Goal: Task Accomplishment & Management: Use online tool/utility

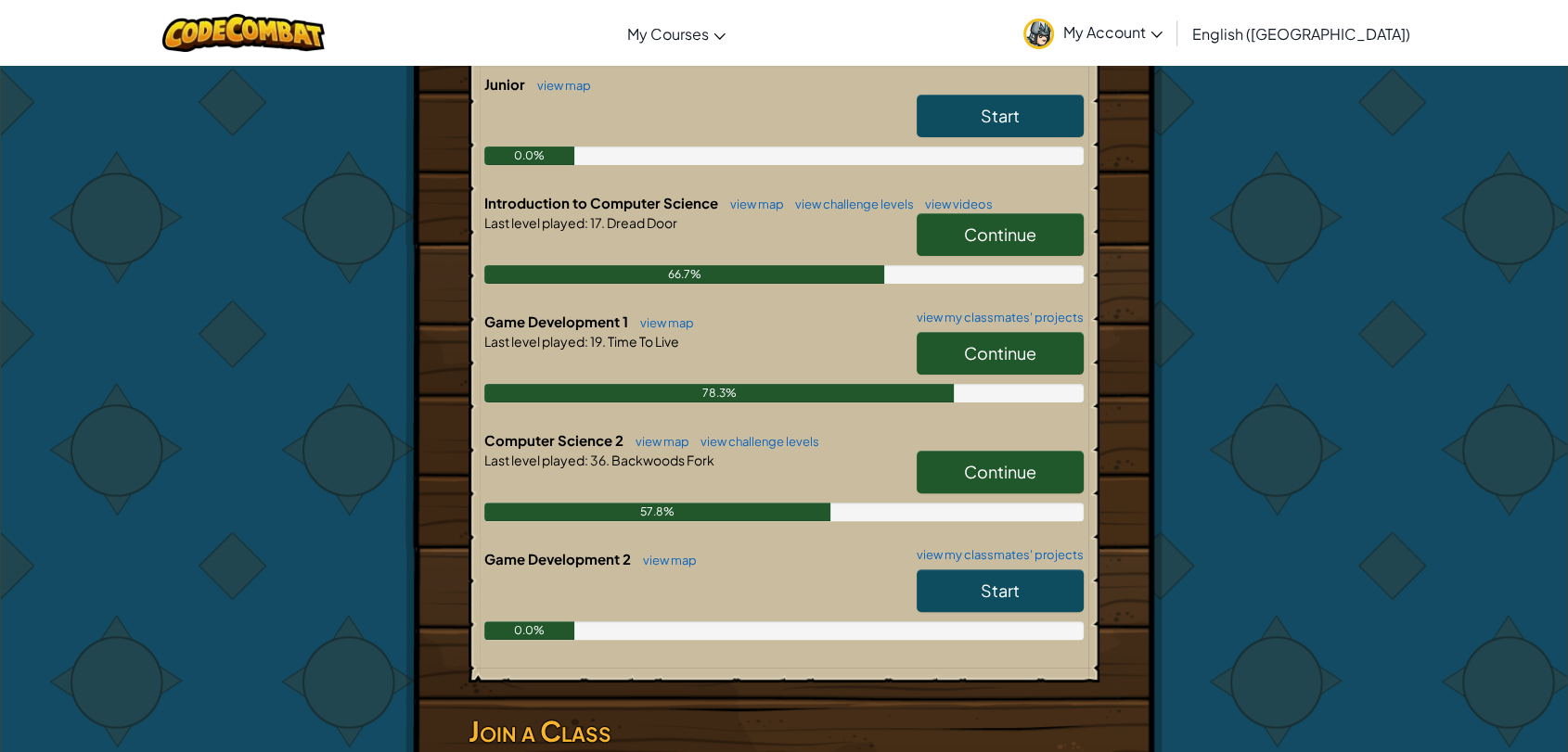
scroll to position [433, 0]
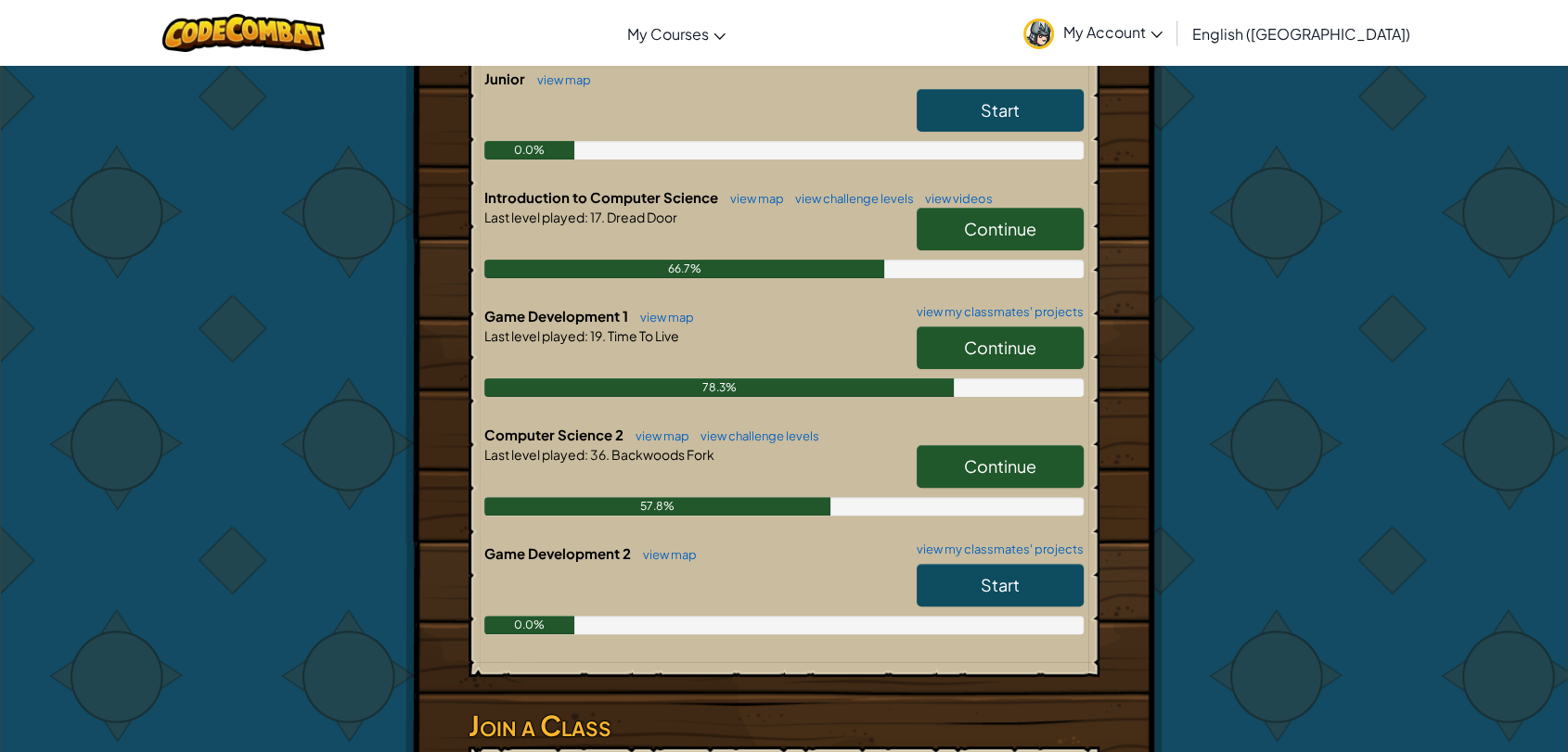
click at [1008, 463] on span "Continue" at bounding box center [1000, 465] width 73 height 21
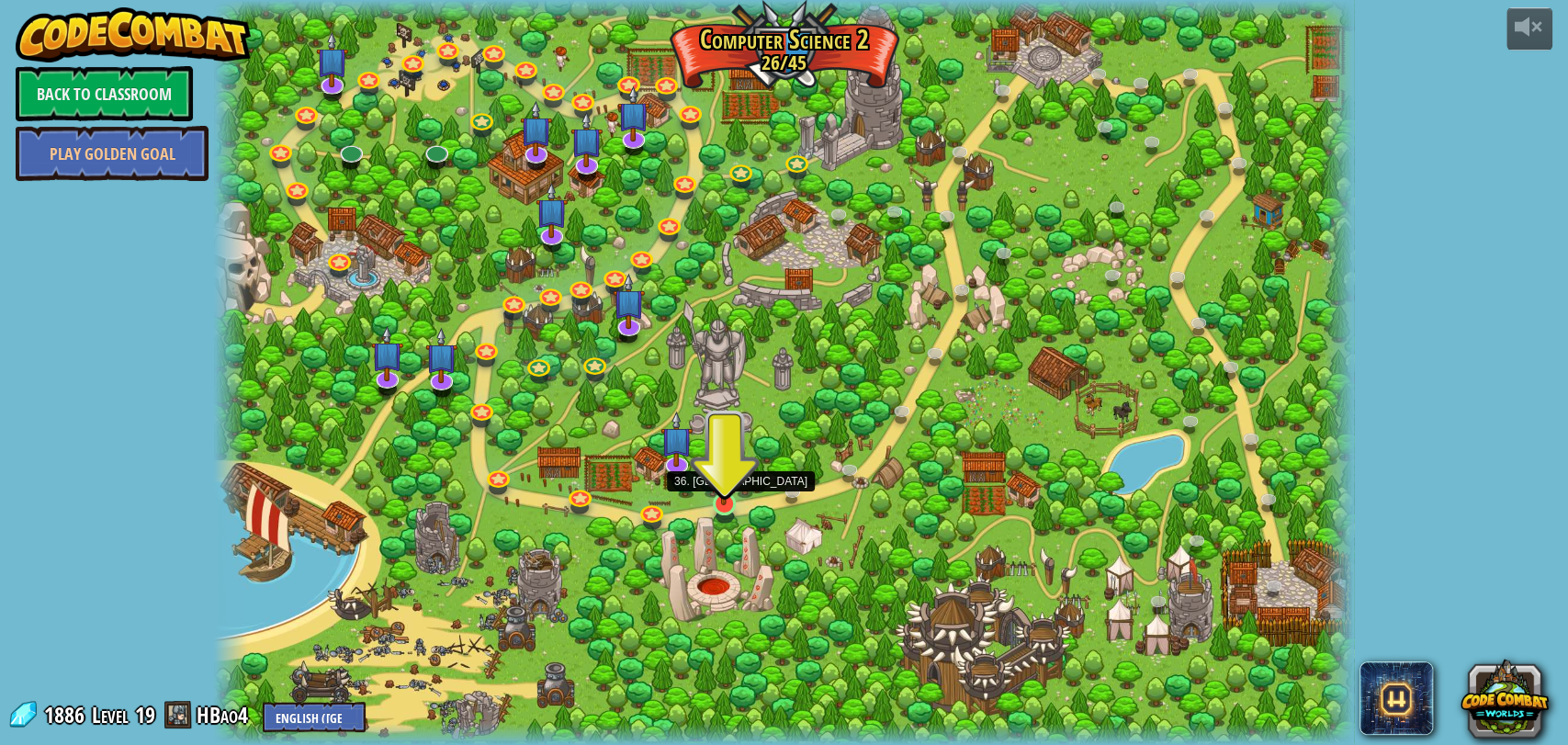
click at [721, 494] on img at bounding box center [724, 471] width 29 height 67
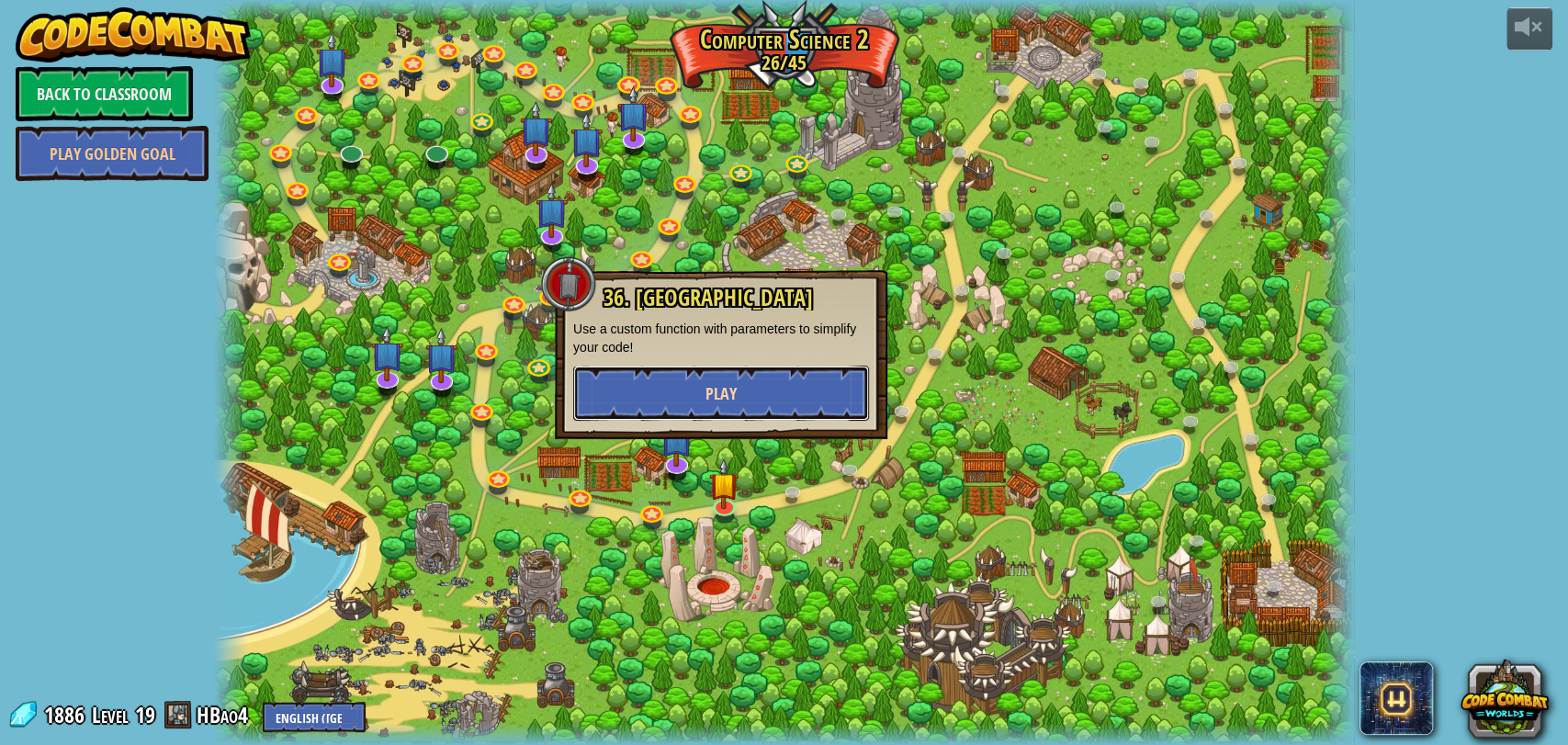
click at [744, 407] on button "Play" at bounding box center [721, 393] width 296 height 55
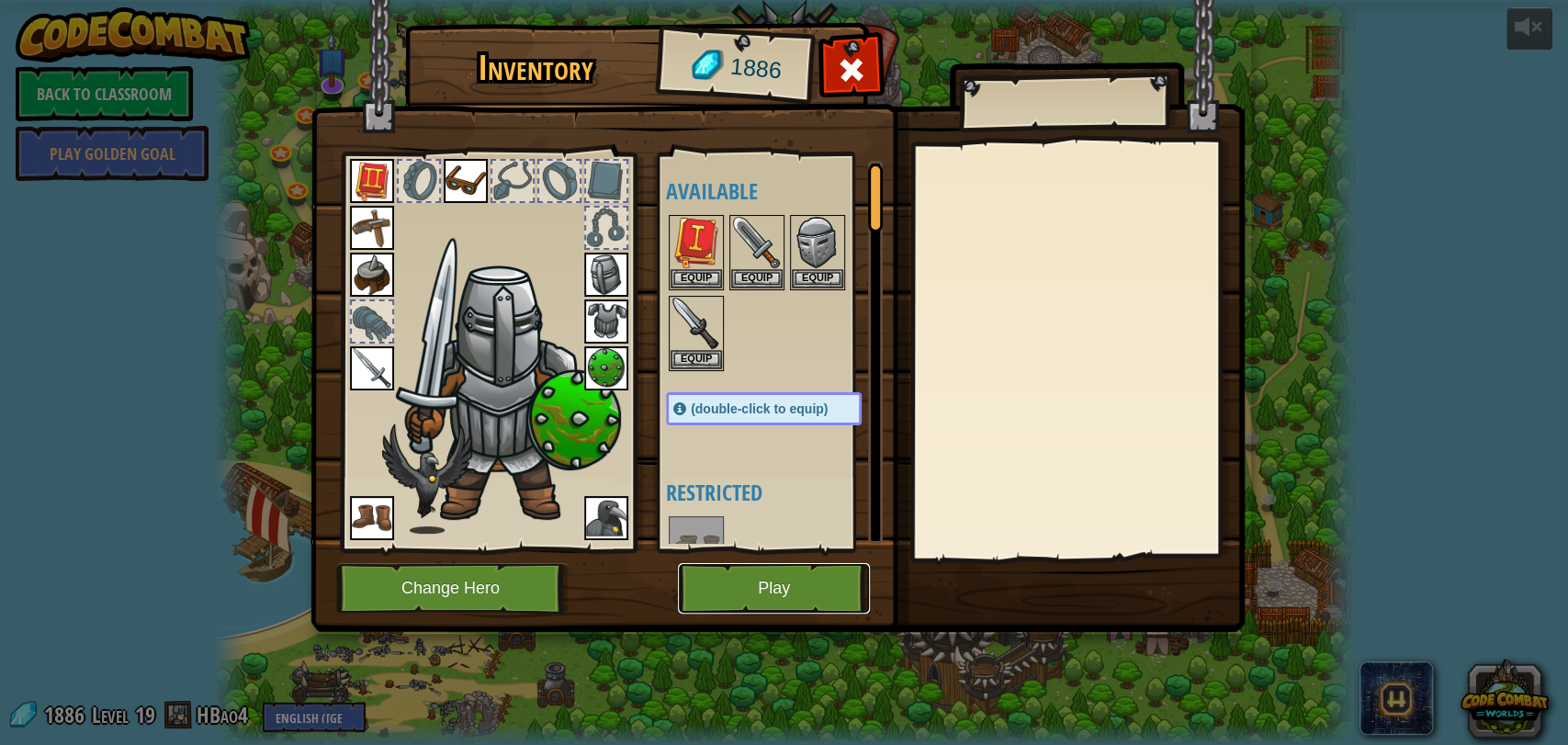
click at [767, 607] on button "Play" at bounding box center [773, 588] width 192 height 51
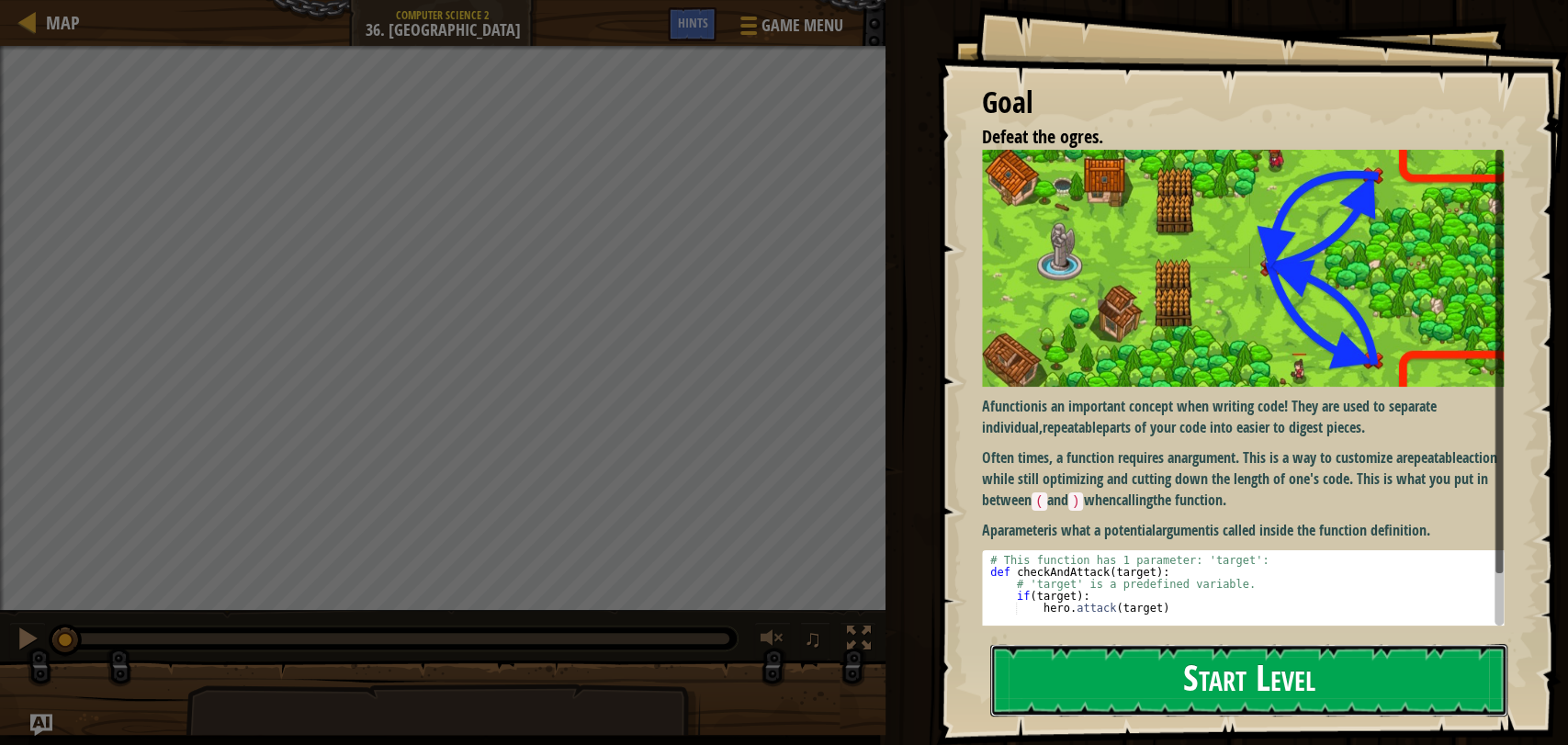
click at [1105, 680] on button "Start Level" at bounding box center [1248, 680] width 517 height 73
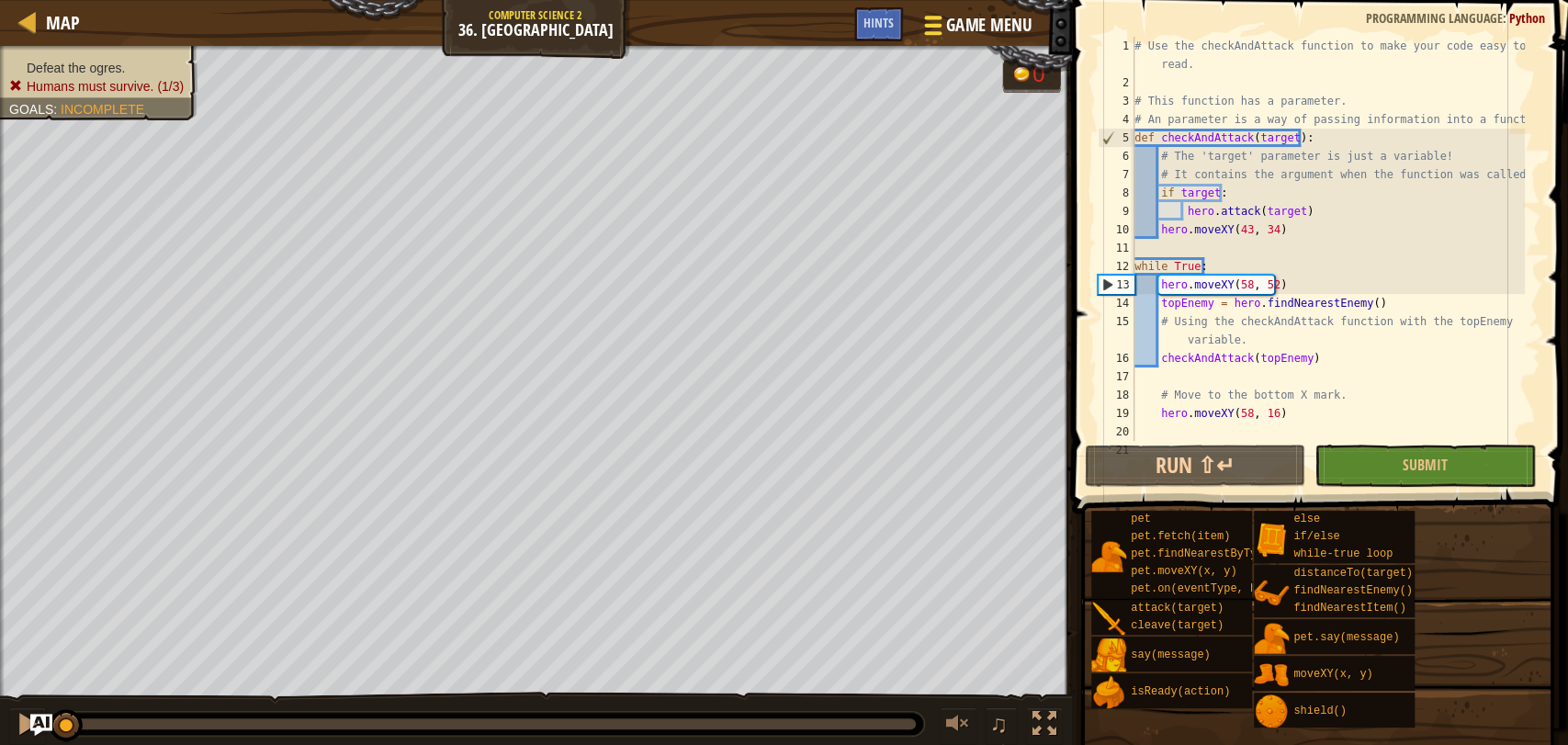
click at [976, 29] on span "Game Menu" at bounding box center [987, 25] width 86 height 25
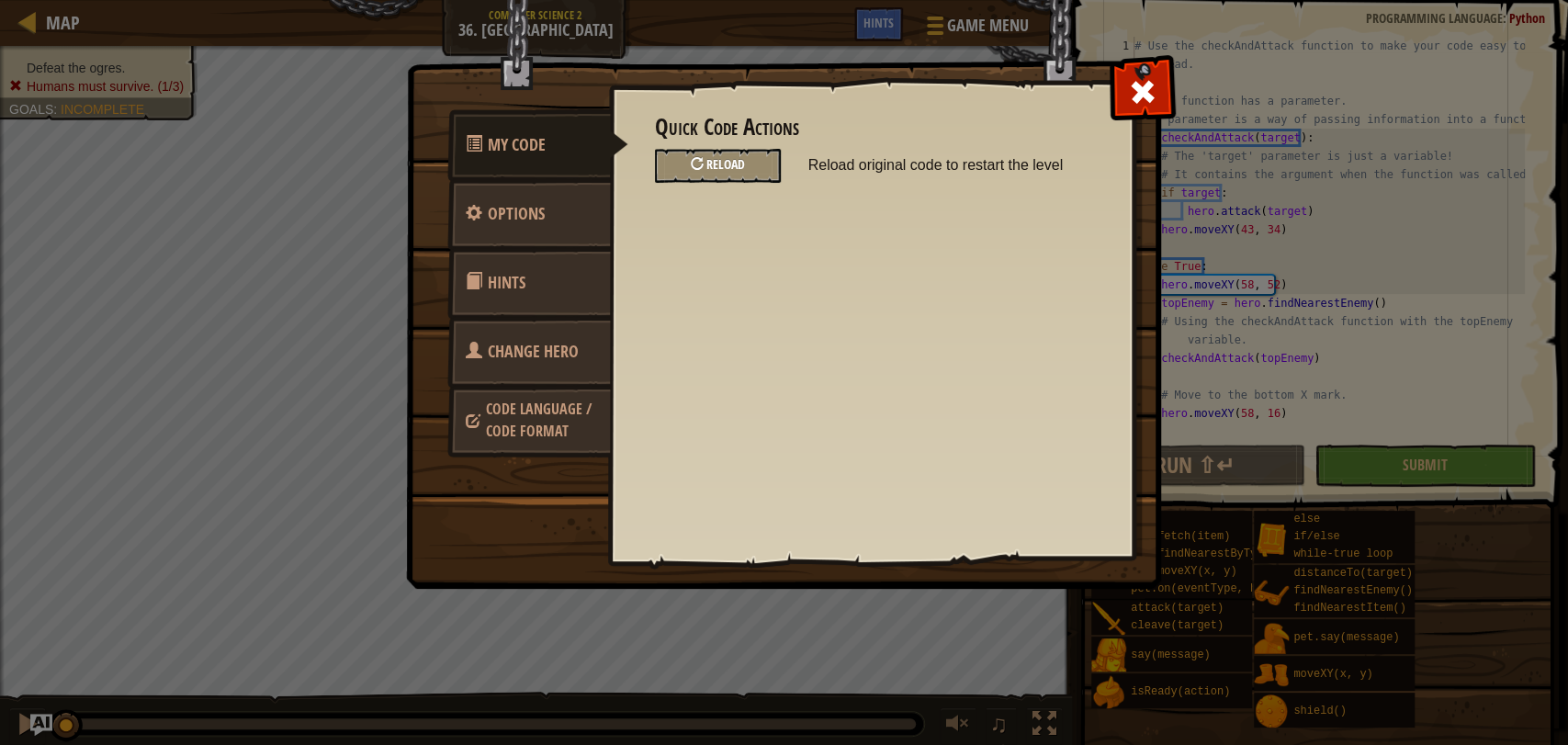
click at [705, 173] on div "Reload" at bounding box center [717, 165] width 125 height 34
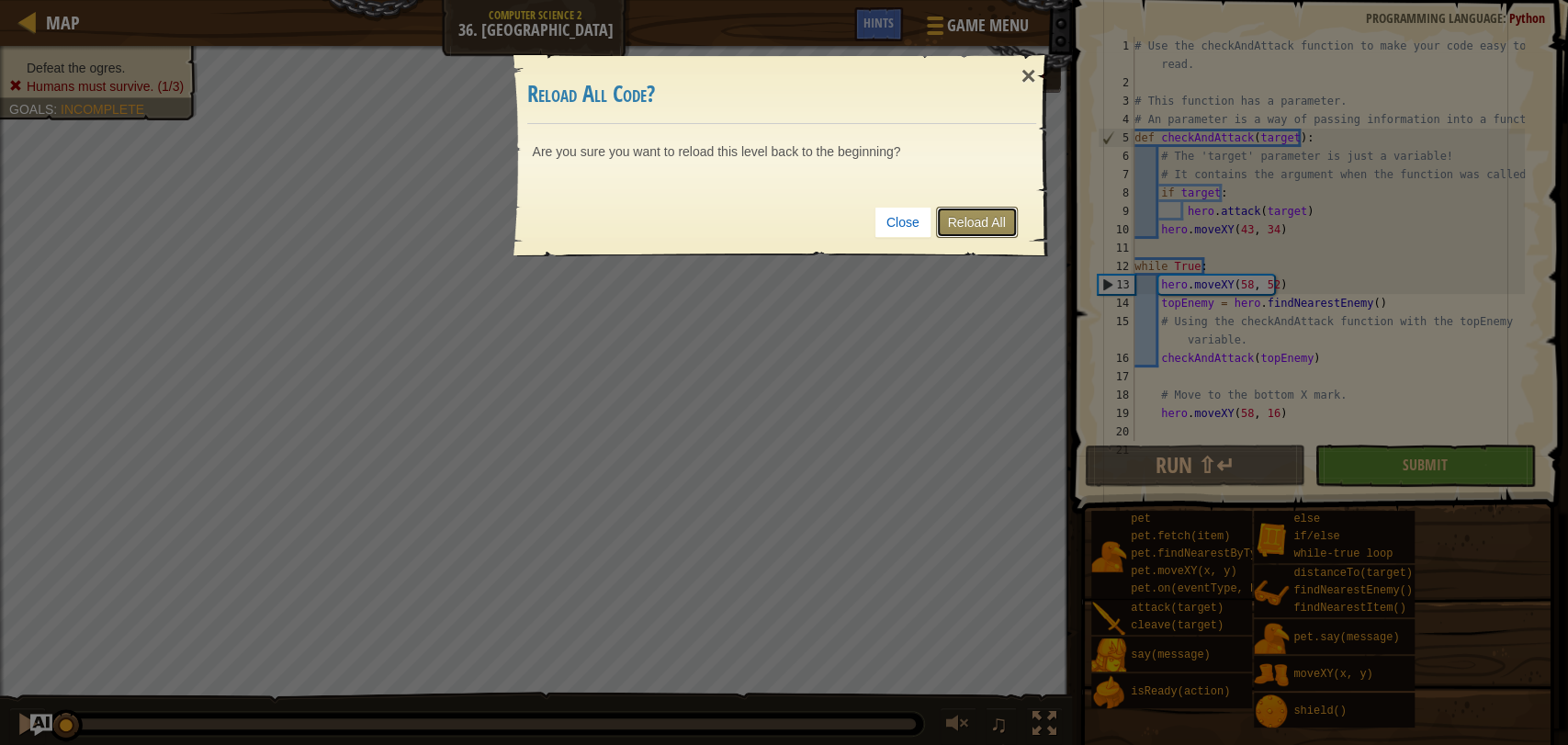
click at [990, 234] on link "Reload All" at bounding box center [976, 222] width 82 height 31
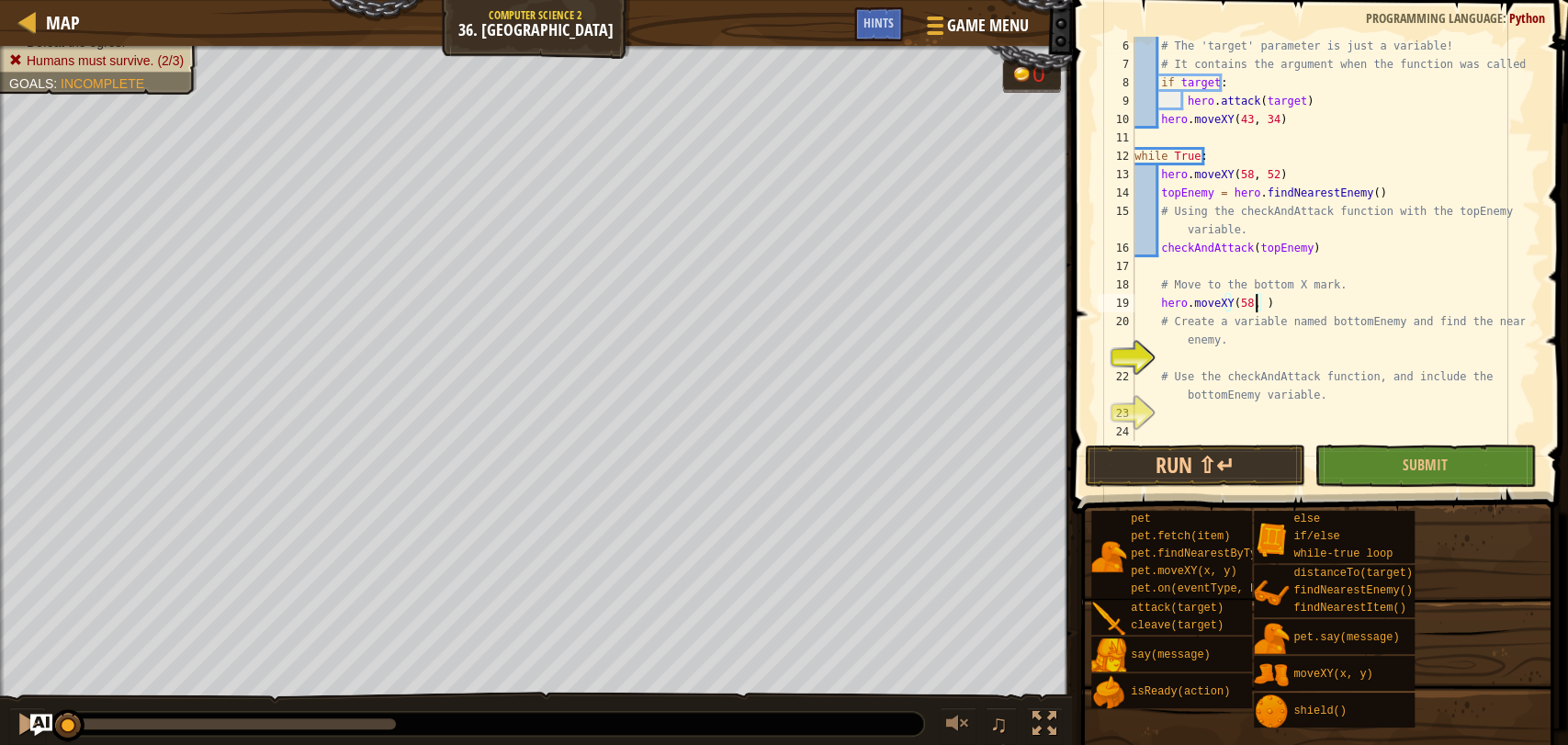
scroll to position [7, 10]
type textarea "hero.moveXY(58, 16)"
click at [1187, 475] on button "Run ⇧↵" at bounding box center [1195, 466] width 220 height 42
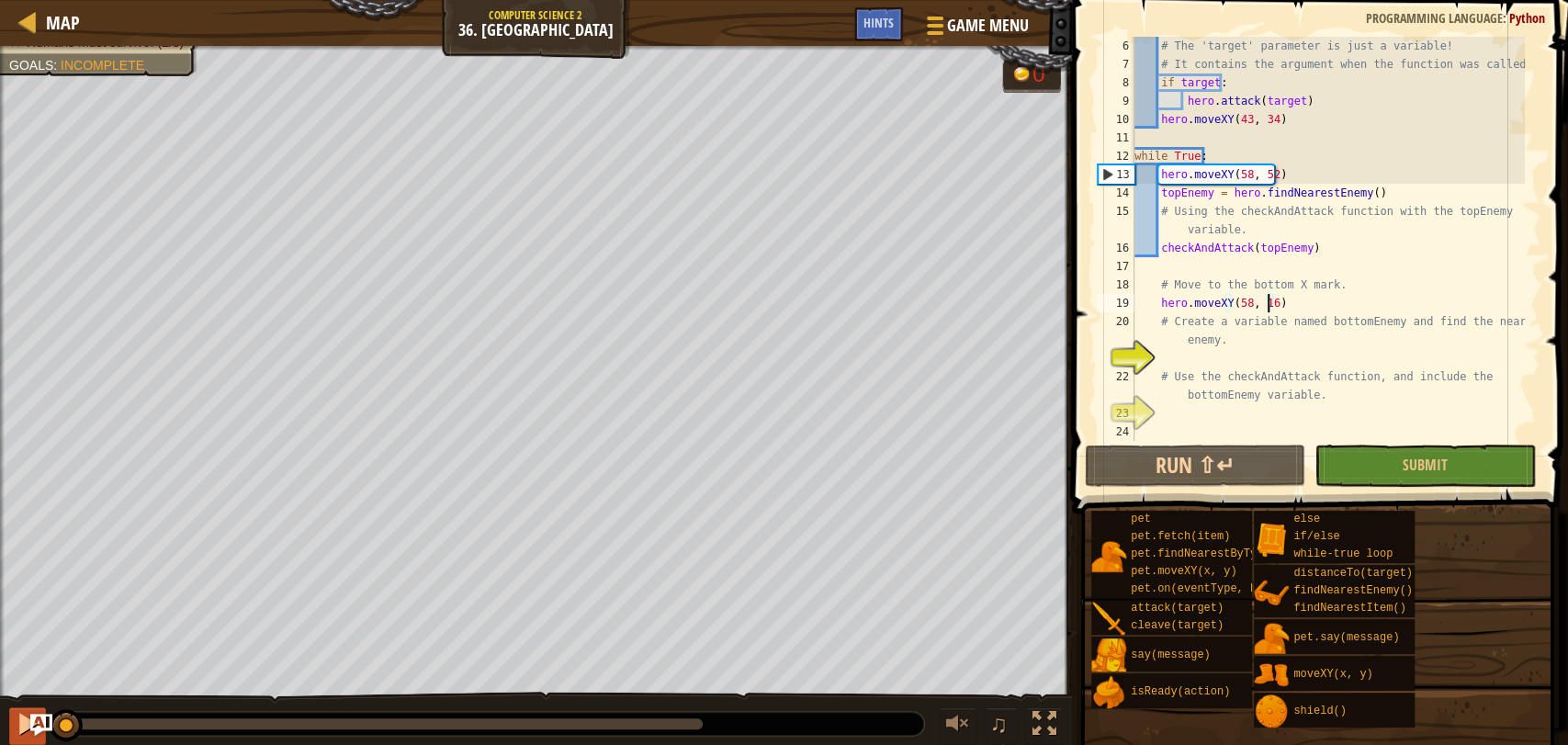
drag, startPoint x: 389, startPoint y: 722, endPoint x: 25, endPoint y: 719, distance: 364.0
click at [25, 719] on div "♫" at bounding box center [536, 719] width 1072 height 55
click at [25, 719] on div at bounding box center [28, 724] width 24 height 24
click at [1201, 351] on div "# The 'target' parameter is just a variable! # It contains the argument when th…" at bounding box center [1326, 257] width 394 height 441
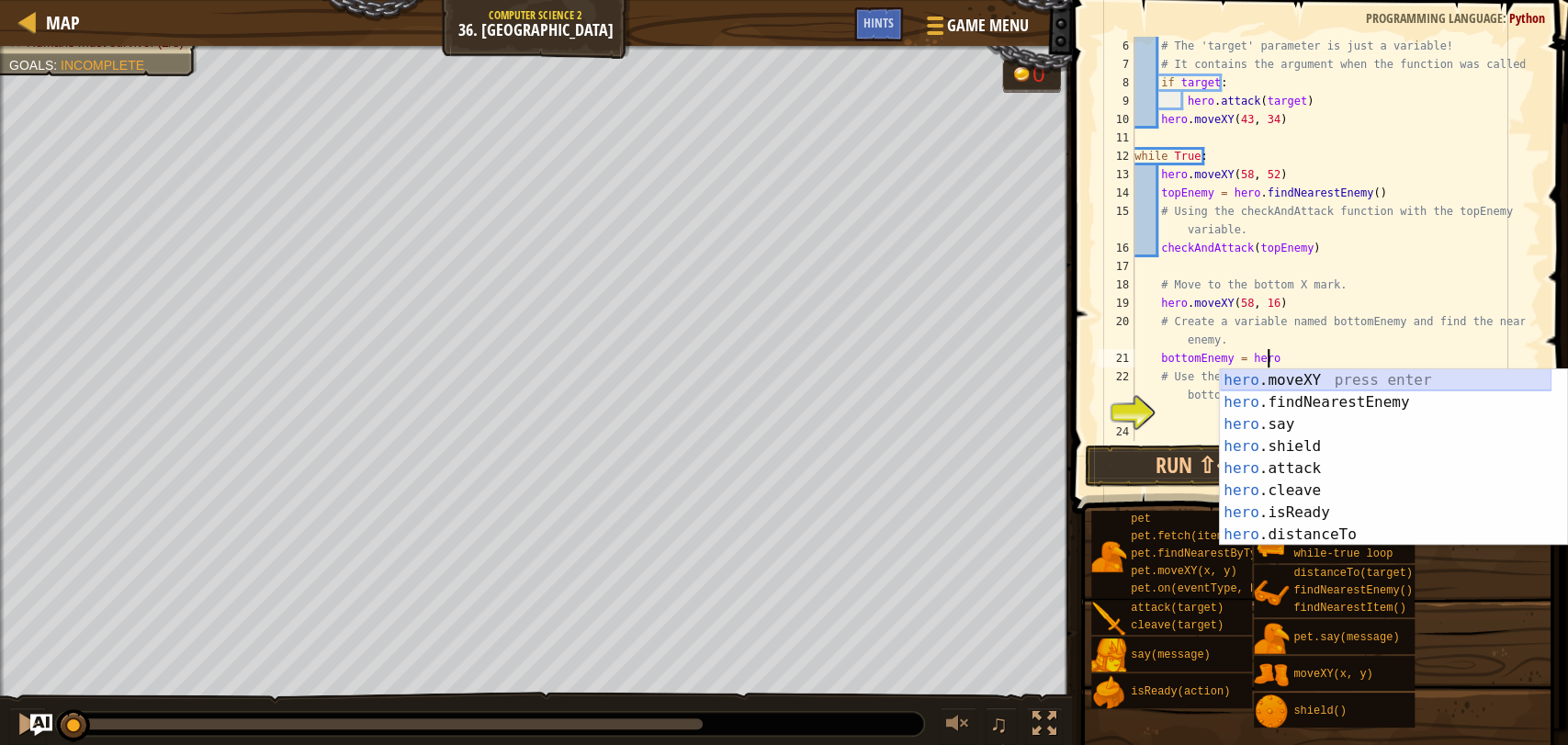
click at [1260, 386] on div "hero .moveXY press enter hero .findNearestEnemy press enter hero .say press ent…" at bounding box center [1385, 479] width 332 height 220
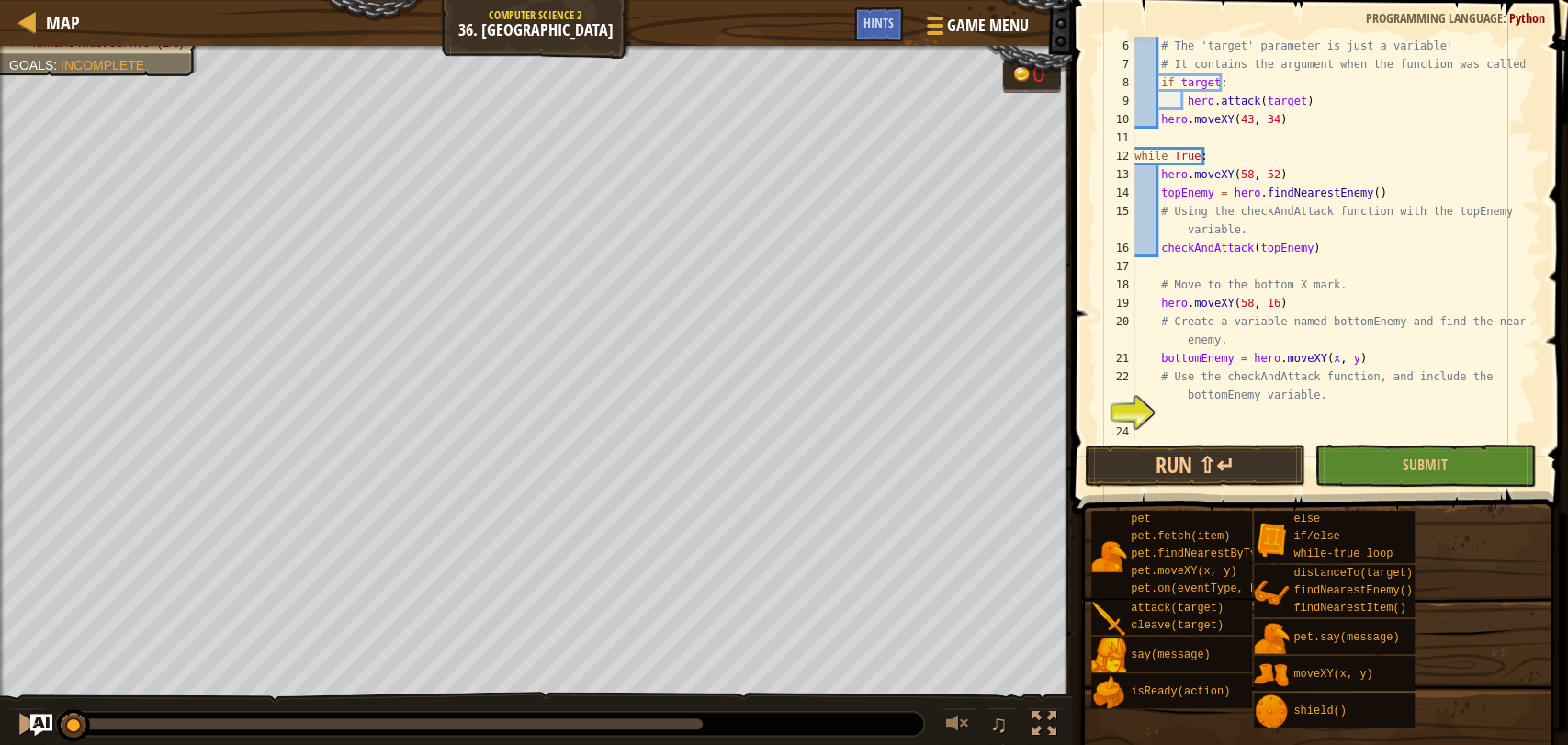
scroll to position [111, 0]
click at [1359, 355] on div "# The 'target' parameter is just a variable! # It contains the argument when th…" at bounding box center [1326, 257] width 394 height 441
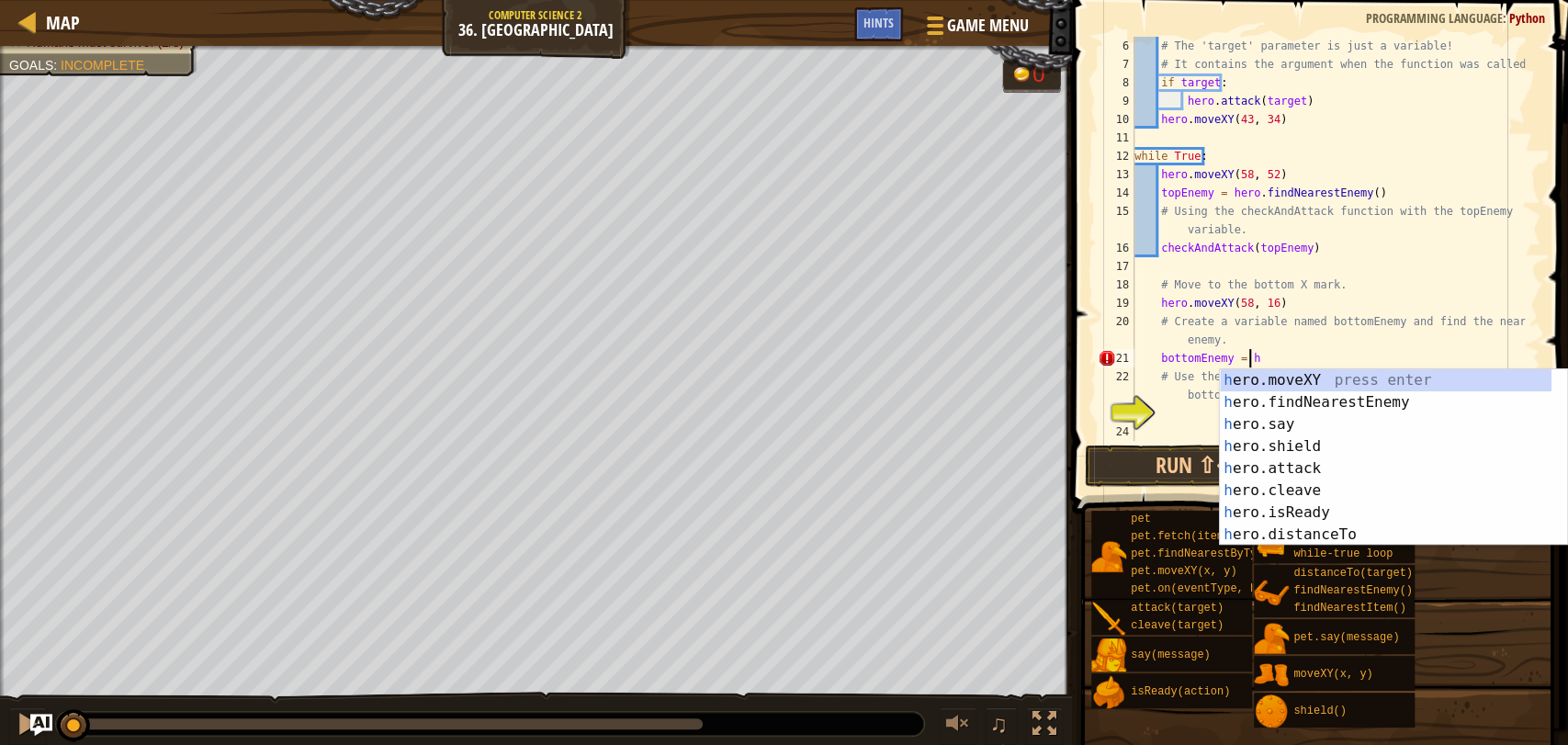
type textarea "bottomEnemy = he"
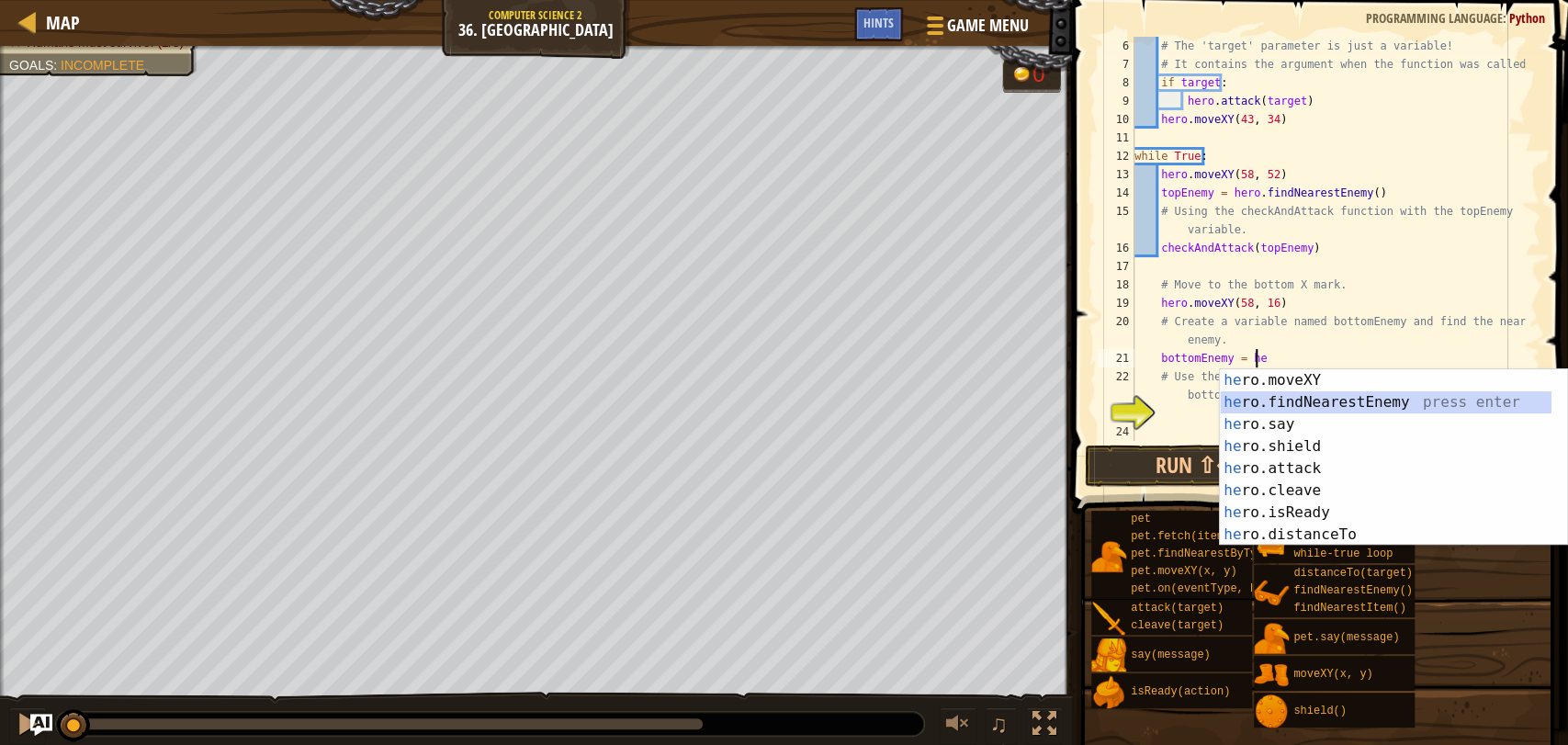
click at [1412, 406] on div "he ro.moveXY press enter he ro.findNearestEnemy press enter he ro.say press ent…" at bounding box center [1385, 479] width 332 height 220
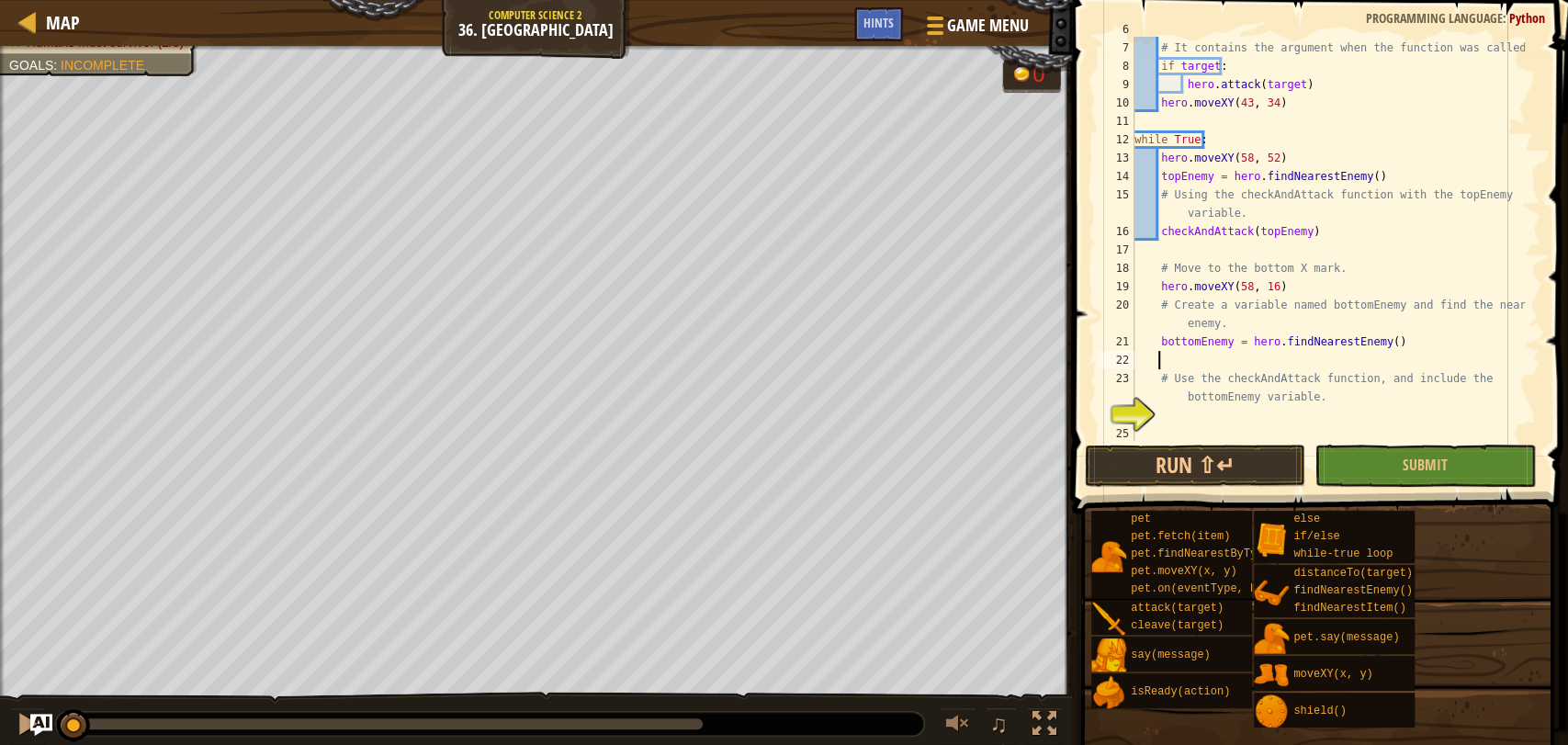
scroll to position [128, 0]
click at [1173, 428] on div "# It contains the argument when the function was called. if target : hero . att…" at bounding box center [1326, 257] width 394 height 441
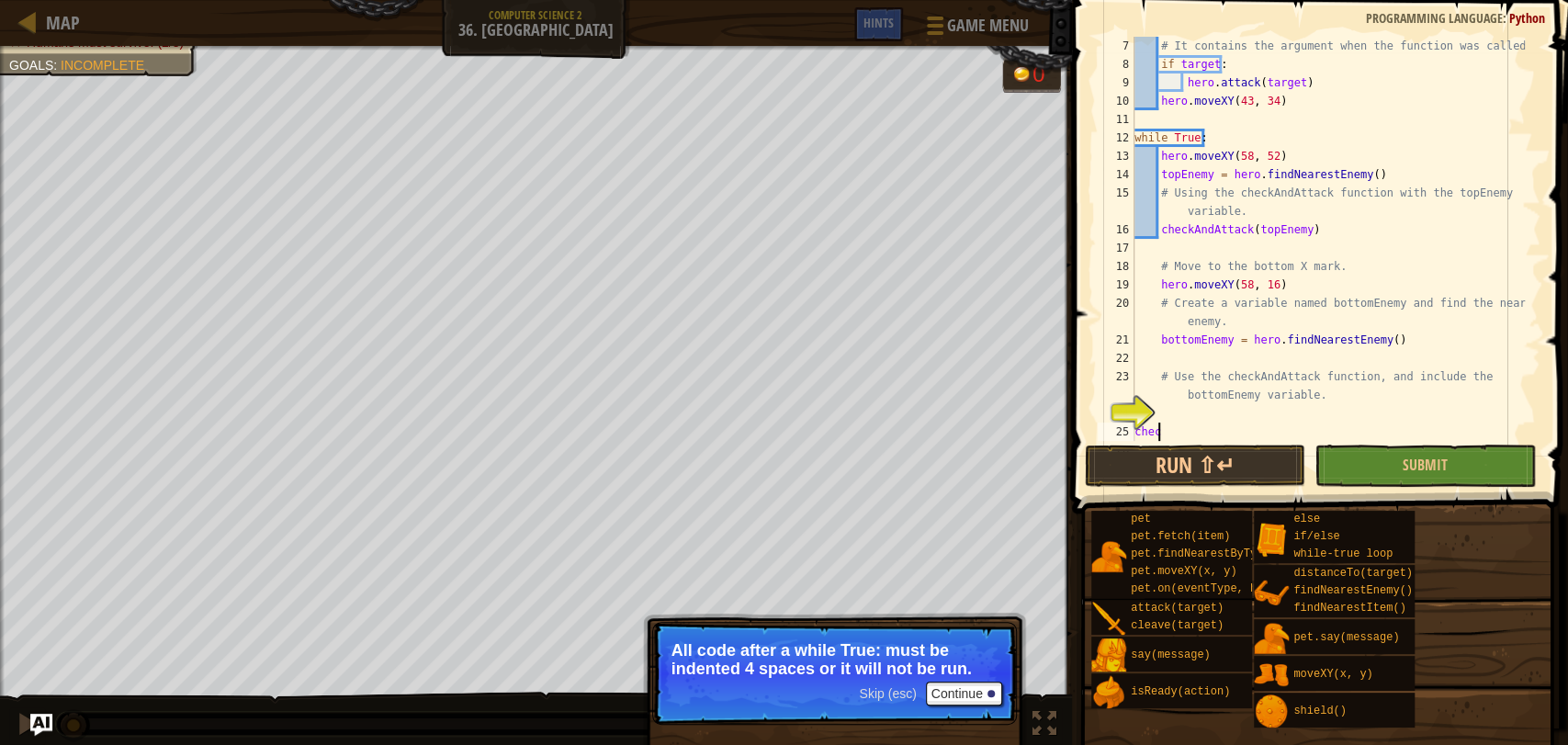
scroll to position [7, 0]
type textarea "c"
click at [1175, 411] on div "# It contains the argument when the function was called. if target : hero . att…" at bounding box center [1326, 257] width 394 height 441
type textarea "checkAndAttack(bottomEnemy)"
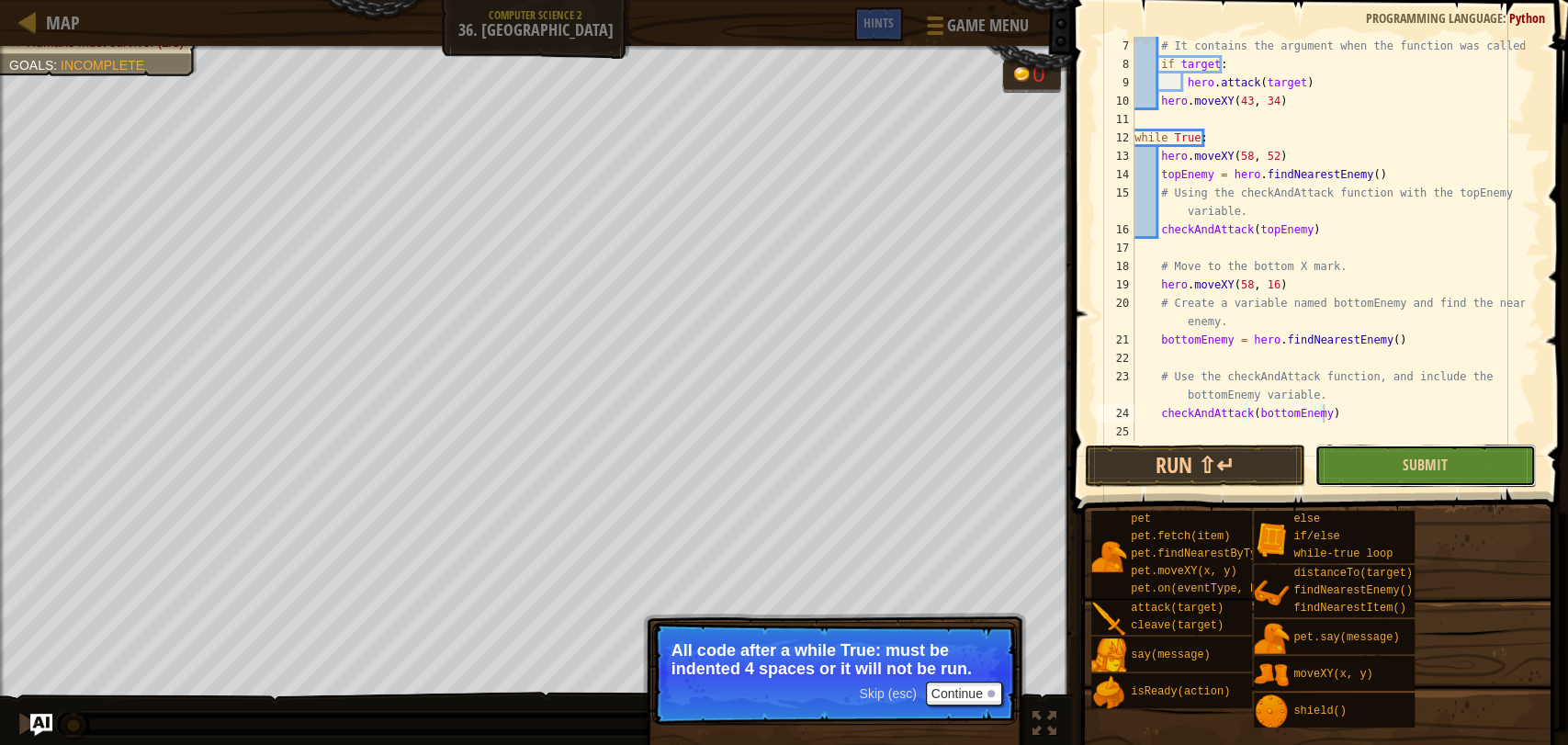
click at [1387, 450] on button "Submit" at bounding box center [1424, 466] width 220 height 42
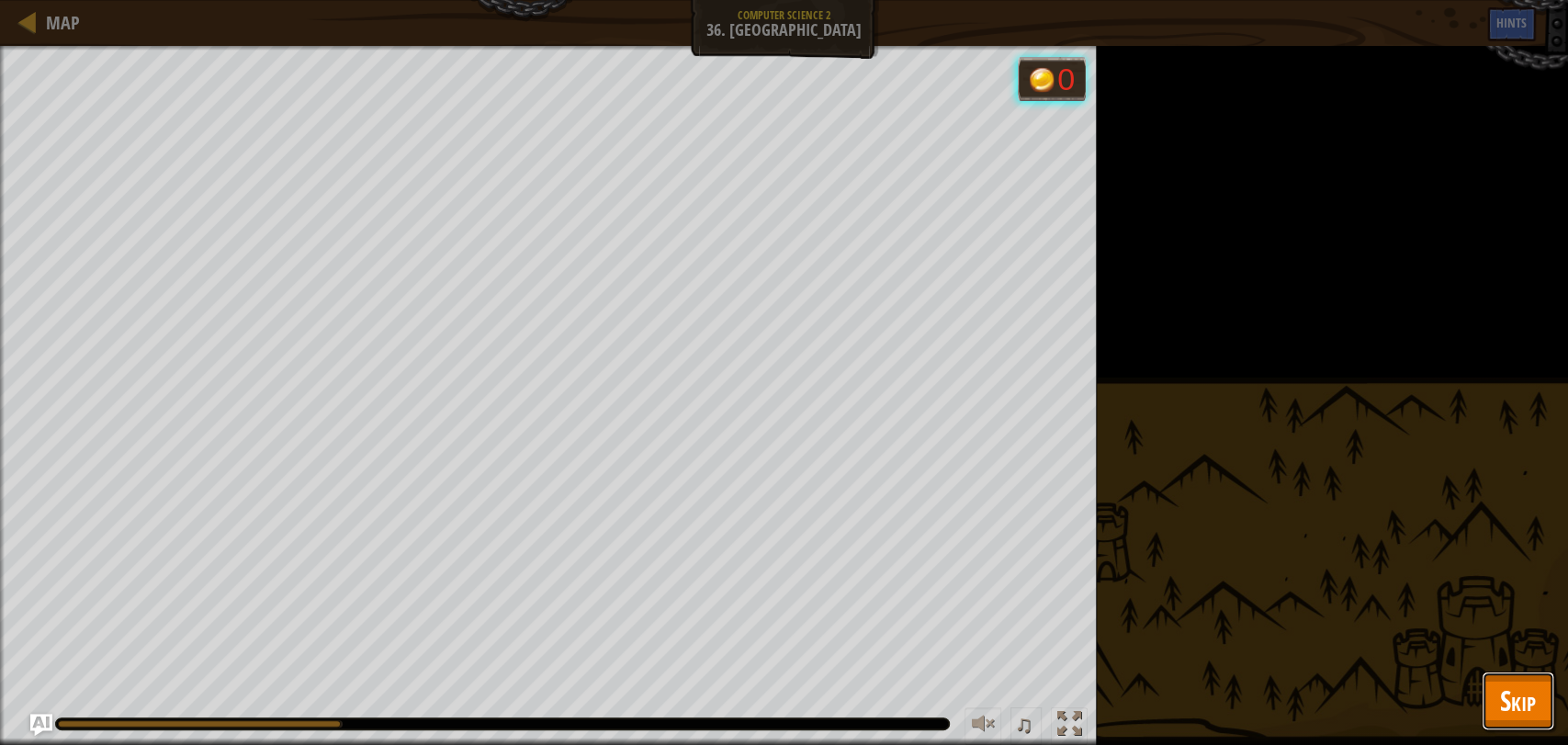
click at [1487, 681] on button "Skip" at bounding box center [1517, 701] width 73 height 59
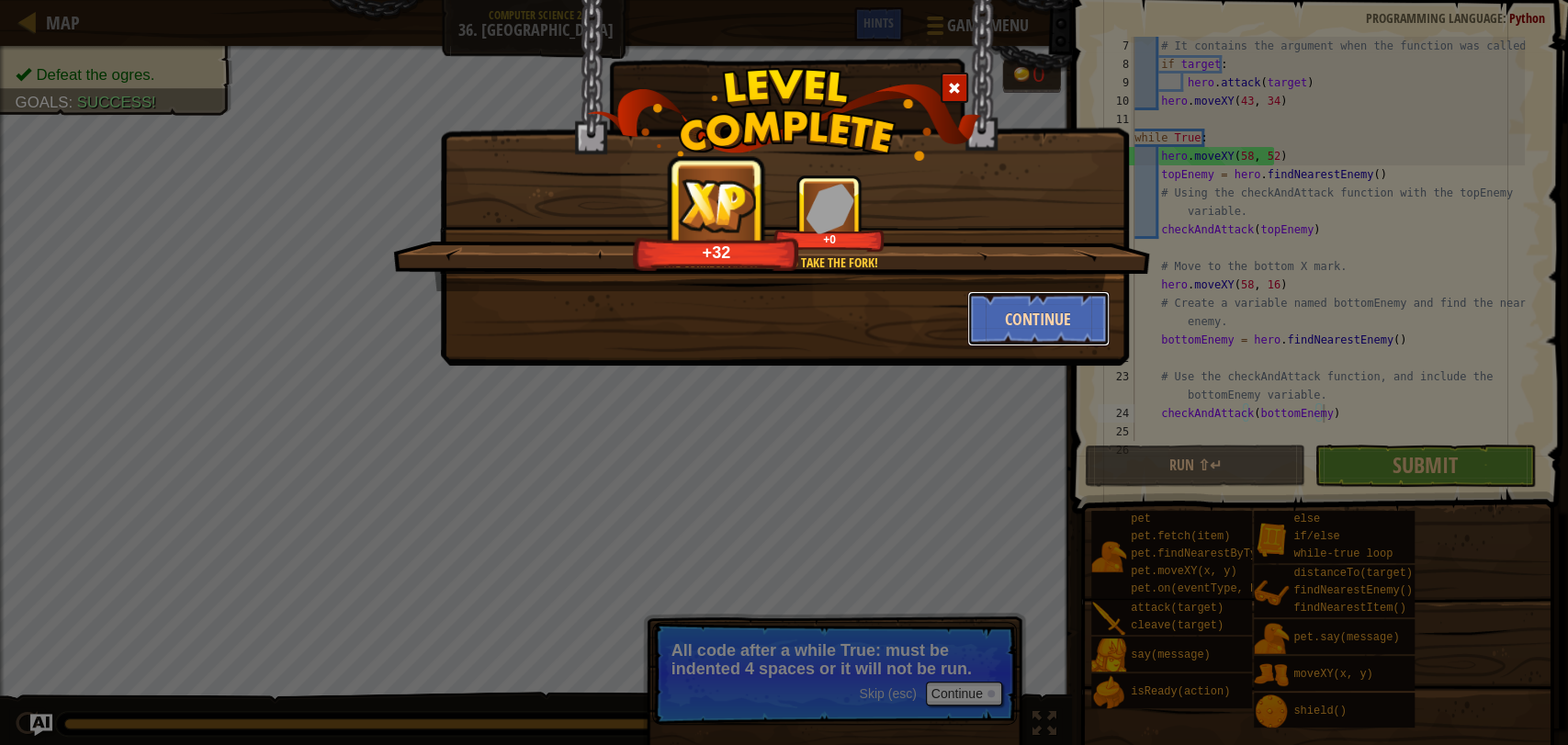
click at [1090, 316] on button "Continue" at bounding box center [1038, 319] width 142 height 55
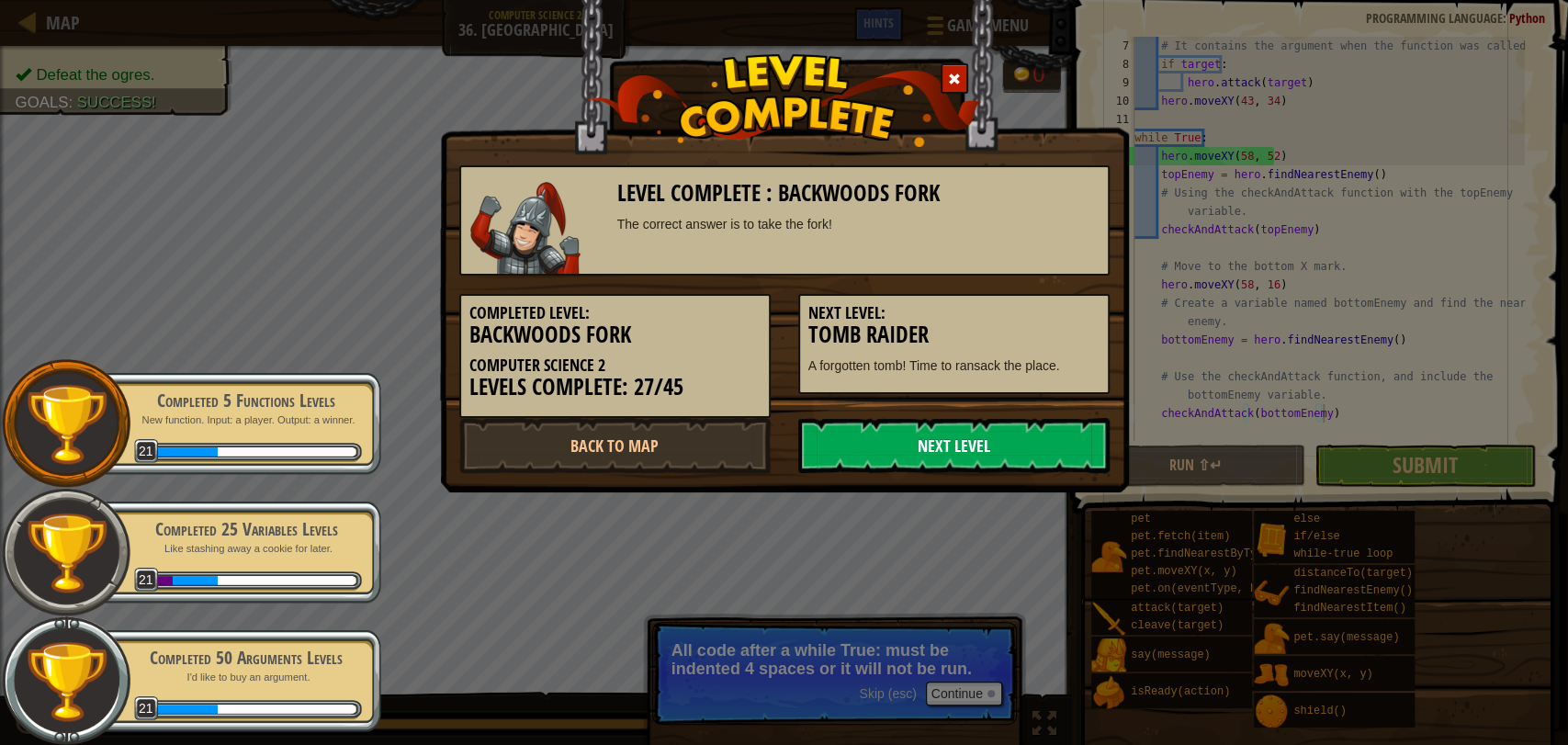
click at [996, 451] on link "Next Level" at bounding box center [954, 445] width 312 height 55
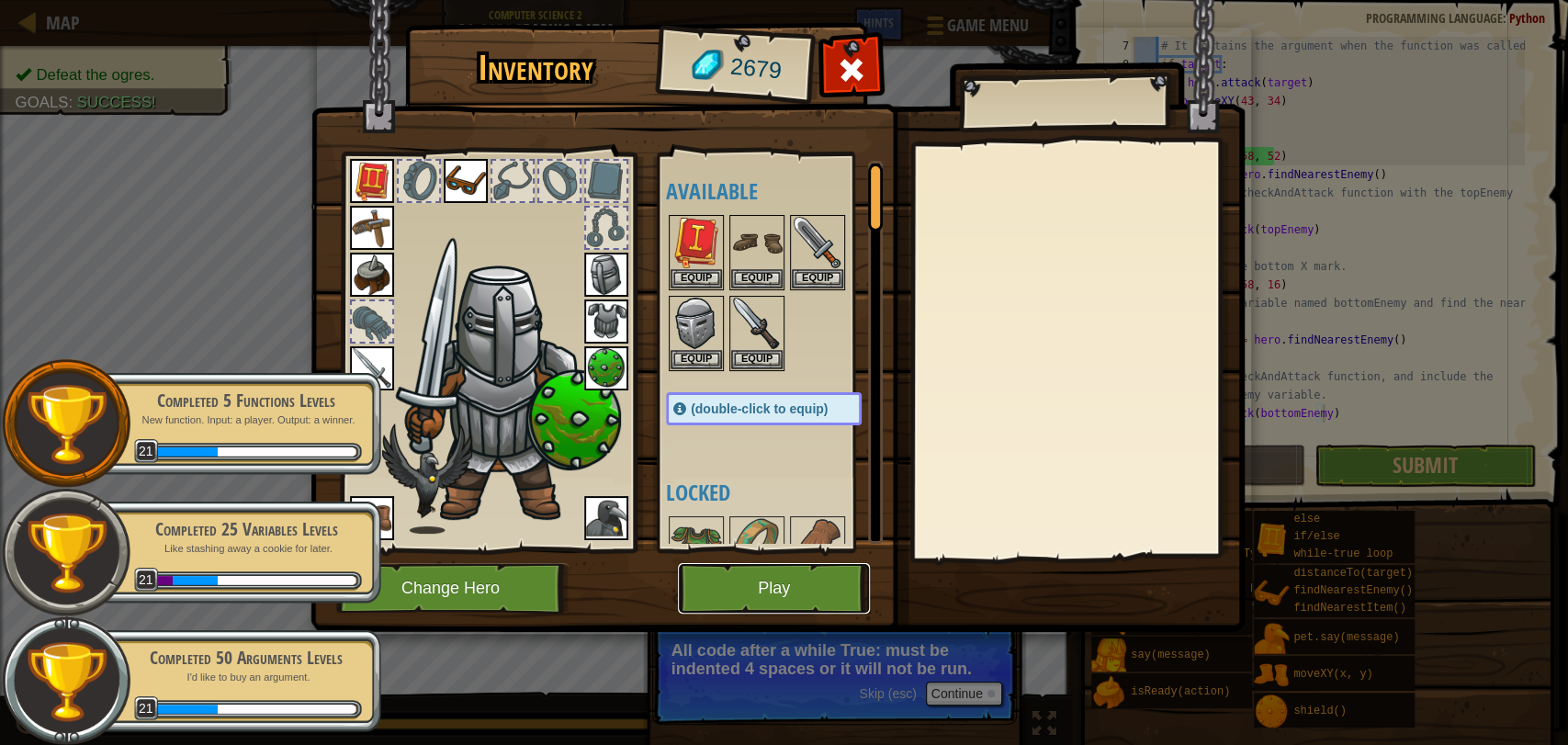
click at [784, 599] on button "Play" at bounding box center [773, 588] width 192 height 51
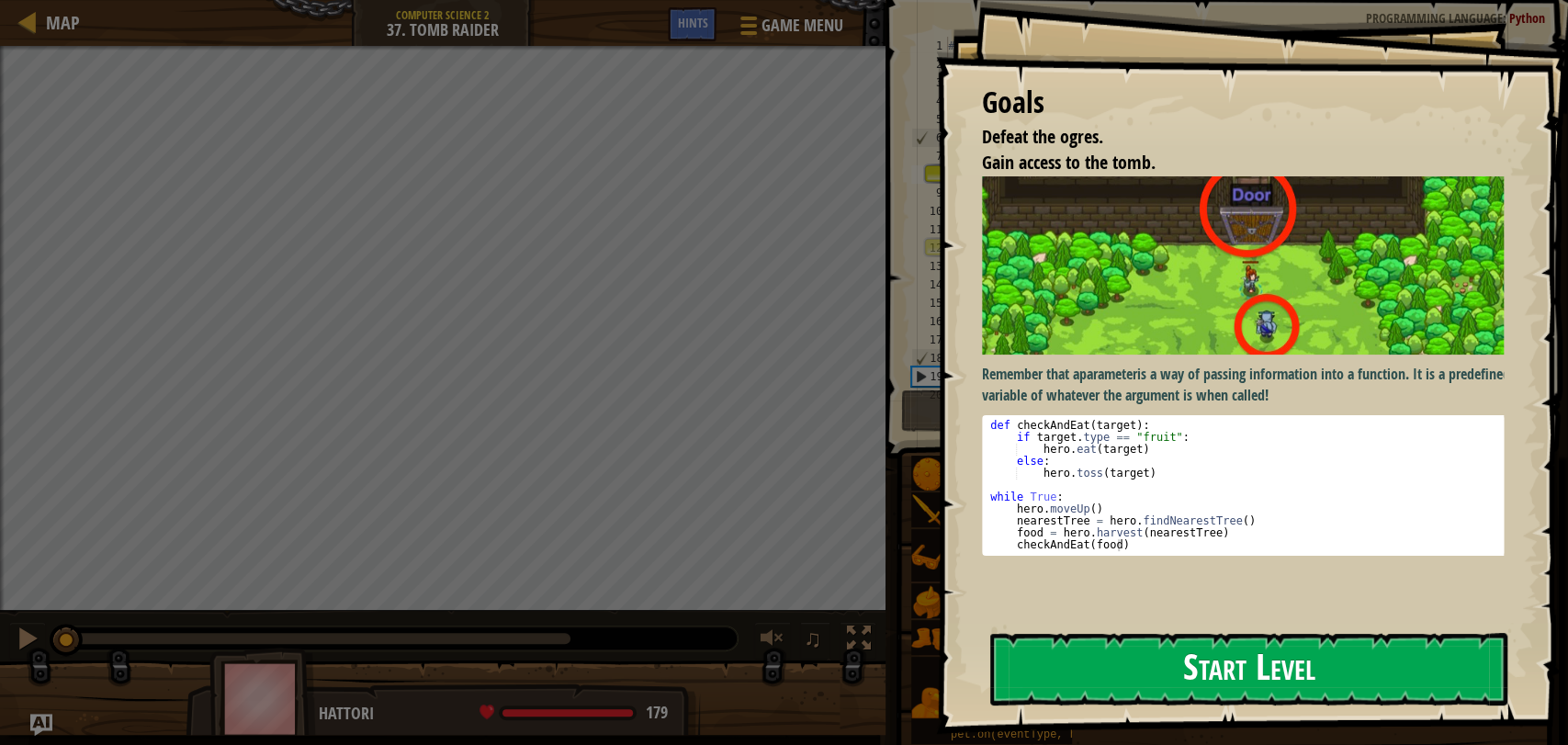
click at [1076, 666] on button "Start Level" at bounding box center [1248, 668] width 517 height 73
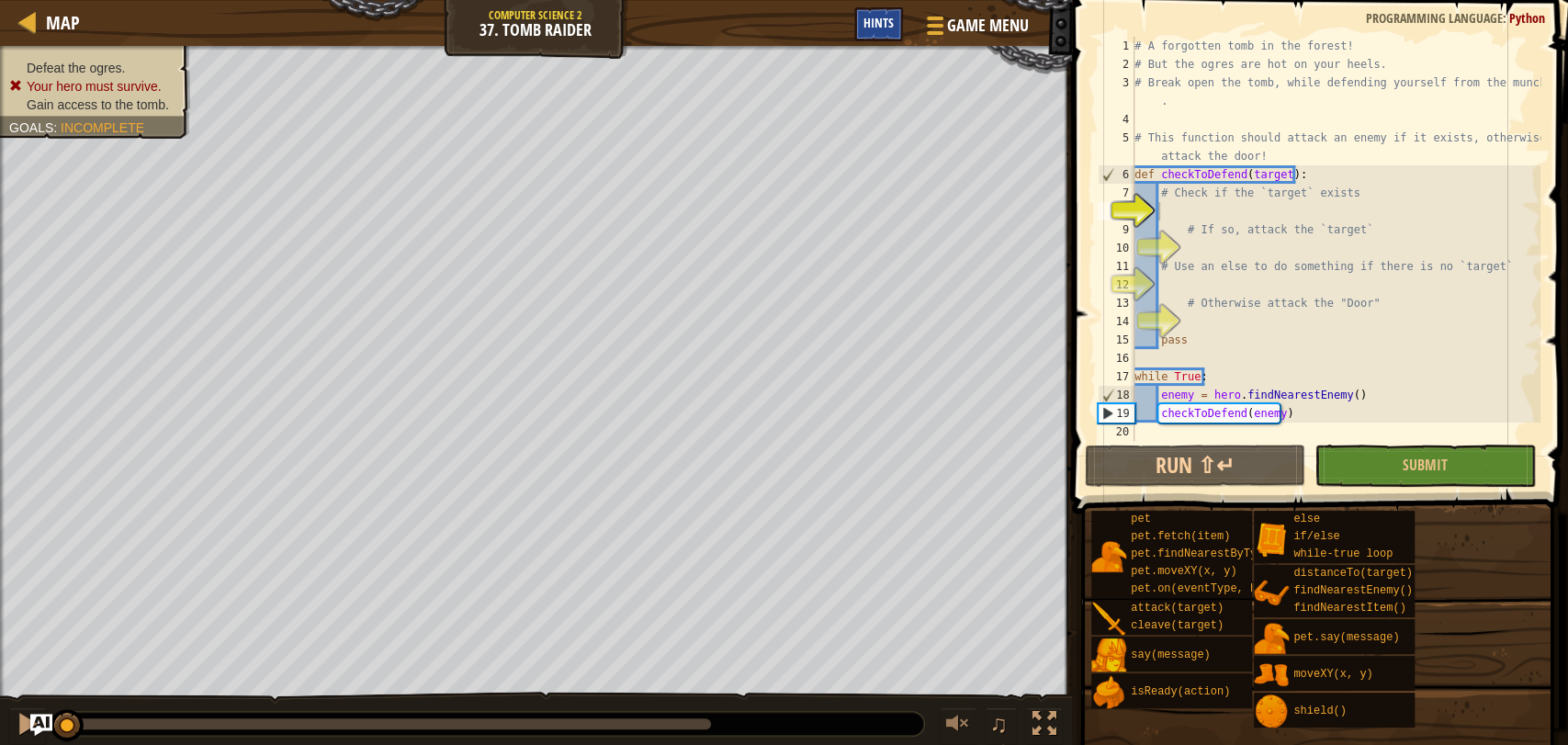
click at [883, 31] on div "Hints" at bounding box center [878, 24] width 49 height 34
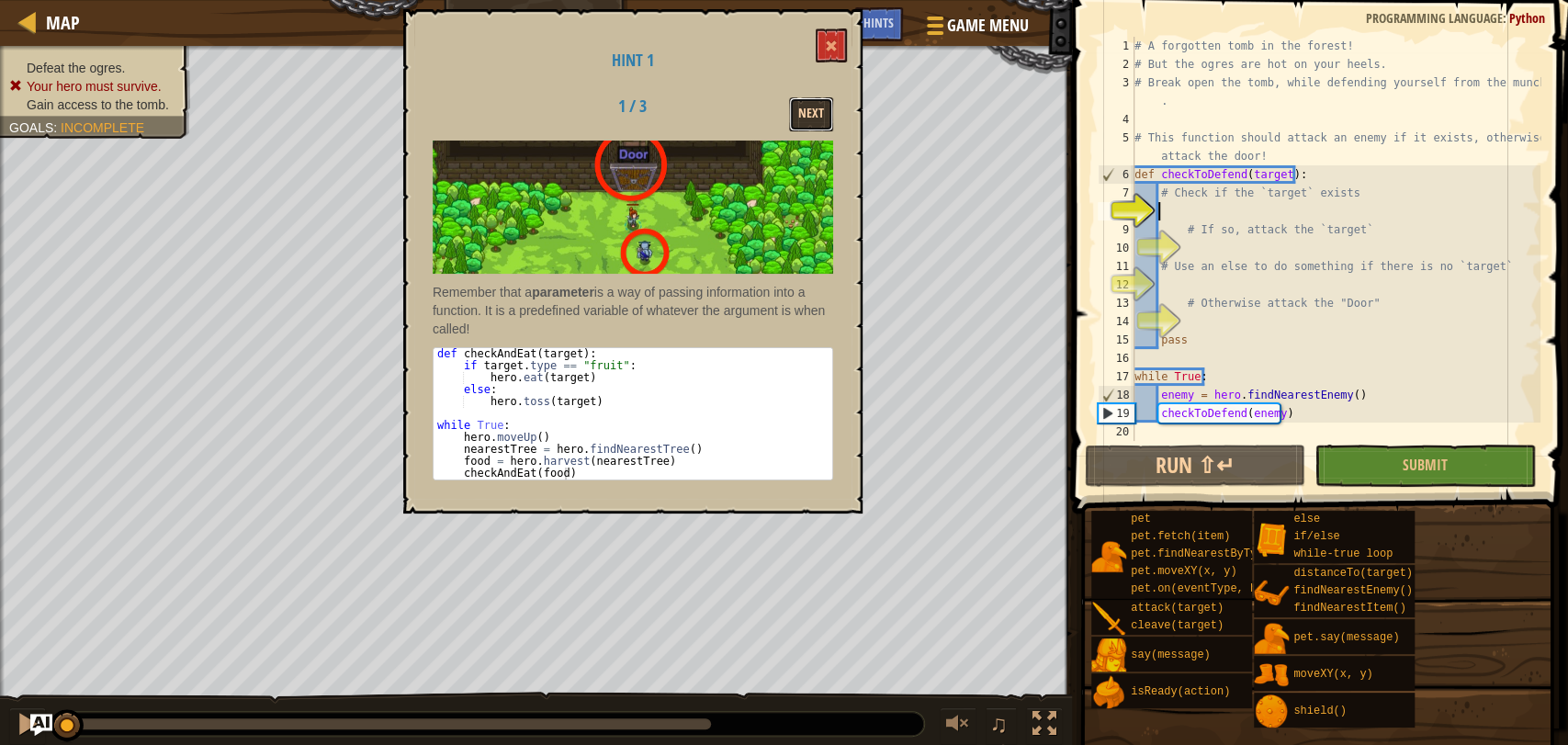
click at [808, 112] on button "Next" at bounding box center [811, 114] width 44 height 34
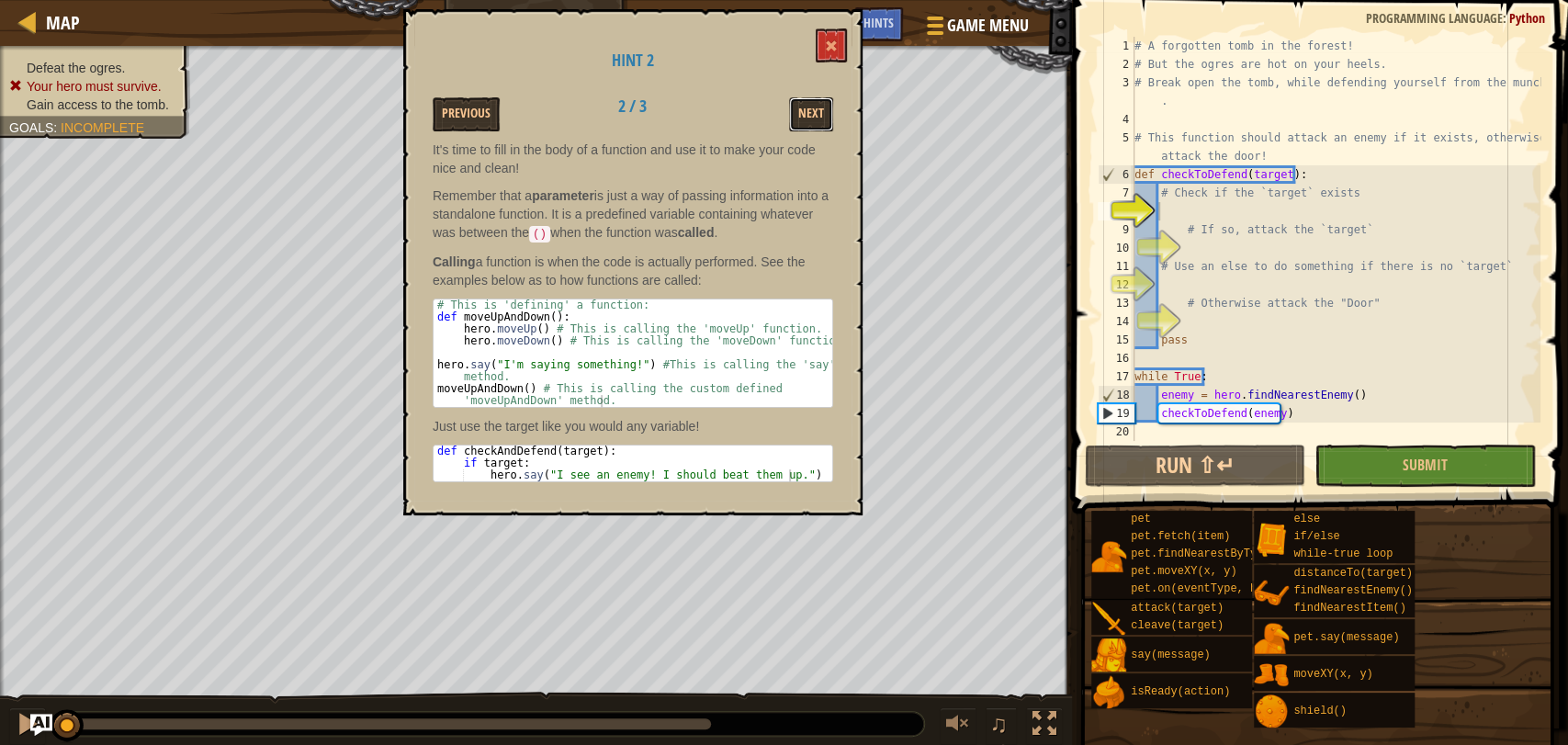
click at [808, 112] on button "Next" at bounding box center [811, 114] width 44 height 34
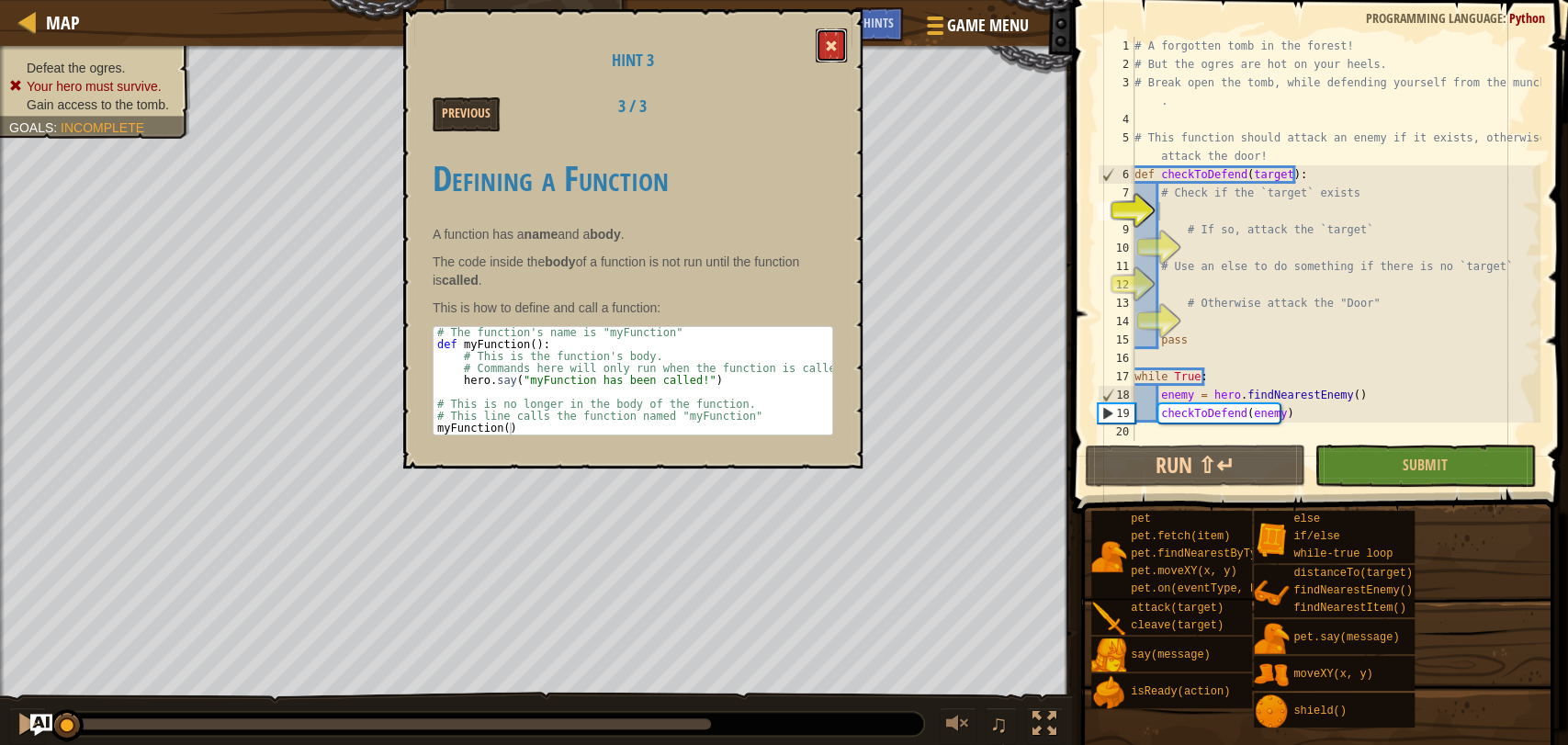
click at [831, 51] on span at bounding box center [831, 46] width 13 height 13
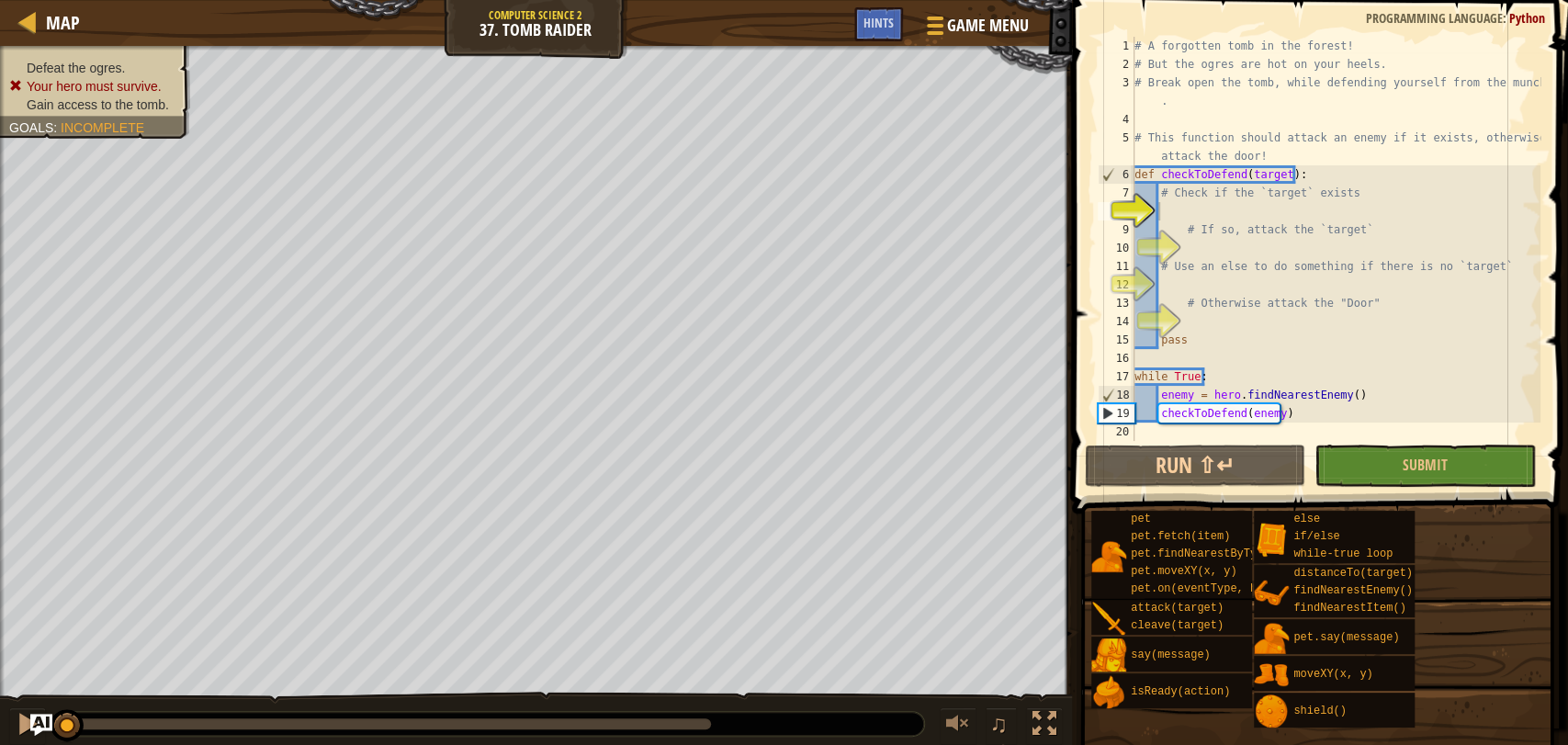
type textarea "# If so, attack the `target`"
click at [1181, 223] on div "# A forgotten tomb in the forest! # But the ogres are hot on your heels. # Brea…" at bounding box center [1335, 257] width 409 height 441
click at [1175, 211] on div "# A forgotten tomb in the forest! # But the ogres are hot on your heels. # Brea…" at bounding box center [1335, 257] width 409 height 441
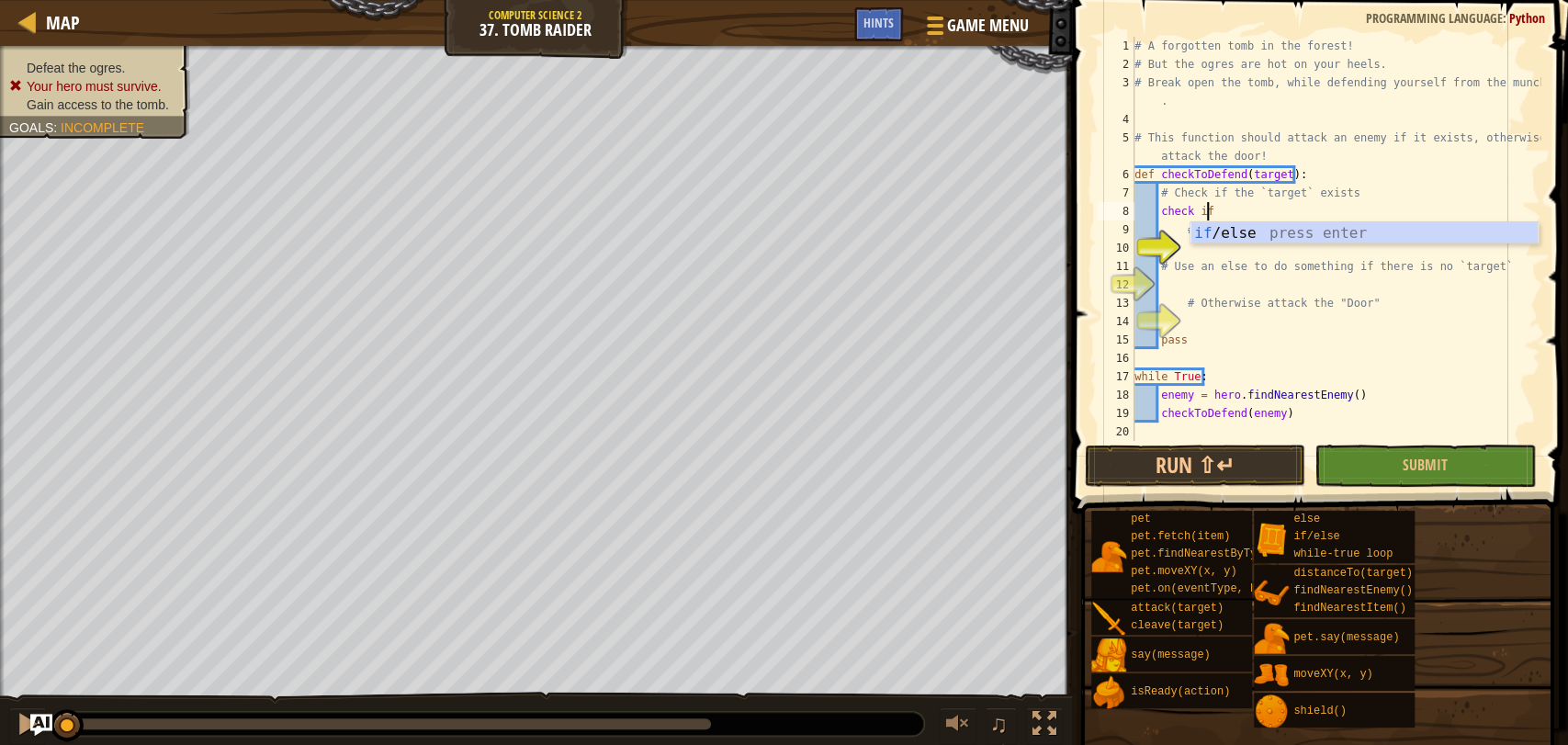
scroll to position [7, 5]
type textarea "c"
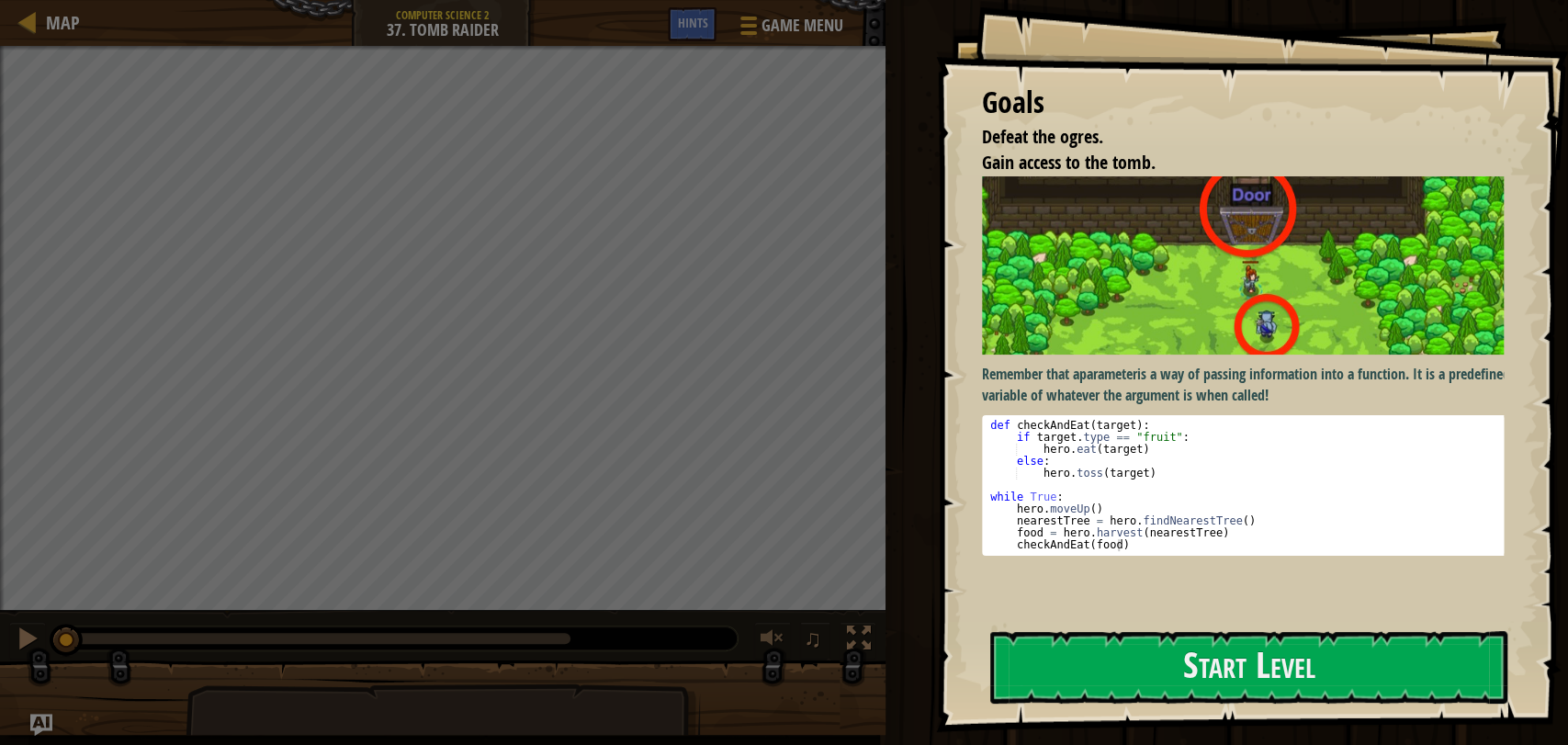
drag, startPoint x: 1036, startPoint y: 703, endPoint x: 1057, endPoint y: 628, distance: 77.9
click at [1057, 628] on div "Goals Defeat the ogres. Gain access to the tomb. Remember that a parameter is a…" at bounding box center [1251, 366] width 631 height 732
drag, startPoint x: 1057, startPoint y: 628, endPoint x: 1058, endPoint y: 645, distance: 17.0
click at [1058, 645] on div "Goals Defeat the ogres. Gain access to the tomb. Remember that a parameter is a…" at bounding box center [1251, 366] width 631 height 732
click at [1058, 645] on button "Start Level" at bounding box center [1248, 667] width 517 height 73
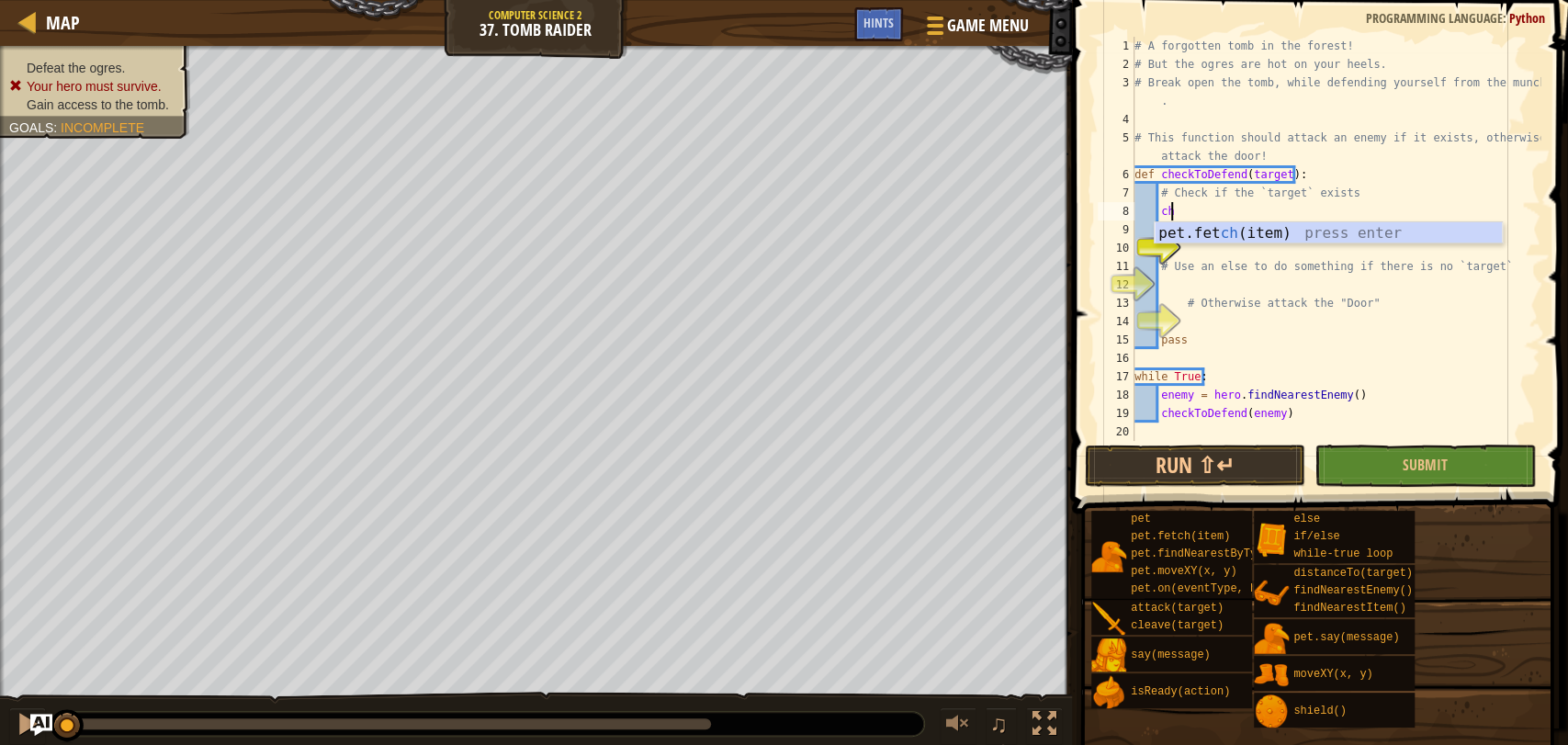
scroll to position [7, 2]
type textarea "c"
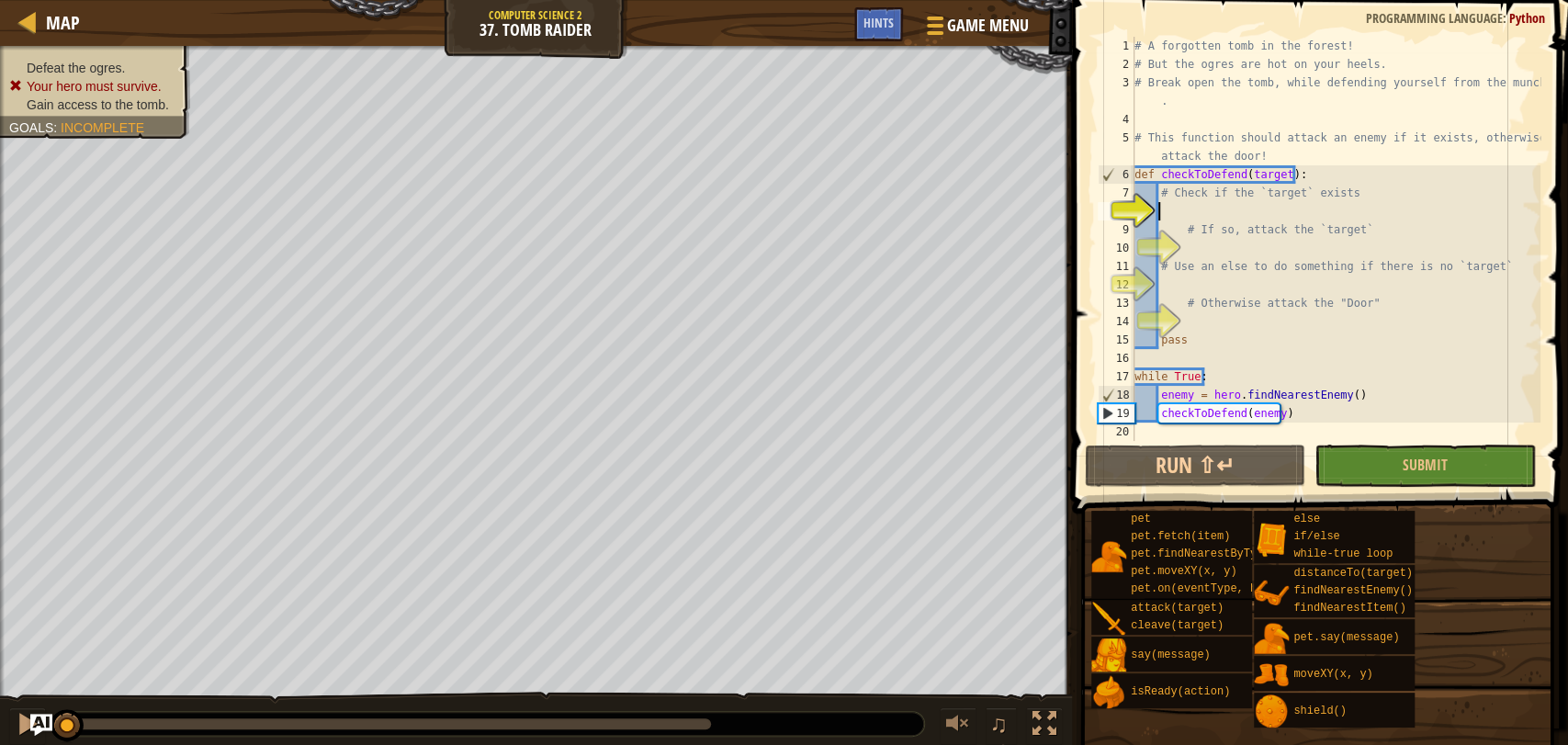
click at [1197, 252] on div "# A forgotten tomb in the forest! # But the ogres are hot on your heels. # Brea…" at bounding box center [1335, 257] width 409 height 441
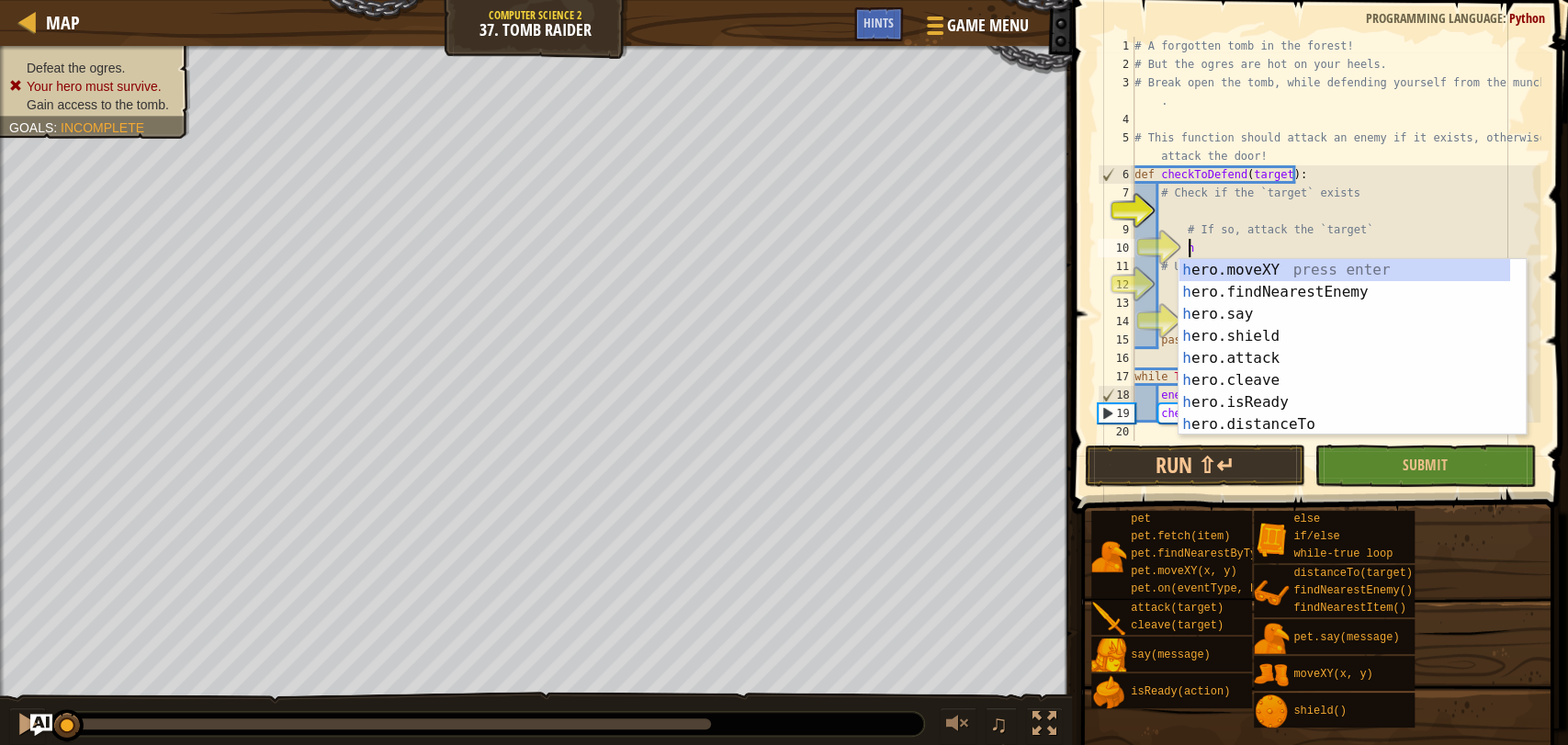
scroll to position [7, 4]
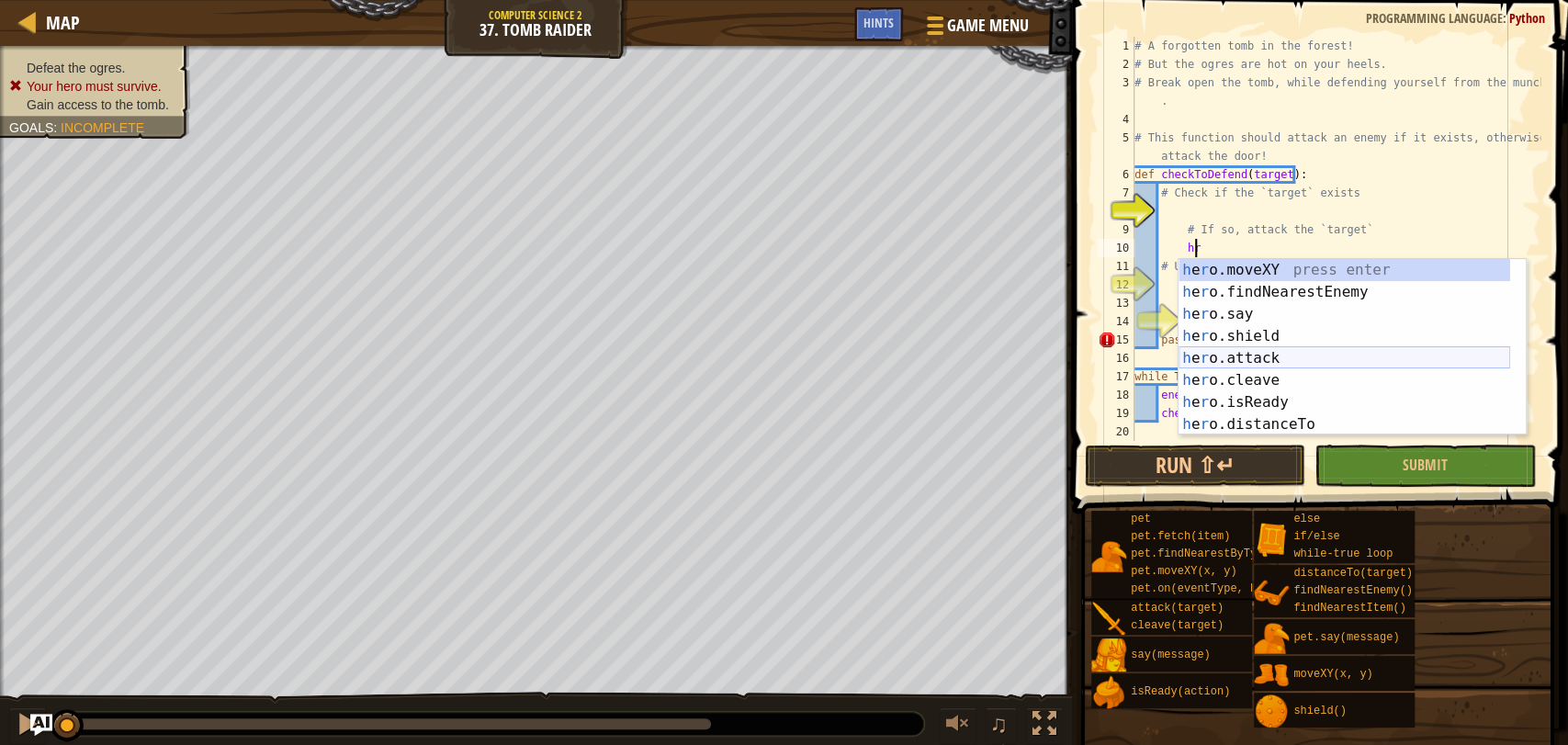
click at [1232, 360] on div "h e r o.moveXY press enter h e r o.findNearestEnemy press enter h e r o.say pre…" at bounding box center [1344, 369] width 332 height 220
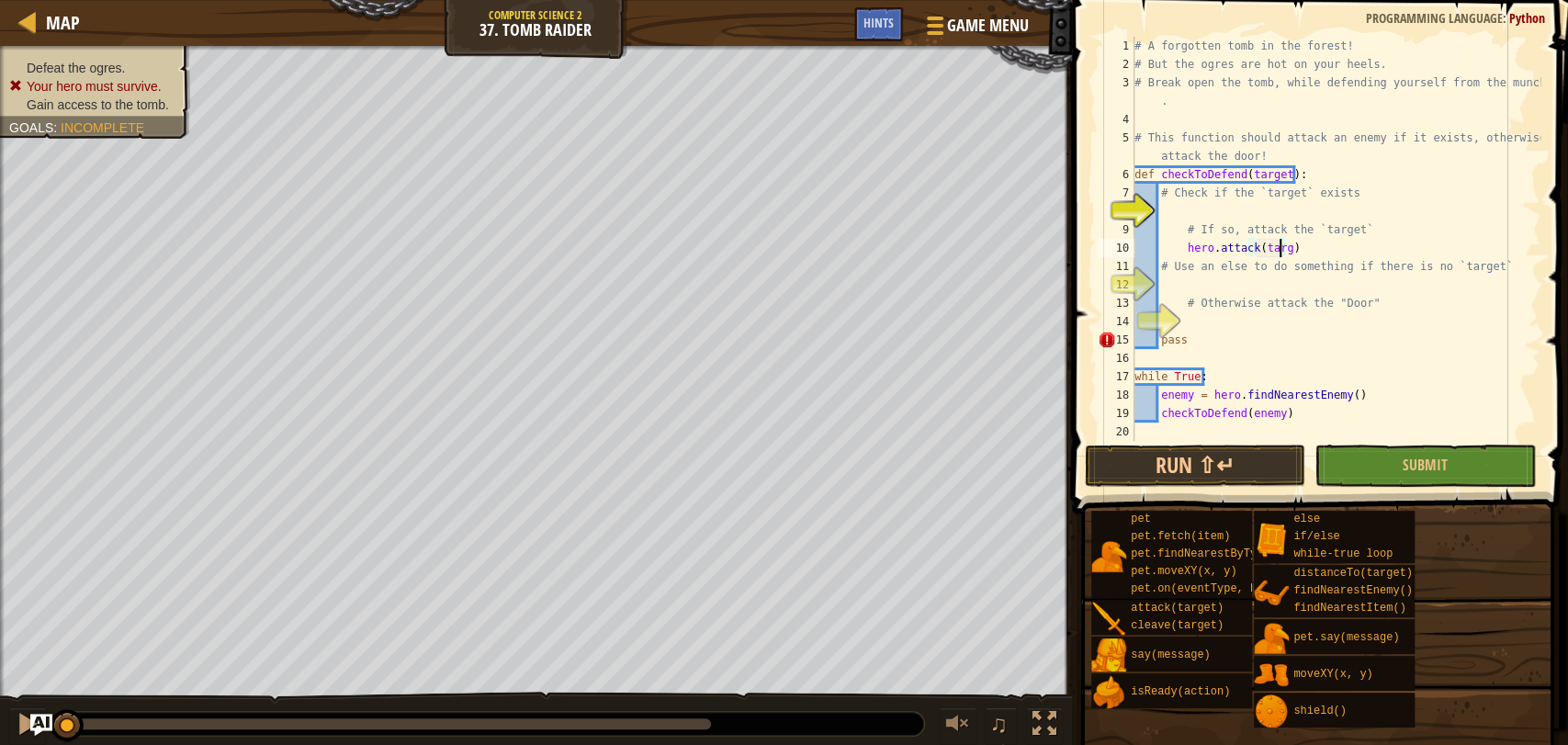
scroll to position [7, 13]
click at [1227, 302] on div "# A forgotten tomb in the forest! # But the ogres are hot on your heels. # Brea…" at bounding box center [1335, 257] width 409 height 441
click at [1213, 309] on div "# A forgotten tomb in the forest! # But the ogres are hot on your heels. # Brea…" at bounding box center [1335, 257] width 409 height 441
click at [1212, 331] on div "# A forgotten tomb in the forest! # But the ogres are hot on your heels. # Brea…" at bounding box center [1335, 257] width 409 height 441
type textarea "pass"
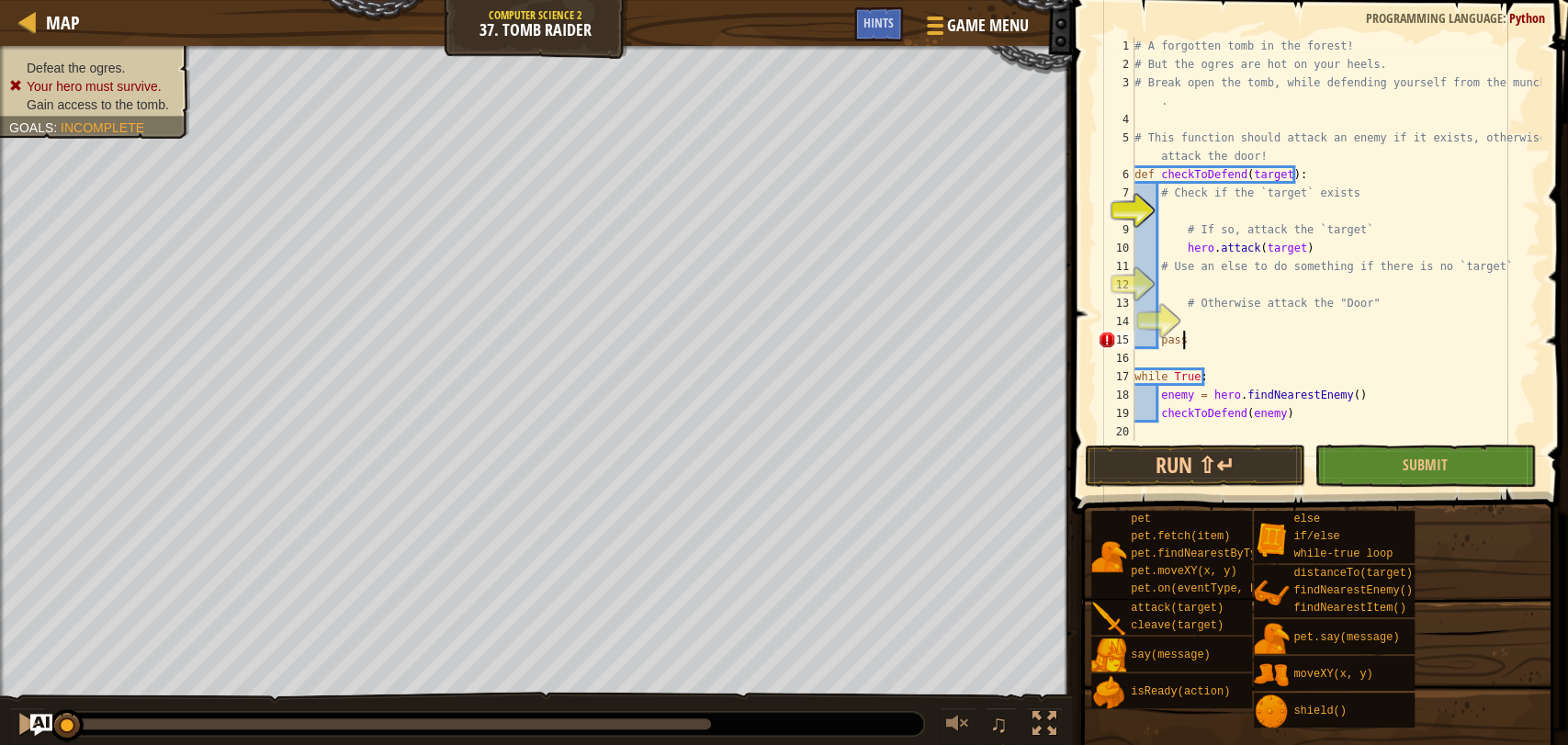
scroll to position [7, 3]
click at [1184, 318] on div "# A forgotten tomb in the forest! # But the ogres are hot on your heels. # Brea…" at bounding box center [1335, 257] width 409 height 441
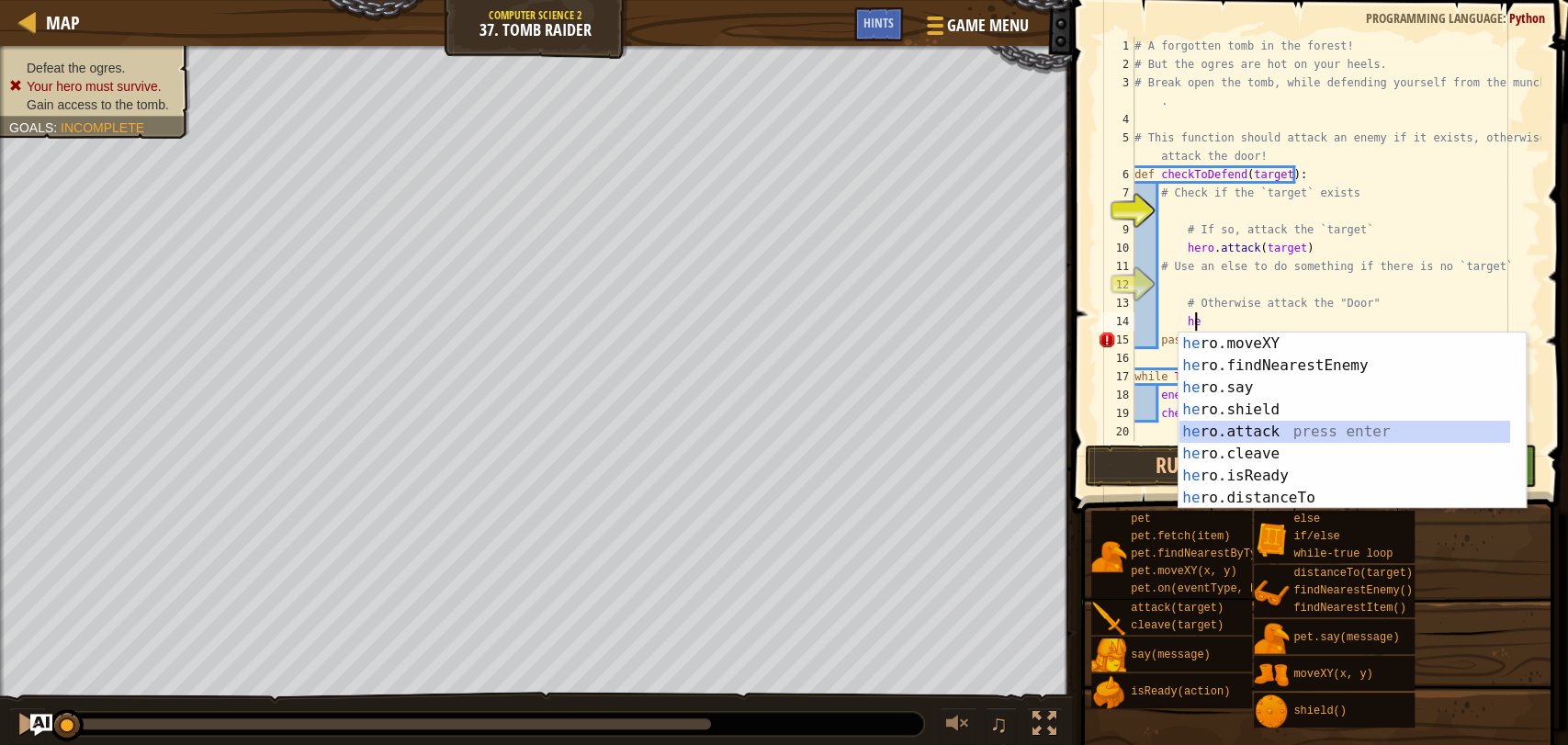
click at [1197, 425] on div "he ro.moveXY press enter he ro.findNearestEnemy press enter he ro.say press ent…" at bounding box center [1344, 443] width 332 height 220
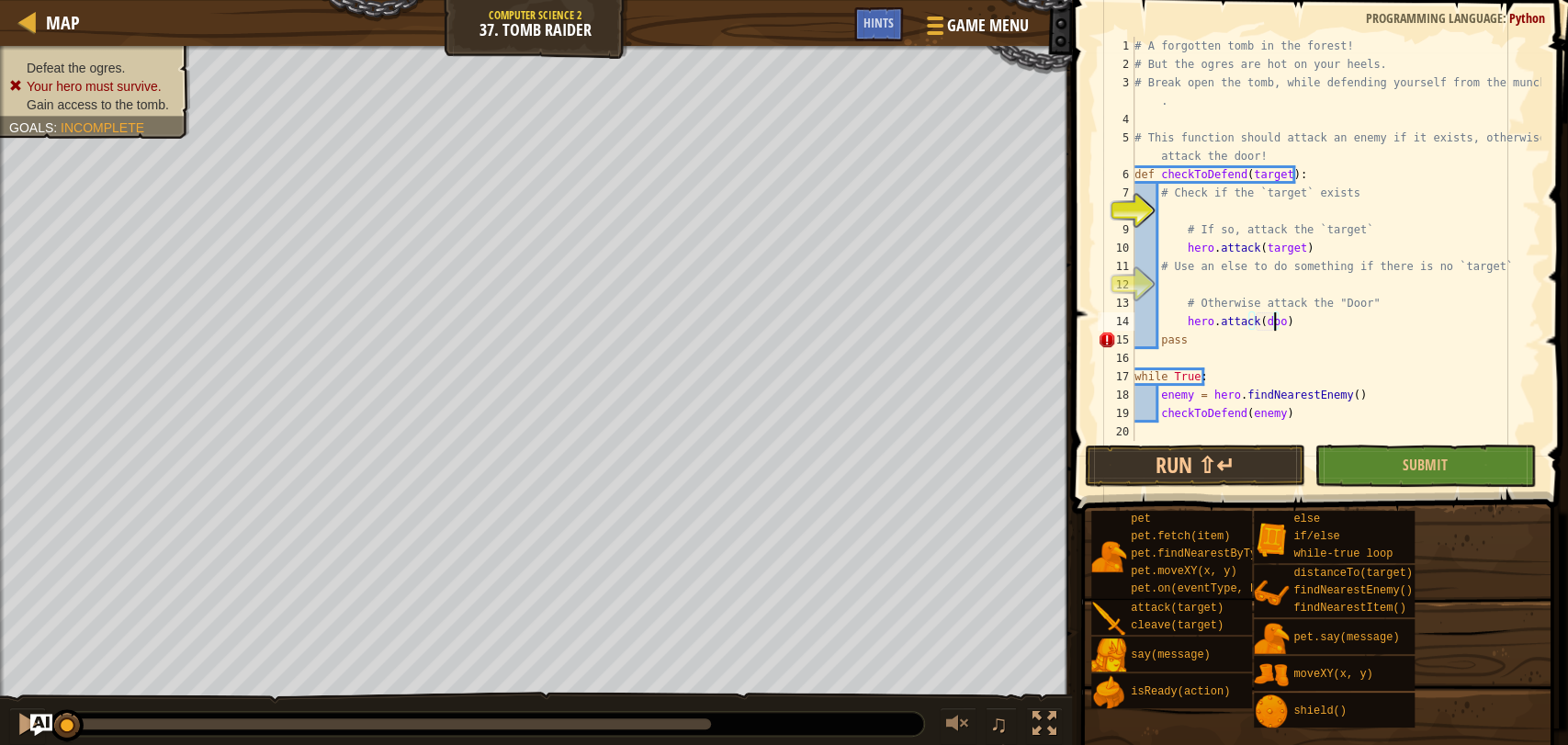
type textarea "hero.attack(door)"
click at [1185, 281] on div "# A forgotten tomb in the forest! # But the ogres are hot on your heels. # Brea…" at bounding box center [1335, 257] width 409 height 441
click at [1291, 277] on div "# A forgotten tomb in the forest! # But the ogres are hot on your heels. # Brea…" at bounding box center [1335, 257] width 409 height 441
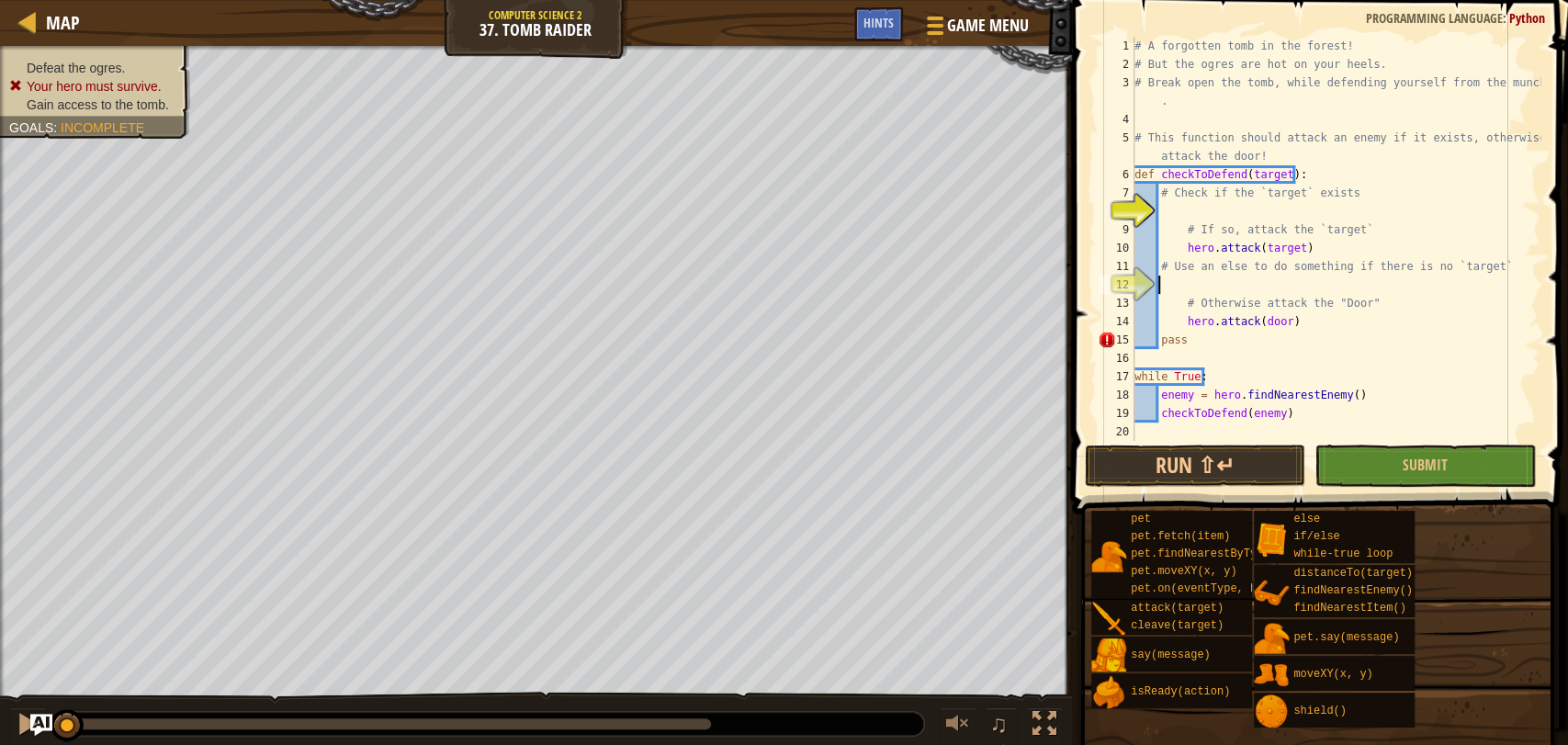
click at [1286, 325] on div "# A forgotten tomb in the forest! # But the ogres are hot on your heels. # Brea…" at bounding box center [1335, 257] width 409 height 441
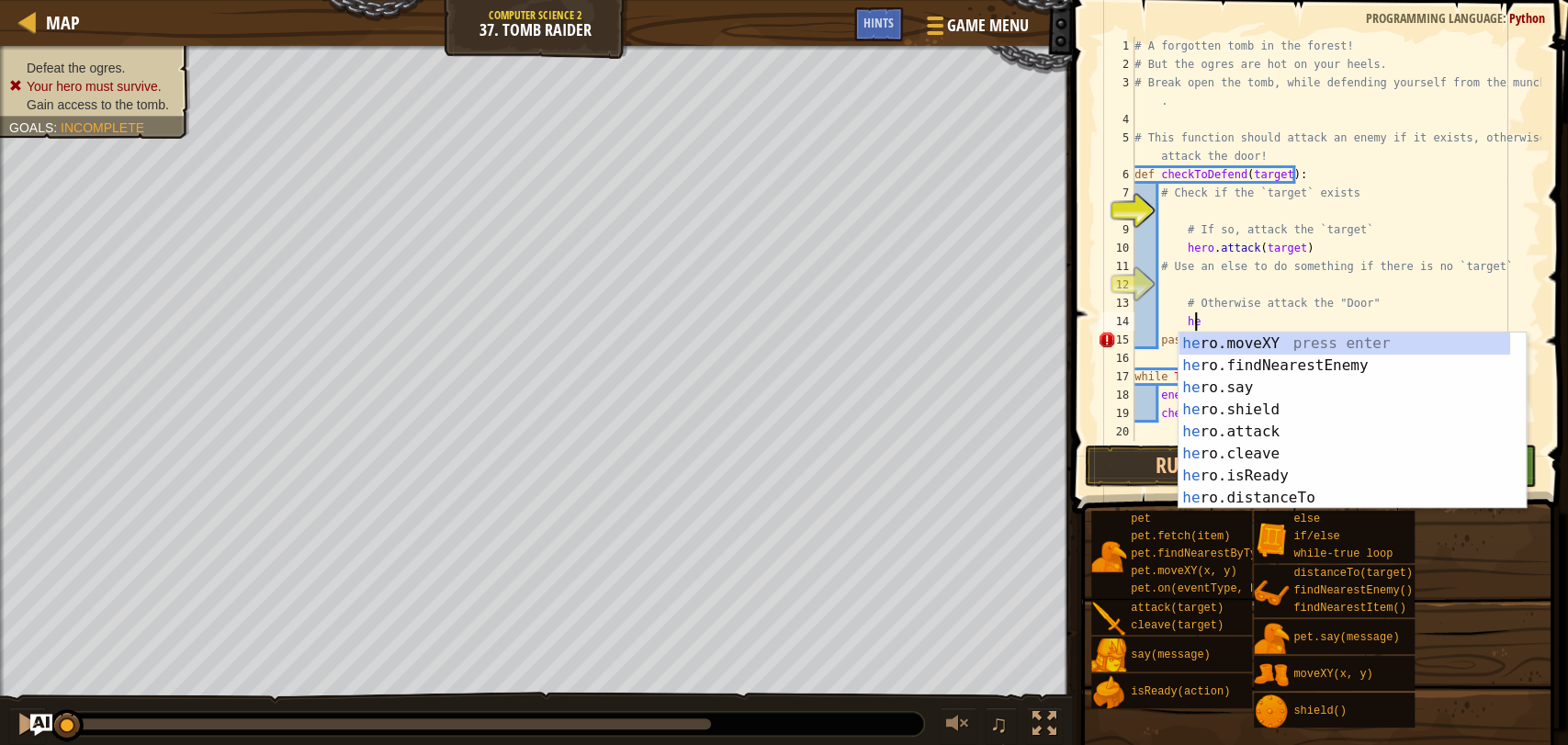
type textarea "h"
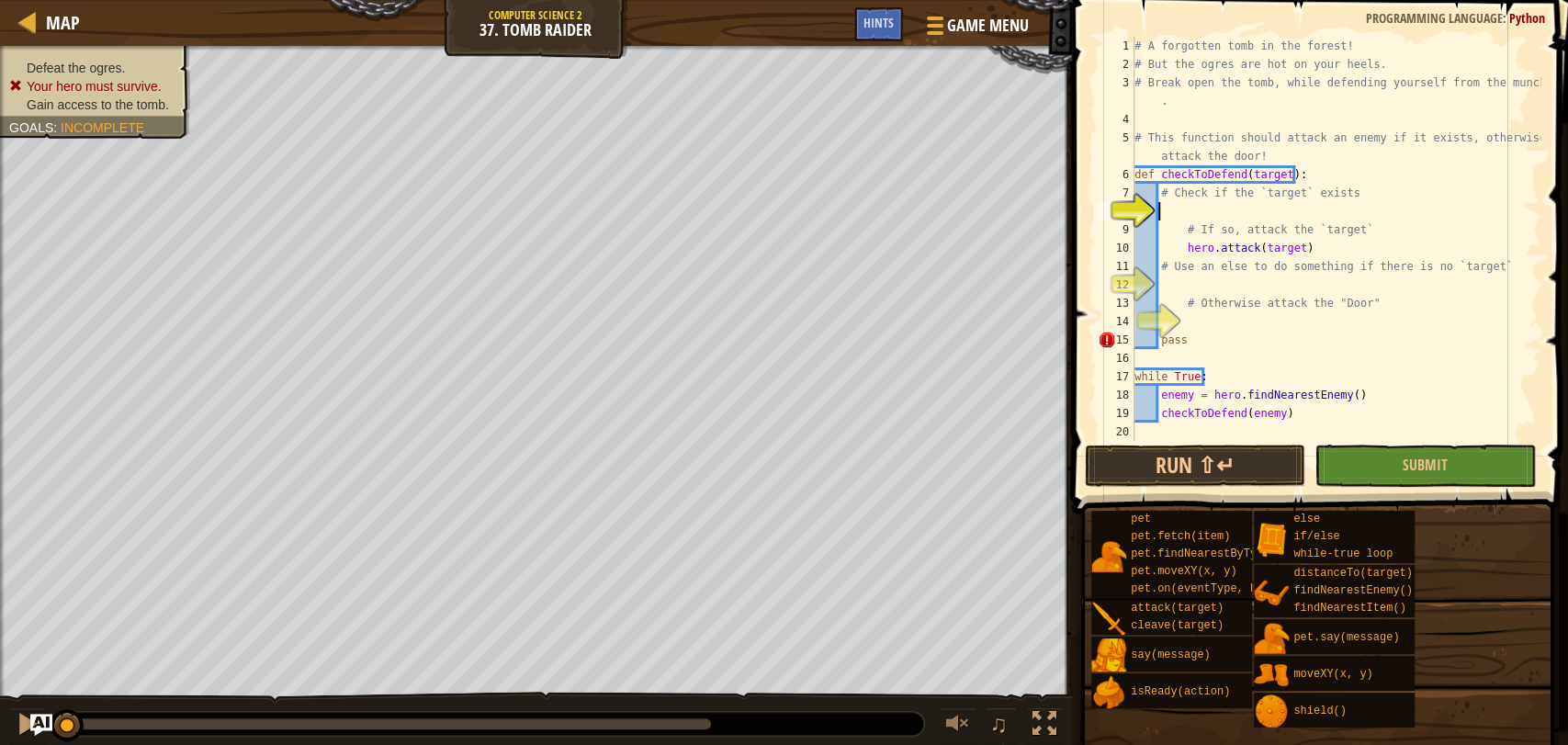
click at [1169, 202] on div "# A forgotten tomb in the forest! # But the ogres are hot on your heels. # Brea…" at bounding box center [1335, 257] width 409 height 441
click at [1160, 206] on div "# A forgotten tomb in the forest! # But the ogres are hot on your heels. # Brea…" at bounding box center [1335, 257] width 409 height 441
click at [1198, 266] on div "# A forgotten tomb in the forest! # But the ogres are hot on your heels. # Brea…" at bounding box center [1335, 257] width 409 height 441
type textarea "# Use an else to do something if there is no `target`"
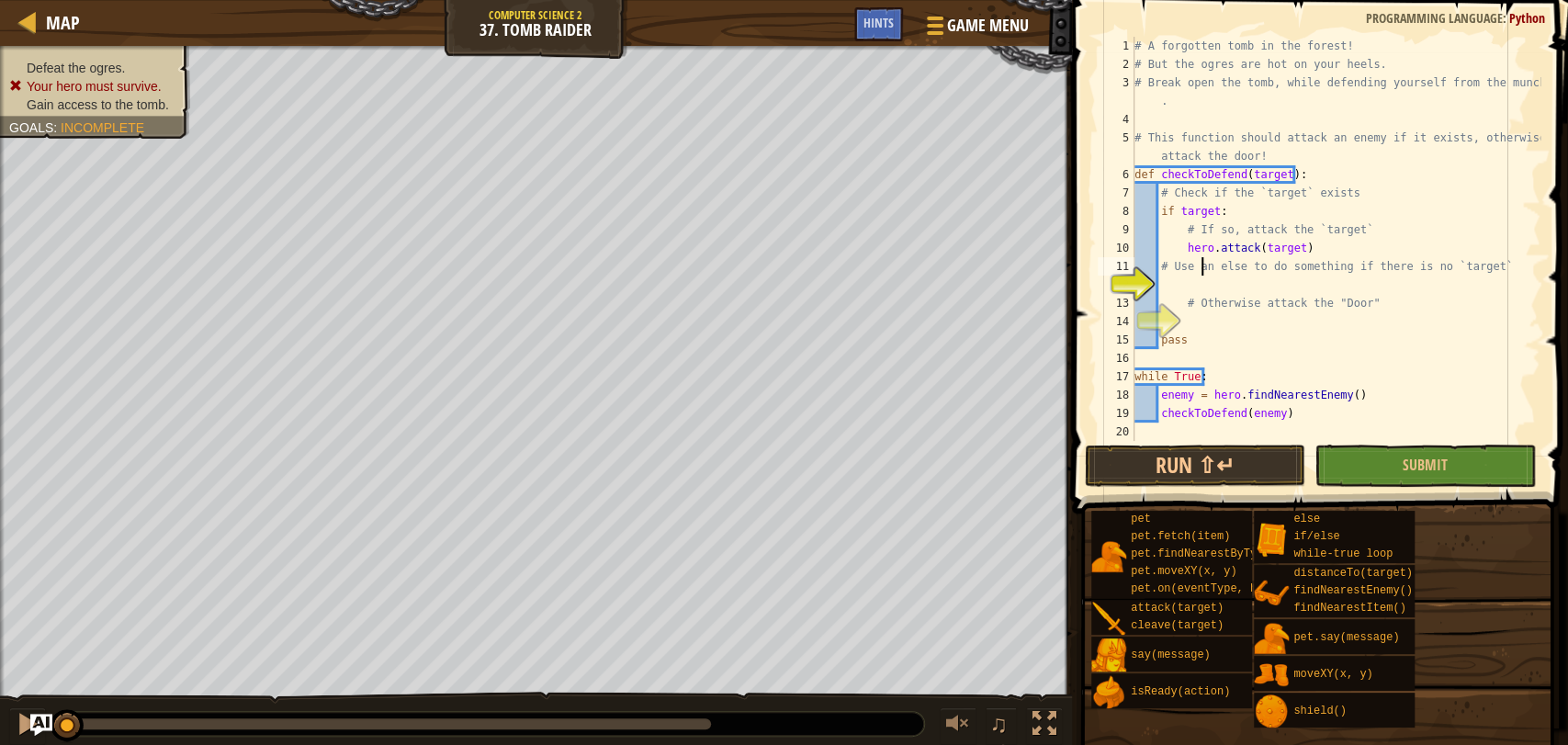
click at [1195, 273] on div "# A forgotten tomb in the forest! # But the ogres are hot on your heels. # Brea…" at bounding box center [1335, 257] width 409 height 441
click at [1176, 281] on div "# A forgotten tomb in the forest! # But the ogres are hot on your heels. # Brea…" at bounding box center [1335, 257] width 409 height 441
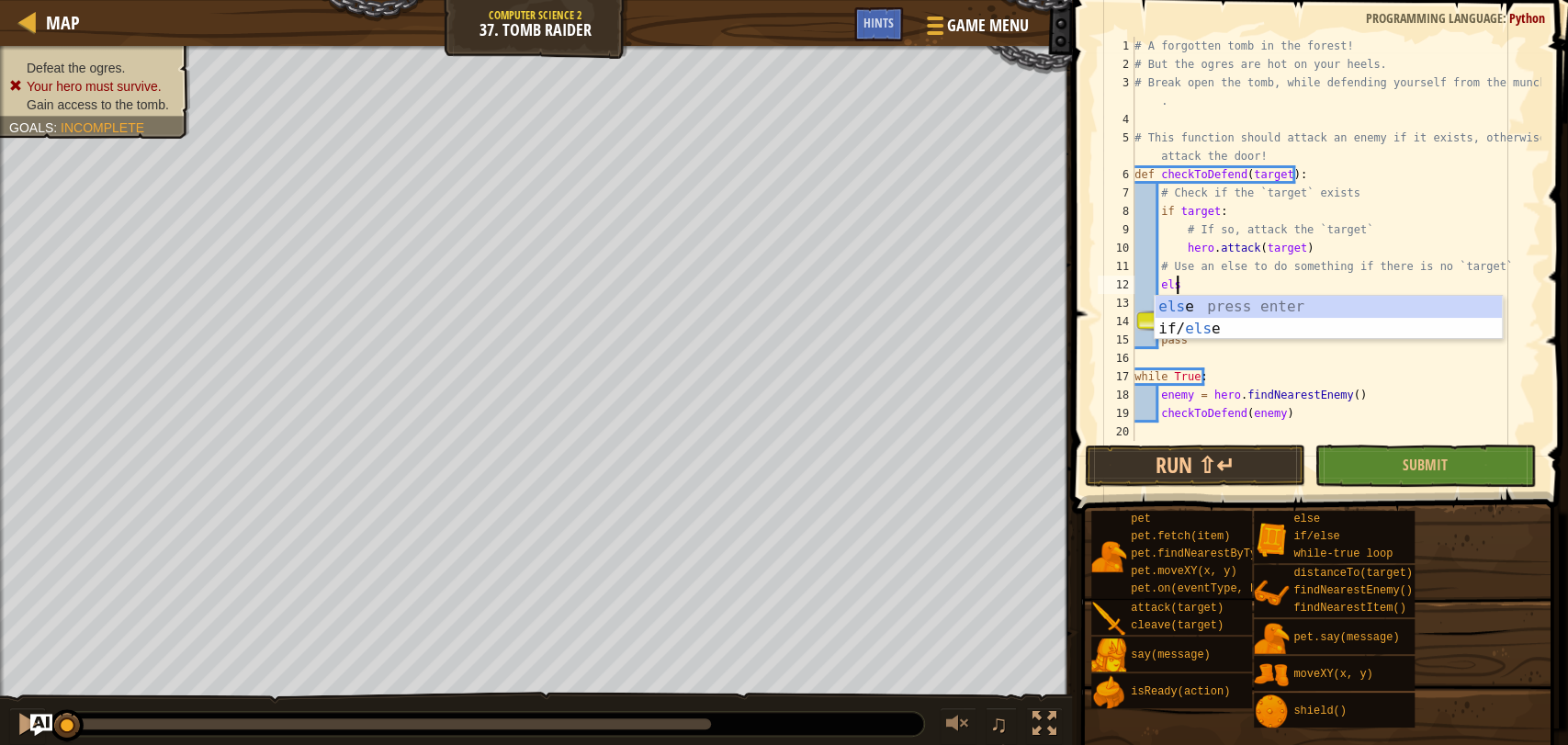
scroll to position [7, 2]
type textarea "else"
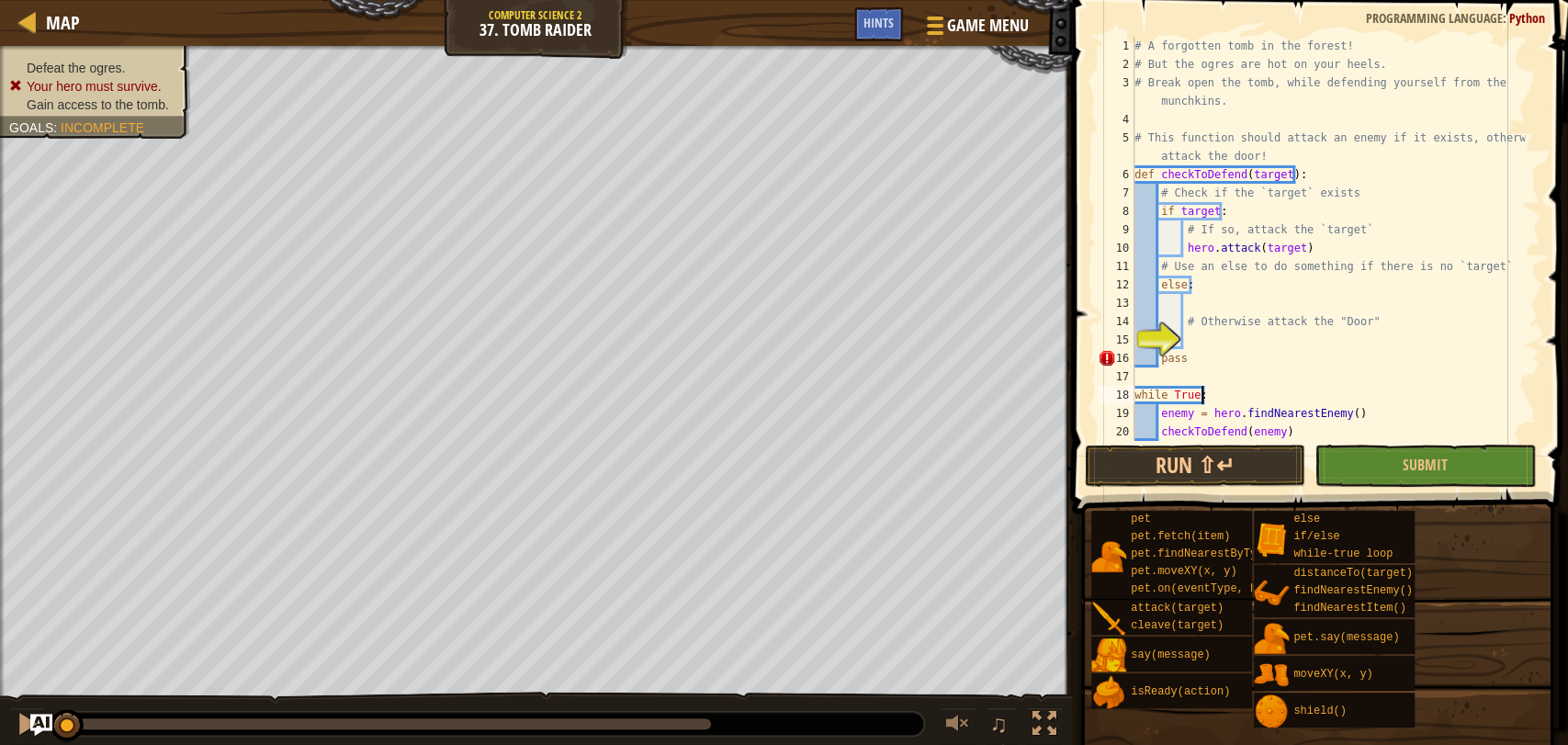
click at [1200, 396] on div "# A forgotten tomb in the forest! # But the ogres are hot on your heels. # Brea…" at bounding box center [1326, 257] width 394 height 441
click at [1195, 320] on div "# A forgotten tomb in the forest! # But the ogres are hot on your heels. # Brea…" at bounding box center [1326, 257] width 394 height 441
type textarea "# Otherwise attack the "Door""
click at [1190, 339] on div "# A forgotten tomb in the forest! # But the ogres are hot on your heels. # Brea…" at bounding box center [1326, 257] width 394 height 441
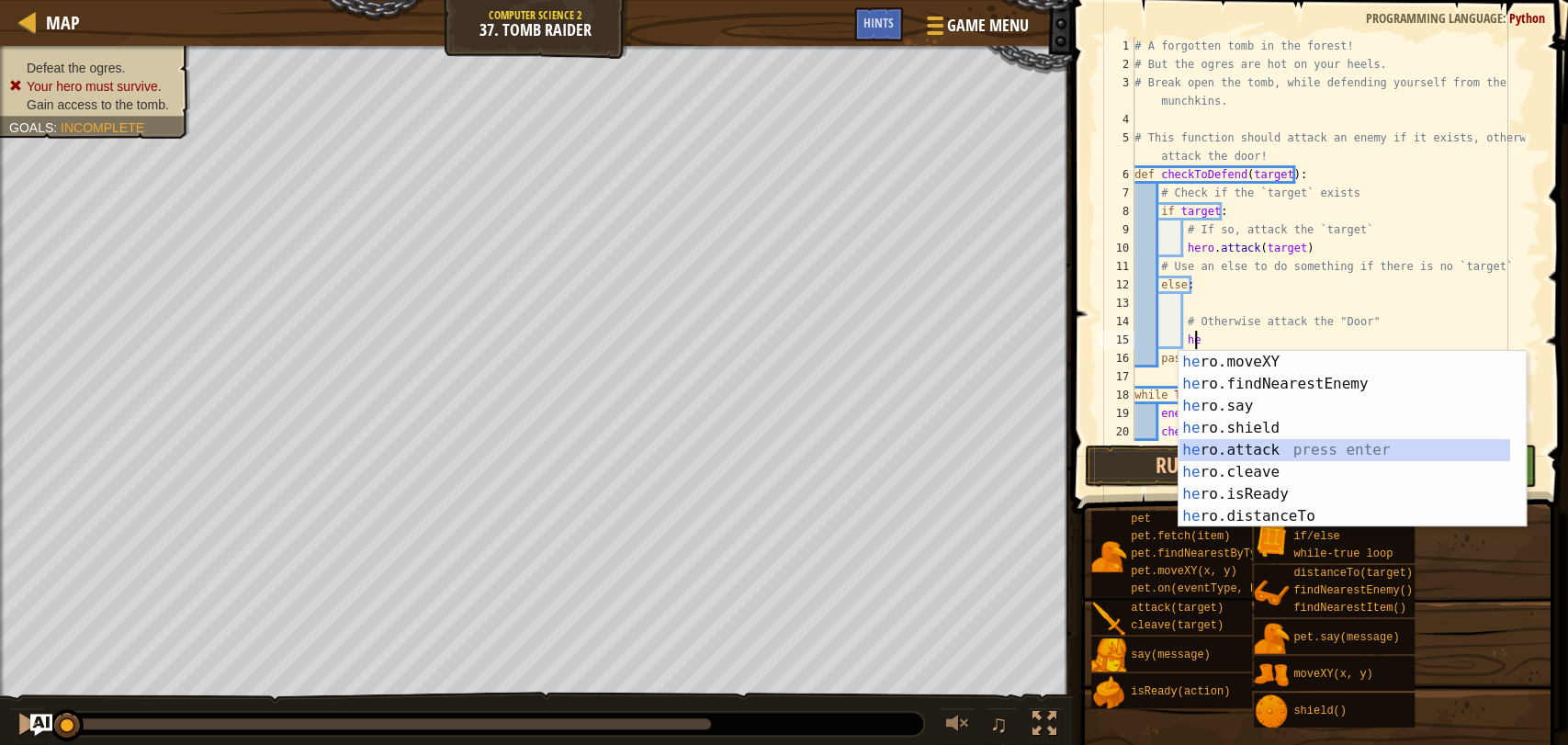
click at [1285, 443] on div "he ro.moveXY press enter he ro.findNearestEnemy press enter he ro.say press ent…" at bounding box center [1344, 461] width 332 height 220
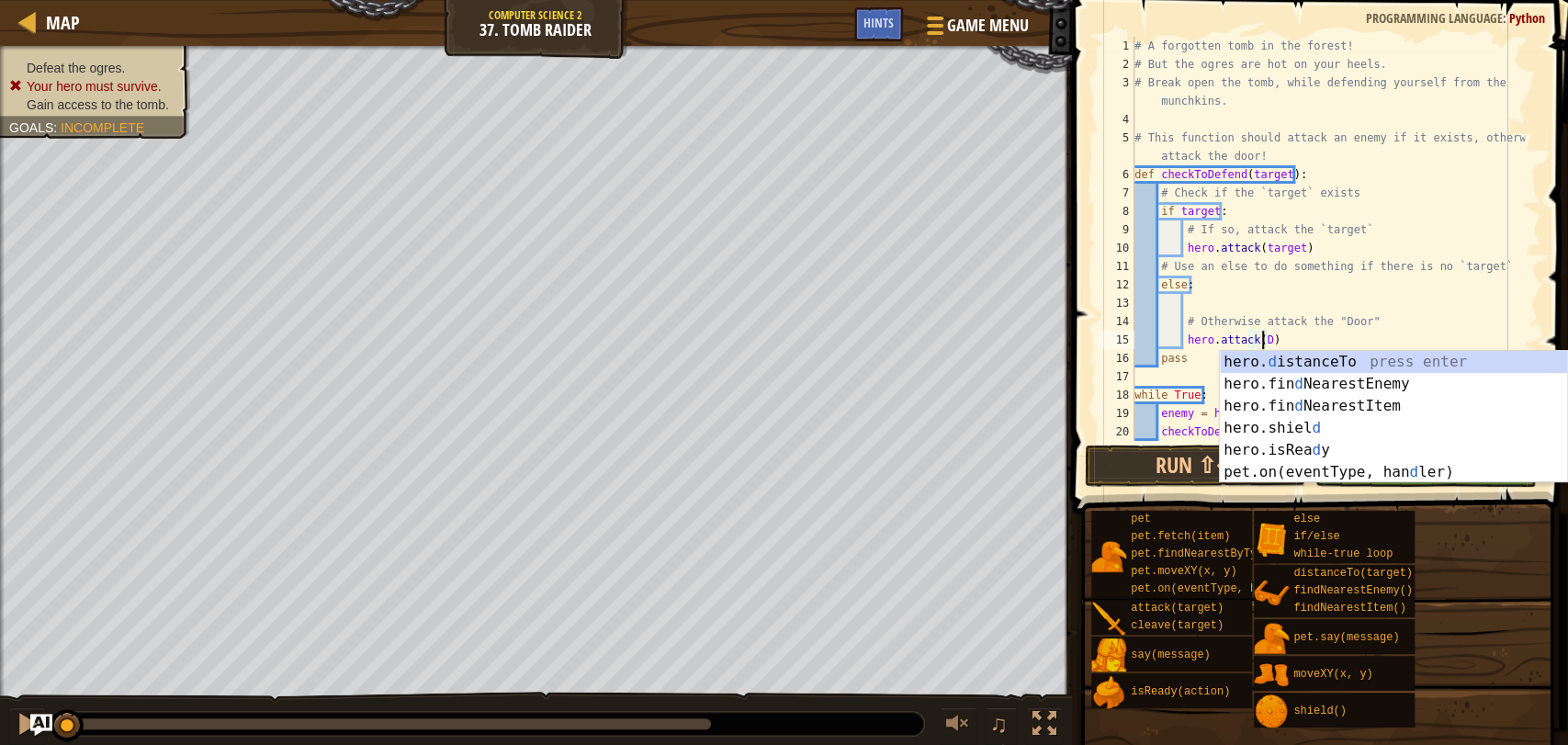
scroll to position [7, 9]
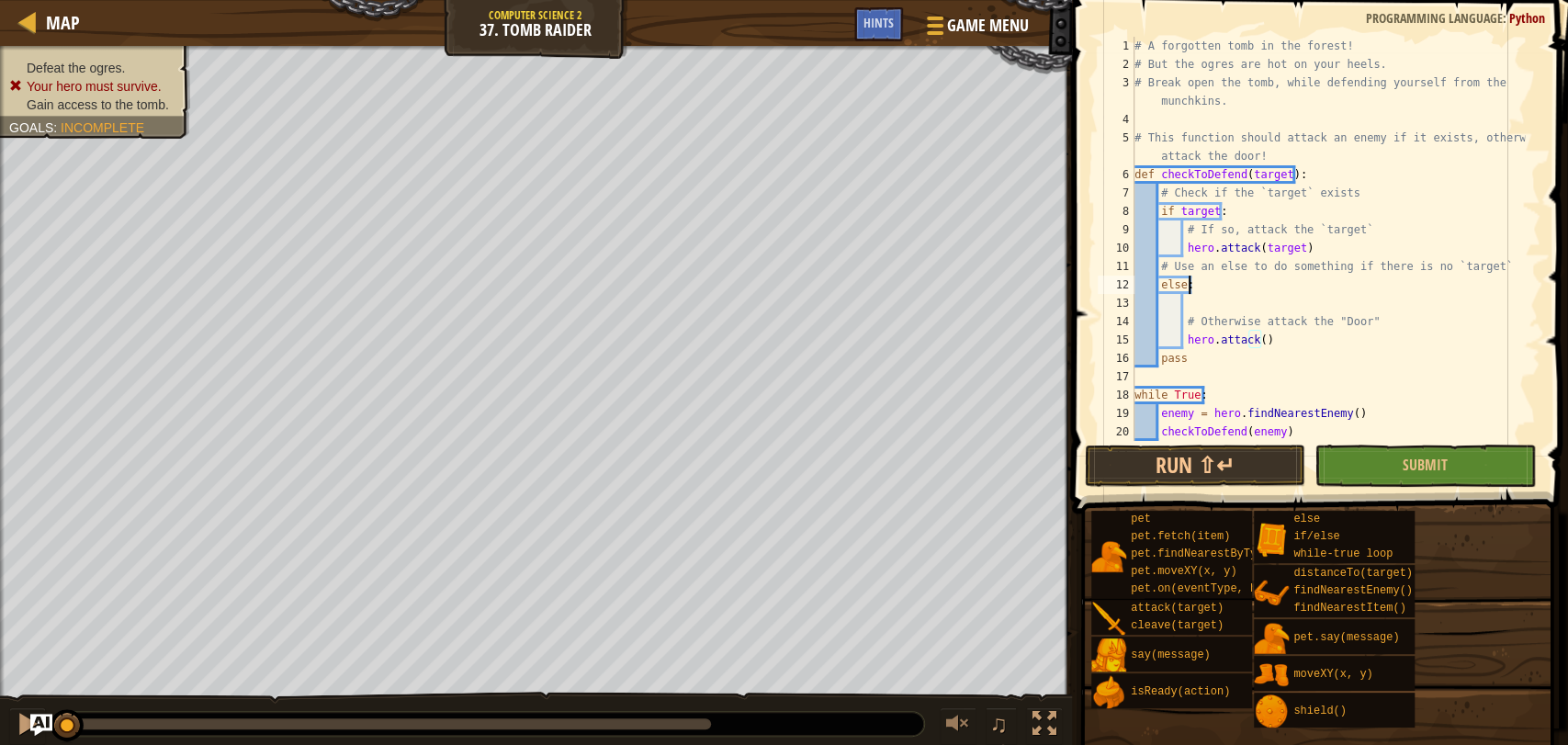
click at [1366, 283] on div "# A forgotten tomb in the forest! # But the ogres are hot on your heels. # Brea…" at bounding box center [1326, 257] width 394 height 441
drag, startPoint x: 1251, startPoint y: 342, endPoint x: 1308, endPoint y: 388, distance: 73.2
click at [1308, 388] on div "# A forgotten tomb in the forest! # But the ogres are hot on your heels. # Brea…" at bounding box center [1326, 257] width 394 height 441
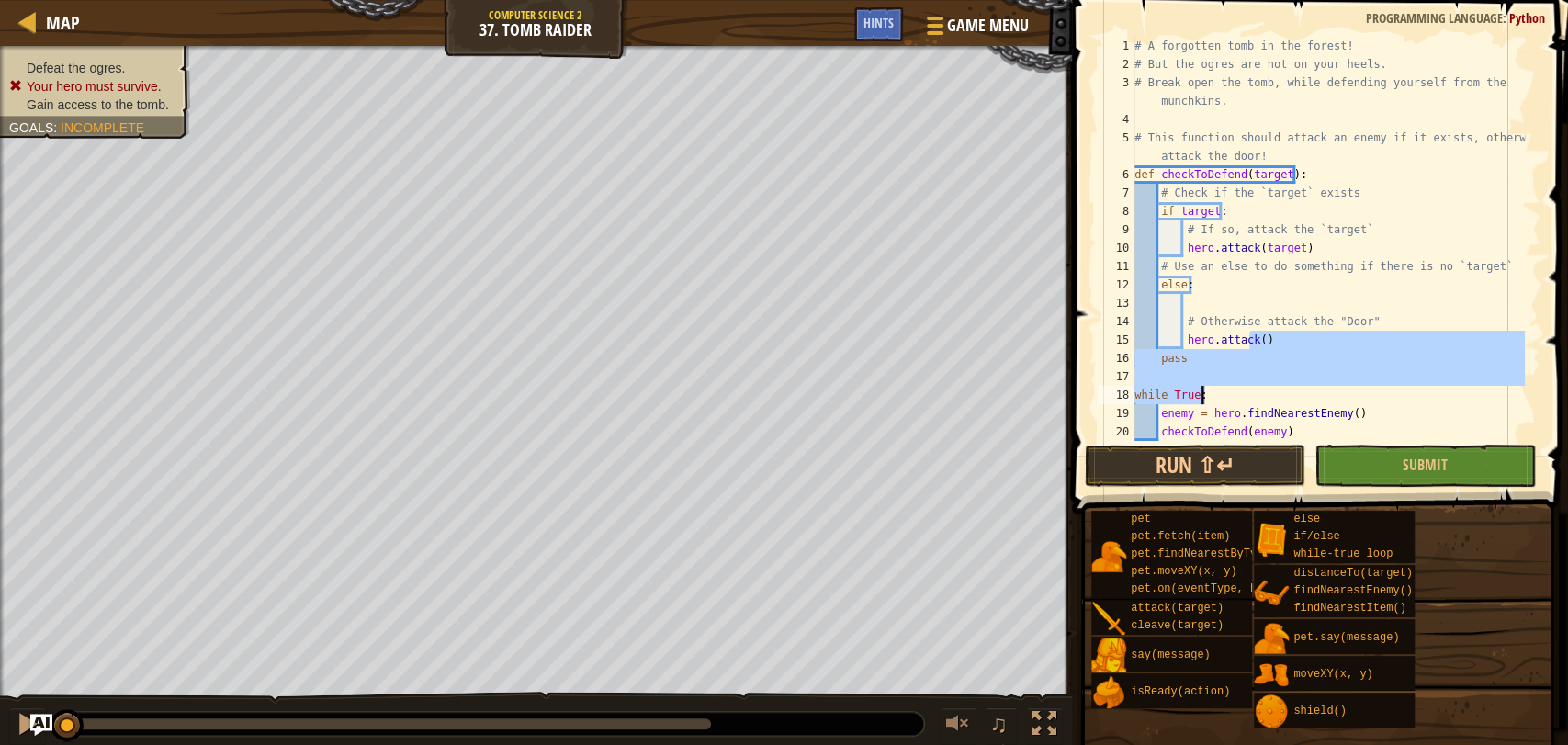
click at [1308, 388] on div "# A forgotten tomb in the forest! # But the ogres are hot on your heels. # Brea…" at bounding box center [1326, 239] width 394 height 404
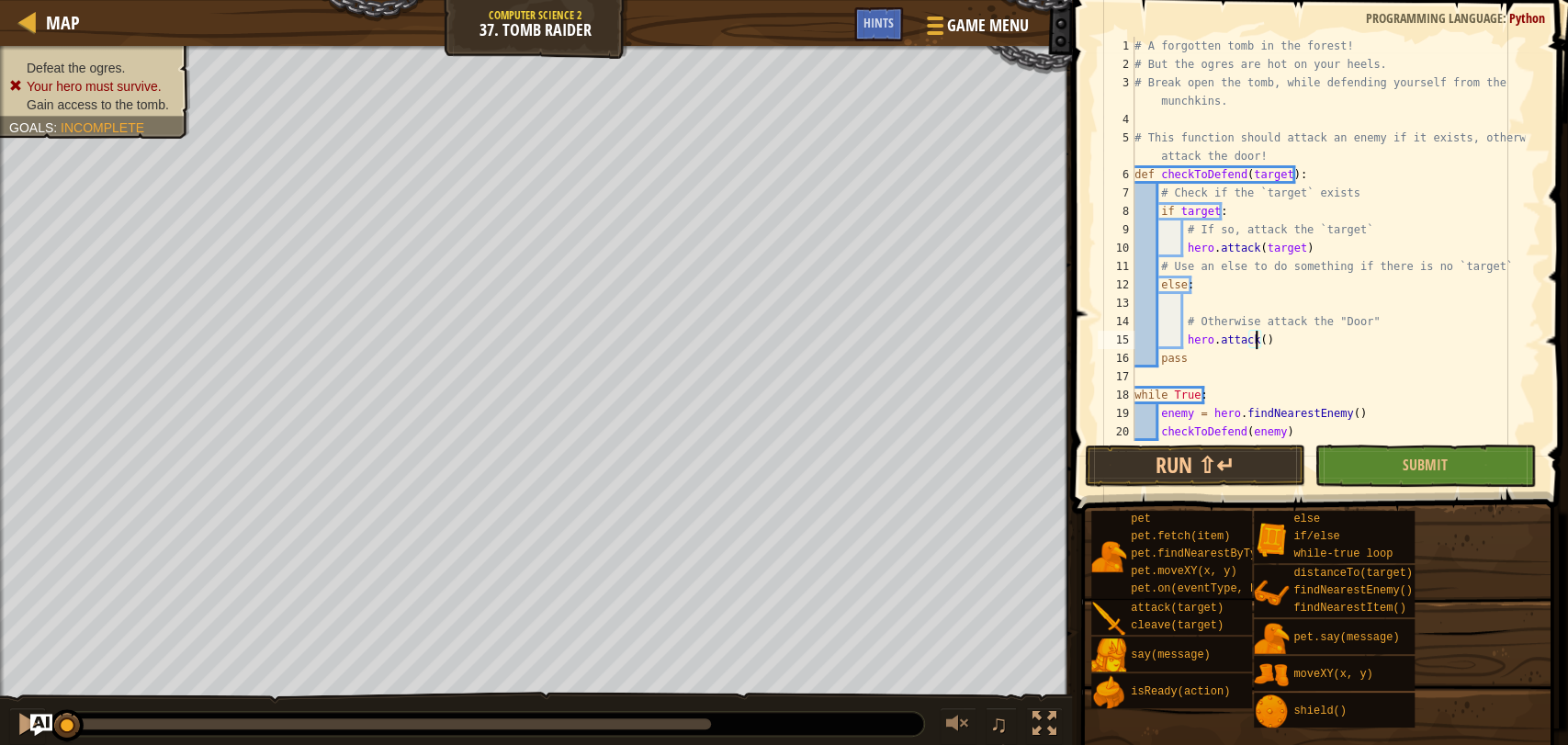
click at [1254, 335] on div "# A forgotten tomb in the forest! # But the ogres are hot on your heels. # Brea…" at bounding box center [1326, 257] width 394 height 441
click at [1317, 322] on div "# A forgotten tomb in the forest! # But the ogres are hot on your heels. # Brea…" at bounding box center [1326, 257] width 394 height 441
drag, startPoint x: 1317, startPoint y: 322, endPoint x: 1365, endPoint y: 320, distance: 48.0
click at [1365, 320] on div "# A forgotten tomb in the forest! # But the ogres are hot on your heels. # Brea…" at bounding box center [1326, 257] width 394 height 441
click at [1256, 343] on div "# A forgotten tomb in the forest! # But the ogres are hot on your heels. # Brea…" at bounding box center [1326, 257] width 394 height 441
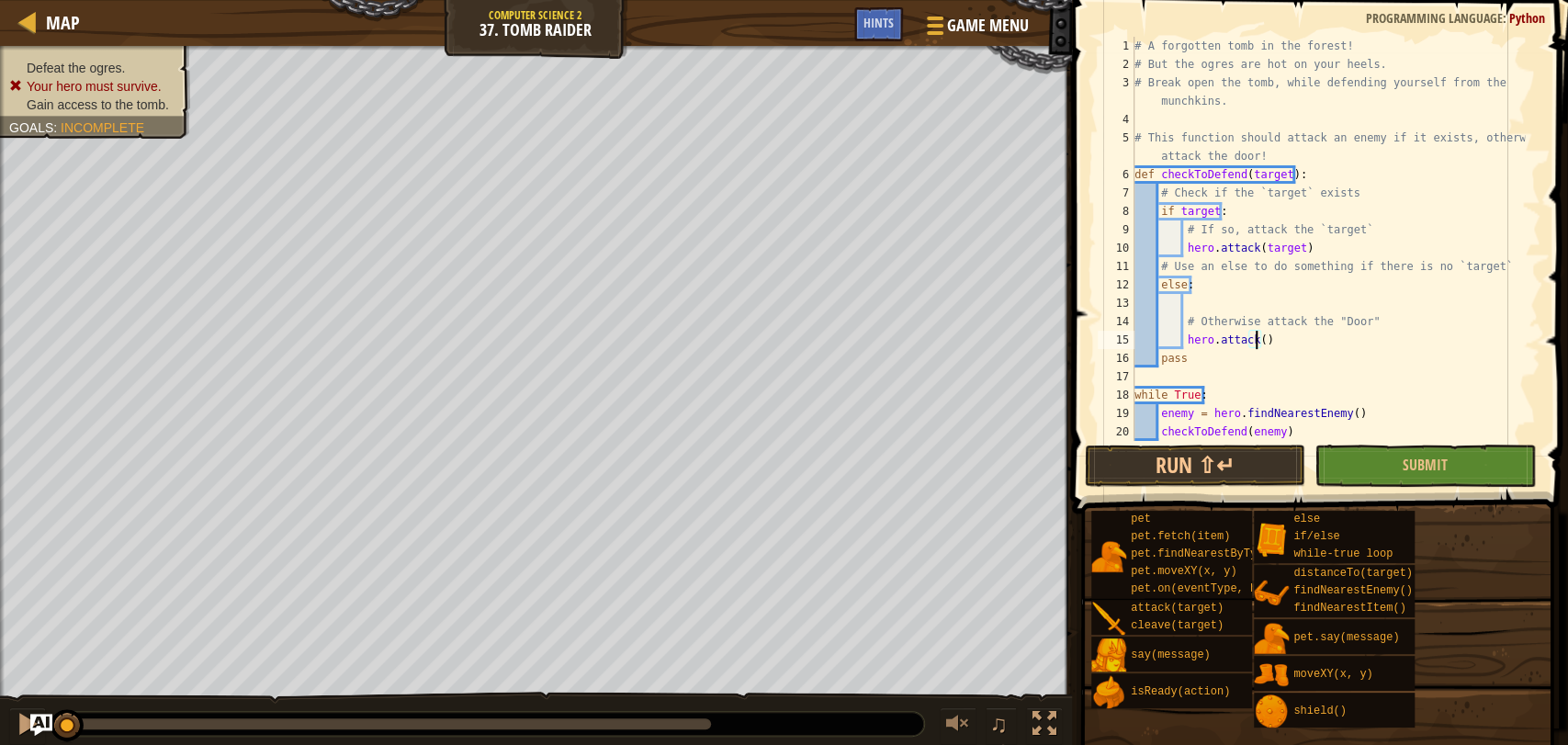
paste textarea "the "Door""
click at [1281, 337] on div "# A forgotten tomb in the forest! # But the ogres are hot on your heels. # Brea…" at bounding box center [1326, 257] width 394 height 441
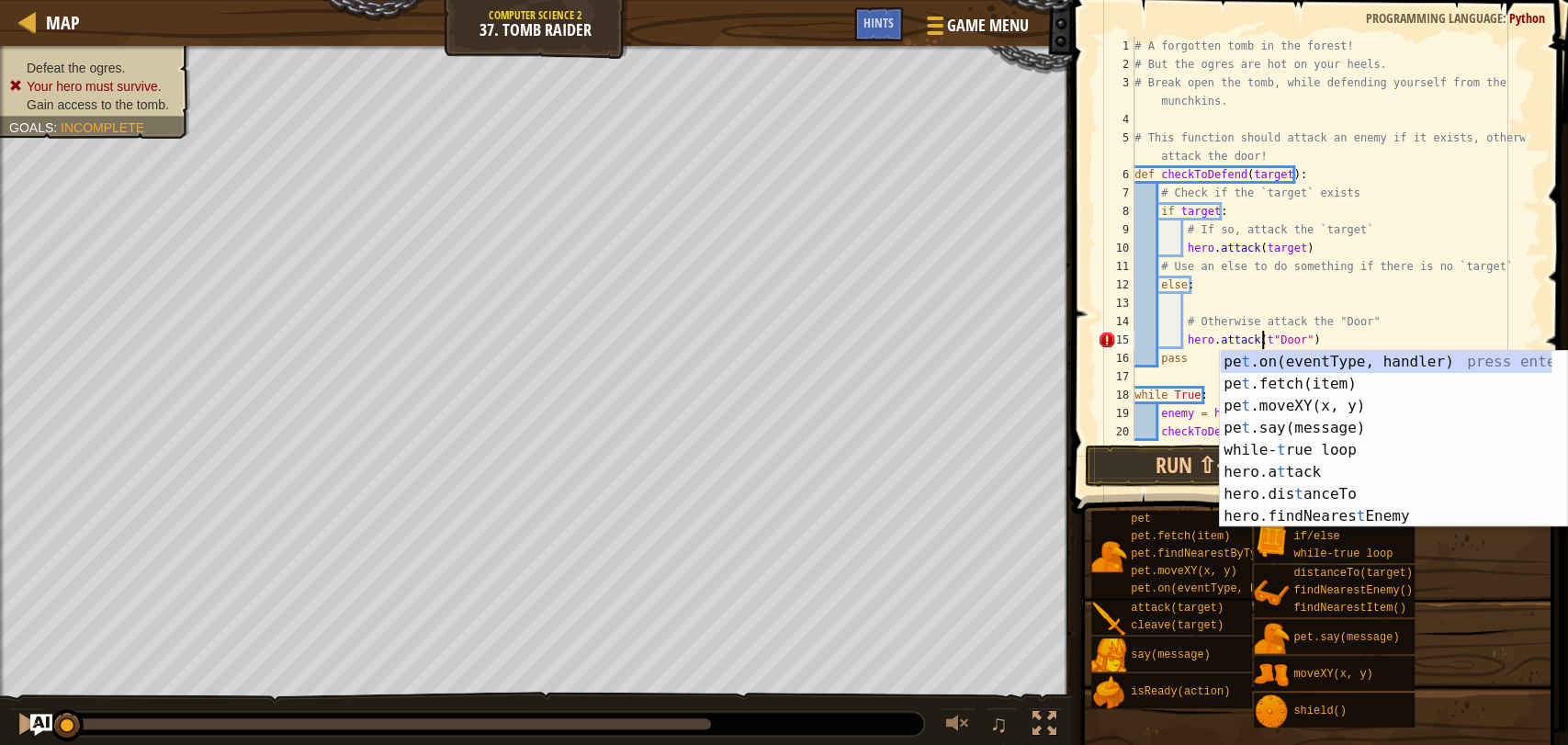
type textarea "hero.attack("Door")"
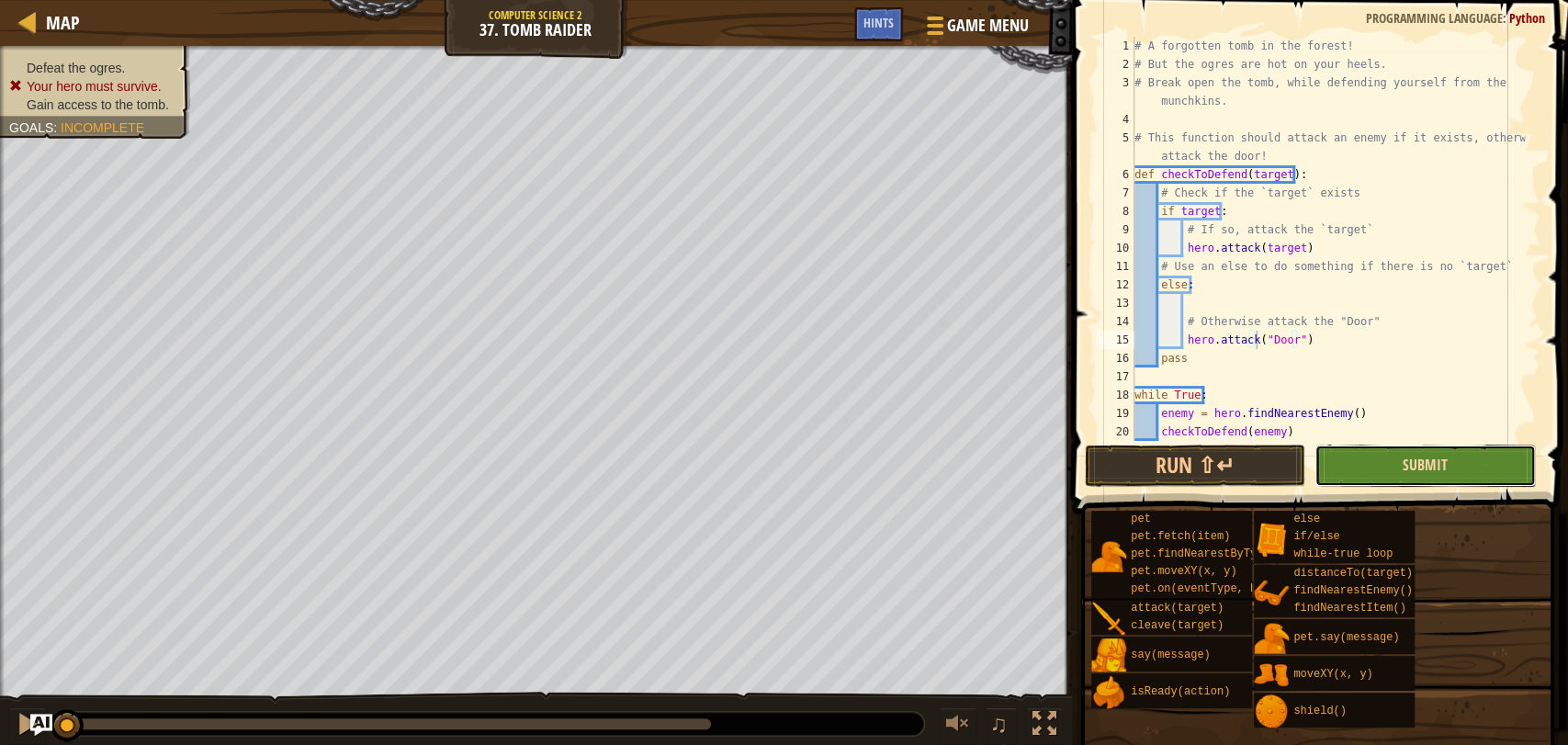
click at [1417, 465] on span "Submit" at bounding box center [1424, 465] width 45 height 20
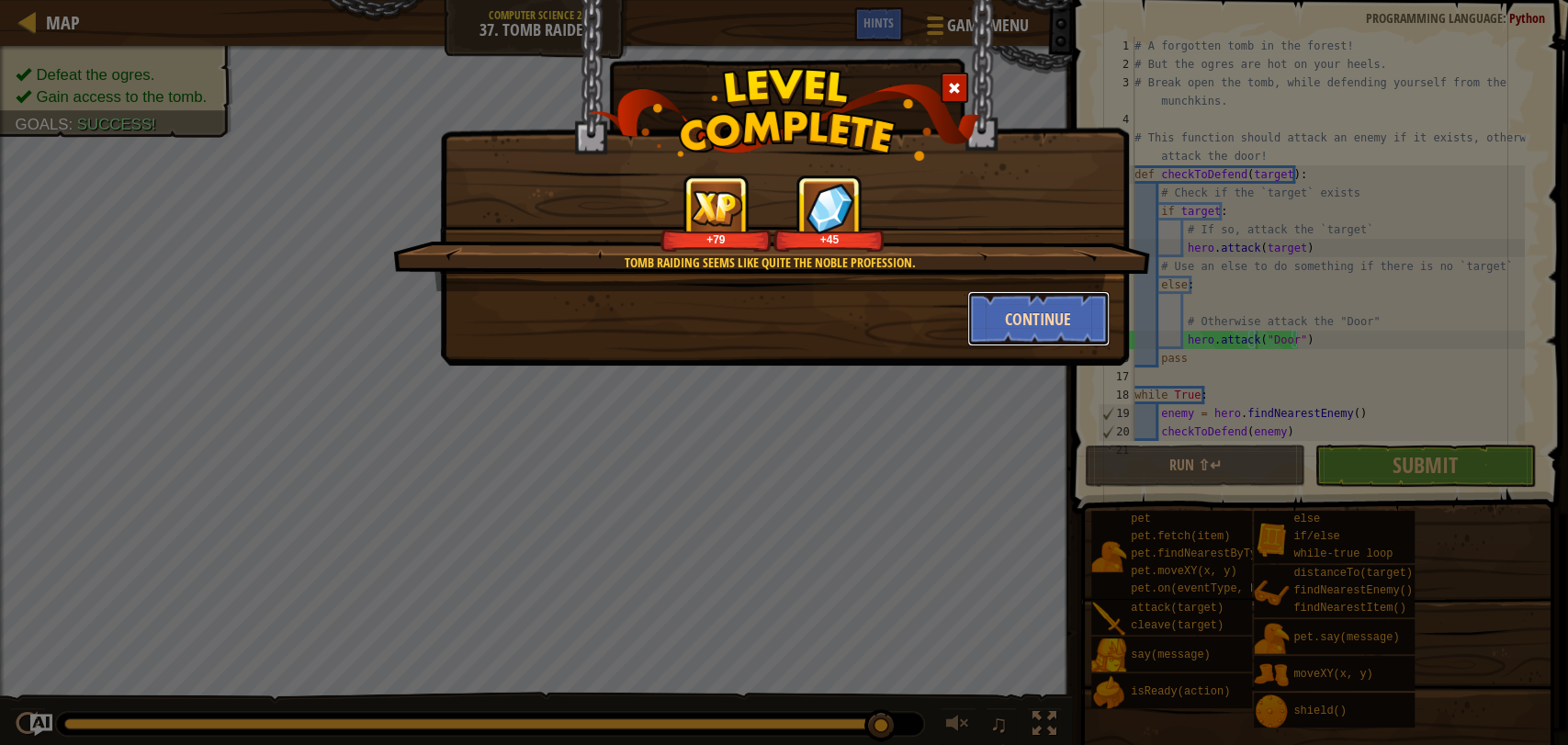
click at [1049, 295] on button "Continue" at bounding box center [1038, 319] width 142 height 55
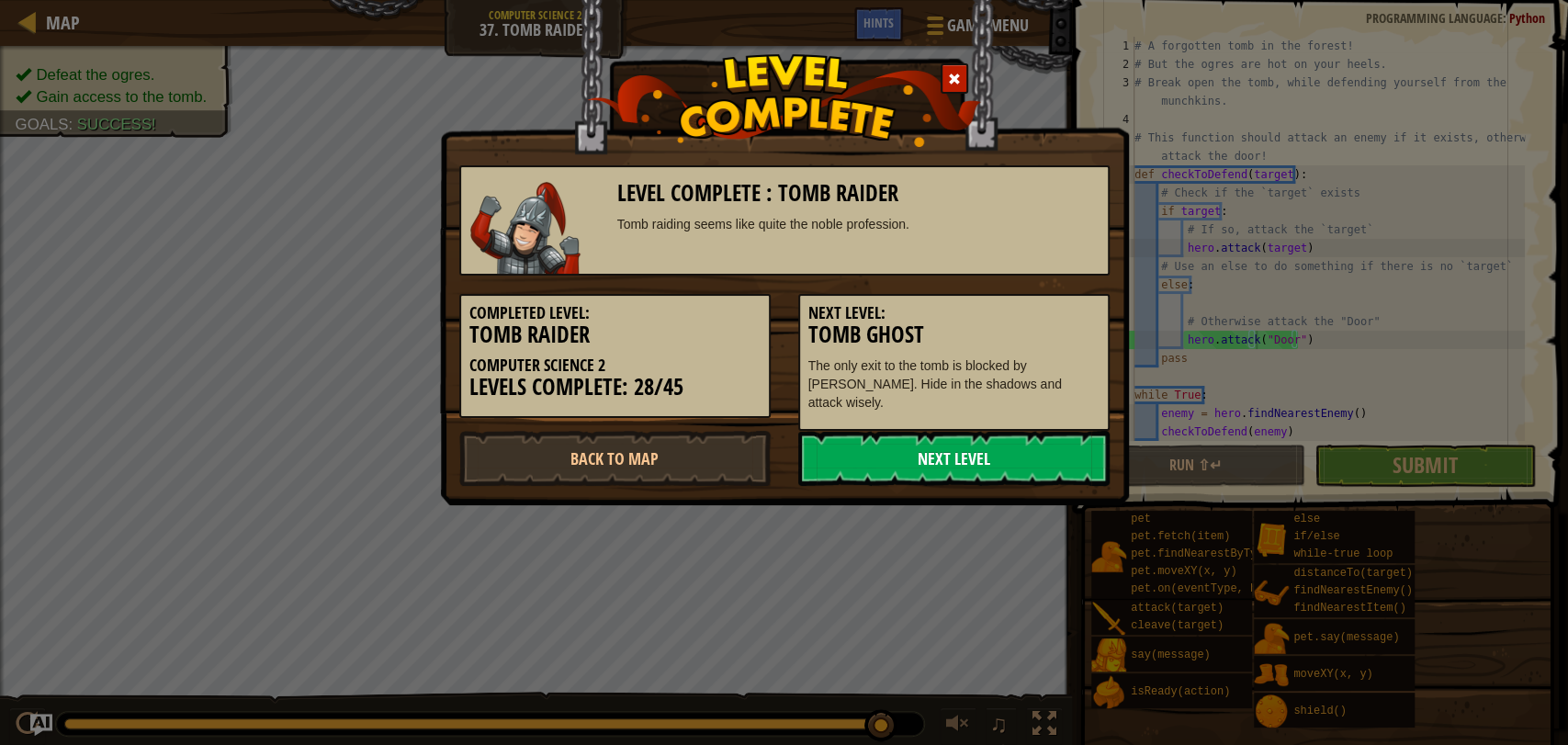
click at [930, 455] on link "Next Level" at bounding box center [954, 458] width 312 height 55
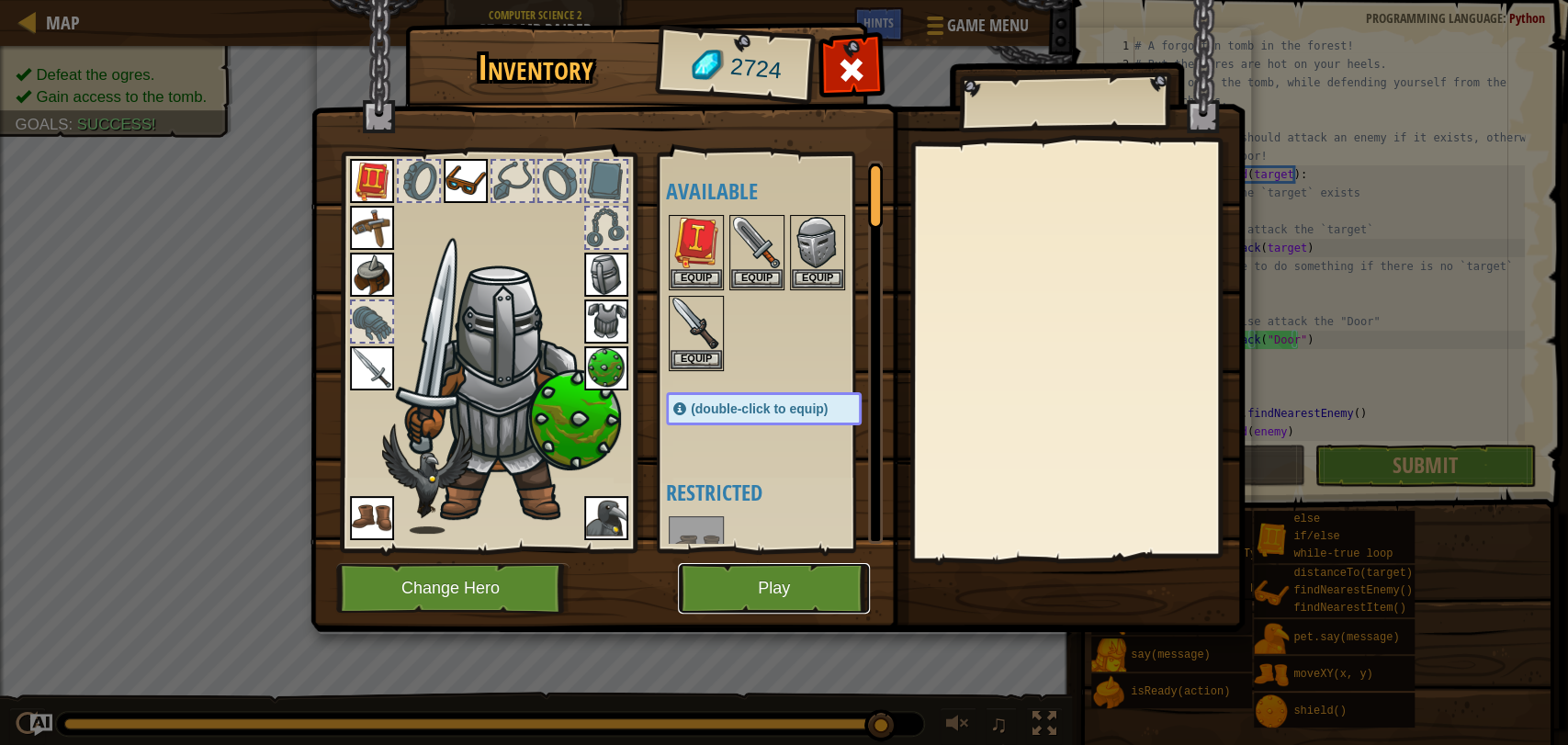
click at [785, 590] on button "Play" at bounding box center [773, 588] width 192 height 51
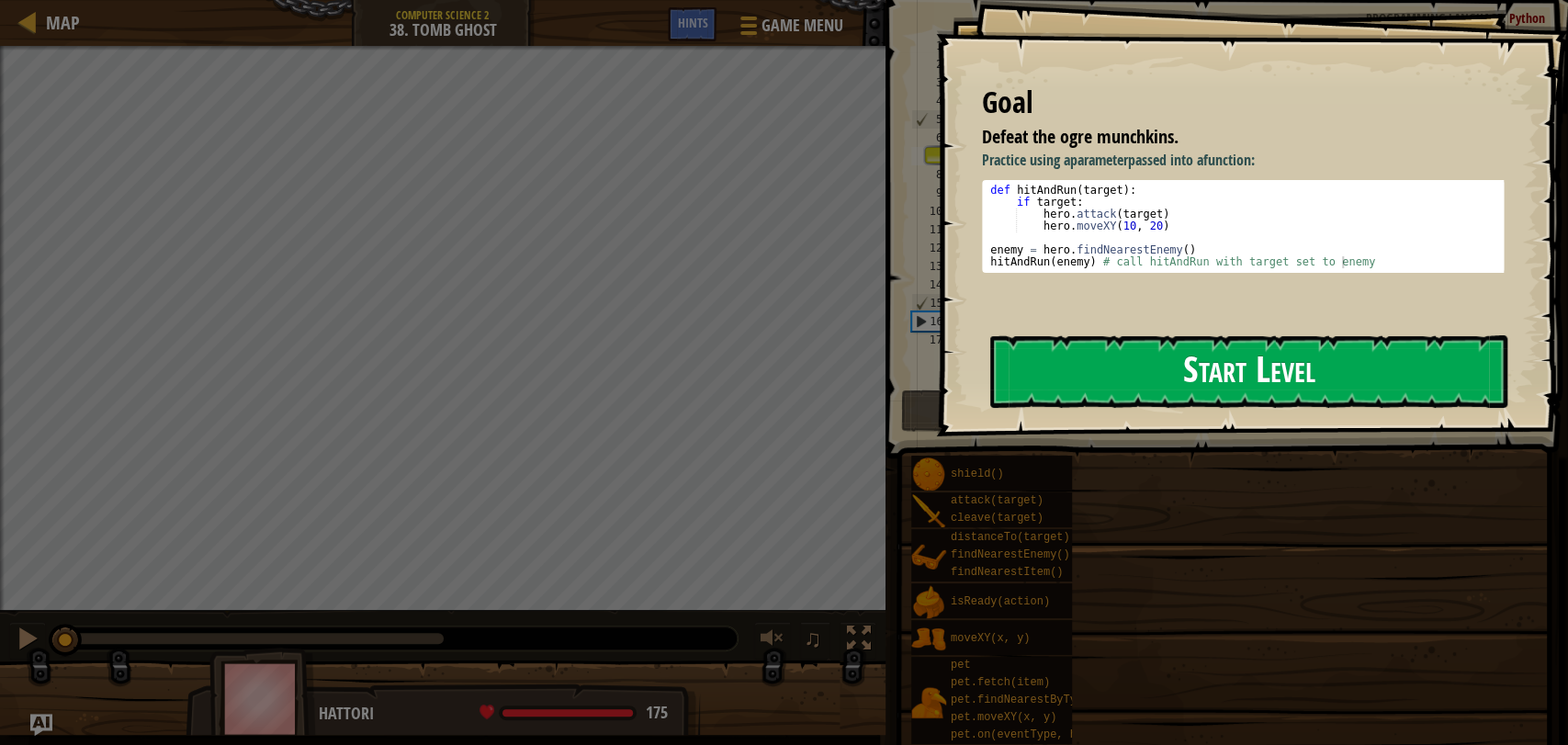
click at [1321, 363] on button "Start Level" at bounding box center [1248, 372] width 517 height 73
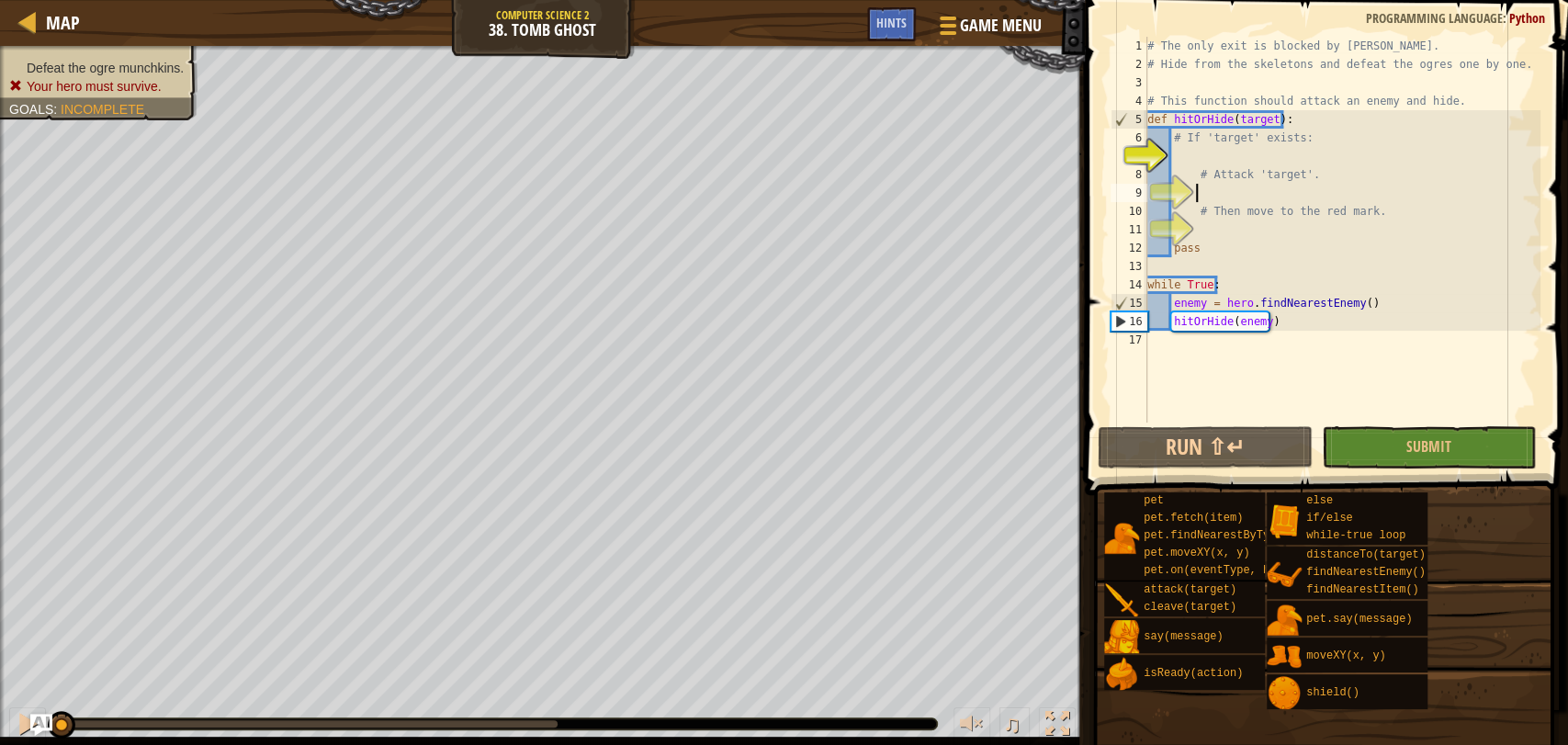
click at [1218, 187] on div "# The only exit is blocked by [PERSON_NAME]. # Hide from the skeletons and defe…" at bounding box center [1341, 248] width 396 height 422
click at [1196, 148] on div "# The only exit is blocked by [PERSON_NAME]. # Hide from the skeletons and defe…" at bounding box center [1341, 248] width 396 height 422
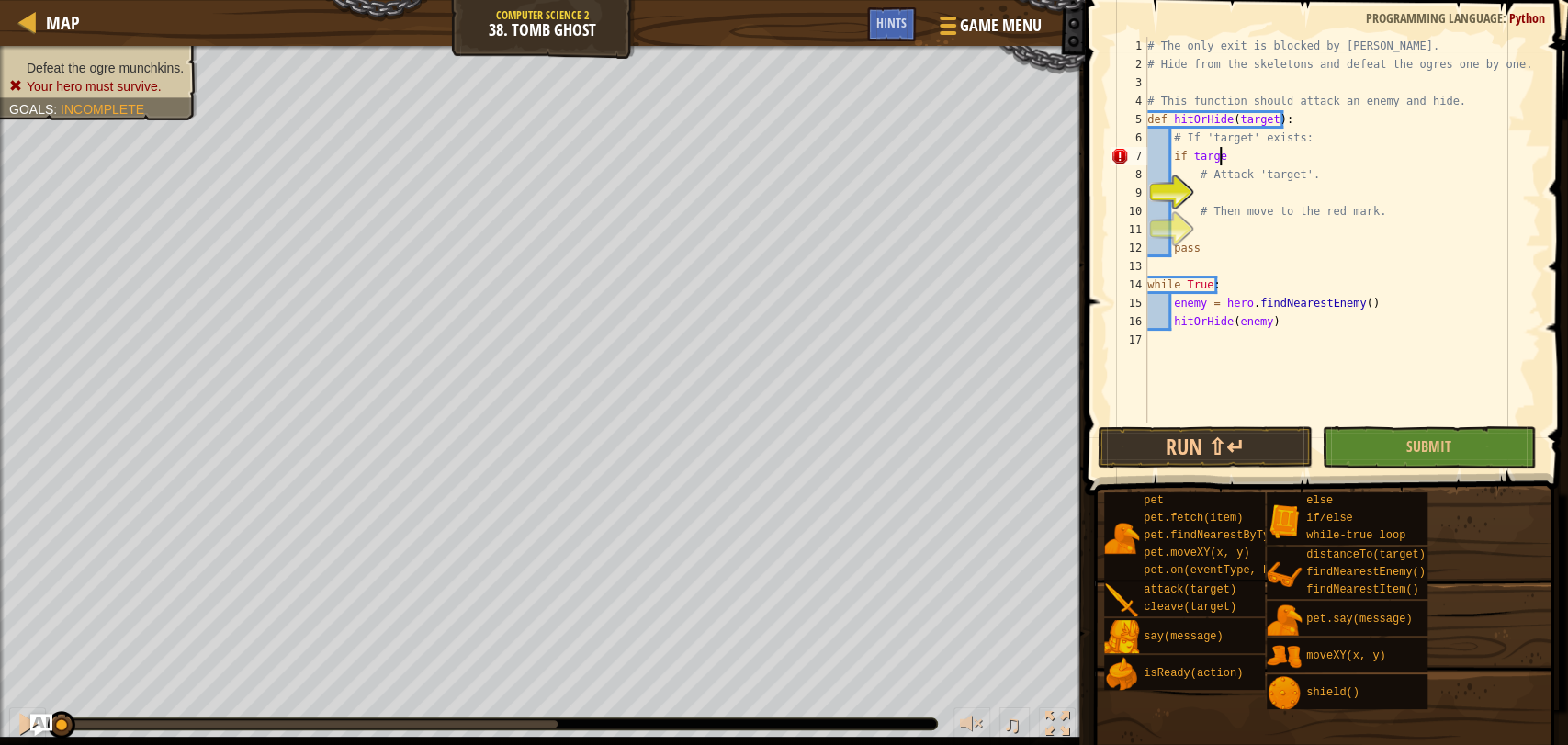
scroll to position [7, 6]
type textarea "if target:"
click at [1197, 184] on div "# The only exit is blocked by [PERSON_NAME]. # Hide from the skeletons and defe…" at bounding box center [1341, 248] width 396 height 422
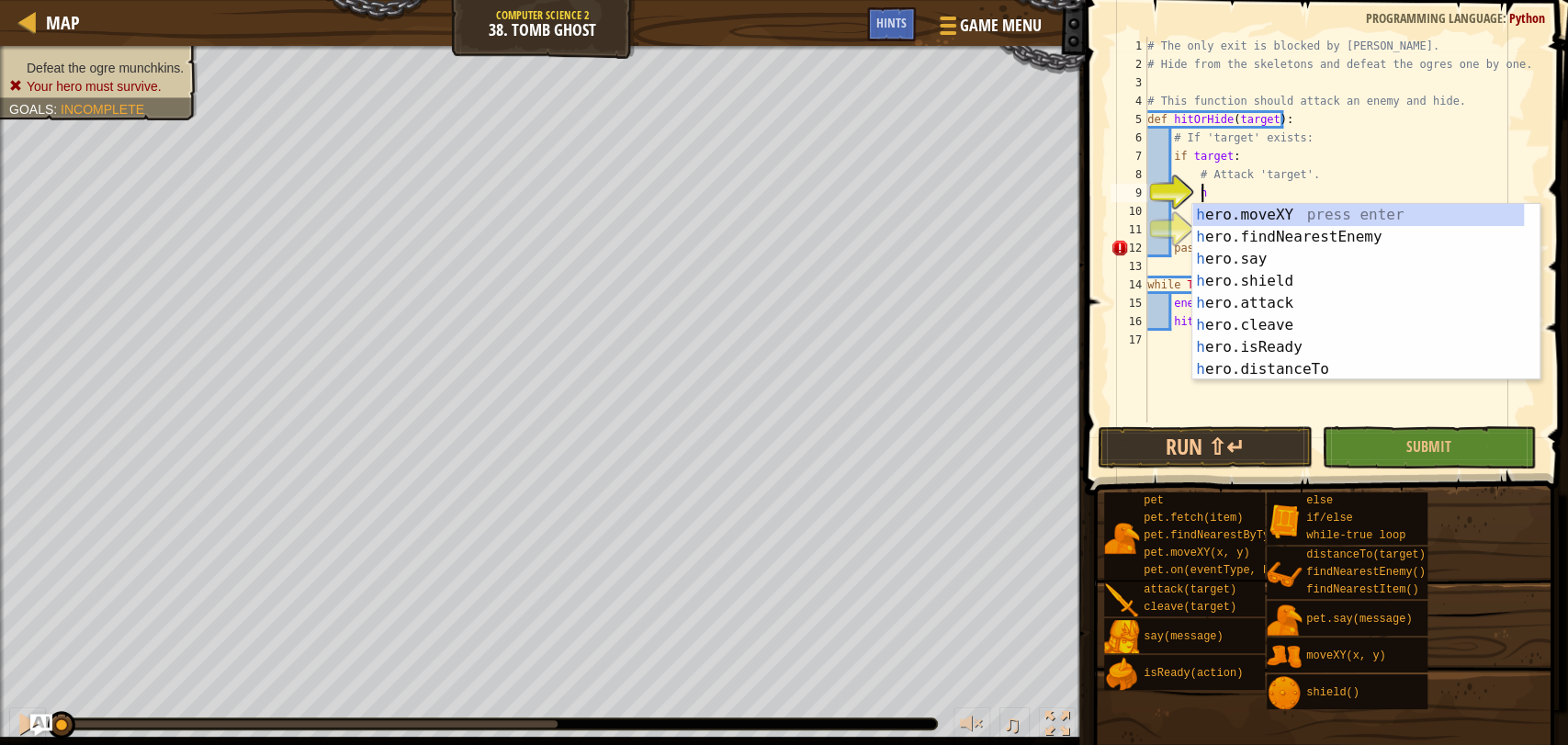
scroll to position [7, 4]
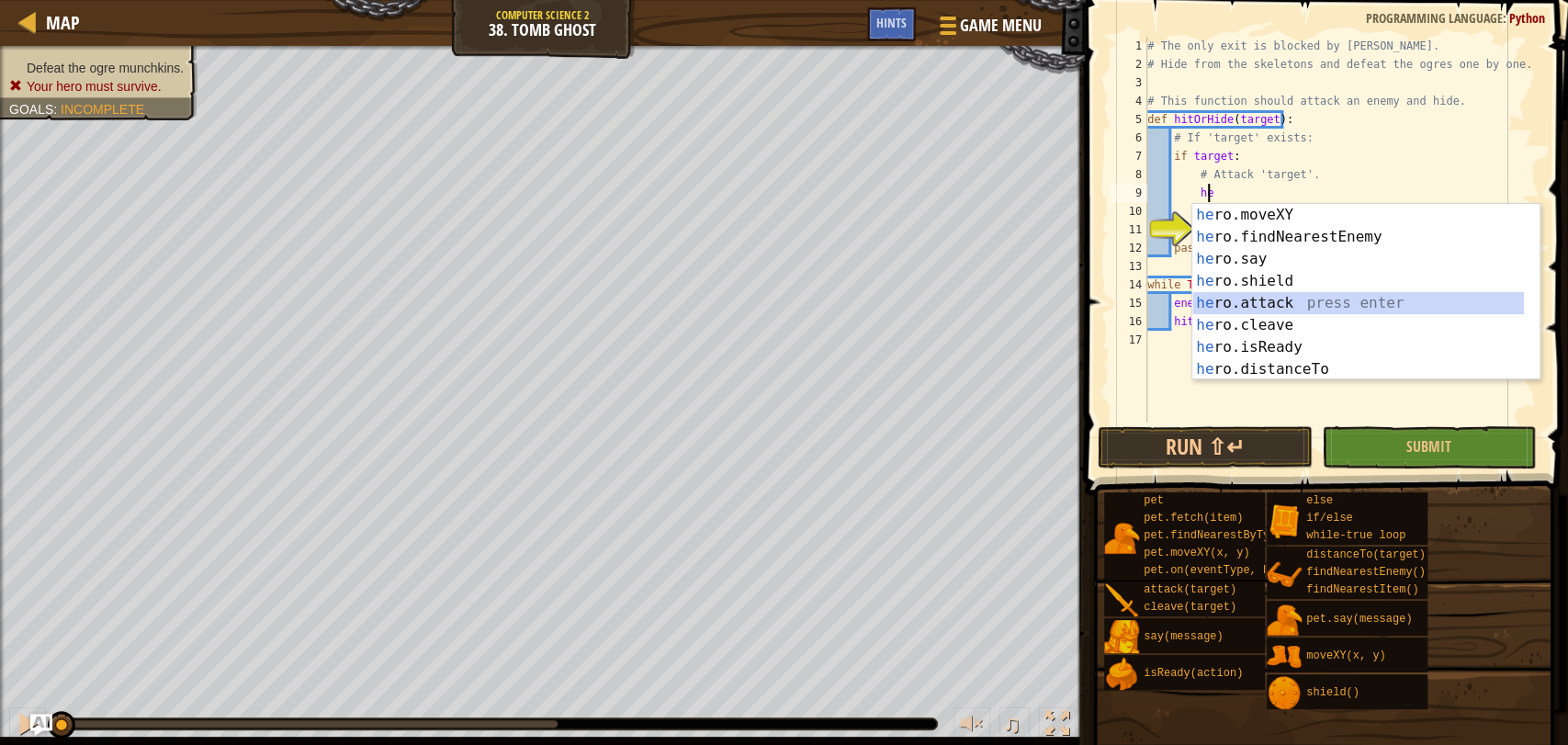
click at [1240, 302] on div "he ro.moveXY press enter he ro.findNearestEnemy press enter he ro.say press ent…" at bounding box center [1358, 313] width 332 height 220
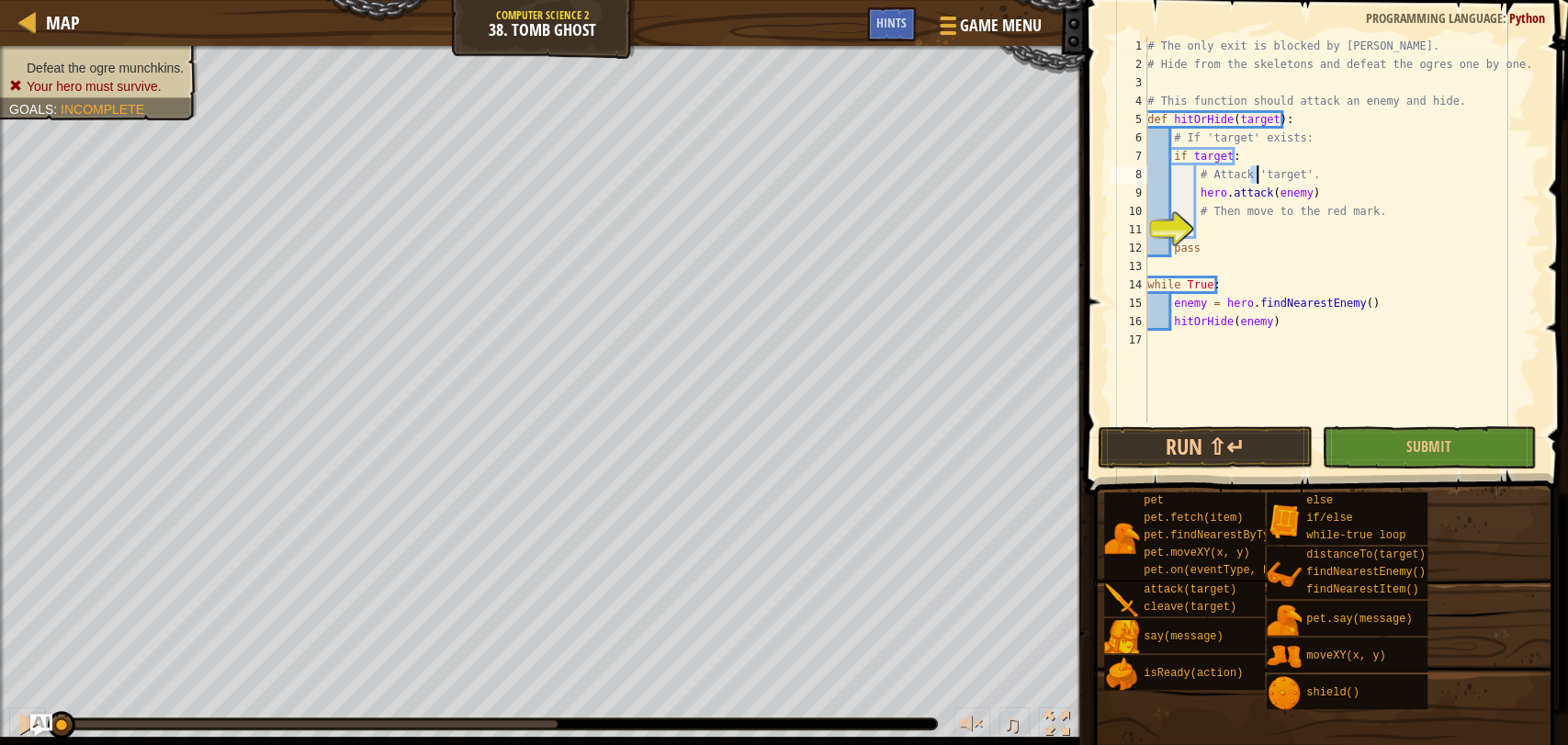
click at [1256, 169] on div "# The only exit is blocked by [PERSON_NAME]. # Hide from the skeletons and defe…" at bounding box center [1341, 248] width 396 height 422
click at [1249, 169] on div "# The only exit is blocked by [PERSON_NAME]. # Hide from the skeletons and defe…" at bounding box center [1341, 230] width 396 height 385
click at [1249, 169] on div "# The only exit is blocked by [PERSON_NAME]. # Hide from the skeletons and defe…" at bounding box center [1341, 248] width 396 height 422
drag, startPoint x: 1249, startPoint y: 169, endPoint x: 1300, endPoint y: 171, distance: 51.0
click at [1300, 171] on div "# The only exit is blocked by [PERSON_NAME]. # Hide from the skeletons and defe…" at bounding box center [1341, 248] width 396 height 422
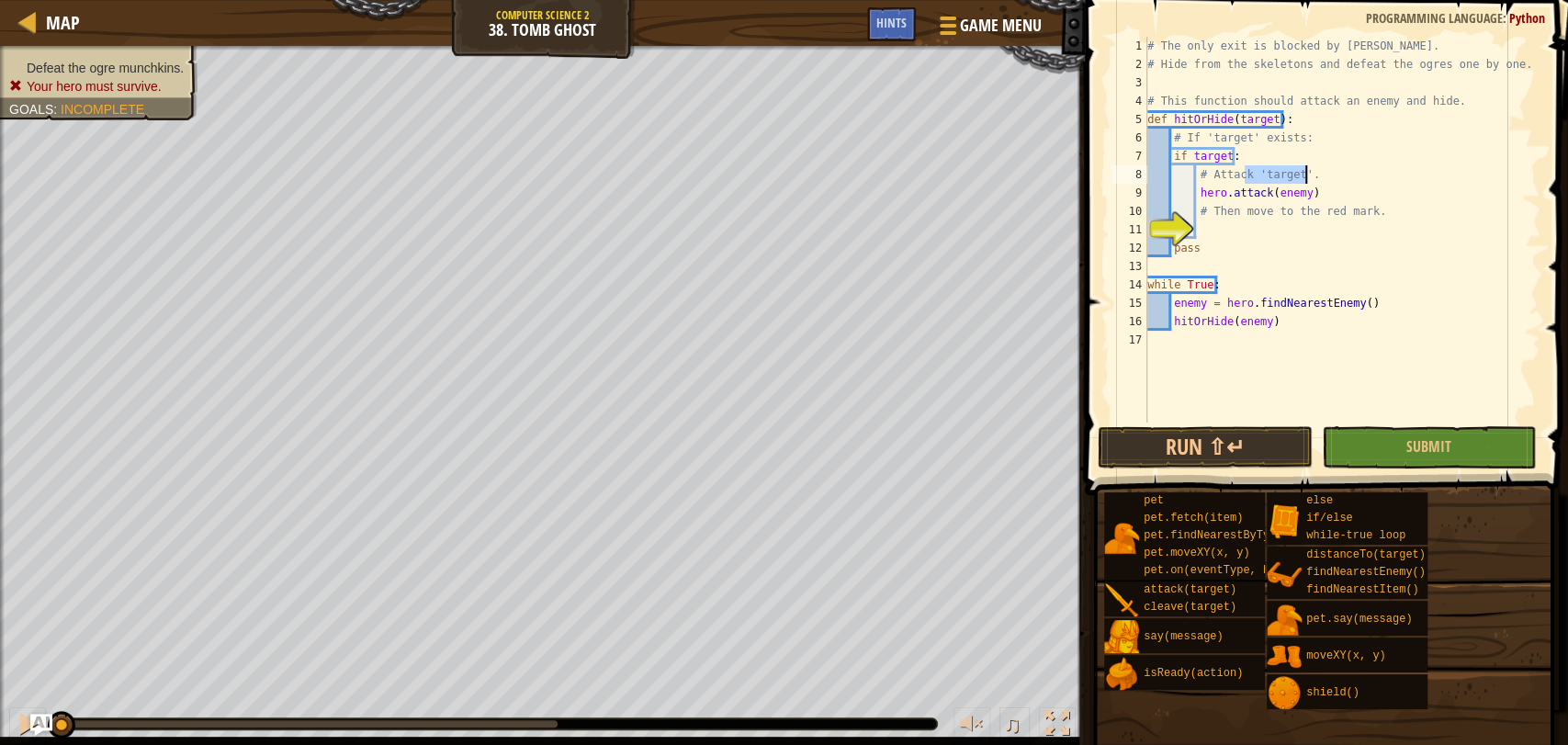
click at [1294, 188] on div "# The only exit is blocked by [PERSON_NAME]. # Hide from the skeletons and defe…" at bounding box center [1341, 248] width 396 height 422
click at [1295, 201] on div "# The only exit is blocked by [PERSON_NAME]. # Hide from the skeletons and defe…" at bounding box center [1341, 248] width 396 height 422
click at [1290, 201] on div "# The only exit is blocked by [PERSON_NAME]. # Hide from the skeletons and defe…" at bounding box center [1341, 248] width 396 height 422
click at [1301, 193] on div "# The only exit is blocked by [PERSON_NAME]. # Hide from the skeletons and defe…" at bounding box center [1341, 248] width 396 height 422
paste textarea "'target'."
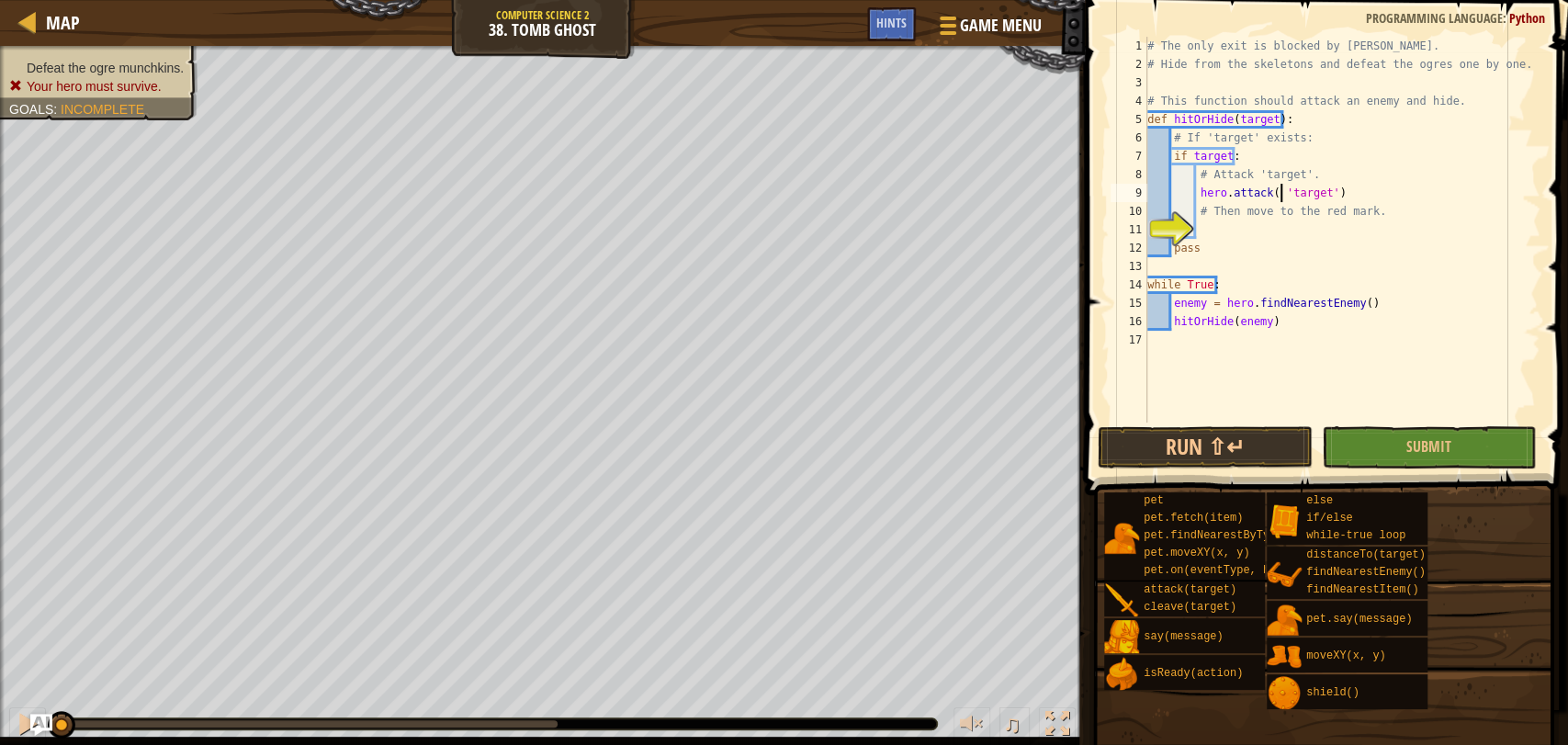
click at [1278, 192] on div "# The only exit is blocked by [PERSON_NAME]. # Hide from the skeletons and defe…" at bounding box center [1341, 248] width 396 height 422
click at [1194, 242] on div "# The only exit is blocked by [PERSON_NAME]. # Hide from the skeletons and defe…" at bounding box center [1341, 248] width 396 height 422
type textarea "pass"
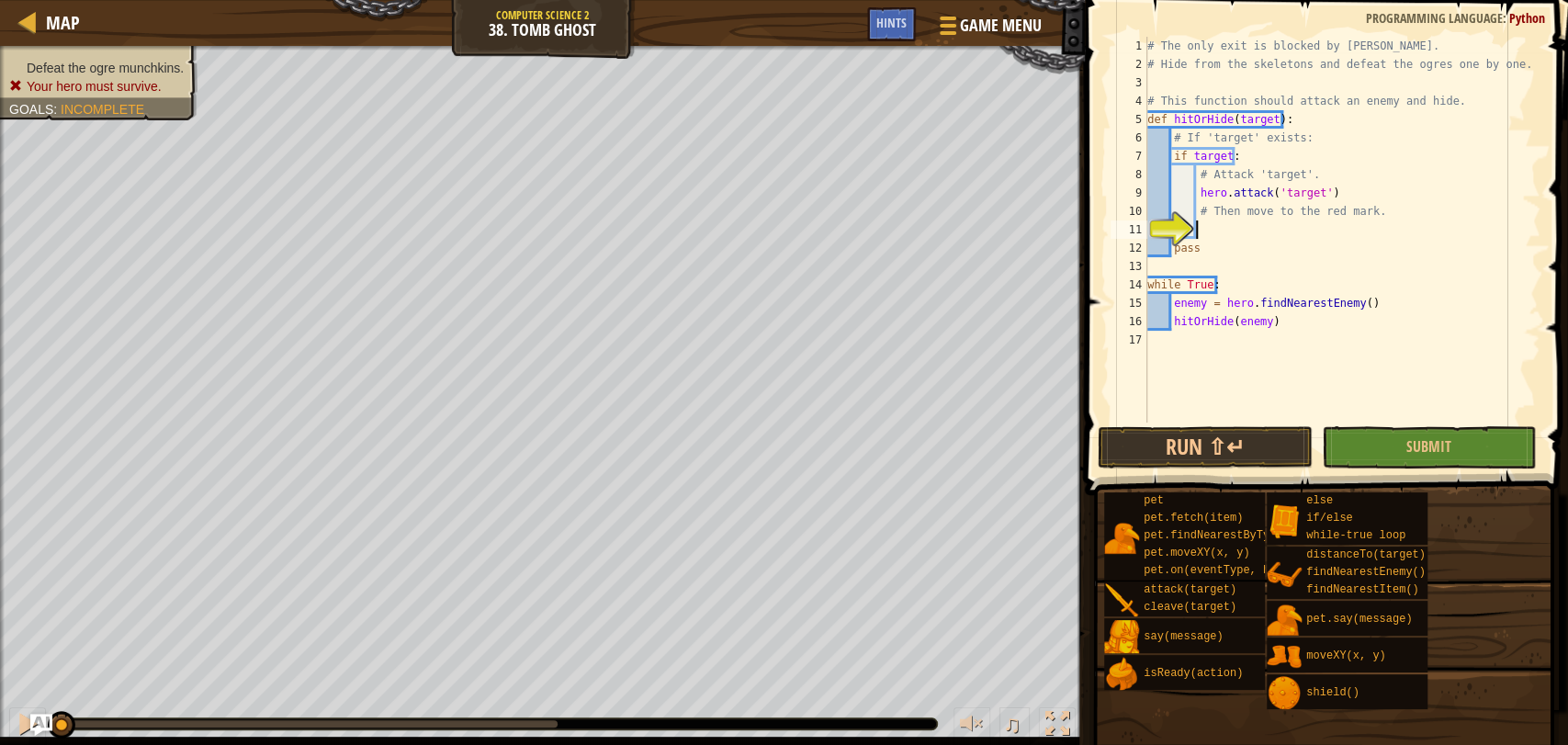
click at [1208, 220] on div "# The only exit is blocked by [PERSON_NAME]. # Hide from the skeletons and defe…" at bounding box center [1341, 248] width 396 height 422
click at [1254, 432] on button "Run ⇧↵" at bounding box center [1204, 447] width 214 height 42
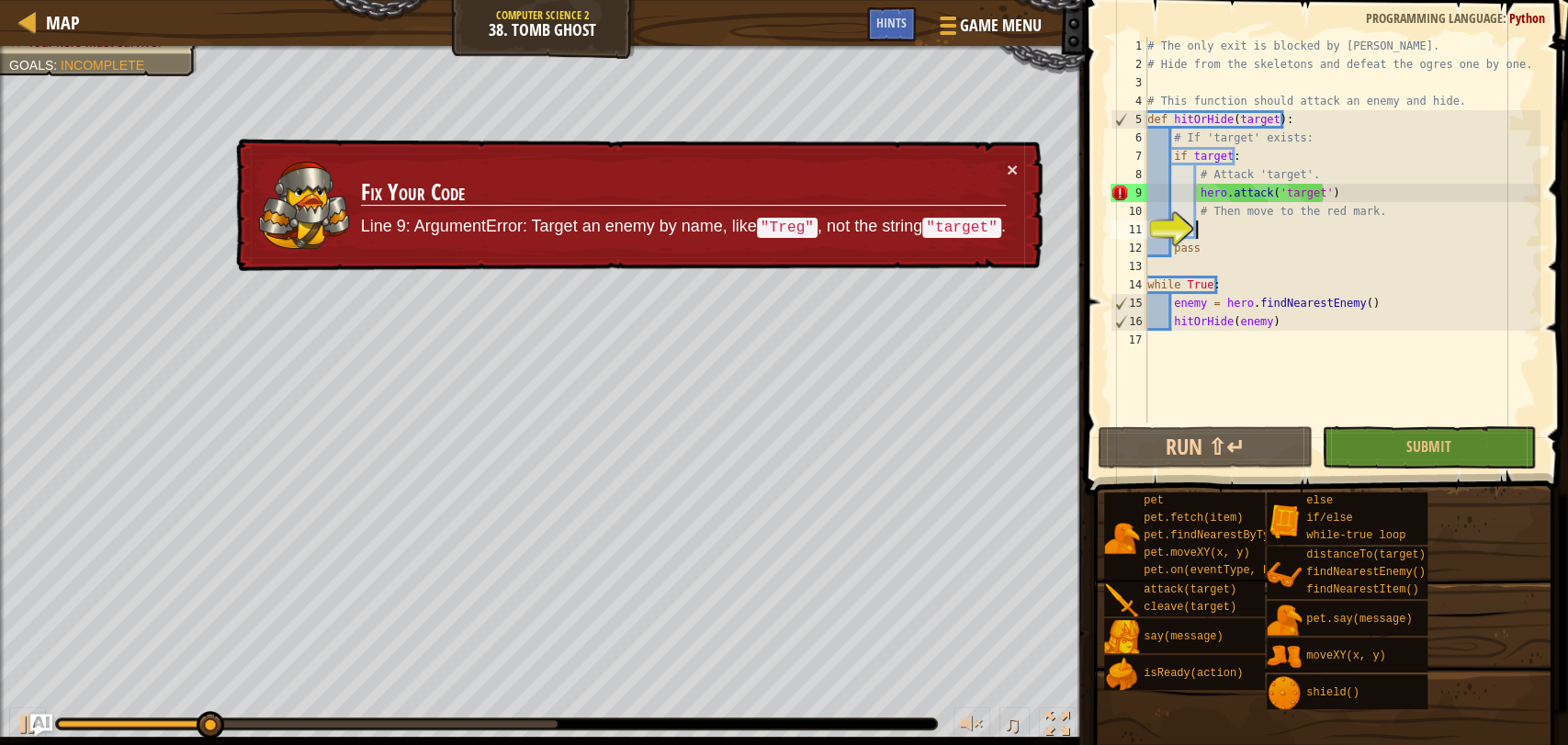
click at [1315, 195] on div "# The only exit is blocked by [PERSON_NAME]. # Hide from the skeletons and defe…" at bounding box center [1341, 248] width 396 height 422
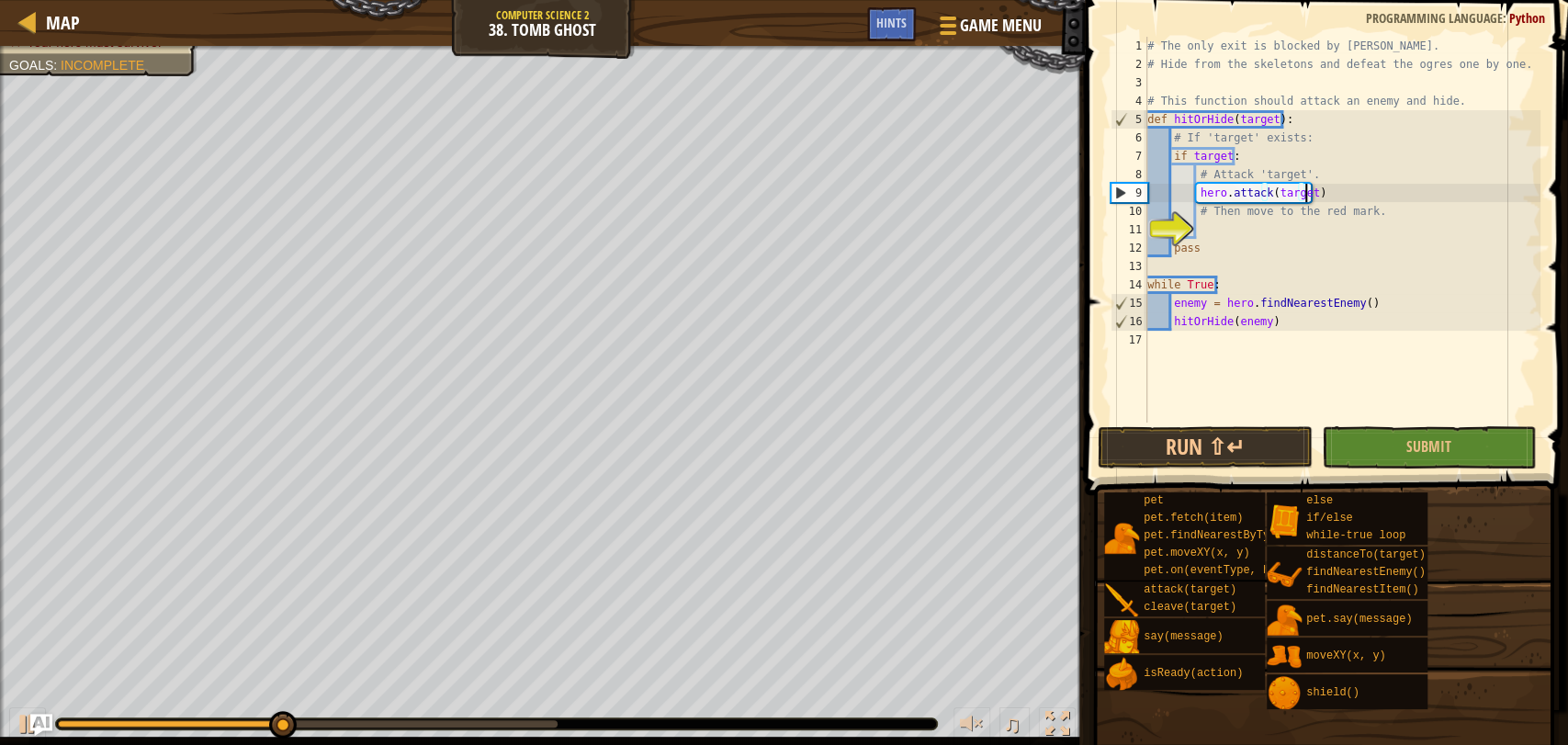
scroll to position [7, 12]
type textarea "hero.attack(target)"
click at [1229, 450] on button "Run ⇧↵" at bounding box center [1204, 447] width 214 height 42
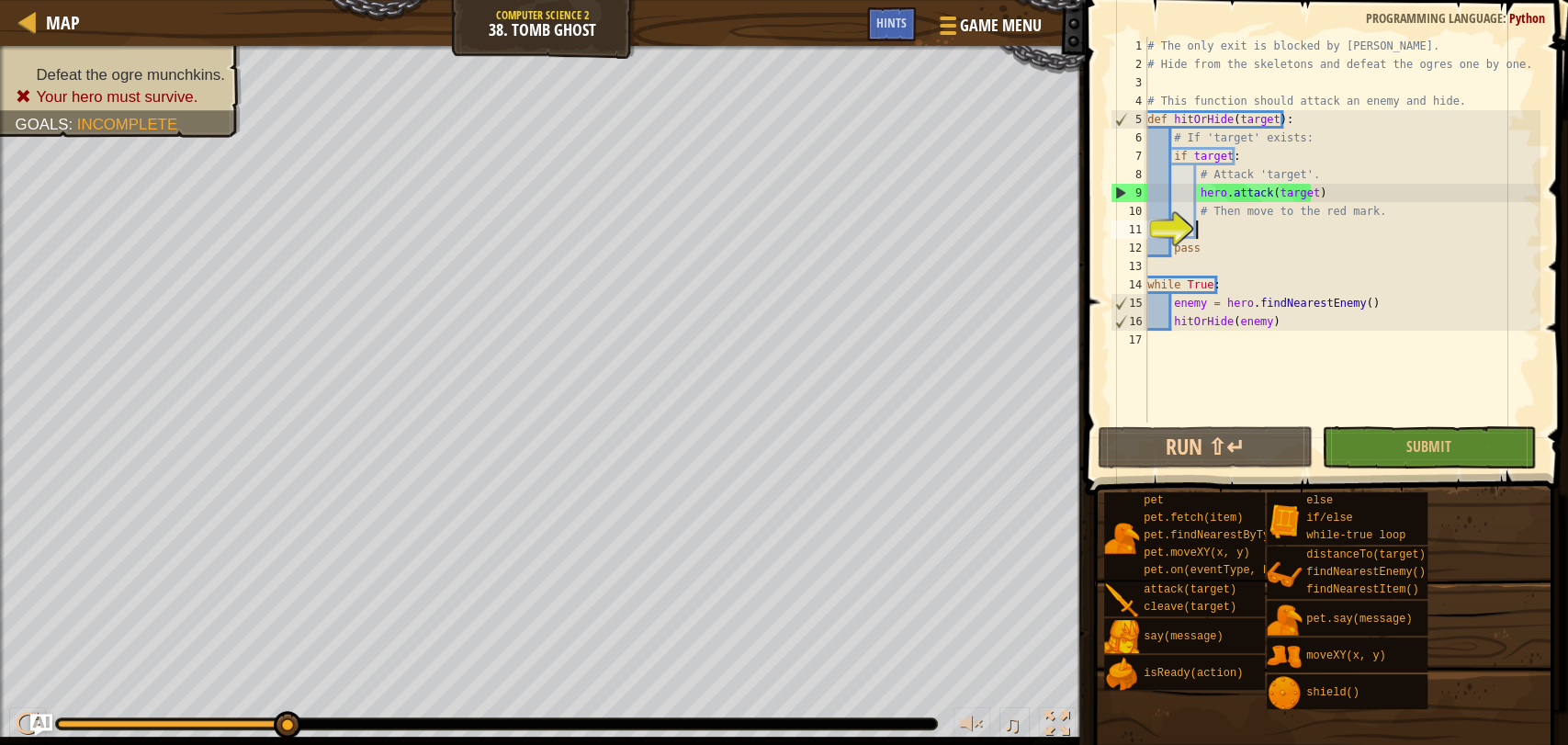
click at [1198, 223] on div "# The only exit is blocked by [PERSON_NAME]. # Hide from the skeletons and defe…" at bounding box center [1341, 248] width 396 height 422
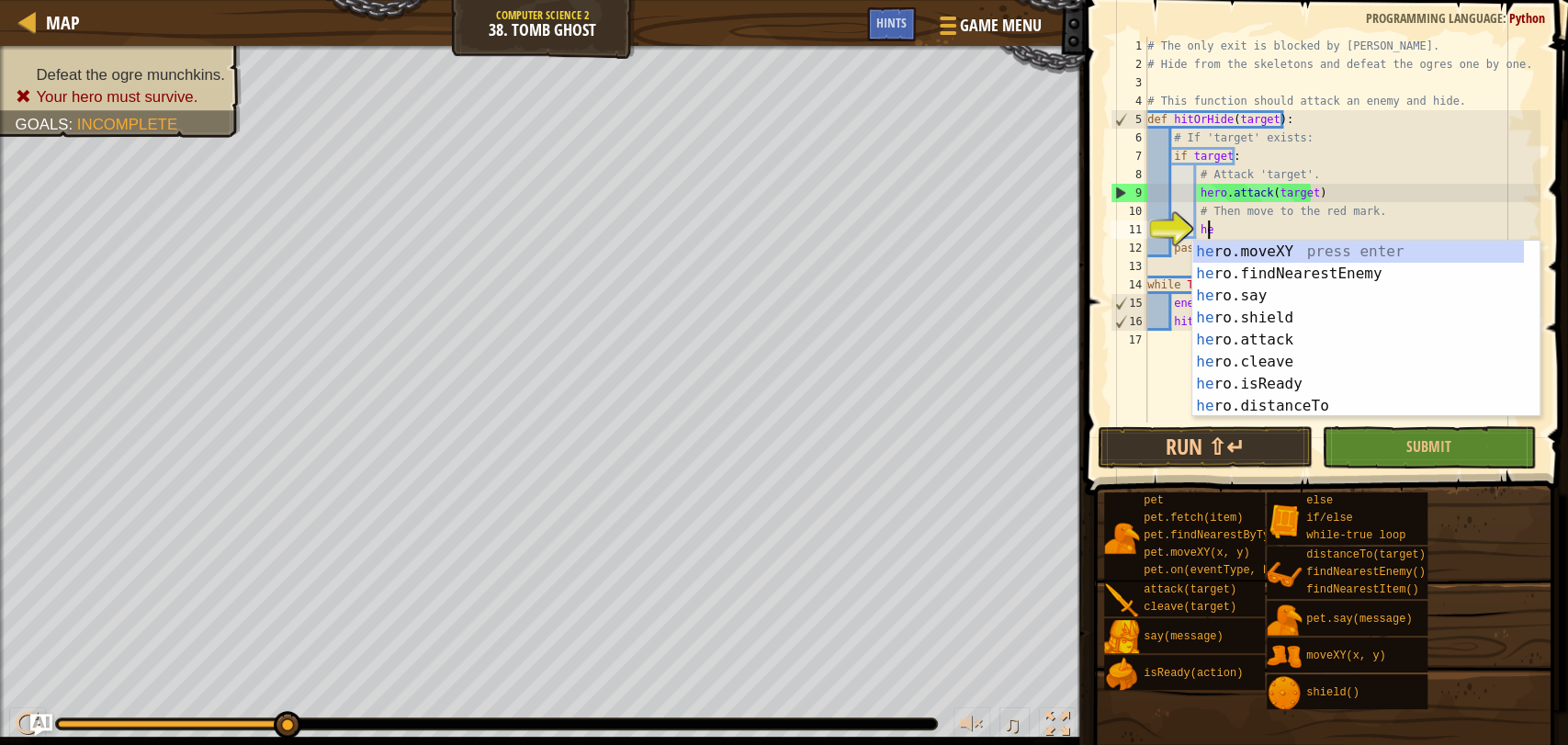
scroll to position [7, 4]
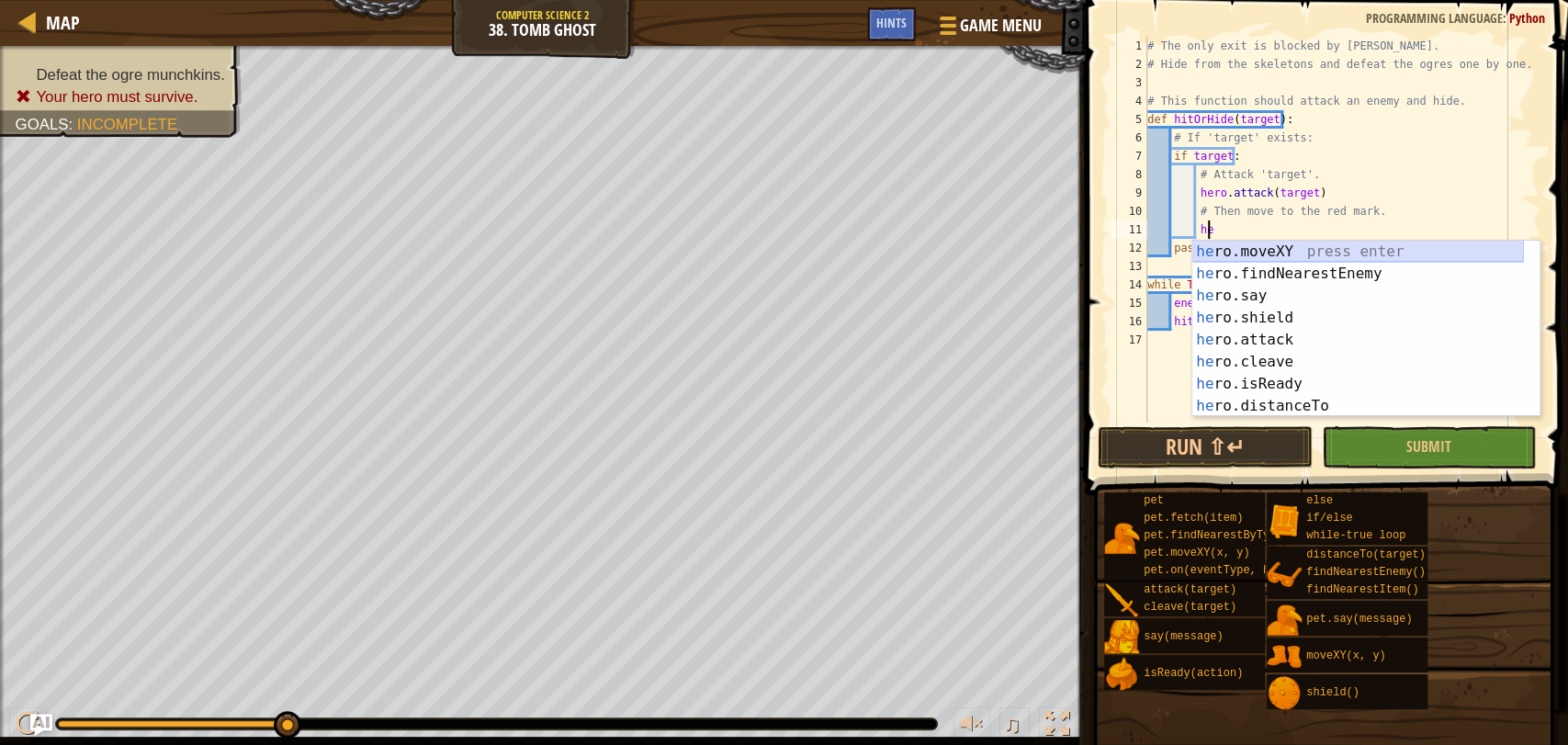
click at [1225, 251] on div "he ro.moveXY press enter he ro.findNearestEnemy press enter he ro.say press ent…" at bounding box center [1358, 350] width 332 height 220
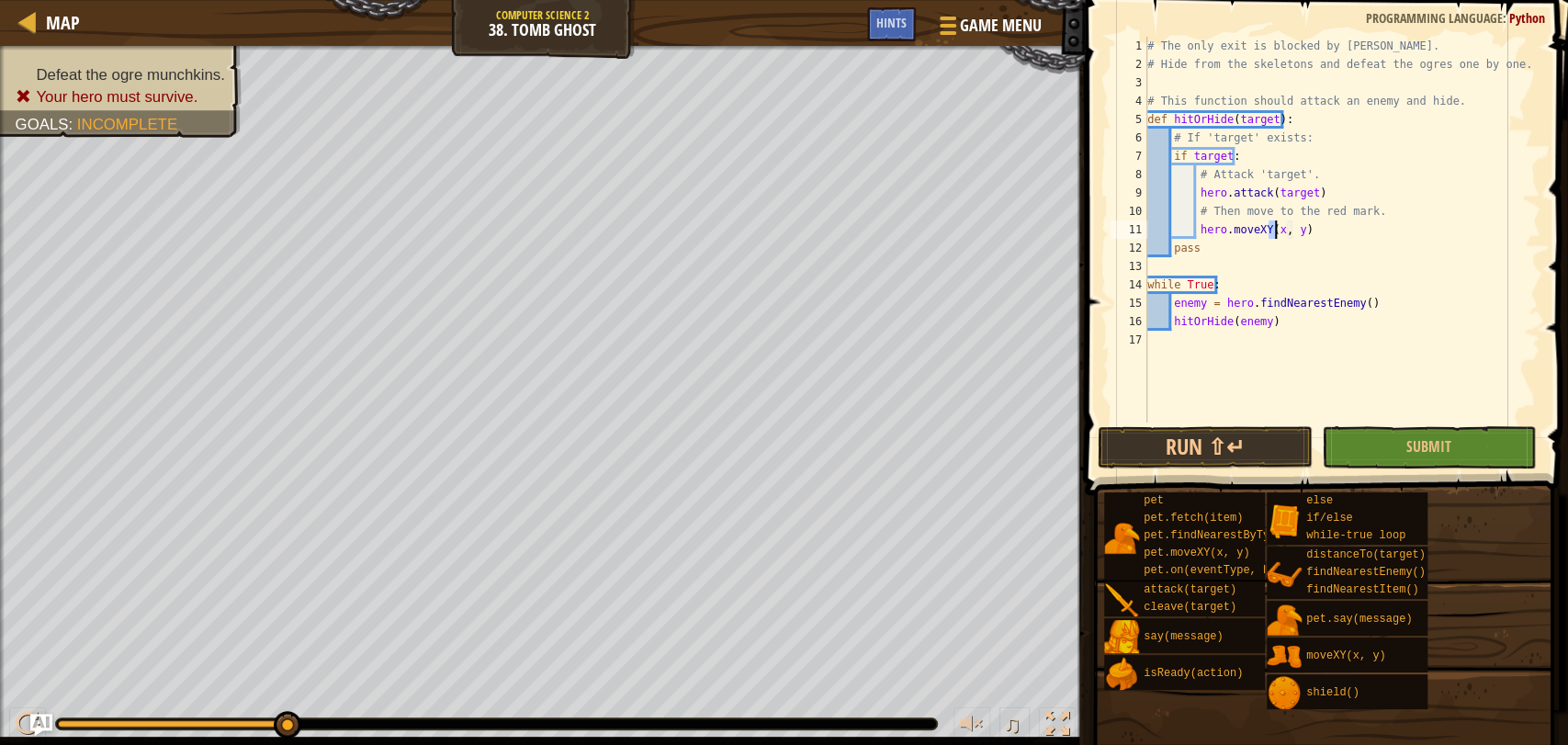
type textarea "hero.moveXY(, y)"
type textarea "while True:"
click at [1312, 230] on div "# The only exit is blocked by [PERSON_NAME]. # Hide from the skeletons and defe…" at bounding box center [1341, 248] width 396 height 422
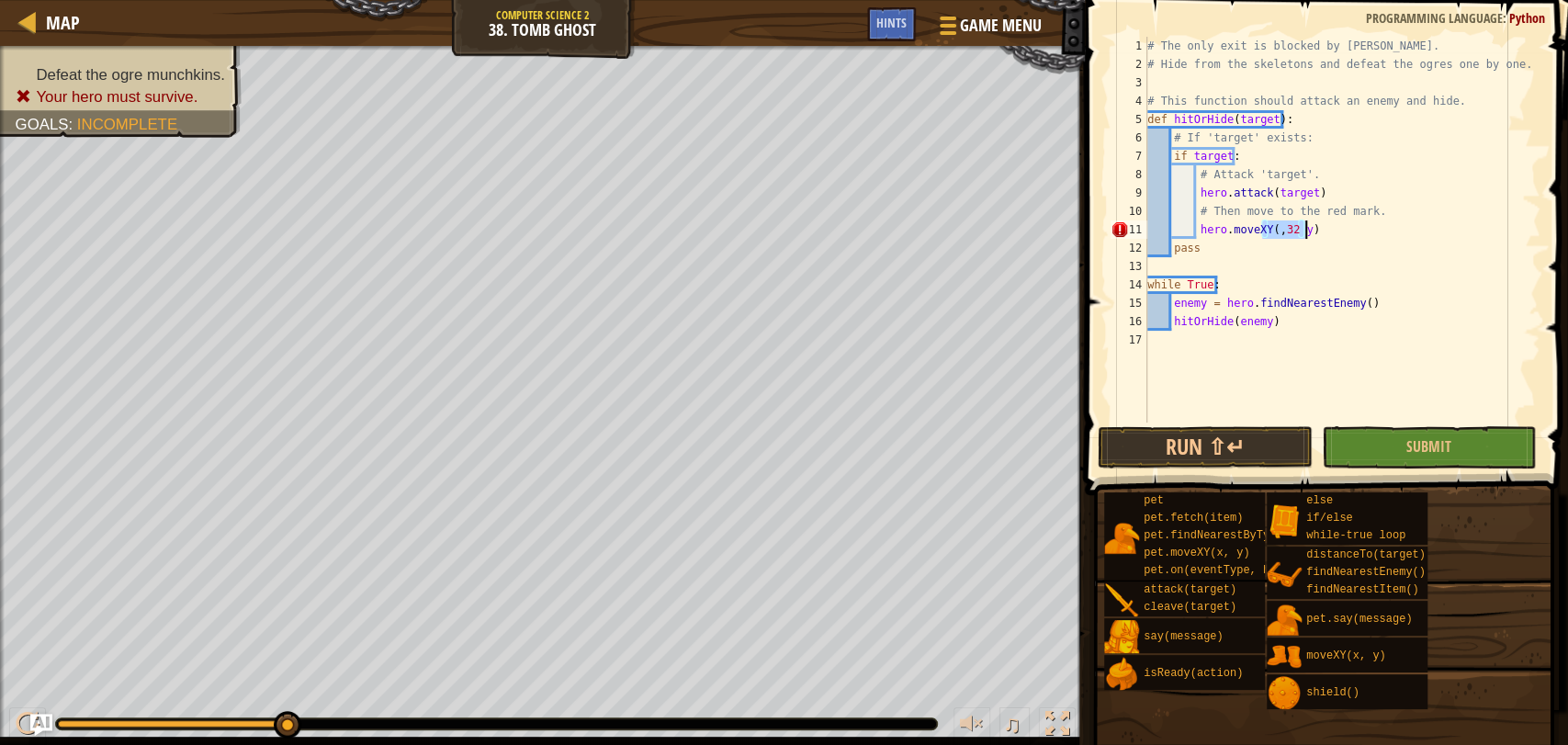
click at [1312, 230] on div "# The only exit is blocked by [PERSON_NAME]. # Hide from the skeletons and defe…" at bounding box center [1341, 248] width 396 height 422
type textarea "hero.moveXY(32, 17)"
click at [1185, 445] on button "Run ⇧↵" at bounding box center [1204, 447] width 214 height 42
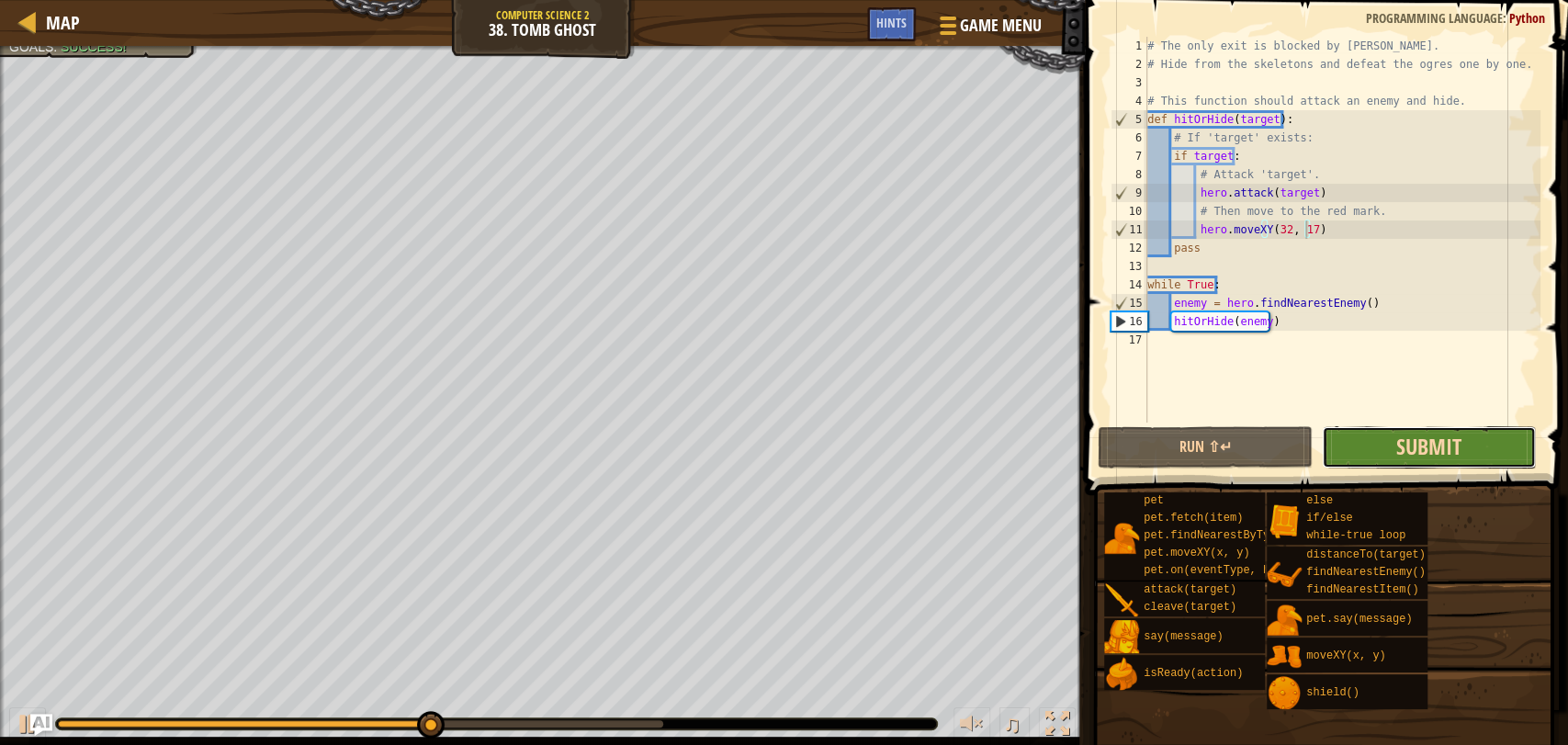
click at [1410, 451] on span "Submit" at bounding box center [1428, 446] width 65 height 30
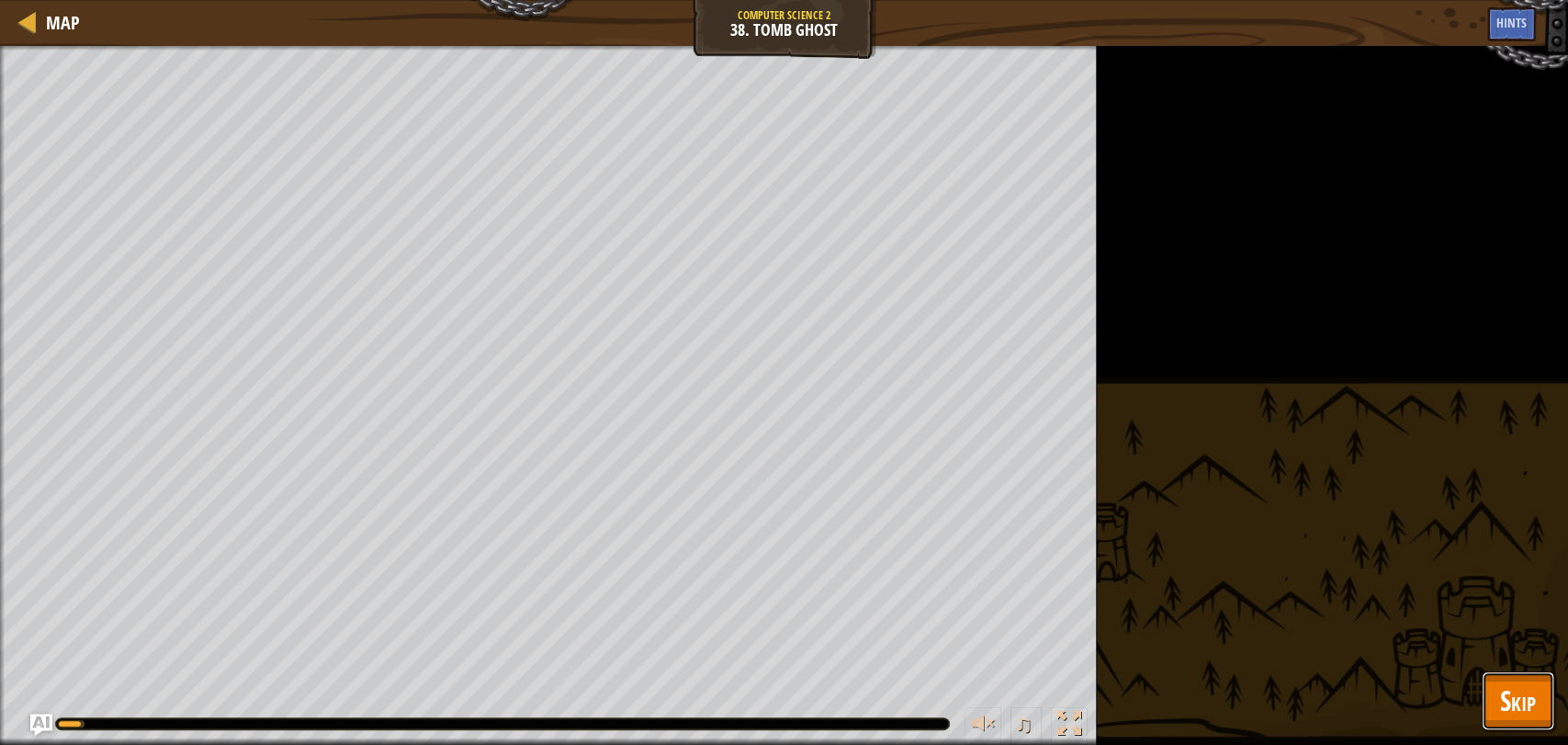
click at [1520, 698] on span "Skip" at bounding box center [1517, 700] width 36 height 38
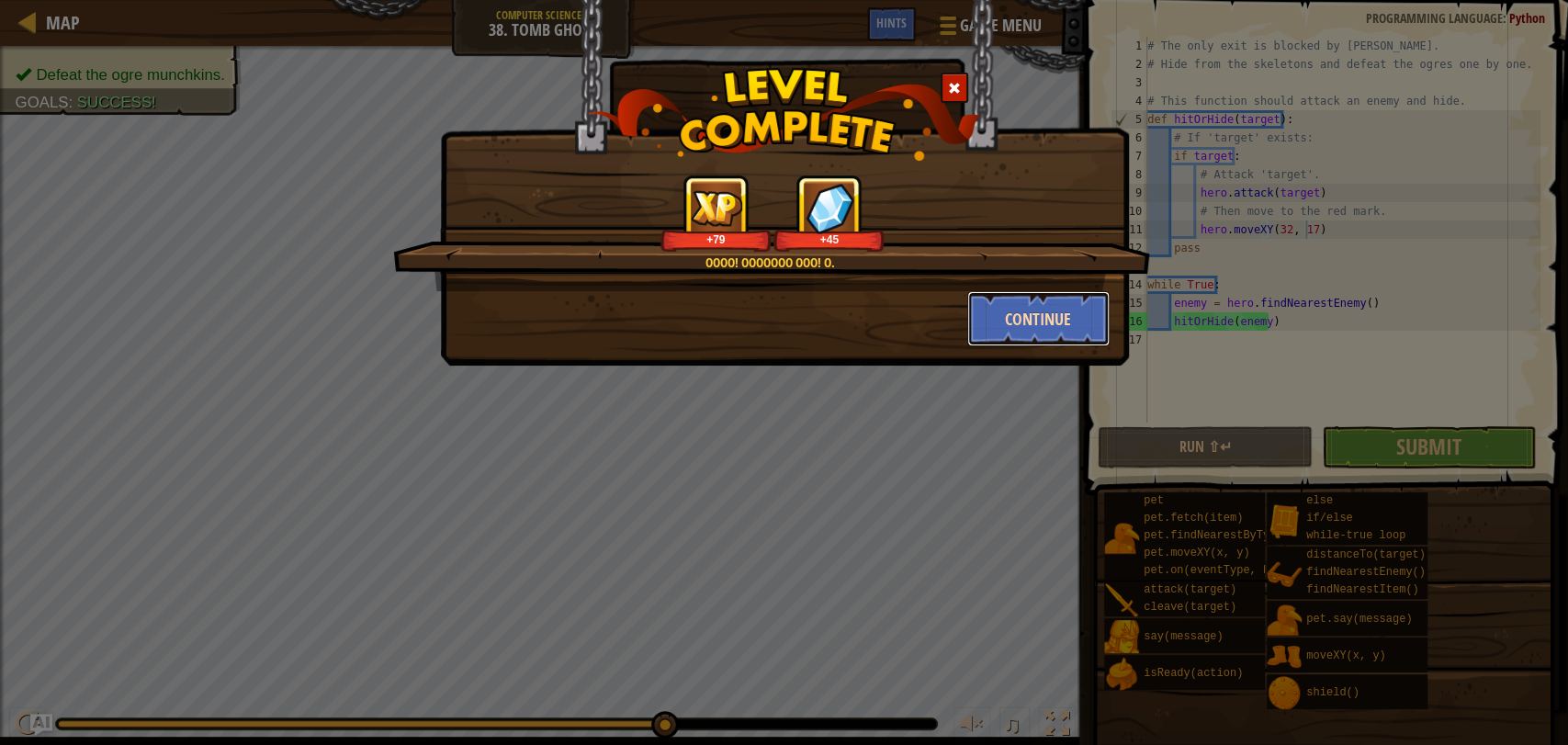
click at [1067, 299] on button "Continue" at bounding box center [1038, 319] width 142 height 55
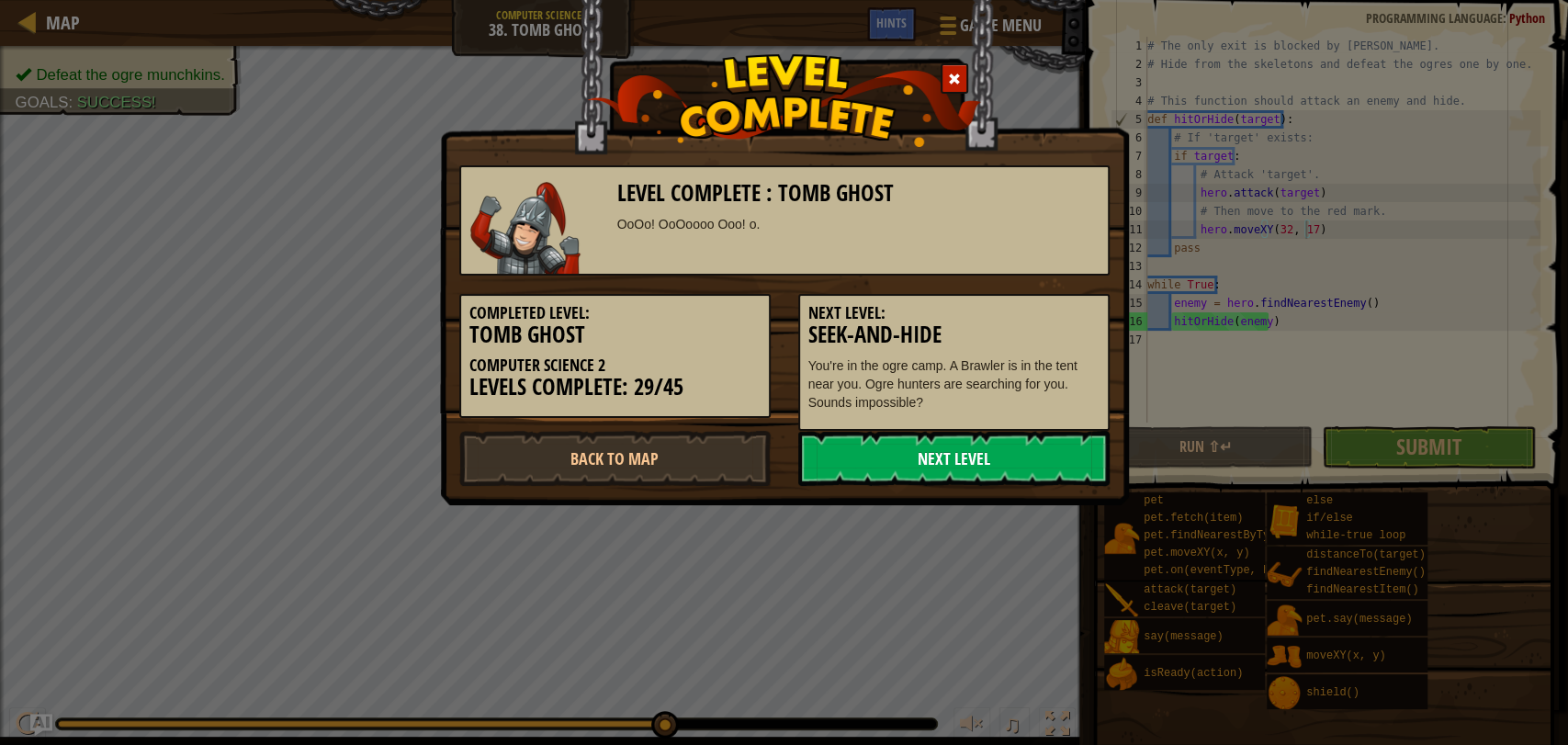
click at [992, 461] on link "Next Level" at bounding box center [954, 458] width 312 height 55
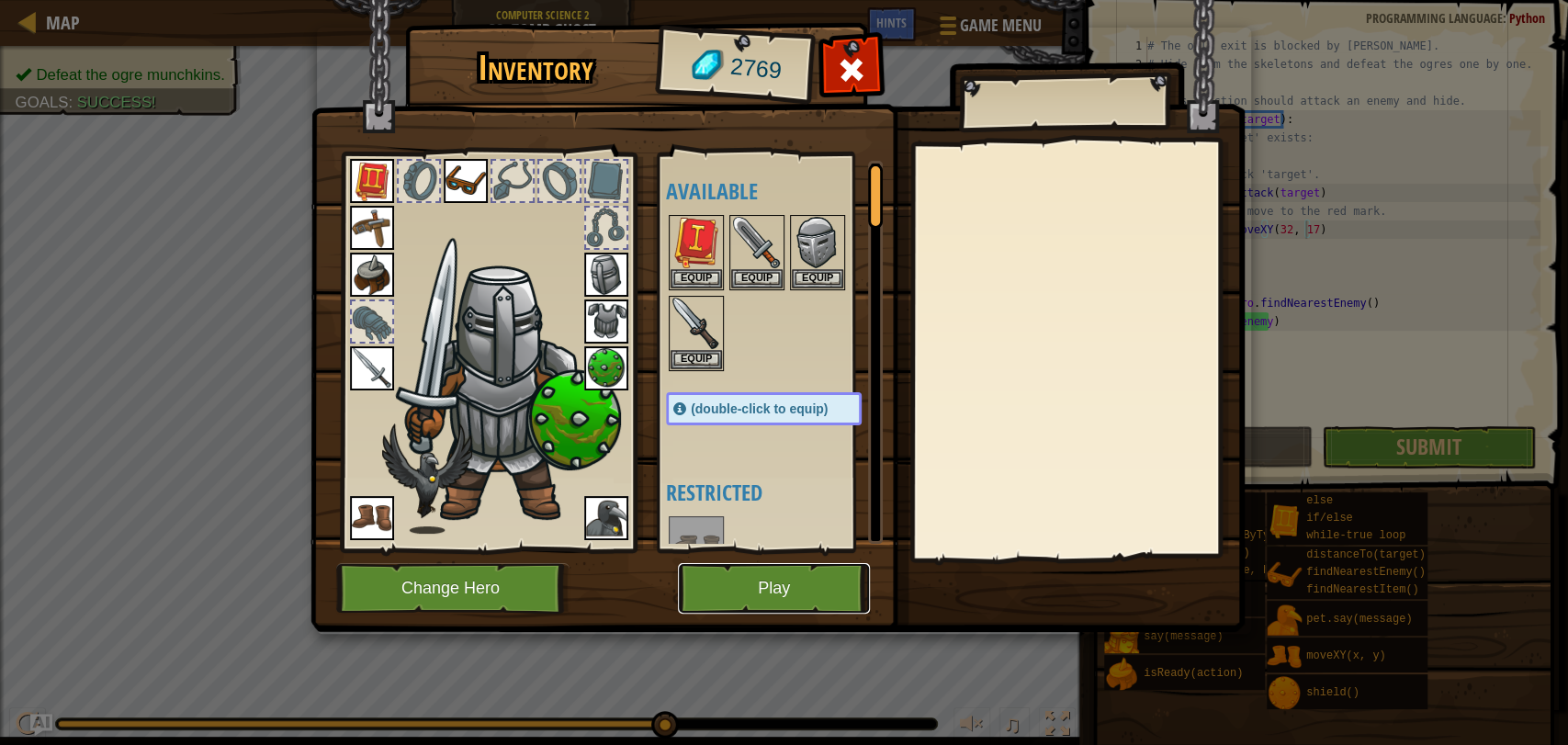
click at [759, 577] on button "Play" at bounding box center [773, 588] width 192 height 51
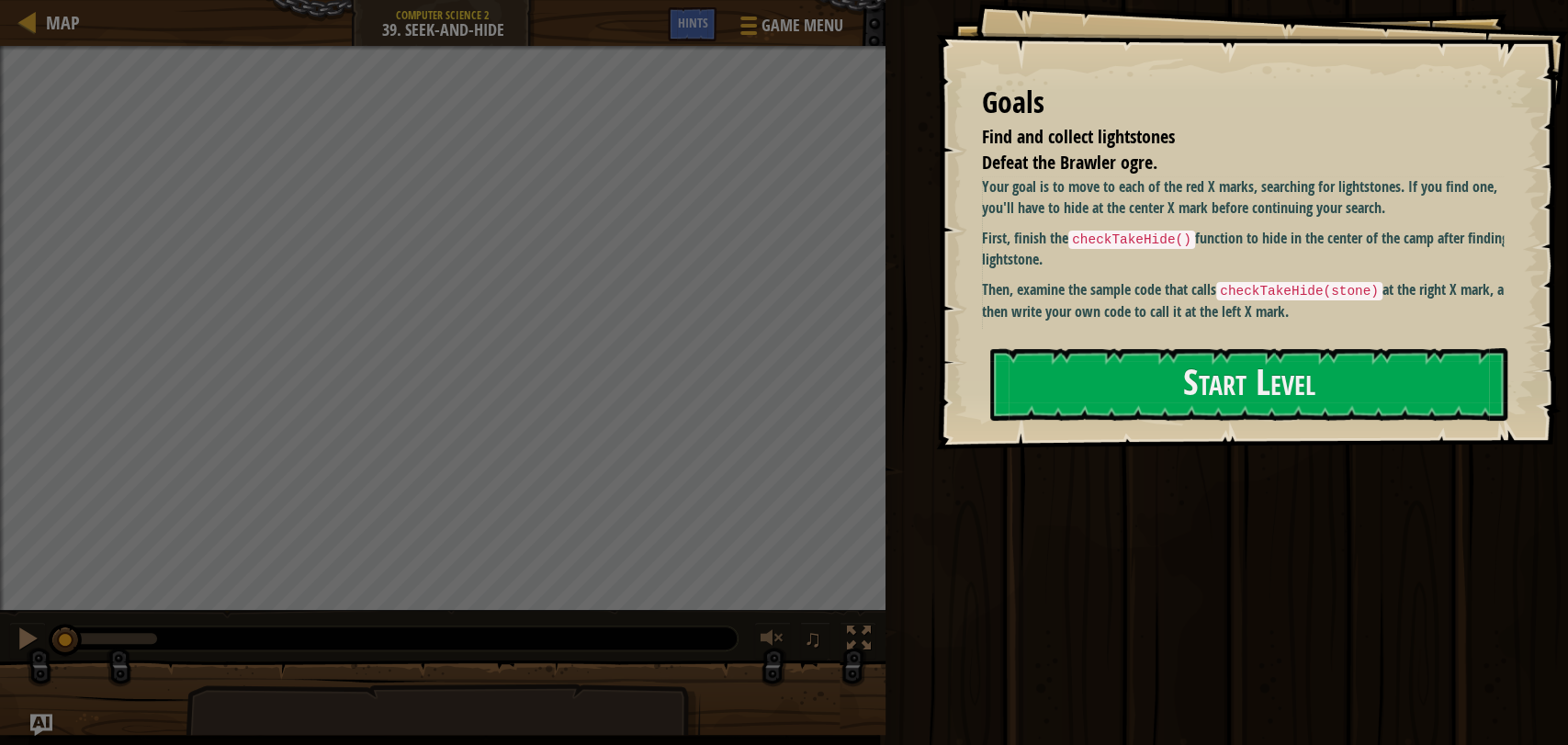
click at [1077, 242] on code "checkTakeHide()" at bounding box center [1131, 240] width 126 height 18
click at [1075, 235] on code "checkTakeHide()" at bounding box center [1131, 240] width 126 height 18
drag, startPoint x: 1075, startPoint y: 235, endPoint x: 1105, endPoint y: 384, distance: 152.0
click at [1105, 384] on div "Goals Find and collect lightstones Defeat the Brawler ogre. Your goal is to mov…" at bounding box center [1251, 224] width 631 height 449
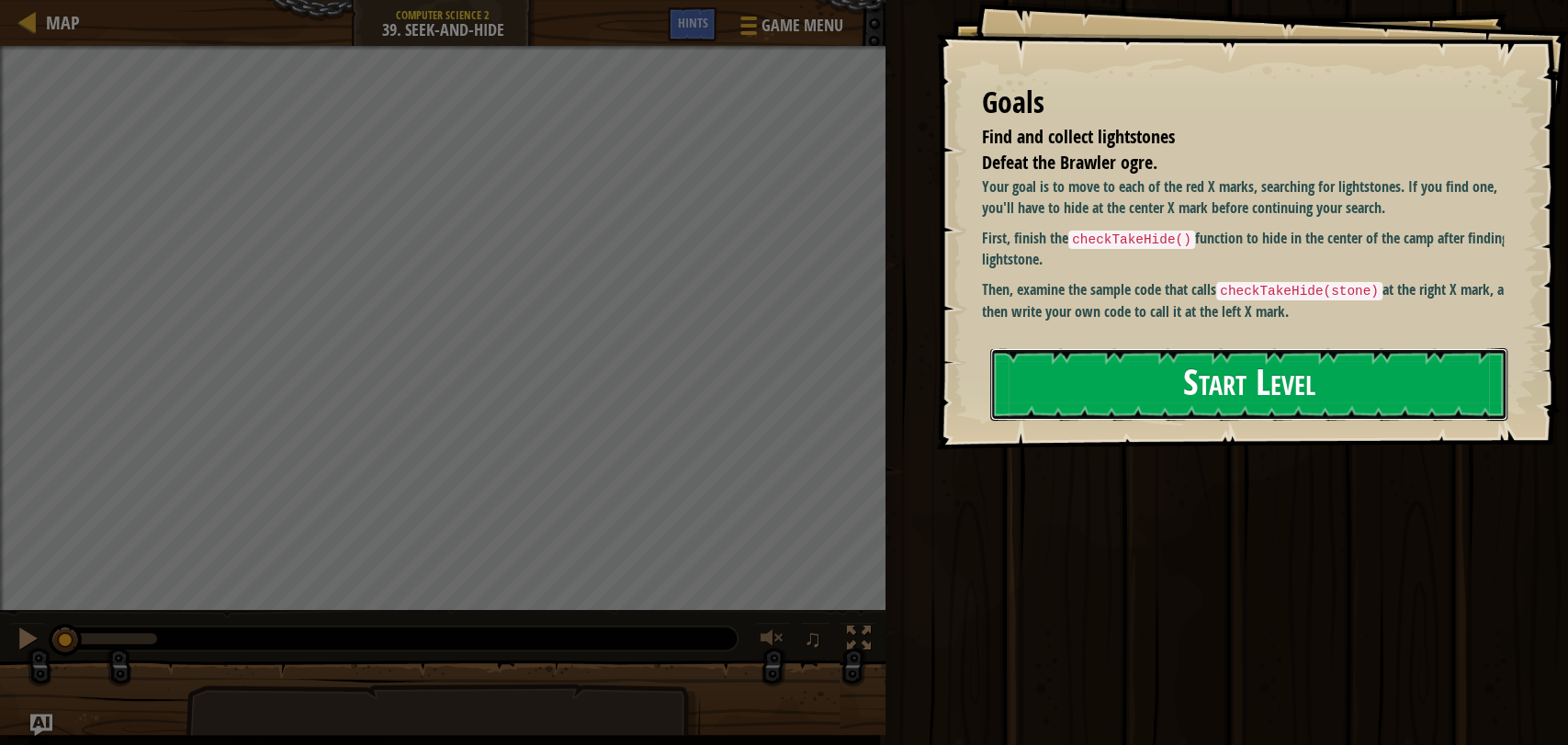
click at [1105, 384] on button "Start Level" at bounding box center [1248, 384] width 517 height 73
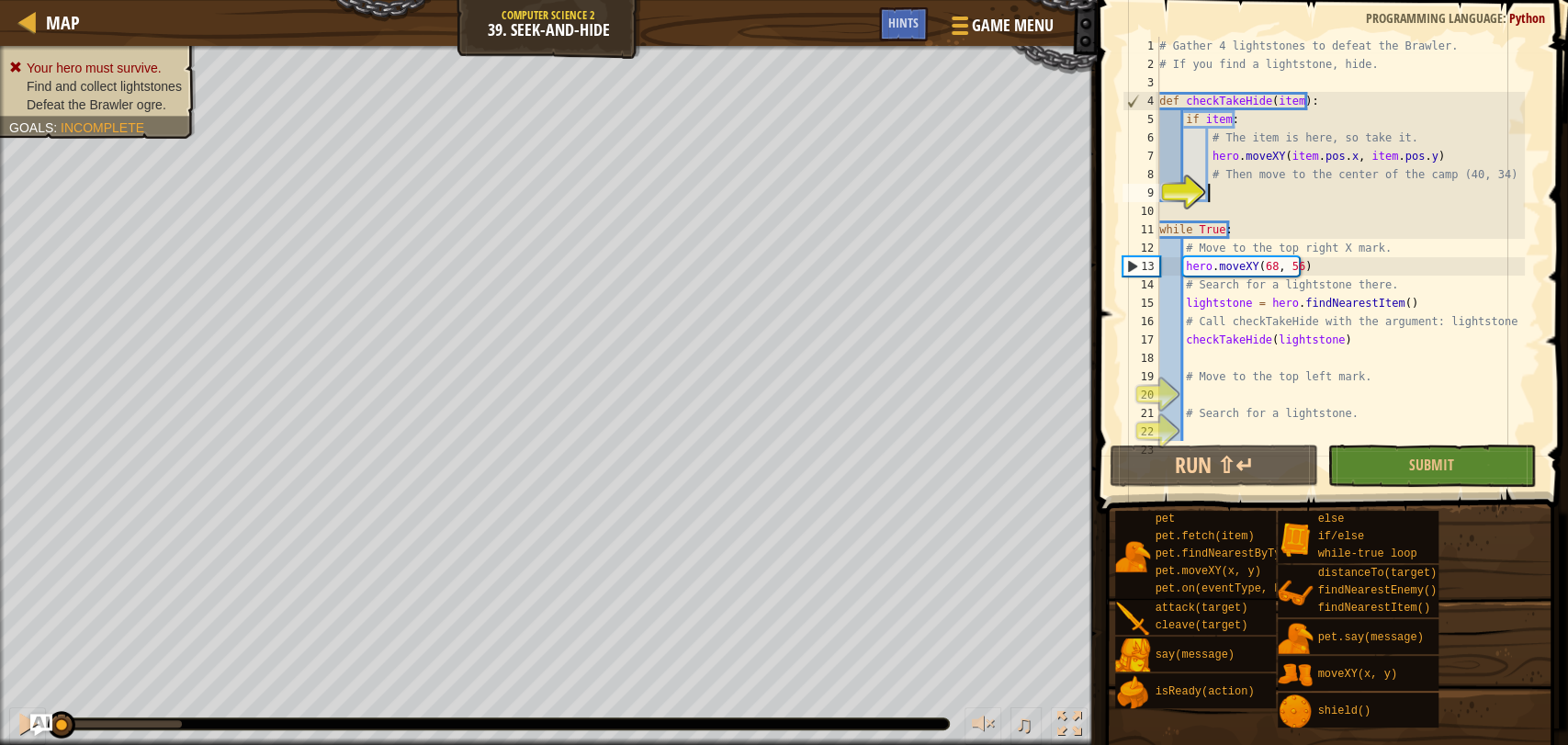
type textarea "h"
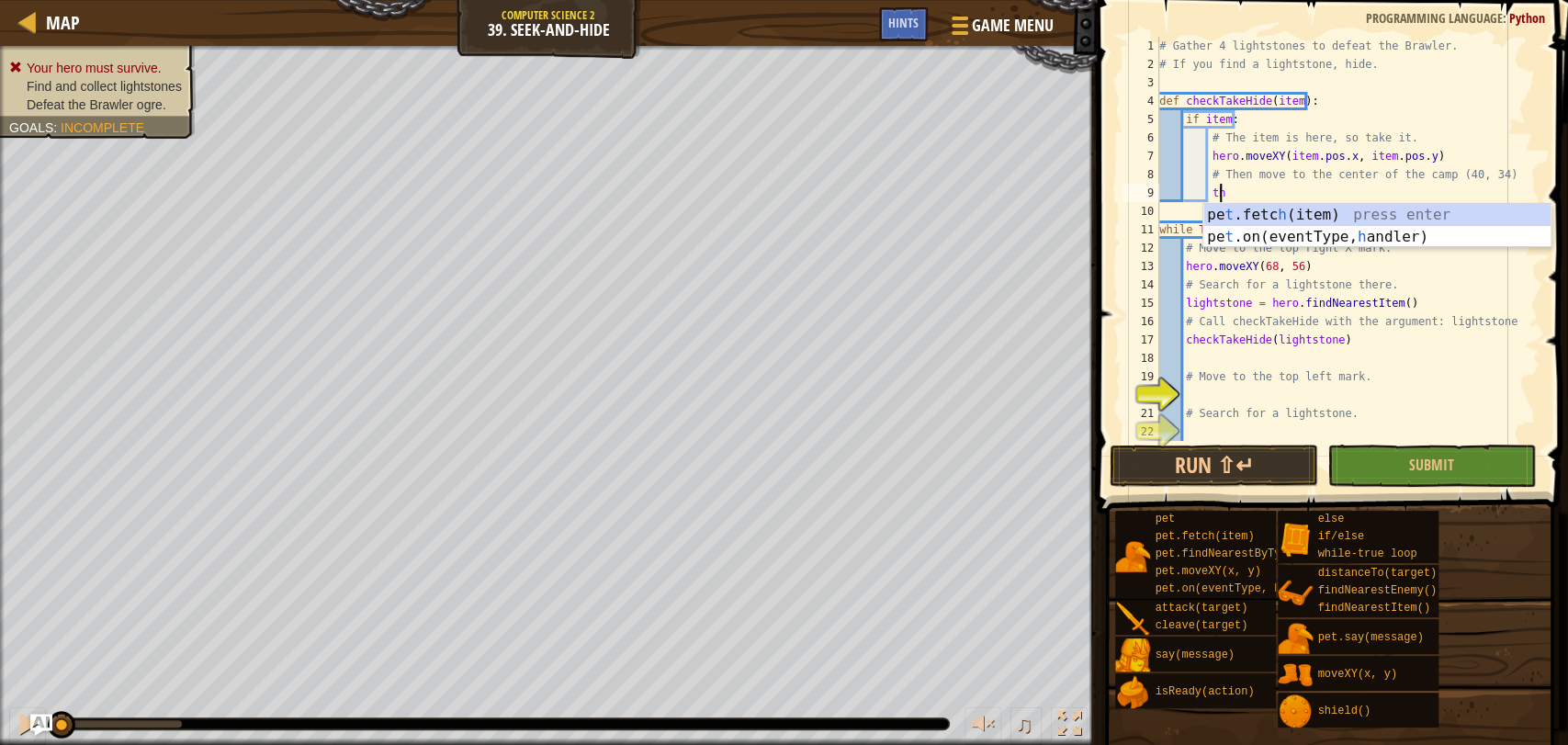
scroll to position [7, 4]
type textarea "t"
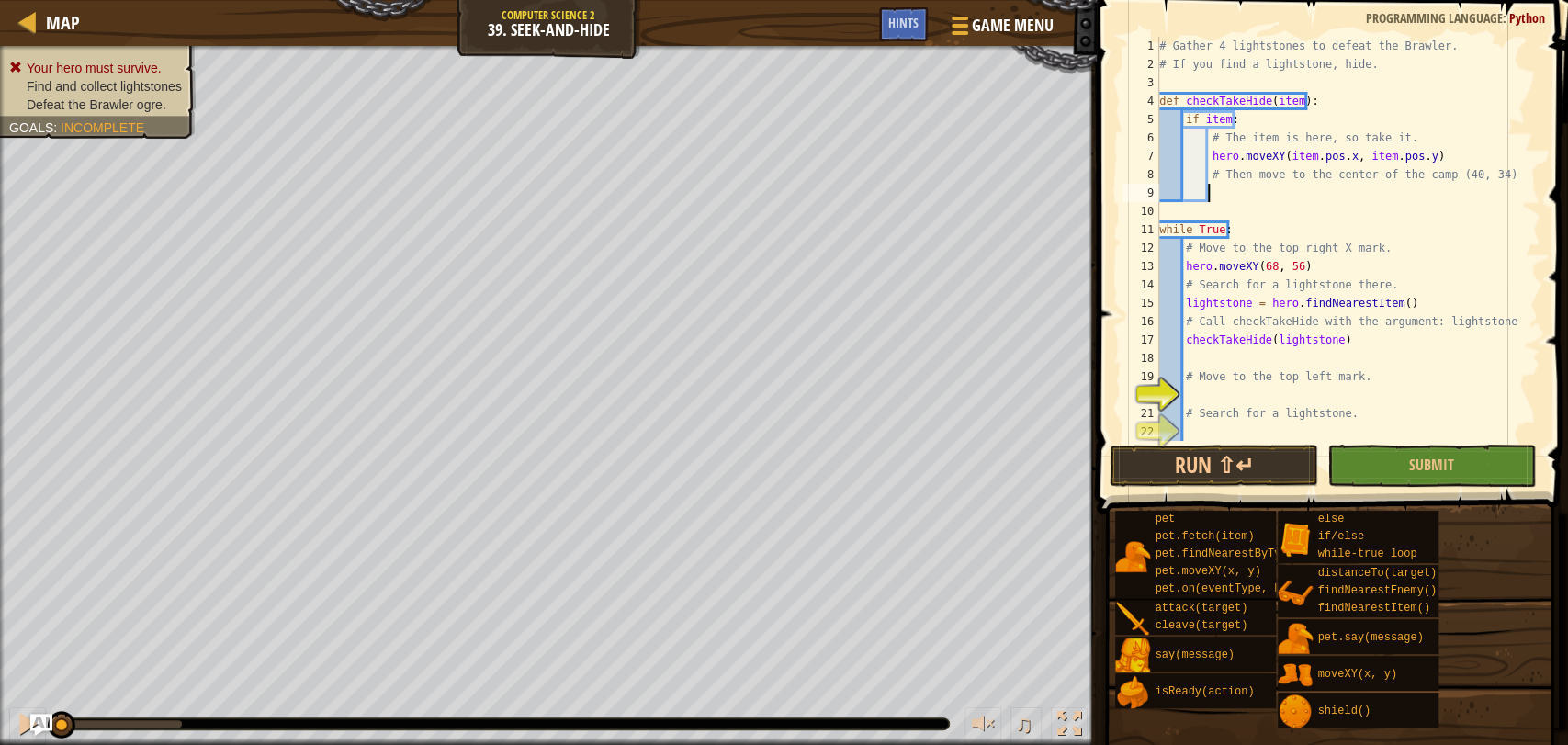
scroll to position [7, 3]
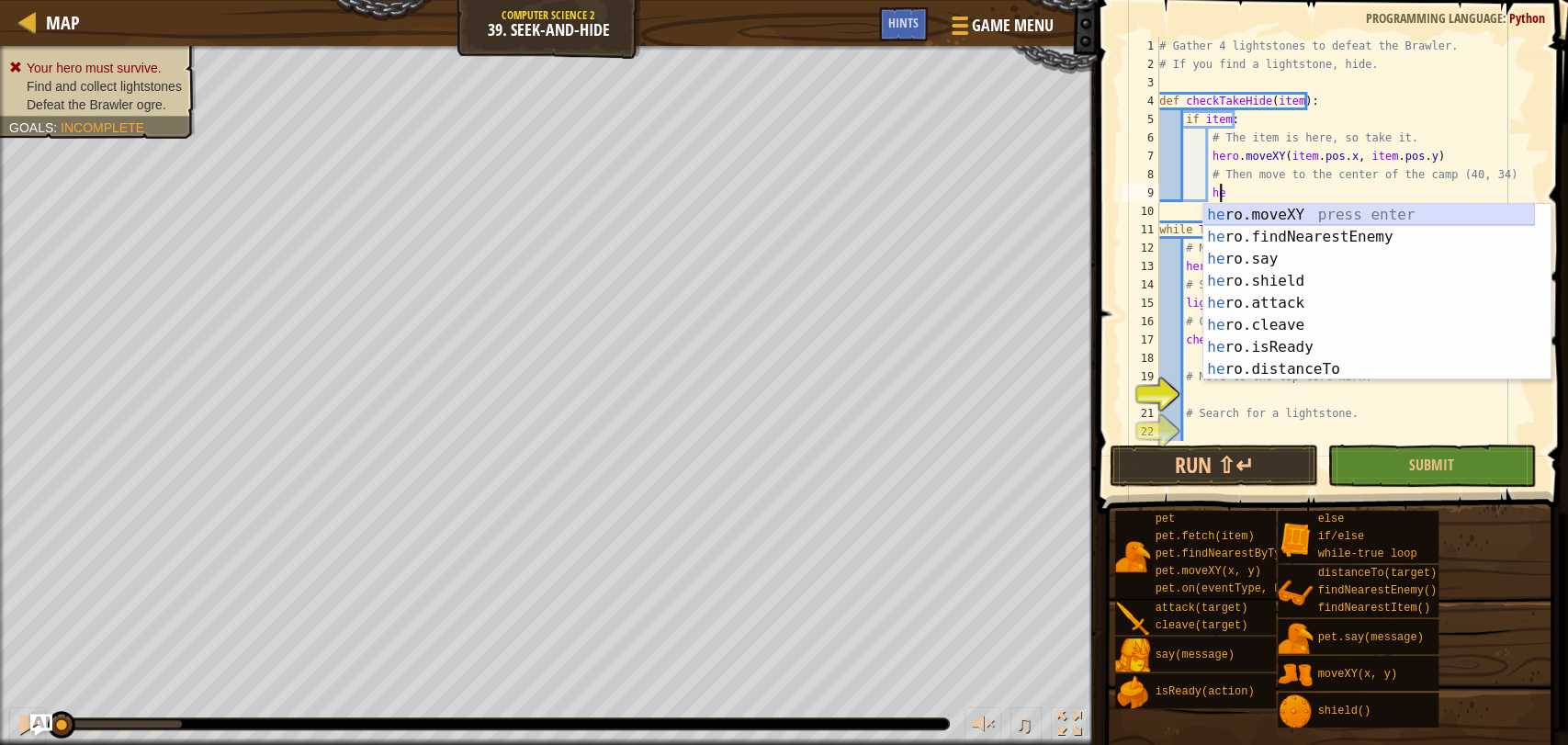
click at [1276, 215] on div "he ro.moveXY press enter he ro.findNearestEnemy press enter he ro.say press ent…" at bounding box center [1369, 313] width 332 height 220
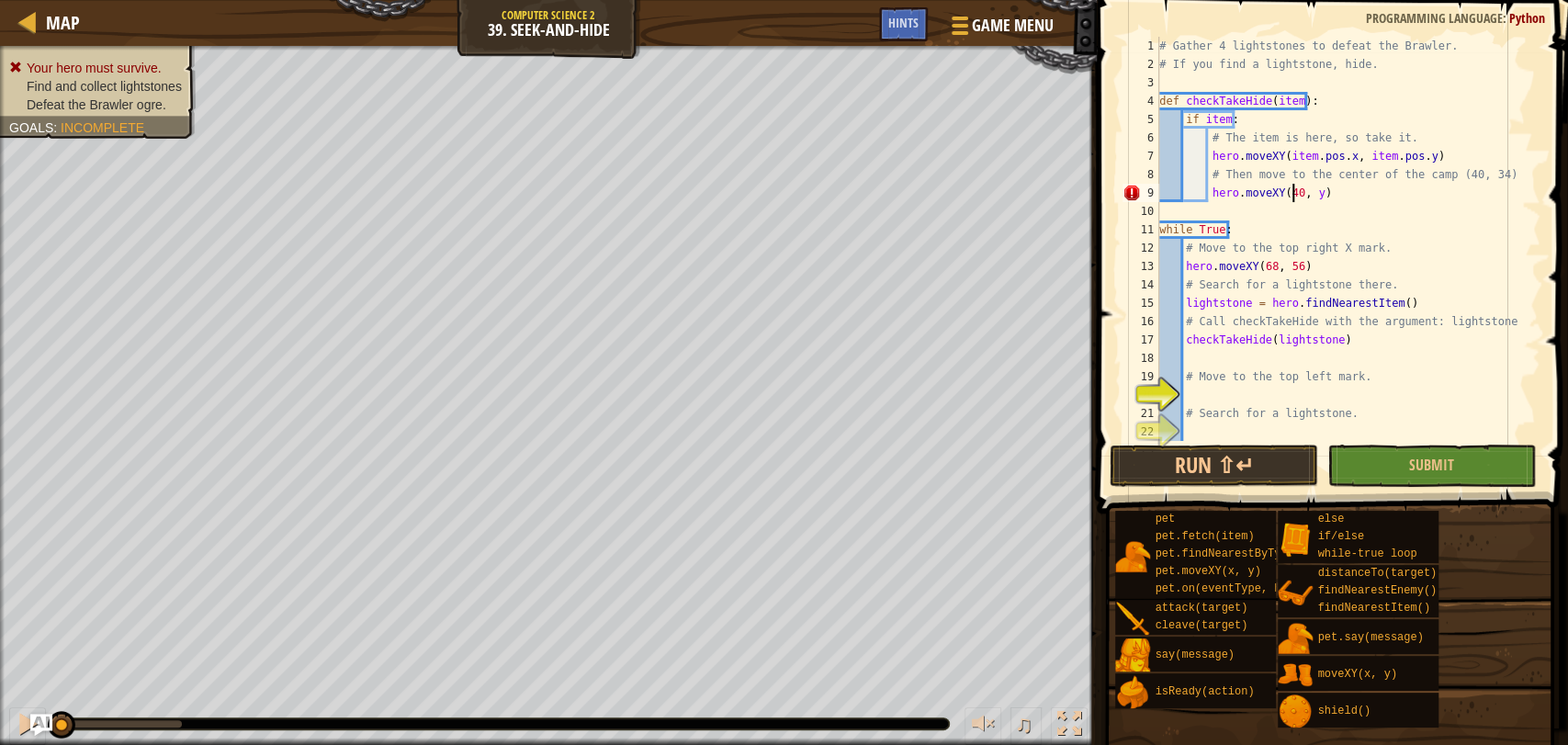
scroll to position [7, 10]
type textarea "hero.moveXY(40, 34)"
click at [1198, 391] on div "# Gather 4 lightstones to defeat the Brawler. # If you find a lightstone, hide.…" at bounding box center [1339, 257] width 369 height 441
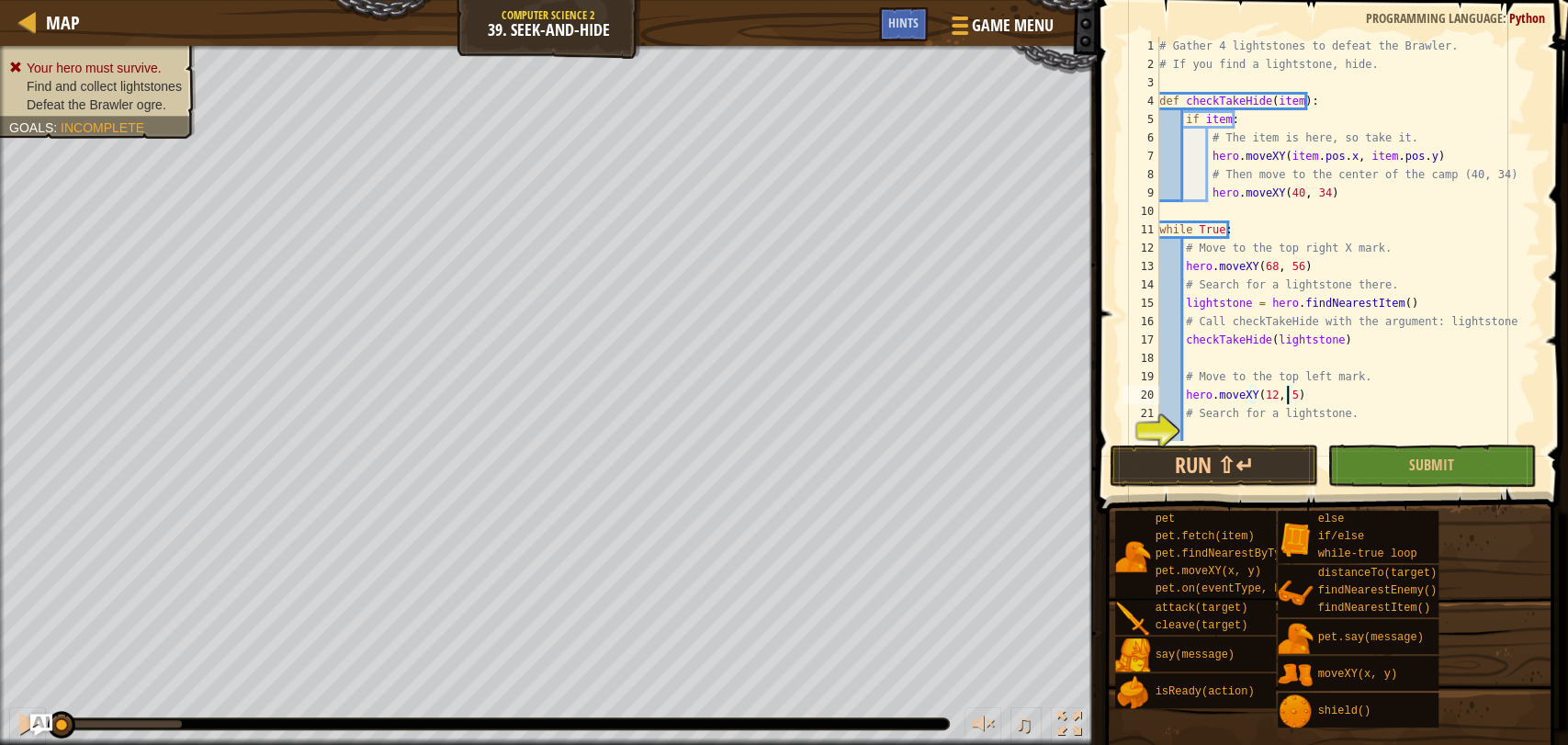
type textarea "hero.moveXY(12, 56)"
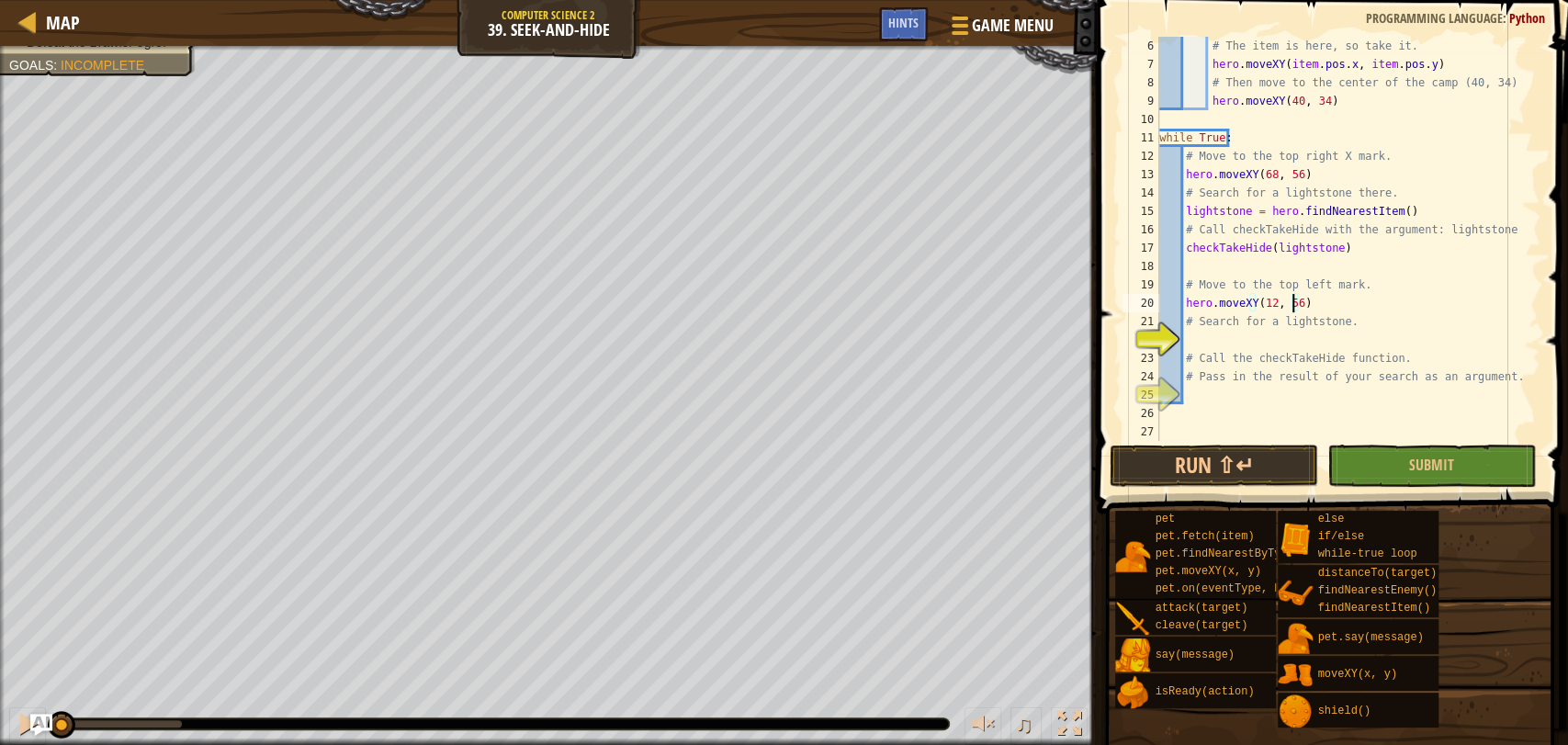
scroll to position [90, 0]
click at [1197, 338] on div "if item : # The item is here, so take it. hero . moveXY ( item . pos . x , item…" at bounding box center [1339, 241] width 369 height 441
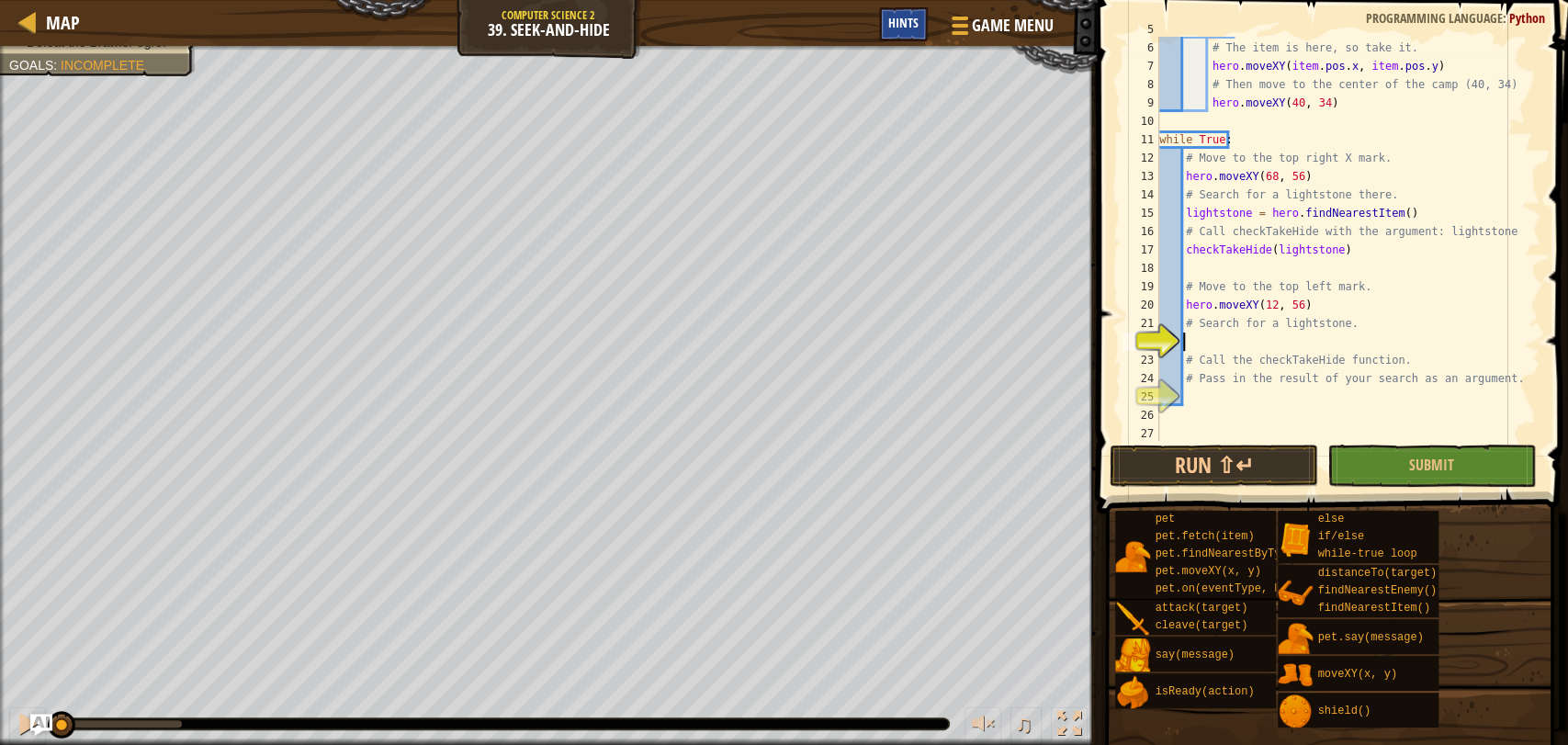
click at [910, 19] on span "Hints" at bounding box center [902, 22] width 30 height 18
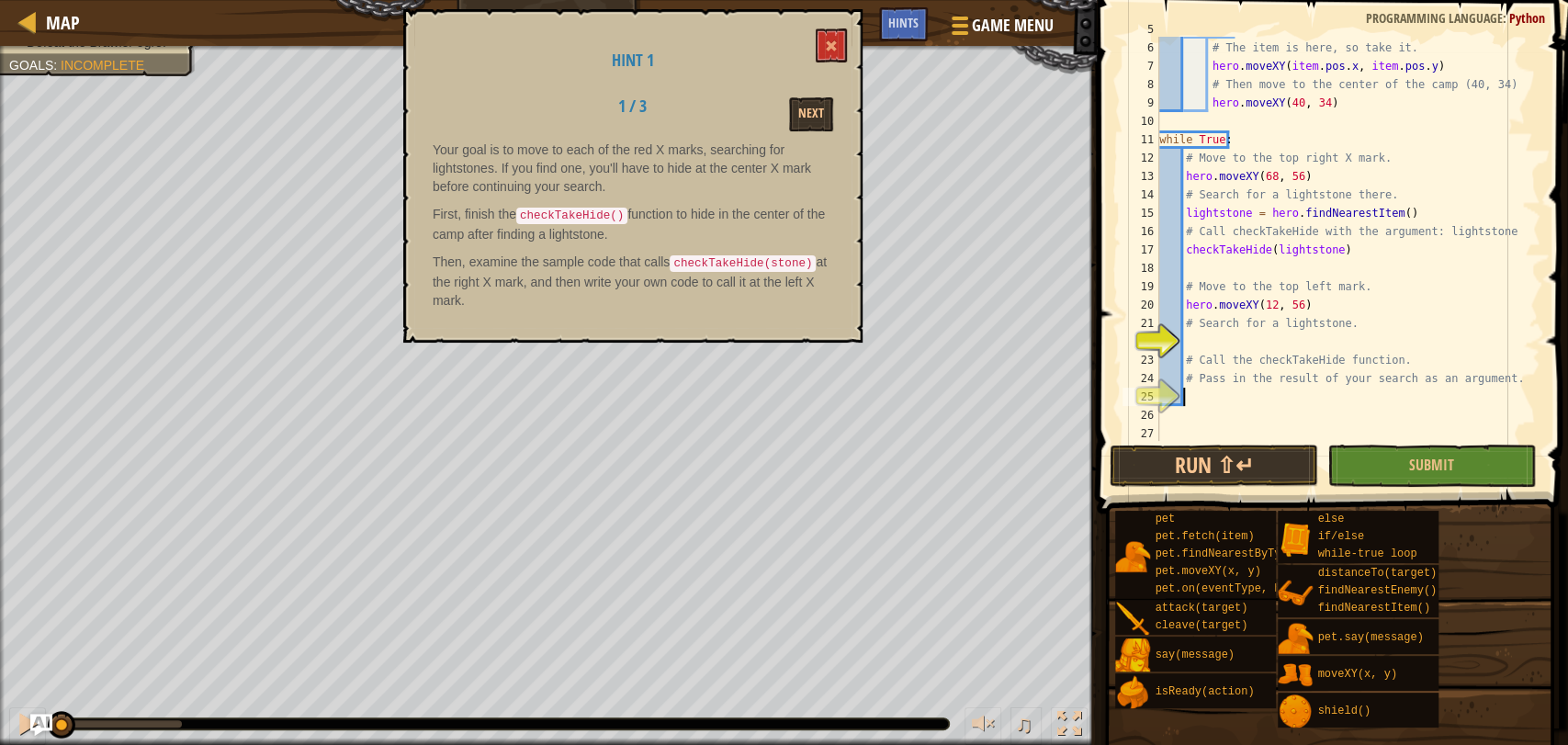
click at [1195, 391] on div "if item : # The item is here, so take it. hero . moveXY ( item . pos . x , item…" at bounding box center [1339, 241] width 369 height 441
click at [1253, 356] on div "if item : # The item is here, so take it. hero . moveXY ( item . pos . x , item…" at bounding box center [1339, 241] width 369 height 441
type textarea "# Call the checkTakeHide function. # Pass in the result of your search as an ar…"
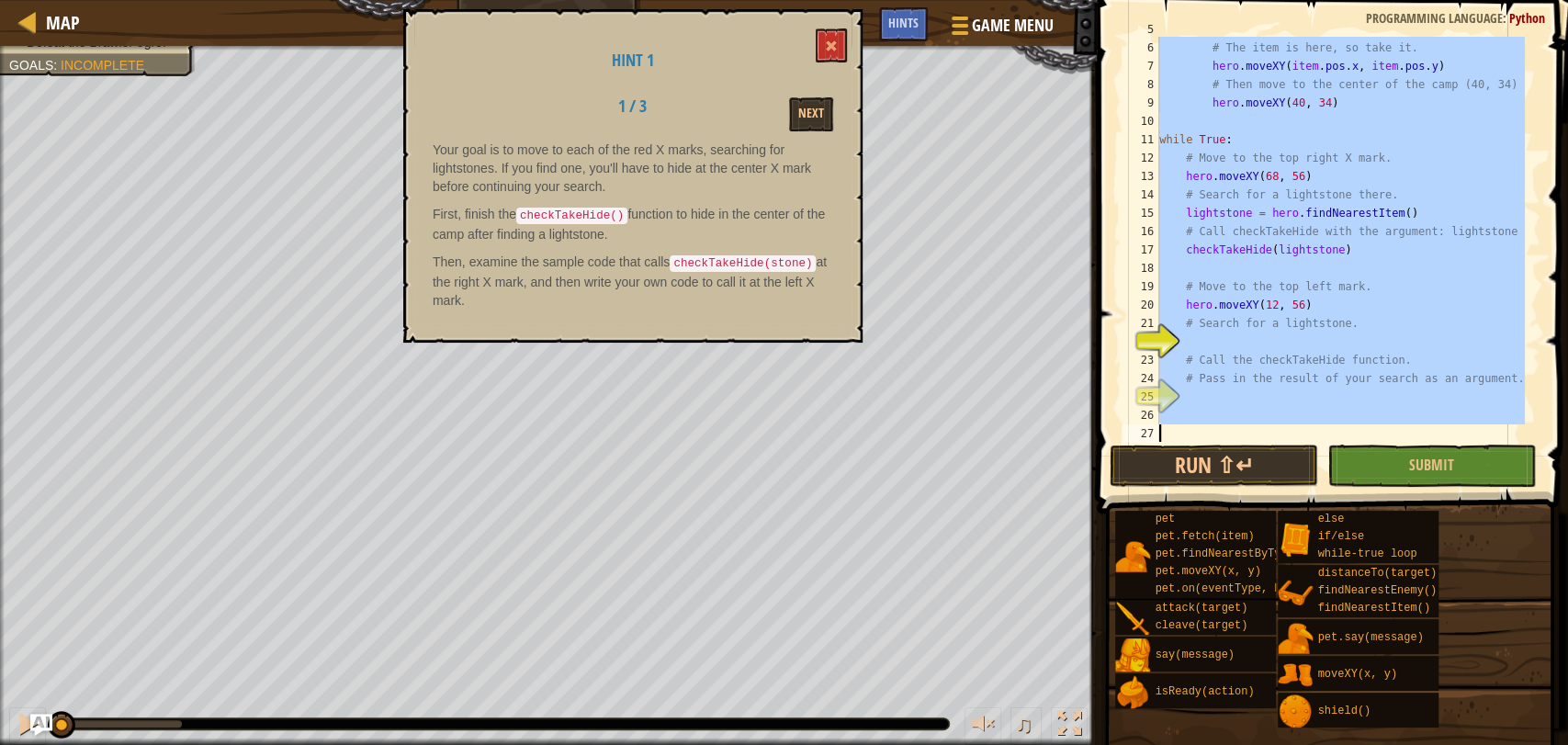
drag, startPoint x: 1254, startPoint y: 356, endPoint x: 1308, endPoint y: 420, distance: 83.7
click at [1308, 420] on div "if item : # The item is here, so take it. hero . moveXY ( item . pos . x , item…" at bounding box center [1339, 241] width 369 height 441
click at [1308, 420] on div "if item : # The item is here, so take it. hero . moveXY ( item . pos . x , item…" at bounding box center [1339, 239] width 369 height 404
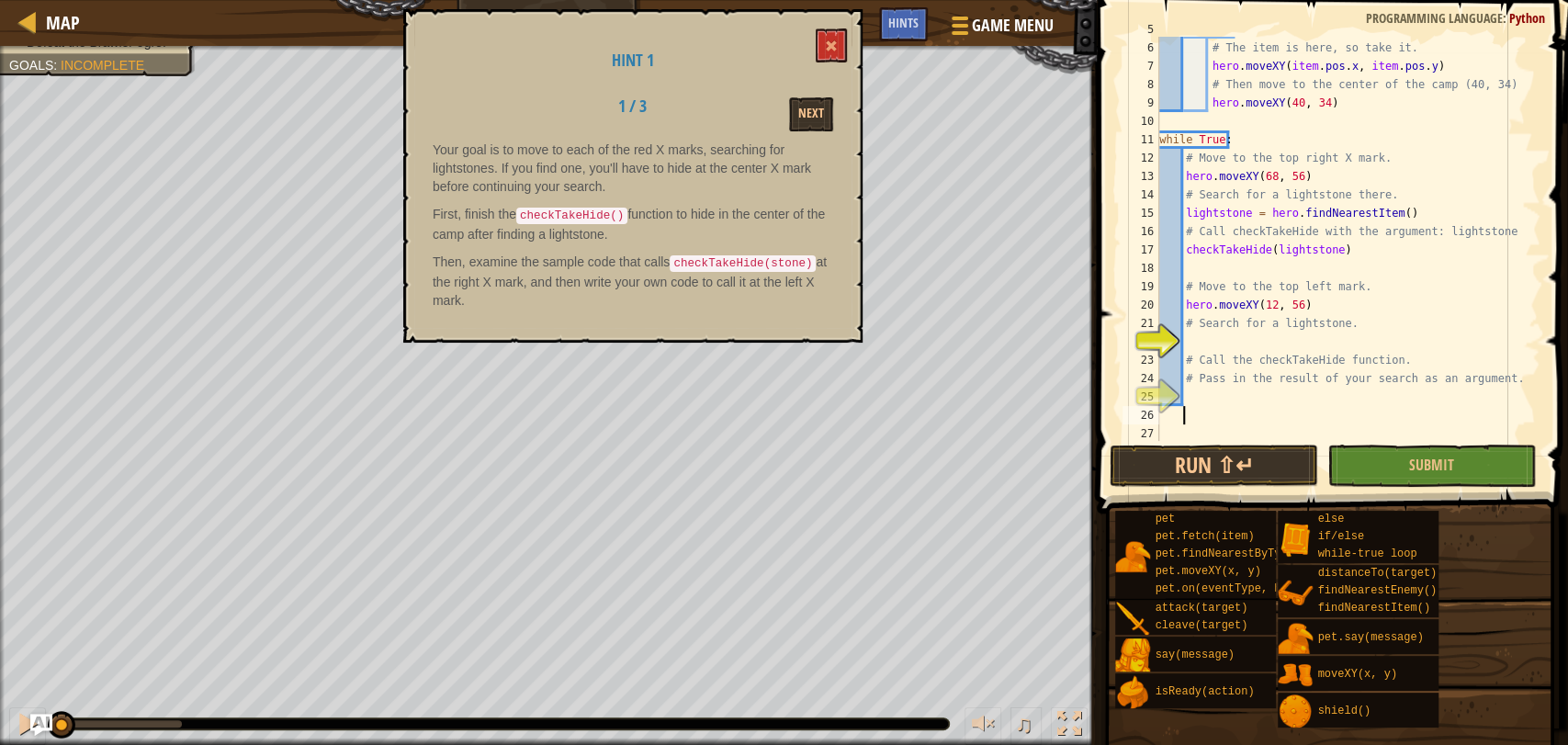
click at [1252, 360] on div "if item : # The item is here, so take it. hero . moveXY ( item . pos . x , item…" at bounding box center [1339, 241] width 369 height 441
drag, startPoint x: 1252, startPoint y: 360, endPoint x: 1270, endPoint y: 361, distance: 18.0
click at [1270, 361] on div "if item : # The item is here, so take it. hero . moveXY ( item . pos . x , item…" at bounding box center [1339, 241] width 369 height 441
click at [1214, 325] on div "if item : # The item is here, so take it. hero . moveXY ( item . pos . x , item…" at bounding box center [1339, 241] width 369 height 441
type textarea "# Search for a lightstone."
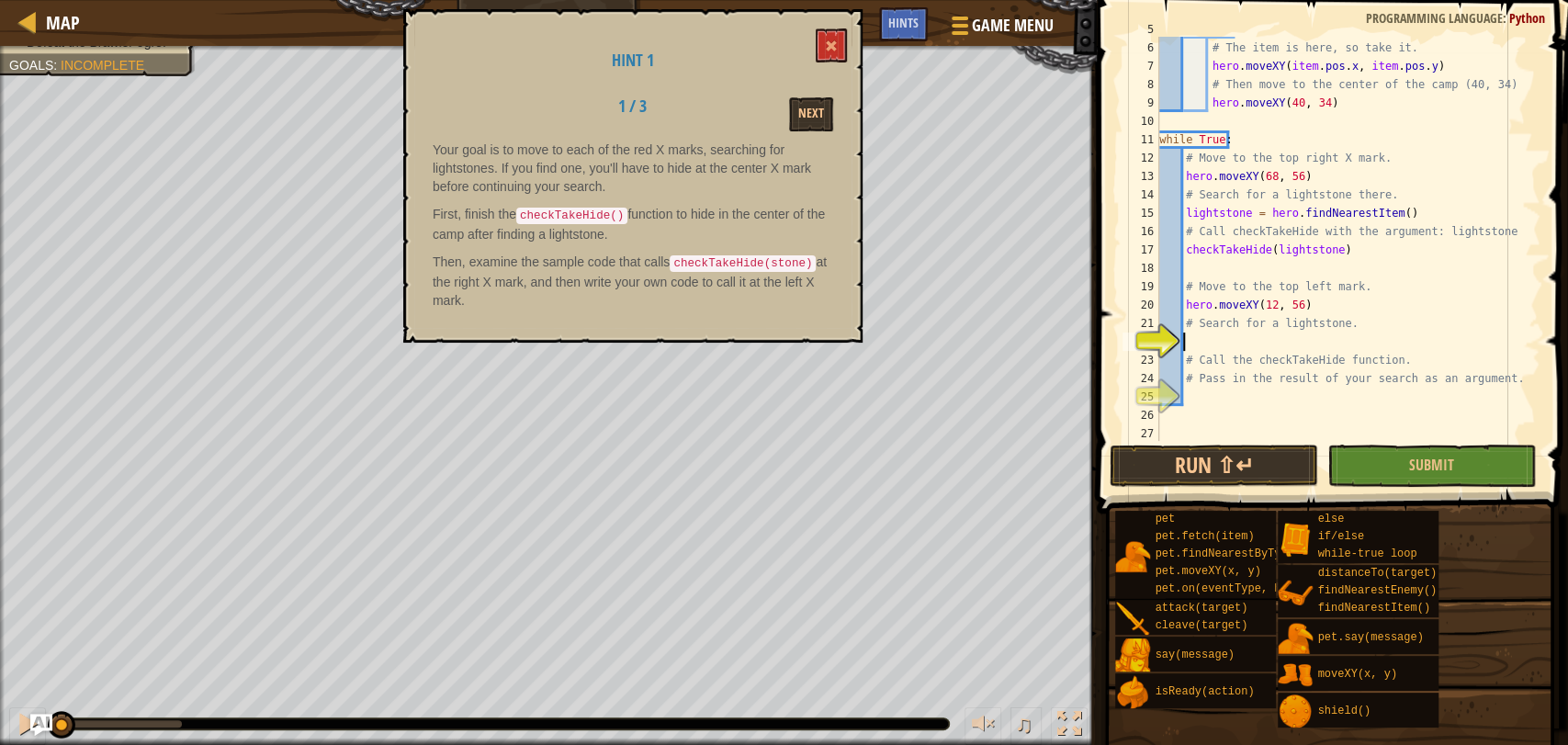
click at [1215, 347] on div "if item : # The item is here, so take it. hero . moveXY ( item . pos . x , item…" at bounding box center [1339, 241] width 369 height 441
paste textarea "checkTakeHide"
type textarea "checkTakeHide"
click at [1390, 450] on button "Submit" at bounding box center [1432, 466] width 208 height 42
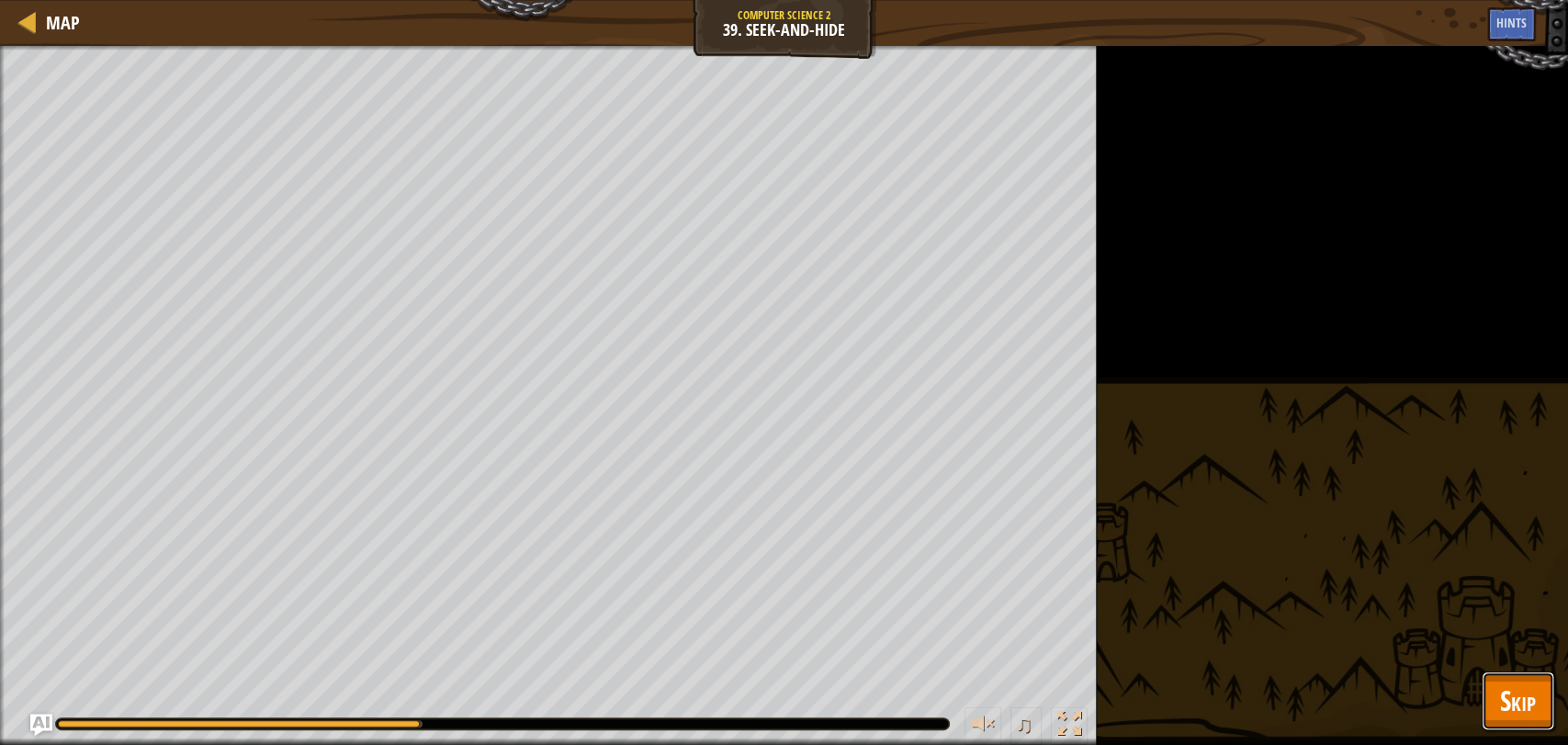
click at [1497, 686] on button "Skip" at bounding box center [1517, 701] width 73 height 59
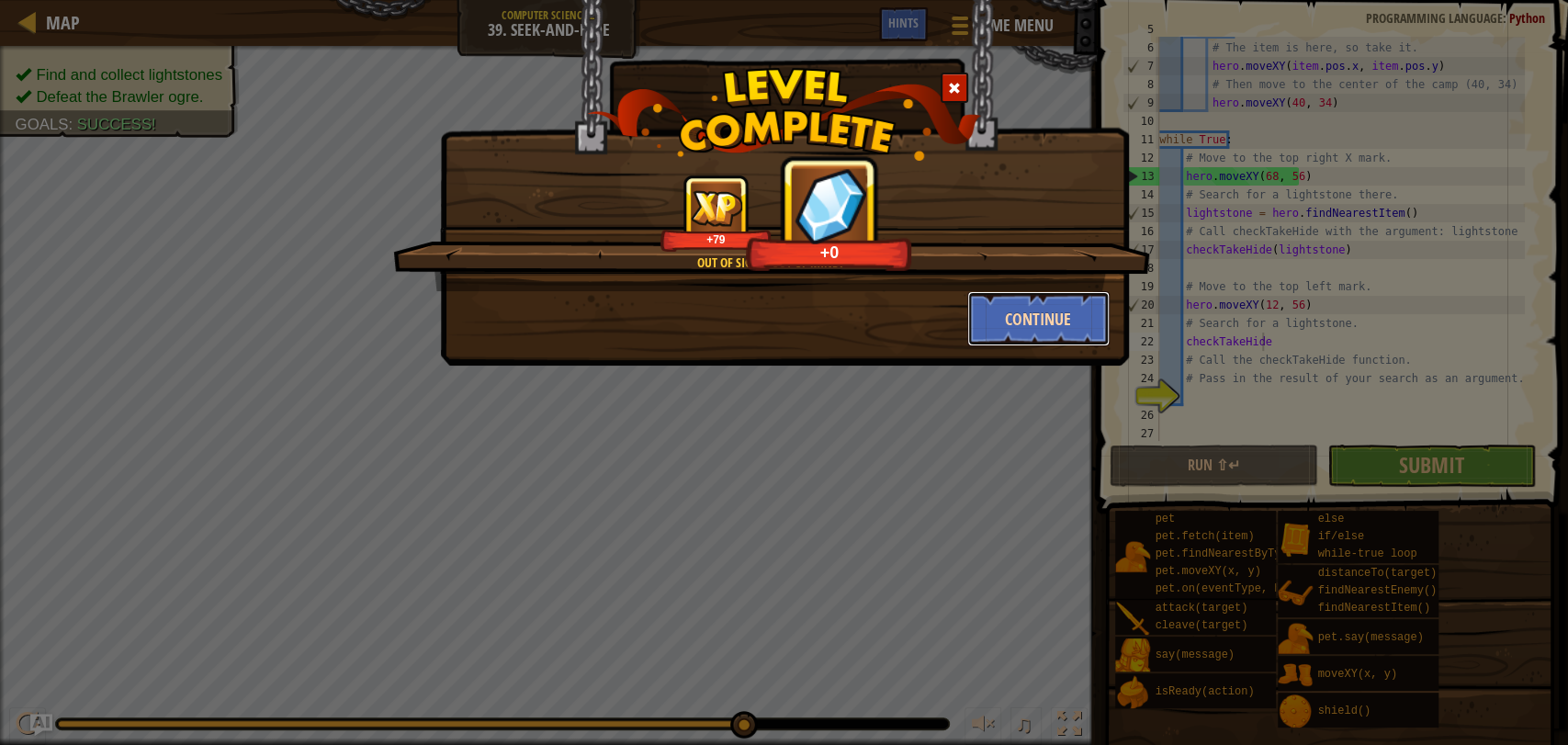
click at [1042, 327] on button "Continue" at bounding box center [1038, 319] width 142 height 55
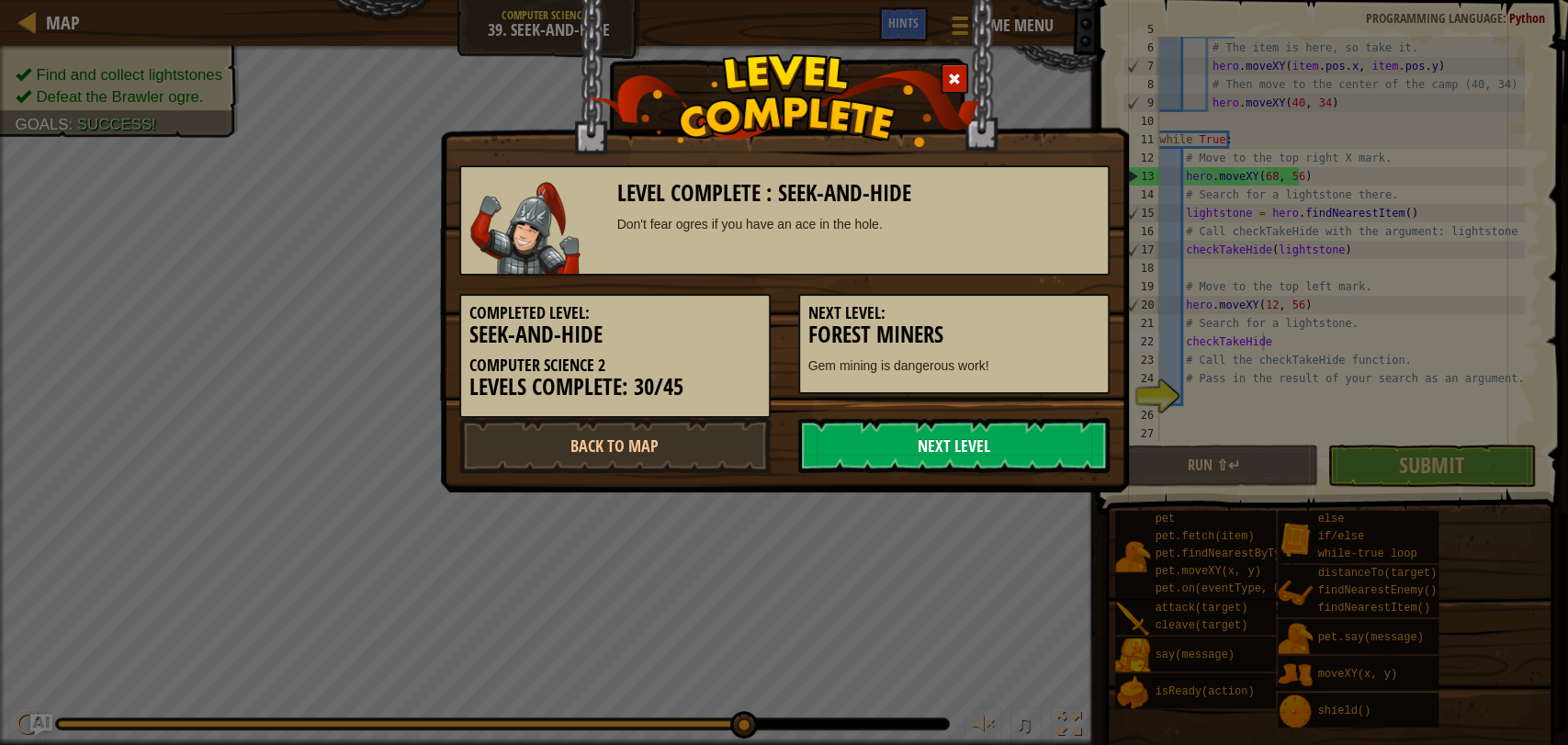
click at [989, 452] on link "Next Level" at bounding box center [954, 445] width 312 height 55
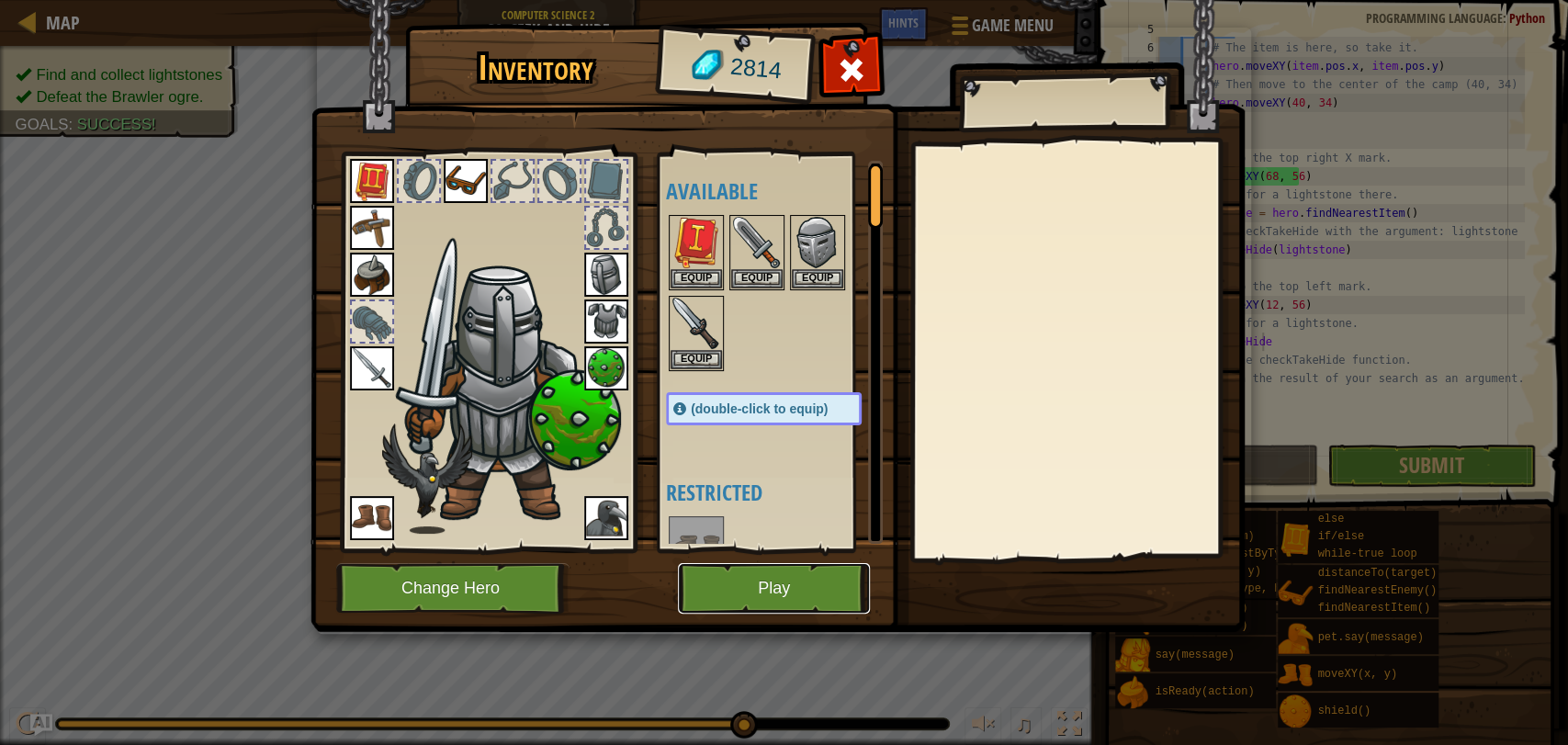
click at [801, 583] on button "Play" at bounding box center [773, 588] width 192 height 51
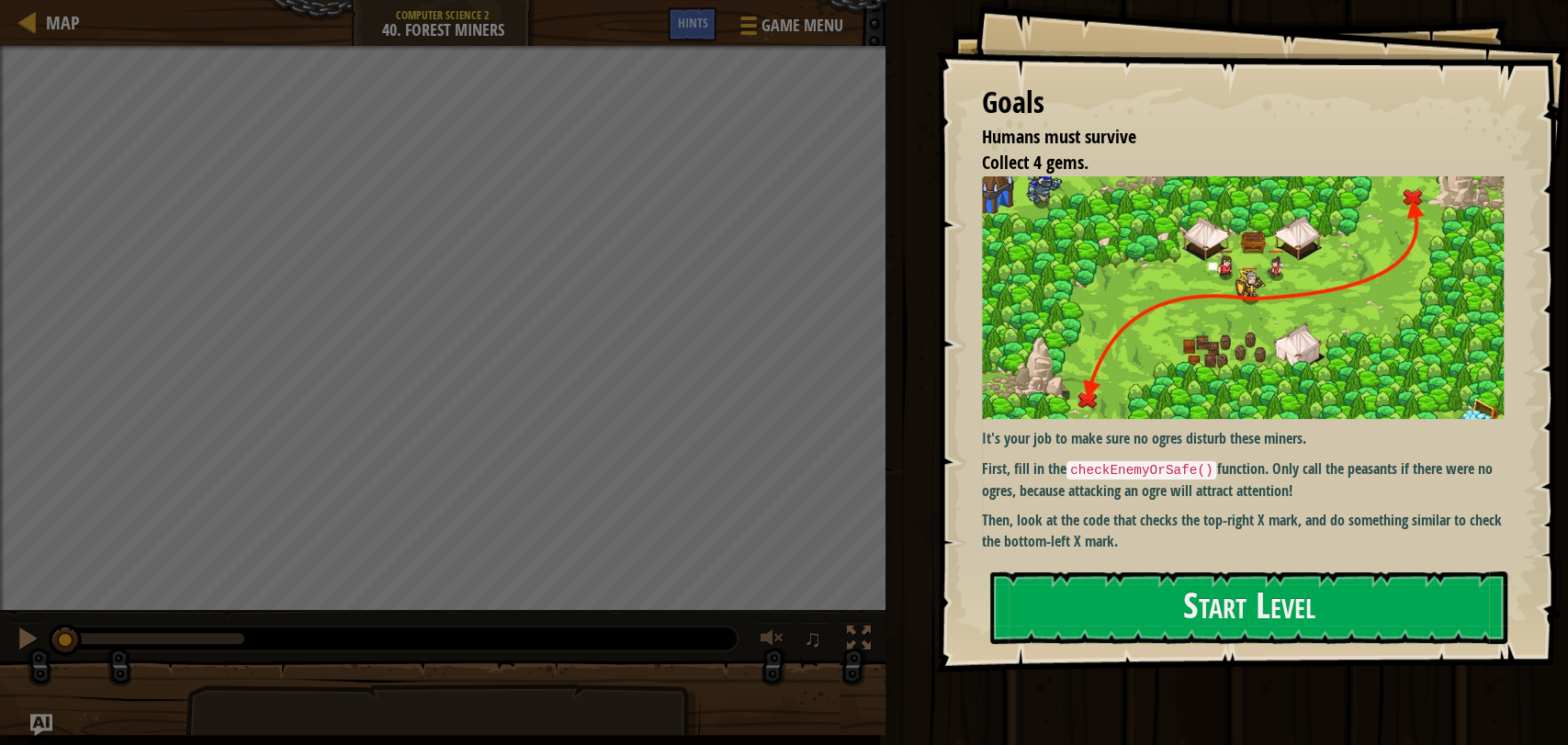
drag, startPoint x: 1073, startPoint y: 461, endPoint x: 1149, endPoint y: 463, distance: 76.0
click at [1149, 463] on code "checkEnemyOrSafe()" at bounding box center [1141, 470] width 149 height 18
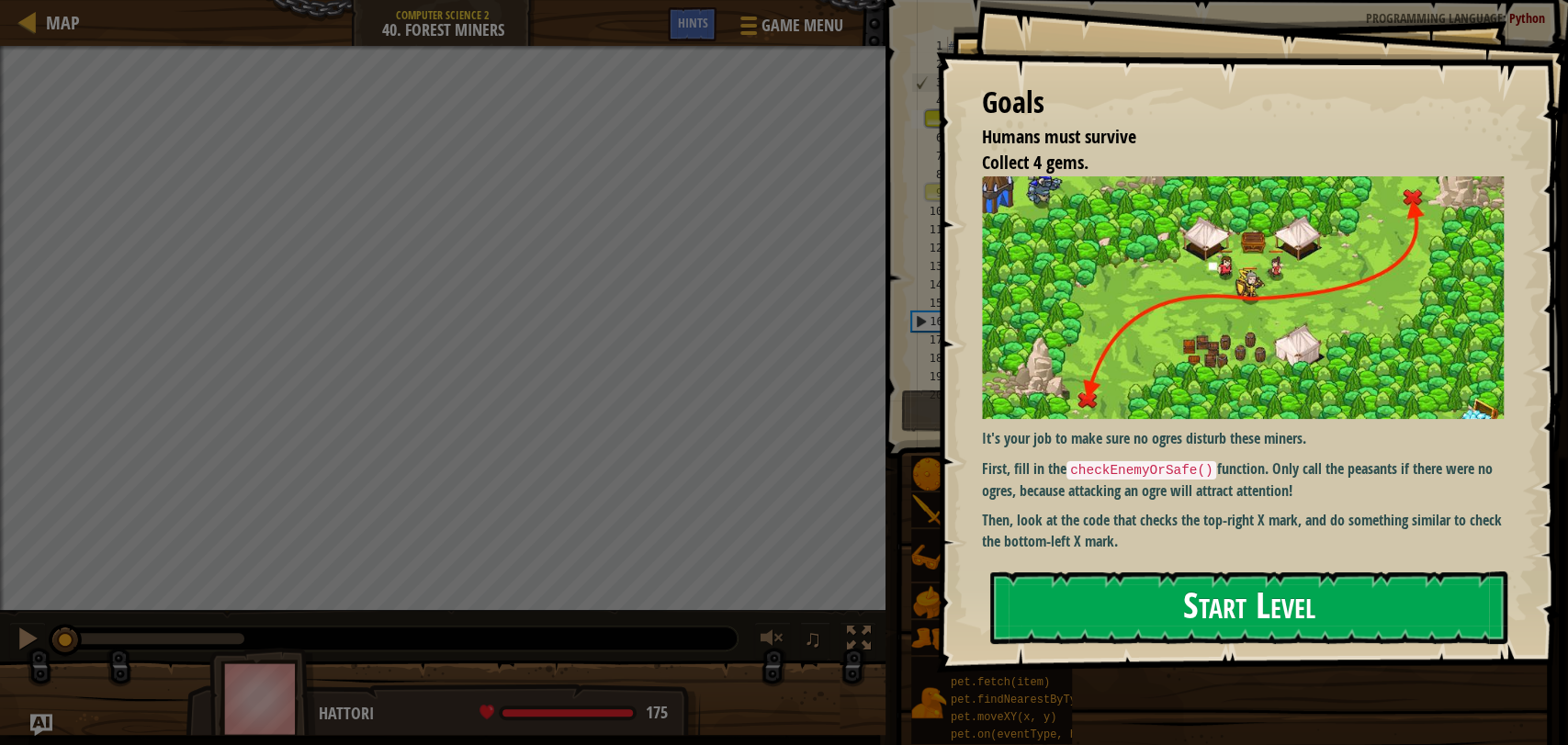
click at [1197, 584] on button "Start Level" at bounding box center [1248, 608] width 517 height 73
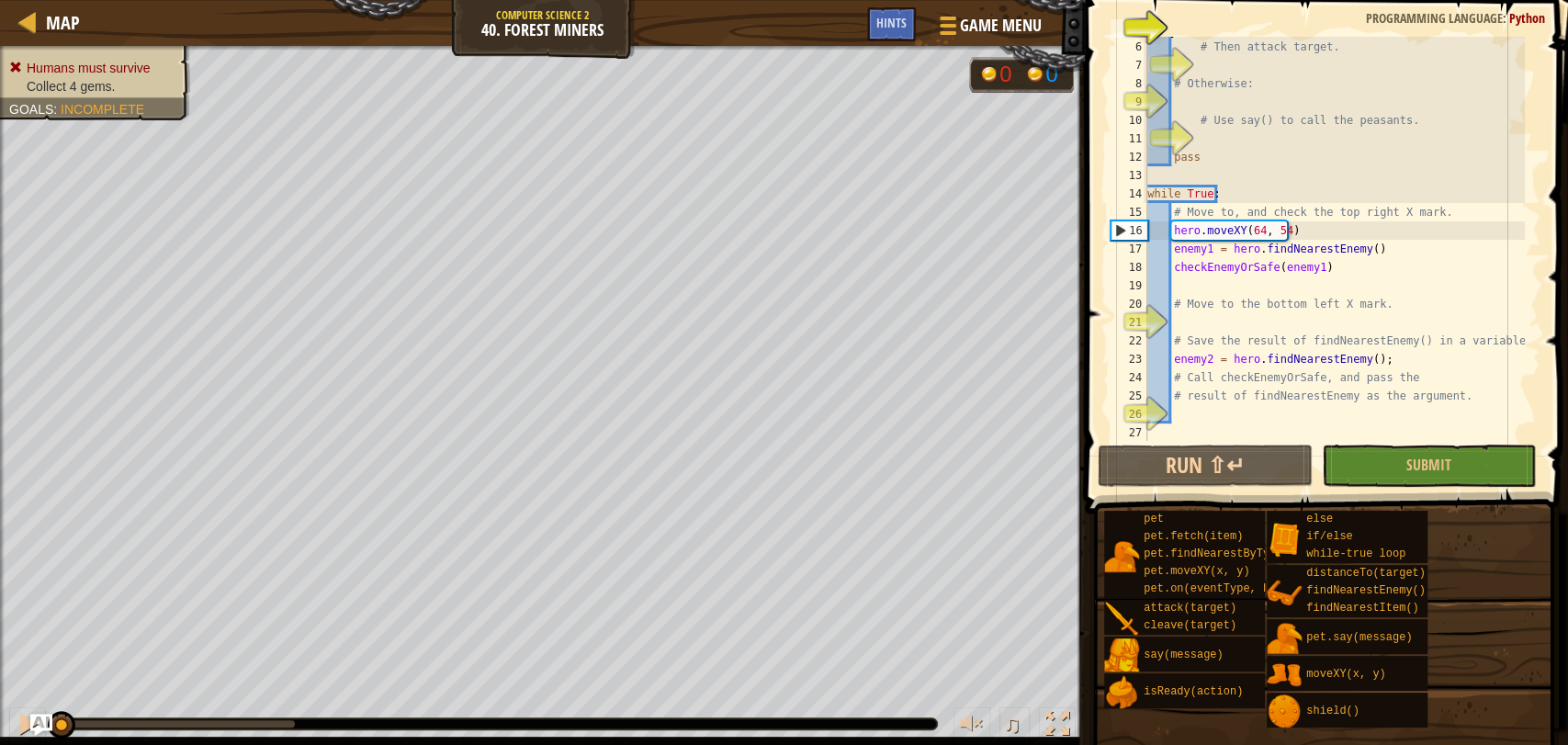
scroll to position [91, 0]
click at [1205, 300] on div "# Then attack target. # Otherwise: # Use say() to call the peasants. pass while…" at bounding box center [1333, 240] width 381 height 441
type textarea "# Move to the bottom left X mark."
click at [1196, 328] on div "# Then attack target. # Otherwise: # Use say() to call the peasants. pass while…" at bounding box center [1333, 240] width 381 height 441
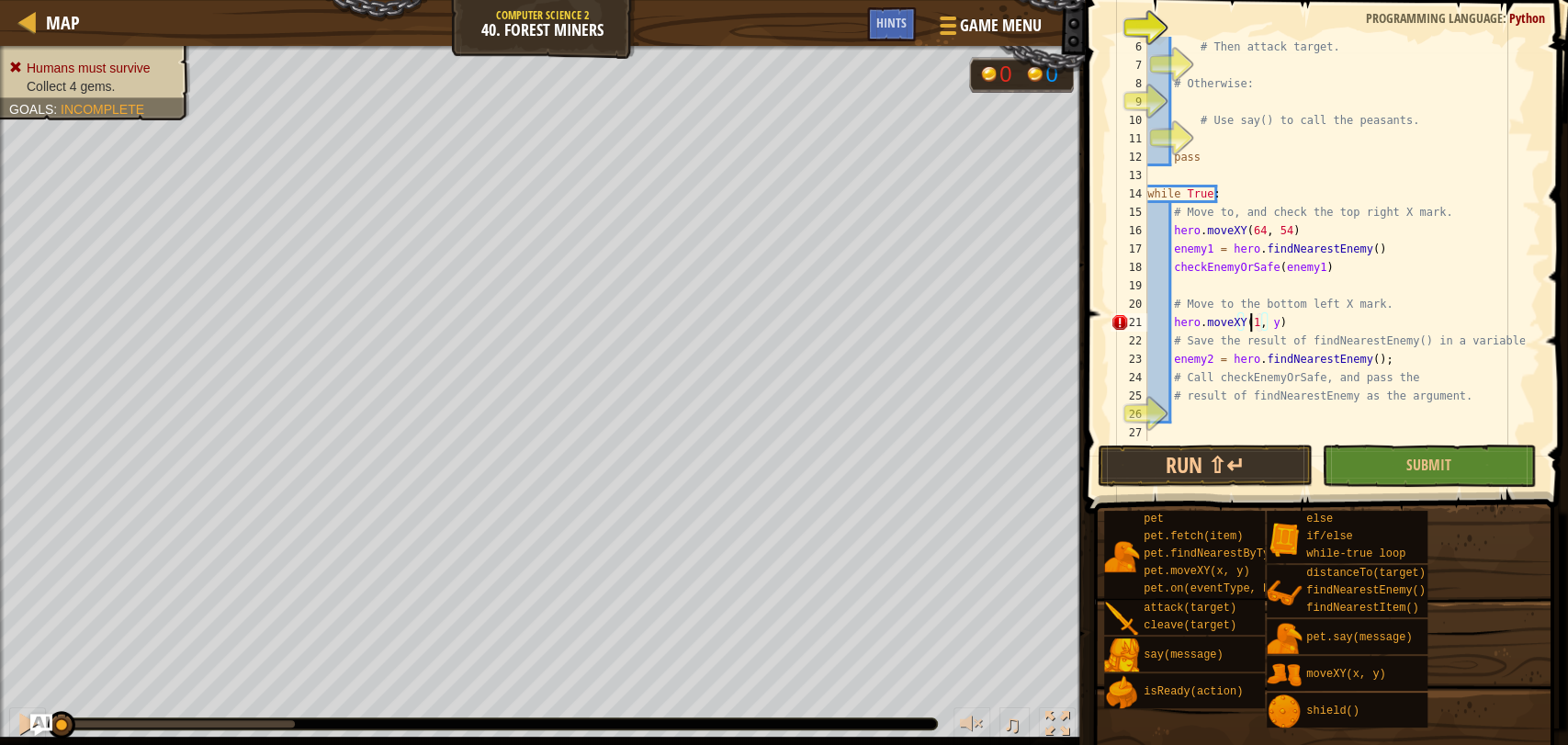
scroll to position [7, 8]
type textarea "hero.moveXY(16, 14)"
click at [1185, 411] on div "# Then attack target. # Otherwise: # Use say() to call the peasants. pass while…" at bounding box center [1333, 240] width 381 height 441
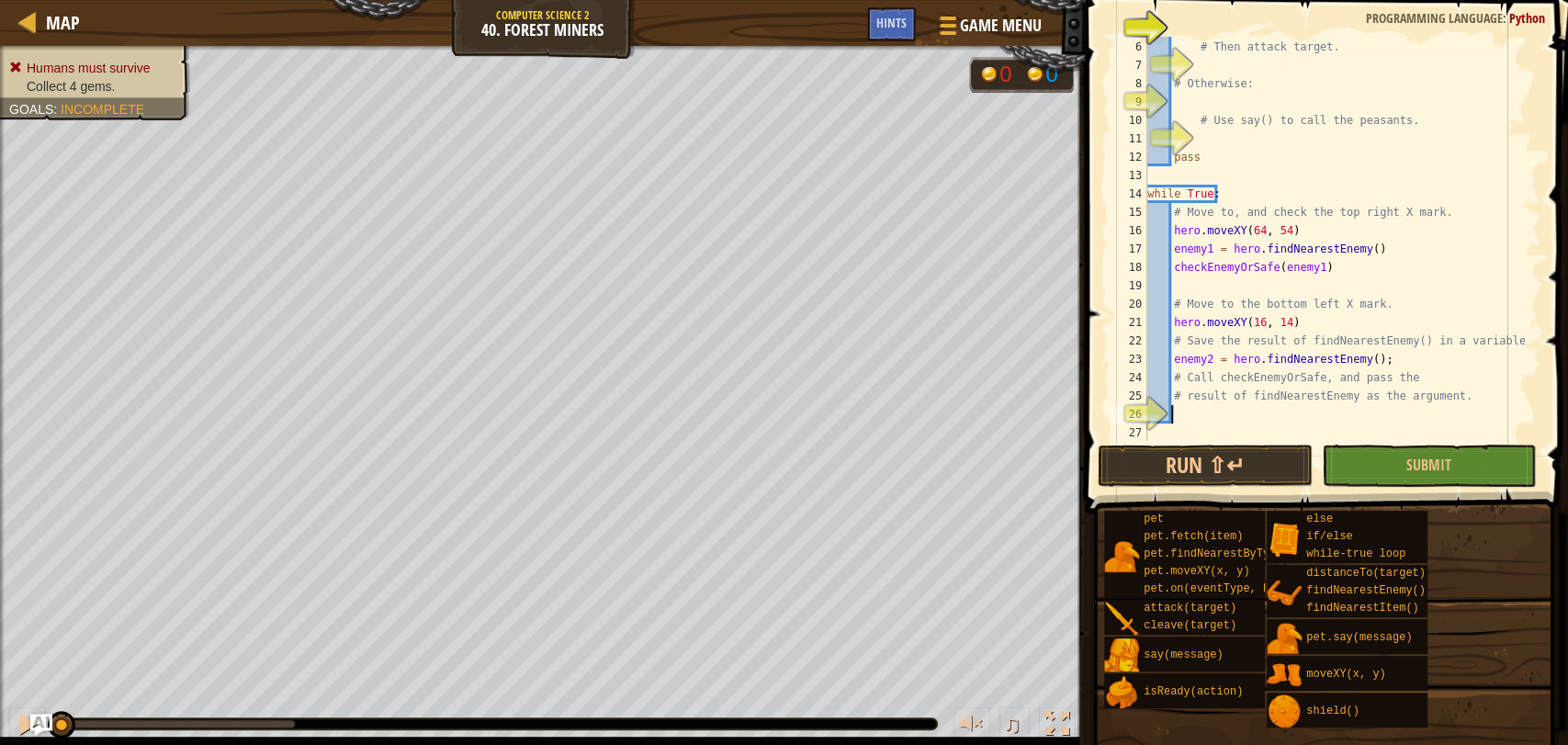
type textarea "f"
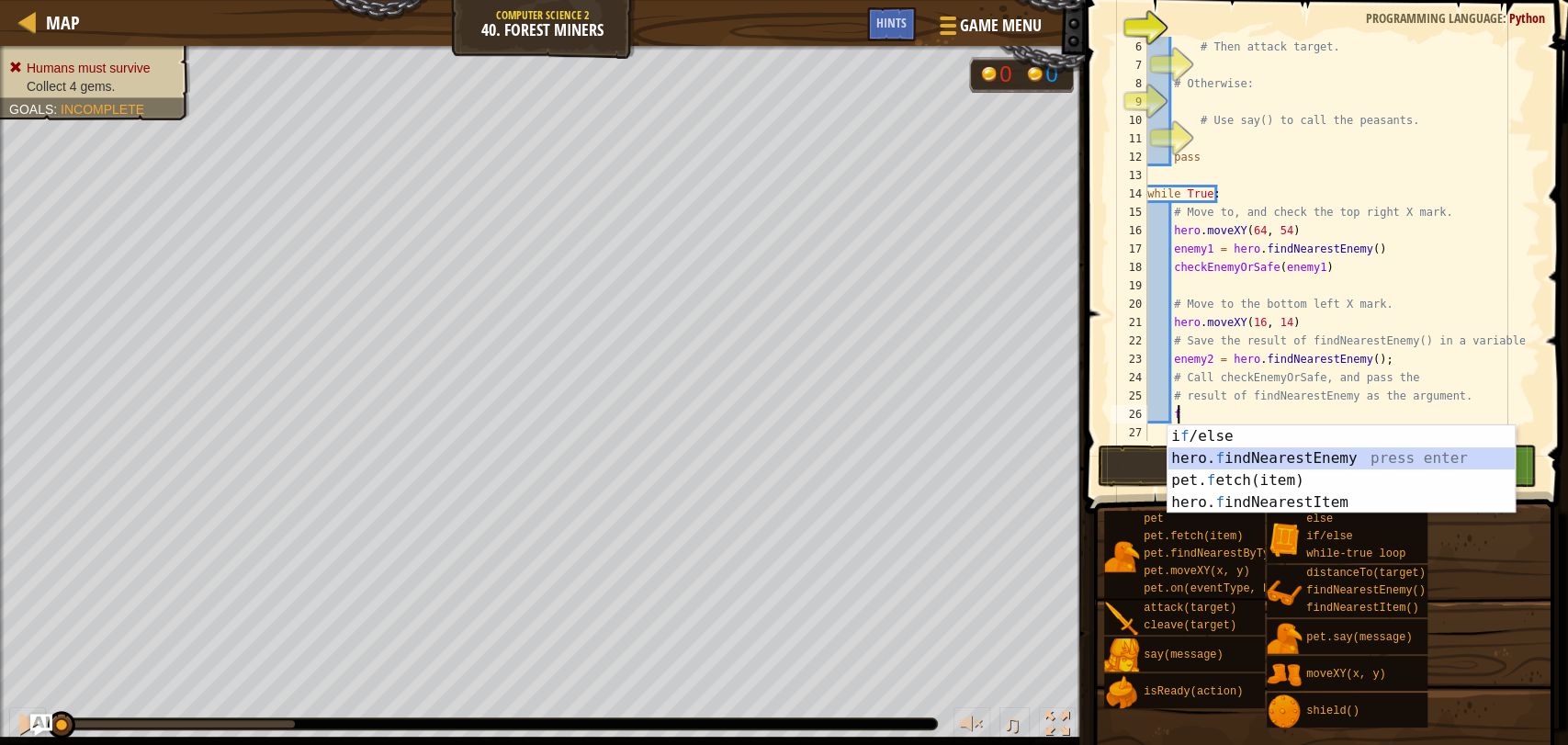
click at [1220, 461] on div "i f /else press enter hero. f indNearestEnemy press enter pet. f etch(item) pre…" at bounding box center [1340, 491] width 348 height 132
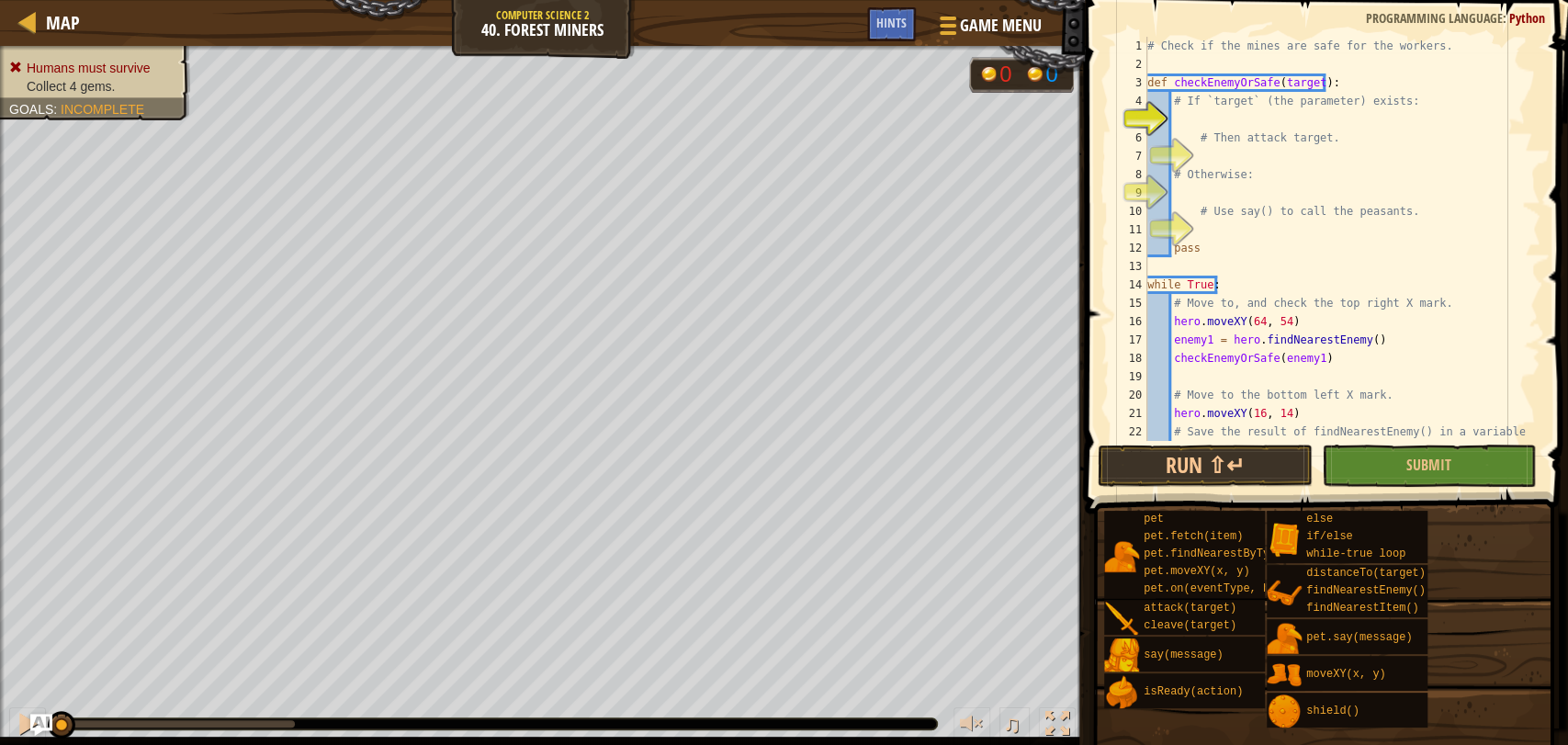
scroll to position [0, 0]
click at [1217, 148] on div "# Check if the mines are safe for the workers. def checkEnemyOrSafe ( target ) …" at bounding box center [1333, 257] width 381 height 441
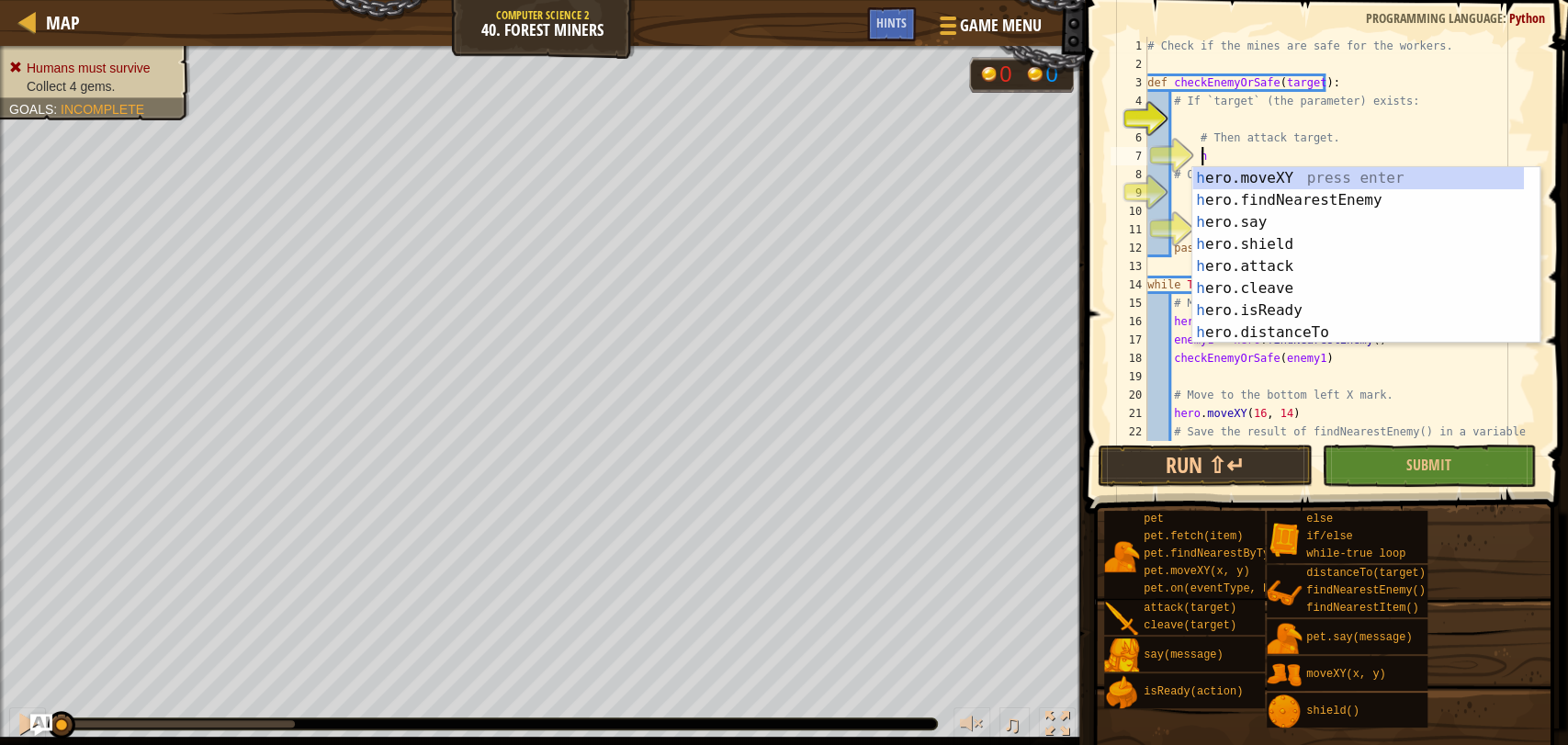
scroll to position [7, 3]
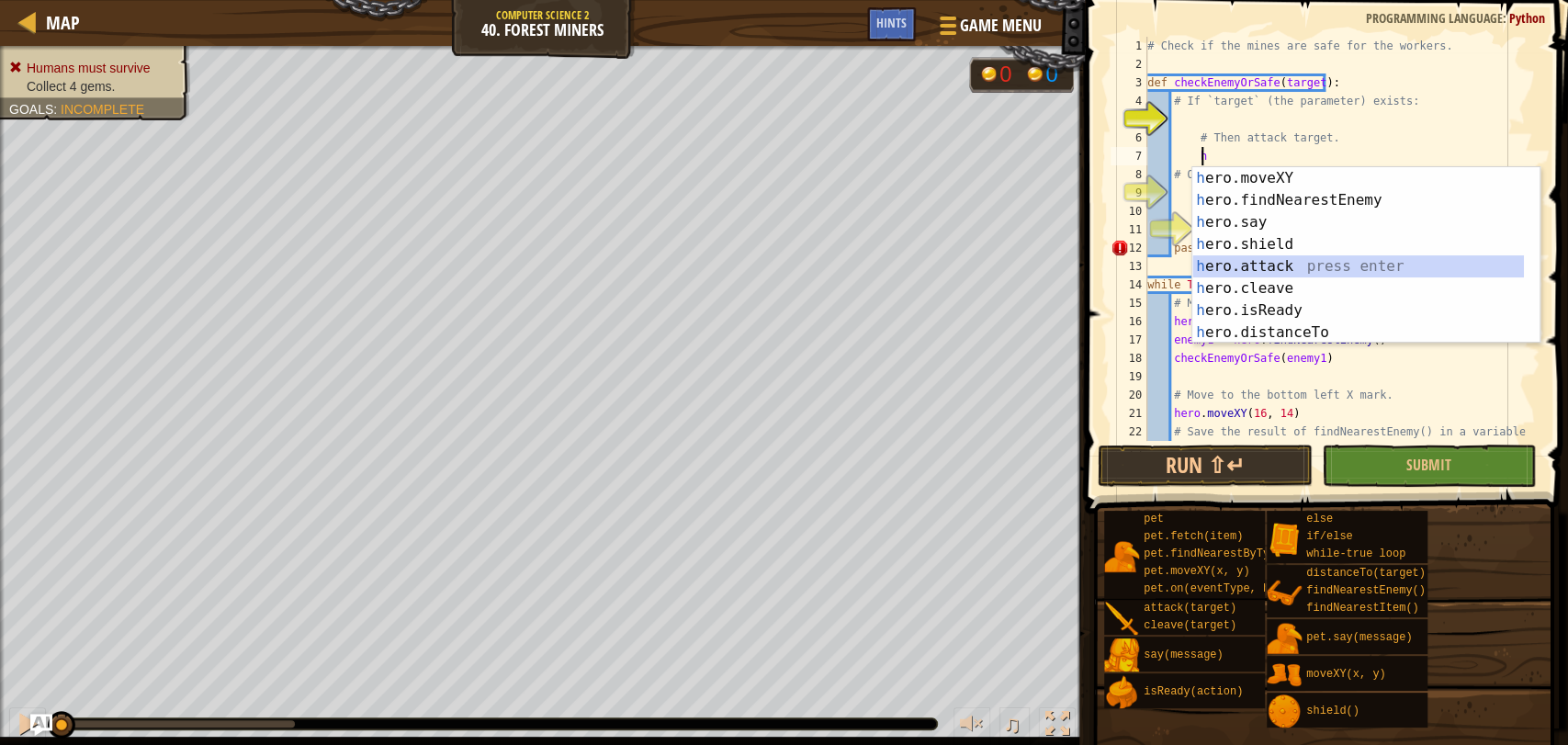
click at [1268, 260] on div "h ero.moveXY press enter h ero.findNearestEnemy press enter h ero.say press ent…" at bounding box center [1358, 277] width 332 height 220
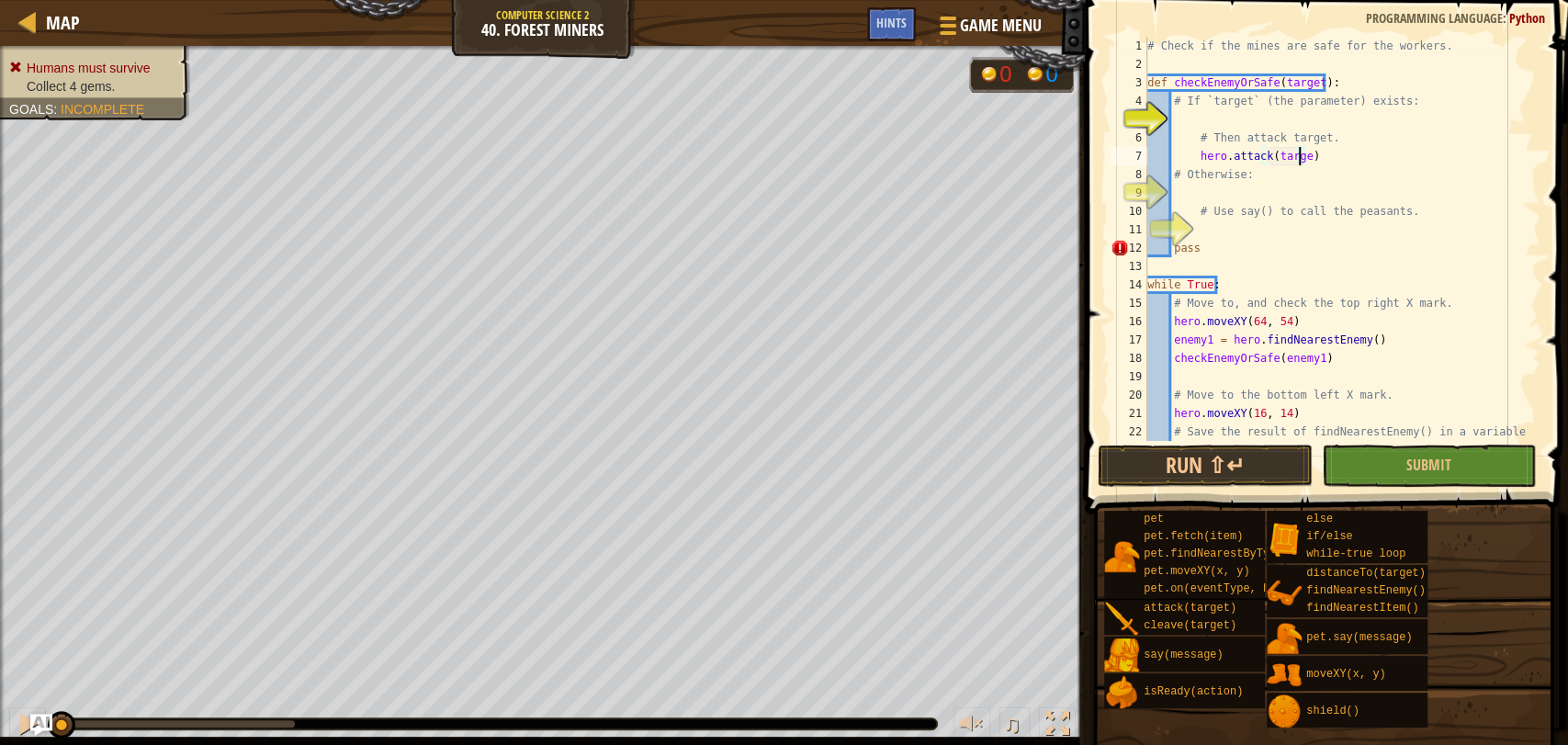
scroll to position [7, 12]
click at [1203, 105] on div "# Check if the mines are safe for the workers. def checkEnemyOrSafe ( target ) …" at bounding box center [1333, 257] width 381 height 441
type textarea "# If `target` (the parameter) exists:"
click at [1204, 119] on div "# Check if the mines are safe for the workers. def checkEnemyOrSafe ( target ) …" at bounding box center [1333, 257] width 381 height 441
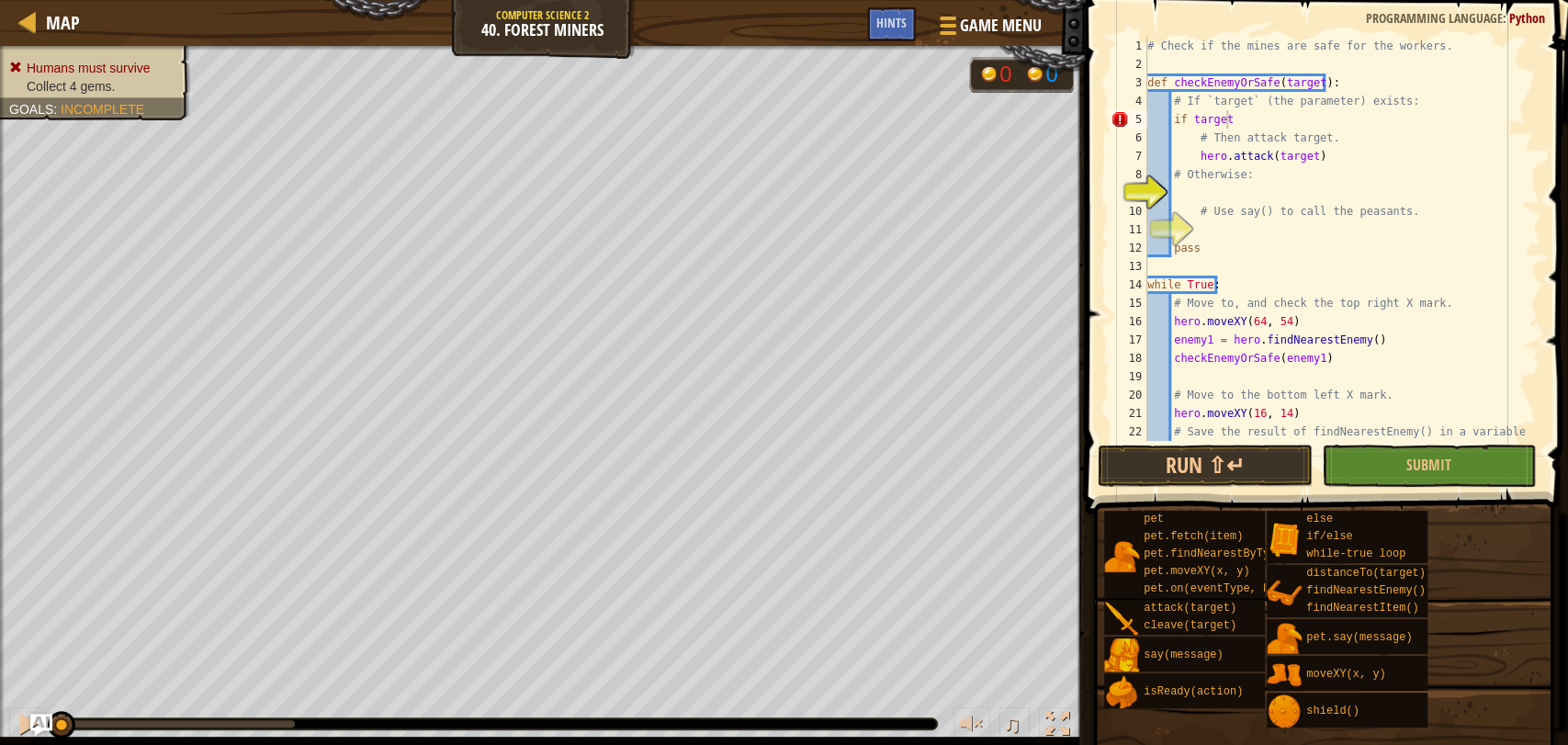
click at [1315, 81] on div "# Check if the mines are safe for the workers. def checkEnemyOrSafe ( target ) …" at bounding box center [1333, 257] width 381 height 441
drag, startPoint x: 1315, startPoint y: 81, endPoint x: 1326, endPoint y: 83, distance: 11.2
click at [1326, 83] on div "# Check if the mines are safe for the workers. def checkEnemyOrSafe ( target ) …" at bounding box center [1333, 257] width 381 height 441
paste textarea "checkTakeHide"
type textarea "def checkEnemyO"
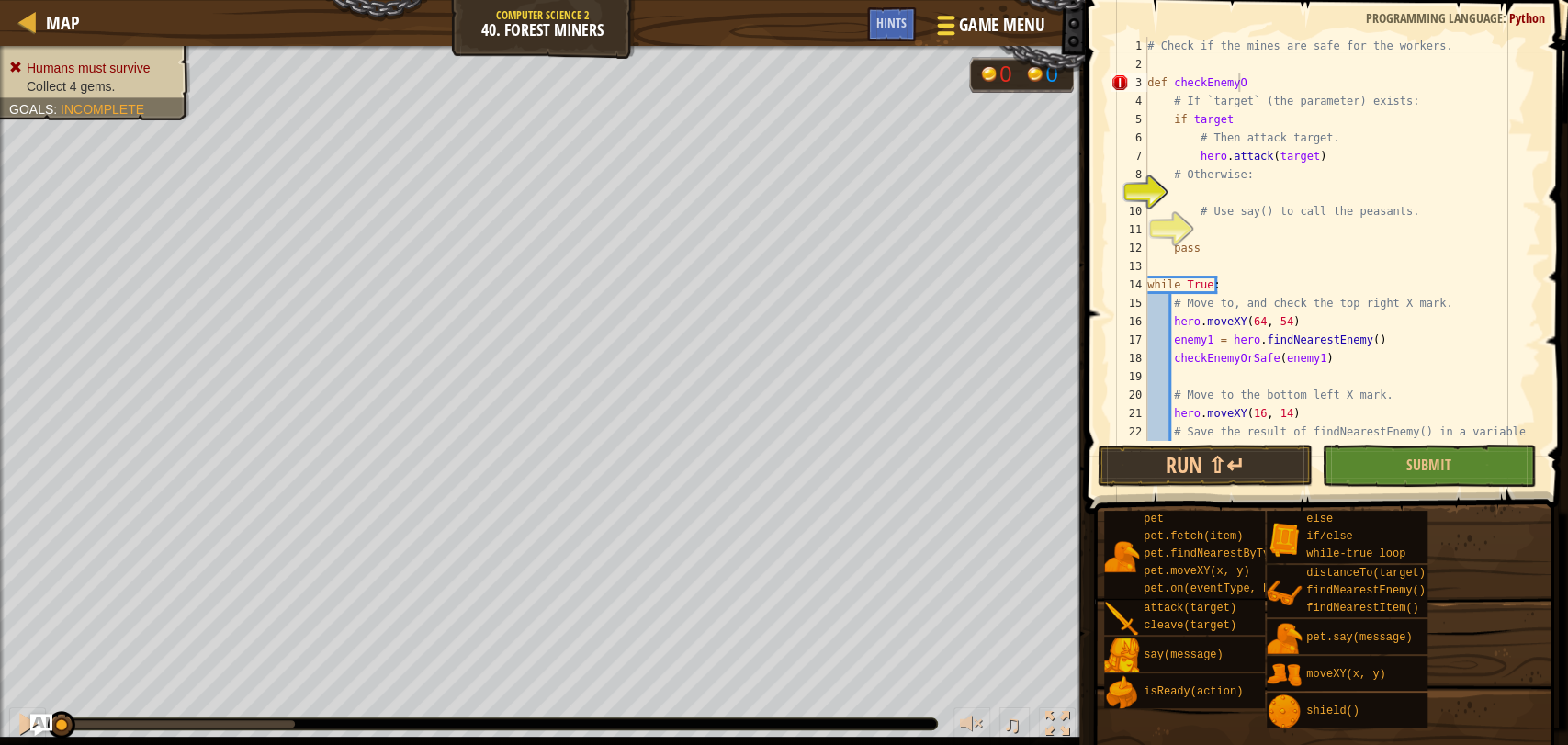
click at [991, 22] on span "Game Menu" at bounding box center [1001, 25] width 86 height 25
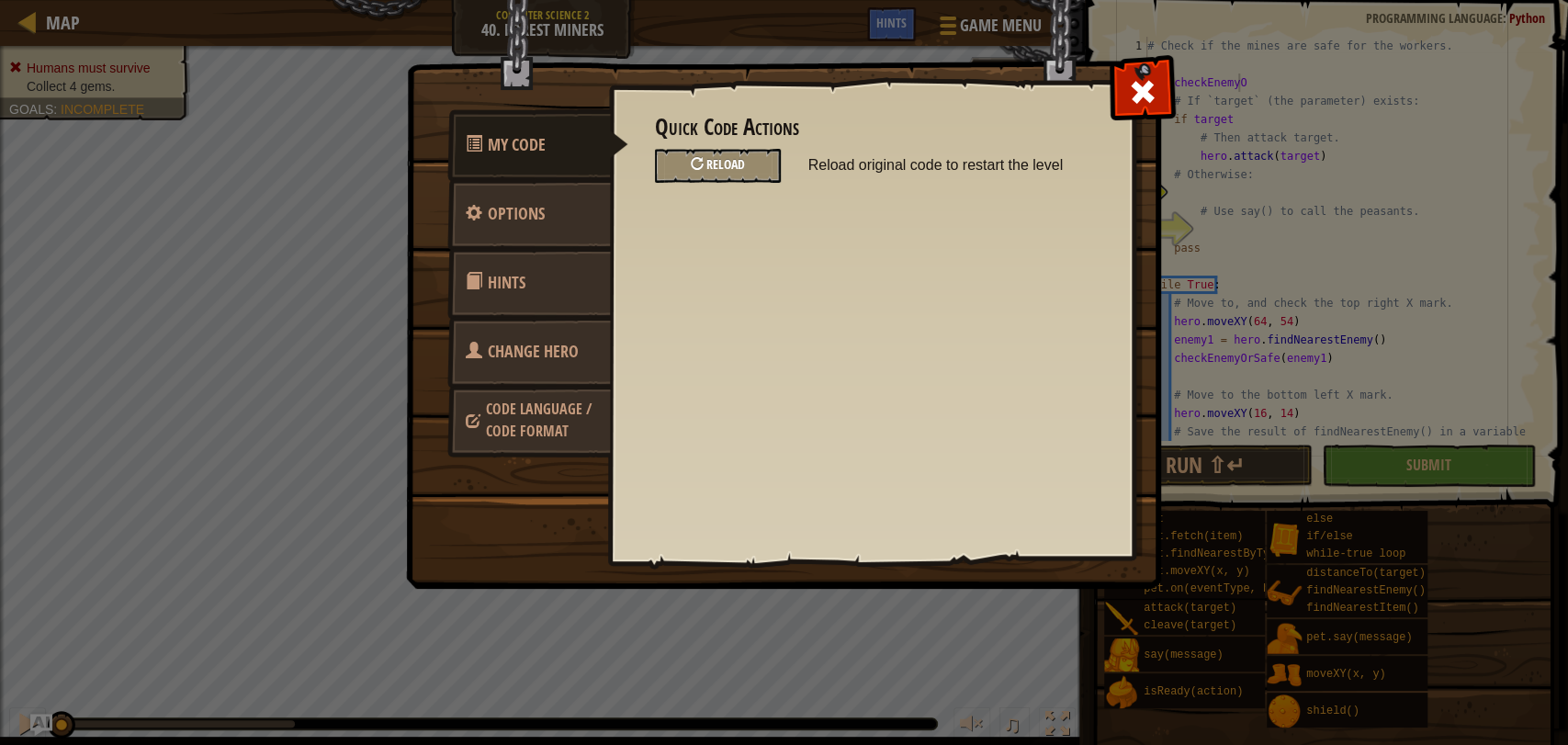
click at [760, 150] on div "Reload" at bounding box center [717, 165] width 125 height 34
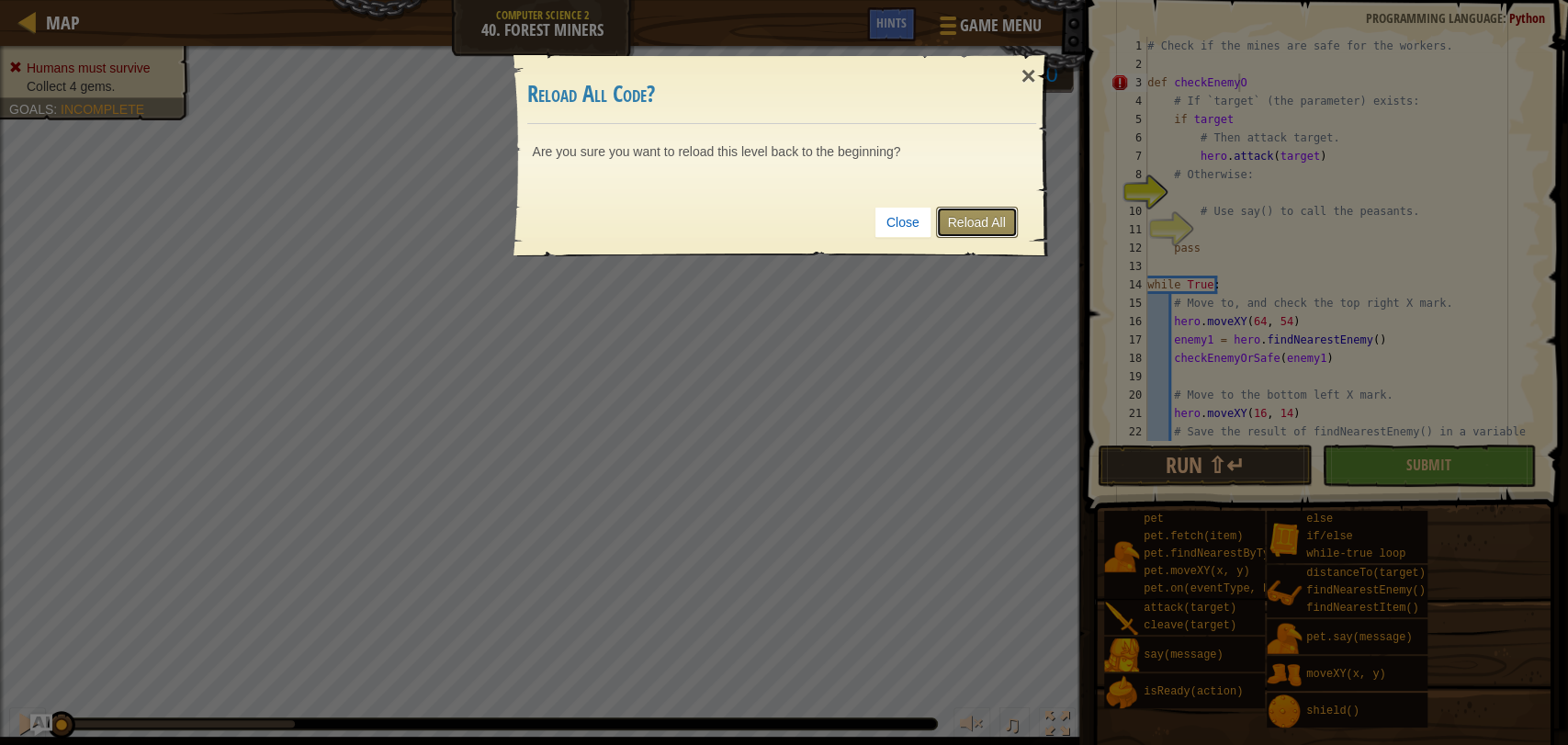
click at [1004, 223] on link "Reload All" at bounding box center [976, 222] width 82 height 31
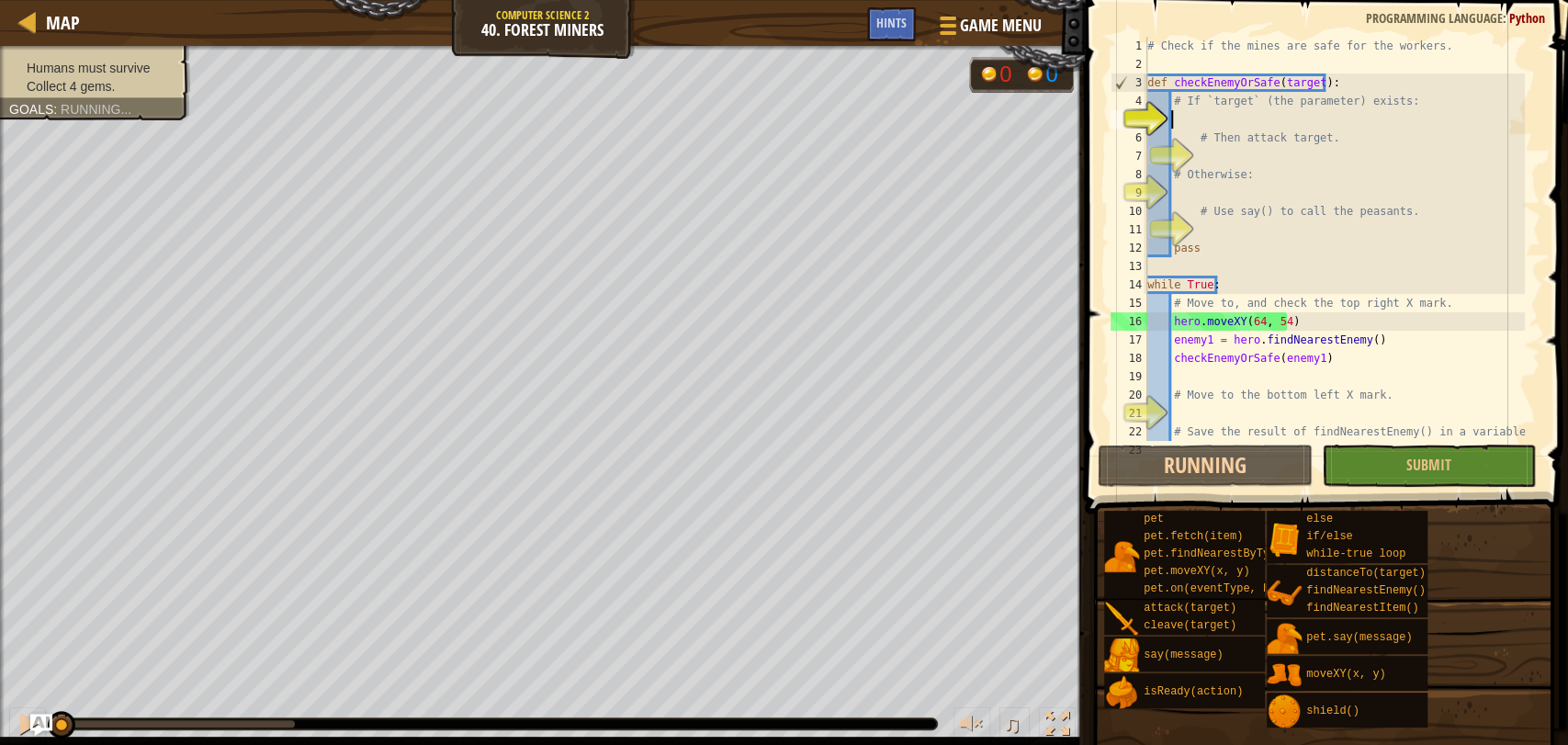
scroll to position [7, 1]
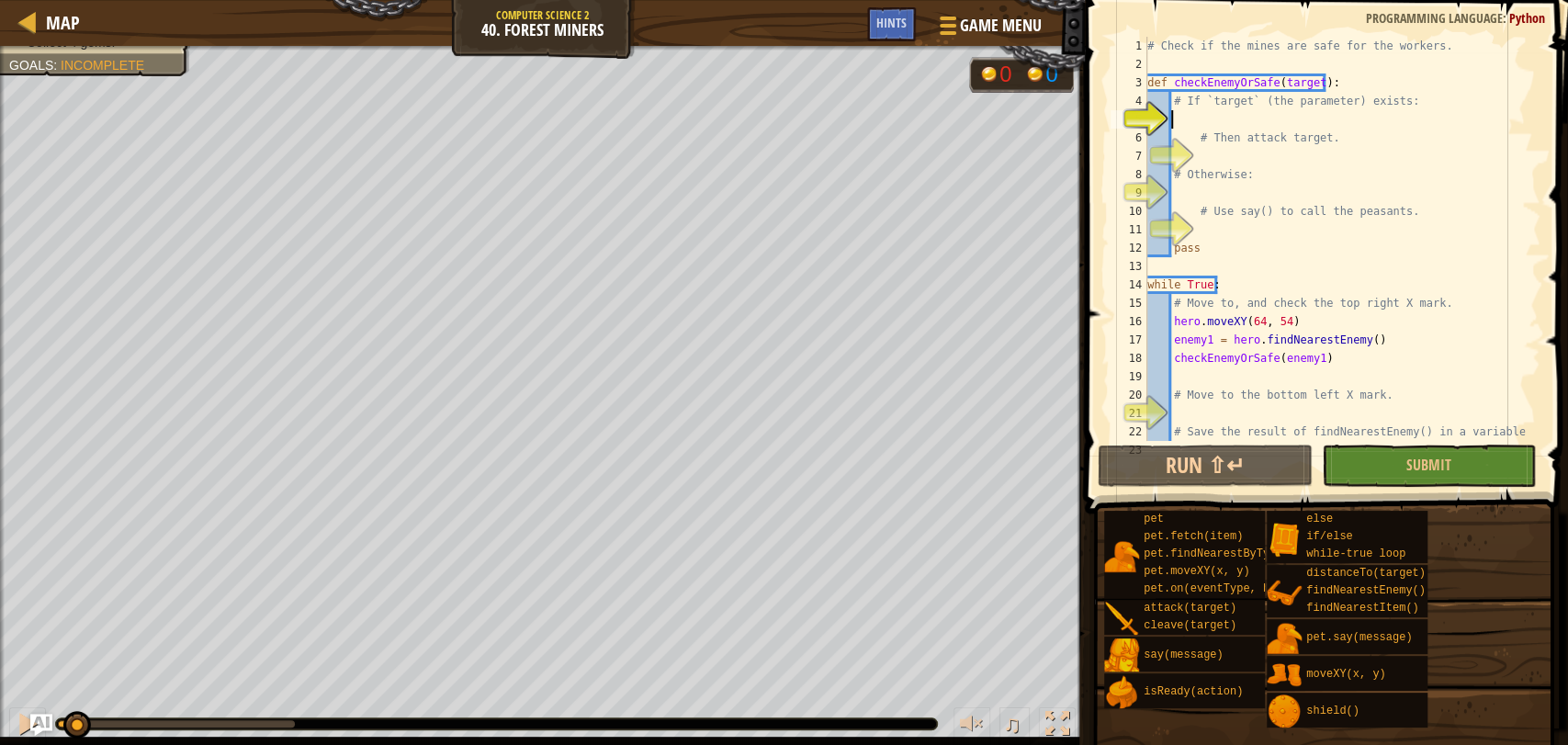
click at [1208, 120] on div "# Check if the mines are safe for the workers. def checkEnemyOrSafe ( target ) …" at bounding box center [1333, 257] width 381 height 441
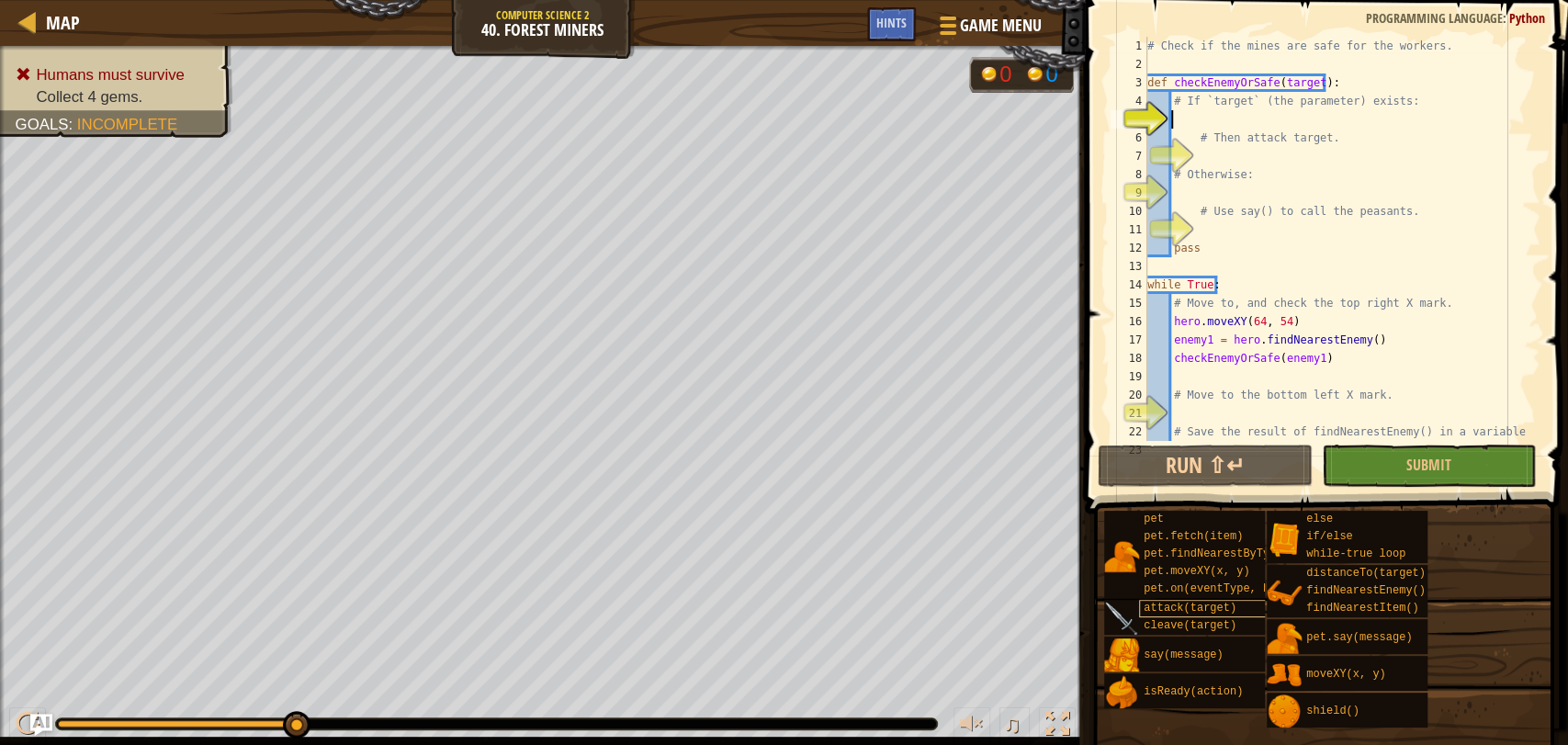
drag, startPoint x: 63, startPoint y: 729, endPoint x: 1147, endPoint y: 614, distance: 1090.1
click at [26, 736] on div at bounding box center [28, 724] width 24 height 24
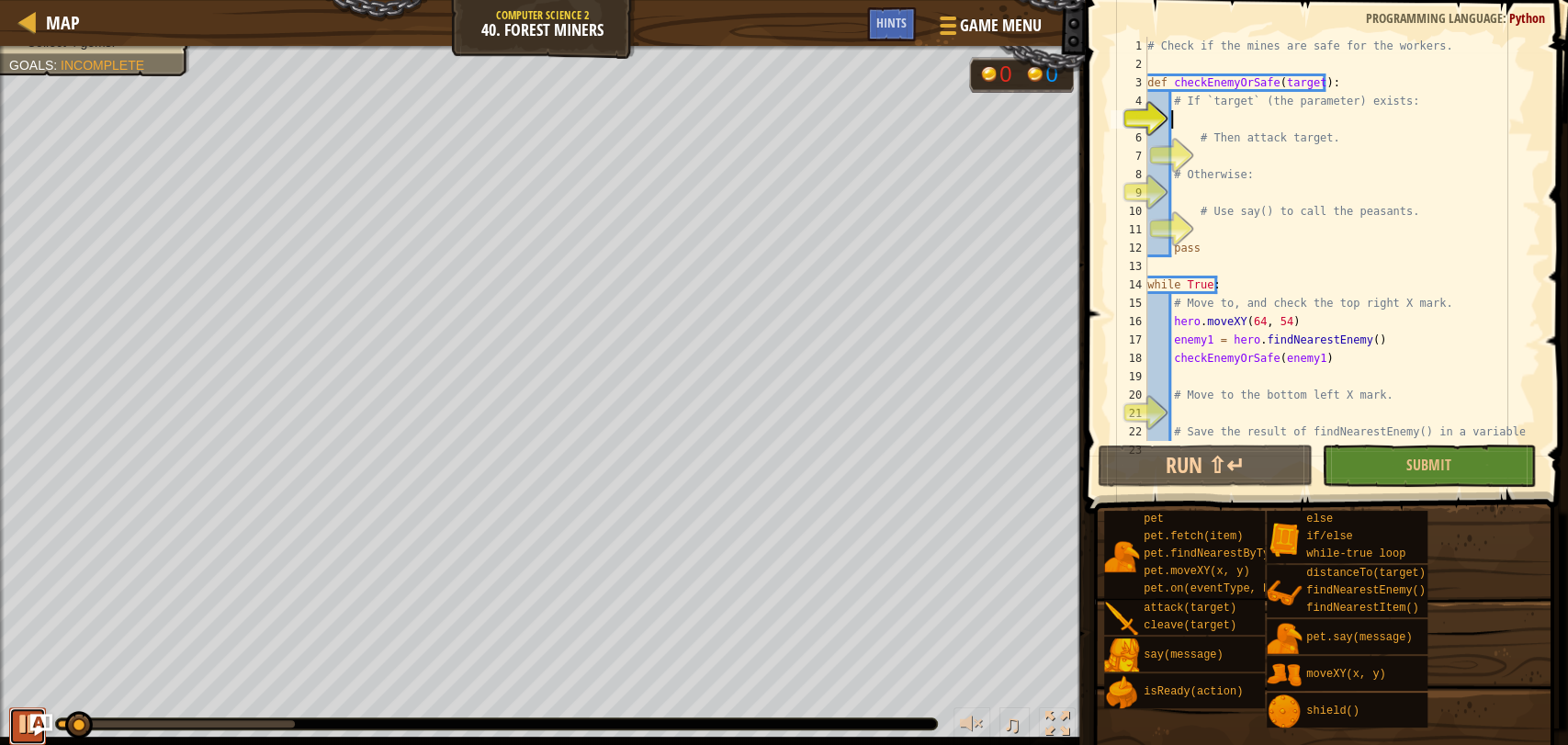
click at [26, 736] on div at bounding box center [28, 724] width 24 height 24
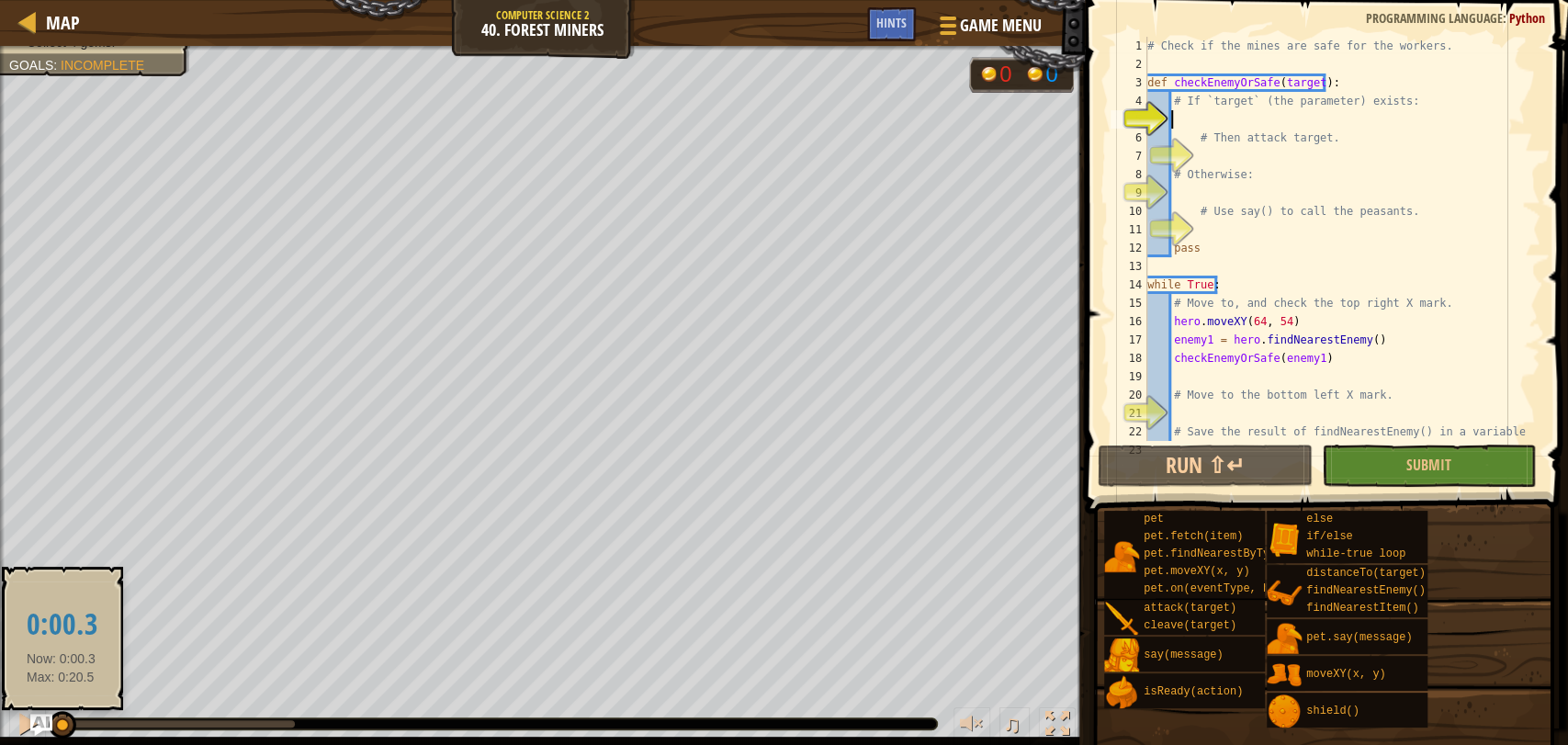
drag, startPoint x: 79, startPoint y: 727, endPoint x: 61, endPoint y: 724, distance: 18.2
click at [61, 724] on div at bounding box center [63, 725] width 28 height 28
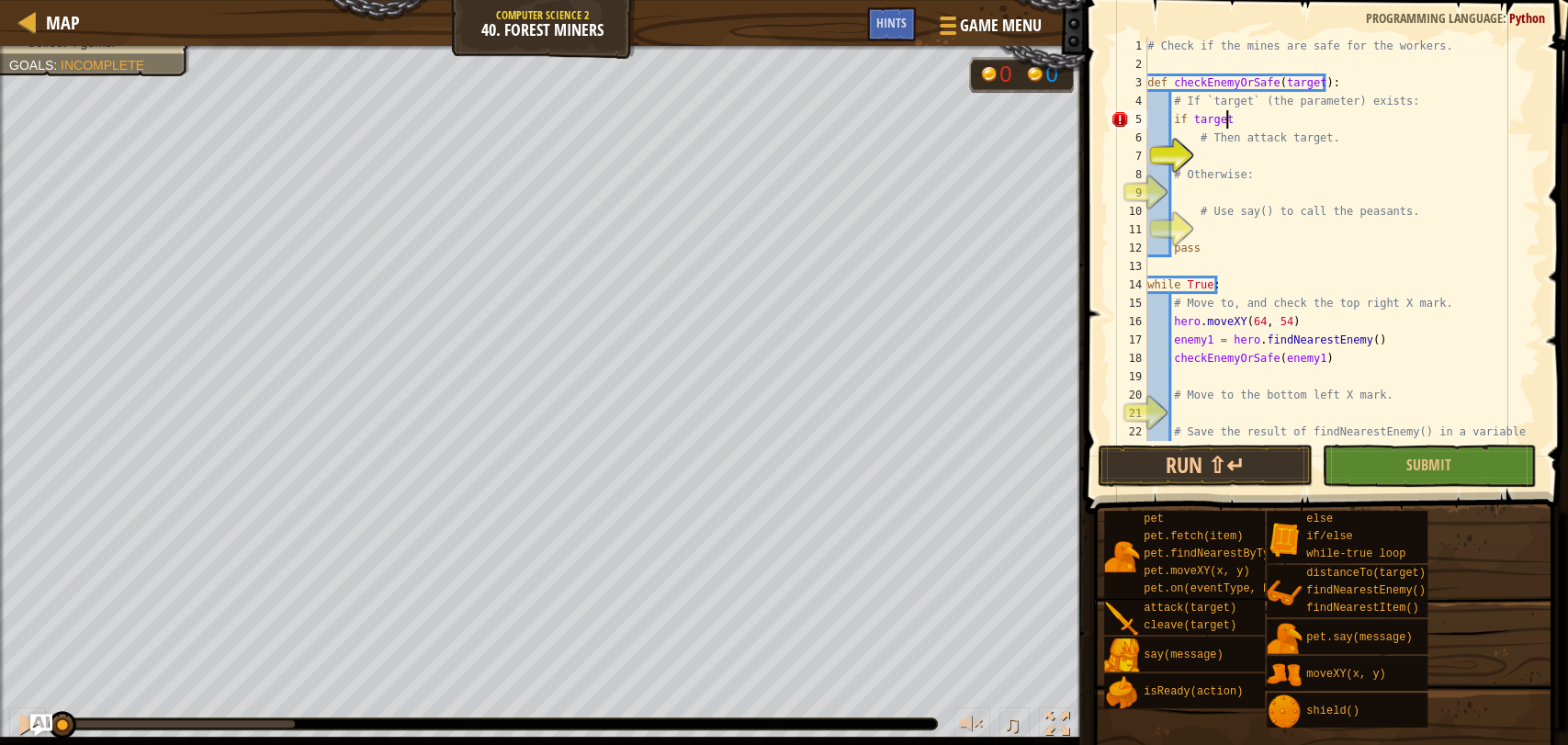
scroll to position [7, 6]
click at [1317, 86] on div "# Check if the mines are safe for the workers. def checkEnemyOrSafe ( target ) …" at bounding box center [1333, 257] width 381 height 441
drag, startPoint x: 1317, startPoint y: 86, endPoint x: 1332, endPoint y: 85, distance: 15.0
click at [1332, 85] on div "# Check if the mines are safe for the workers. def checkEnemyOrSafe ( target ) …" at bounding box center [1333, 257] width 381 height 441
click at [1242, 120] on div "# Check if the mines are safe for the workers. def checkEnemyOrSafe ( target ) …" at bounding box center [1333, 257] width 381 height 441
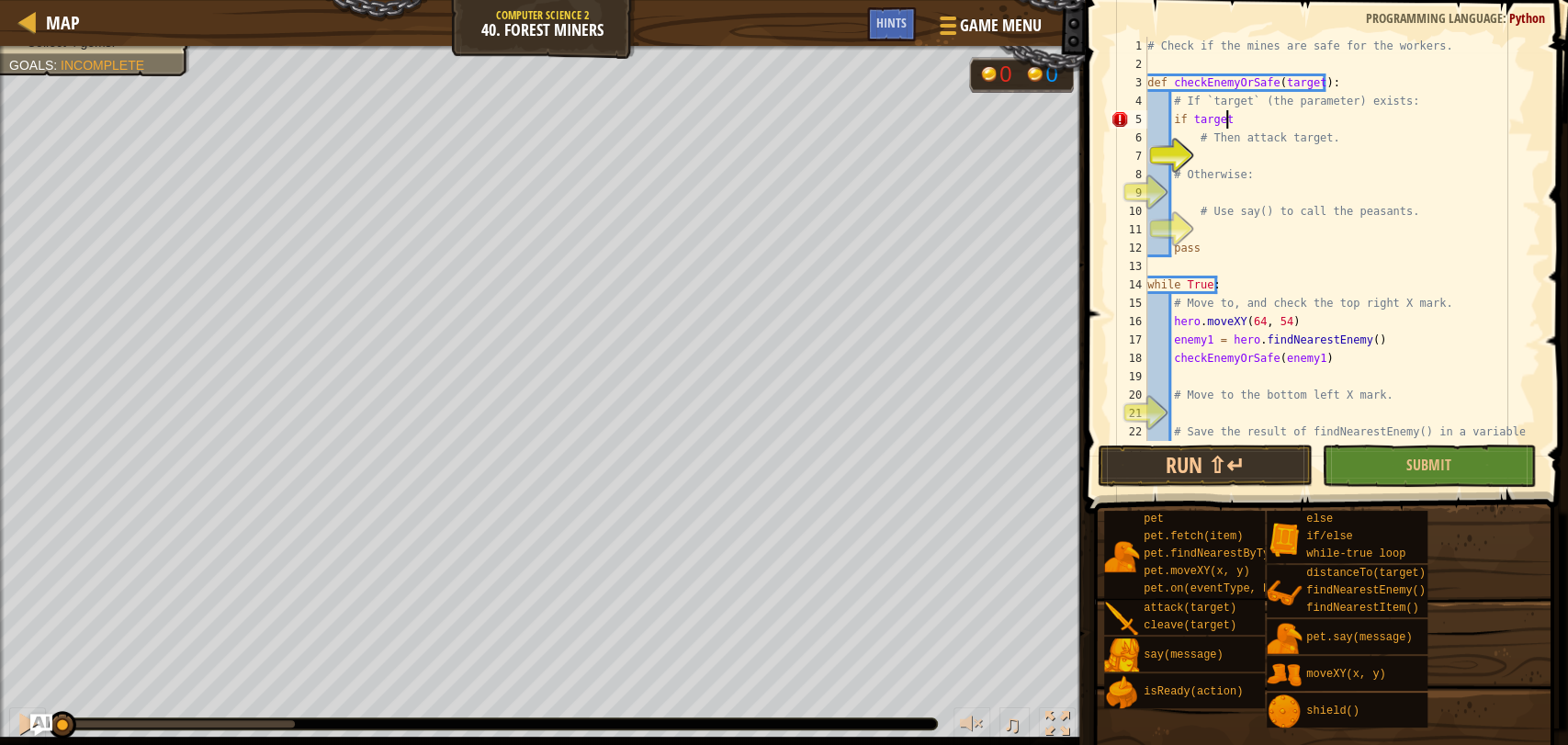
paste textarea "(target):"
click at [1272, 118] on div "# Check if the mines are safe for the workers. def checkEnemyOrSafe ( target ) …" at bounding box center [1333, 257] width 381 height 441
type textarea "if target:"
click at [1218, 162] on div "# Check if the mines are safe for the workers. def checkEnemyOrSafe ( target ) …" at bounding box center [1333, 257] width 381 height 441
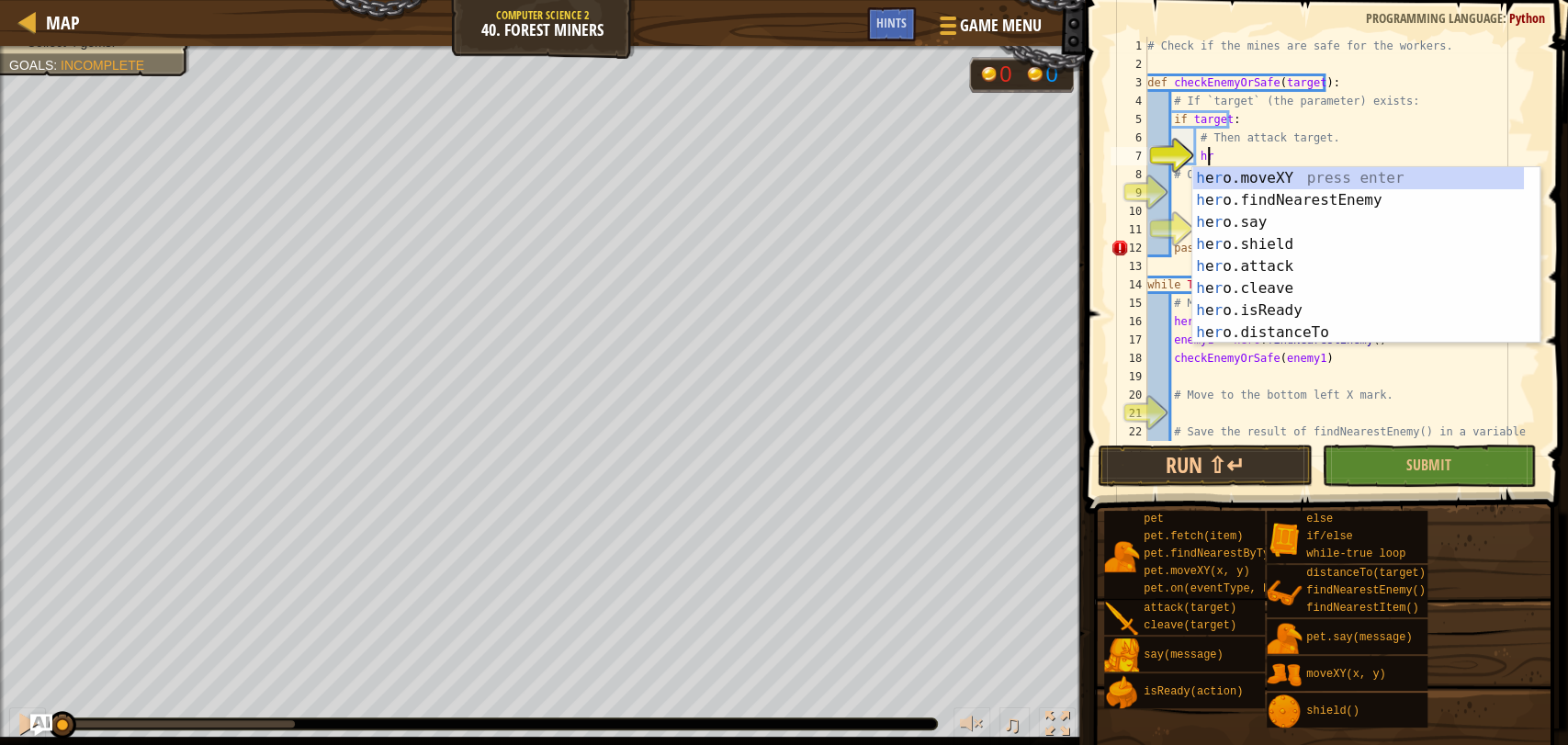
scroll to position [7, 4]
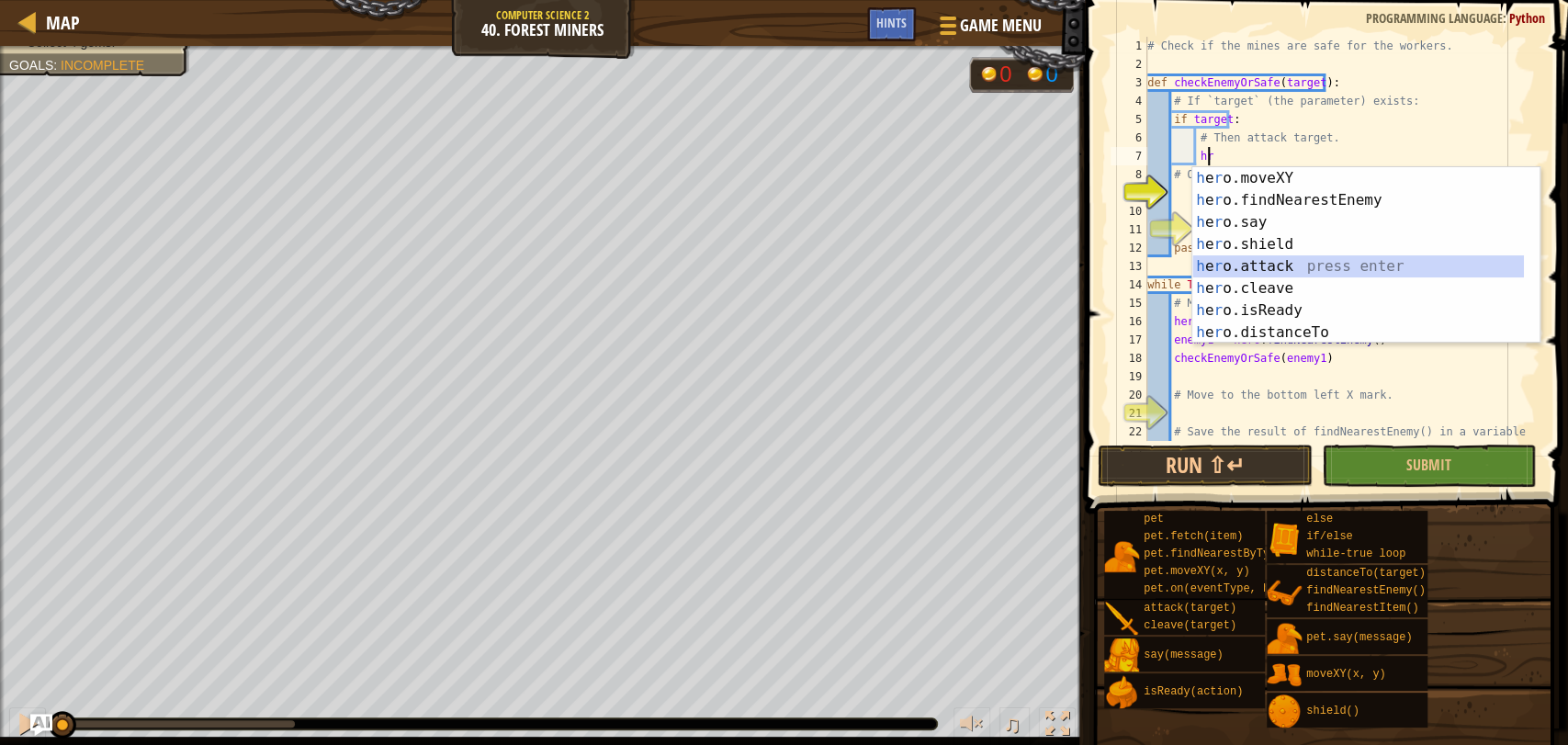
click at [1241, 260] on div "h e r o.moveXY press enter h e r o.findNearestEnemy press enter h e r o.say pre…" at bounding box center [1358, 277] width 332 height 220
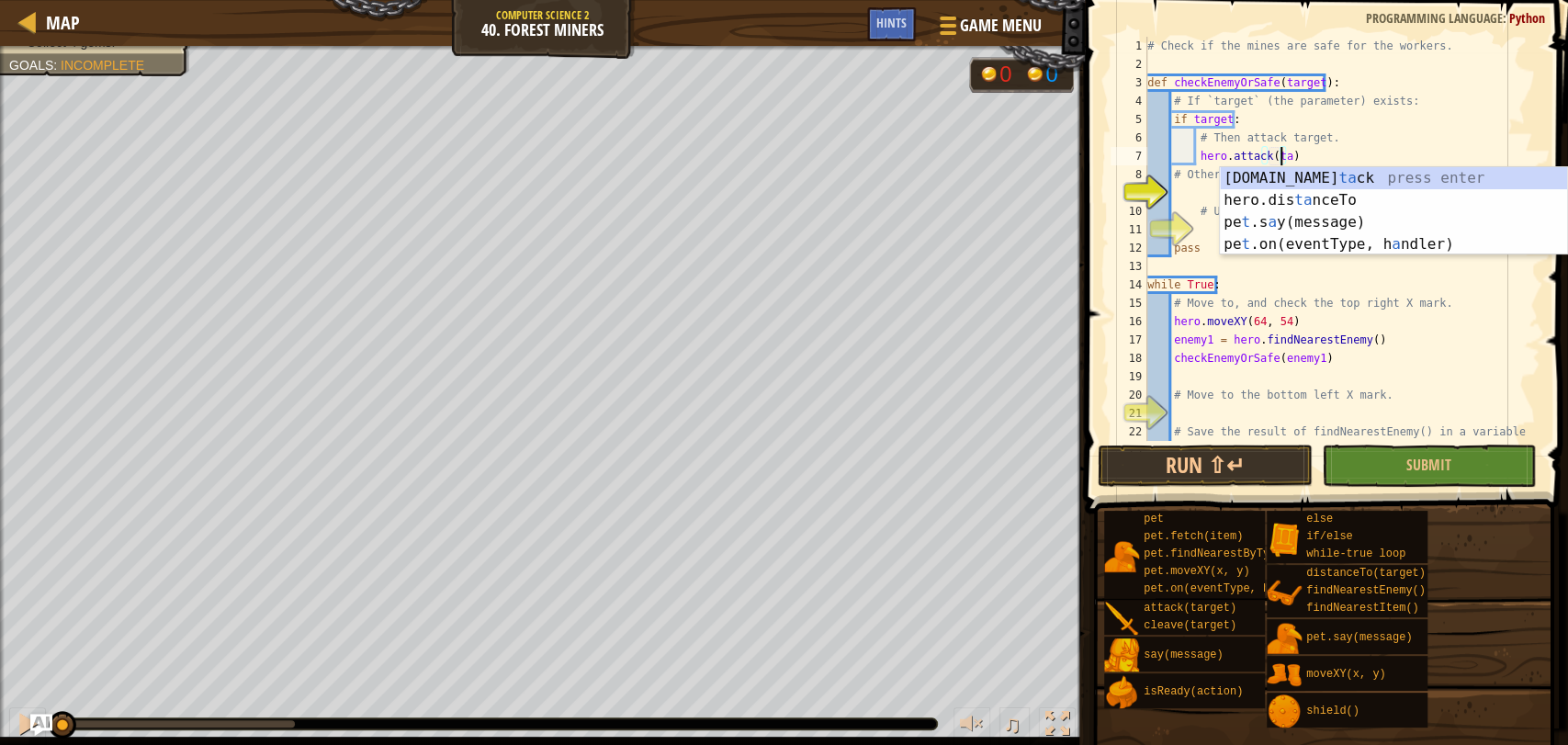
scroll to position [7, 11]
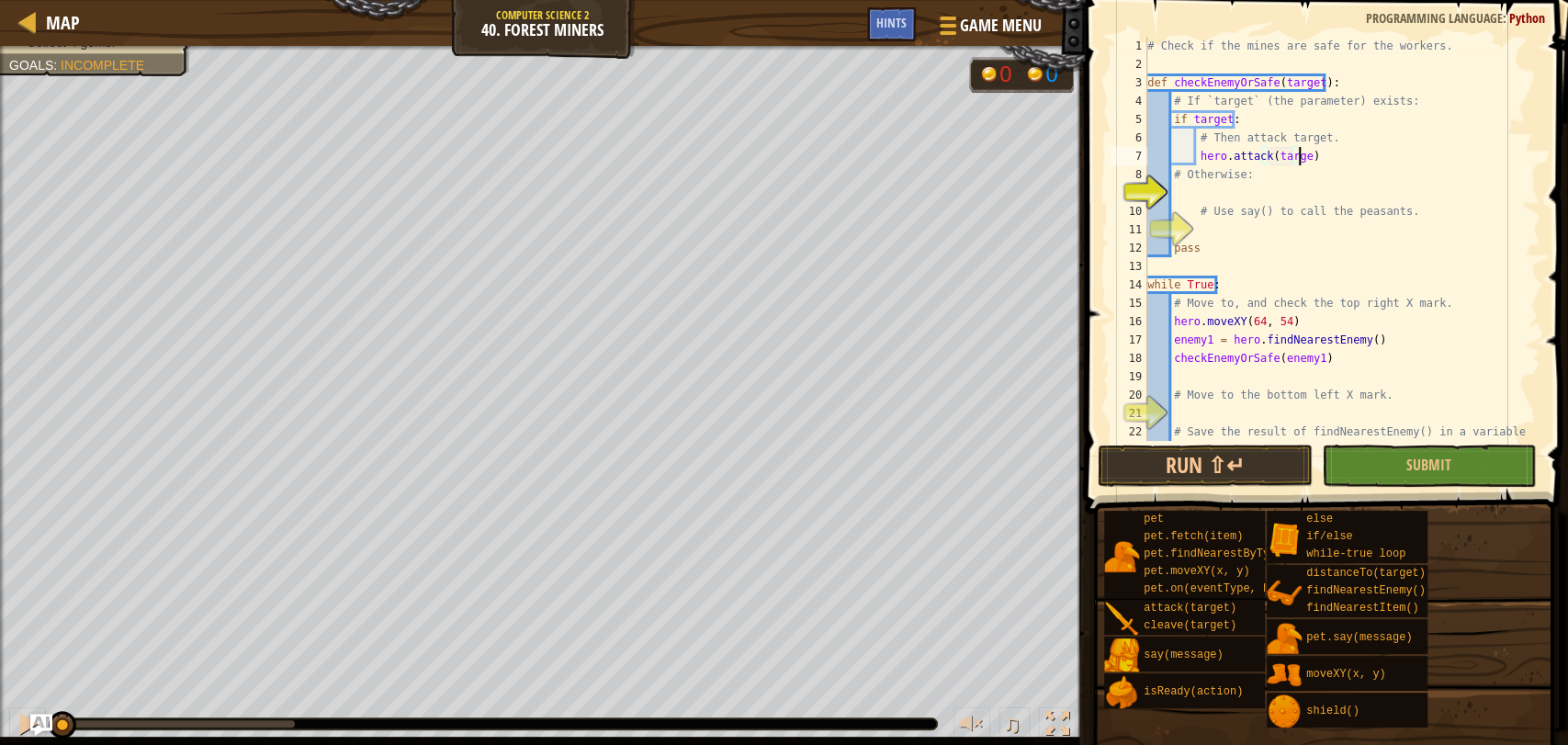
type textarea "hero.attack(target)"
click at [1188, 183] on div "# Check if the mines are safe for the workers. def checkEnemyOrSafe ( target ) …" at bounding box center [1333, 257] width 381 height 441
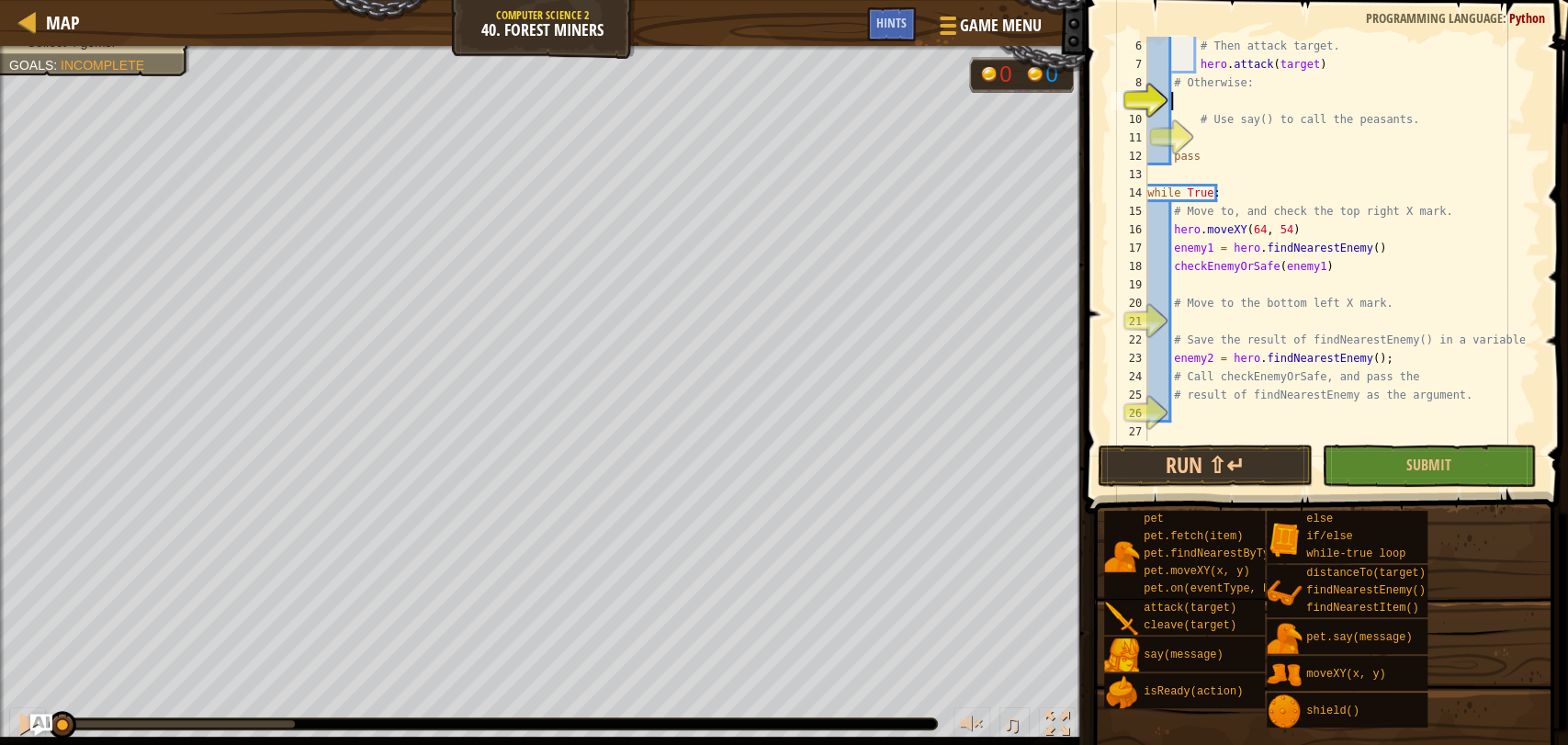
scroll to position [92, 0]
click at [1183, 328] on div "# Then attack target. hero . attack ( target ) # Otherwise: # Use say() to call…" at bounding box center [1333, 257] width 381 height 441
type textarea "hero.moveXY(16, 14)"
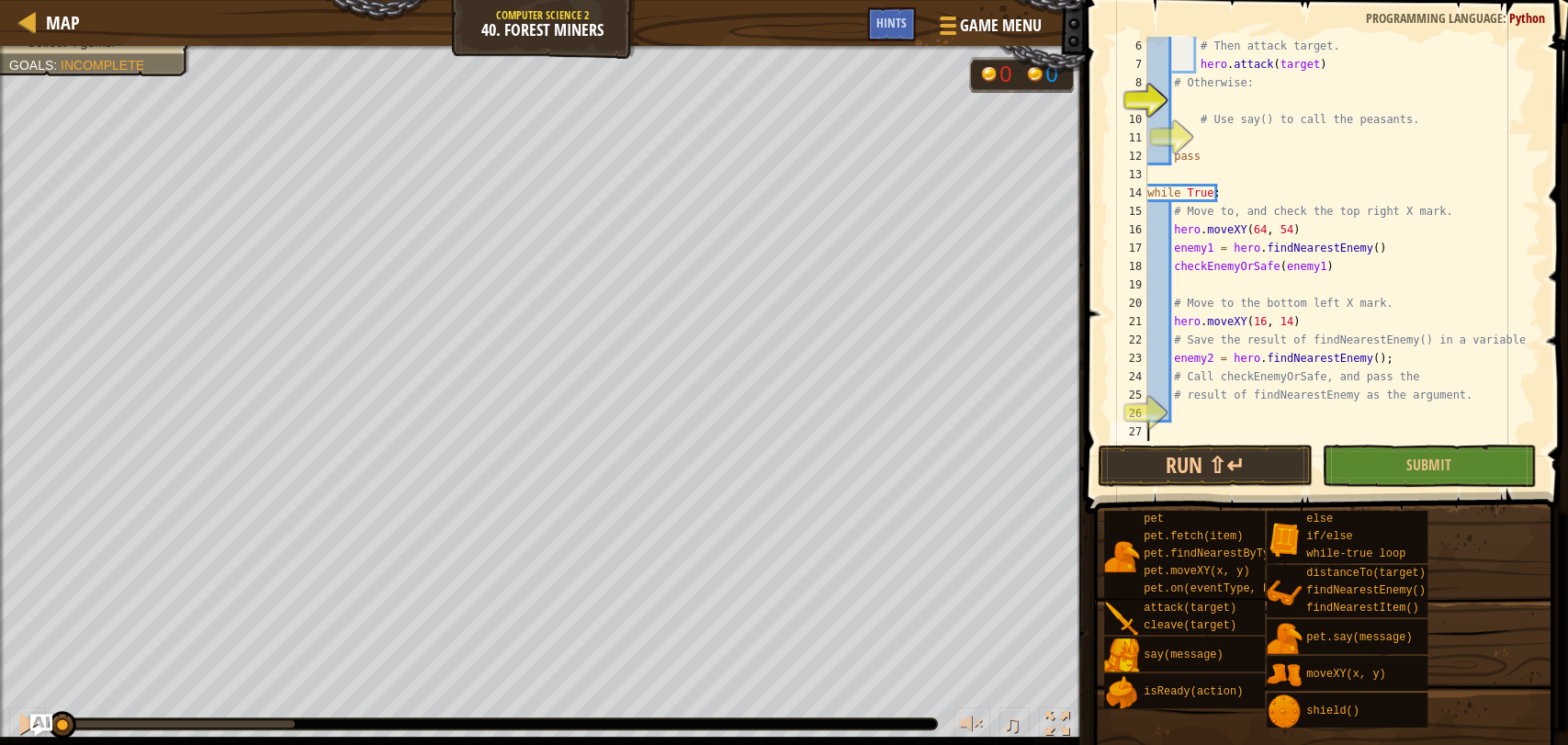
click at [1173, 439] on div "# Then attack target. hero . attack ( target ) # Otherwise: # Use say() to call…" at bounding box center [1333, 257] width 381 height 441
click at [1181, 420] on div "# Then attack target. hero . attack ( target ) # Otherwise: # Use say() to call…" at bounding box center [1333, 257] width 381 height 441
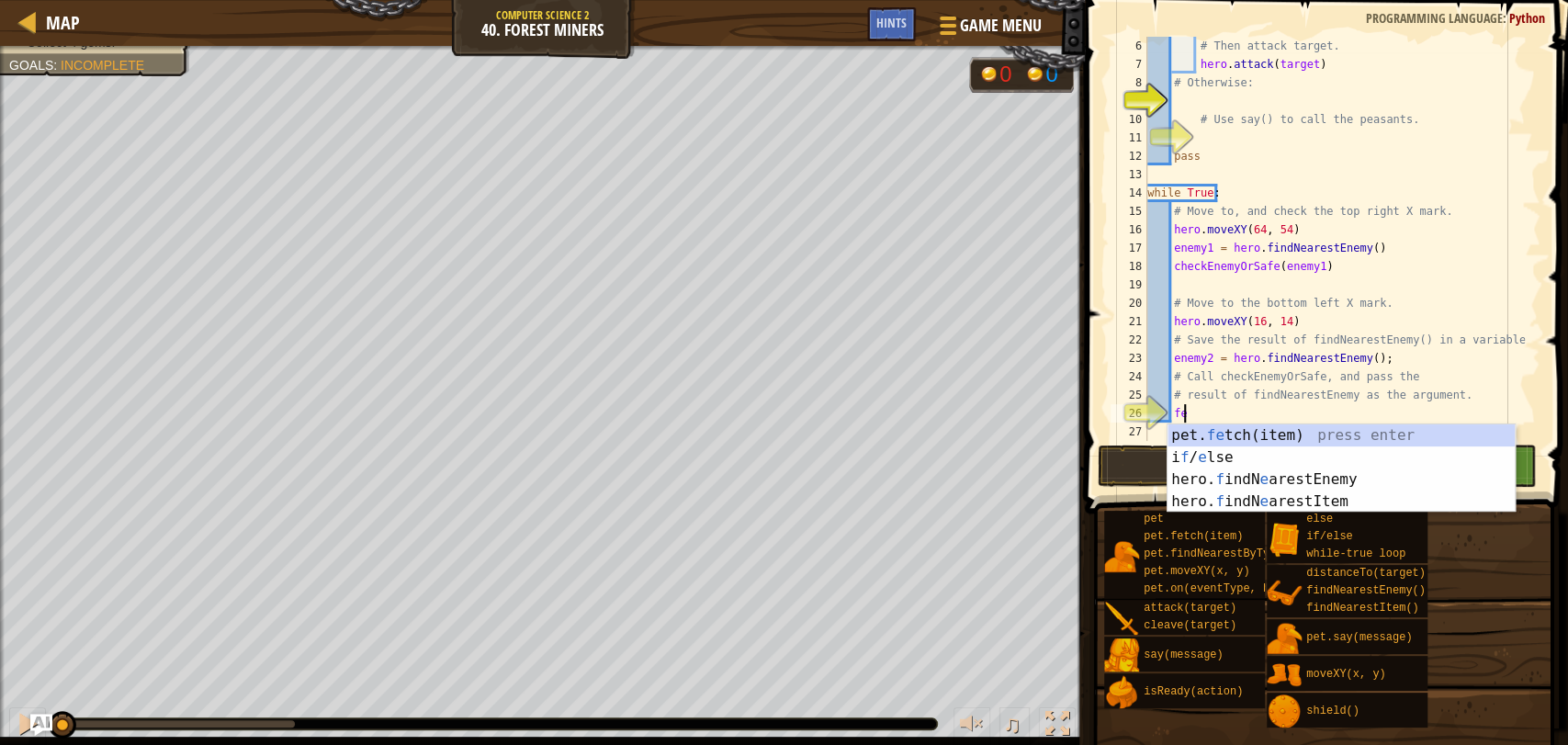
type textarea "fe"
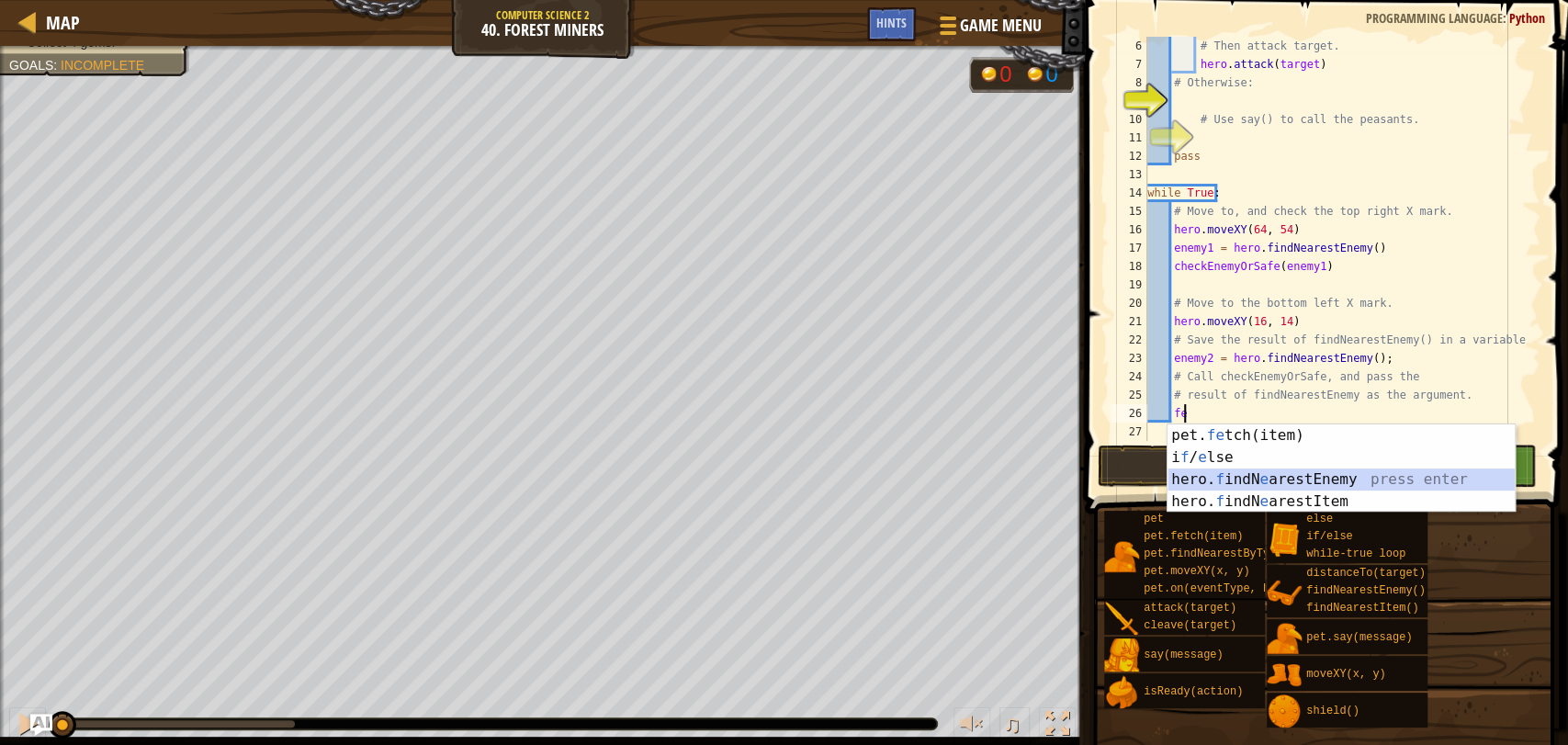
click at [1218, 472] on div "pet. fe tch(item) press enter i f / e lse press enter hero. f indN e arestEnemy…" at bounding box center [1340, 490] width 348 height 132
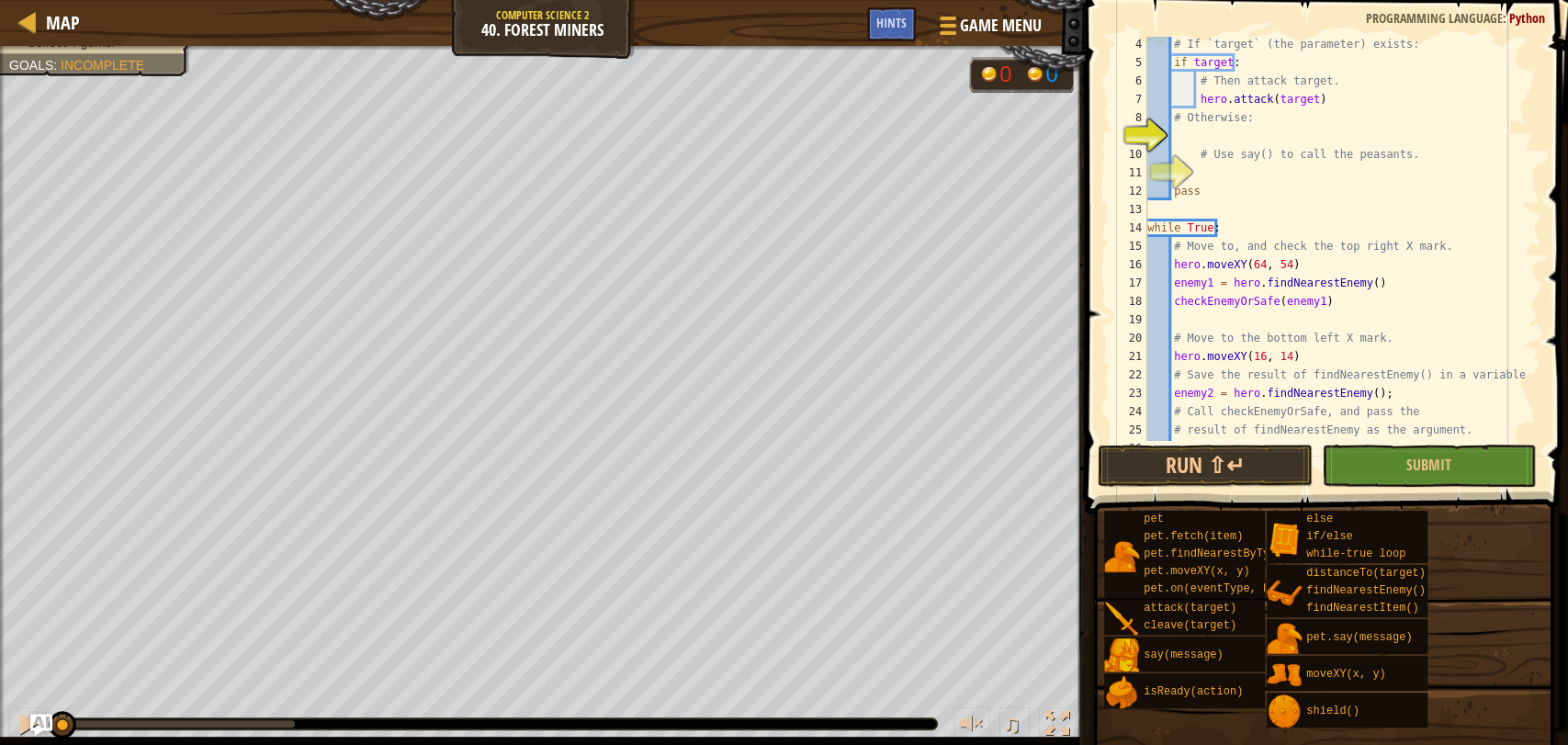
scroll to position [0, 0]
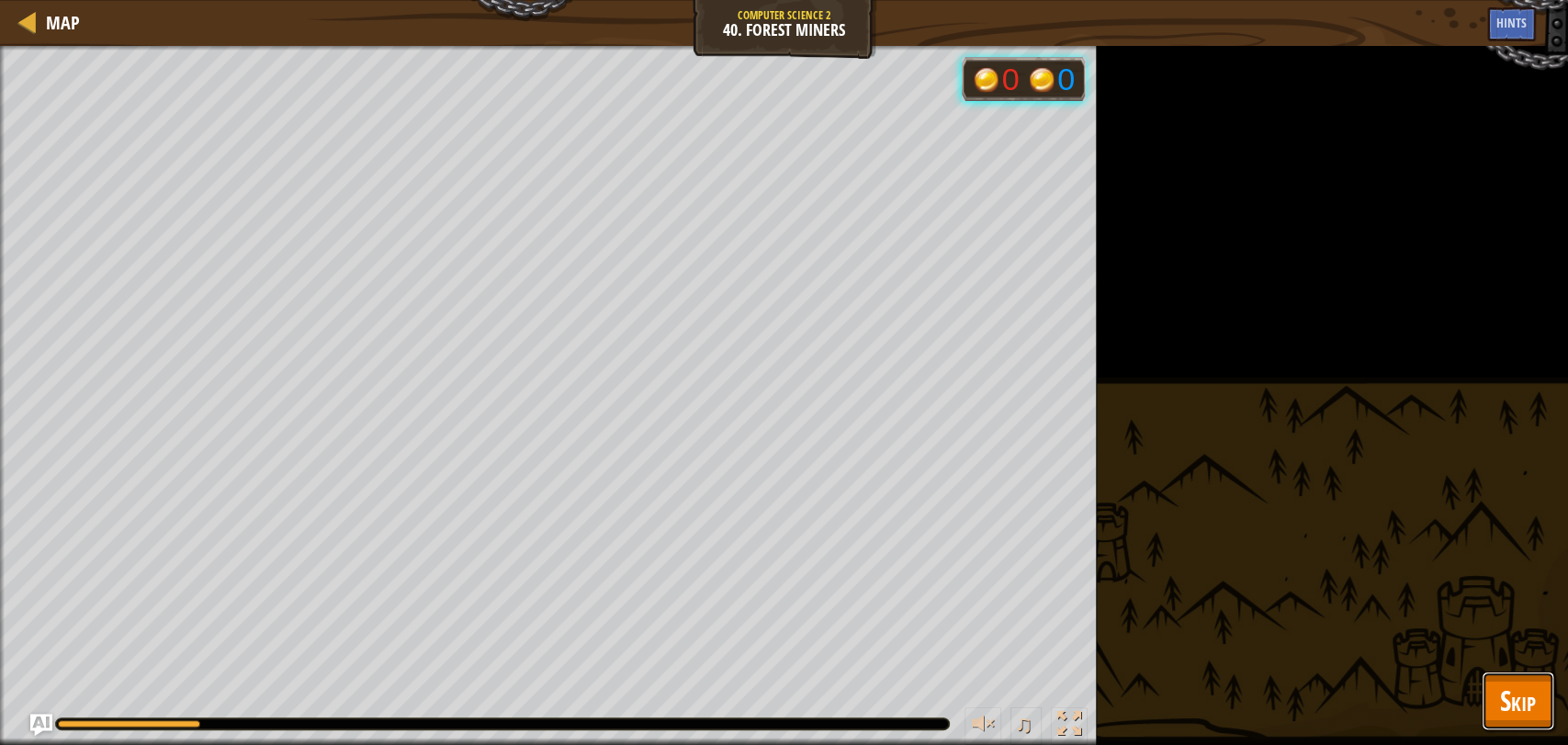
click at [1532, 698] on span "Skip" at bounding box center [1517, 700] width 36 height 38
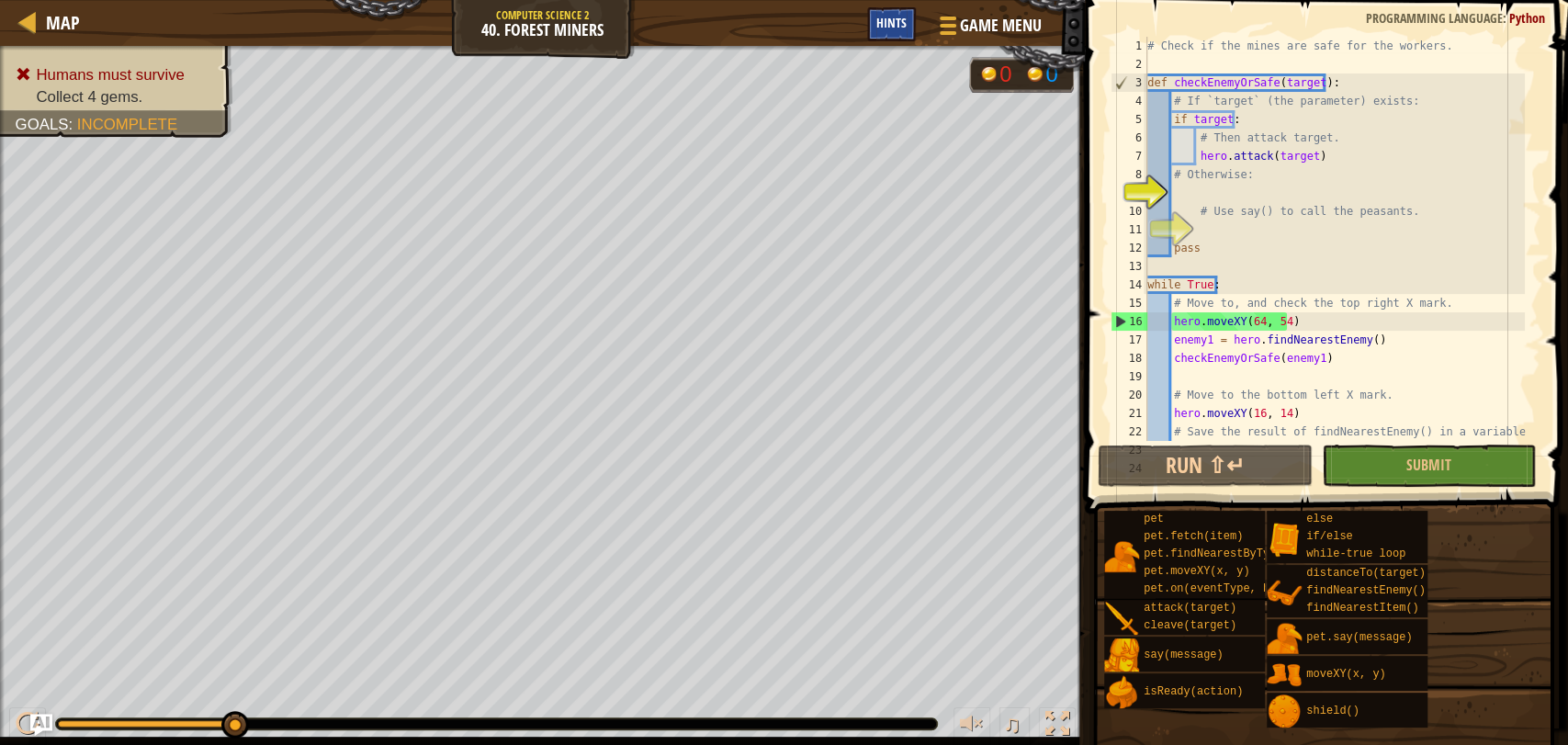
click at [896, 35] on div "Hints" at bounding box center [890, 24] width 49 height 34
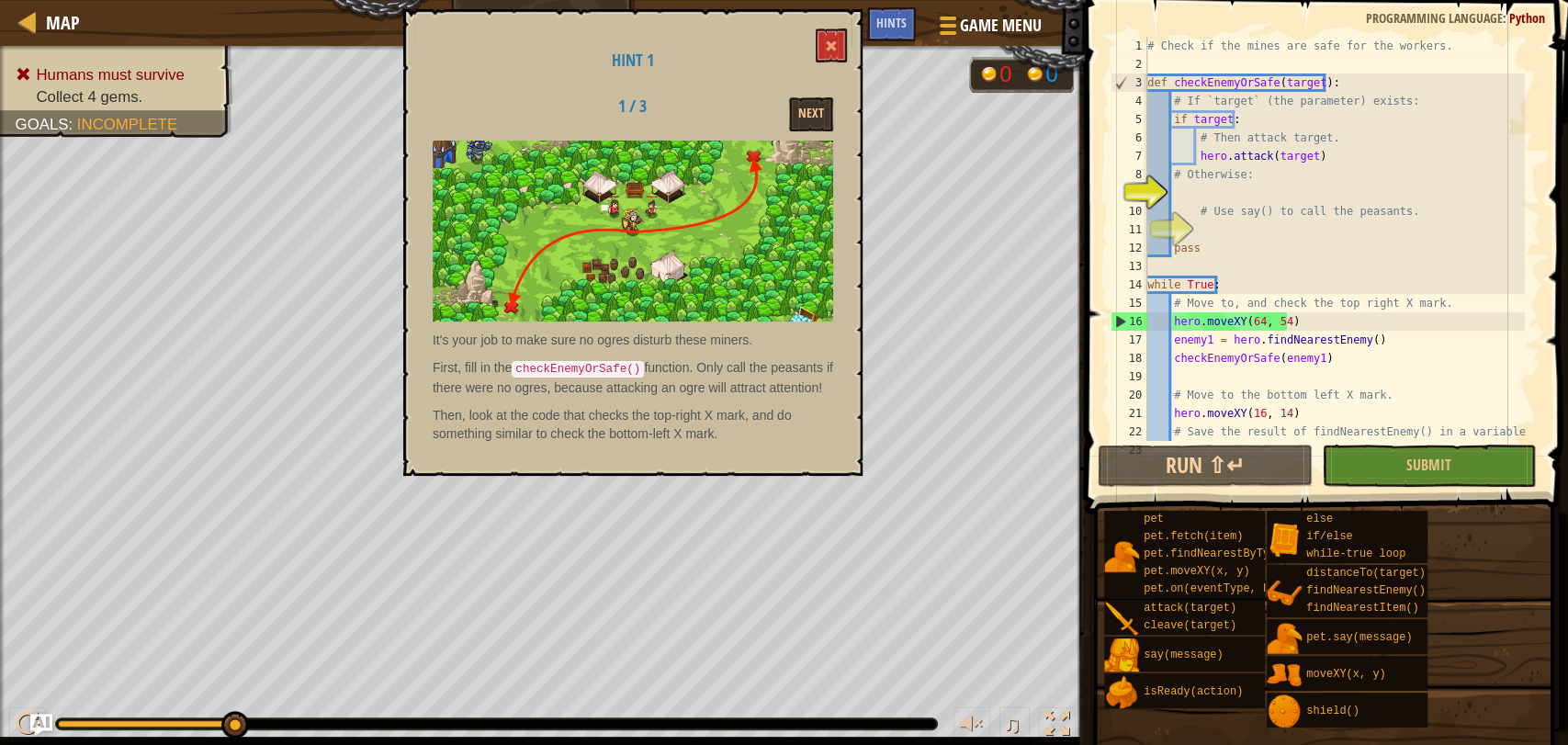
click at [1189, 190] on div "# Check if the mines are safe for the workers. def checkEnemyOrSafe ( target ) …" at bounding box center [1333, 257] width 381 height 441
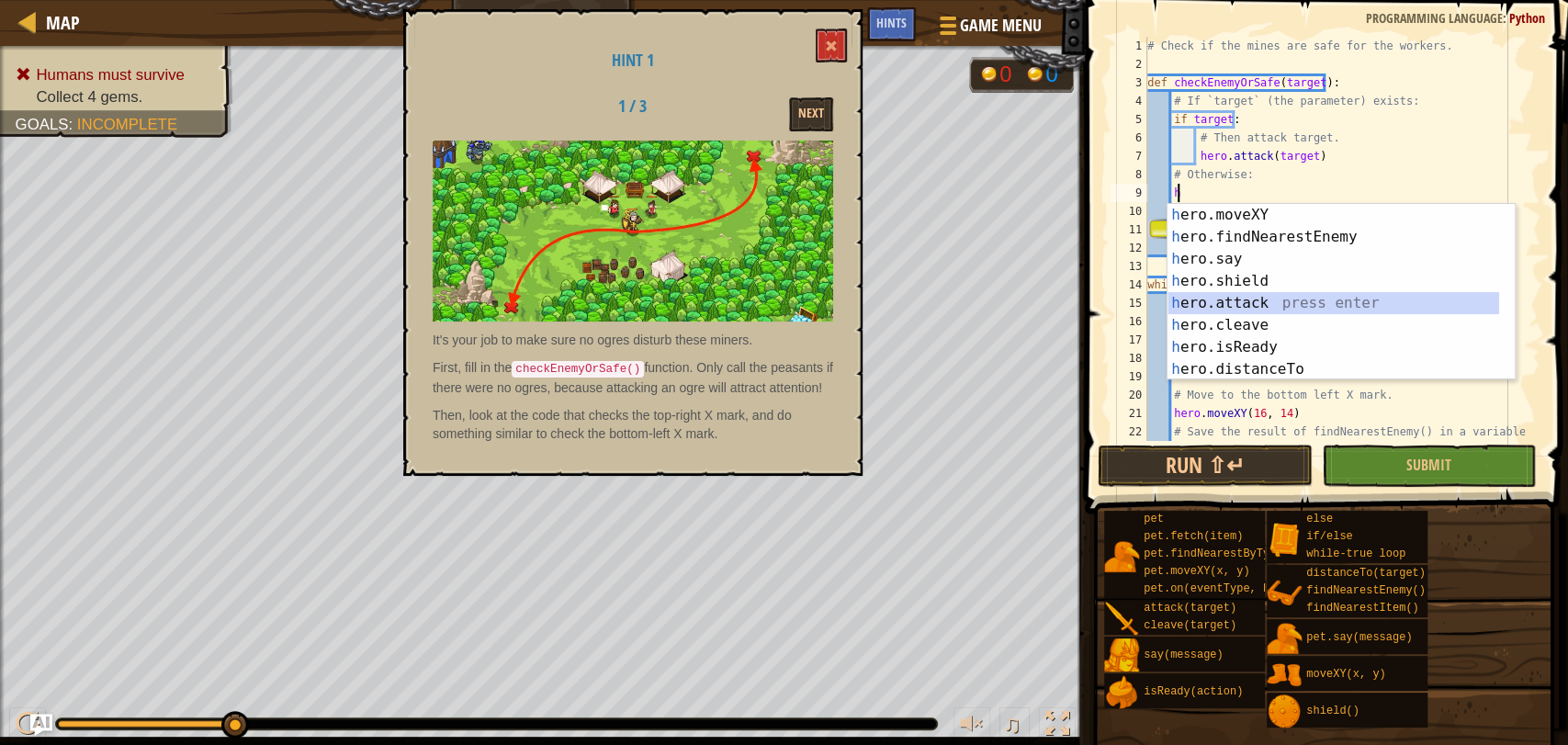
click at [1256, 303] on div "h ero.moveXY press enter h ero.findNearestEnemy press enter h ero.say press ent…" at bounding box center [1333, 313] width 332 height 220
type textarea "hero.attack(enemy)"
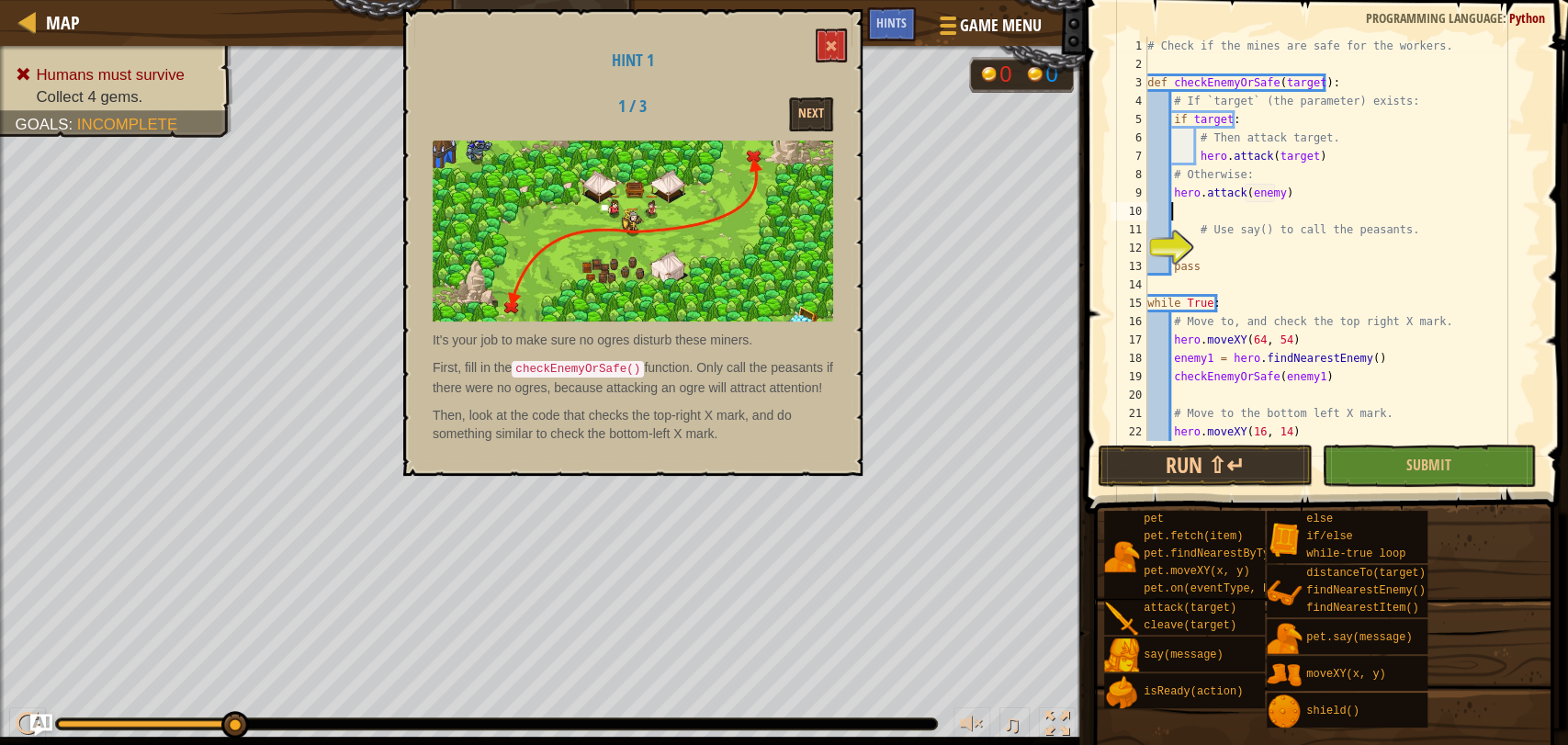
scroll to position [7, 0]
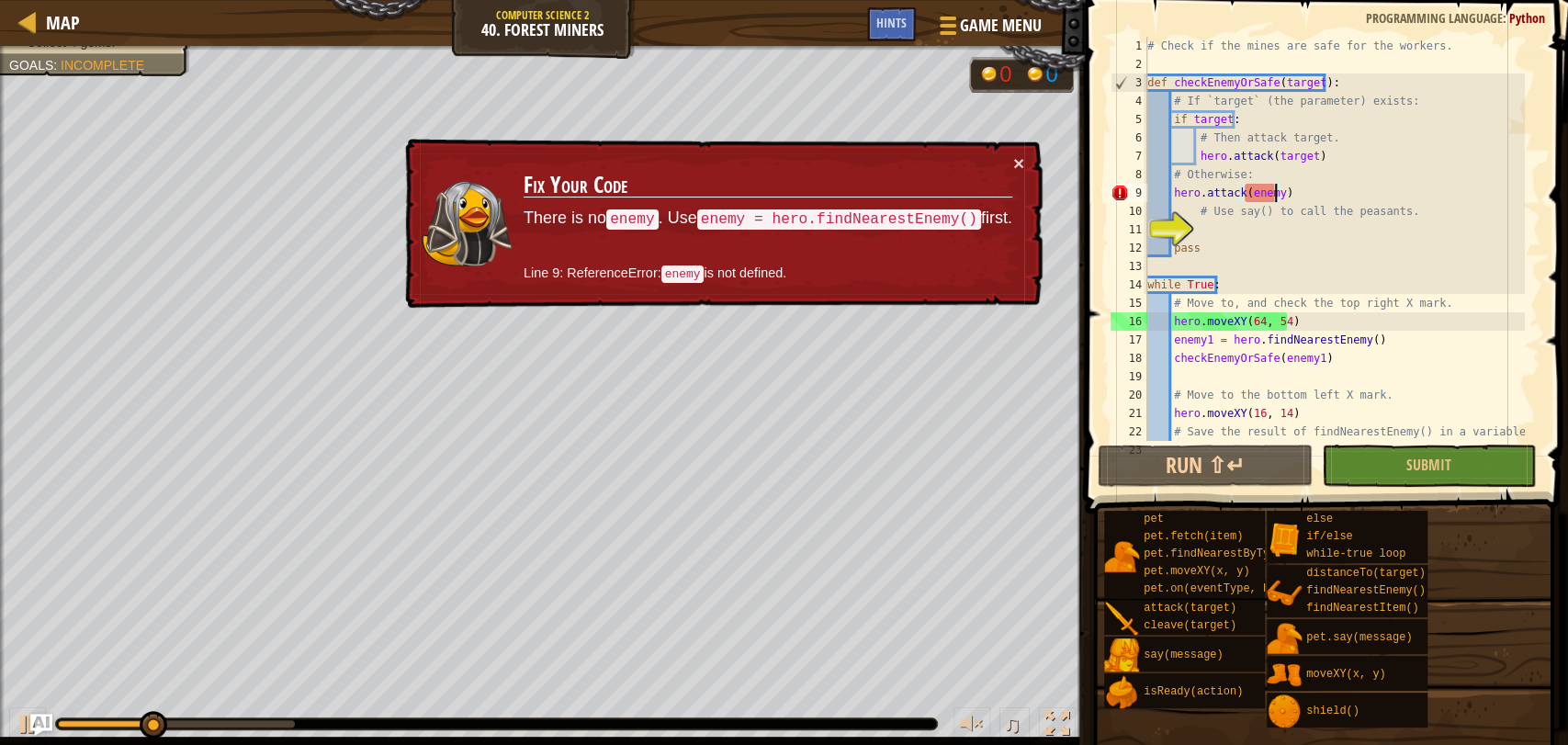
click at [1272, 195] on div "# Check if the mines are safe for the workers. def checkEnemyOrSafe ( target ) …" at bounding box center [1333, 257] width 381 height 441
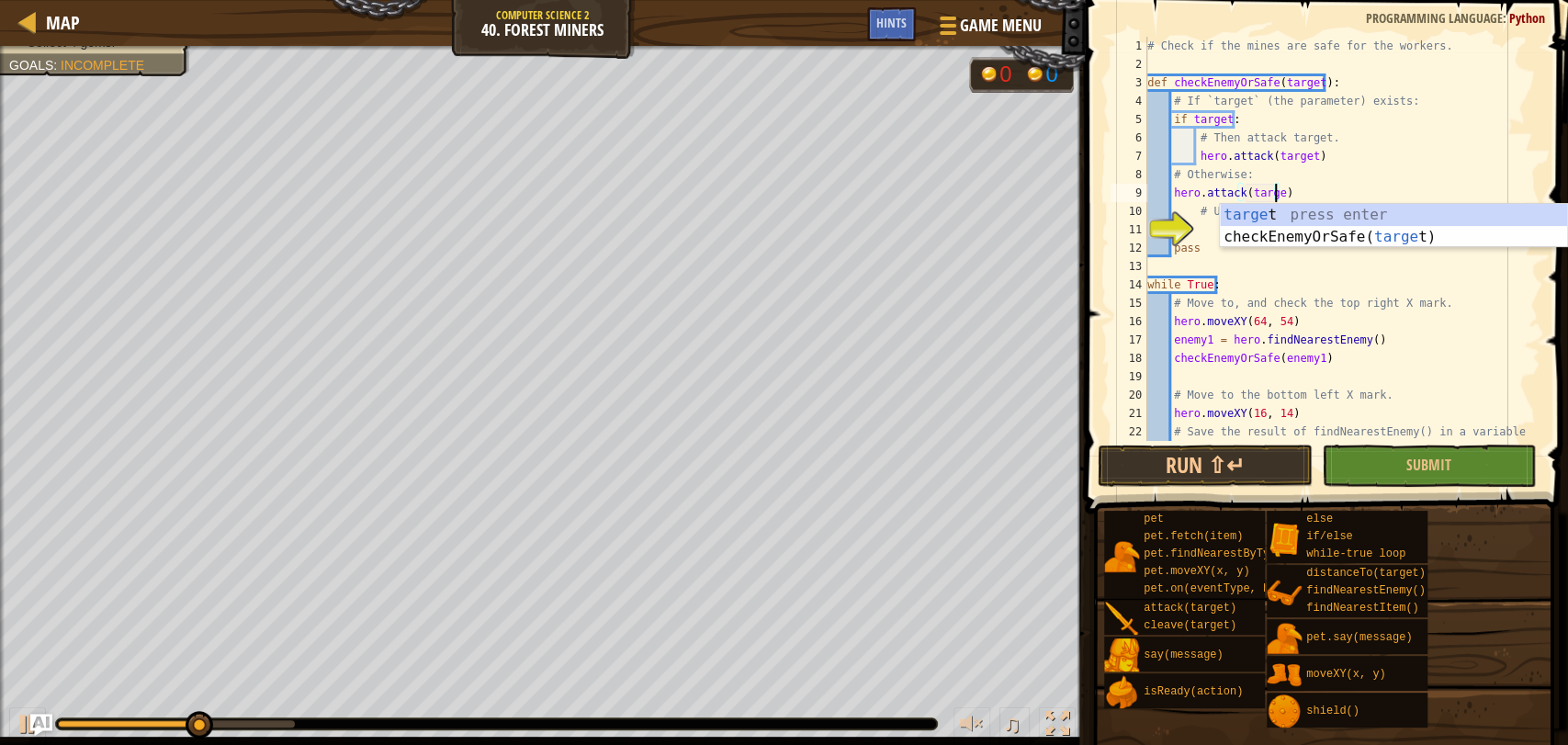
scroll to position [7, 10]
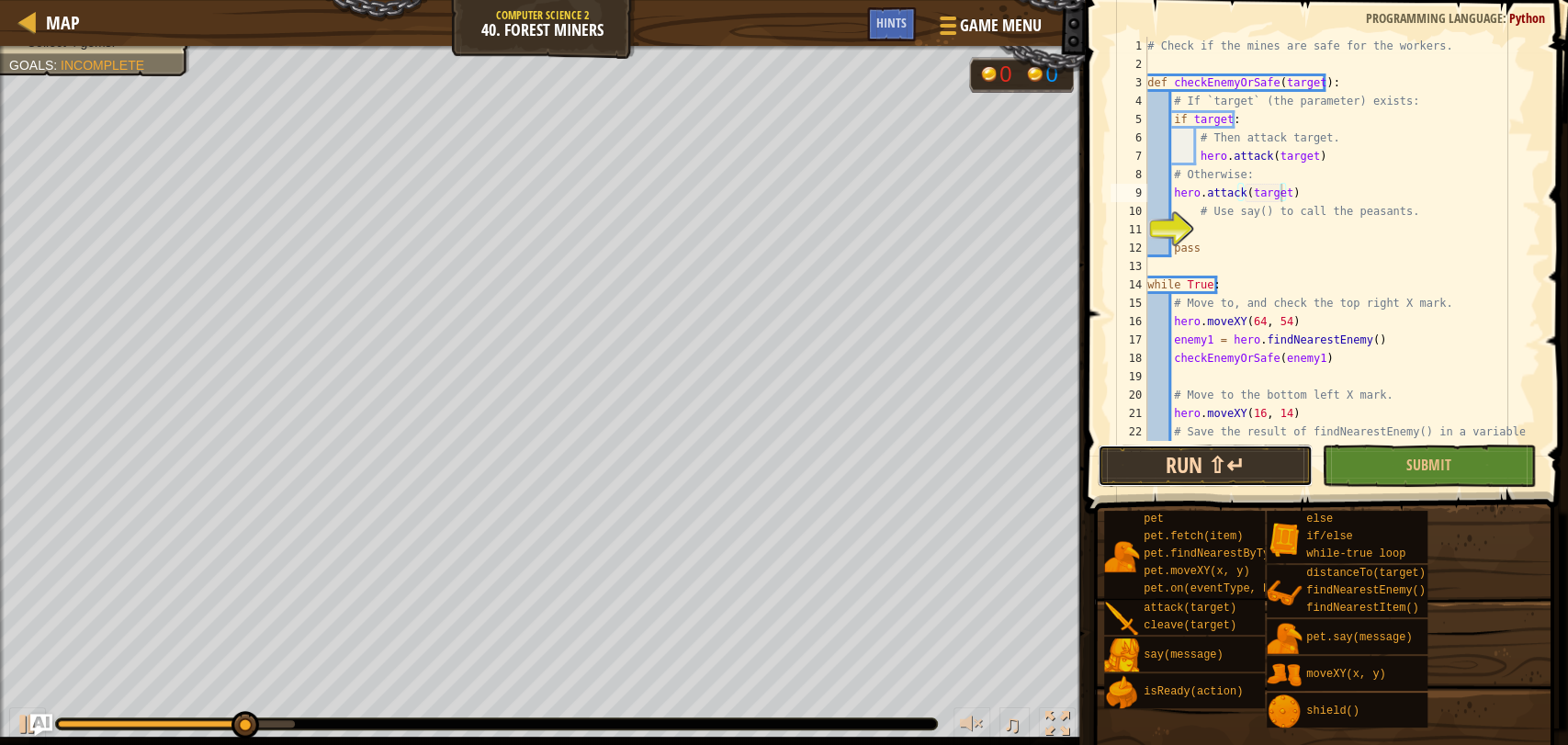
click at [1177, 458] on button "Run ⇧↵" at bounding box center [1204, 466] width 214 height 42
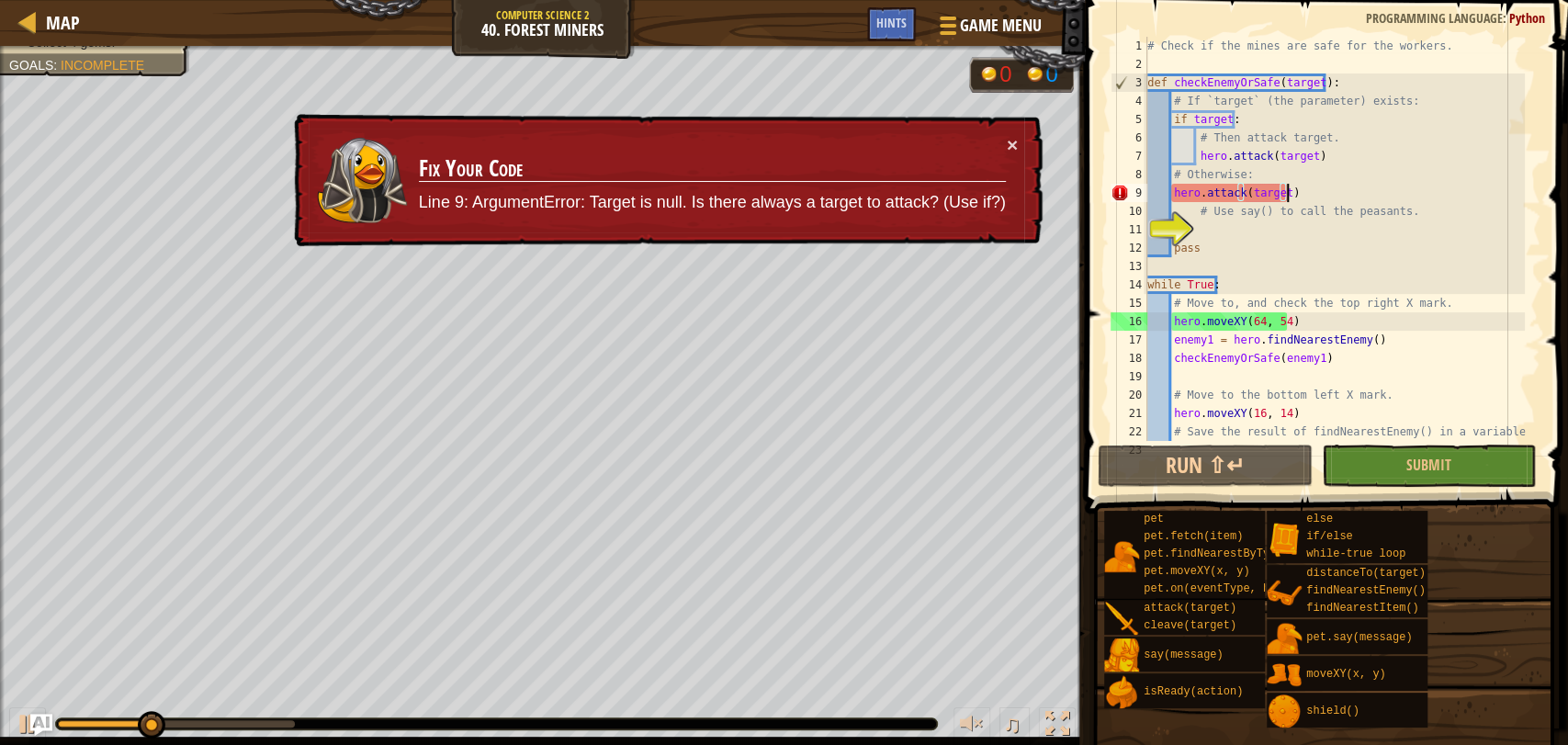
click at [1317, 195] on div "# Check if the mines are safe for the workers. def checkEnemyOrSafe ( target ) …" at bounding box center [1333, 257] width 381 height 441
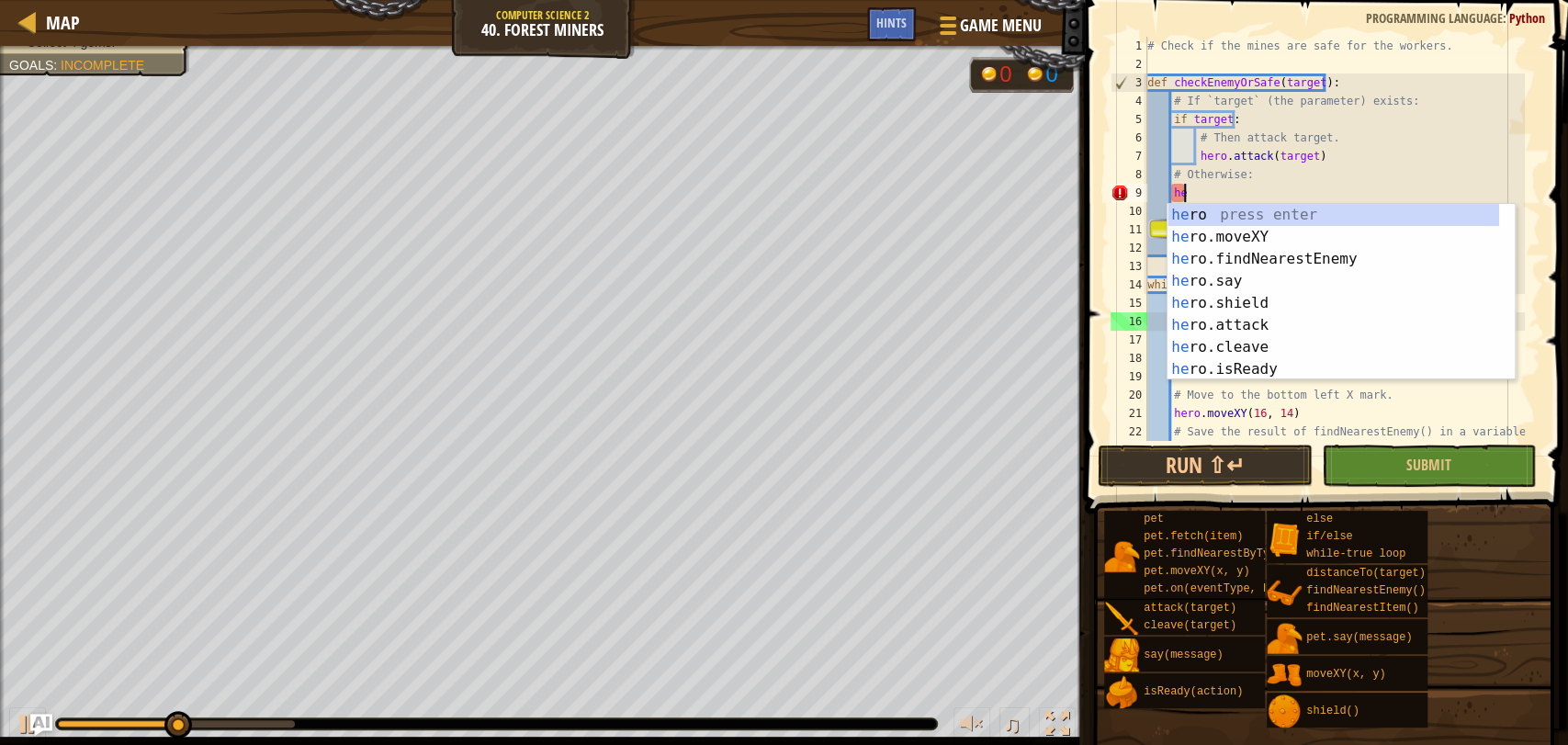
type textarea "h"
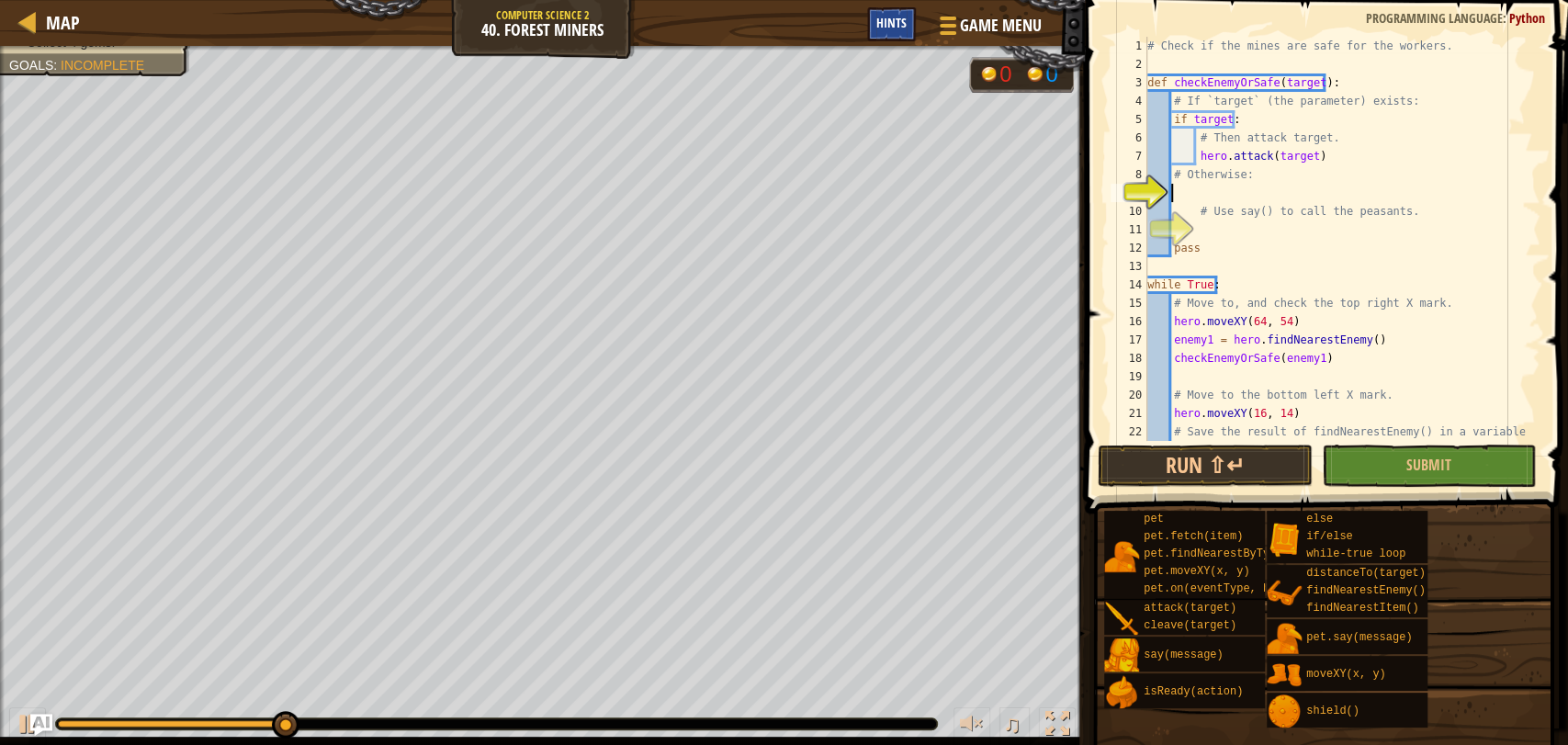
click at [895, 32] on div "Hints" at bounding box center [890, 24] width 49 height 34
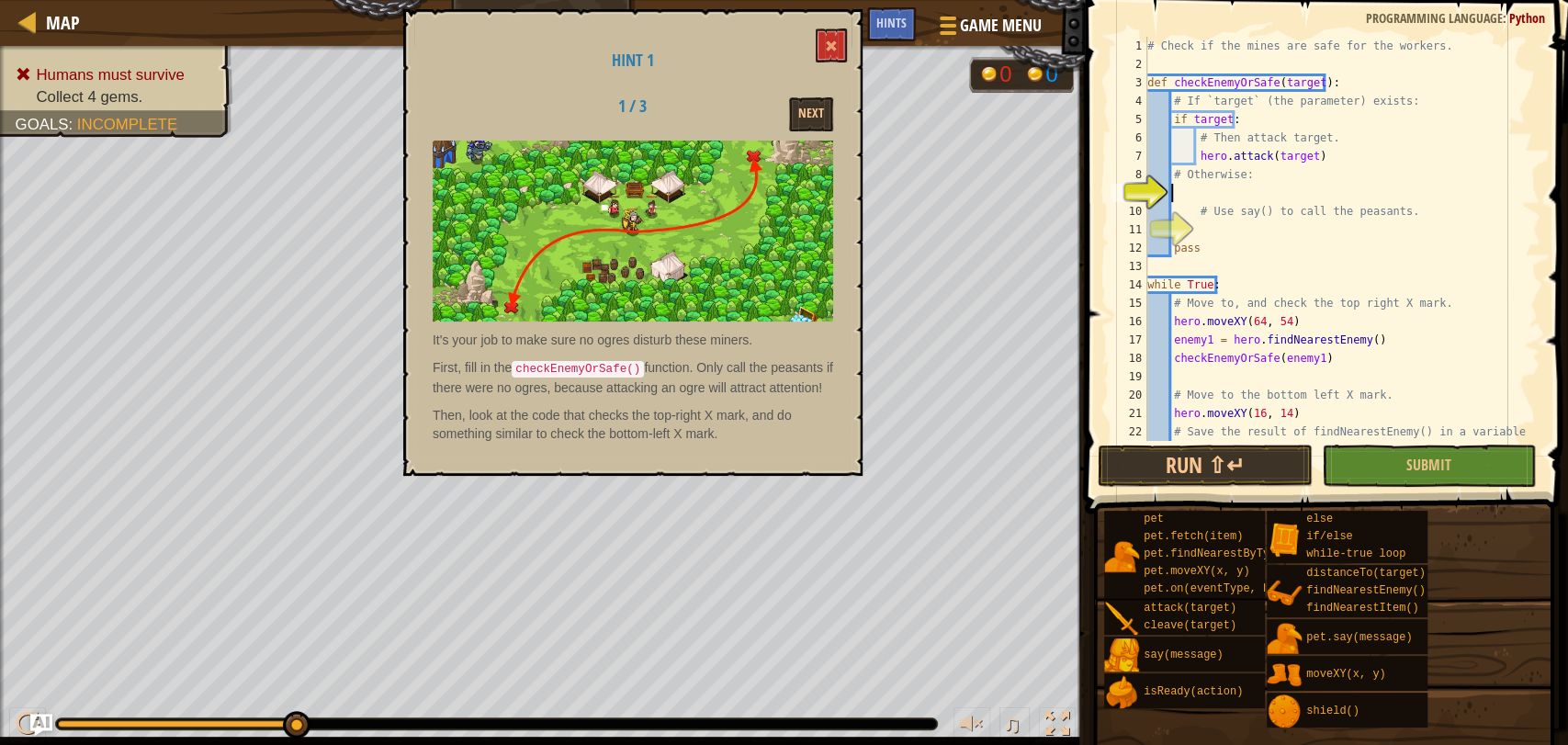
click at [1205, 240] on div "# Check if the mines are safe for the workers. def checkEnemyOrSafe ( target ) …" at bounding box center [1333, 257] width 381 height 441
type textarea "pass"
click at [1207, 221] on div "# Check if the mines are safe for the workers. def checkEnemyOrSafe ( target ) …" at bounding box center [1333, 257] width 381 height 441
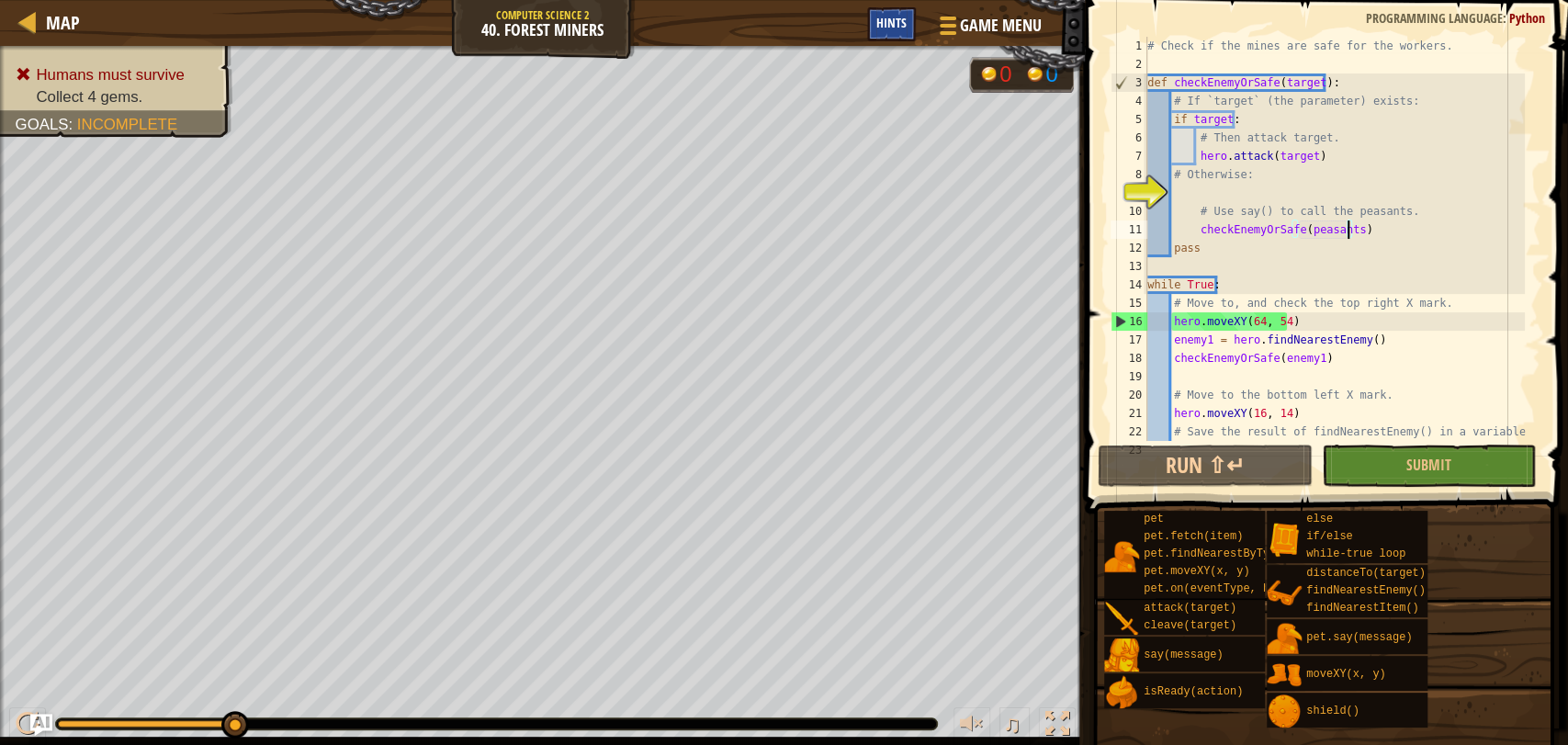
type textarea "checkEnemyOrSafe(peasants)"
click at [887, 19] on span "Hints" at bounding box center [890, 22] width 30 height 18
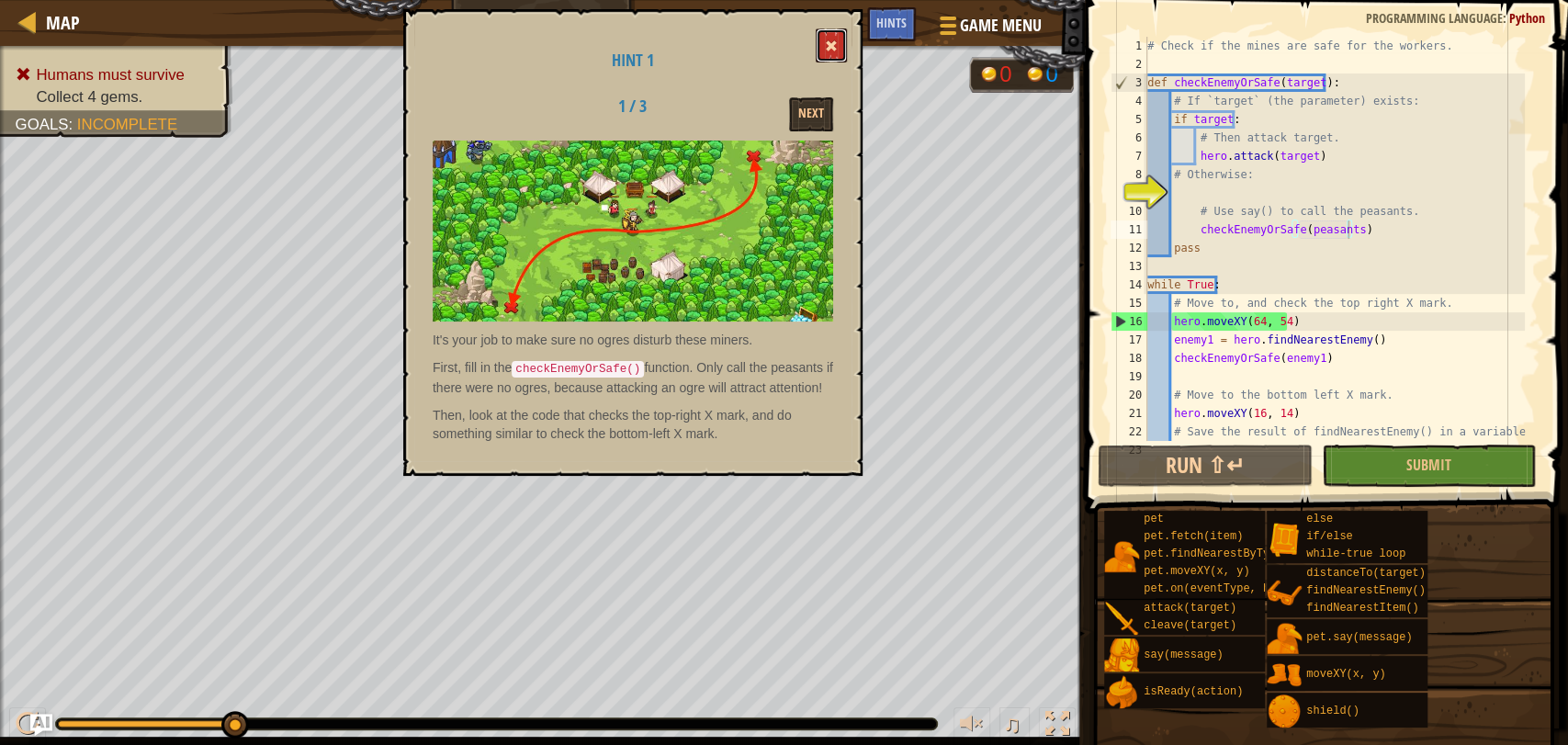
click at [839, 39] on button at bounding box center [831, 45] width 31 height 34
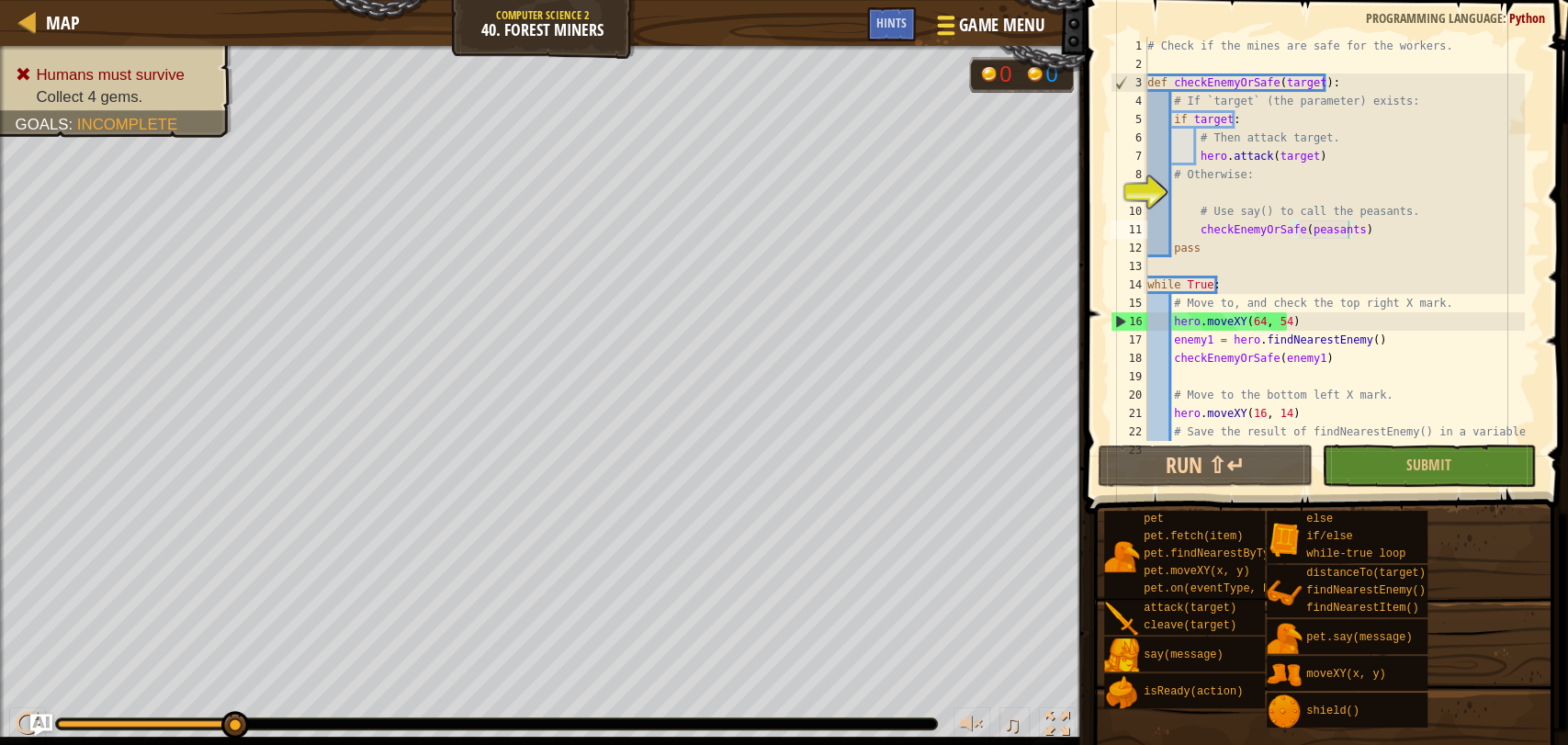
click at [983, 14] on span "Game Menu" at bounding box center [1001, 25] width 86 height 25
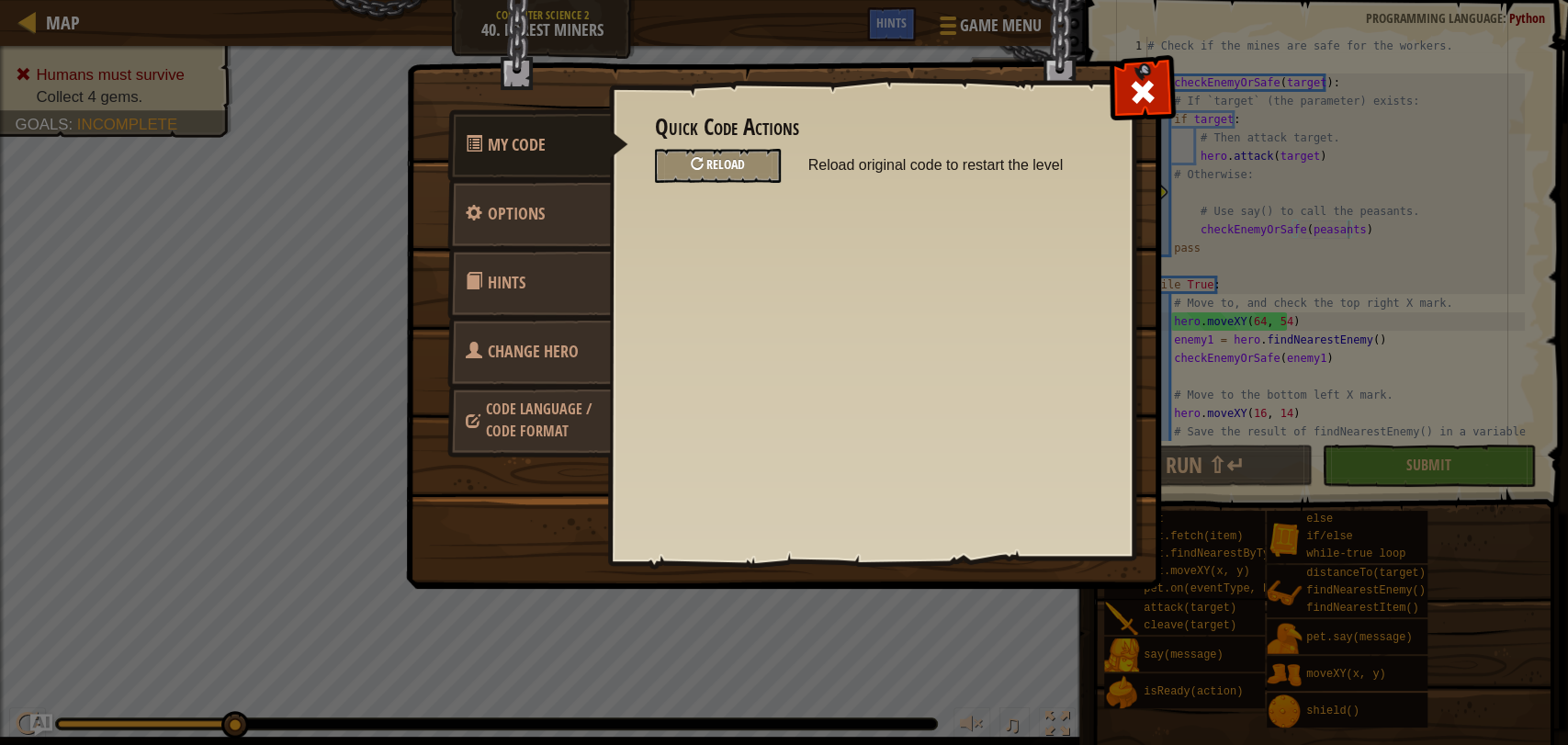
click at [745, 165] on div "Reload" at bounding box center [717, 165] width 125 height 34
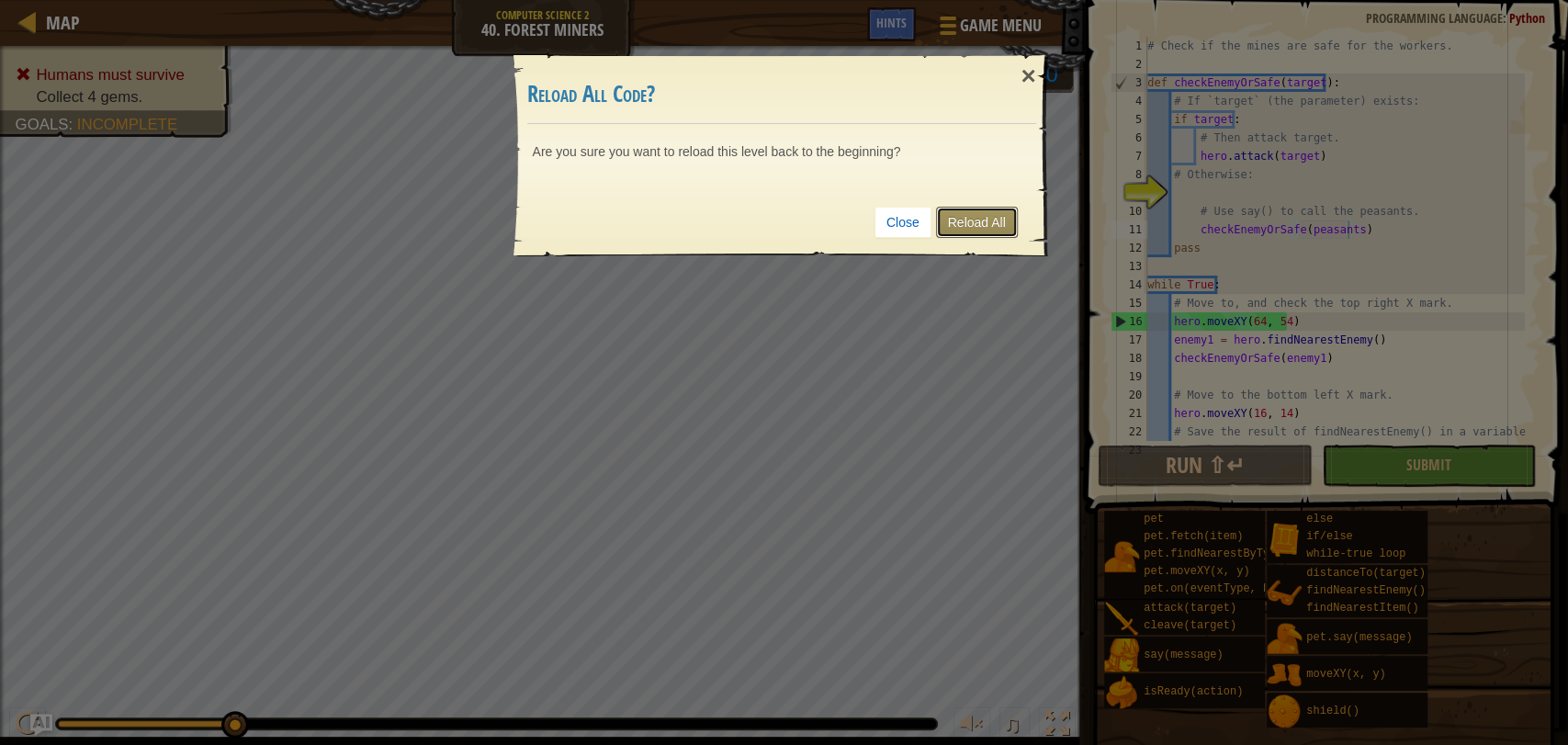
click at [958, 223] on link "Reload All" at bounding box center [976, 222] width 82 height 31
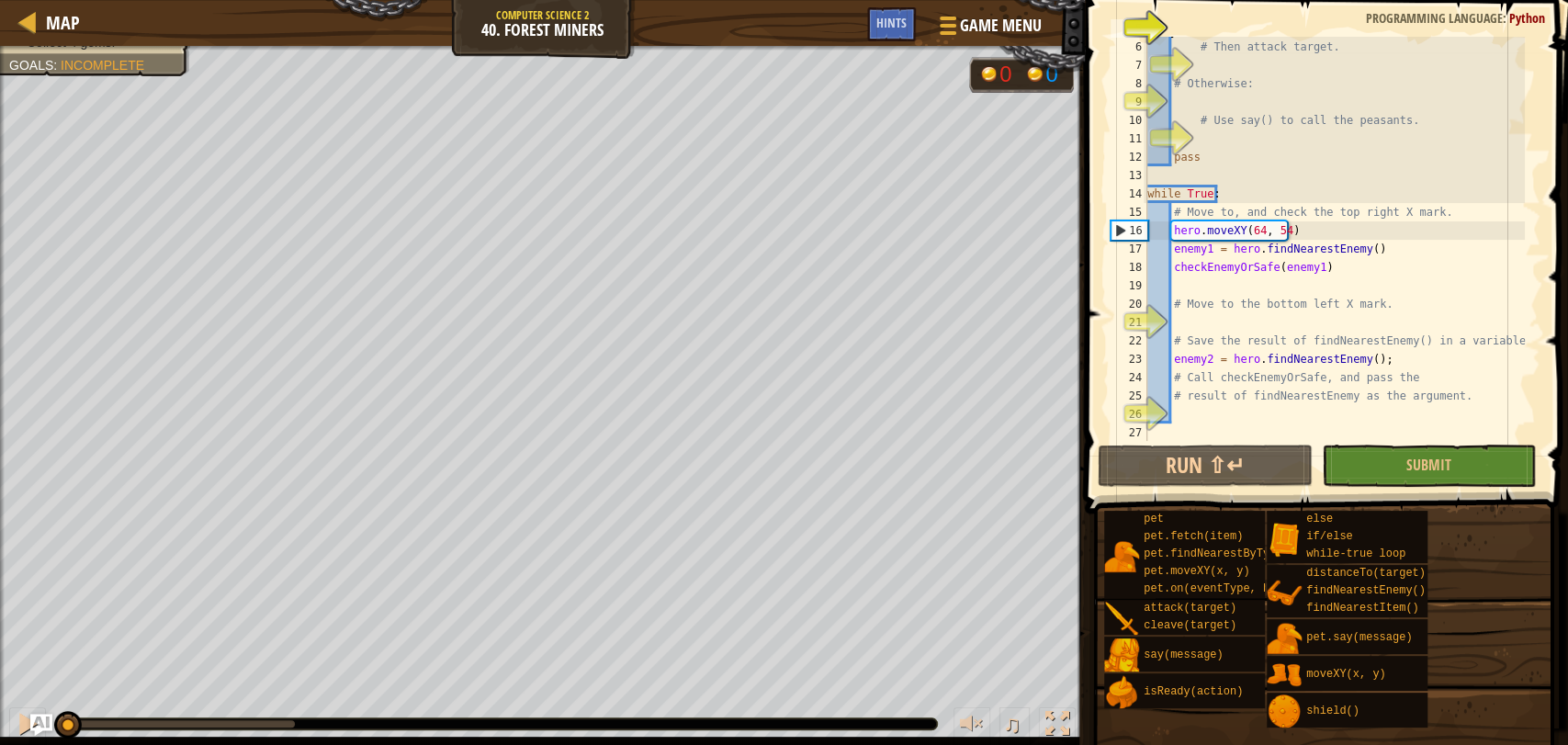
scroll to position [91, 0]
click at [1214, 303] on div "# Then attack target. # Otherwise: # Use say() to call the peasants. pass while…" at bounding box center [1333, 240] width 381 height 441
type textarea "# Move to the bottom left X mark."
click at [1215, 319] on div "# Then attack target. # Otherwise: # Use say() to call the peasants. pass while…" at bounding box center [1333, 240] width 381 height 441
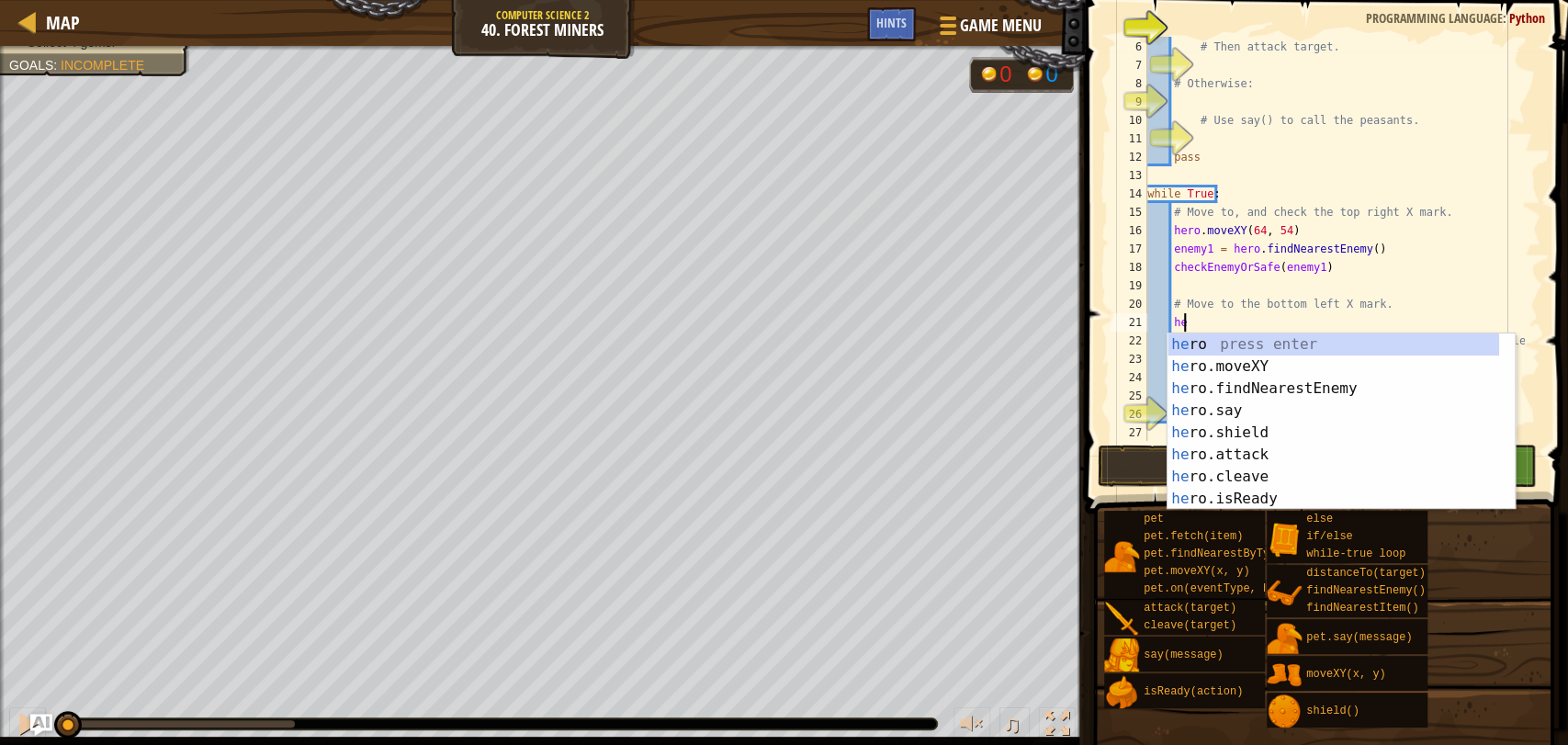
scroll to position [7, 2]
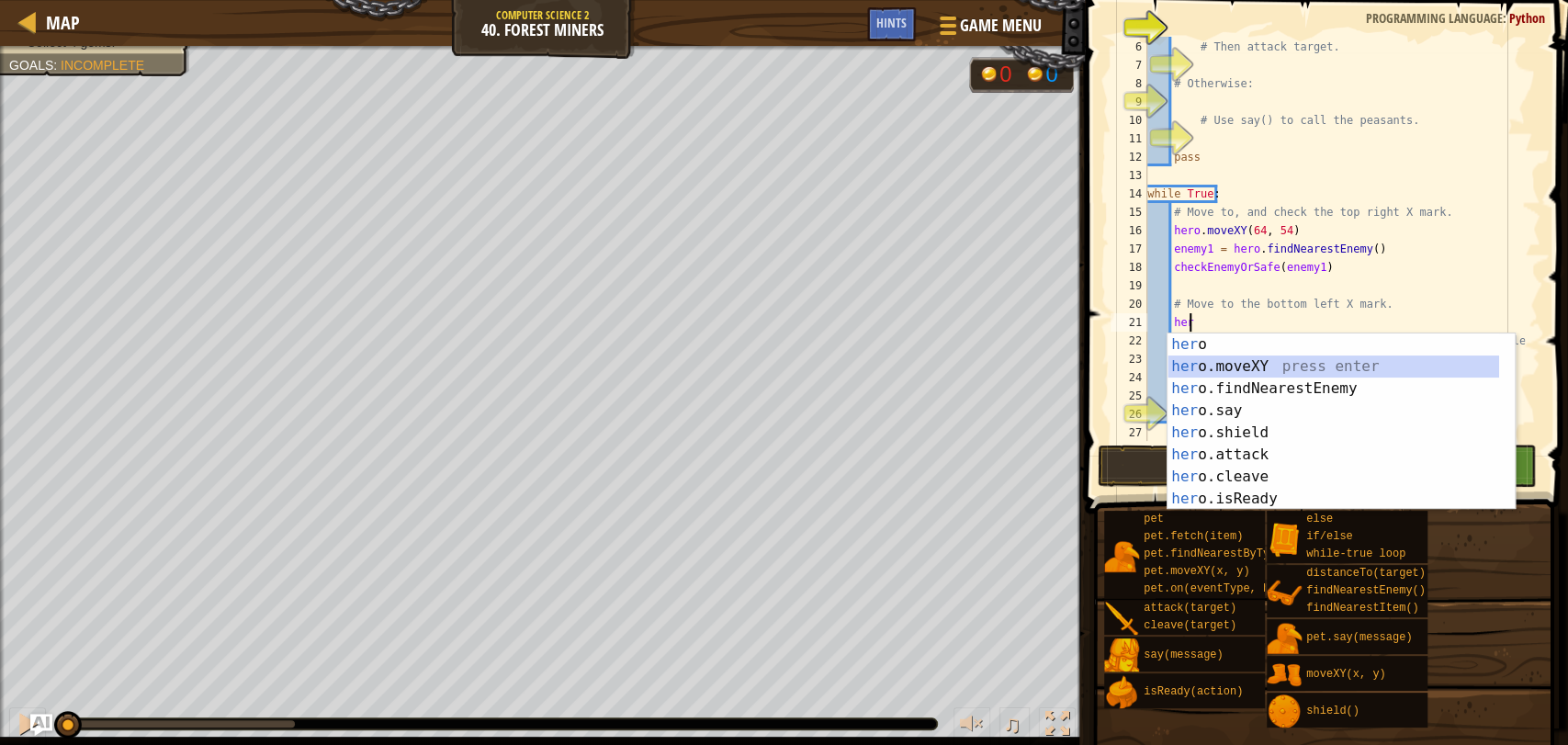
click at [1252, 369] on div "her o press enter her o.moveXY press enter her o.findNearestEnemy press enter h…" at bounding box center [1333, 443] width 332 height 220
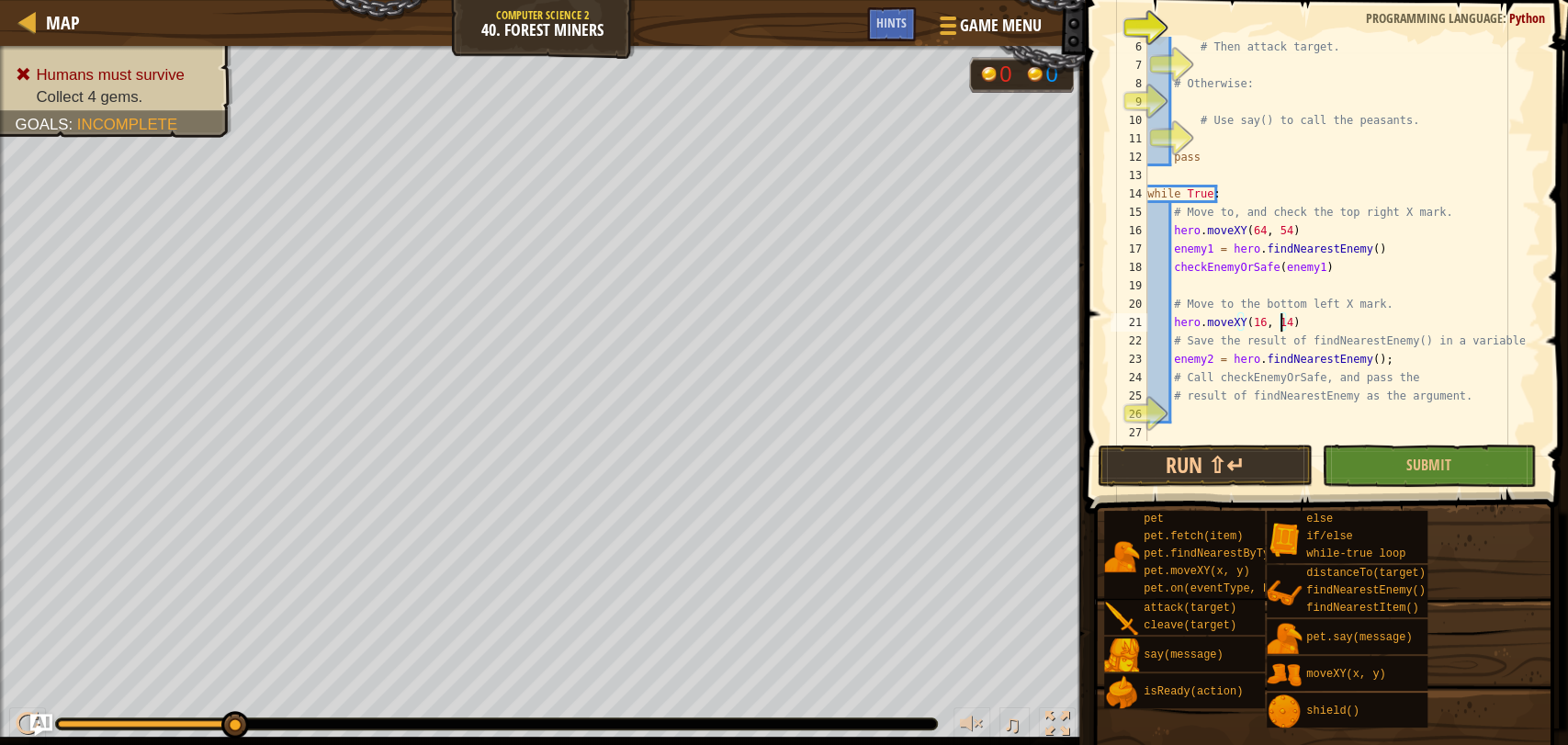
scroll to position [7, 10]
click at [1208, 399] on div "# Then attack target. # Otherwise: # Use say() to call the peasants. pass while…" at bounding box center [1333, 240] width 381 height 441
type textarea "# result of findNearestEnemy as the argument."
click at [1211, 396] on div "# Then attack target. # Otherwise: # Use say() to call the peasants. pass while…" at bounding box center [1333, 240] width 381 height 441
click at [1179, 411] on div "# Then attack target. # Otherwise: # Use say() to call the peasants. pass while…" at bounding box center [1333, 240] width 381 height 441
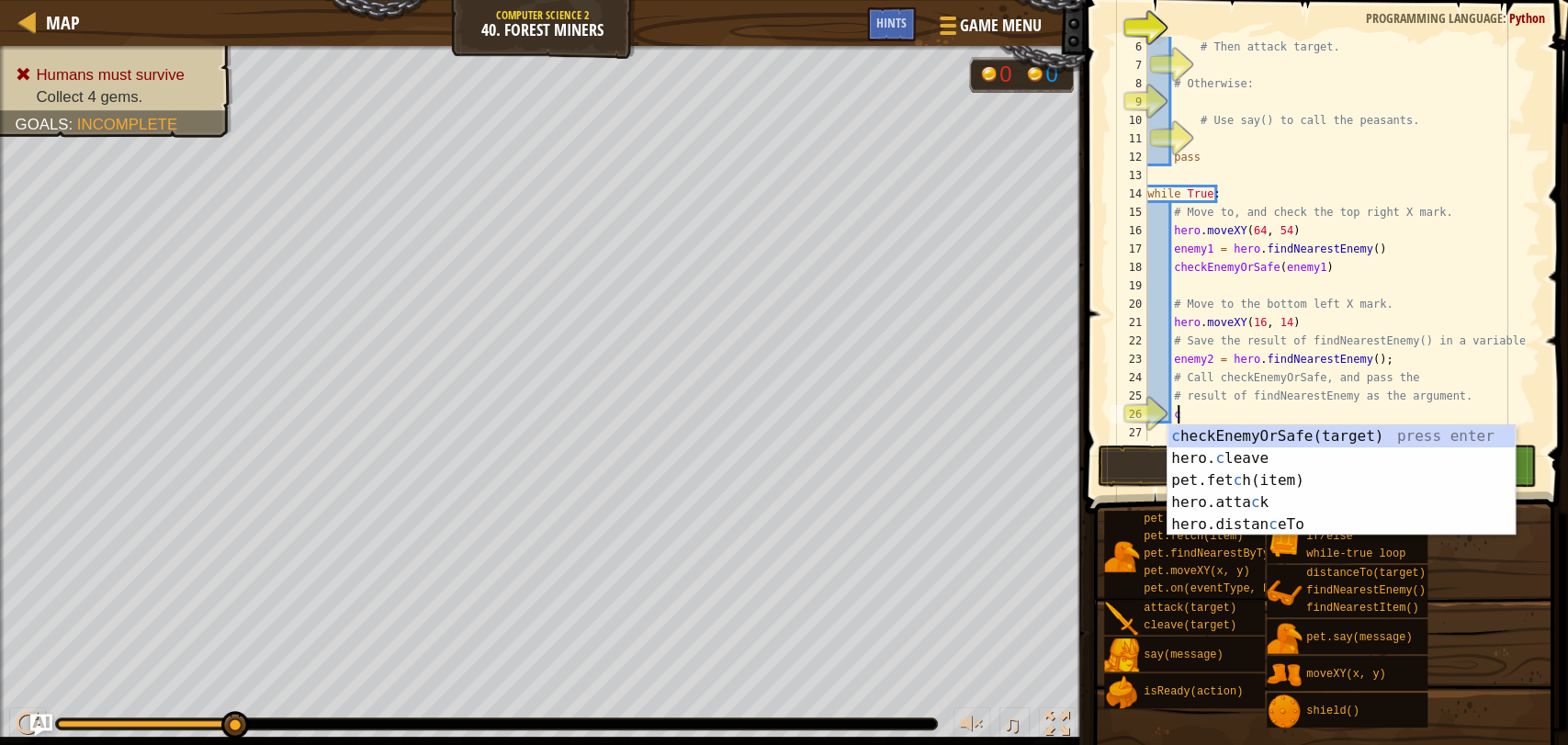
scroll to position [7, 2]
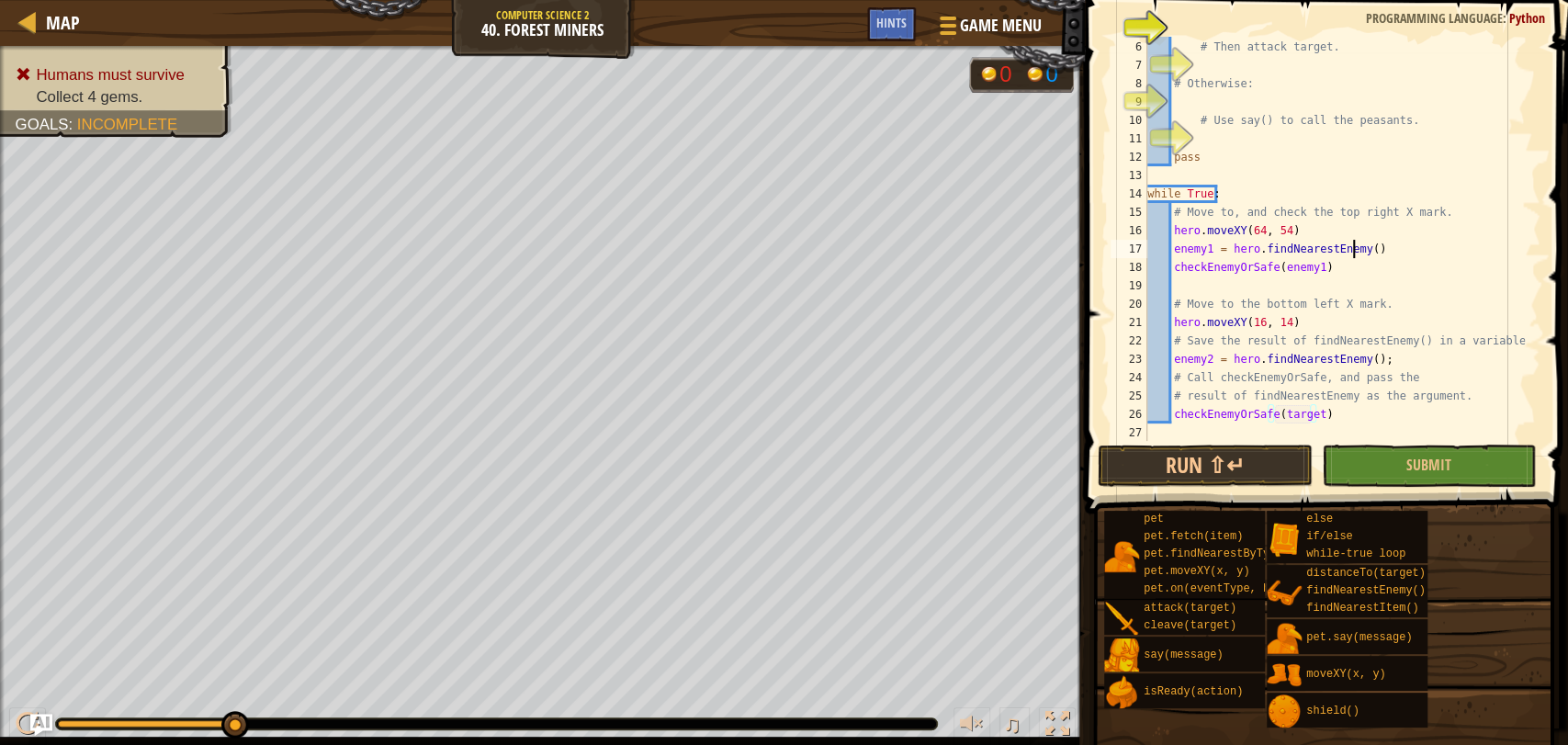
click at [1352, 241] on div "# Then attack target. # Otherwise: # Use say() to call the peasants. pass while…" at bounding box center [1333, 240] width 381 height 441
type textarea "enemy1 = hero.findNearestEnemy()"
click at [1316, 428] on div "# Then attack target. # Otherwise: # Use say() to call the peasants. pass while…" at bounding box center [1333, 257] width 381 height 441
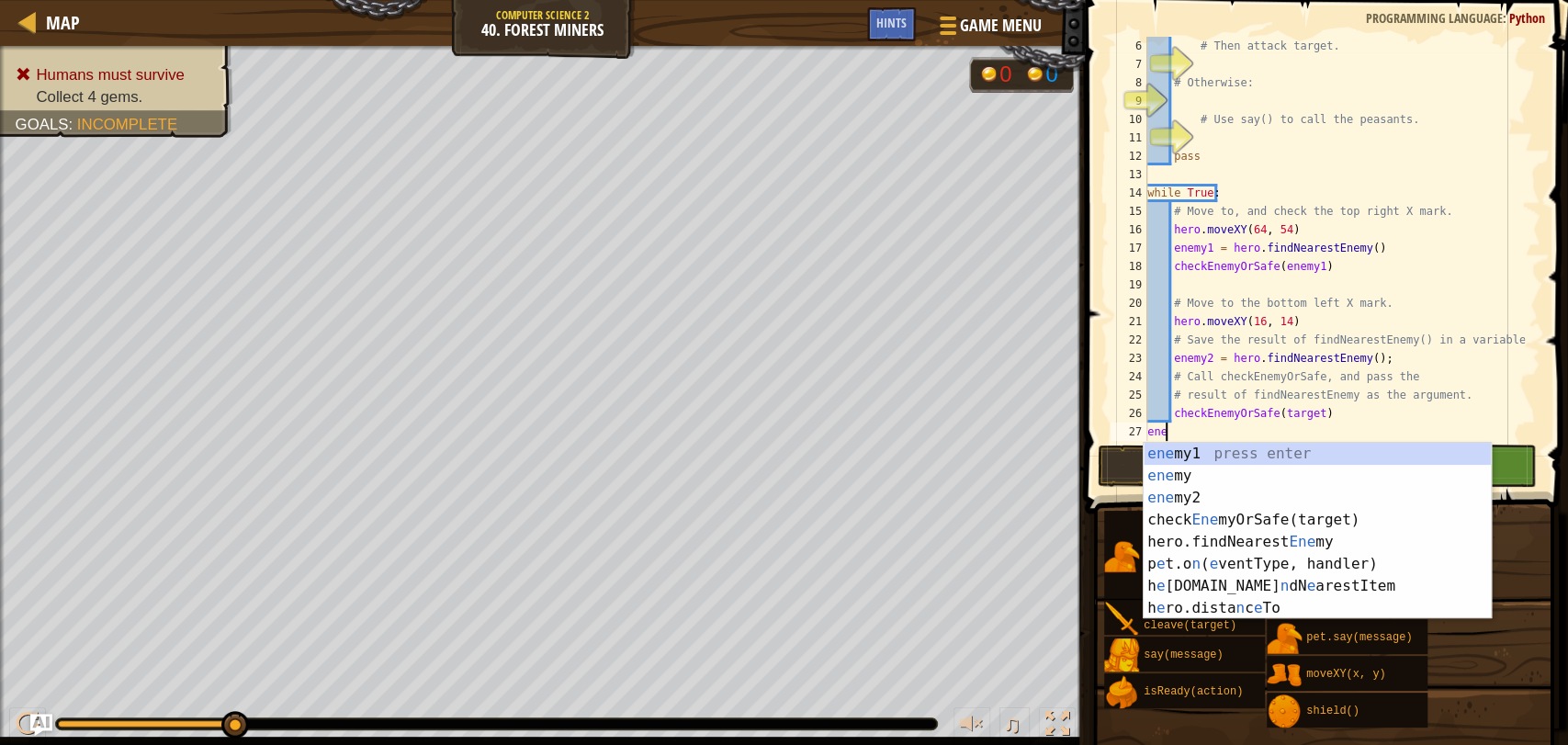
type textarea "e"
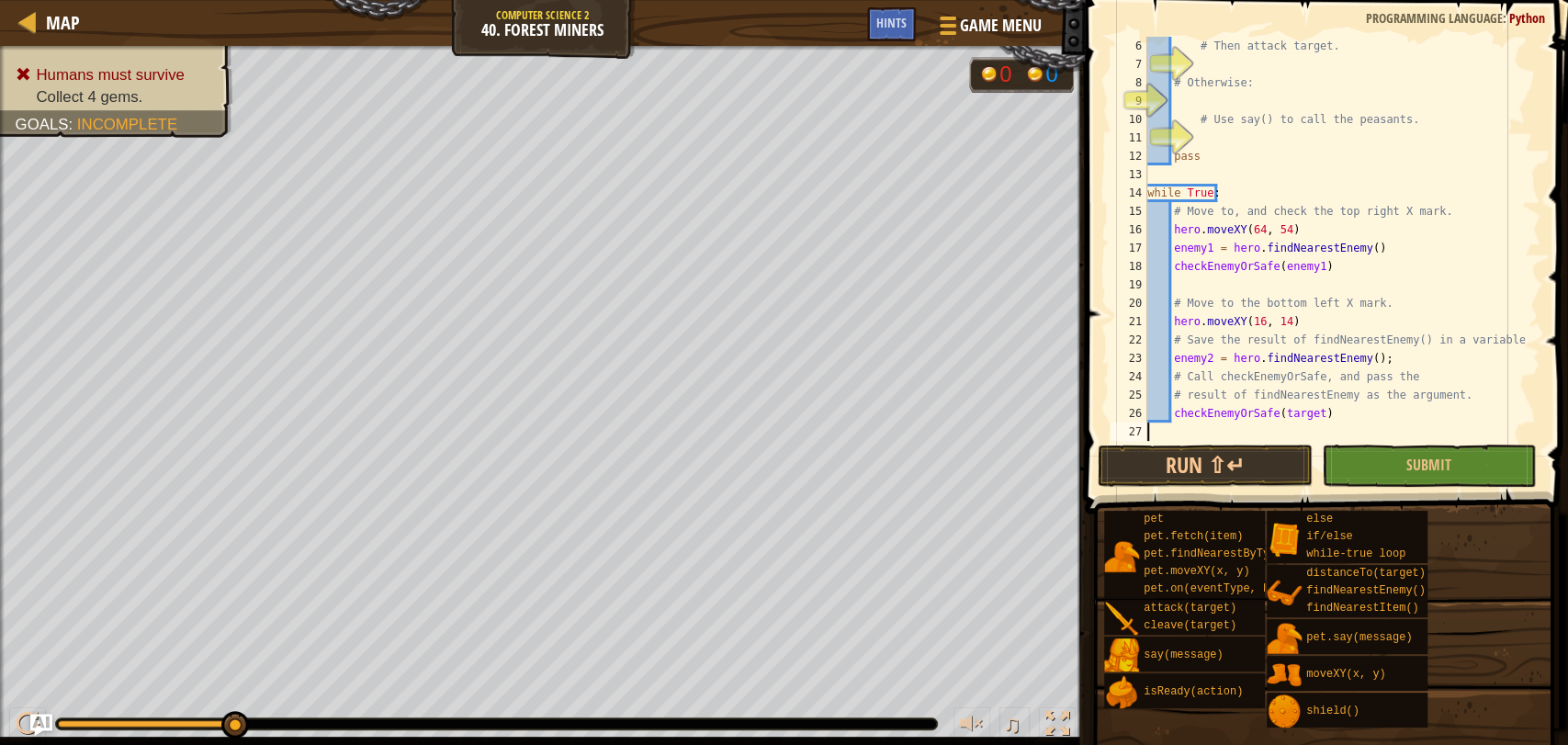
type textarea "he"
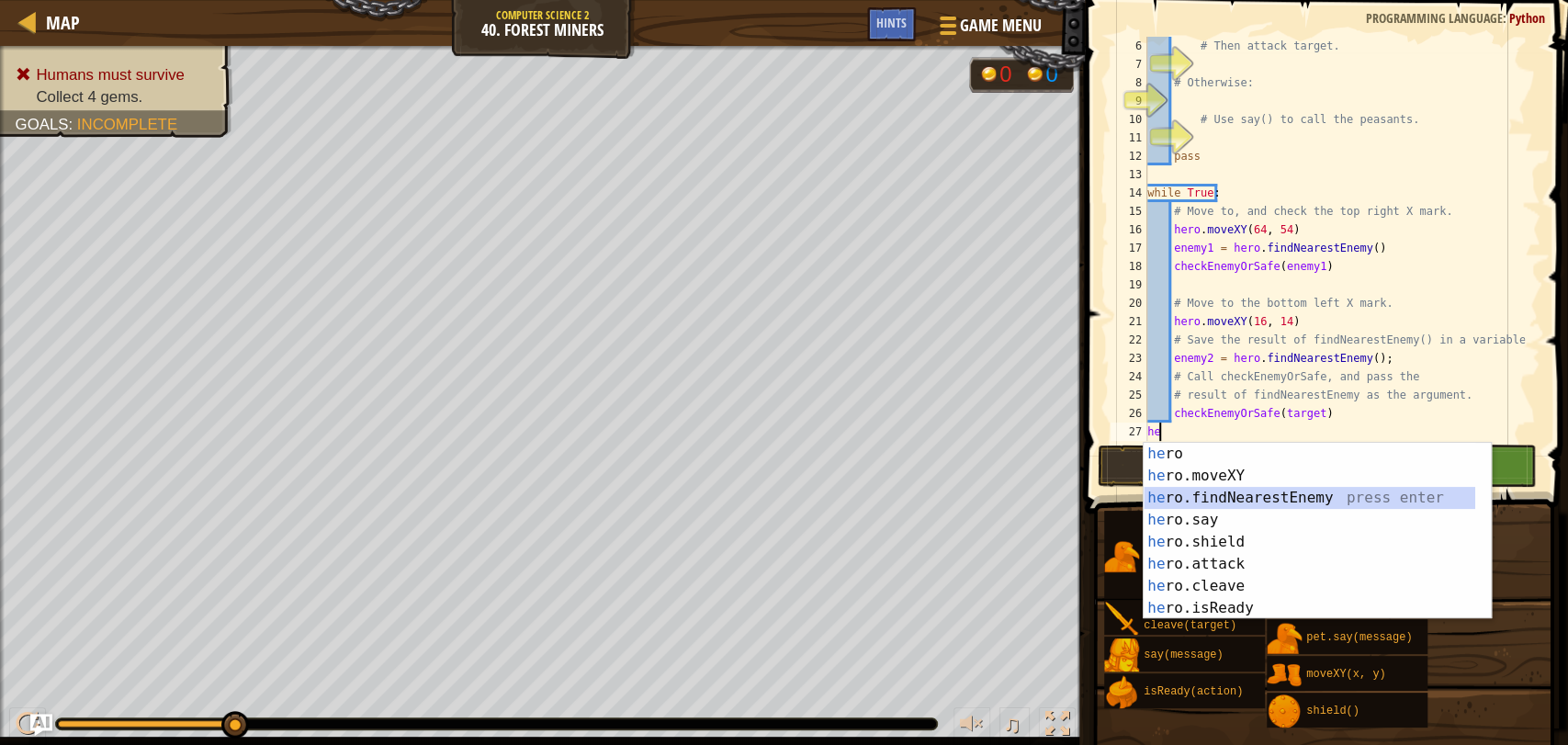
click at [1390, 501] on div "he ro press enter he ro.moveXY press enter he ro.findNearestEnemy press enter h…" at bounding box center [1309, 552] width 332 height 220
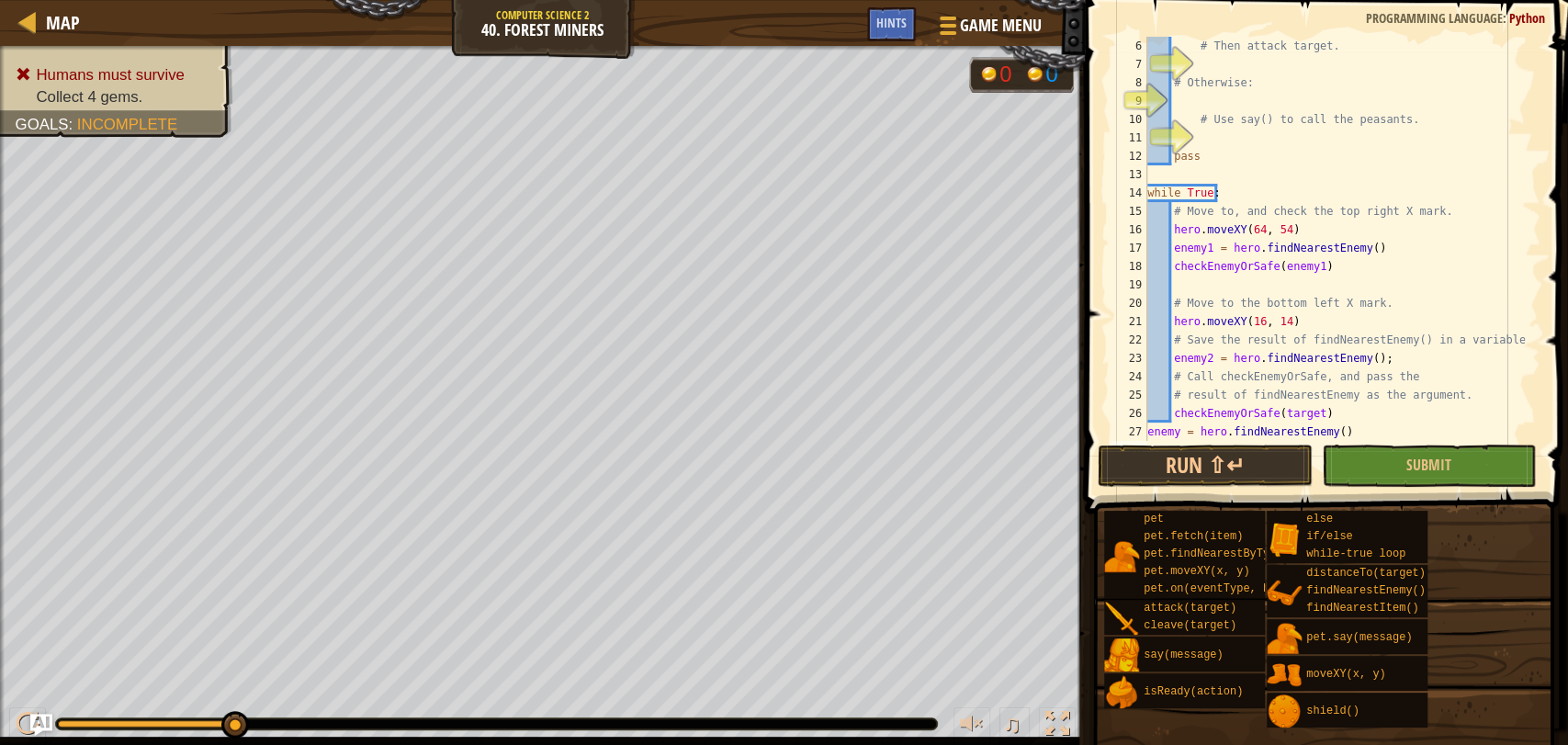
click at [1388, 452] on button "Submit" at bounding box center [1429, 466] width 214 height 42
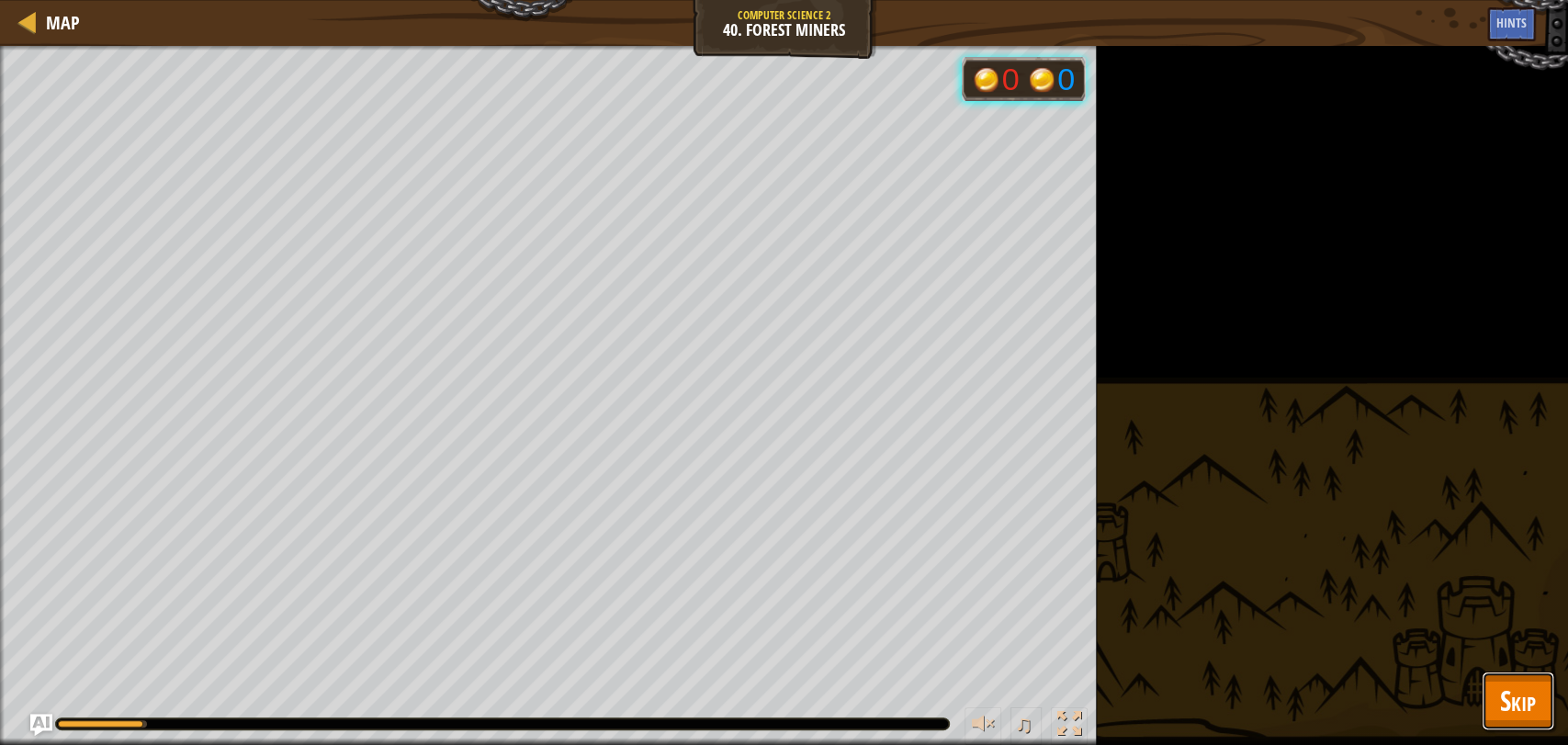
click at [1484, 687] on button "Skip" at bounding box center [1517, 701] width 73 height 59
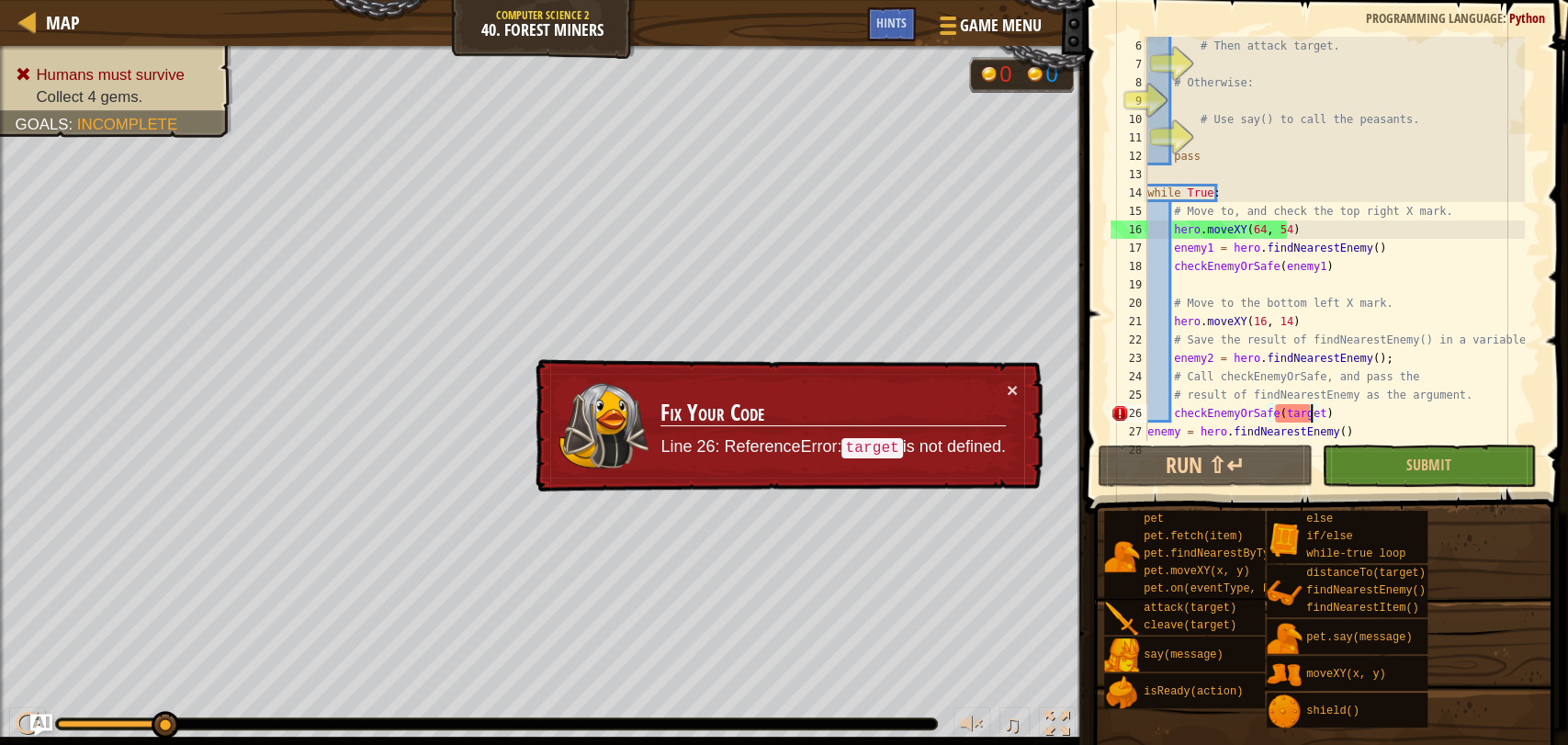
click at [1312, 414] on div "# Then attack target. # Otherwise: # Use say() to call the peasants. pass while…" at bounding box center [1333, 257] width 381 height 441
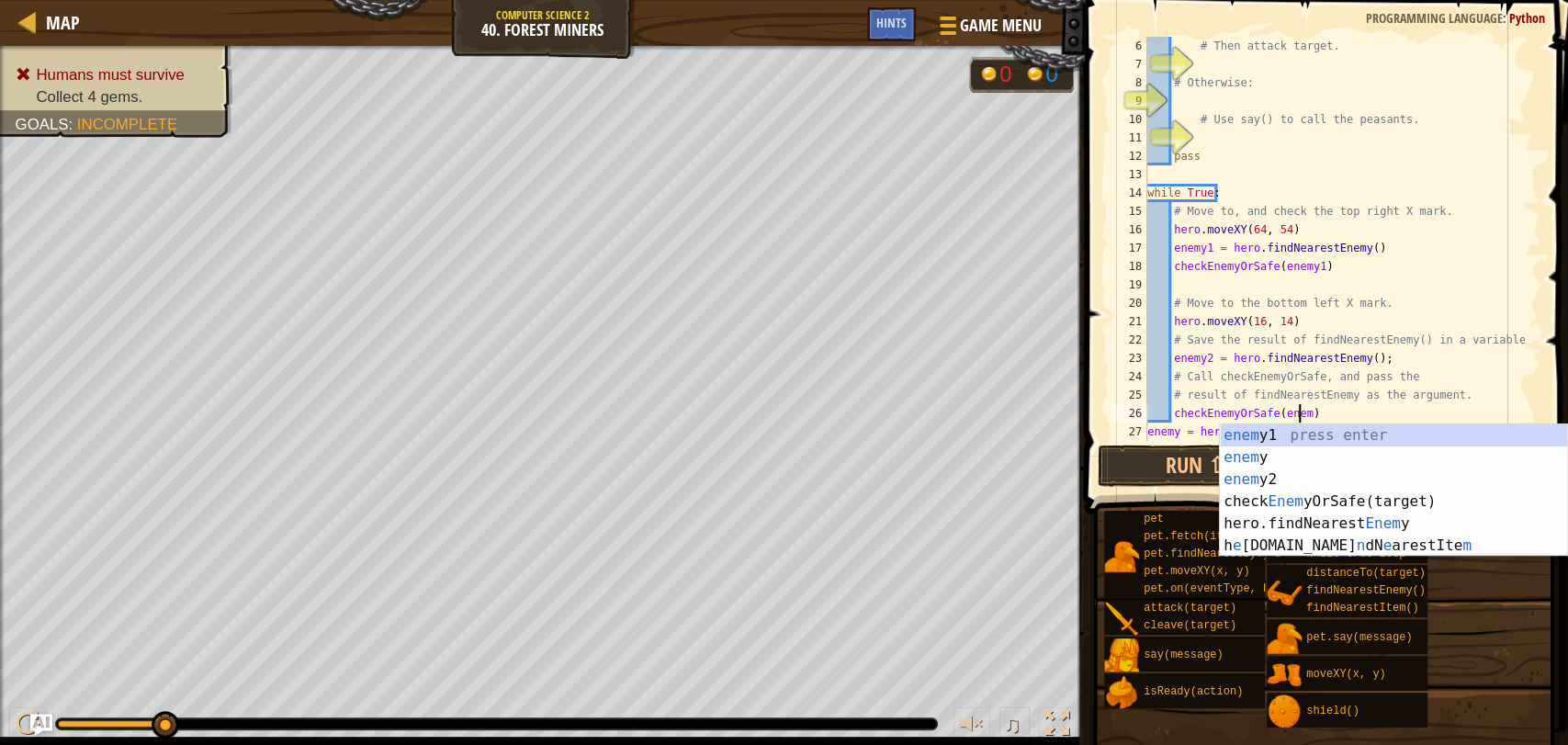
type textarea "checkEnemyOrSafe(enemy)"
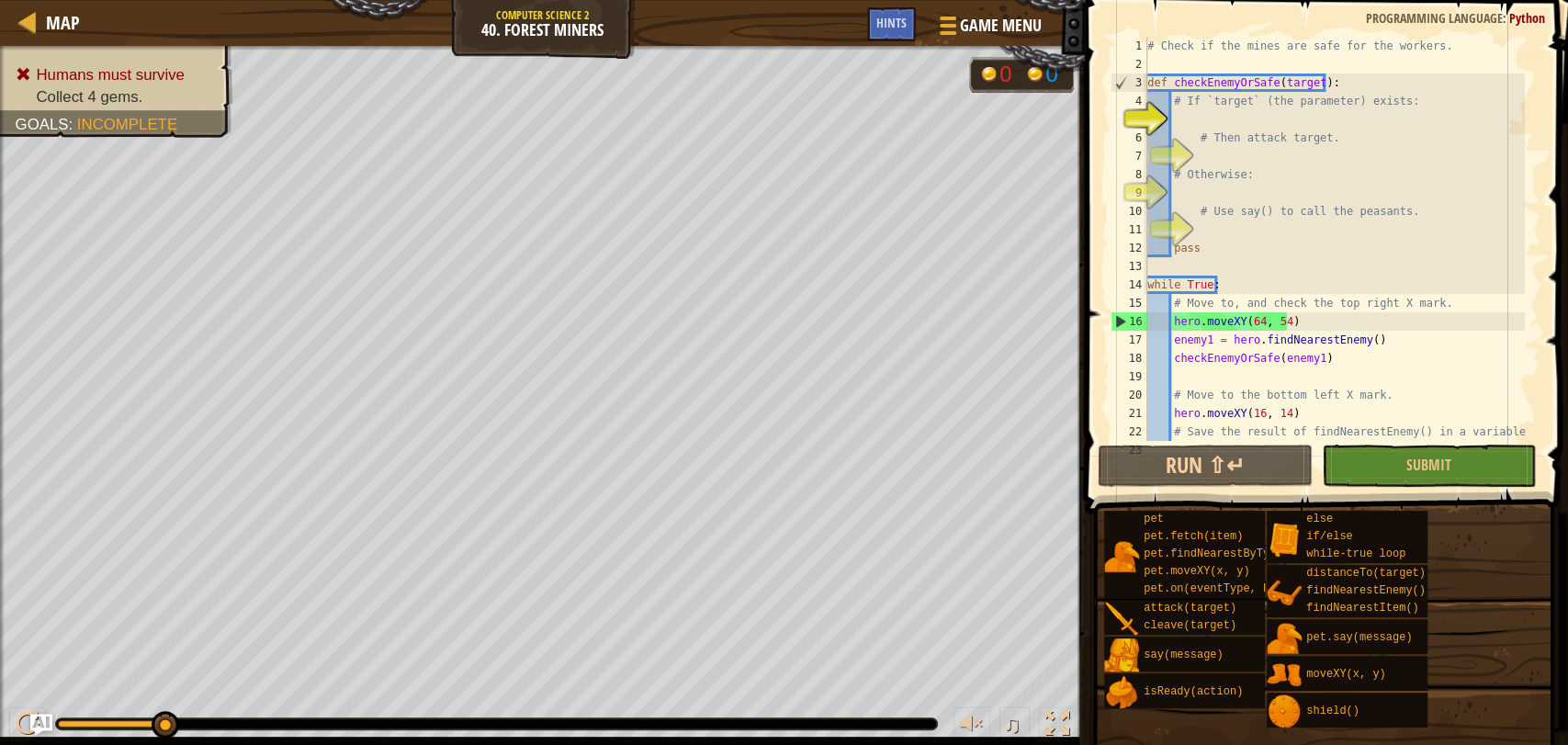
scroll to position [0, 0]
click at [1173, 120] on div "# Check if the mines are safe for the workers. def checkEnemyOrSafe ( target ) …" at bounding box center [1333, 257] width 381 height 441
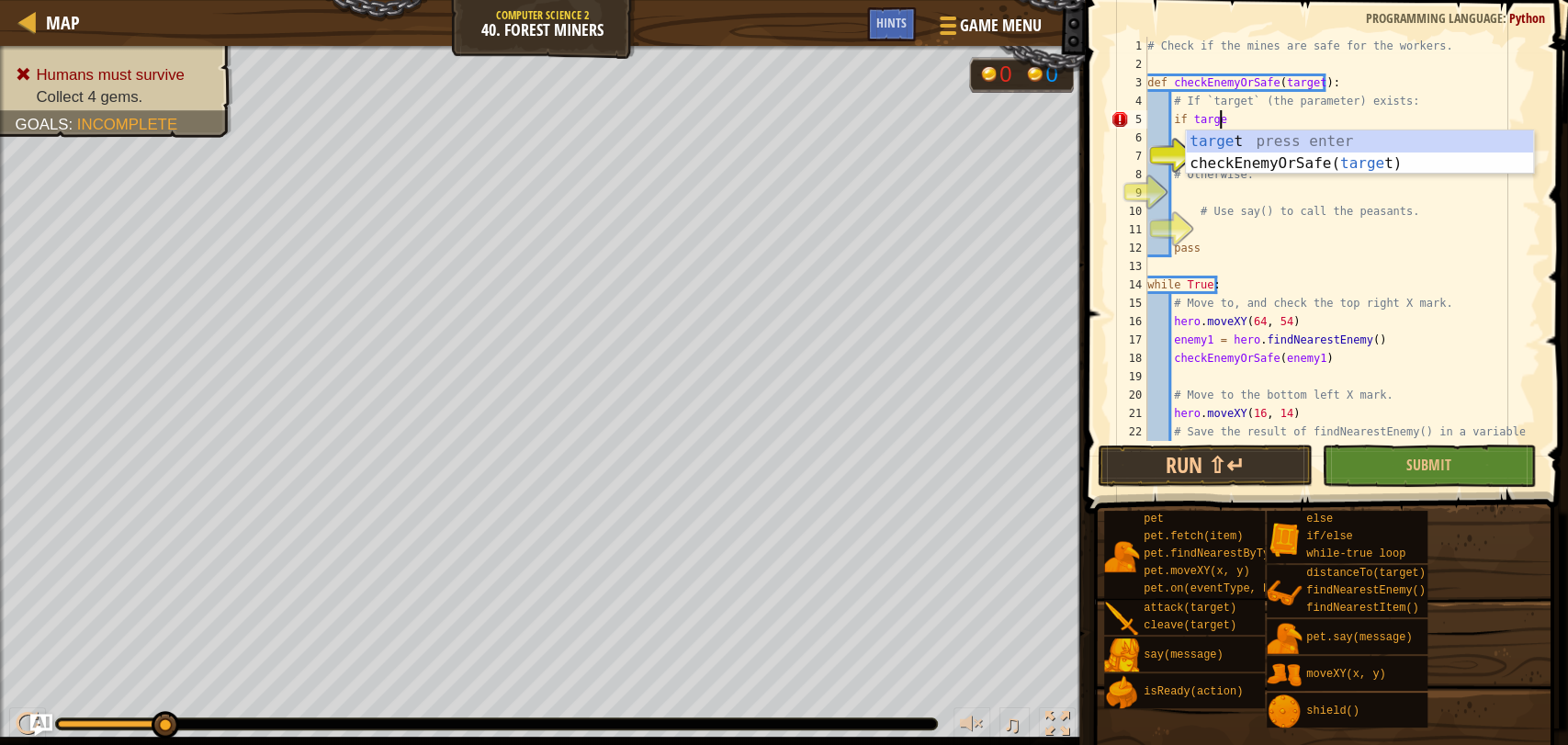
scroll to position [7, 6]
type textarea "if target:"
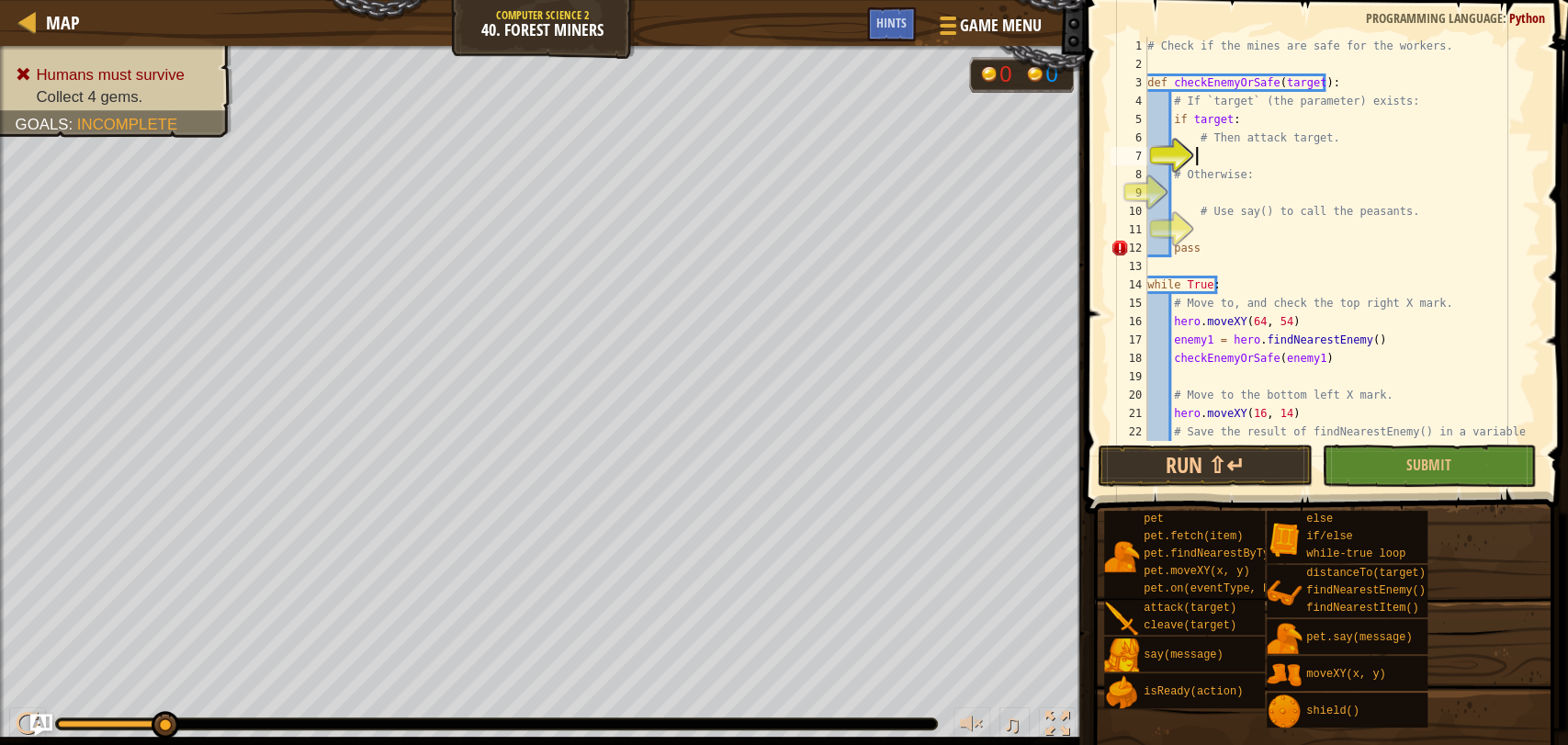
click at [1214, 155] on div "# Check if the mines are safe for the workers. def checkEnemyOrSafe ( target ) …" at bounding box center [1333, 257] width 381 height 441
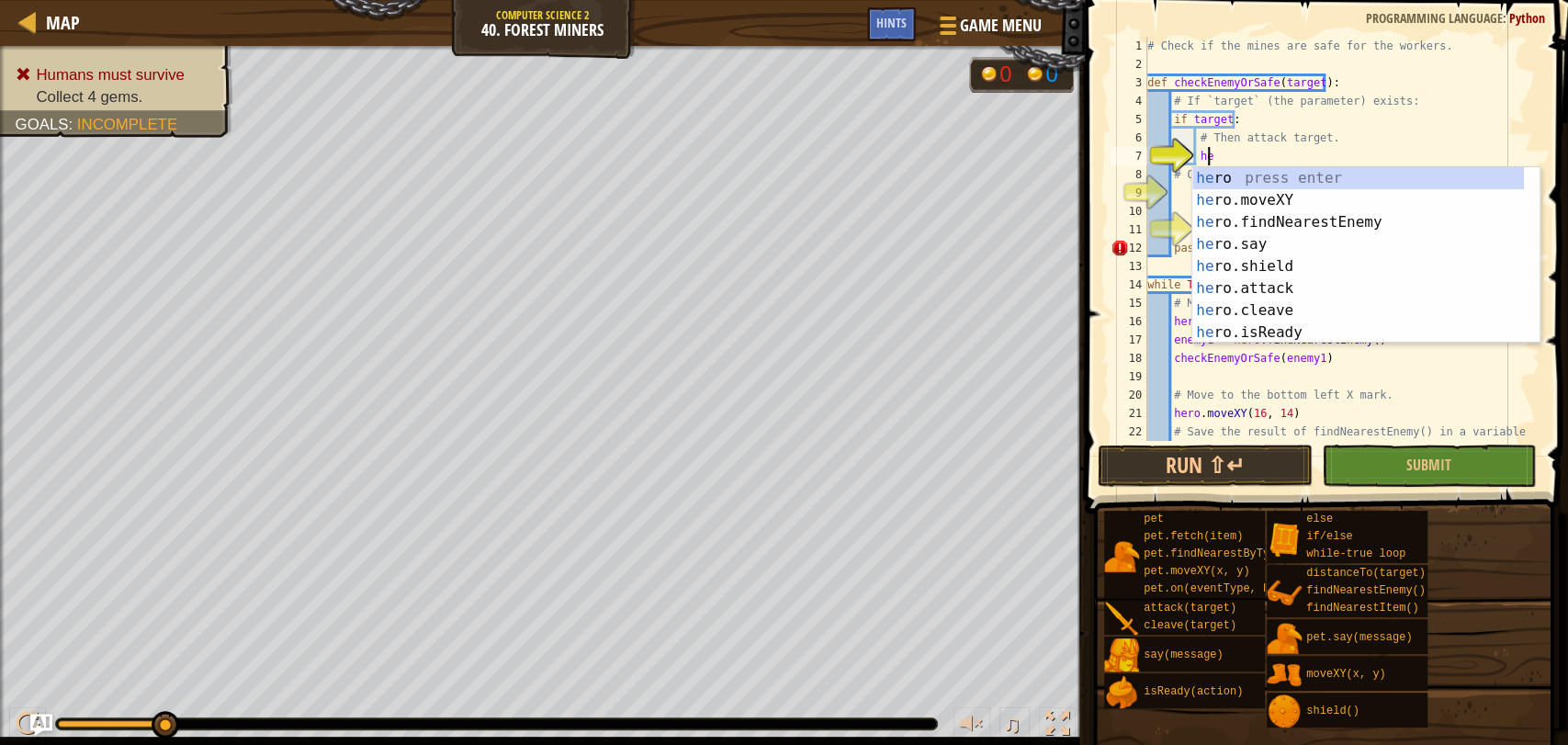
scroll to position [7, 4]
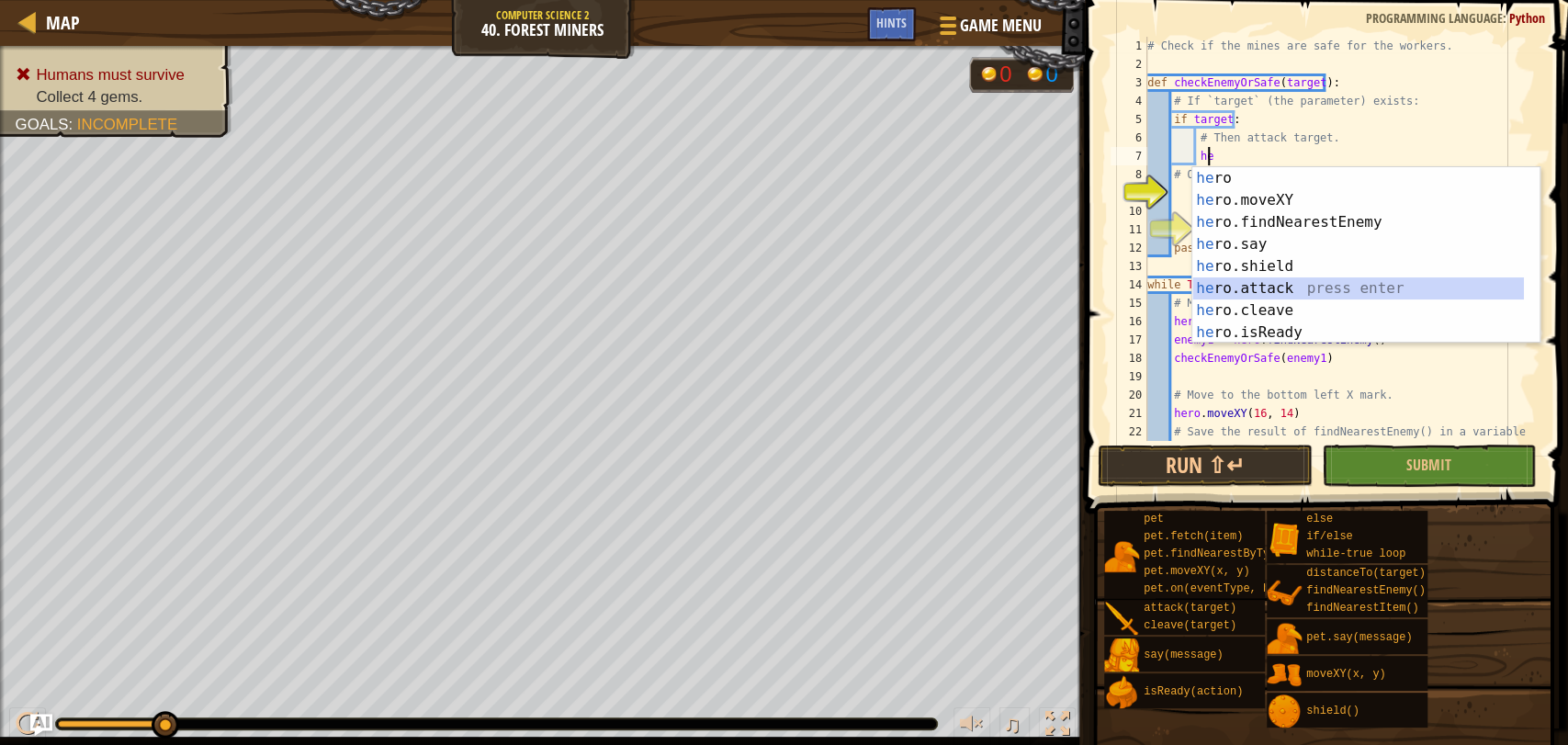
click at [1244, 281] on div "he ro press enter he ro.moveXY press enter he ro.findNearestEnemy press enter h…" at bounding box center [1358, 277] width 332 height 220
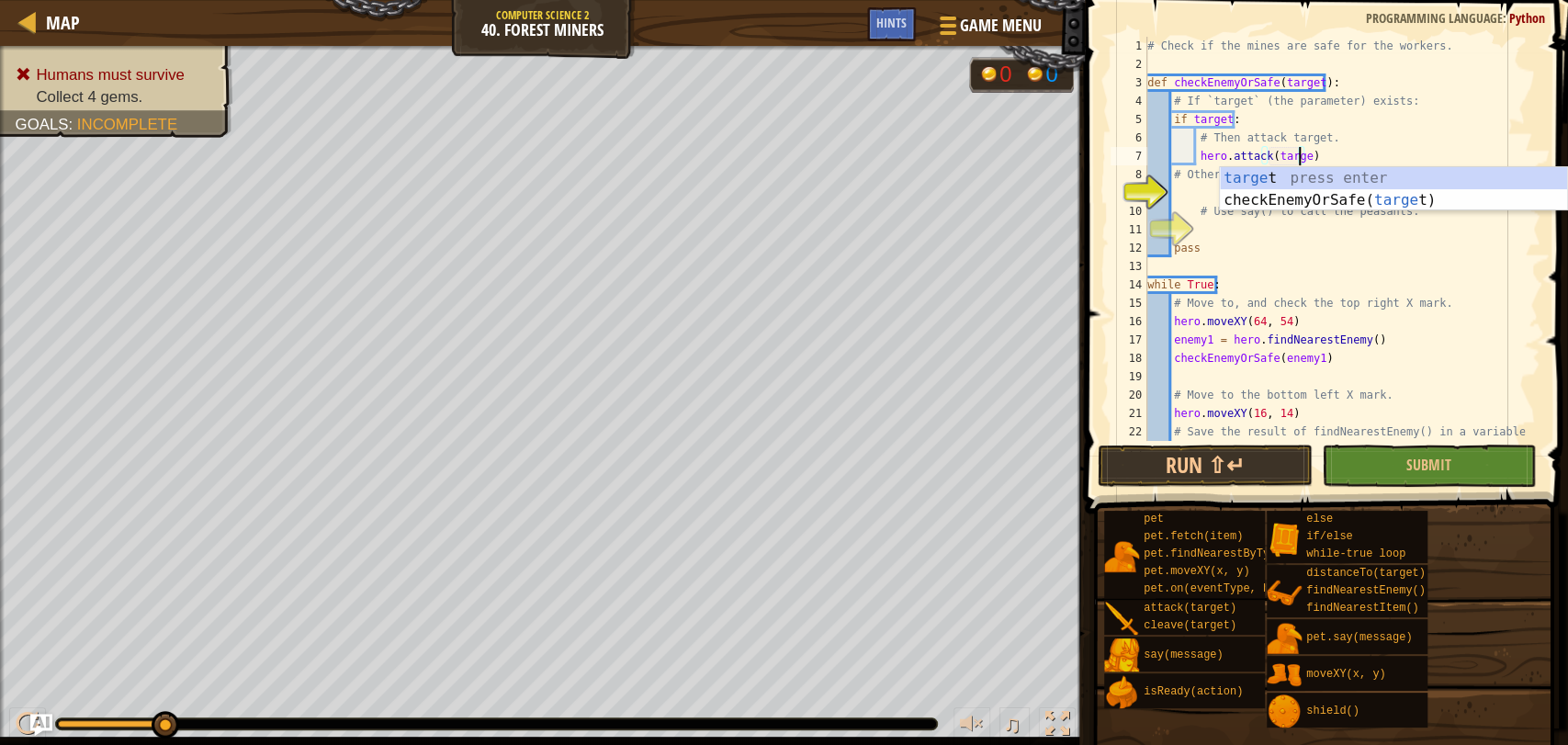
type textarea "hero.attack(target)"
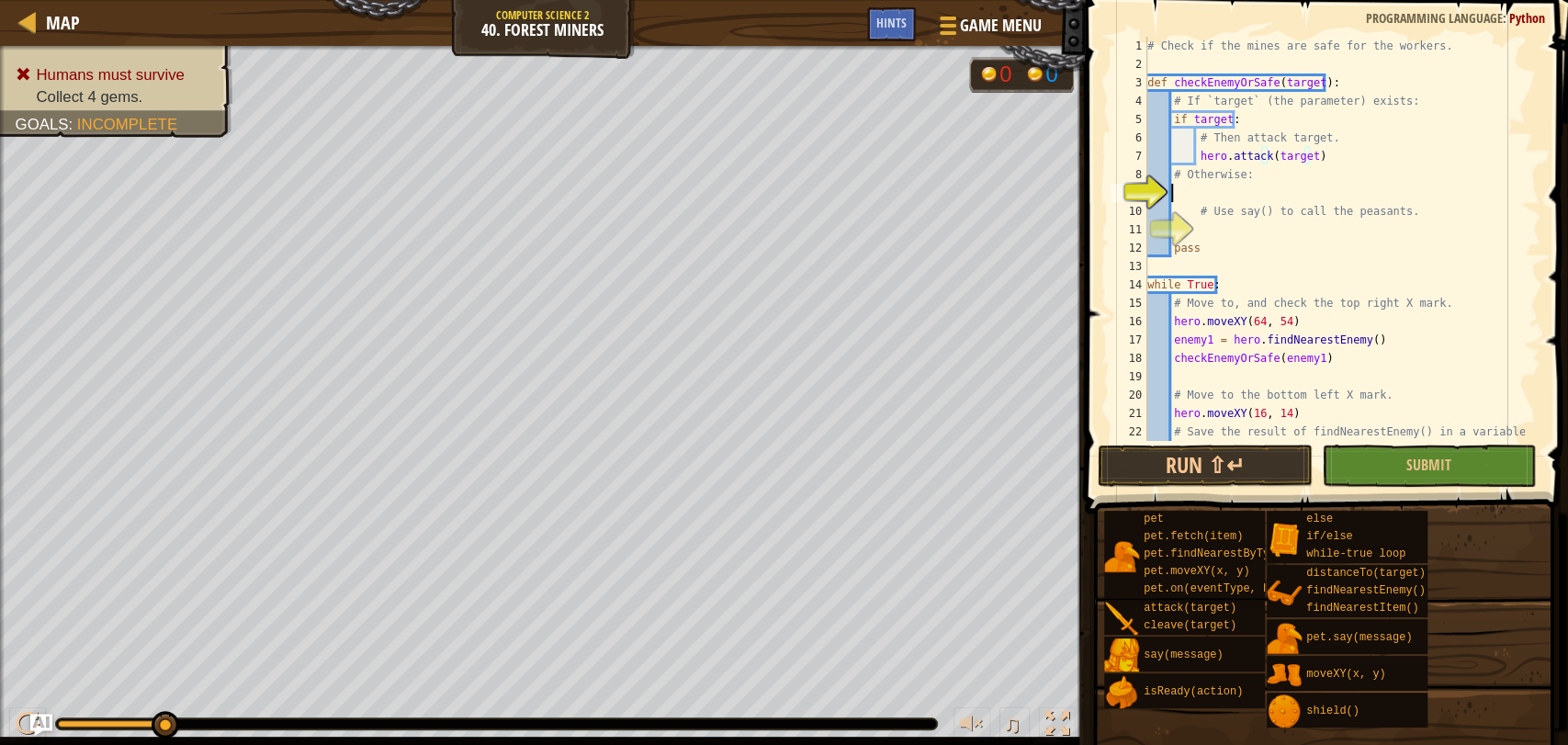
click at [1180, 187] on div "# Check if the mines are safe for the workers. def checkEnemyOrSafe ( target ) …" at bounding box center [1333, 257] width 381 height 441
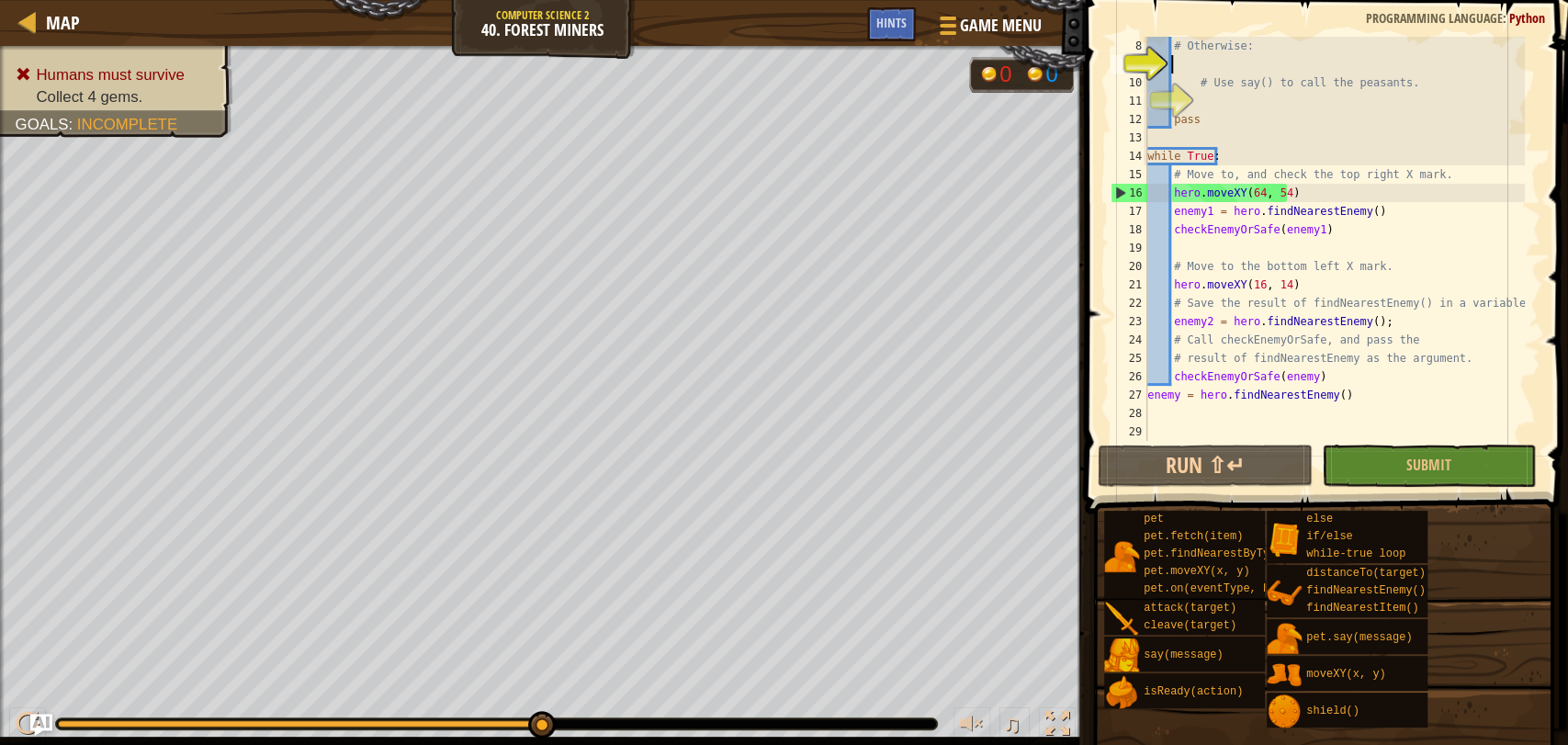
scroll to position [128, 0]
click at [1220, 95] on div "# Otherwise: # Use say() to call the peasants. pass while True : # Move to, and…" at bounding box center [1333, 257] width 381 height 441
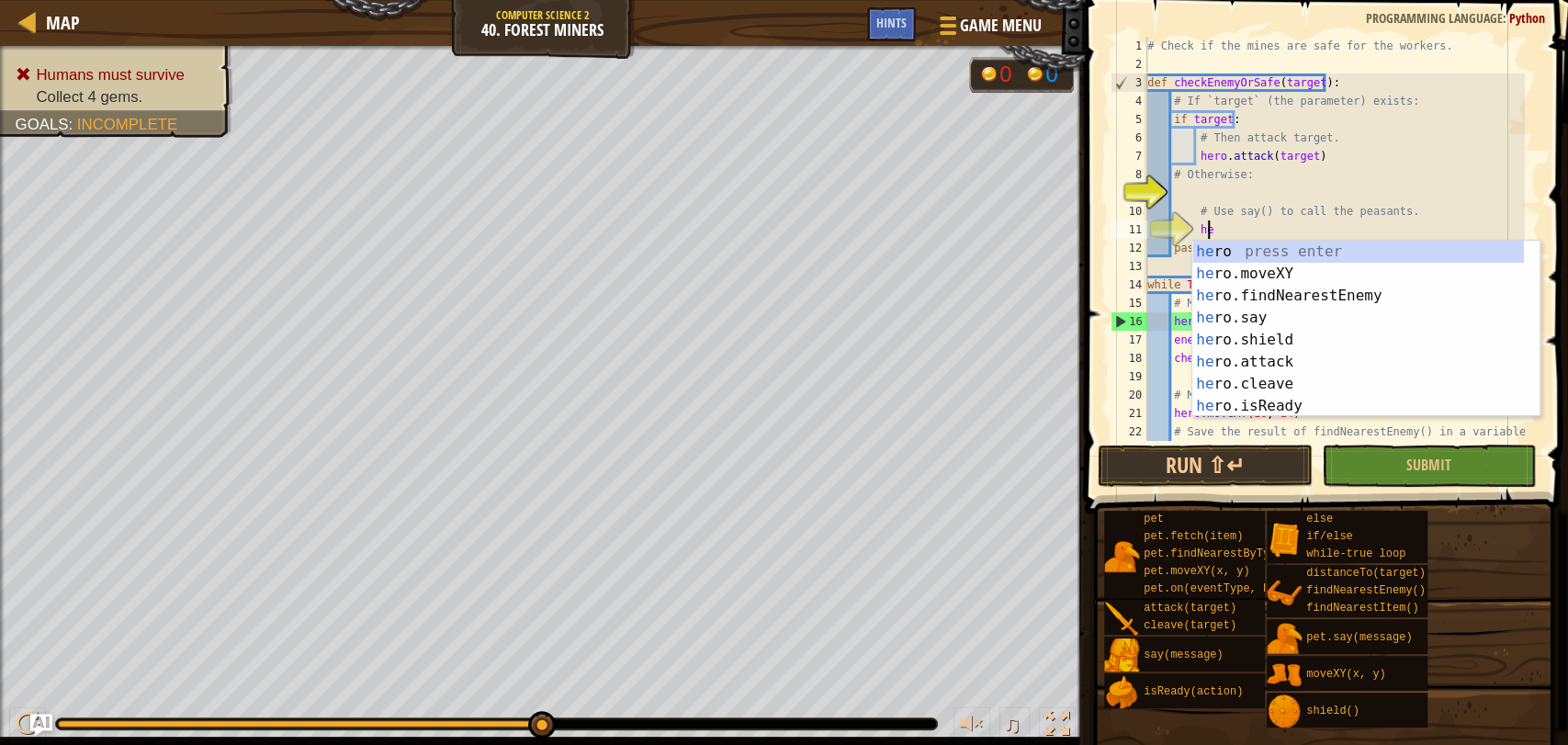
scroll to position [7, 4]
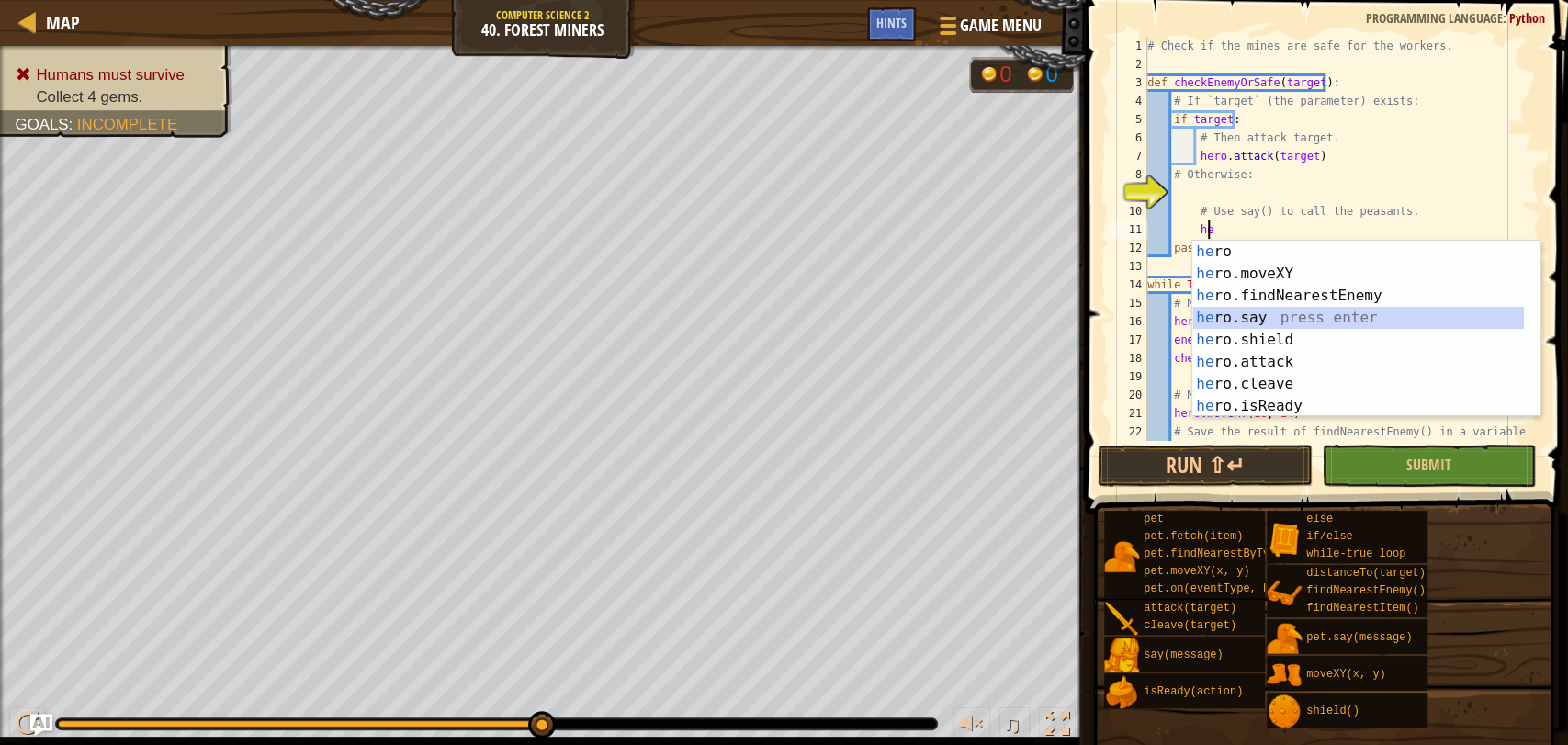
click at [1217, 326] on div "he ro press enter he ro.moveXY press enter he ro.findNearestEnemy press enter h…" at bounding box center [1358, 350] width 332 height 220
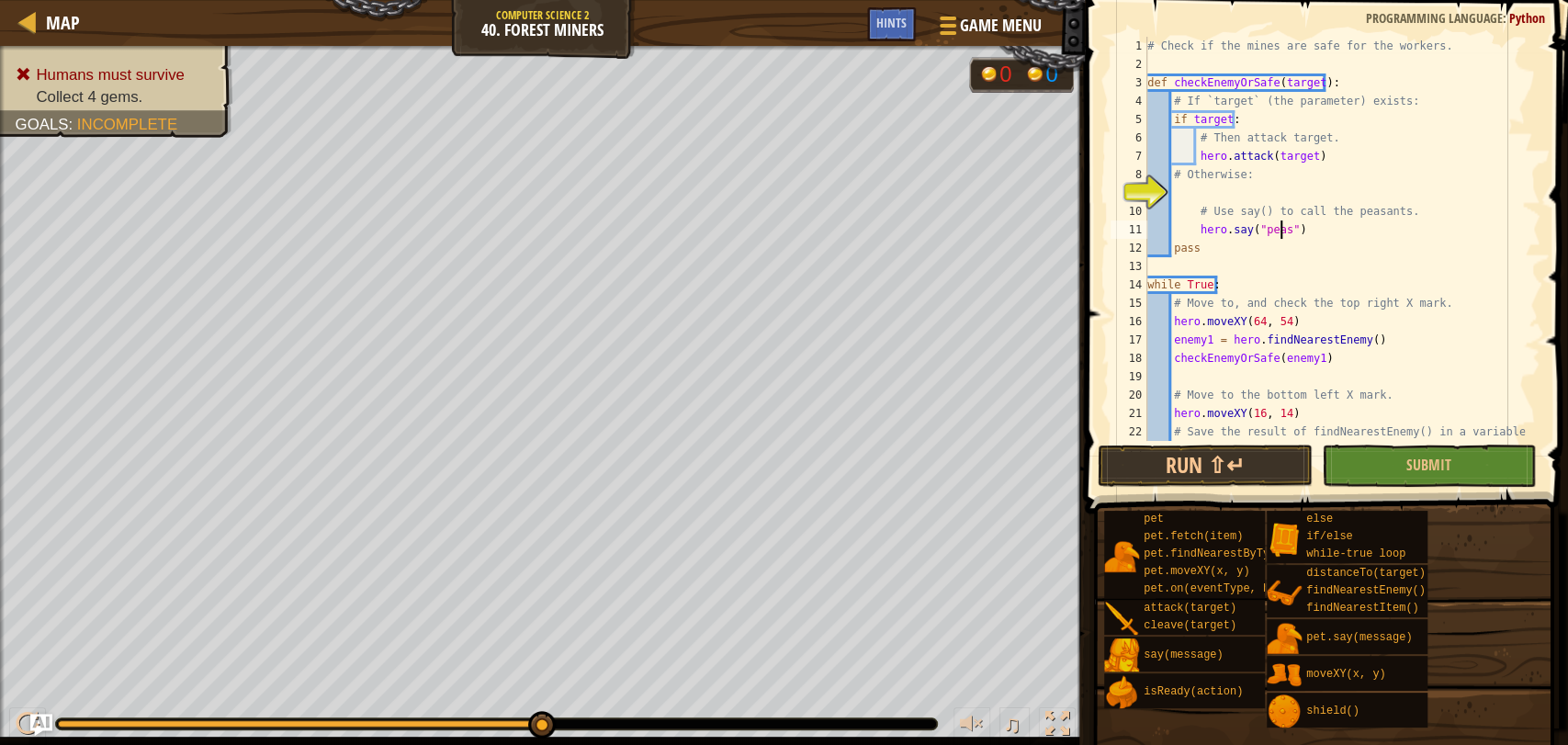
scroll to position [7, 12]
type textarea "hero.say("peasants")"
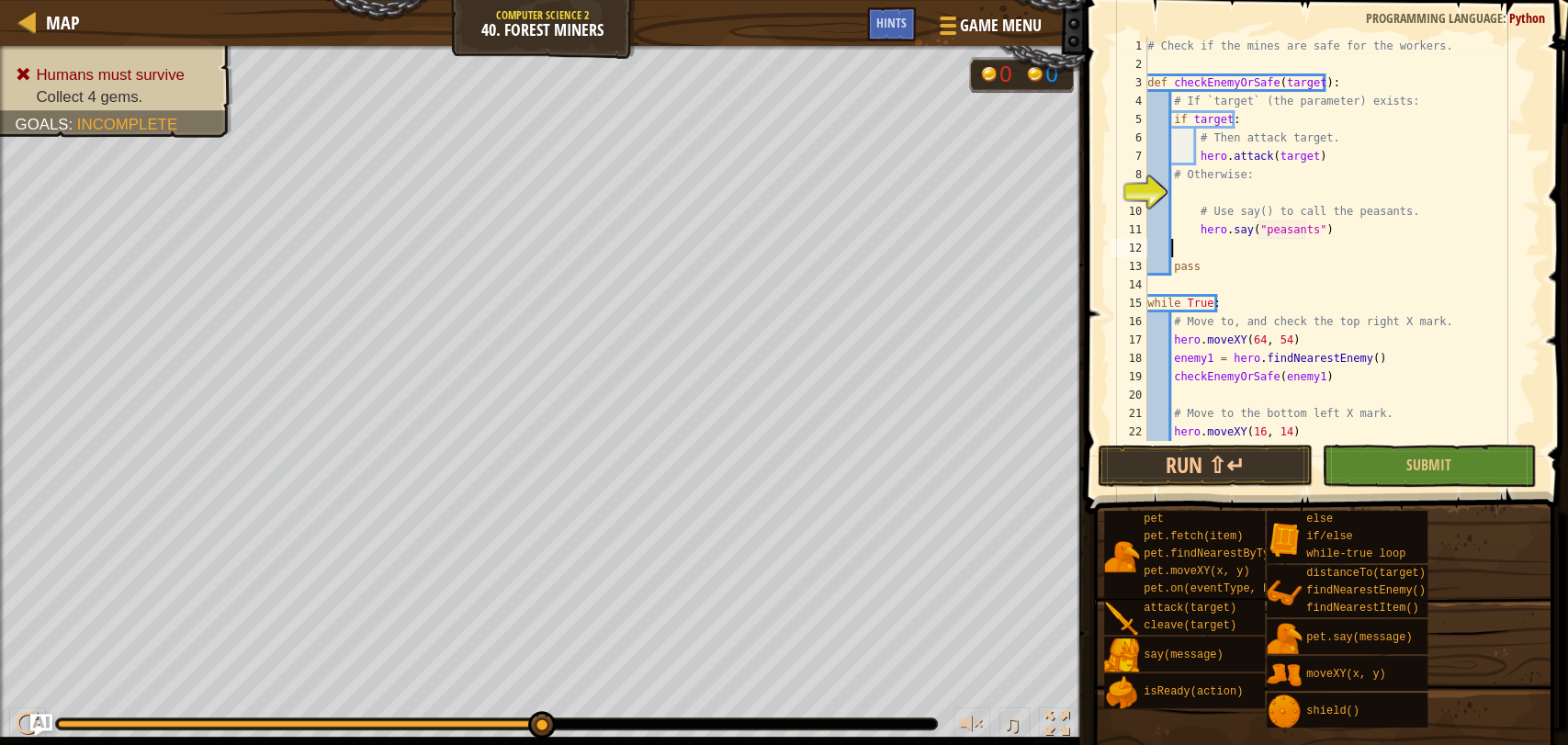
scroll to position [7, 0]
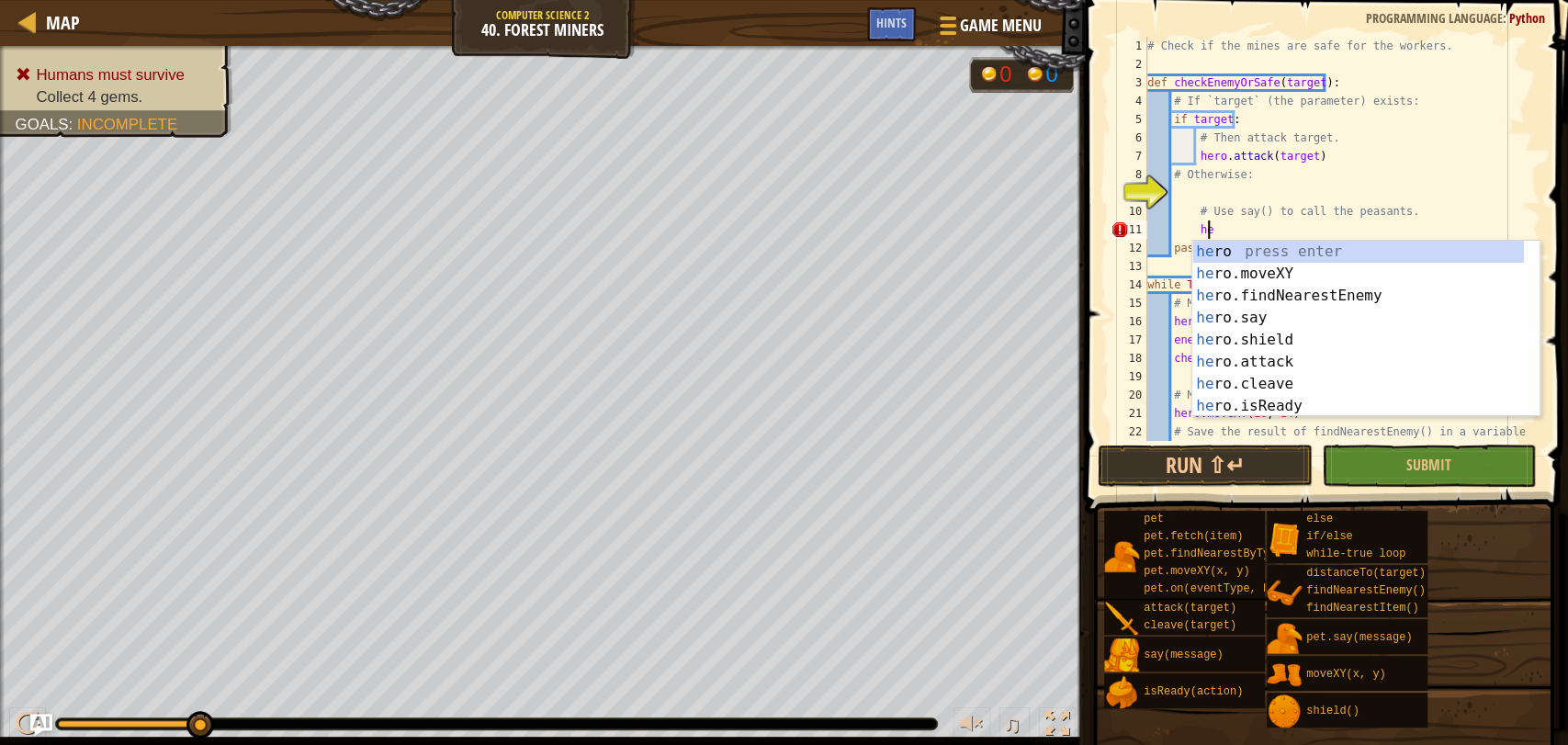
type textarea "h"
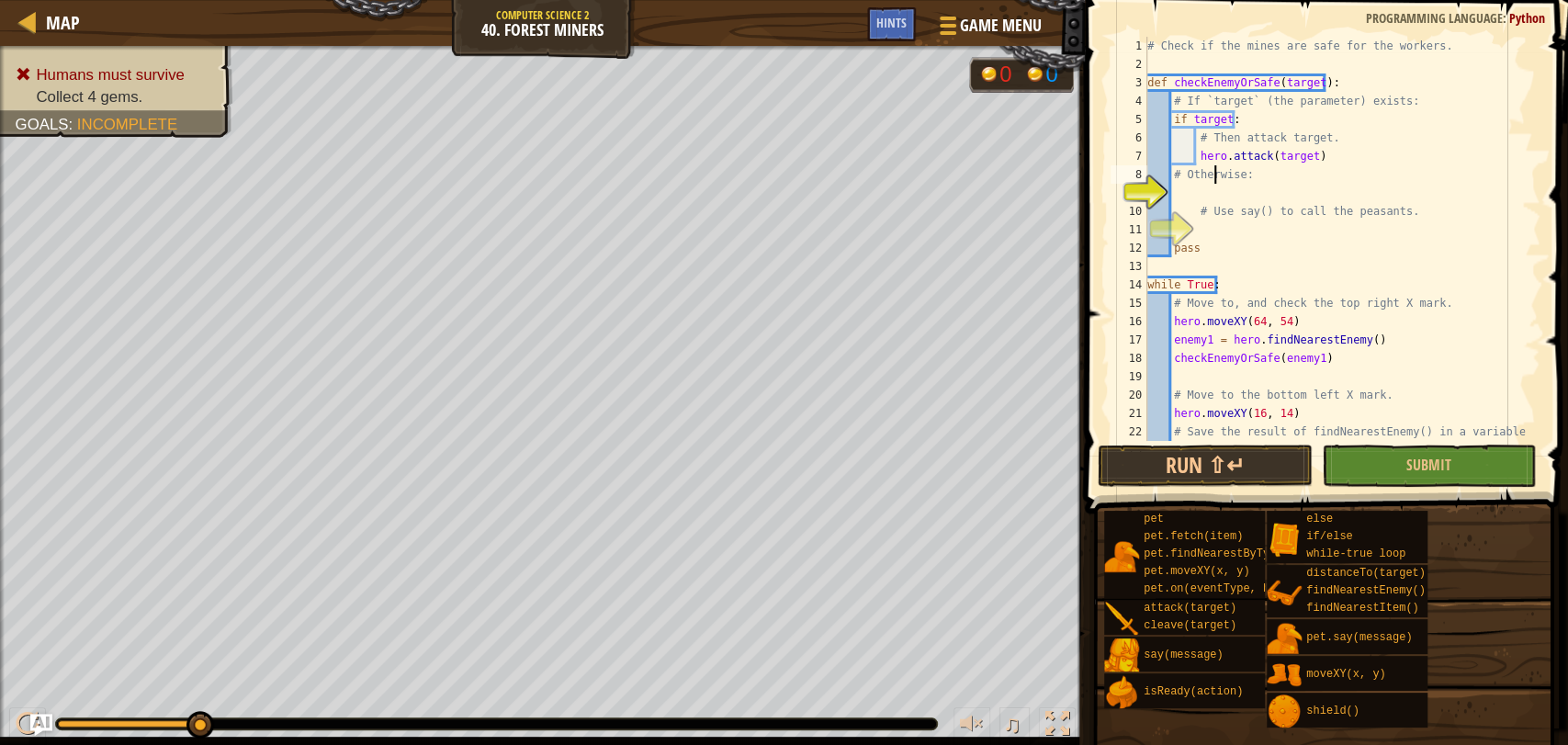
click at [1212, 171] on div "# Check if the mines are safe for the workers. def checkEnemyOrSafe ( target ) …" at bounding box center [1333, 257] width 381 height 441
click at [1197, 176] on div "# Check if the mines are safe for the workers. def checkEnemyOrSafe ( target ) …" at bounding box center [1333, 257] width 381 height 441
click at [1192, 203] on div "# Check if the mines are safe for the workers. def checkEnemyOrSafe ( target ) …" at bounding box center [1333, 257] width 381 height 441
type textarea "# Use say() to call the peasants."
click at [1185, 195] on div "# Check if the mines are safe for the workers. def checkEnemyOrSafe ( target ) …" at bounding box center [1333, 257] width 381 height 441
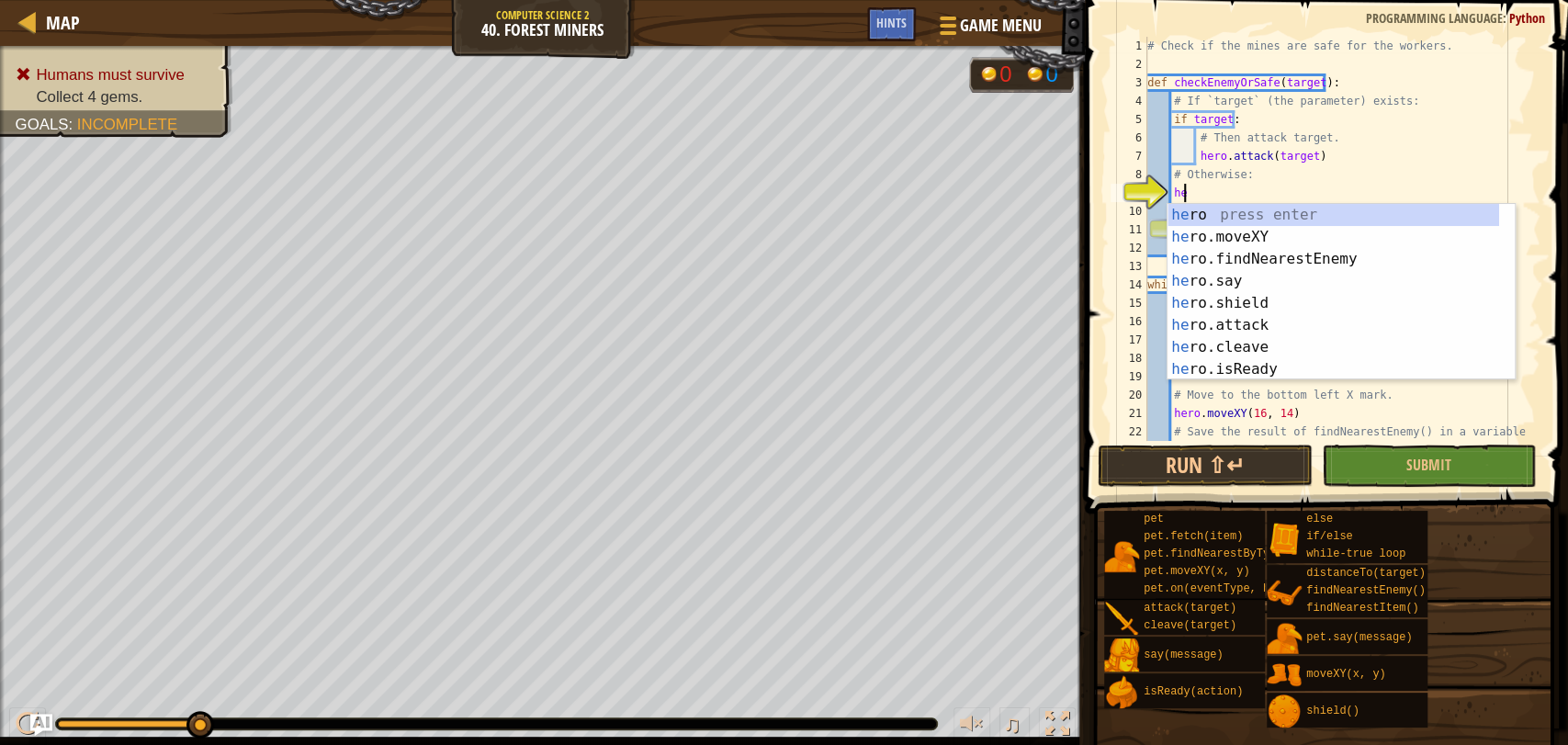
scroll to position [7, 2]
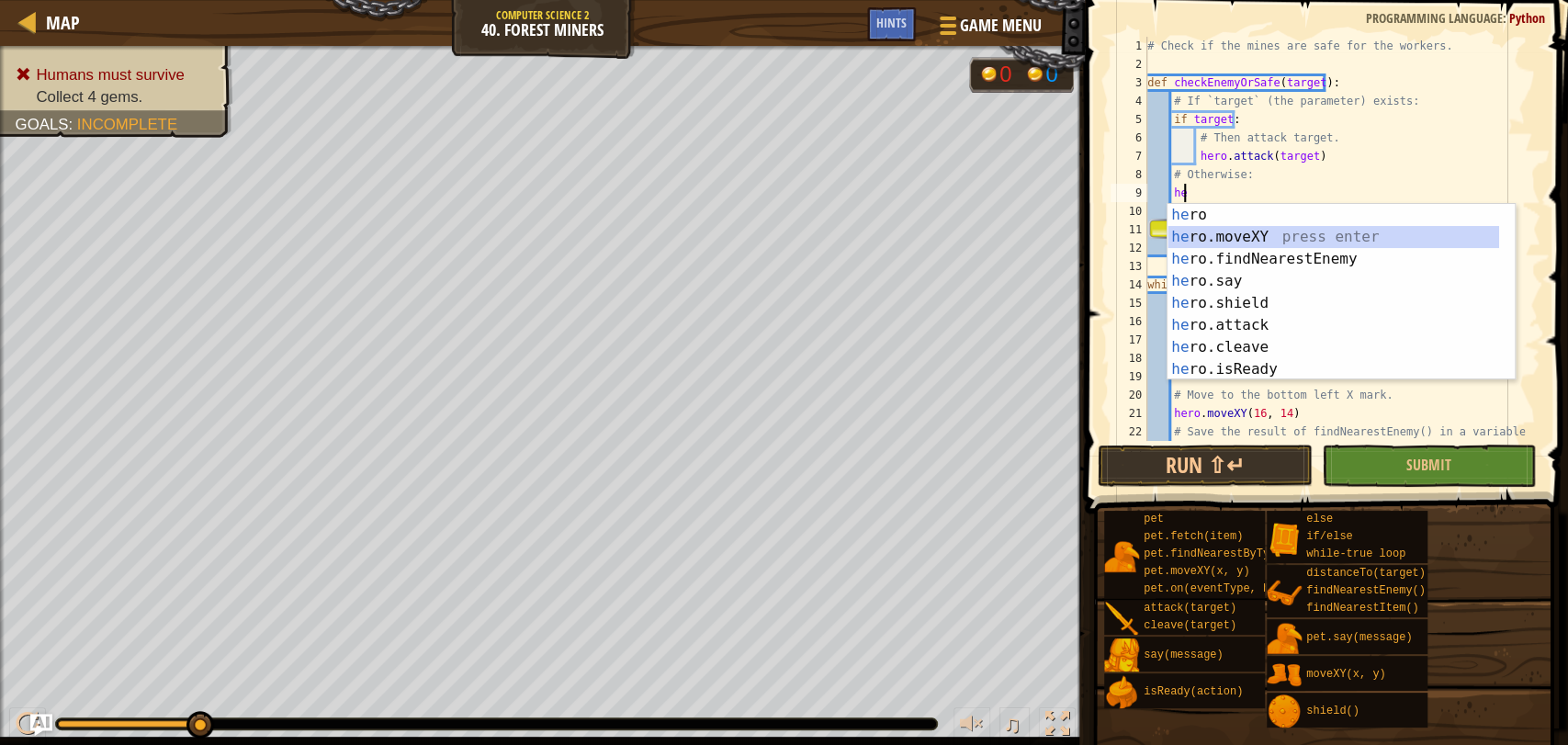
click at [1197, 227] on div "he ro press enter he ro.moveXY press enter he ro.findNearestEnemy press enter h…" at bounding box center [1333, 313] width 332 height 220
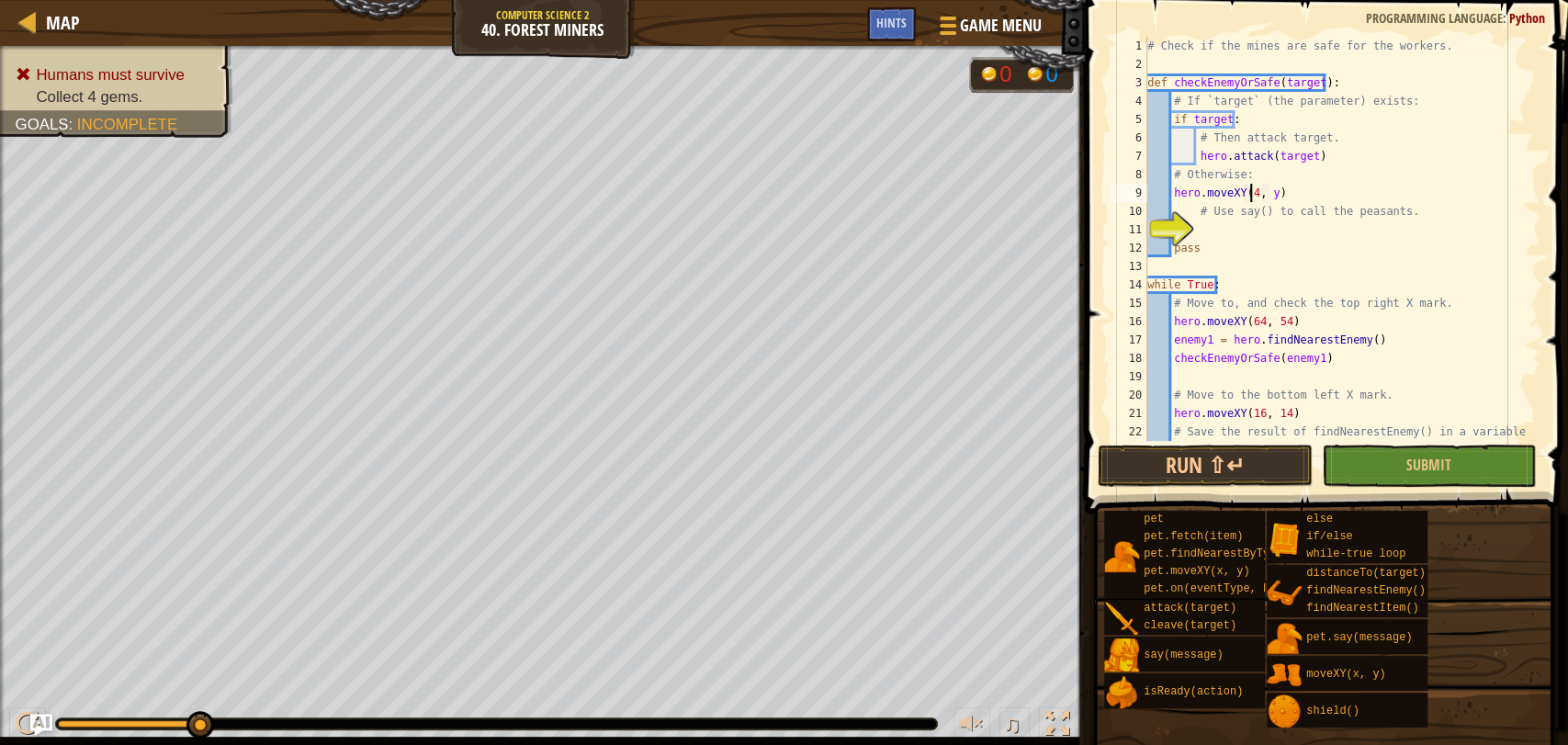
scroll to position [7, 7]
type textarea "hero.moveXY(41, 41)"
click at [1217, 222] on div "# Check if the mines are safe for the workers. def checkEnemyOrSafe ( target ) …" at bounding box center [1333, 257] width 381 height 441
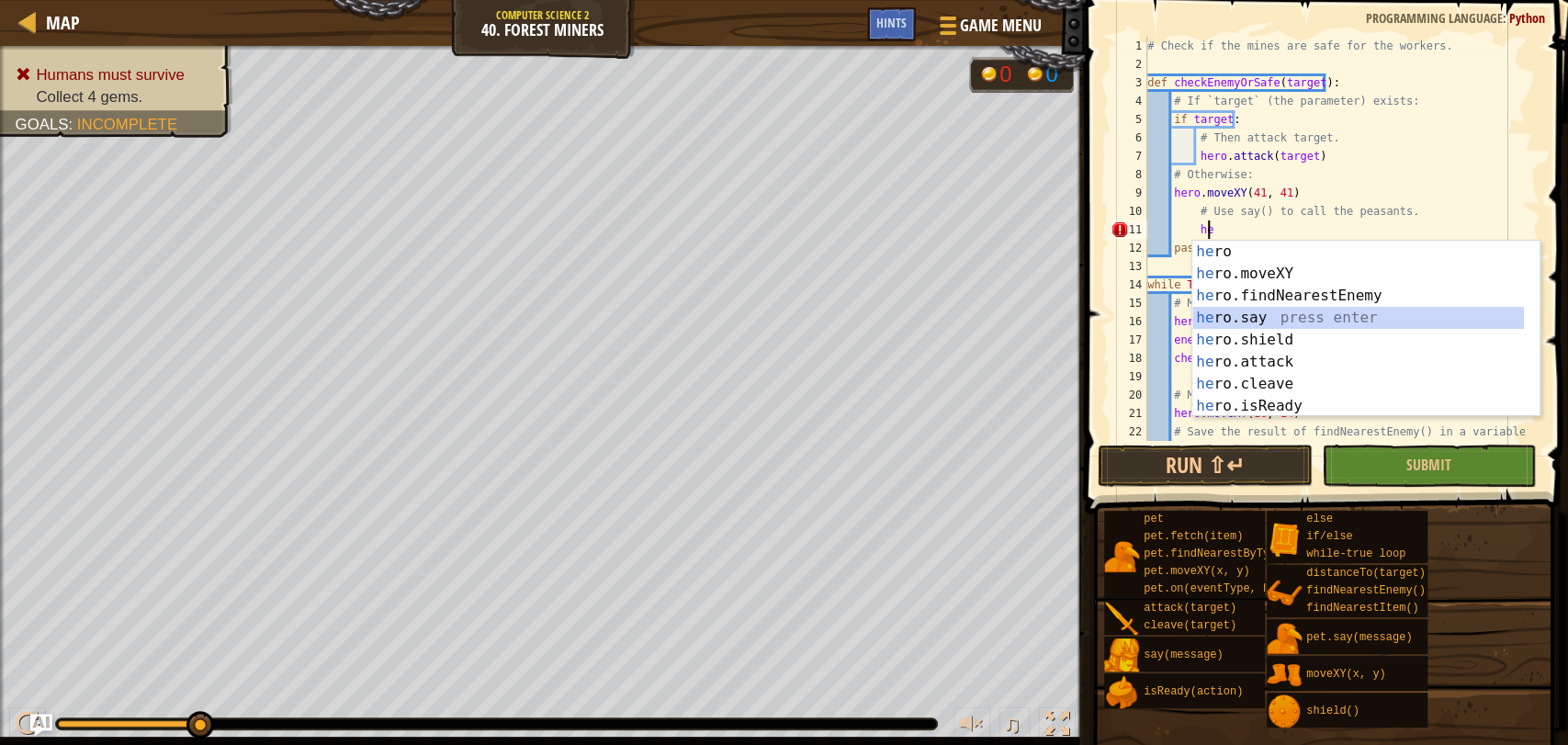
click at [1296, 317] on div "he ro press enter he ro.moveXY press enter he ro.findNearestEnemy press enter h…" at bounding box center [1358, 350] width 332 height 220
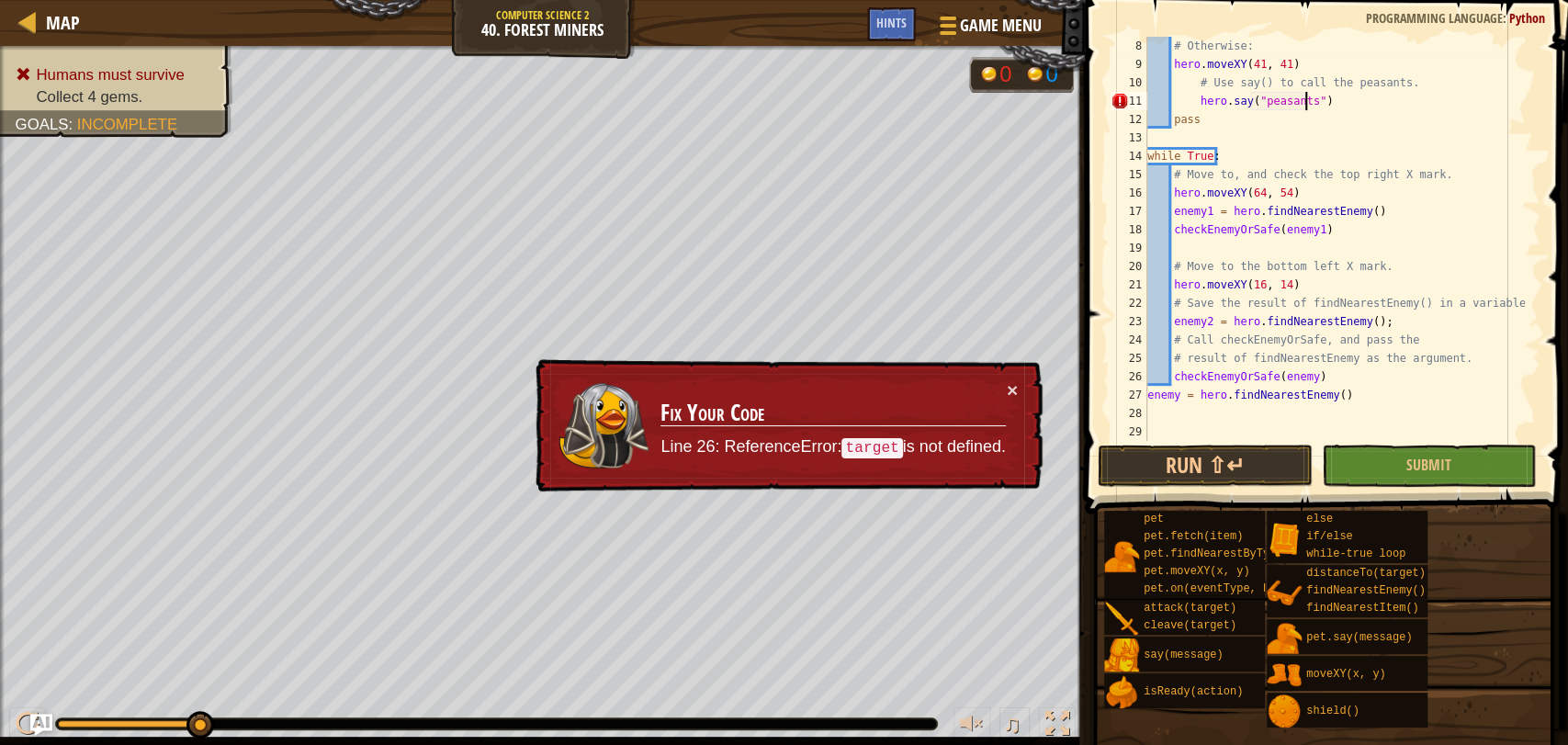
scroll to position [0, 0]
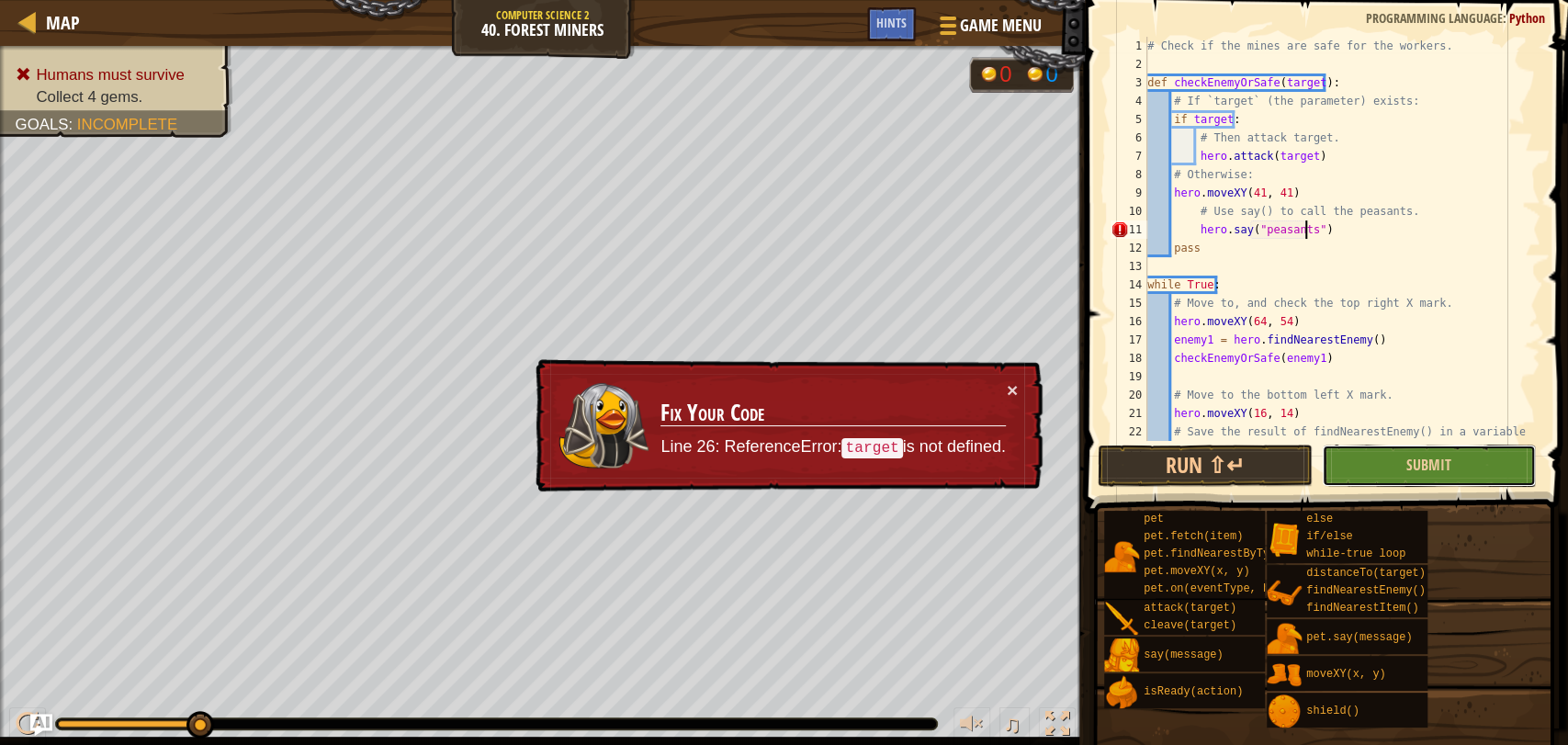
click at [1493, 461] on button "Submit" at bounding box center [1429, 466] width 214 height 42
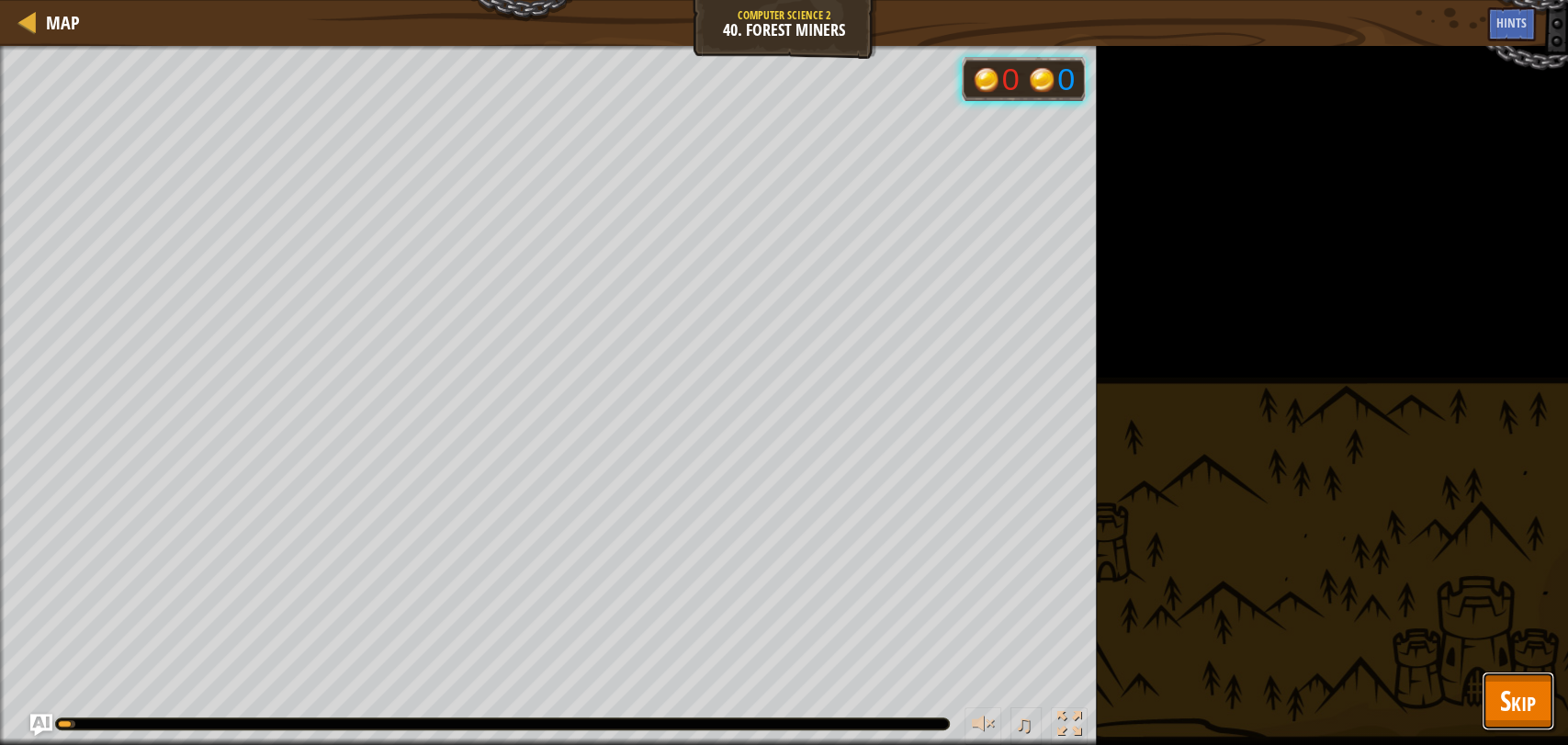
click at [1533, 677] on button "Skip" at bounding box center [1517, 701] width 73 height 59
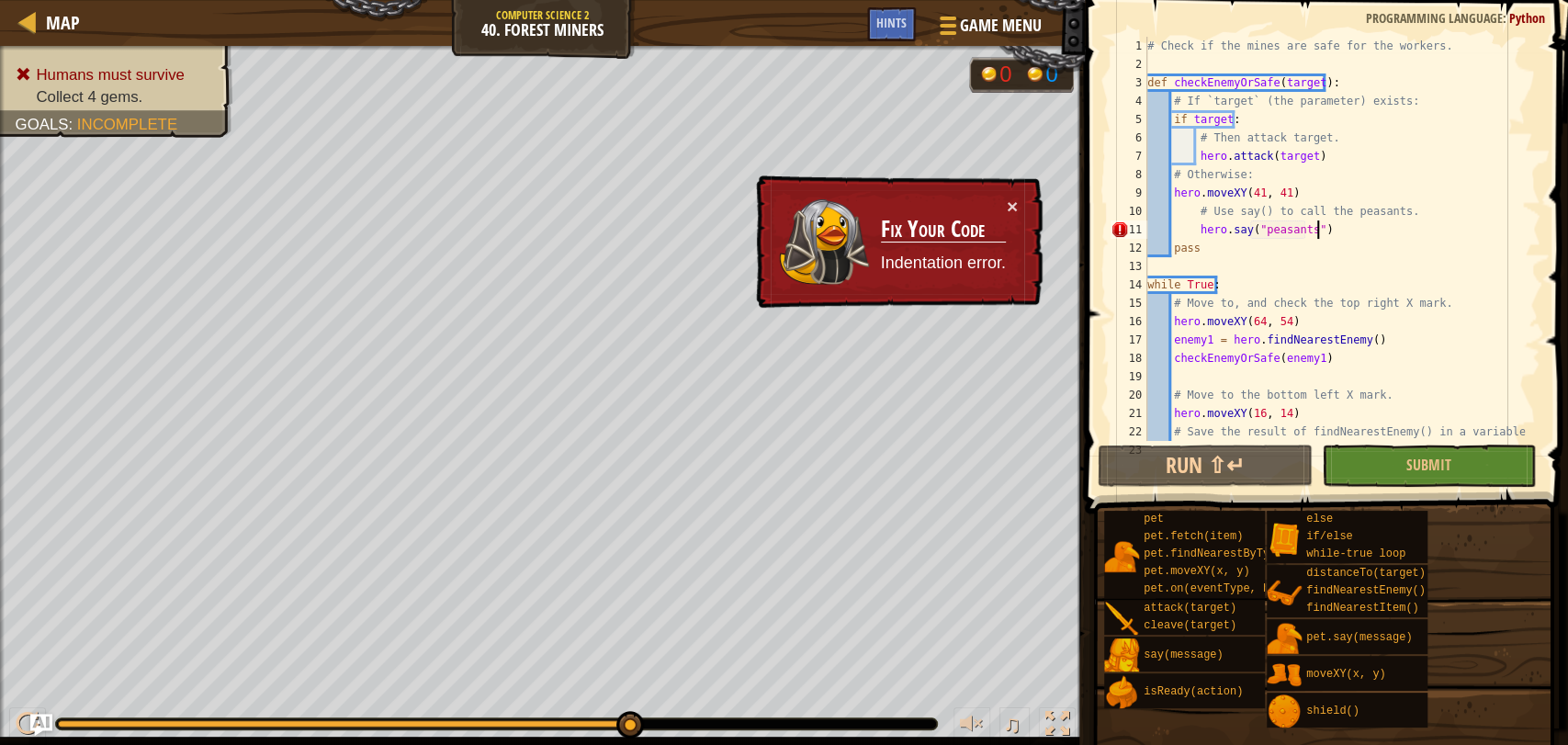
click at [1315, 222] on div "# Check if the mines are safe for the workers. def checkEnemyOrSafe ( target ) …" at bounding box center [1333, 257] width 381 height 441
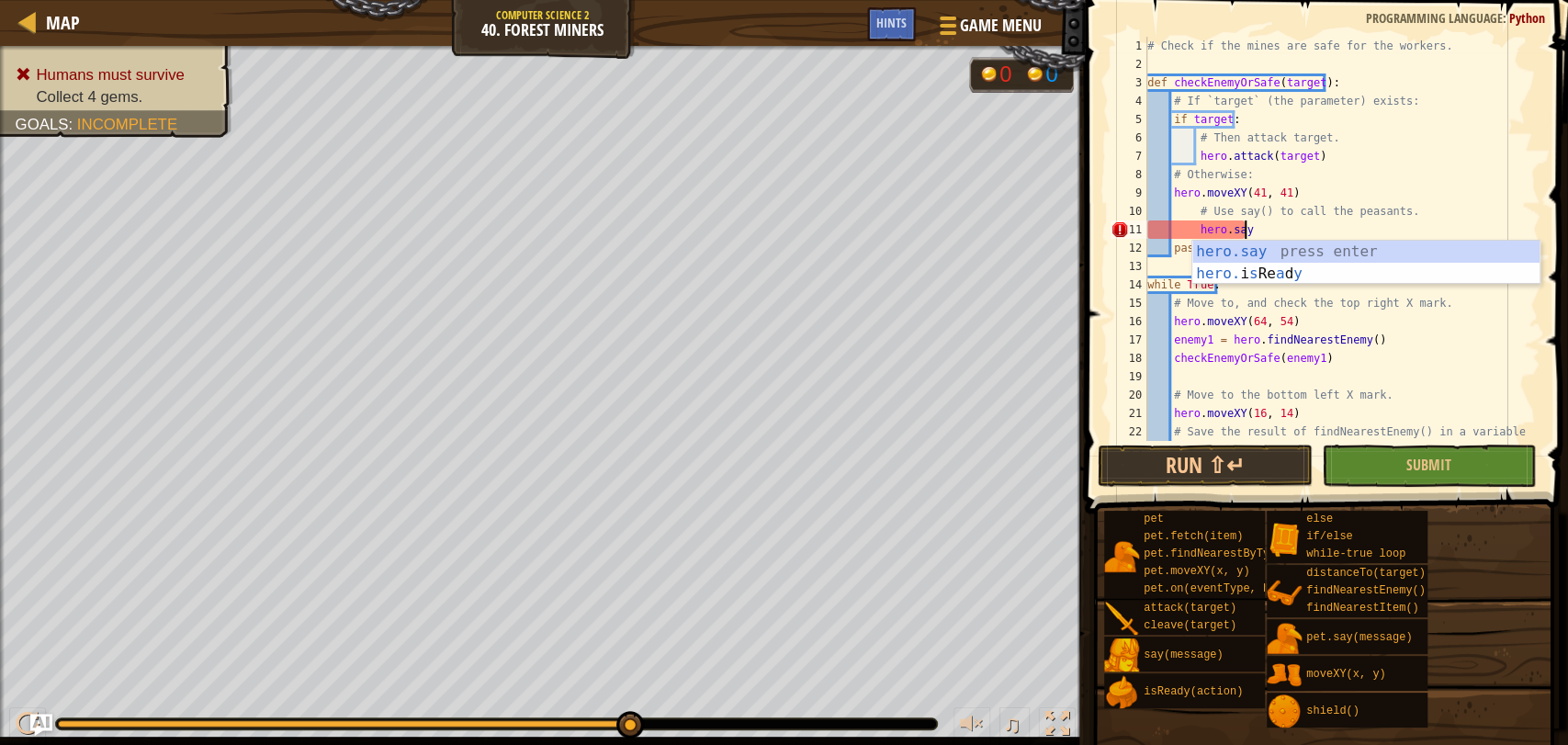
scroll to position [7, 7]
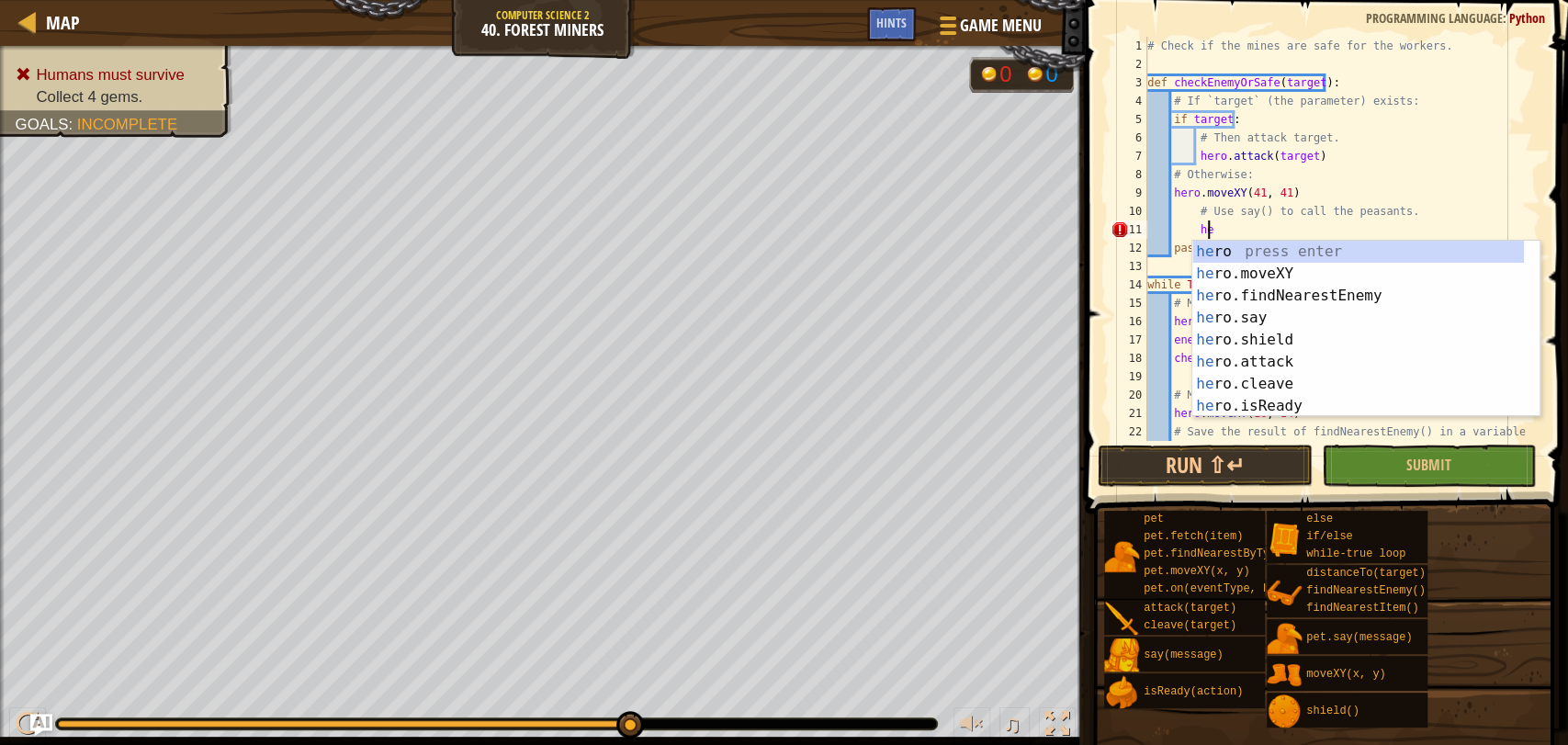
type textarea "h"
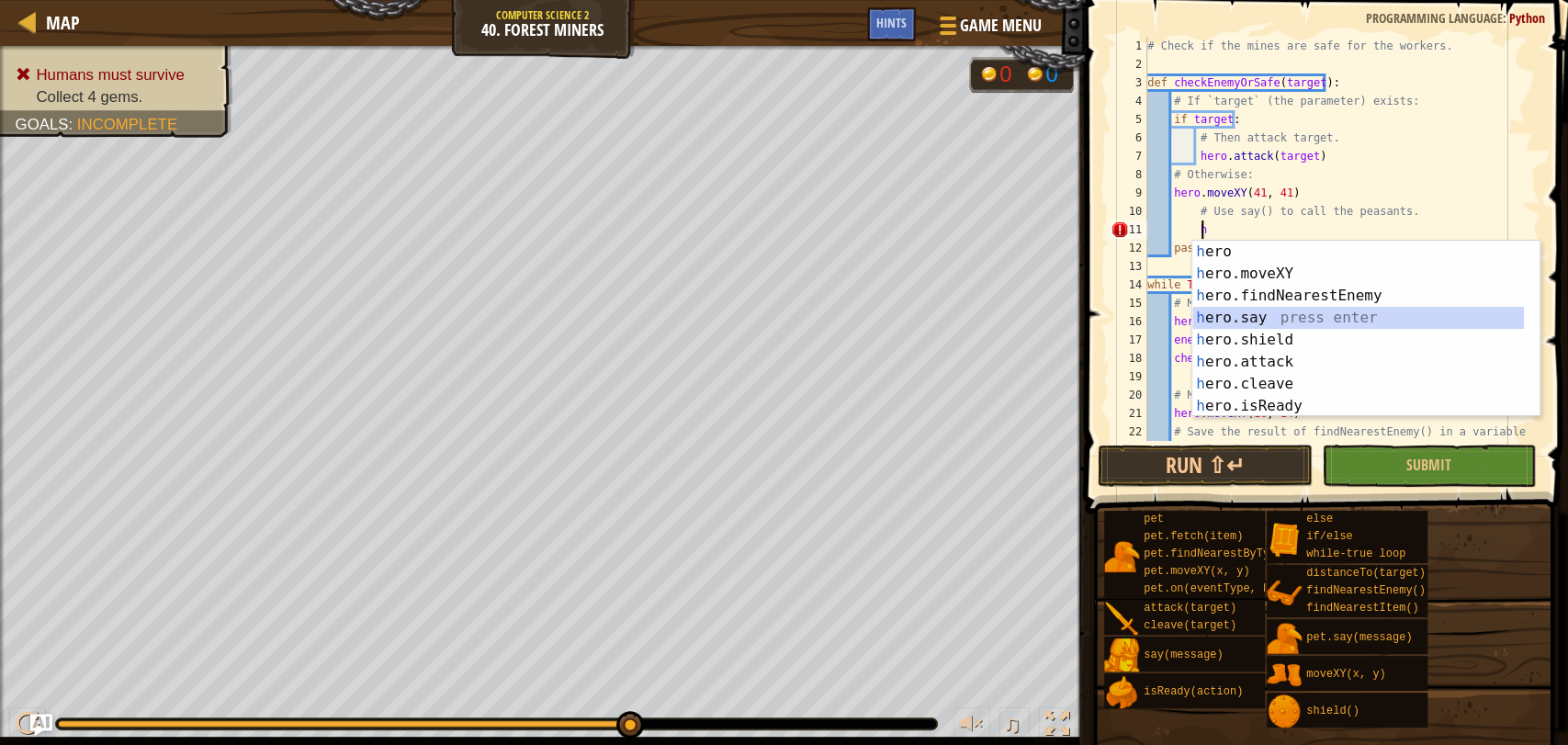
click at [1320, 311] on div "h ero press enter h ero.moveXY press enter h ero.findNearestEnemy press enter h…" at bounding box center [1358, 350] width 332 height 220
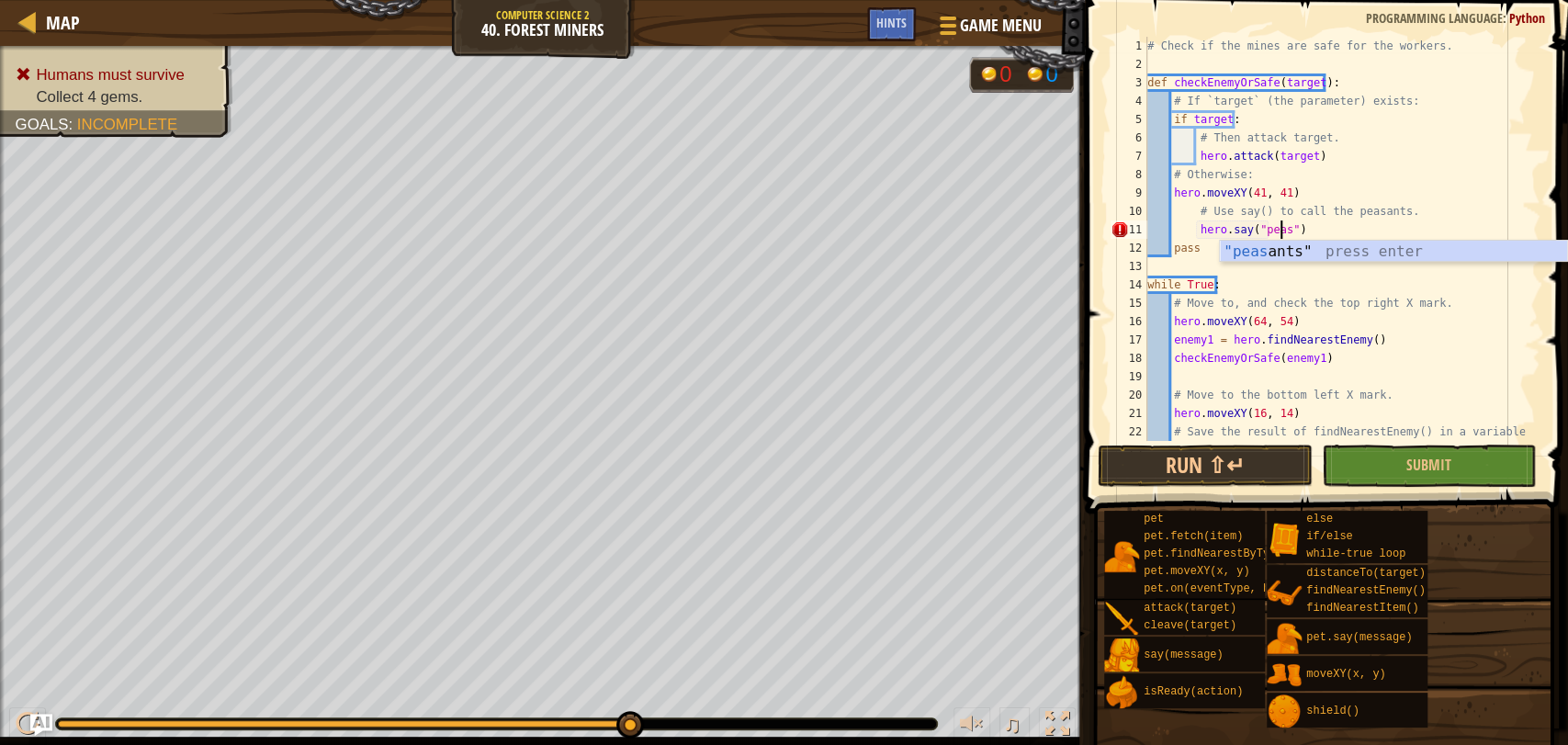
scroll to position [7, 12]
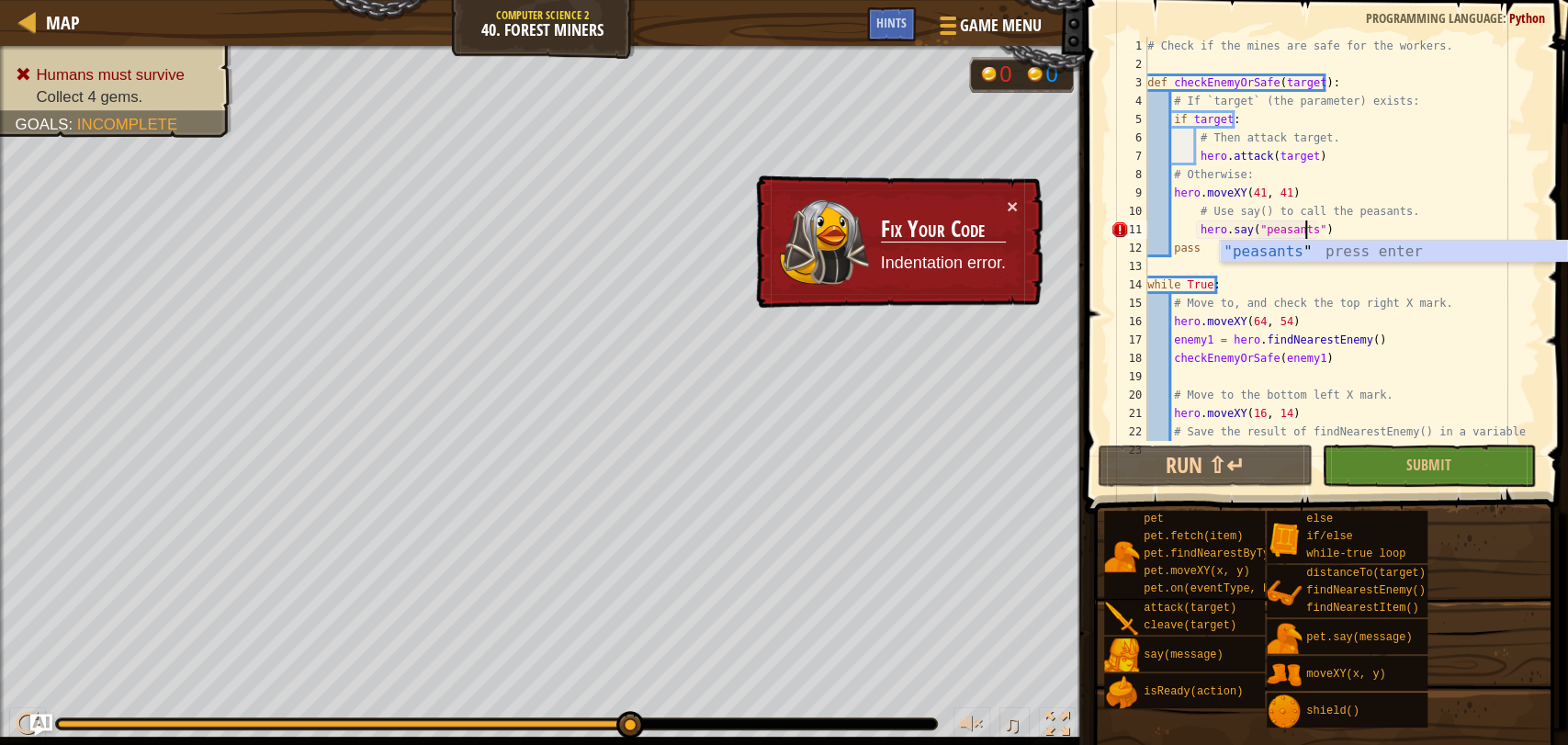
click at [1340, 228] on div "# Check if the mines are safe for the workers. def checkEnemyOrSafe ( target ) …" at bounding box center [1333, 257] width 381 height 441
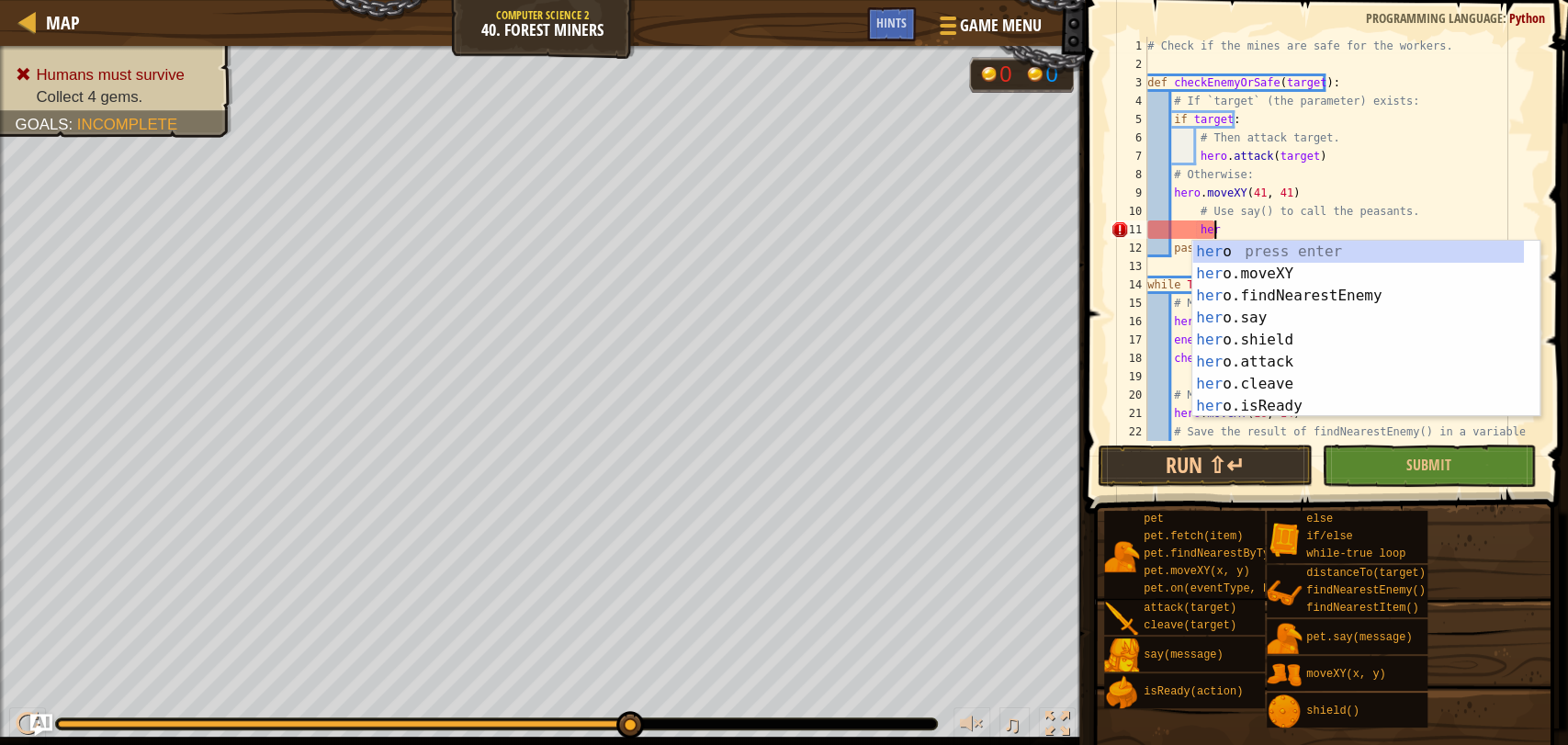
type textarea "h"
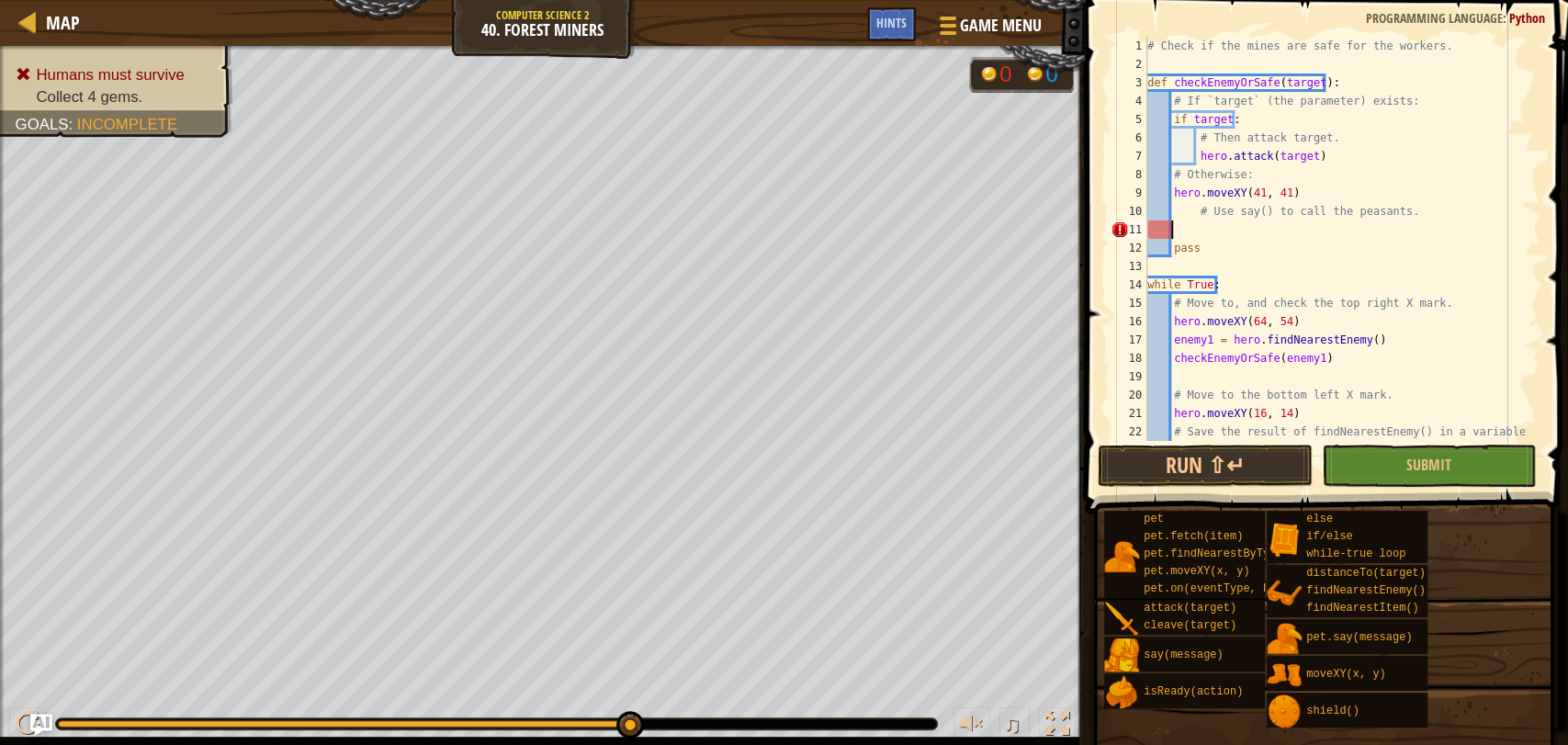
scroll to position [7, 1]
click at [1302, 179] on div "# Check if the mines are safe for the workers. def checkEnemyOrSafe ( target ) …" at bounding box center [1333, 257] width 381 height 441
click at [1304, 188] on div "# Check if the mines are safe for the workers. def checkEnemyOrSafe ( target ) …" at bounding box center [1333, 257] width 381 height 441
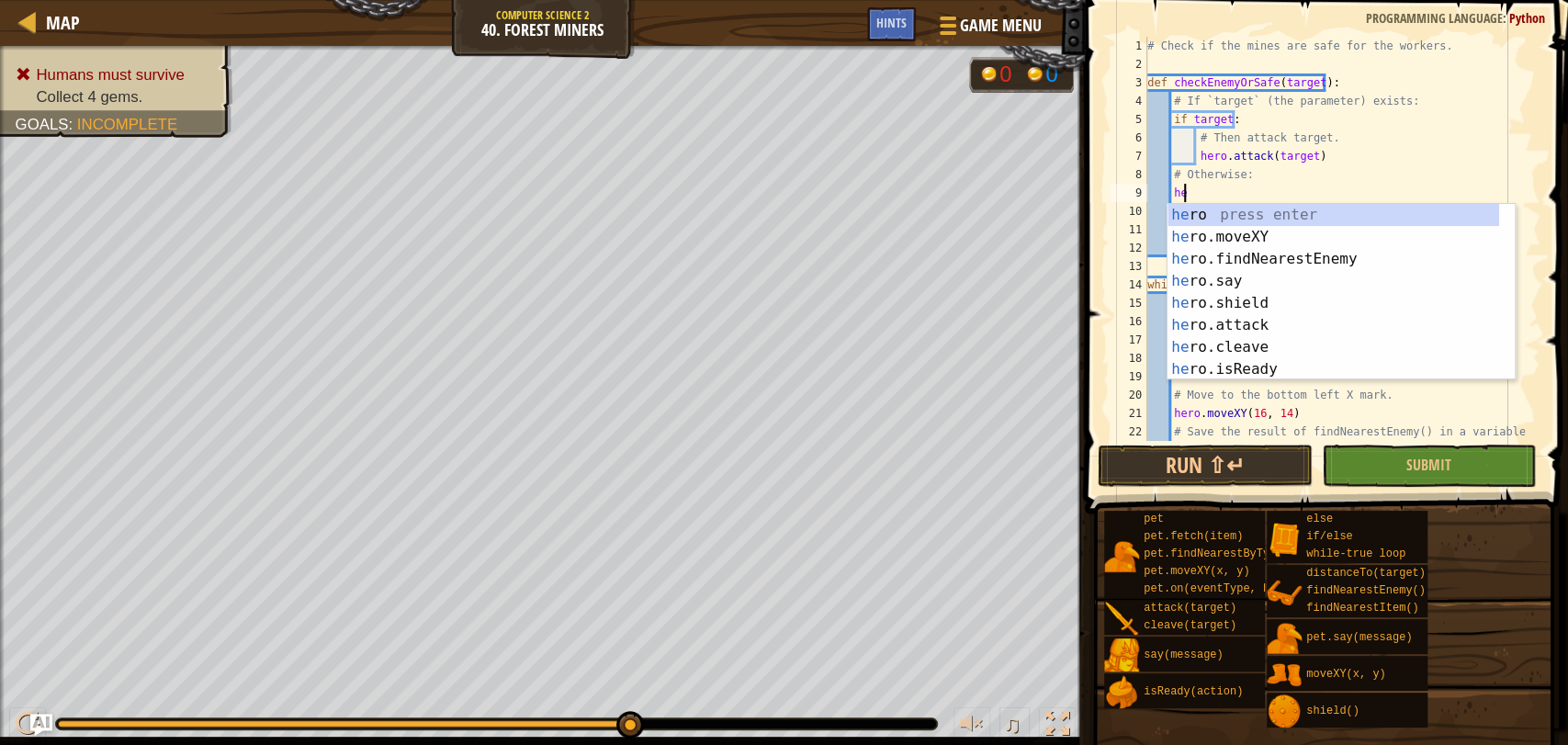
type textarea "h"
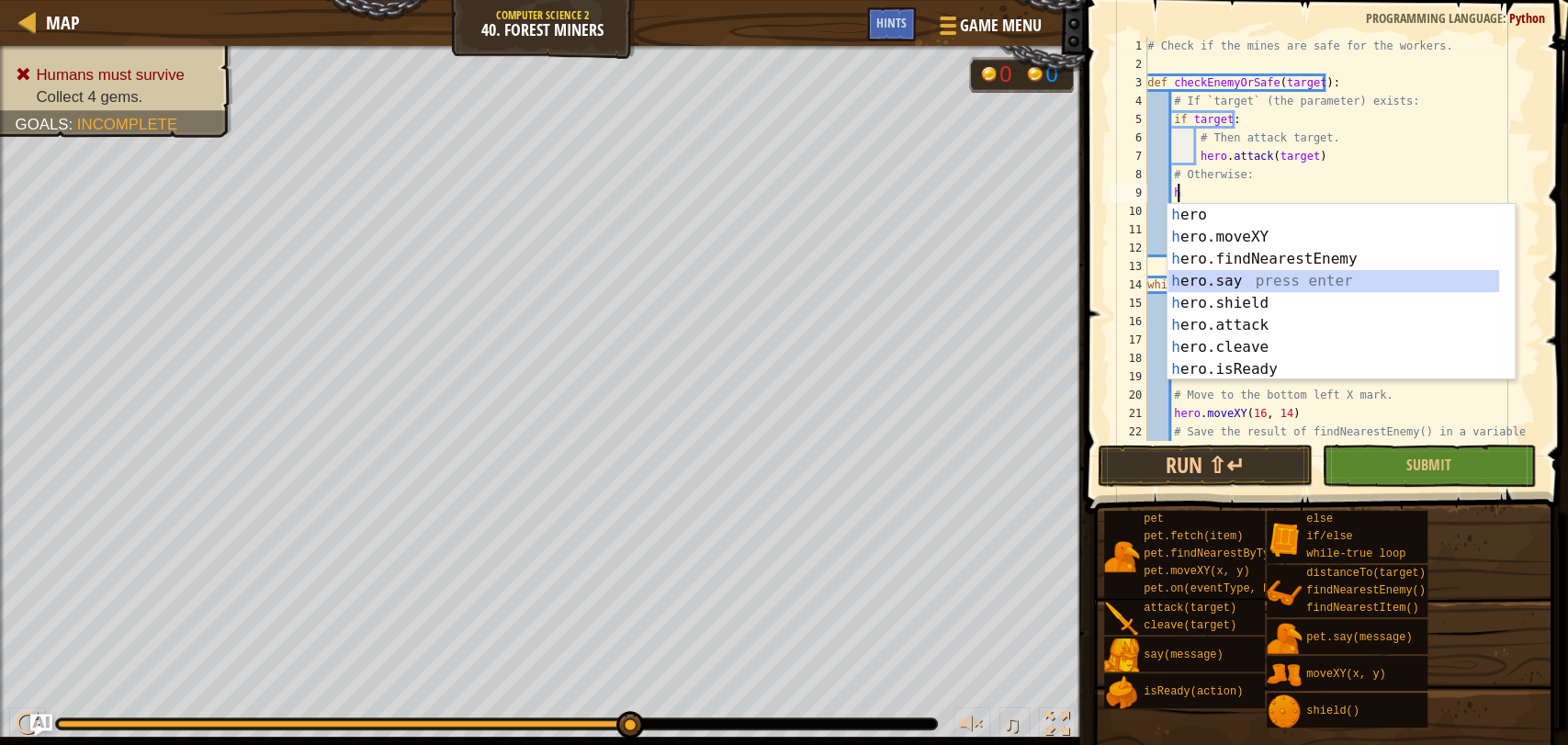
click at [1301, 285] on div "h ero press enter h ero.moveXY press enter h ero.findNearestEnemy press enter h…" at bounding box center [1333, 313] width 332 height 220
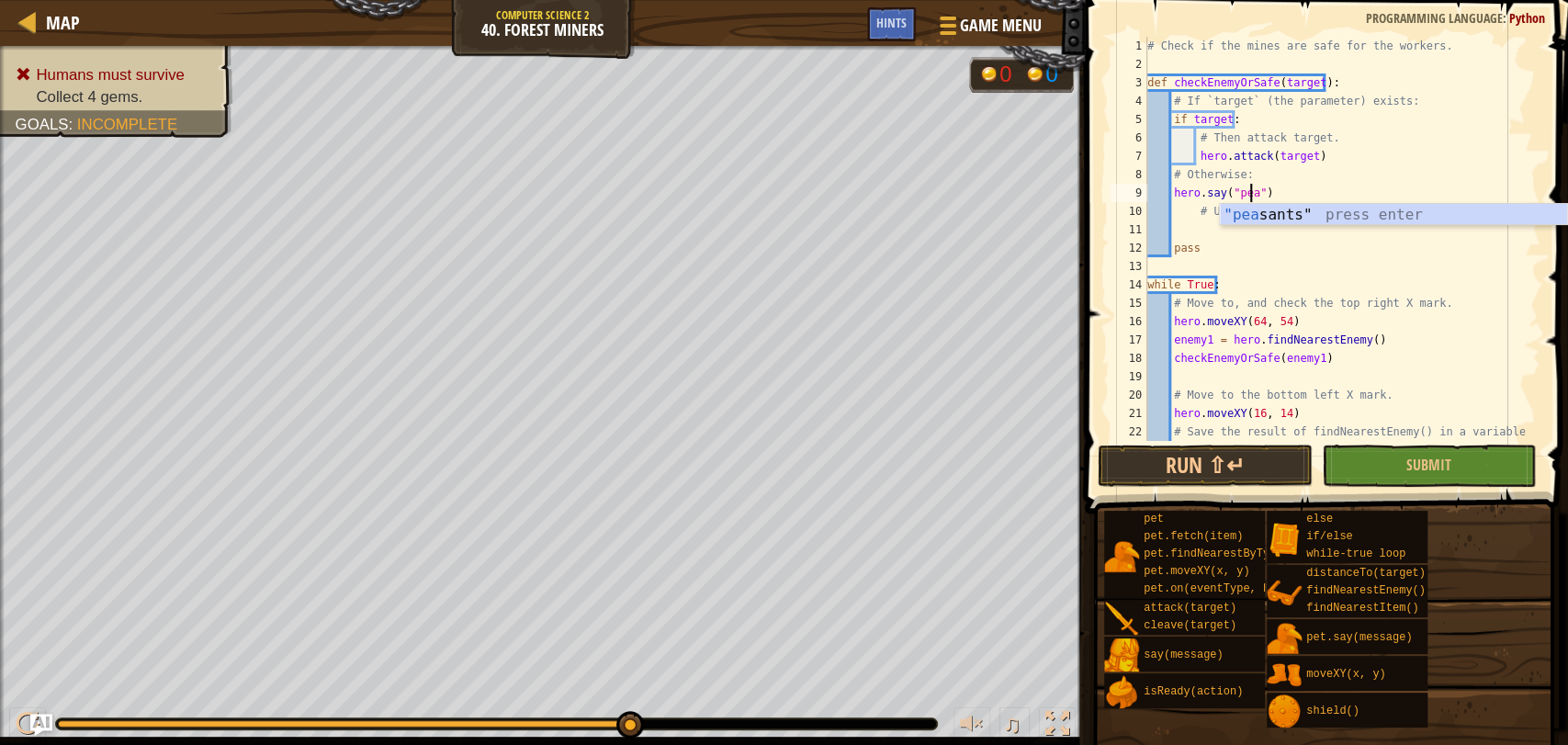
scroll to position [7, 8]
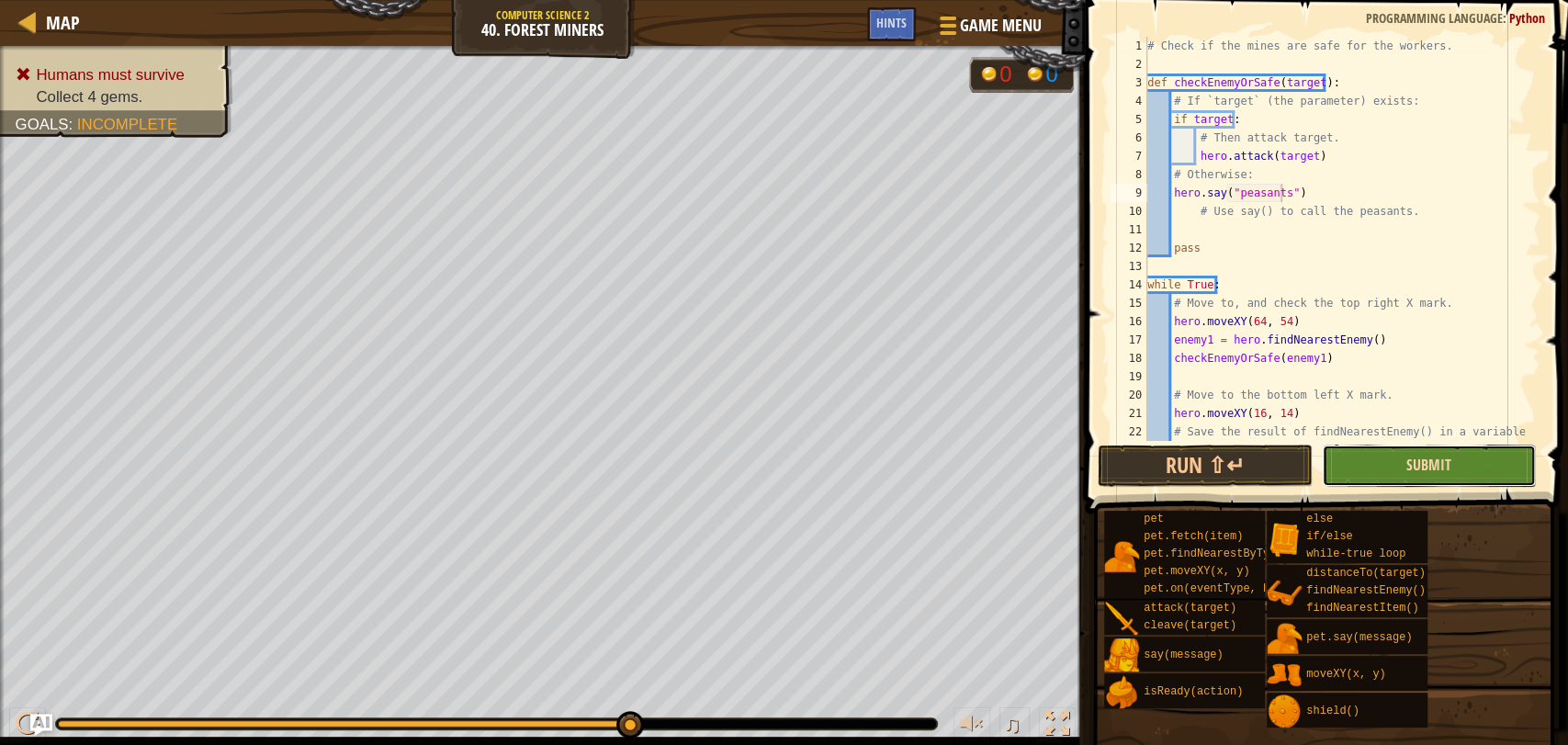
click at [1410, 467] on span "Submit" at bounding box center [1428, 465] width 45 height 20
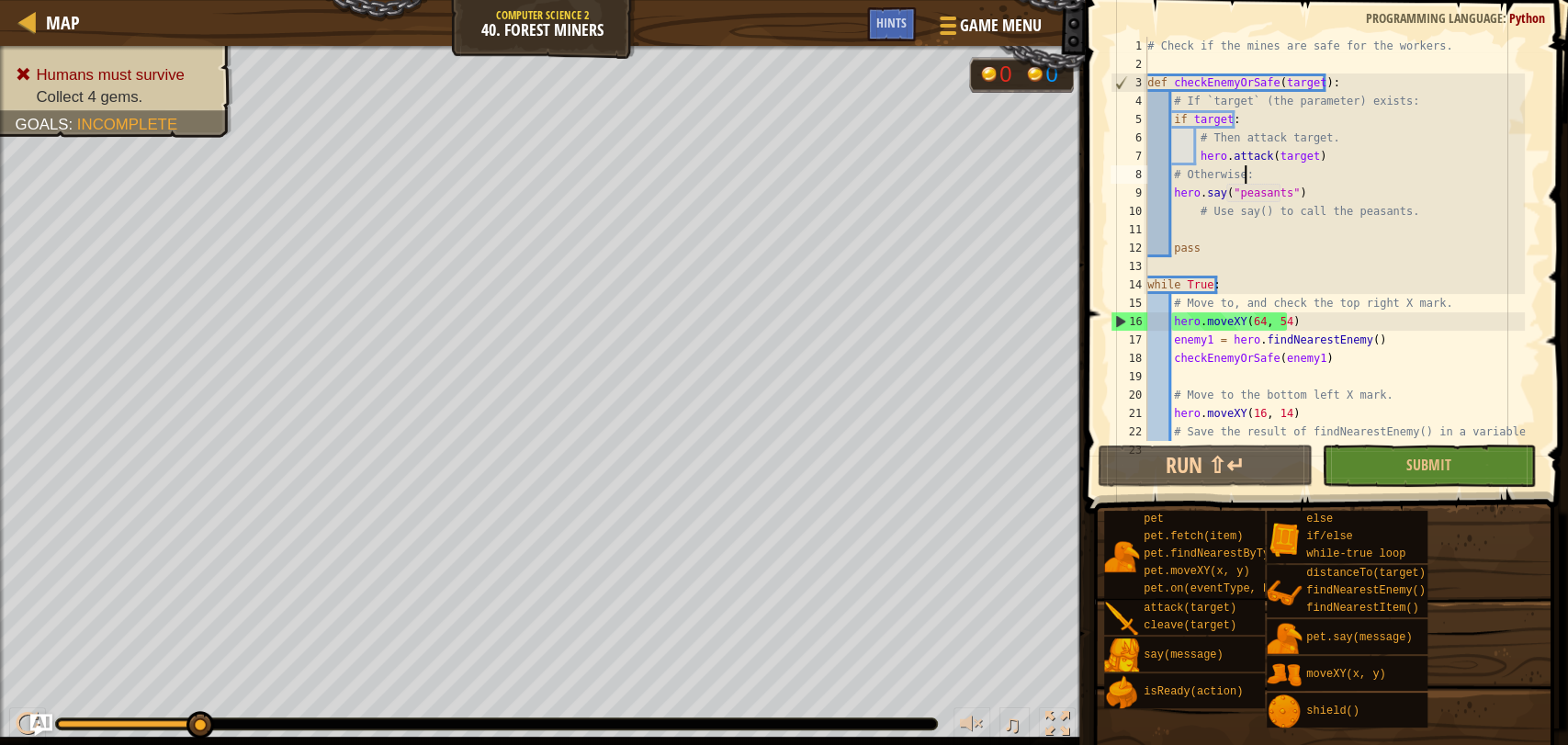
scroll to position [7, 7]
click at [1313, 176] on div "# Check if the mines are safe for the workers. def checkEnemyOrSafe ( target ) …" at bounding box center [1333, 257] width 381 height 441
click at [1313, 195] on div "# Check if the mines are safe for the workers. def checkEnemyOrSafe ( target ) …" at bounding box center [1333, 257] width 381 height 441
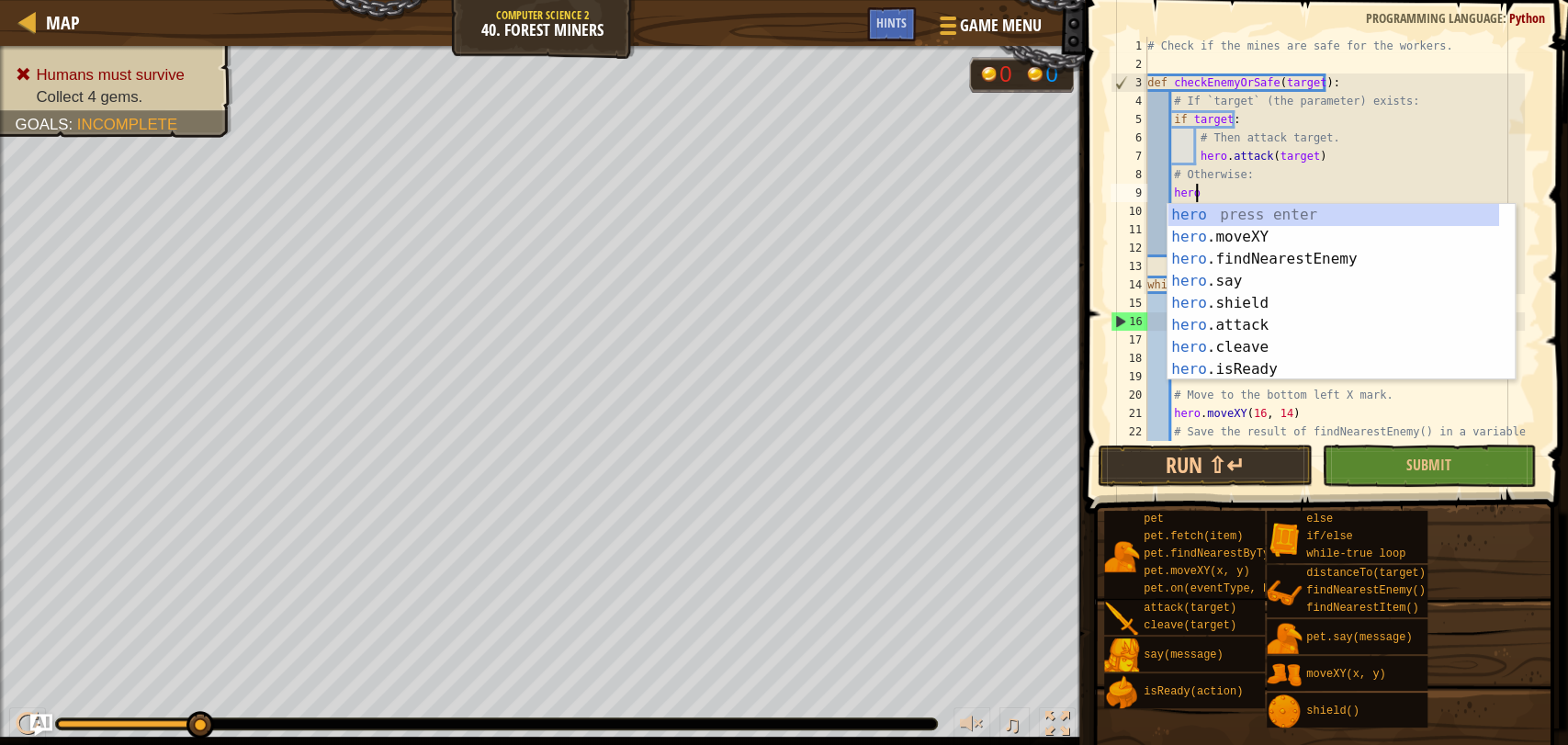
scroll to position [7, 3]
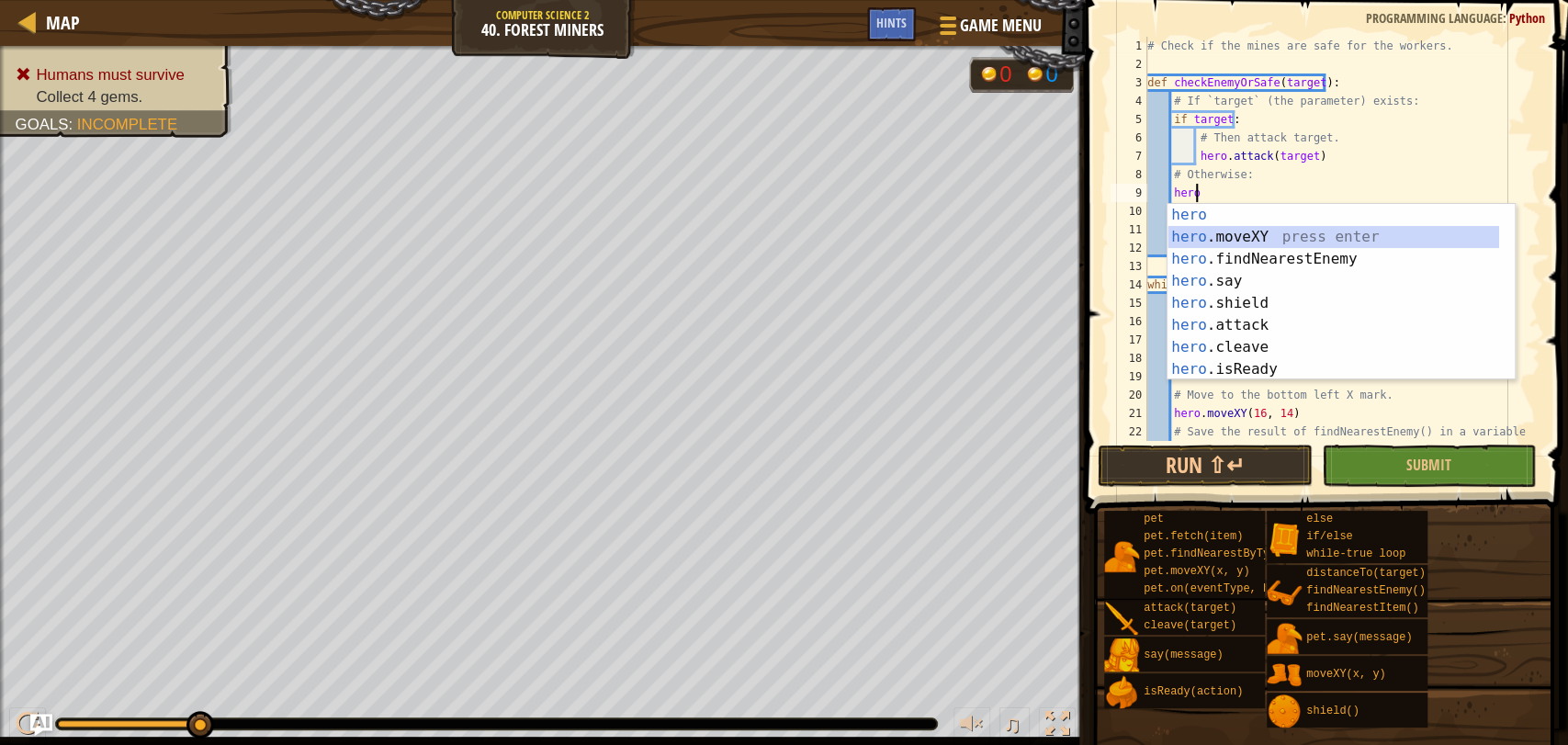
click at [1315, 233] on div "hero press enter hero .moveXY press enter hero .findNearestEnemy press enter he…" at bounding box center [1333, 313] width 332 height 220
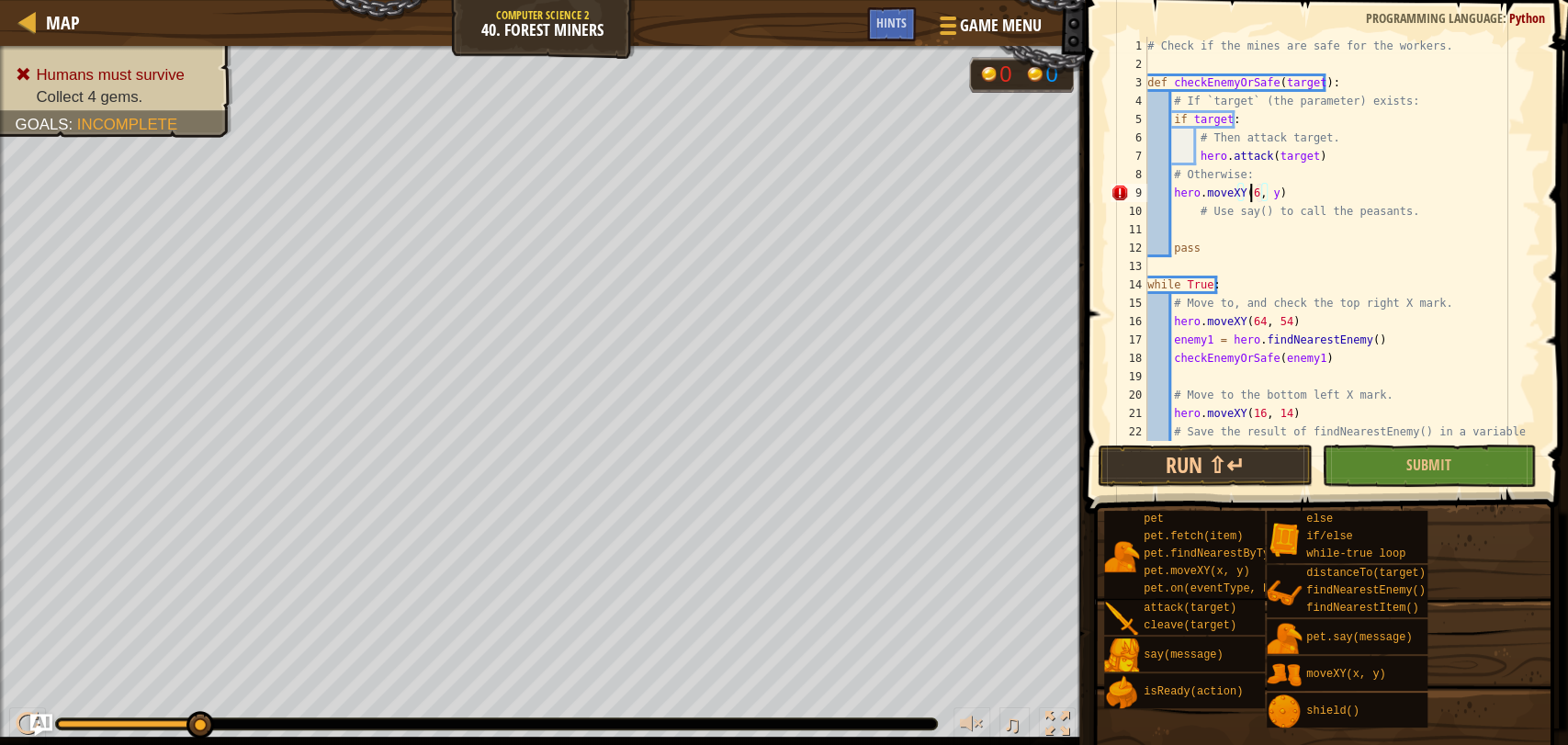
scroll to position [7, 8]
type textarea "hero.moveXY(68, 52)"
click at [1219, 236] on div "# Check if the mines are safe for the workers. def checkEnemyOrSafe ( target ) …" at bounding box center [1333, 257] width 381 height 441
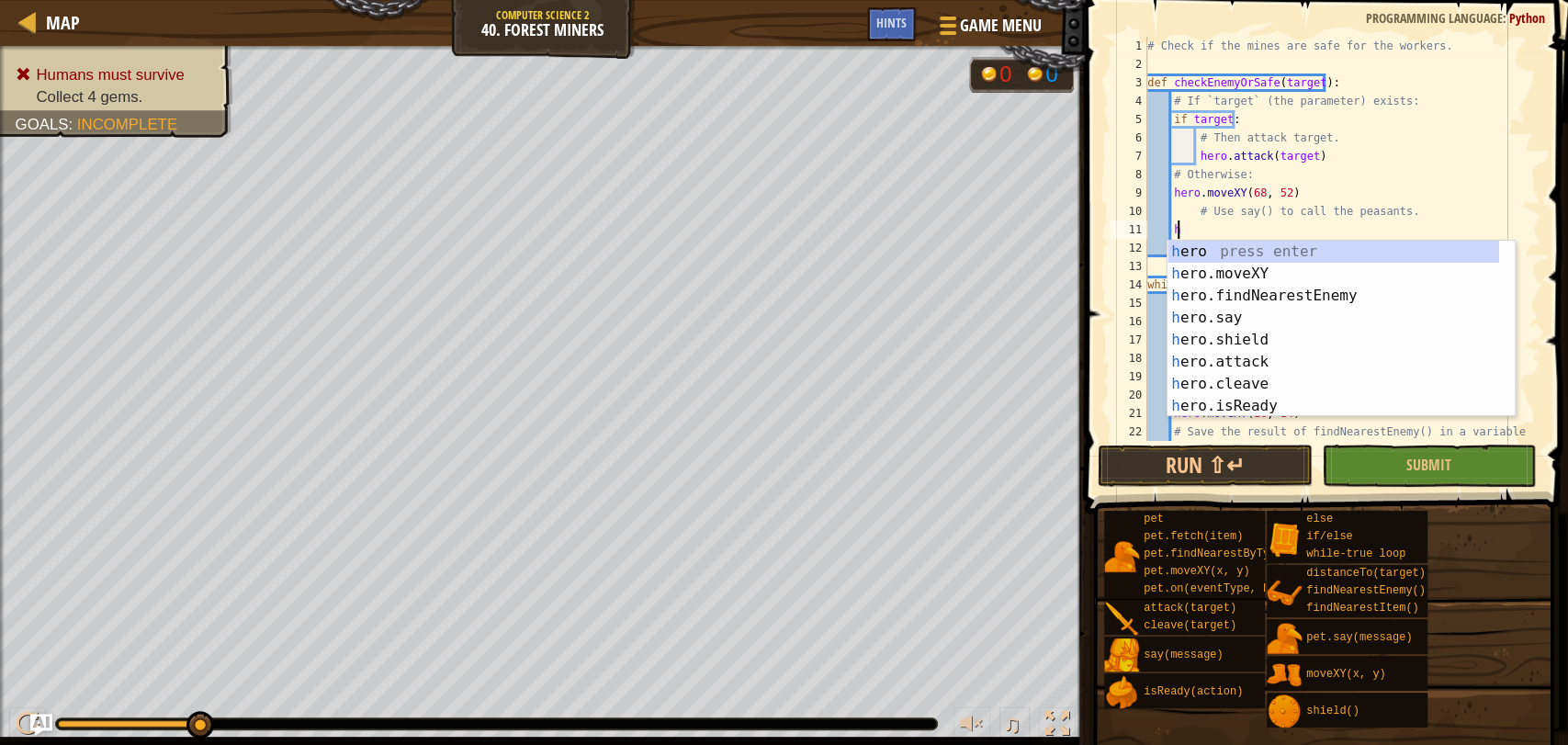
scroll to position [7, 2]
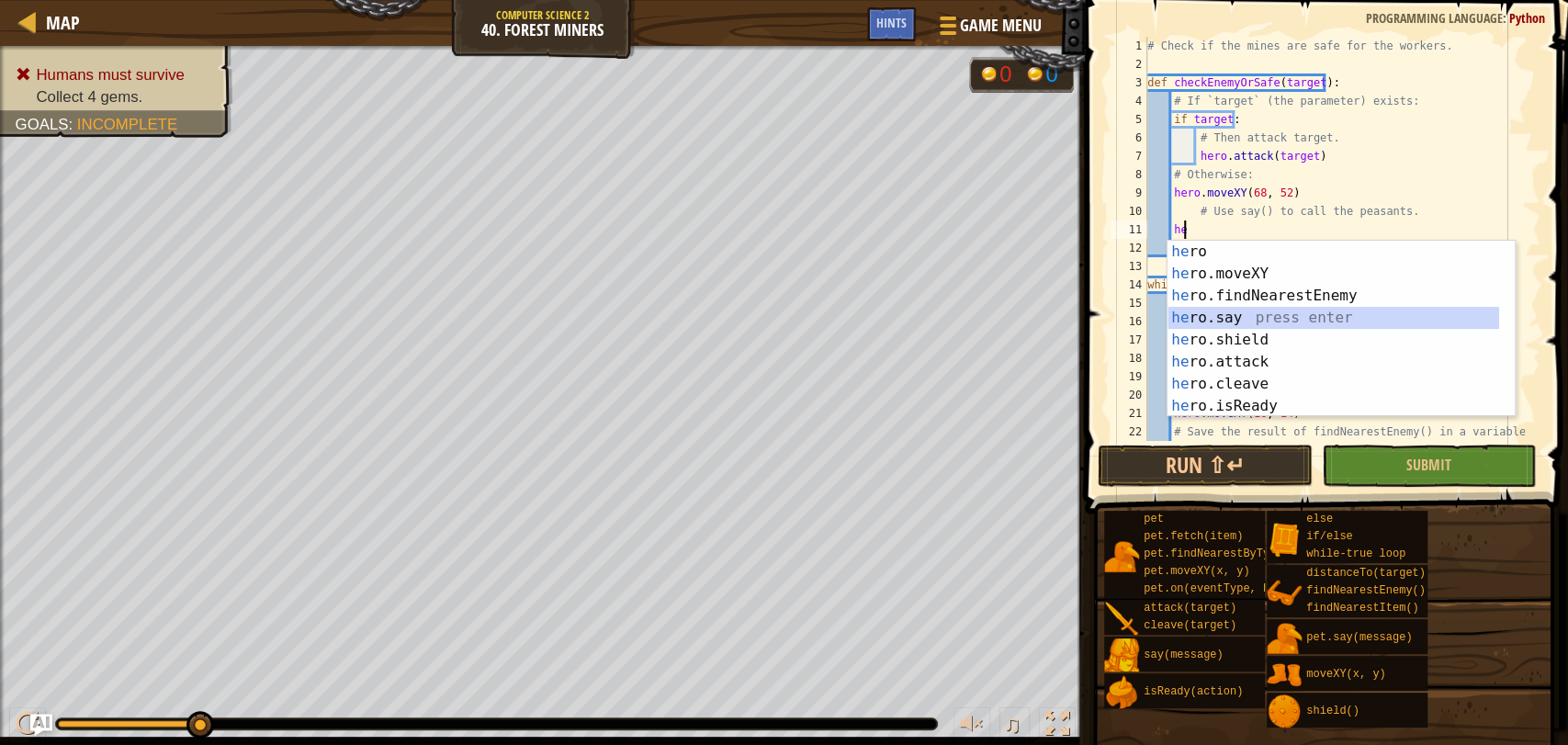
click at [1235, 325] on div "he ro press enter he ro.moveXY press enter he ro.findNearestEnemy press enter h…" at bounding box center [1333, 350] width 332 height 220
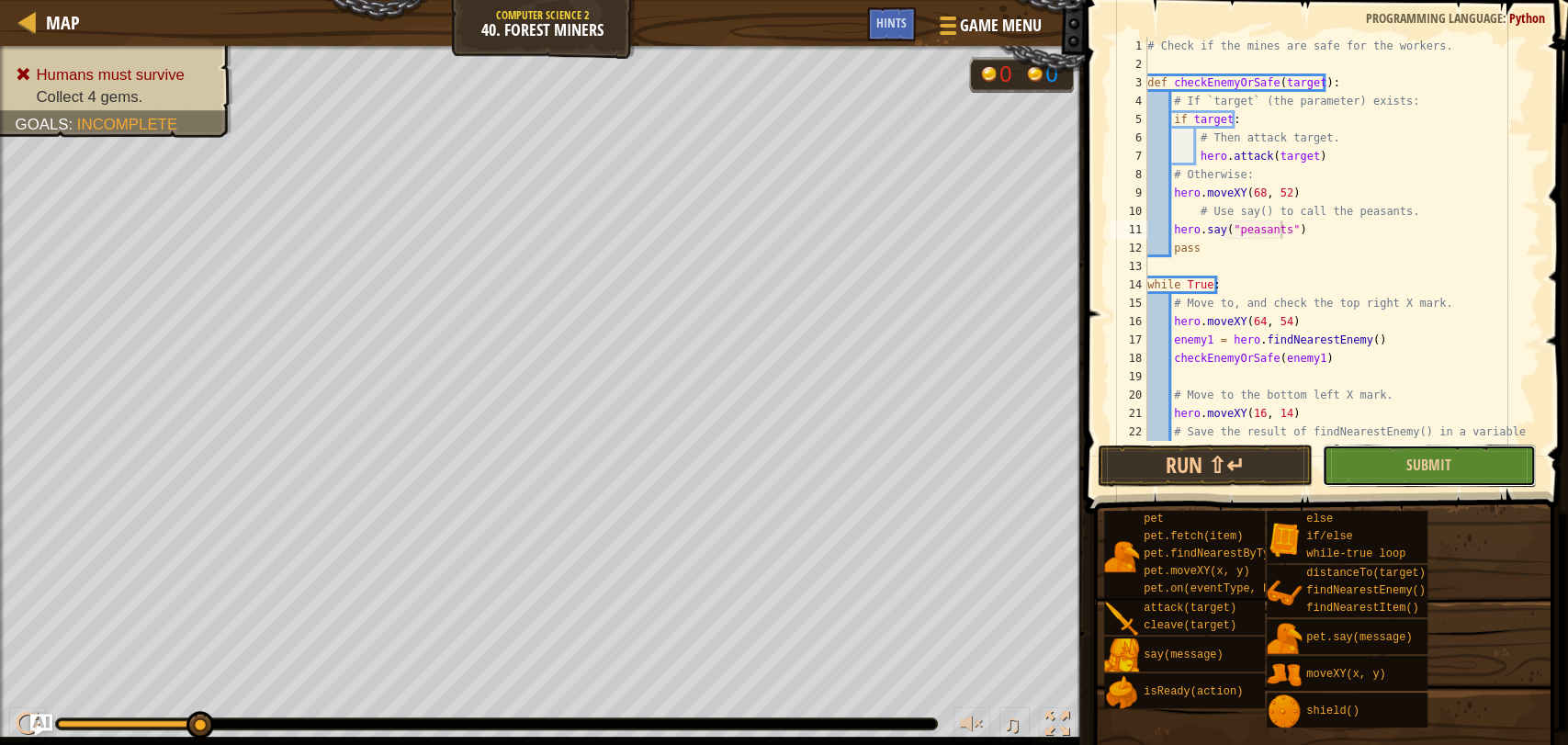
click at [1417, 445] on button "Submit" at bounding box center [1429, 466] width 214 height 42
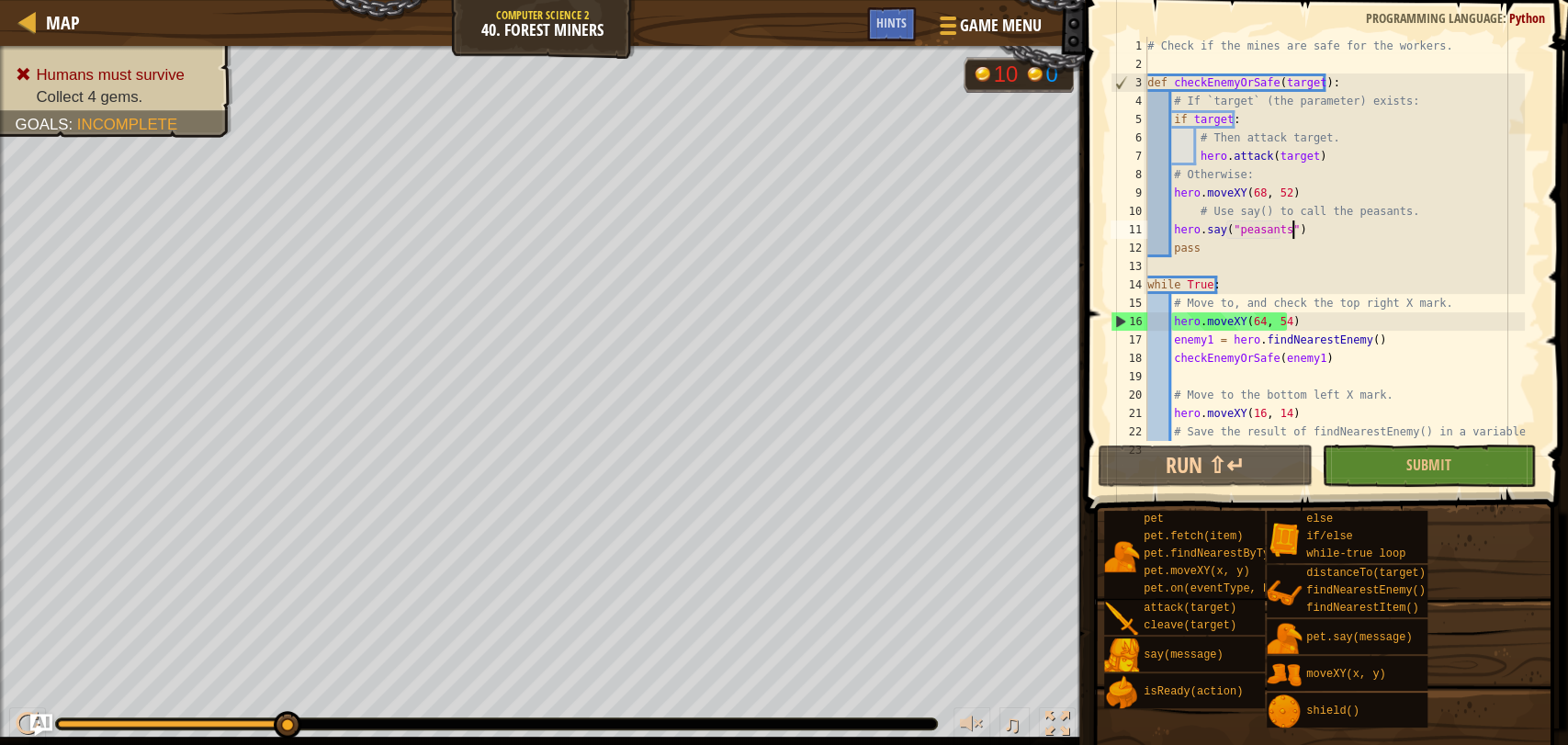
click at [1308, 229] on div "# Check if the mines are safe for the workers. def checkEnemyOrSafe ( target ) …" at bounding box center [1333, 257] width 381 height 441
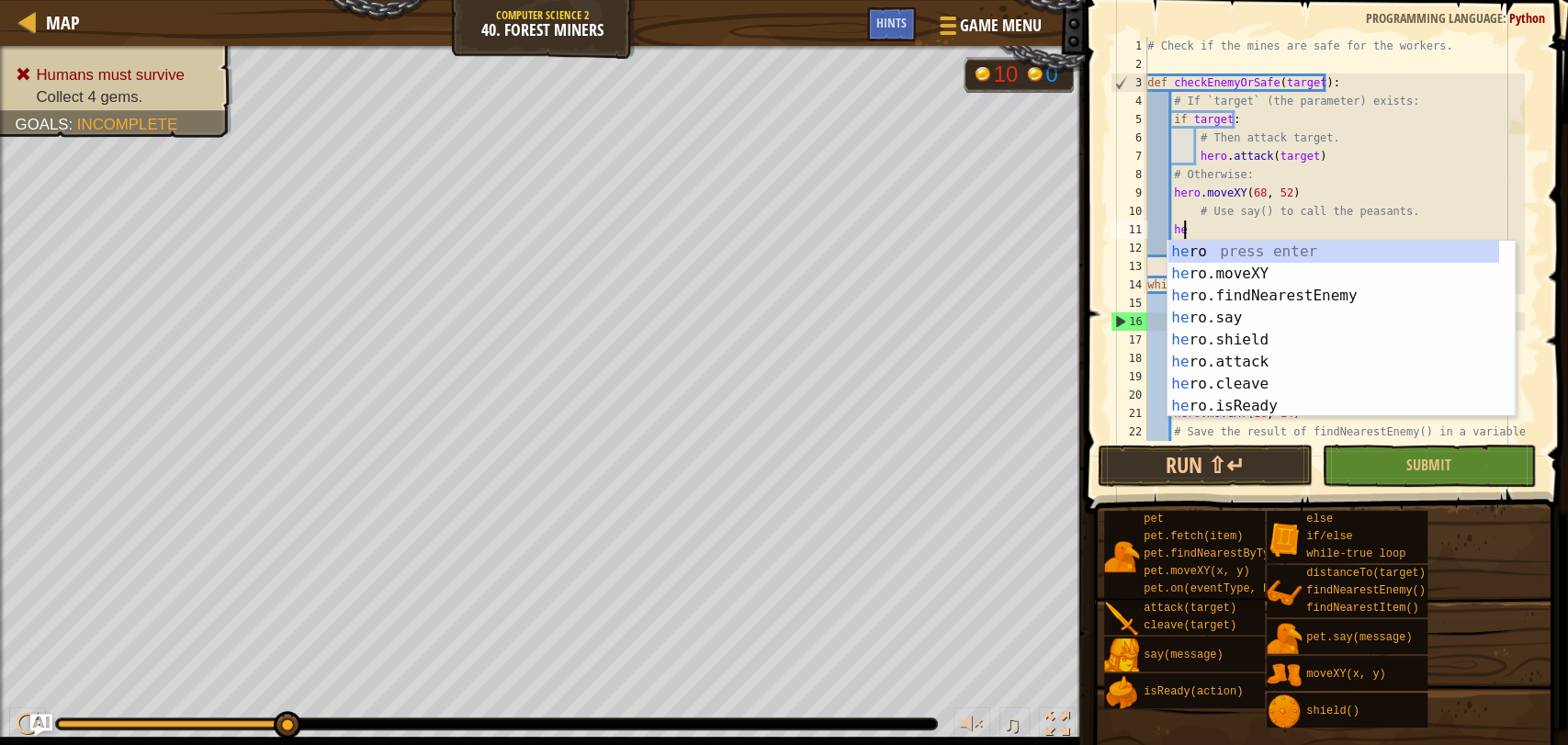
type textarea "h"
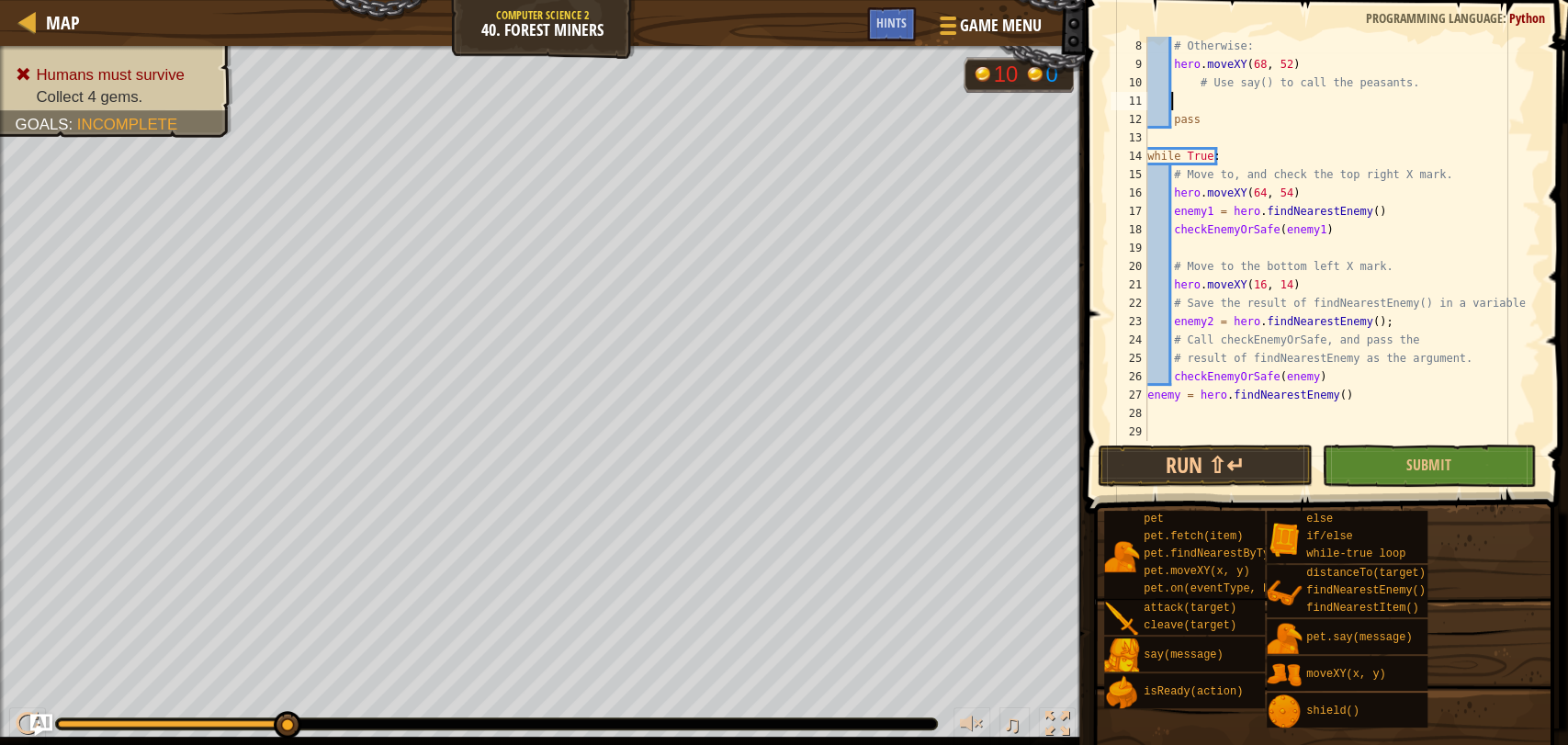
scroll to position [0, 0]
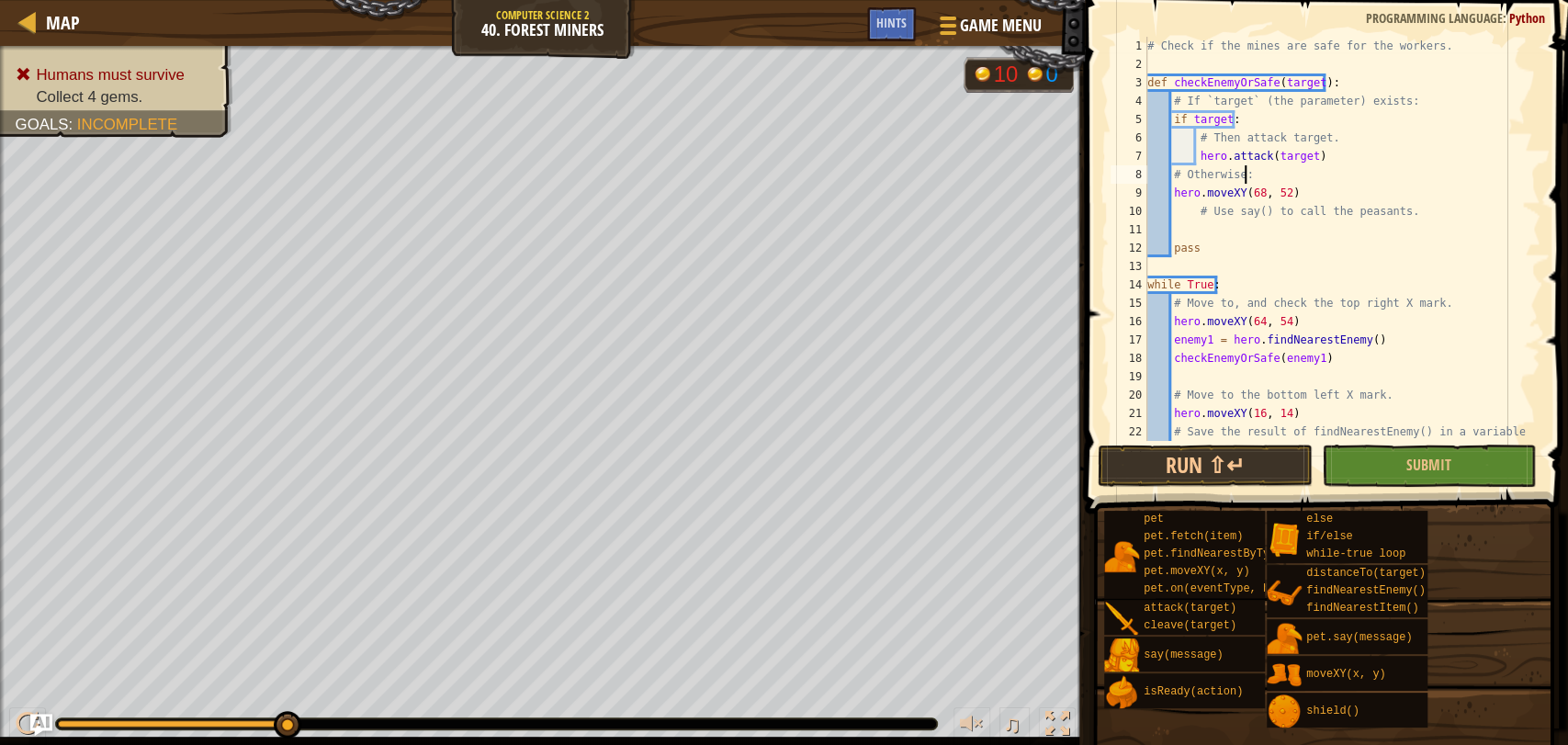
click at [1304, 172] on div "# Check if the mines are safe for the workers. def checkEnemyOrSafe ( target ) …" at bounding box center [1333, 257] width 381 height 441
click at [1290, 183] on div "# Check if the mines are safe for the workers. def checkEnemyOrSafe ( target ) …" at bounding box center [1333, 257] width 381 height 441
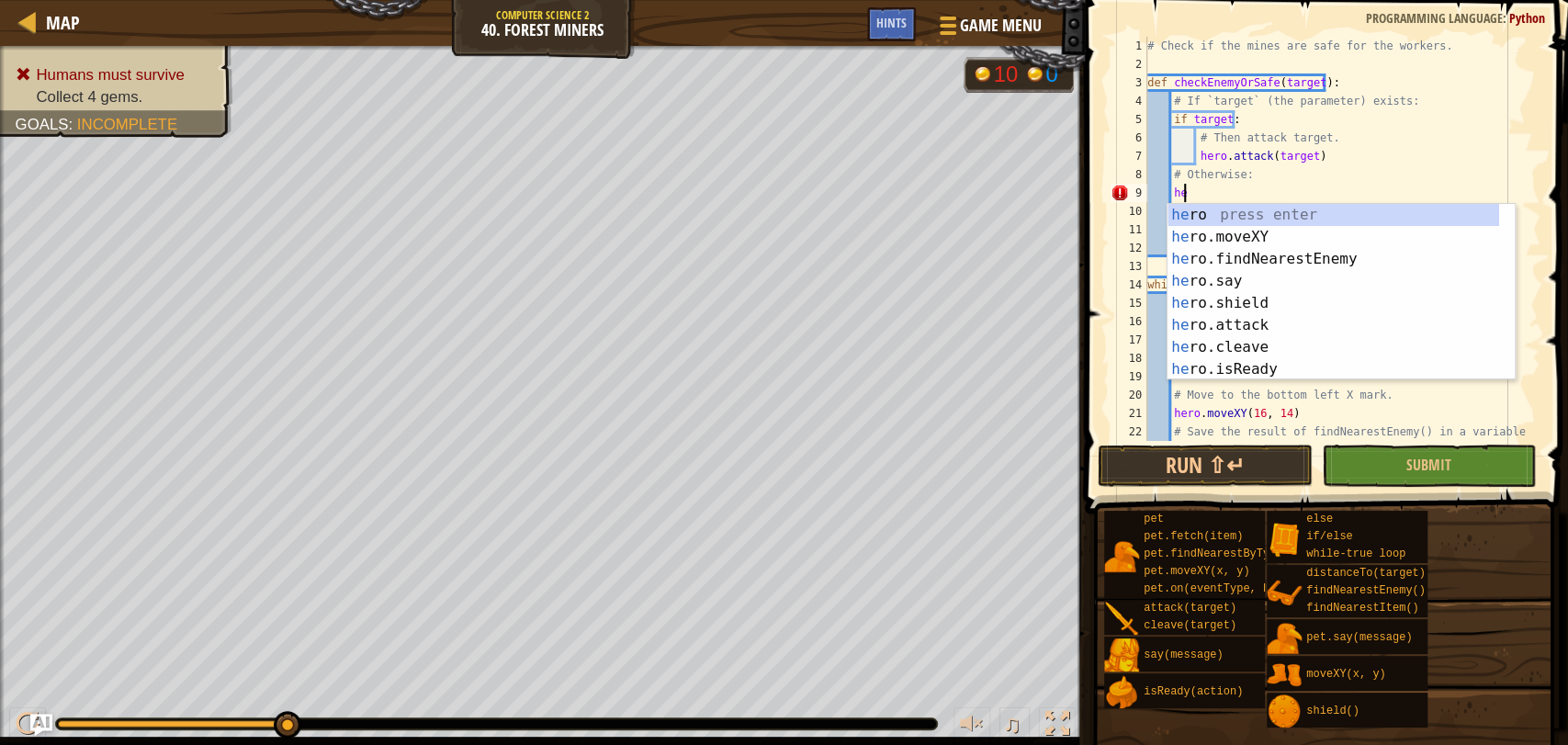
type textarea "h"
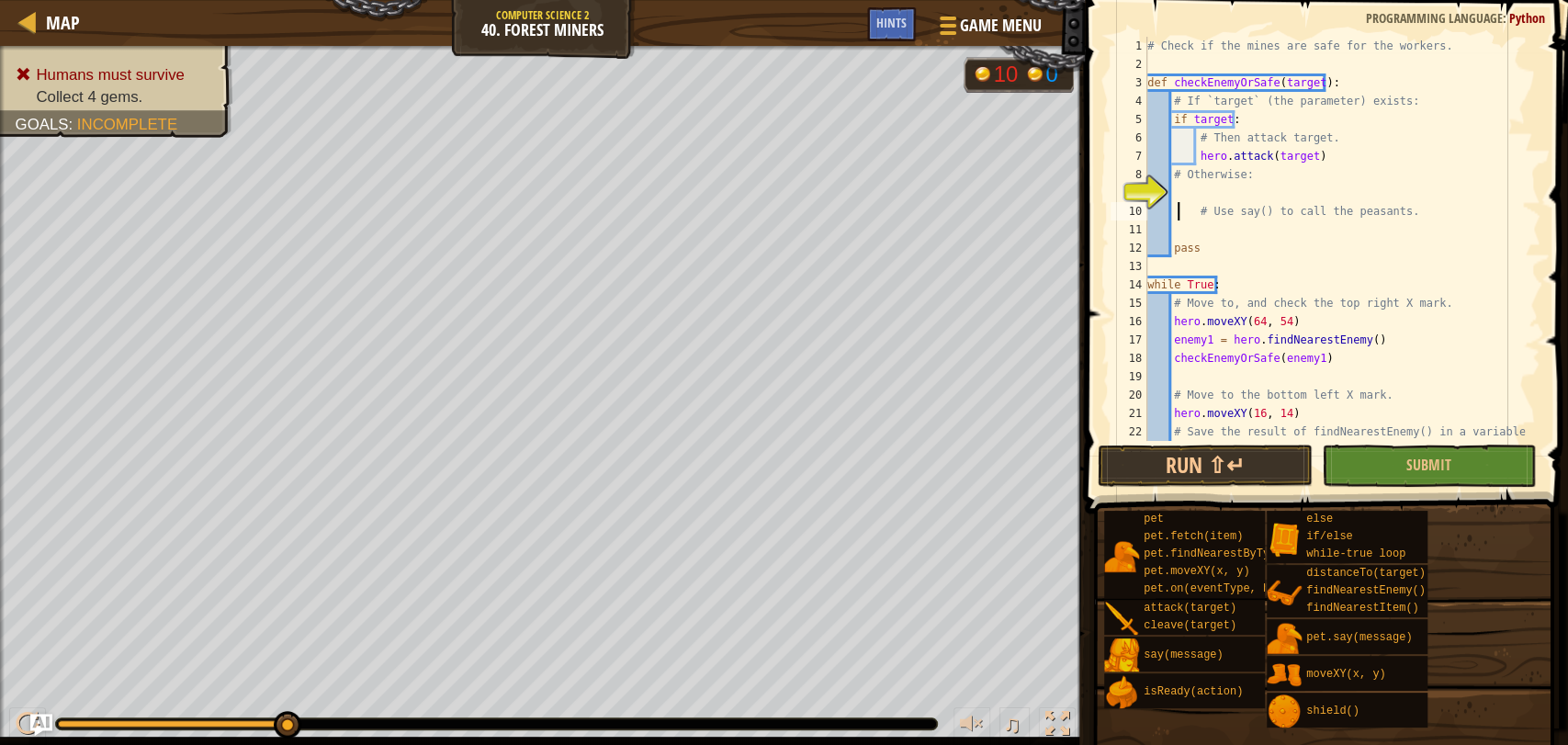
click at [1178, 215] on div "# Check if the mines are safe for the workers. def checkEnemyOrSafe ( target ) …" at bounding box center [1333, 257] width 381 height 441
click at [1168, 239] on div "# Check if the mines are safe for the workers. def checkEnemyOrSafe ( target ) …" at bounding box center [1333, 257] width 381 height 441
type textarea "pass"
click at [1178, 233] on div "# Check if the mines are safe for the workers. def checkEnemyOrSafe ( target ) …" at bounding box center [1333, 257] width 381 height 441
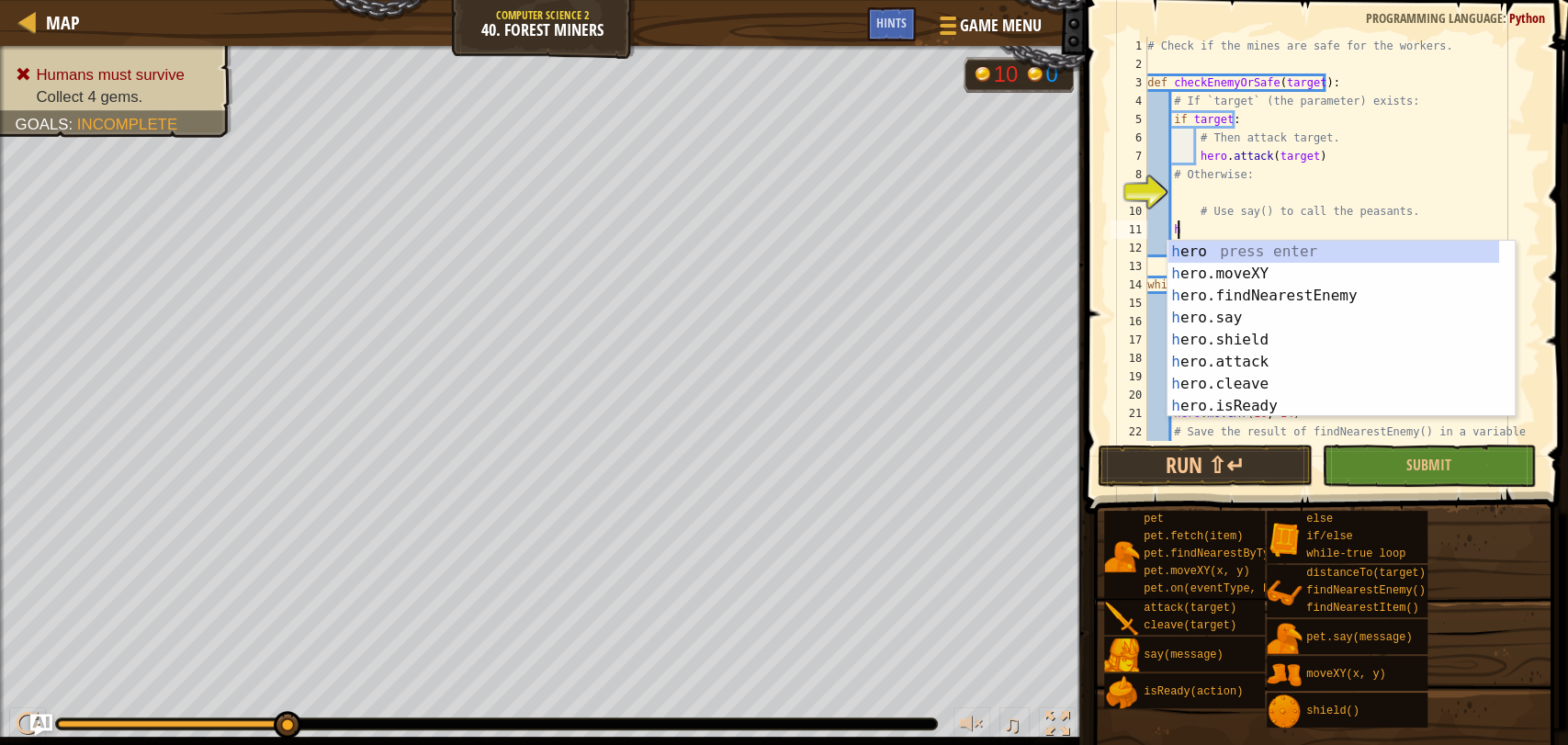
scroll to position [7, 2]
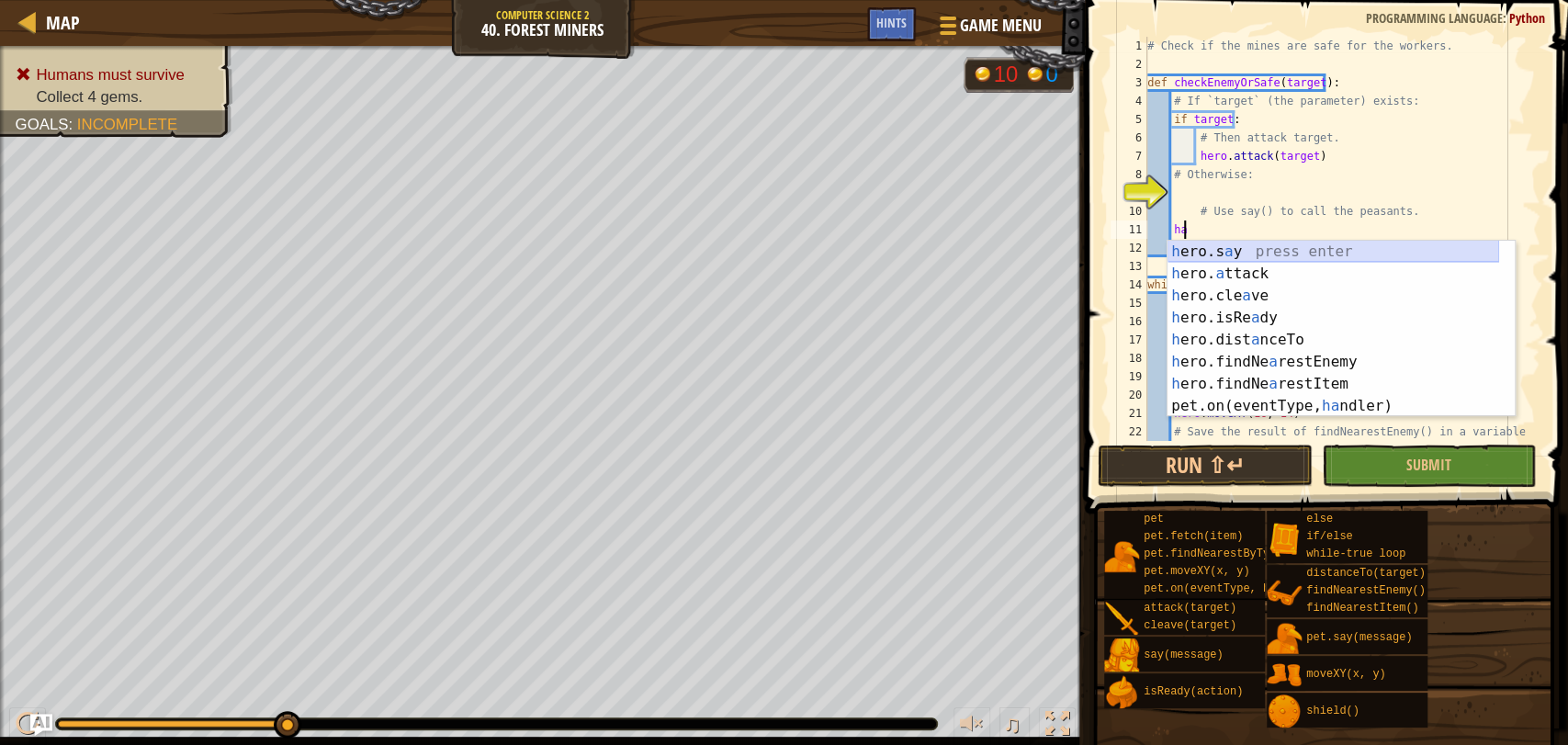
click at [1253, 252] on div "h ero.s a y press enter h ero. a ttack press enter h ero.cle a ve press enter h…" at bounding box center [1333, 350] width 332 height 220
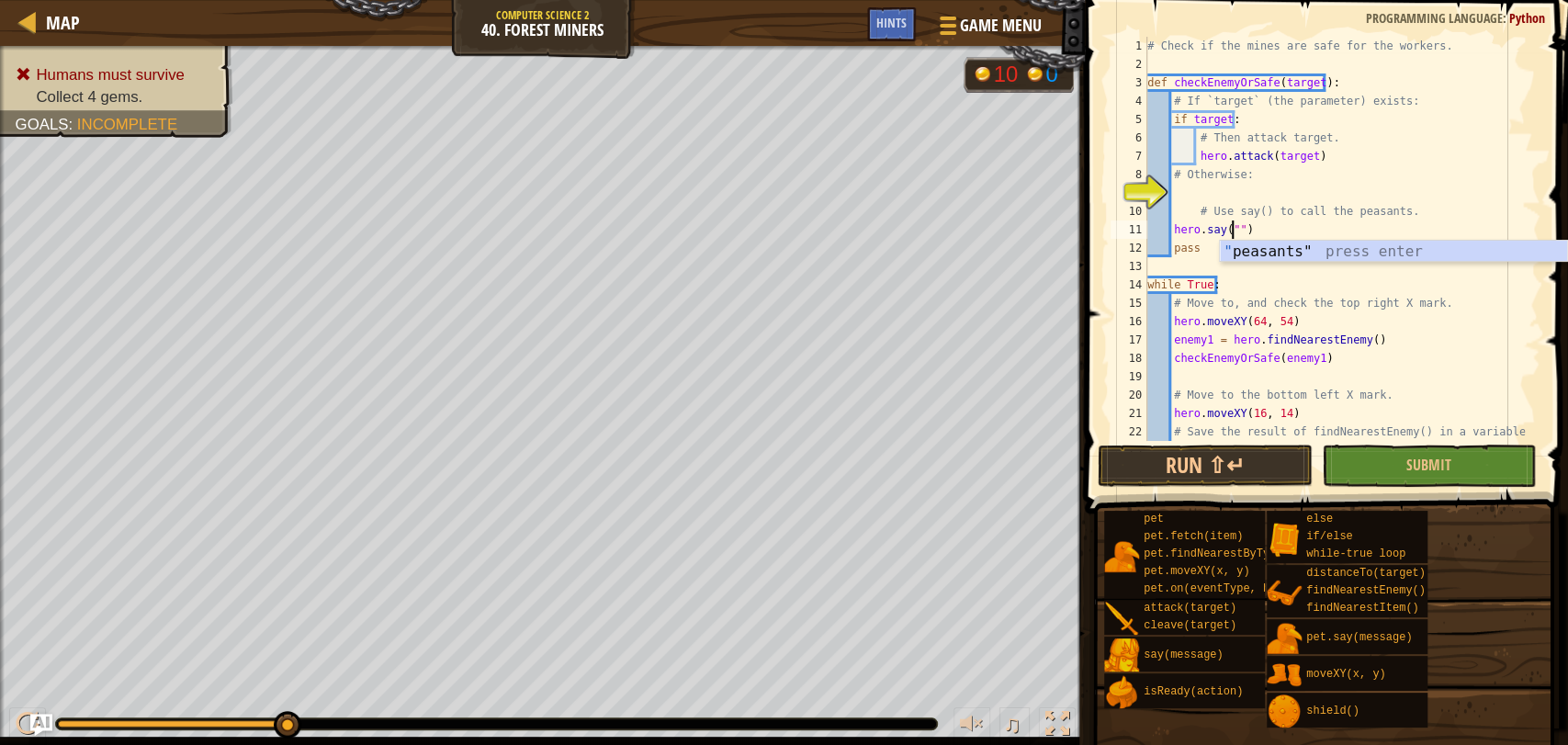
click at [1253, 252] on div "" peasants" press enter" at bounding box center [1393, 274] width 348 height 66
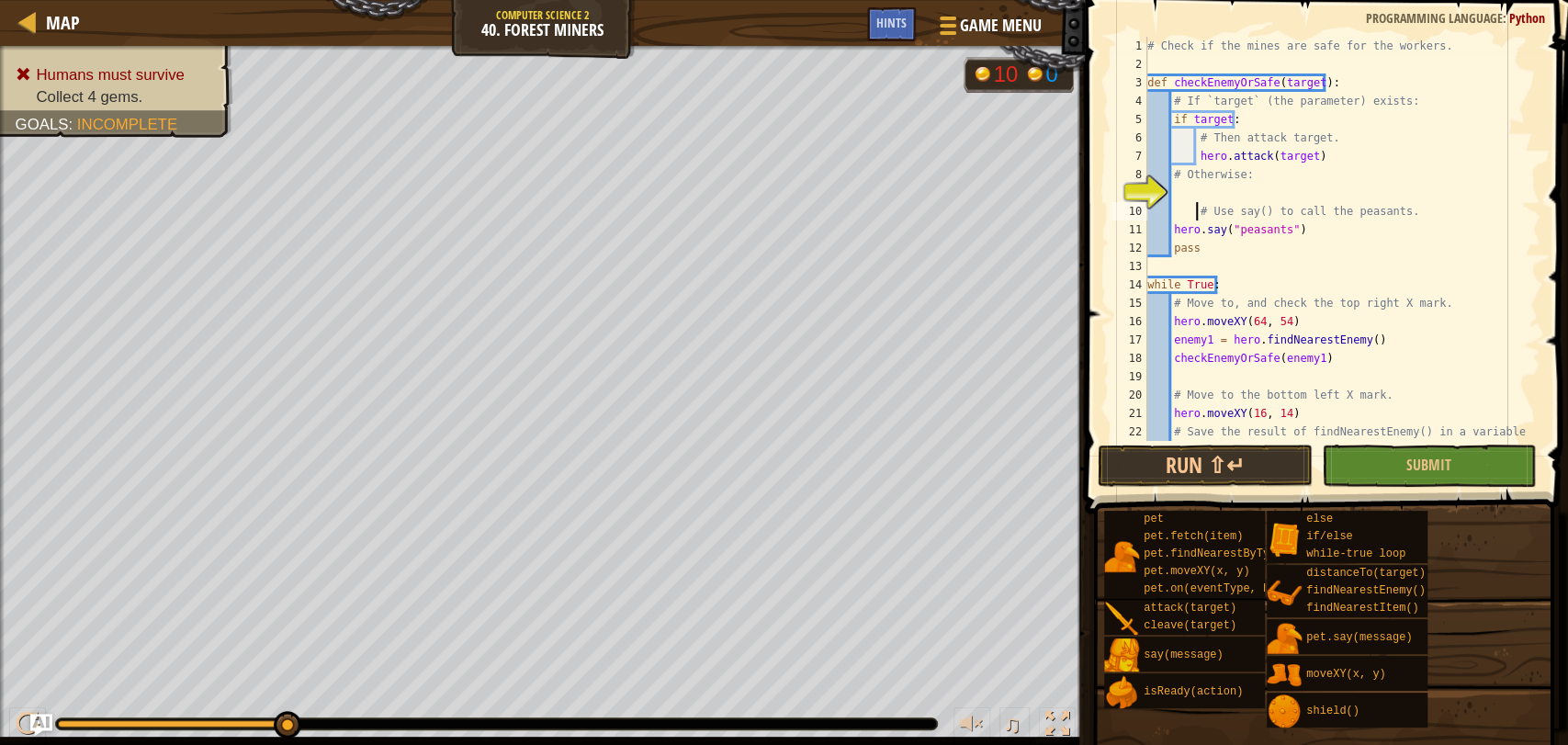
click at [1194, 209] on div "# Check if the mines are safe for the workers. def checkEnemyOrSafe ( target ) …" at bounding box center [1333, 257] width 381 height 441
click at [1173, 172] on div "# Check if the mines are safe for the workers. def checkEnemyOrSafe ( target ) …" at bounding box center [1333, 257] width 381 height 441
type textarea "# Otherwise:"
click at [1174, 190] on div "# Check if the mines are safe for the workers. def checkEnemyOrSafe ( target ) …" at bounding box center [1333, 257] width 381 height 441
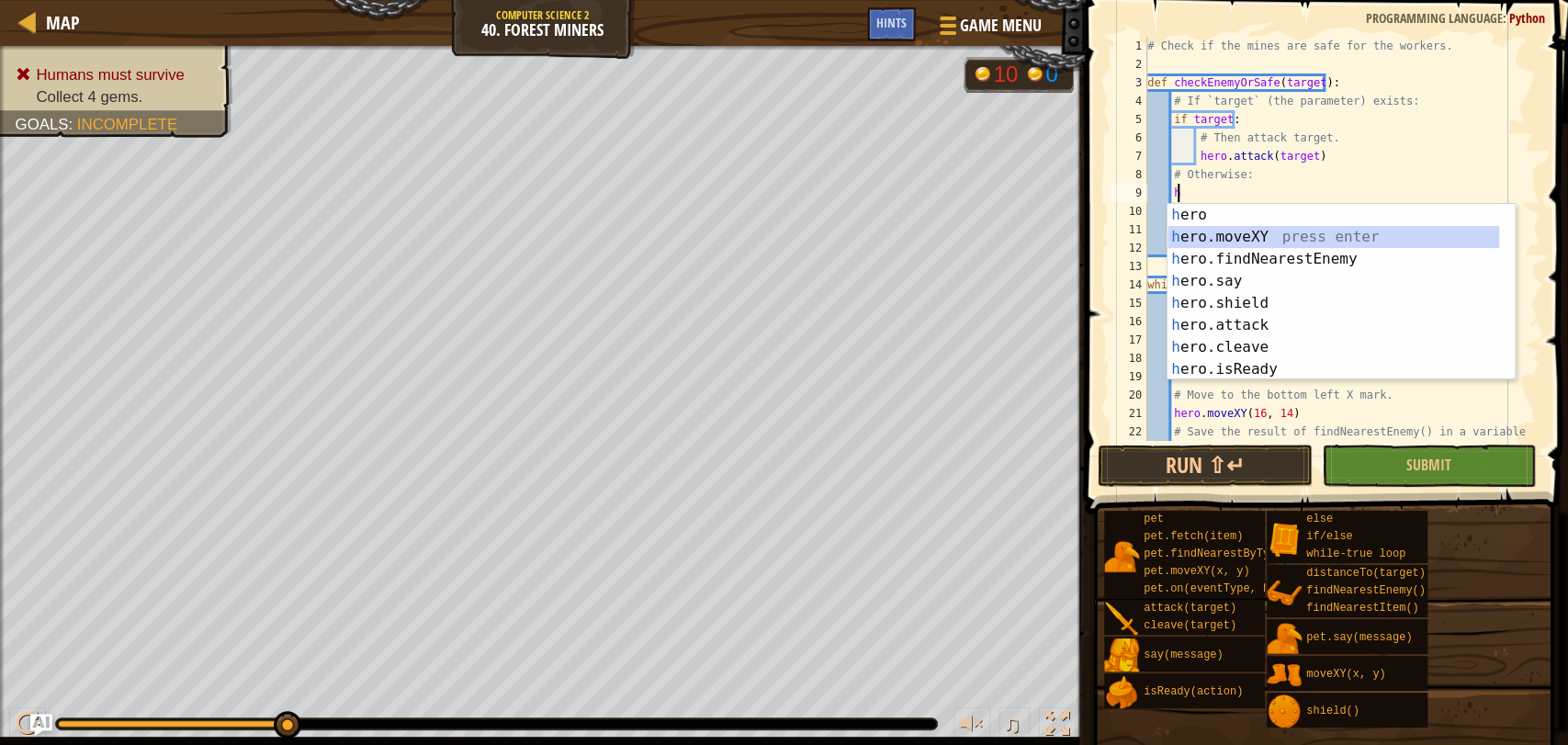
click at [1245, 231] on div "h ero press enter h ero.moveXY press enter h ero.findNearestEnemy press enter h…" at bounding box center [1340, 313] width 348 height 220
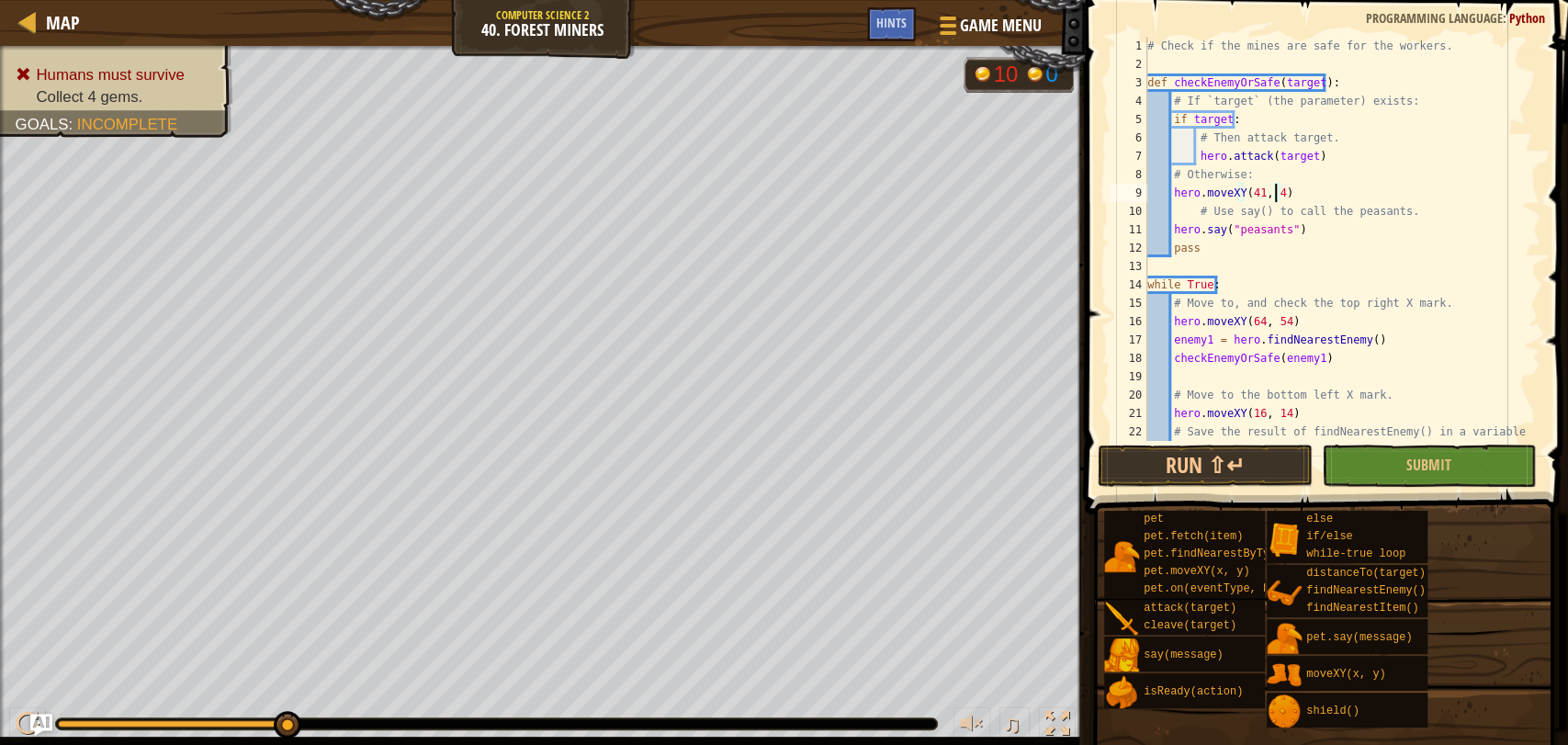
scroll to position [7, 10]
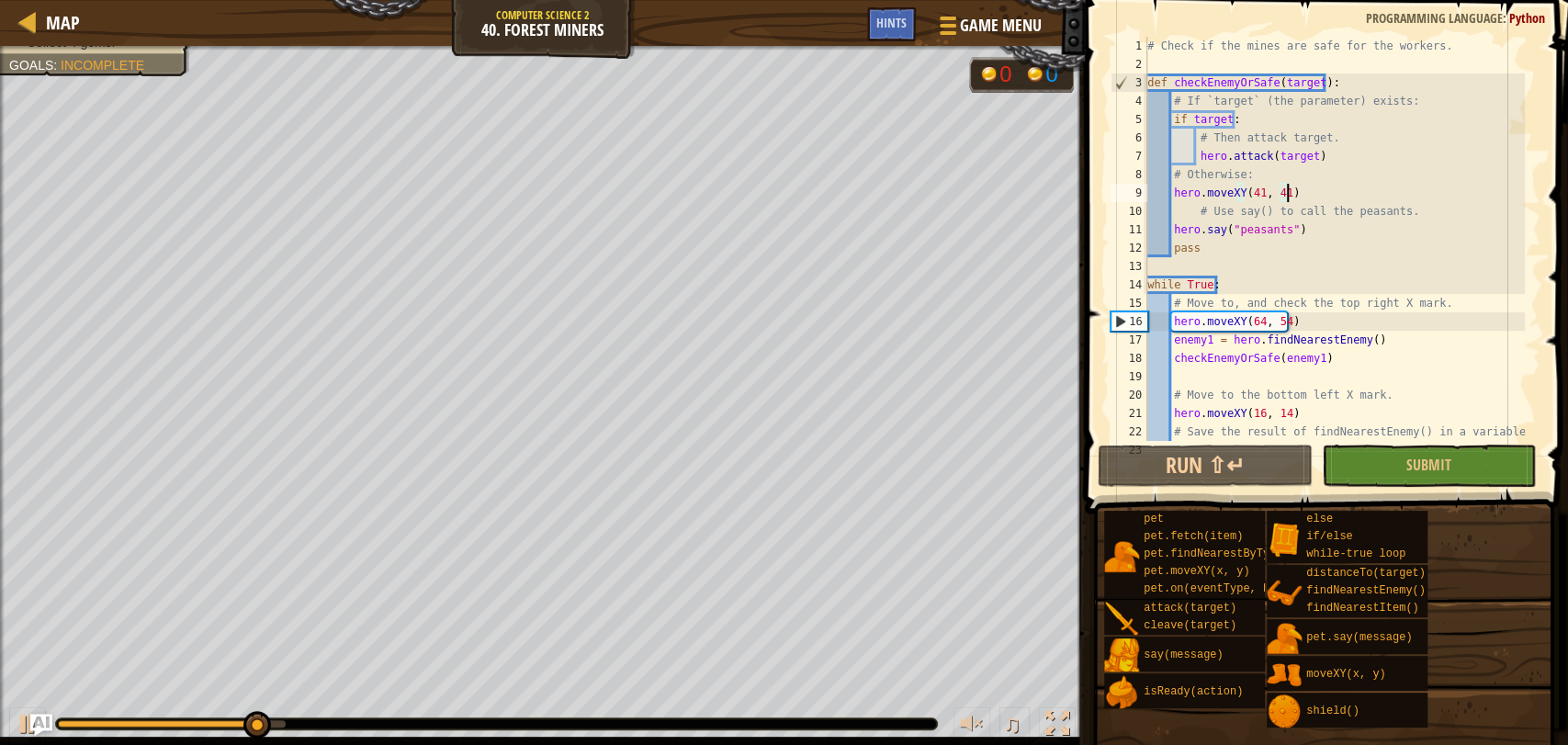
click at [1289, 193] on div "# Check if the mines are safe for the workers. def checkEnemyOrSafe ( target ) …" at bounding box center [1333, 257] width 381 height 441
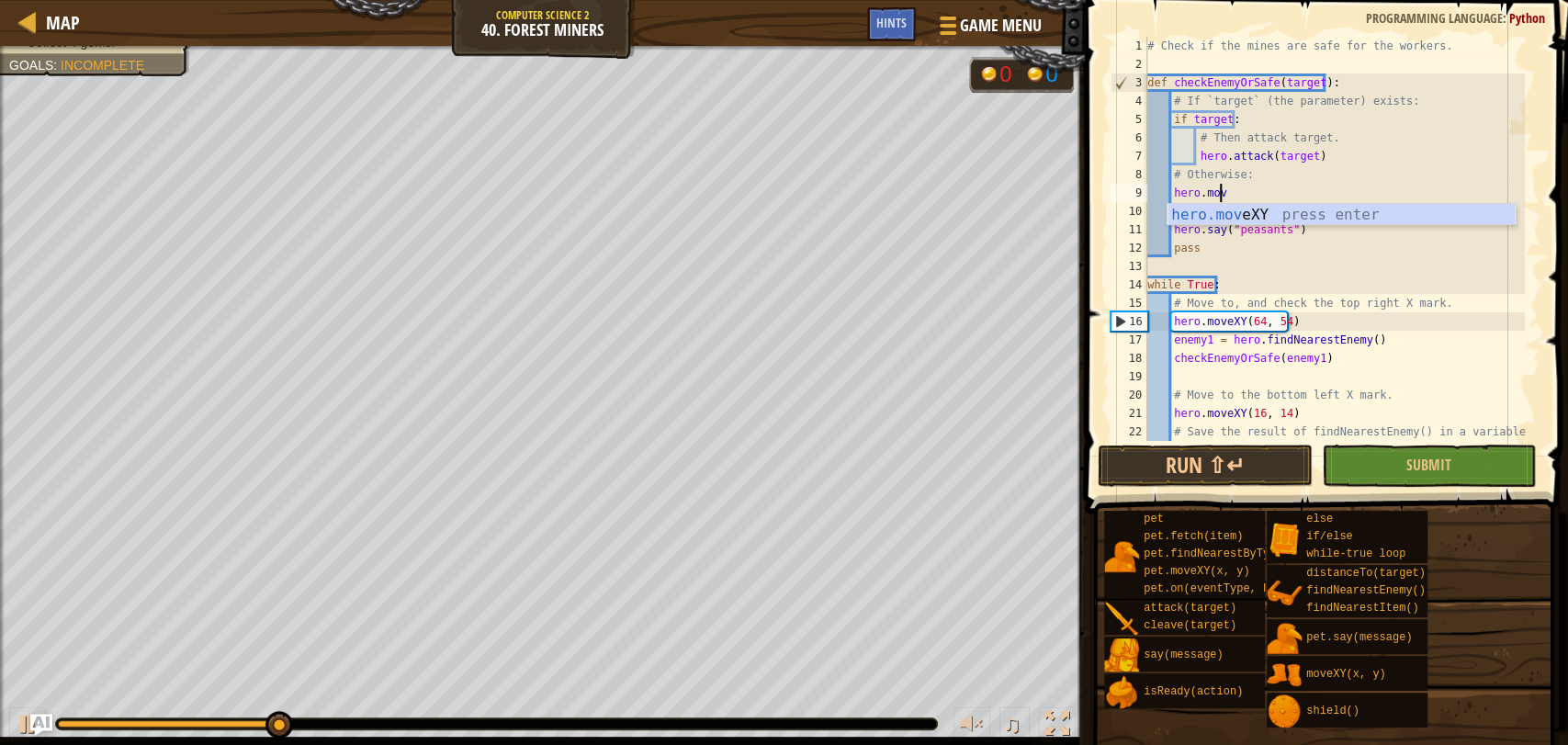
type textarea "h"
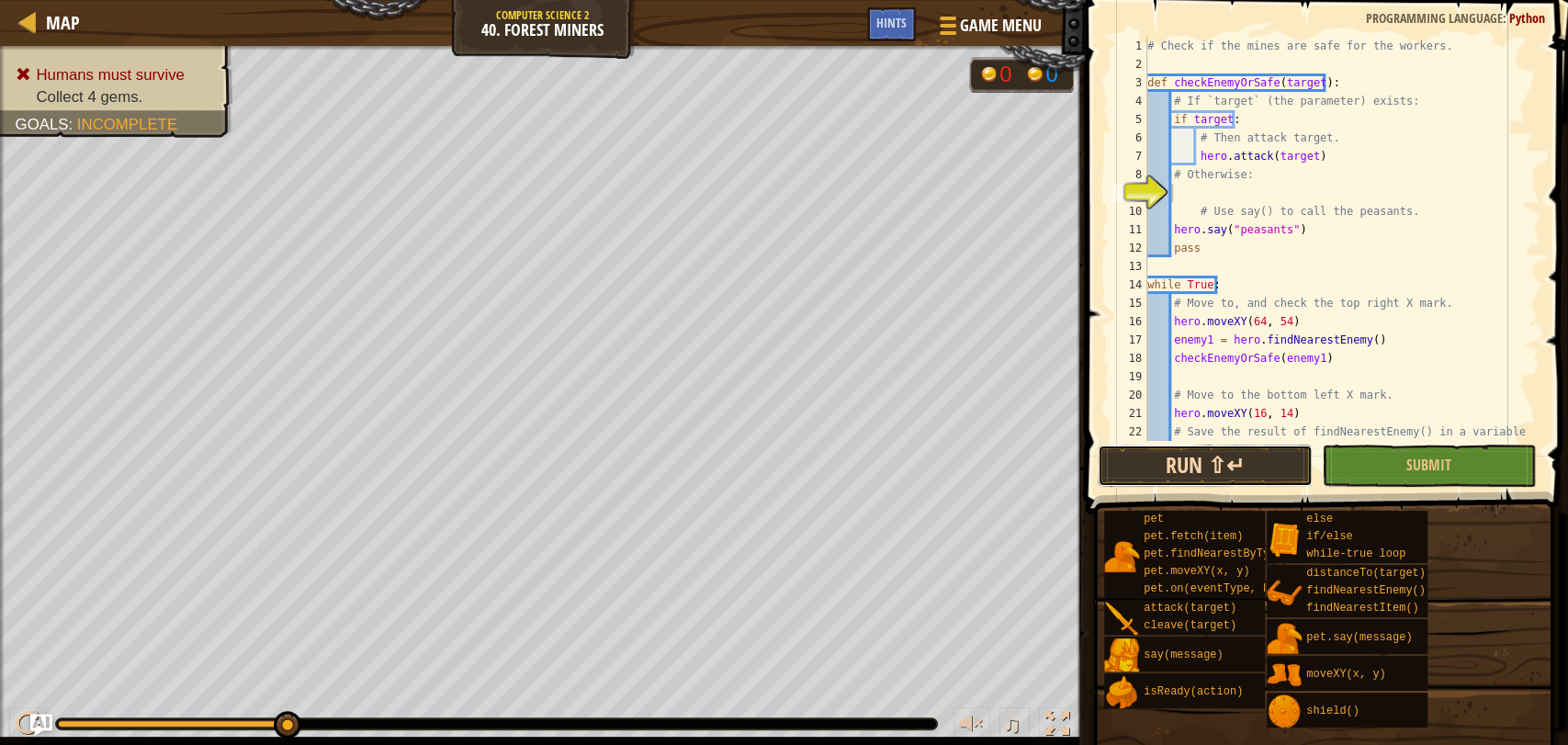
click at [1204, 450] on button "Run ⇧↵" at bounding box center [1204, 466] width 214 height 42
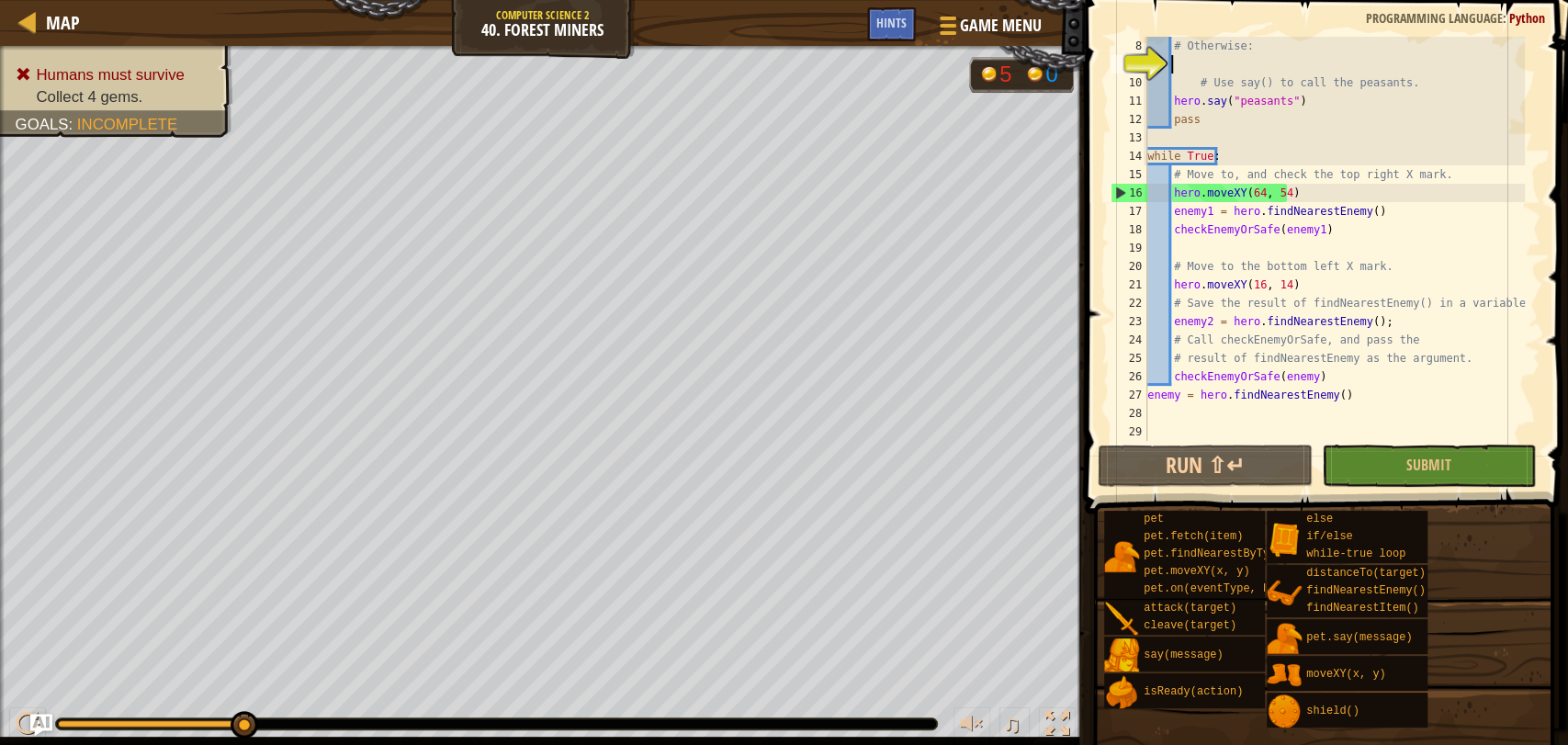
scroll to position [128, 0]
click at [1160, 405] on div "# Otherwise: # Use say() to call the peasants. hero . say ( "peasants" ) pass w…" at bounding box center [1333, 257] width 381 height 441
type textarea "t"
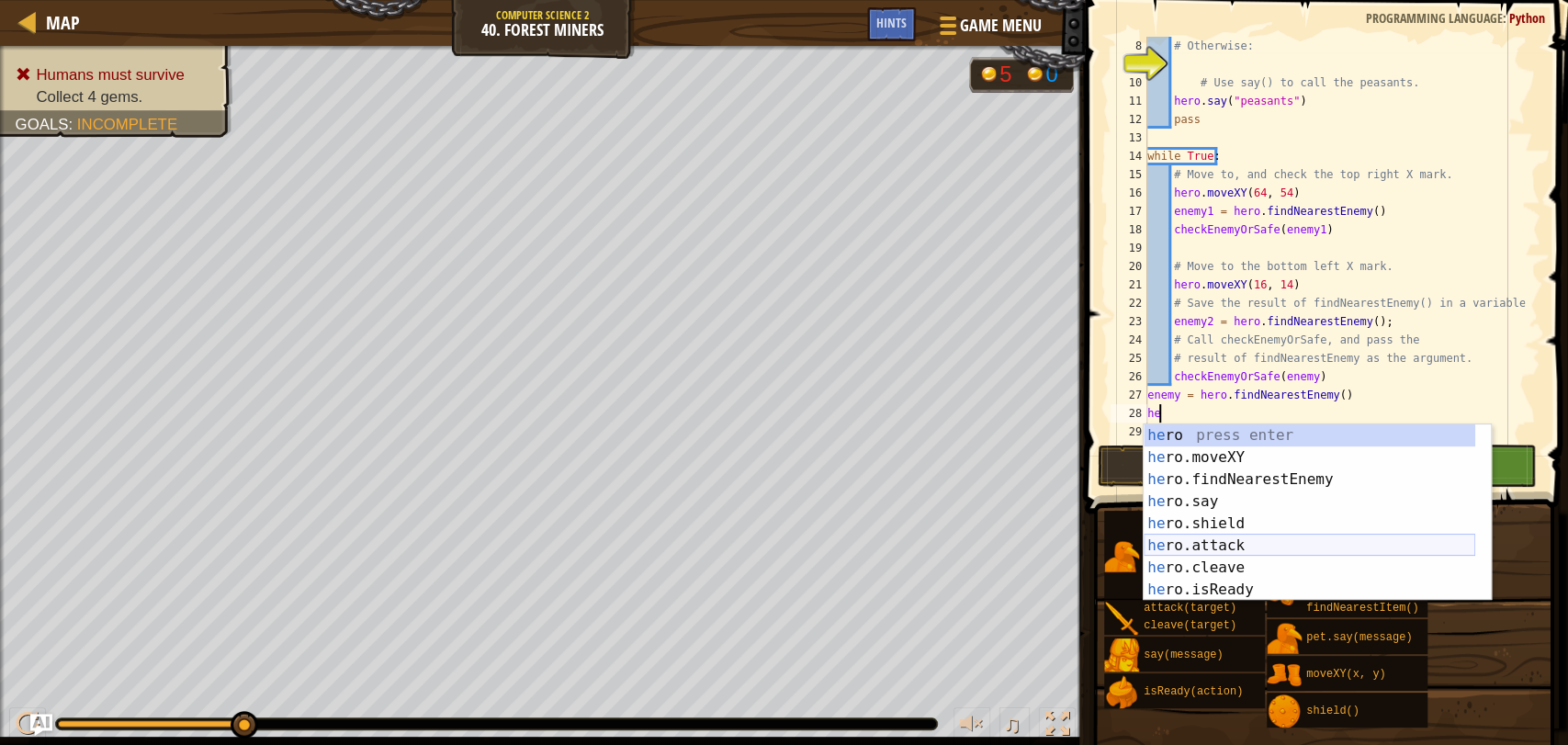
click at [1191, 546] on div "he ro press enter he ro.moveXY press enter he ro.findNearestEnemy press enter h…" at bounding box center [1309, 534] width 332 height 220
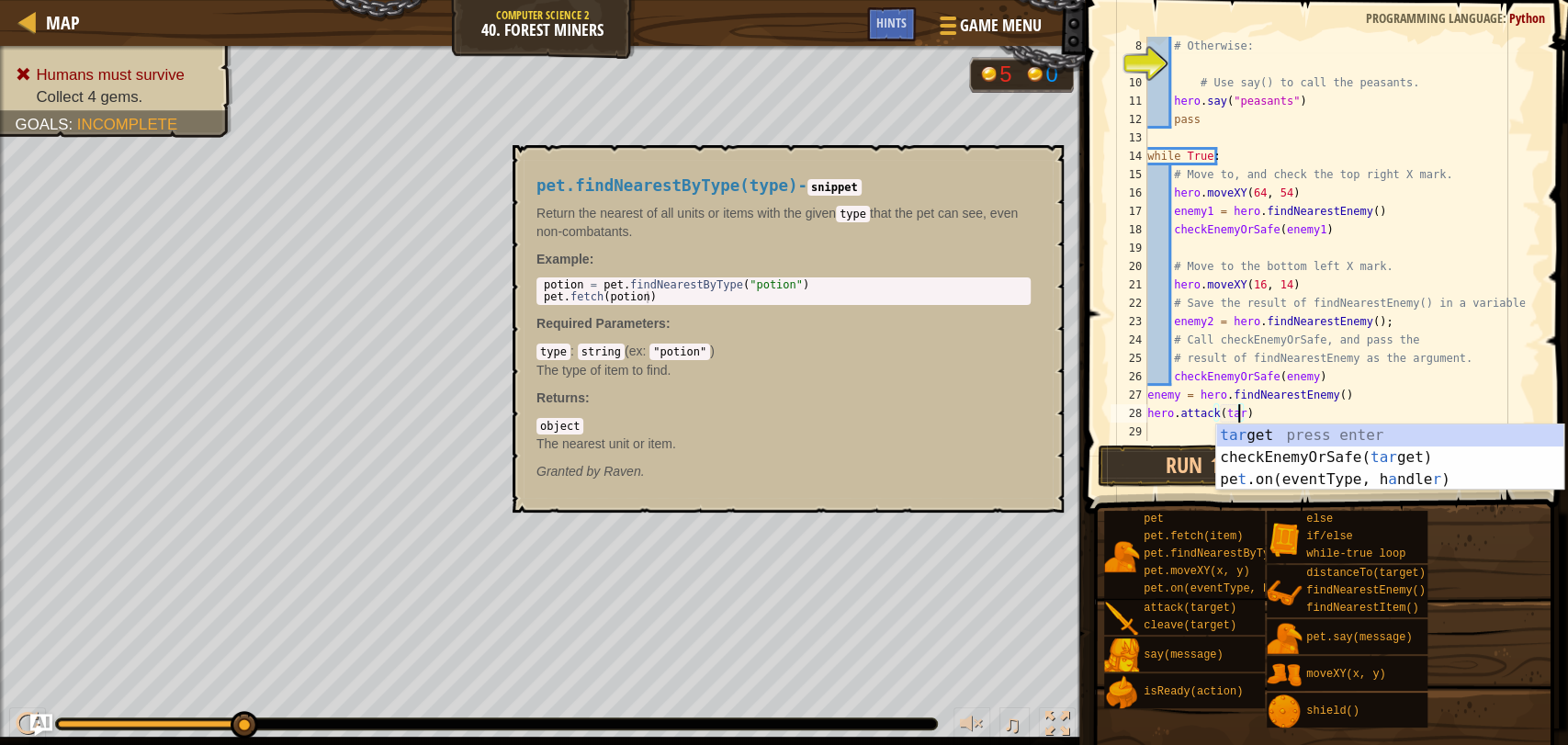
scroll to position [7, 7]
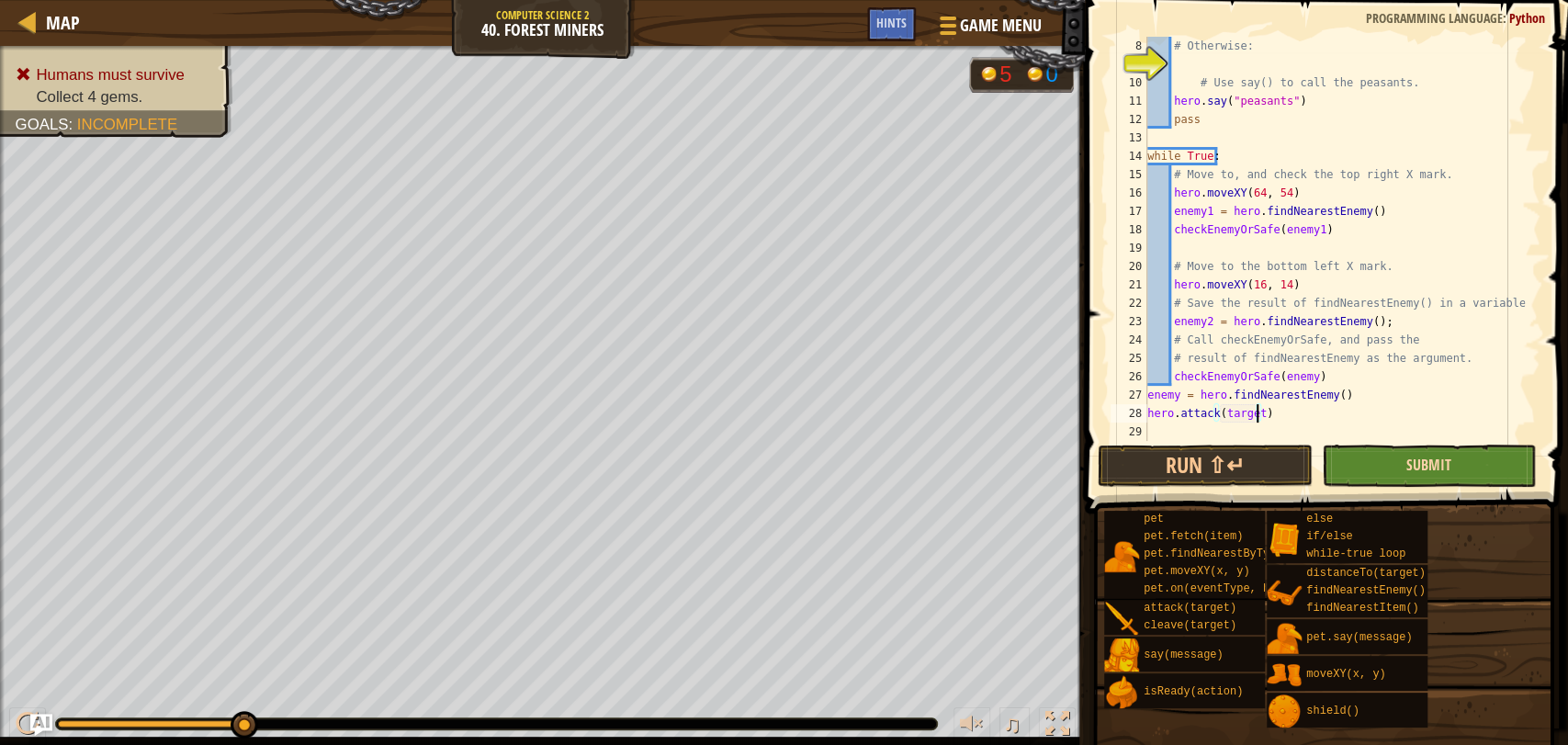
type textarea "hero.attack(target)"
click at [1442, 456] on span "Submit" at bounding box center [1428, 465] width 45 height 20
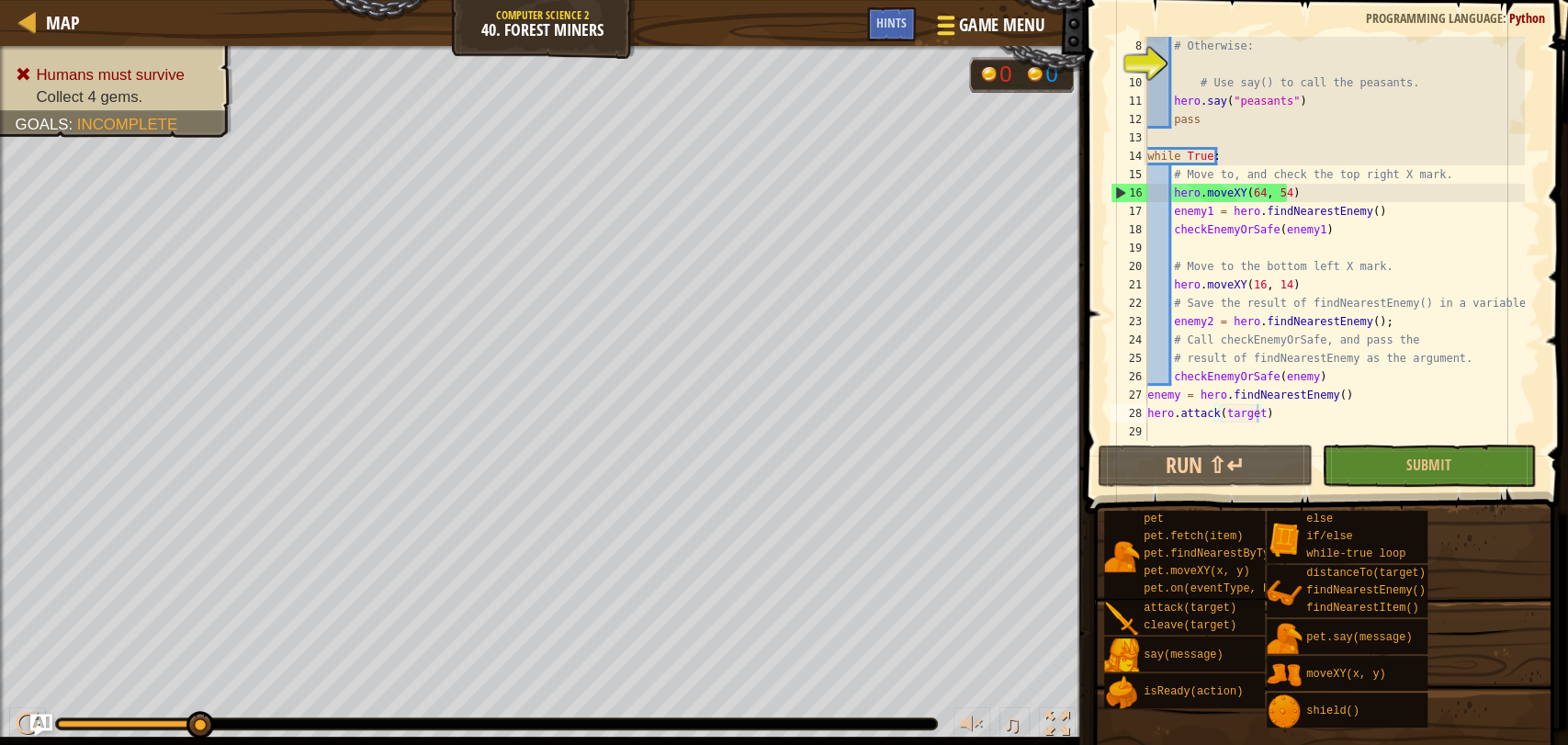
click at [1005, 36] on span "Game Menu" at bounding box center [1001, 25] width 86 height 25
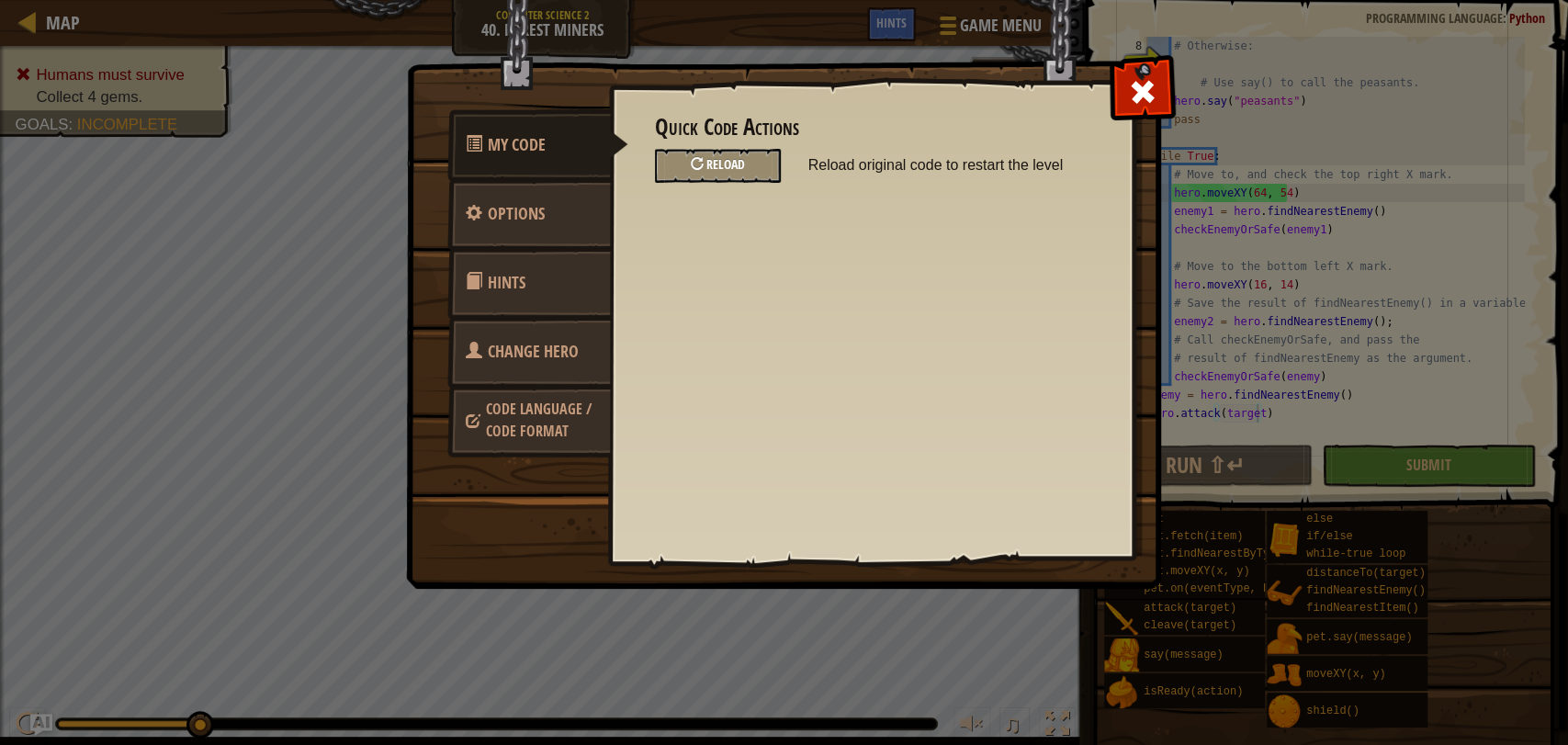
click at [733, 148] on div "Reload" at bounding box center [717, 165] width 125 height 34
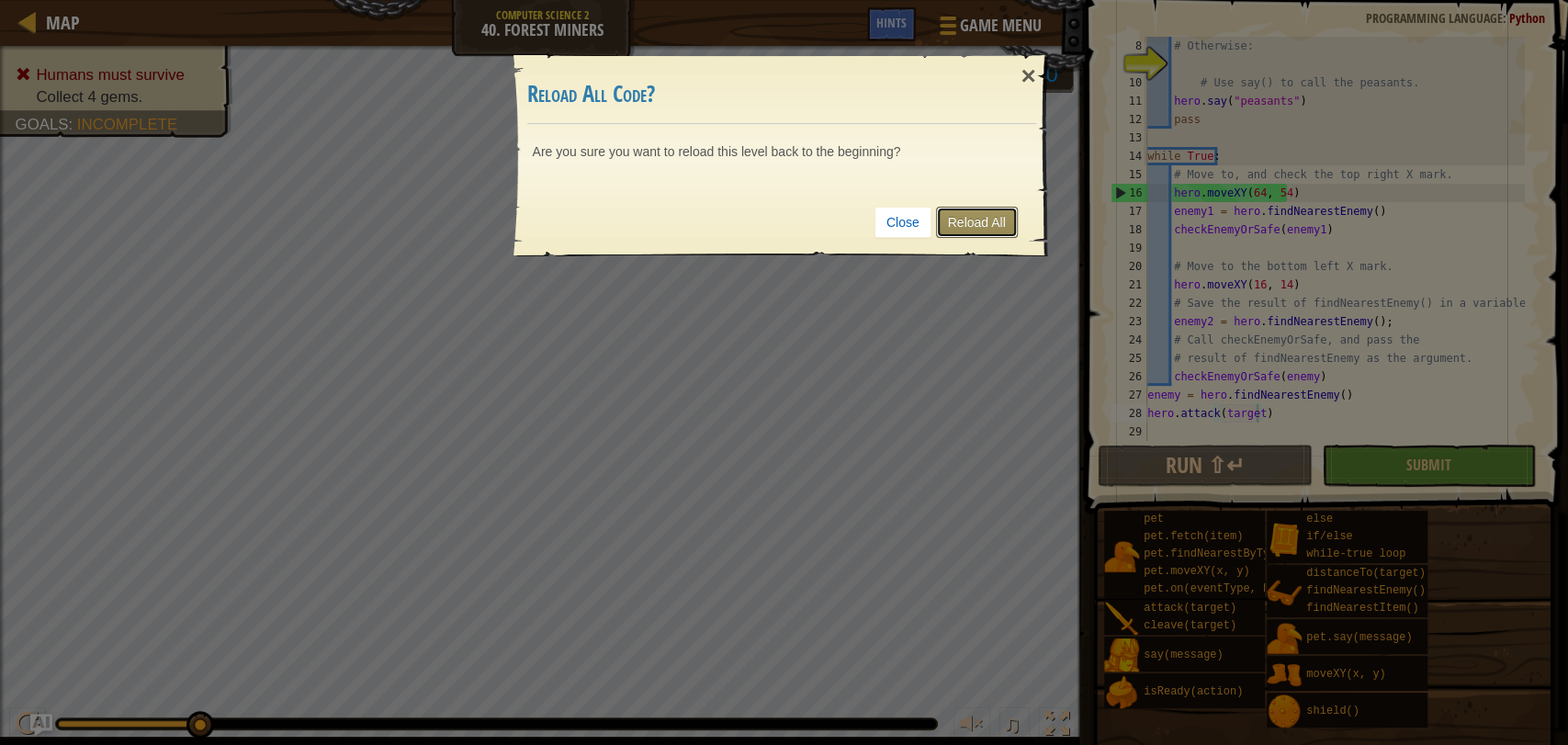
click at [998, 226] on link "Reload All" at bounding box center [976, 222] width 82 height 31
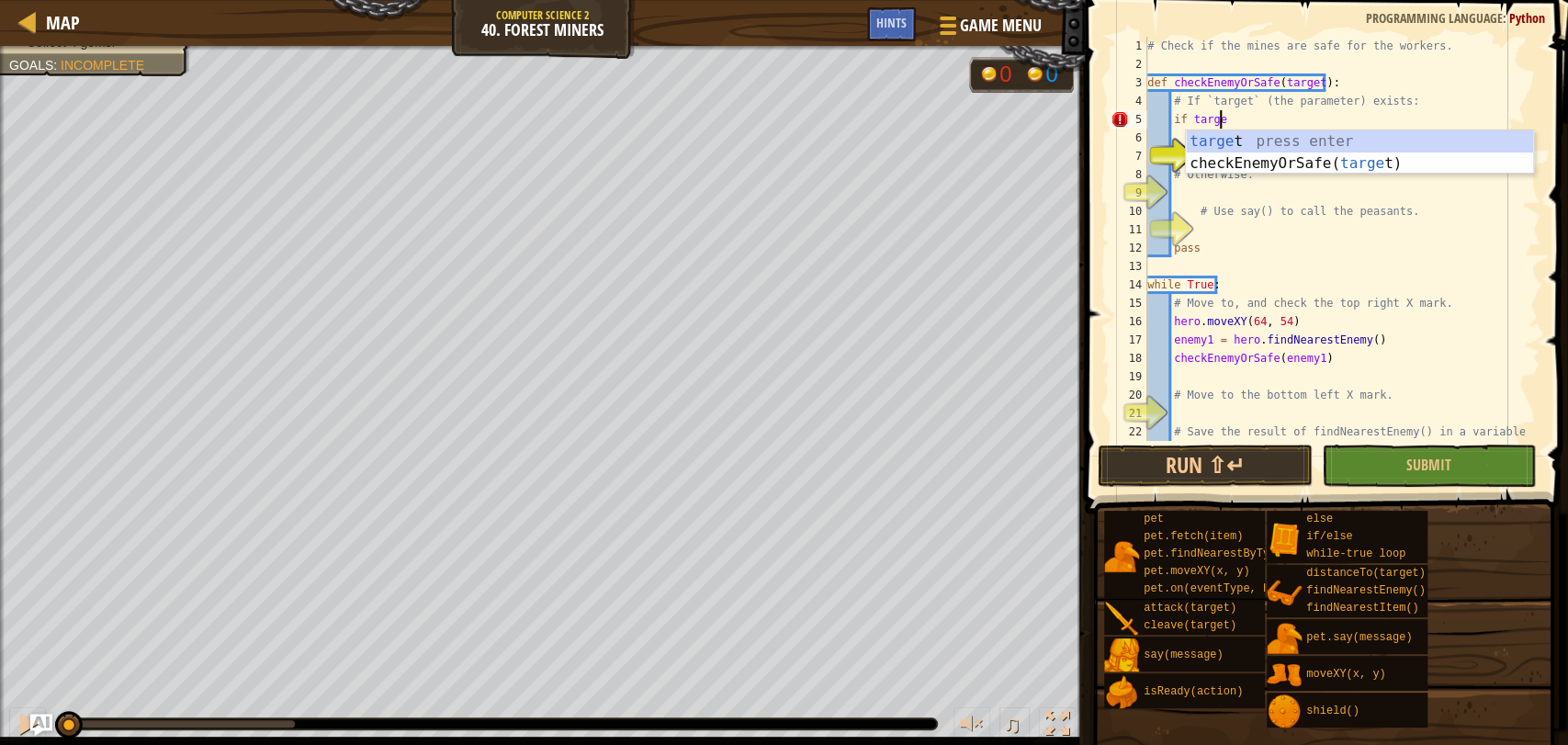
scroll to position [7, 6]
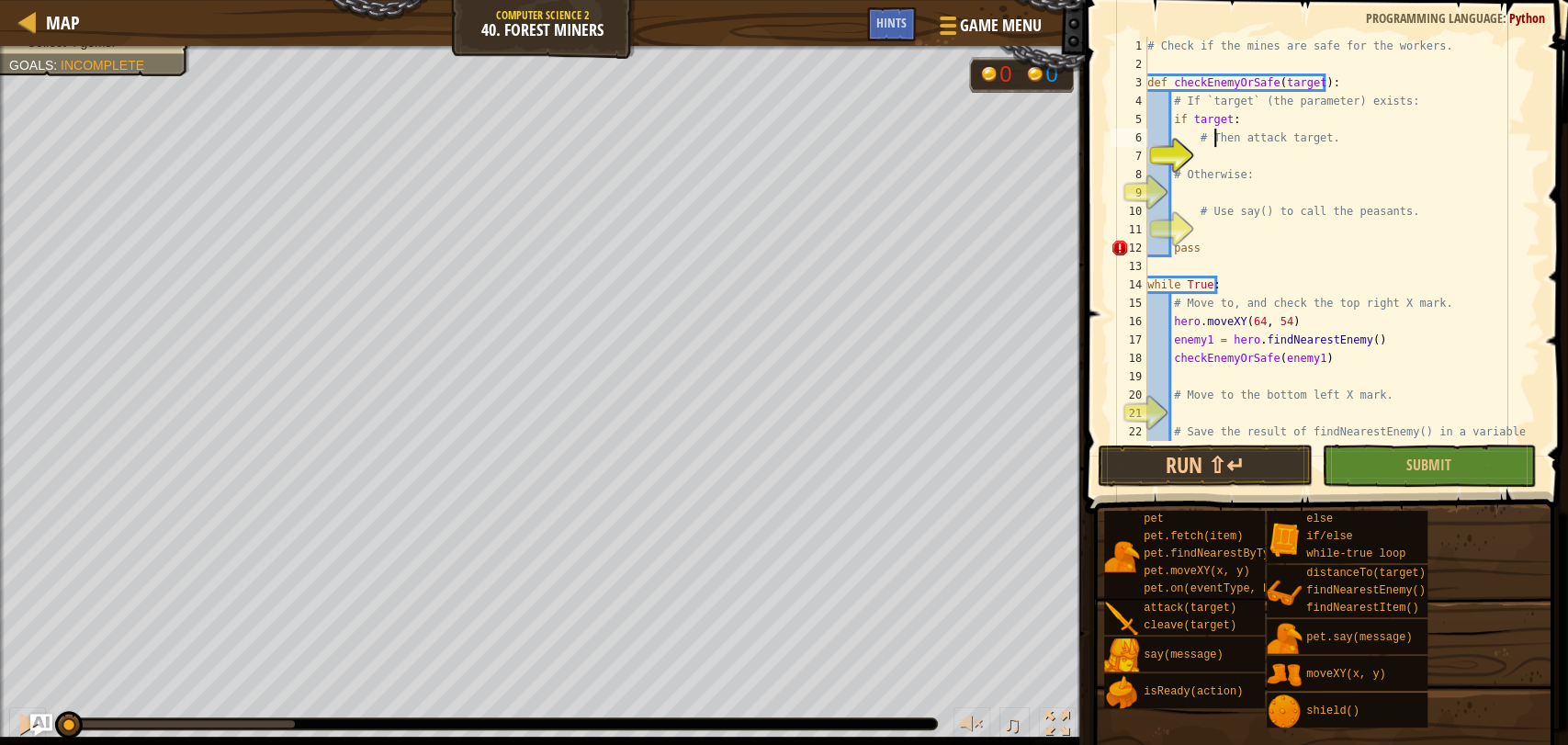
click at [1216, 138] on div "# Check if the mines are safe for the workers. def checkEnemyOrSafe ( target ) …" at bounding box center [1333, 257] width 381 height 441
type textarea "# Then attack target."
click at [1216, 160] on div "# Check if the mines are safe for the workers. def checkEnemyOrSafe ( target ) …" at bounding box center [1333, 257] width 381 height 441
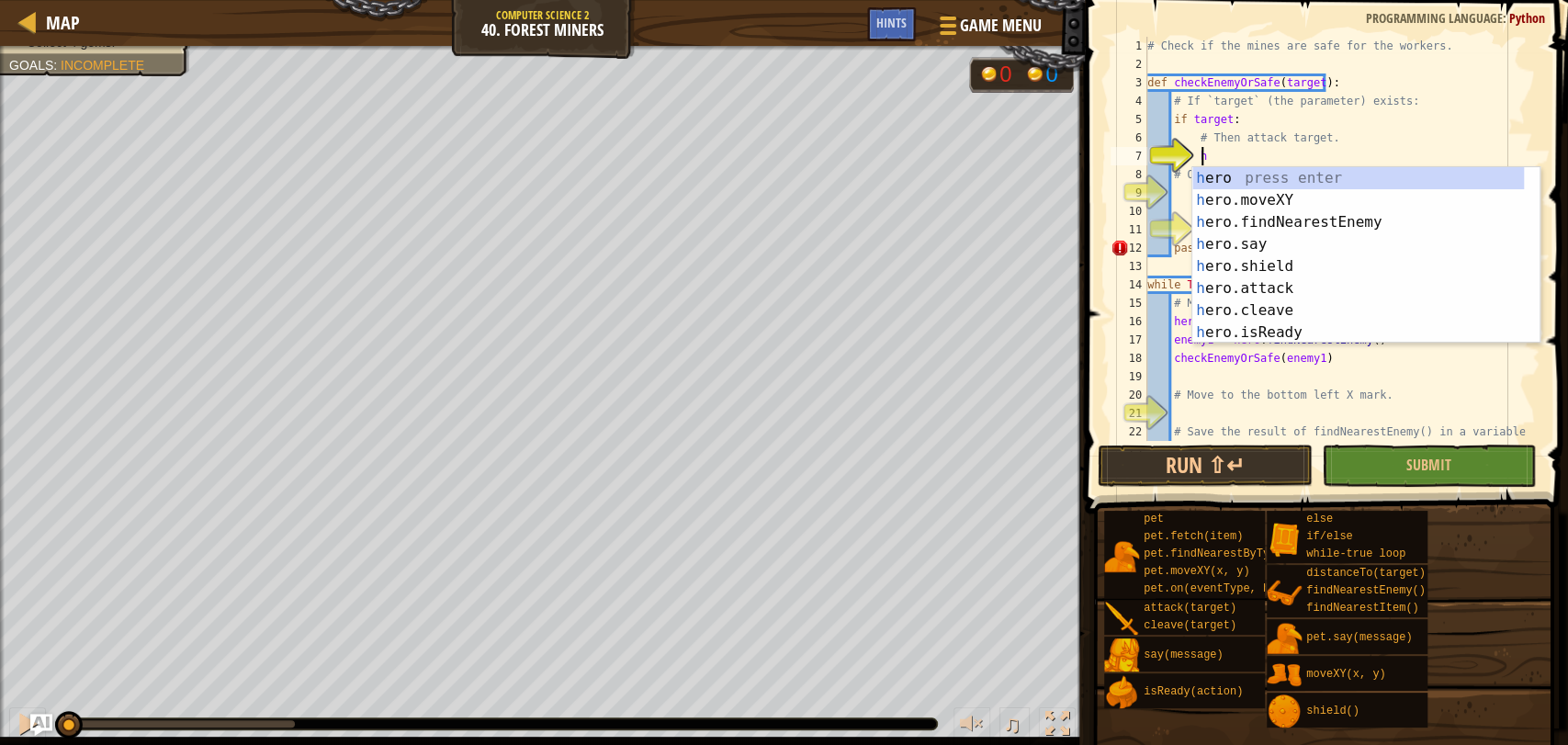
scroll to position [7, 4]
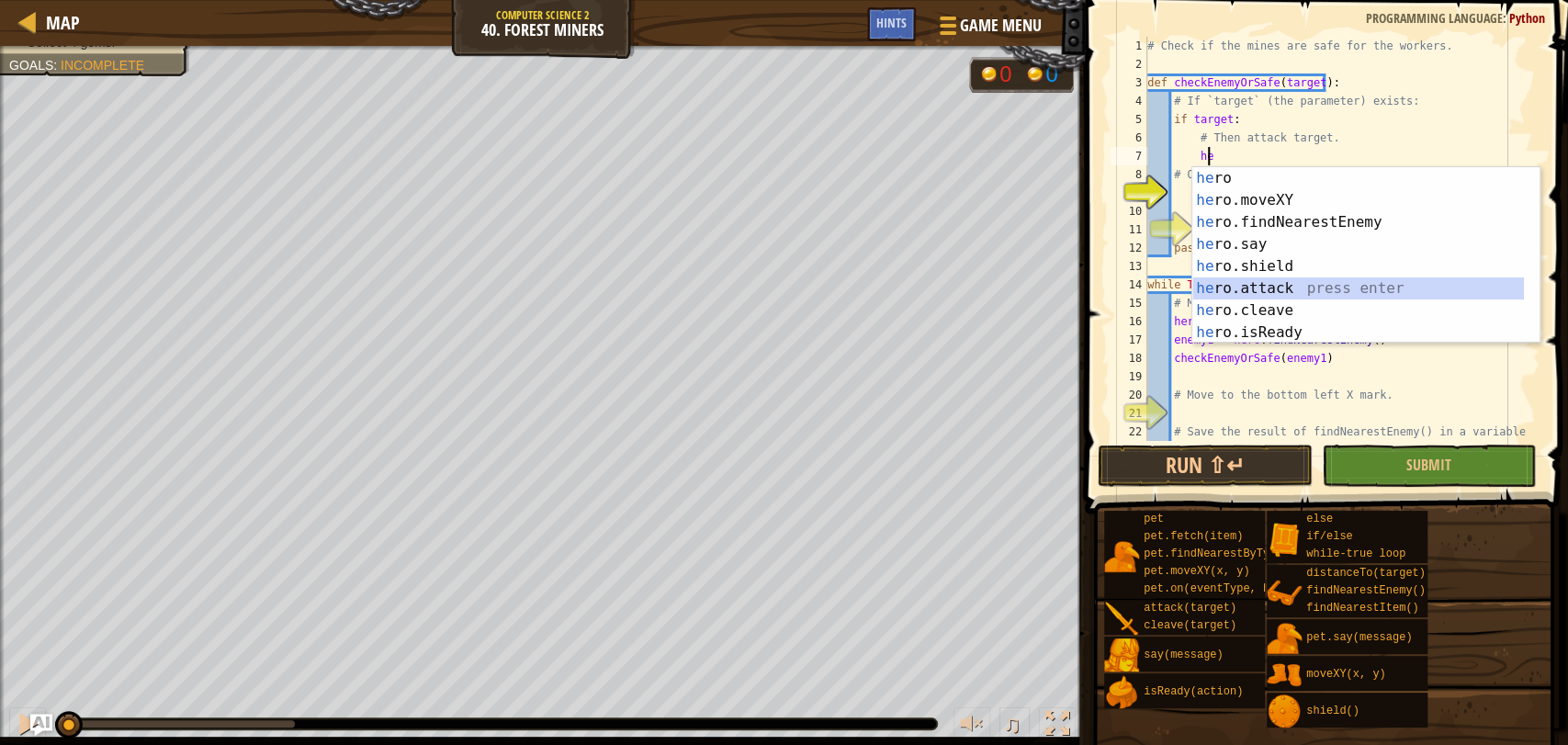
click at [1286, 290] on div "he ro press enter he ro.moveXY press enter he ro.findNearestEnemy press enter h…" at bounding box center [1358, 277] width 332 height 220
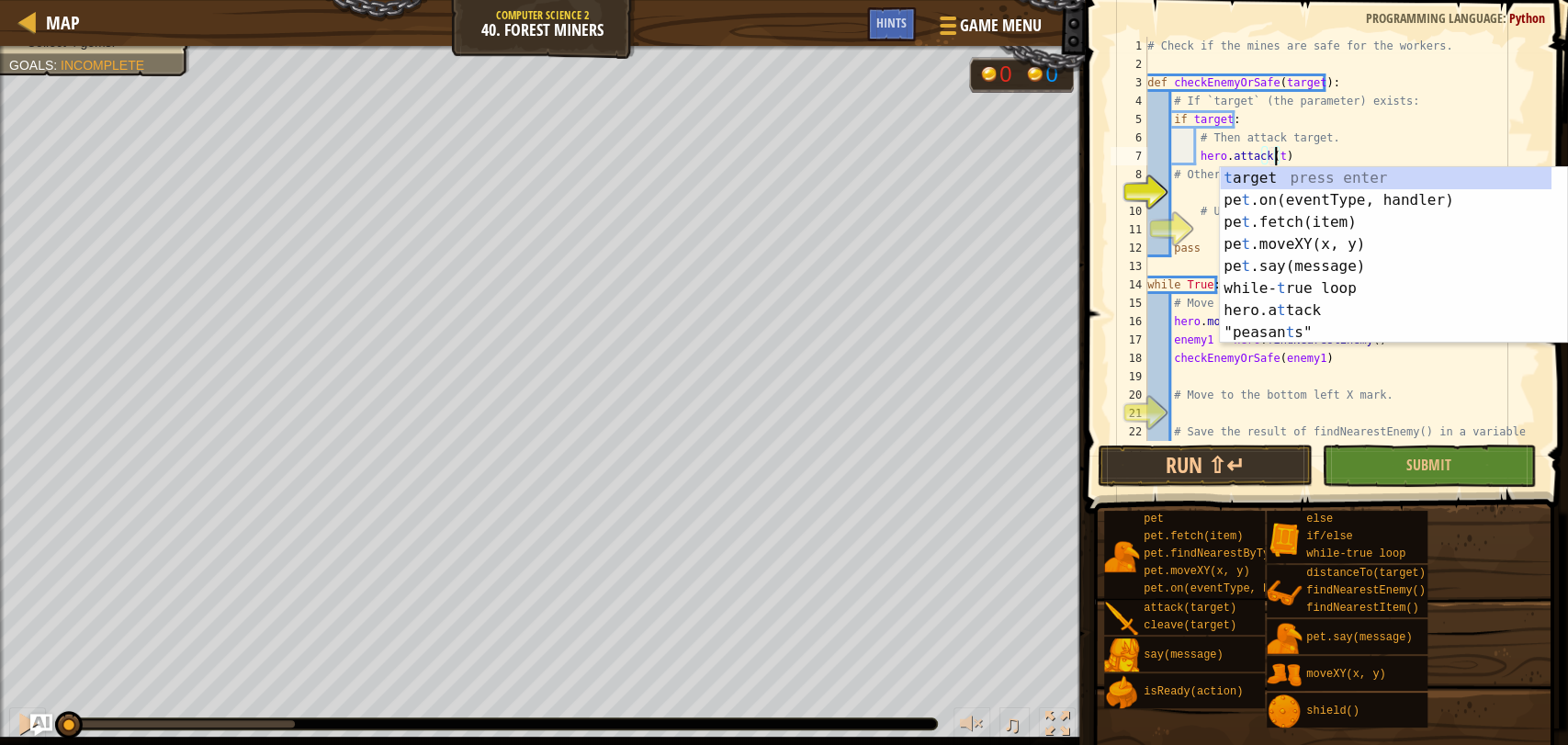
scroll to position [7, 10]
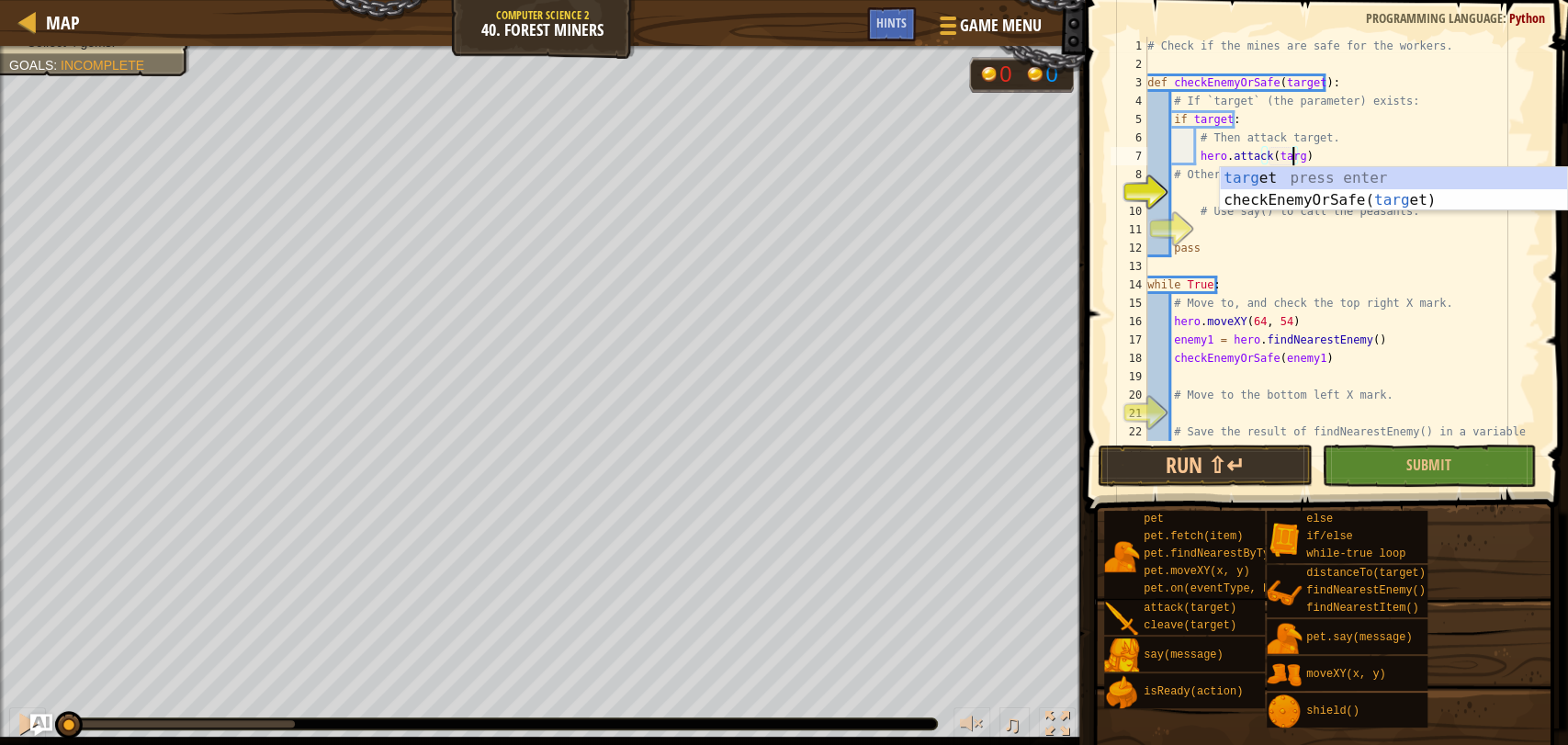
type textarea "hero.attack(target)"
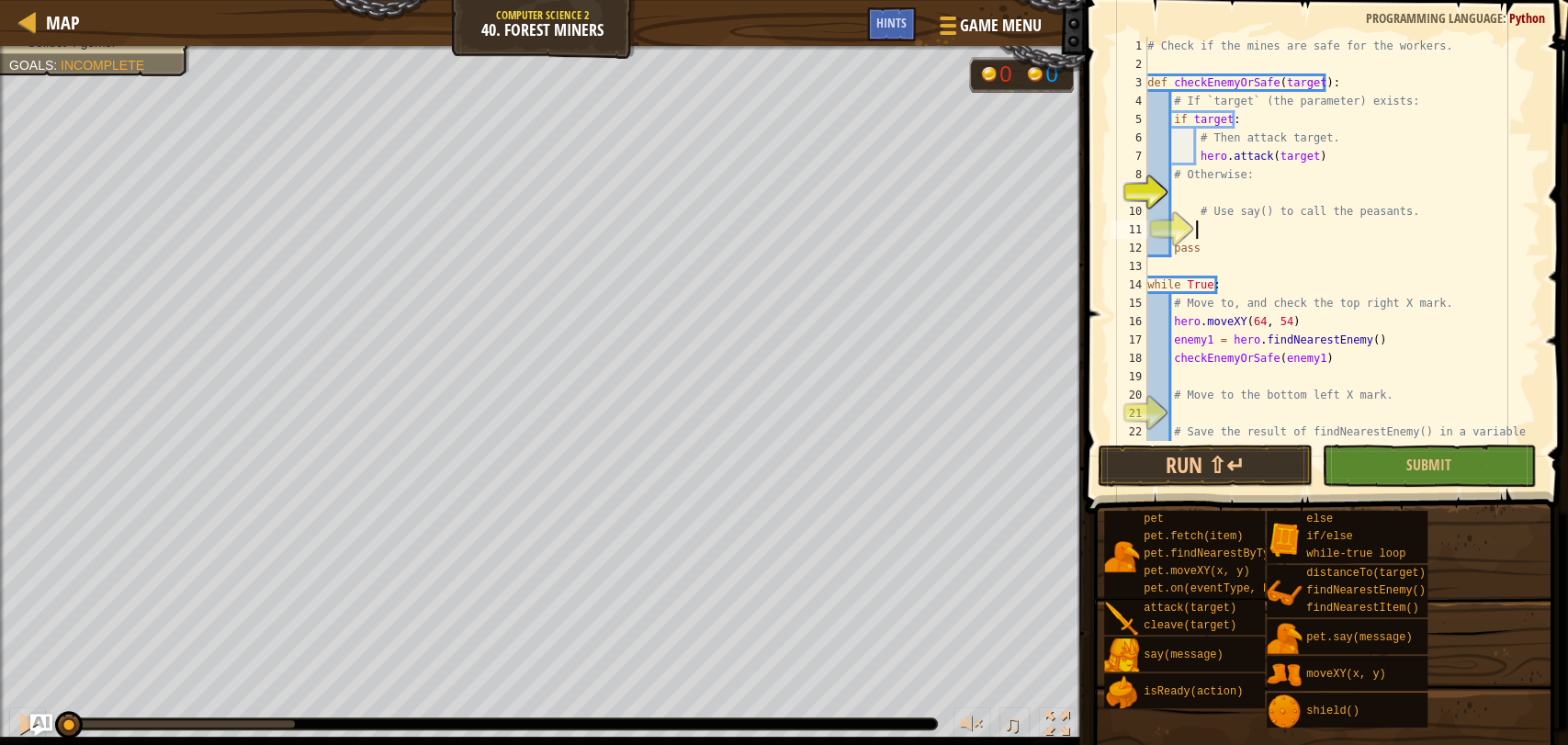
click at [1214, 231] on div "# Check if the mines are safe for the workers. def checkEnemyOrSafe ( target ) …" at bounding box center [1333, 257] width 381 height 441
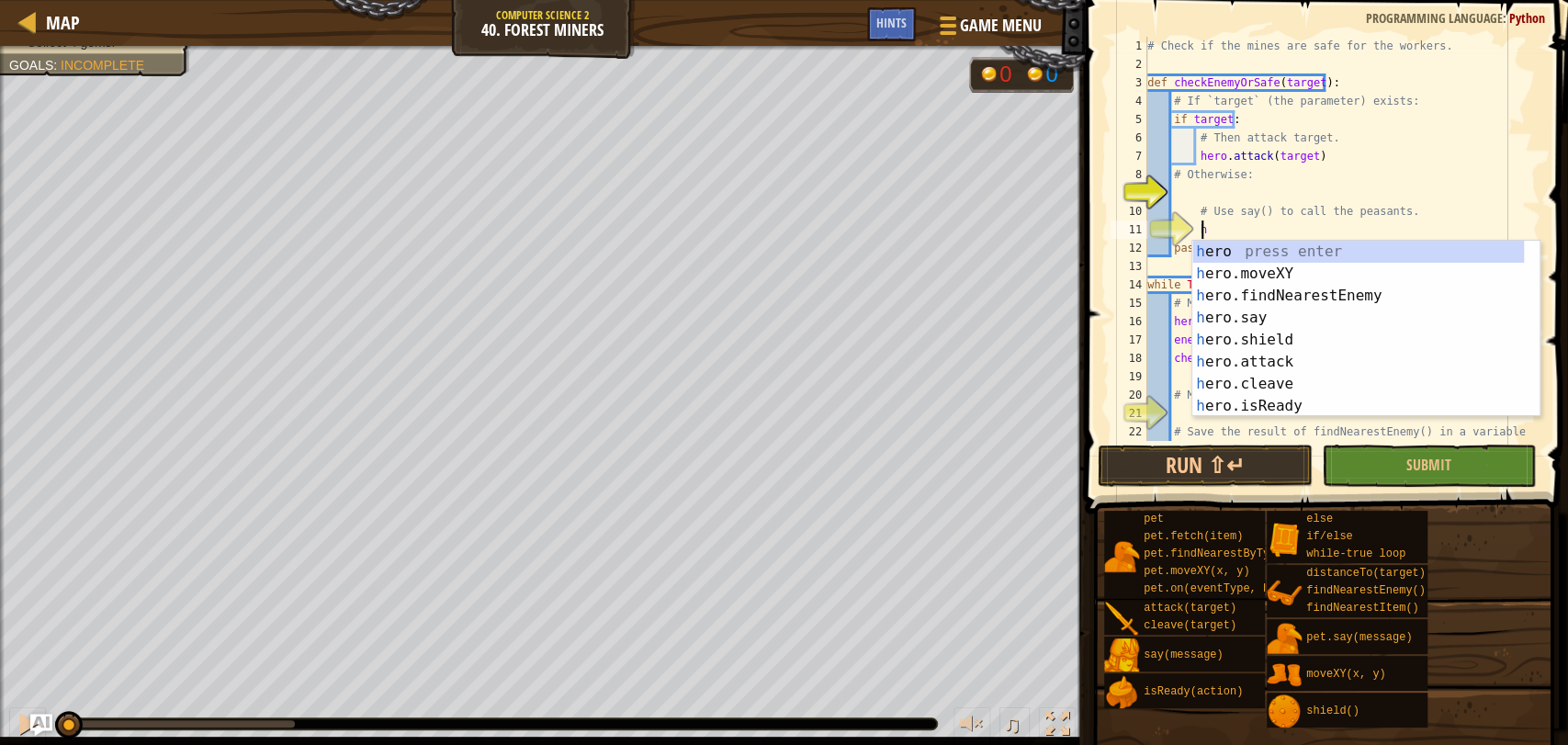
scroll to position [7, 4]
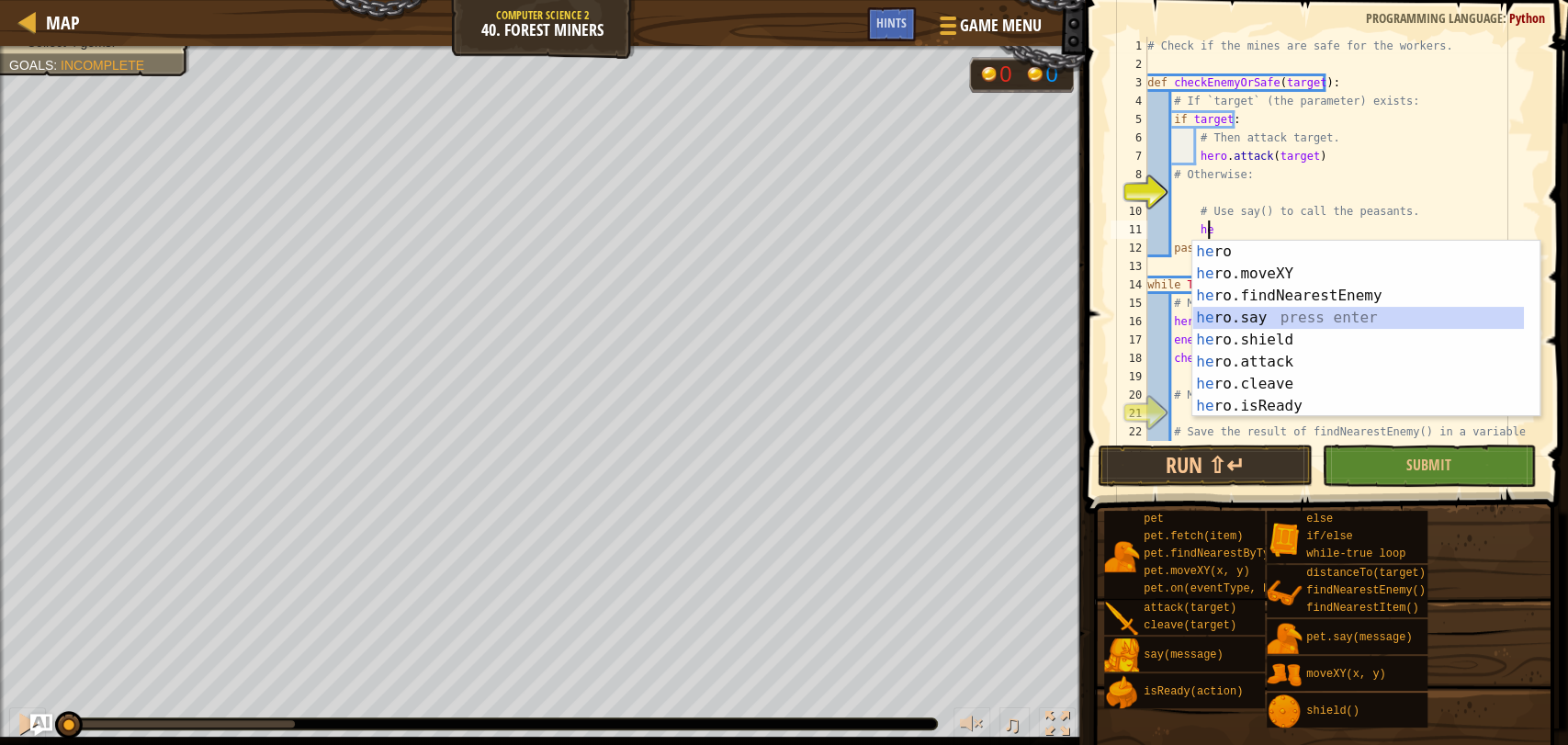
click at [1241, 311] on div "he ro press enter he ro.moveXY press enter he ro.findNearestEnemy press enter h…" at bounding box center [1358, 350] width 332 height 220
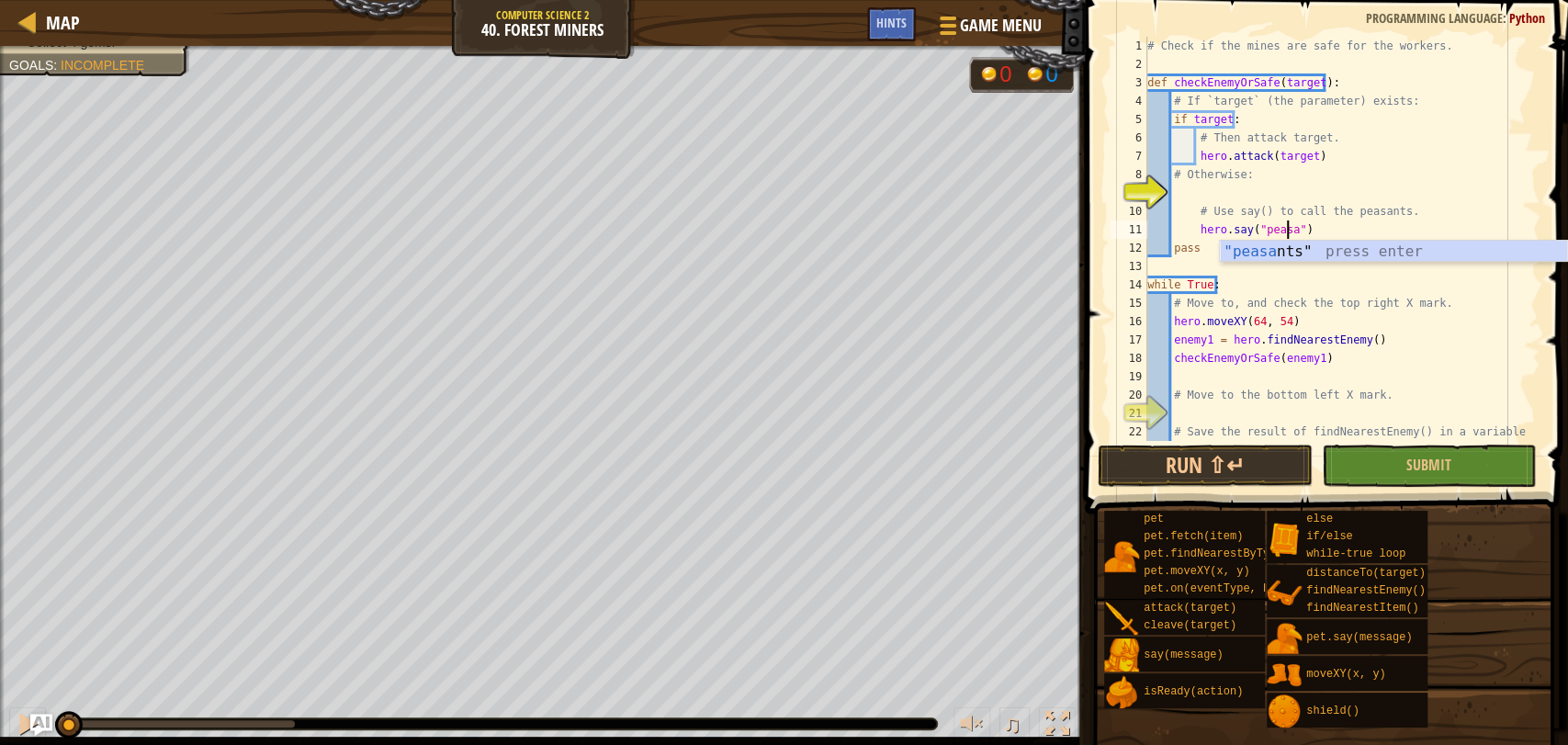
scroll to position [7, 12]
type textarea "hero.say("peasants")"
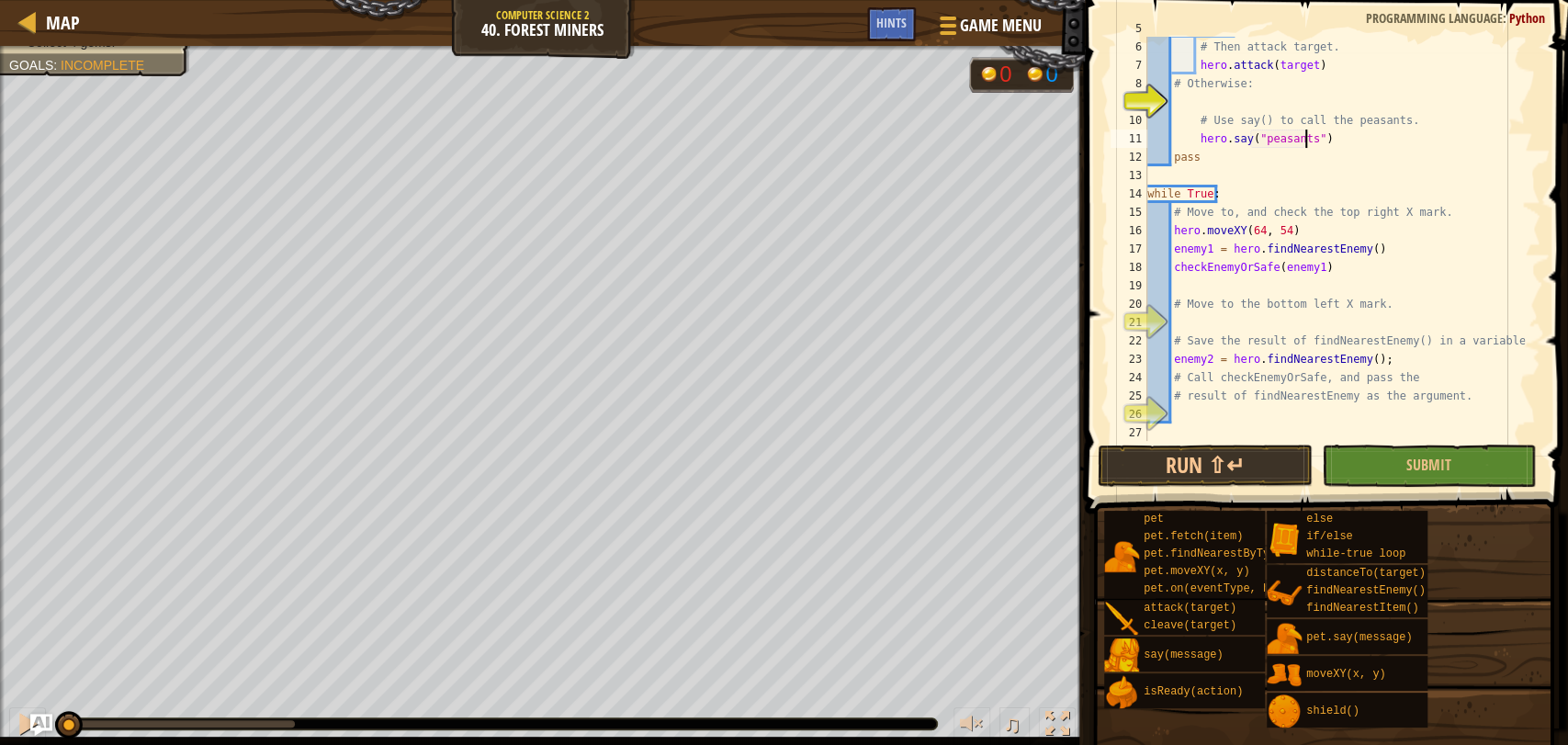
scroll to position [91, 0]
click at [1183, 314] on div "if target : # Then attack target. hero . attack ( target ) # Otherwise: # Use s…" at bounding box center [1333, 240] width 381 height 441
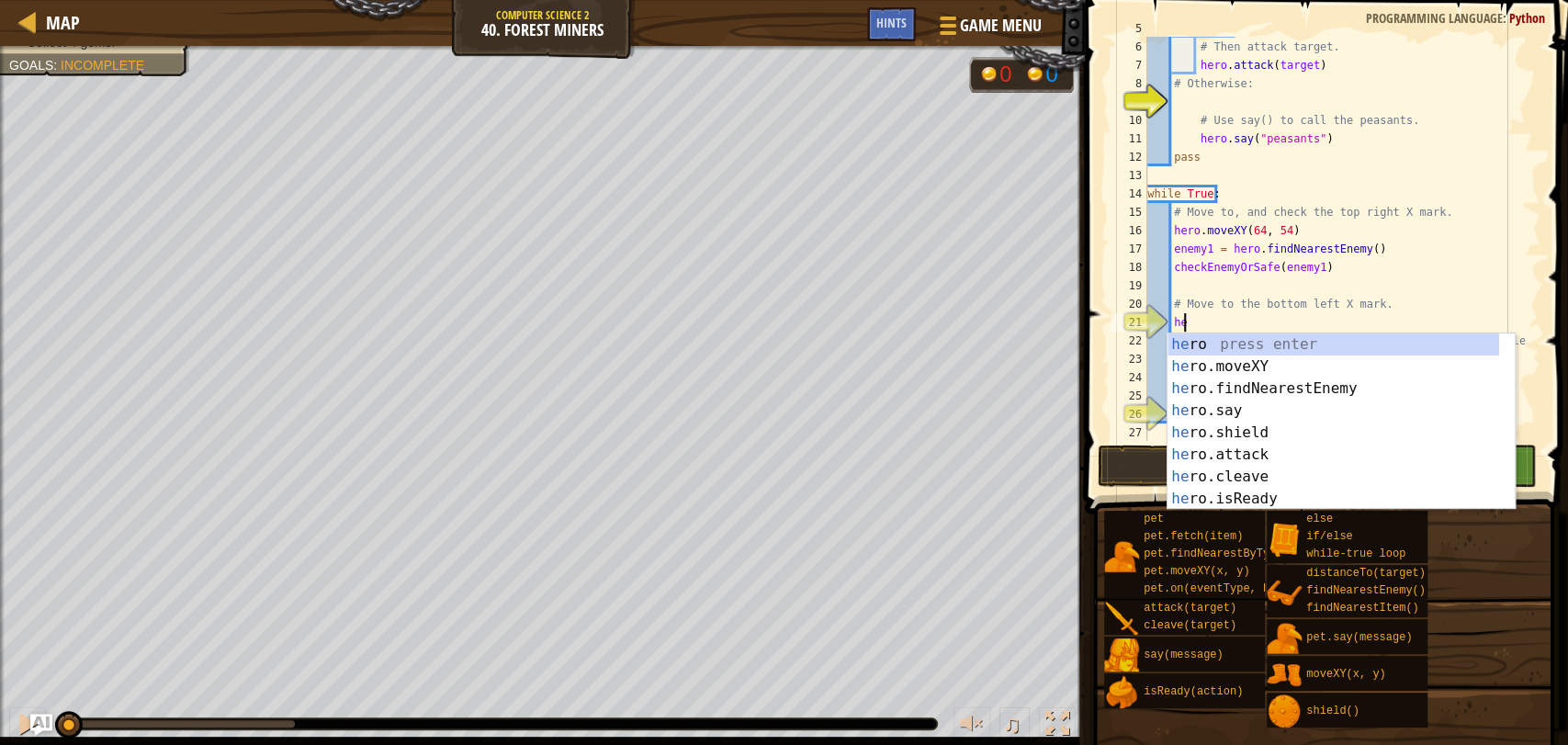
scroll to position [7, 2]
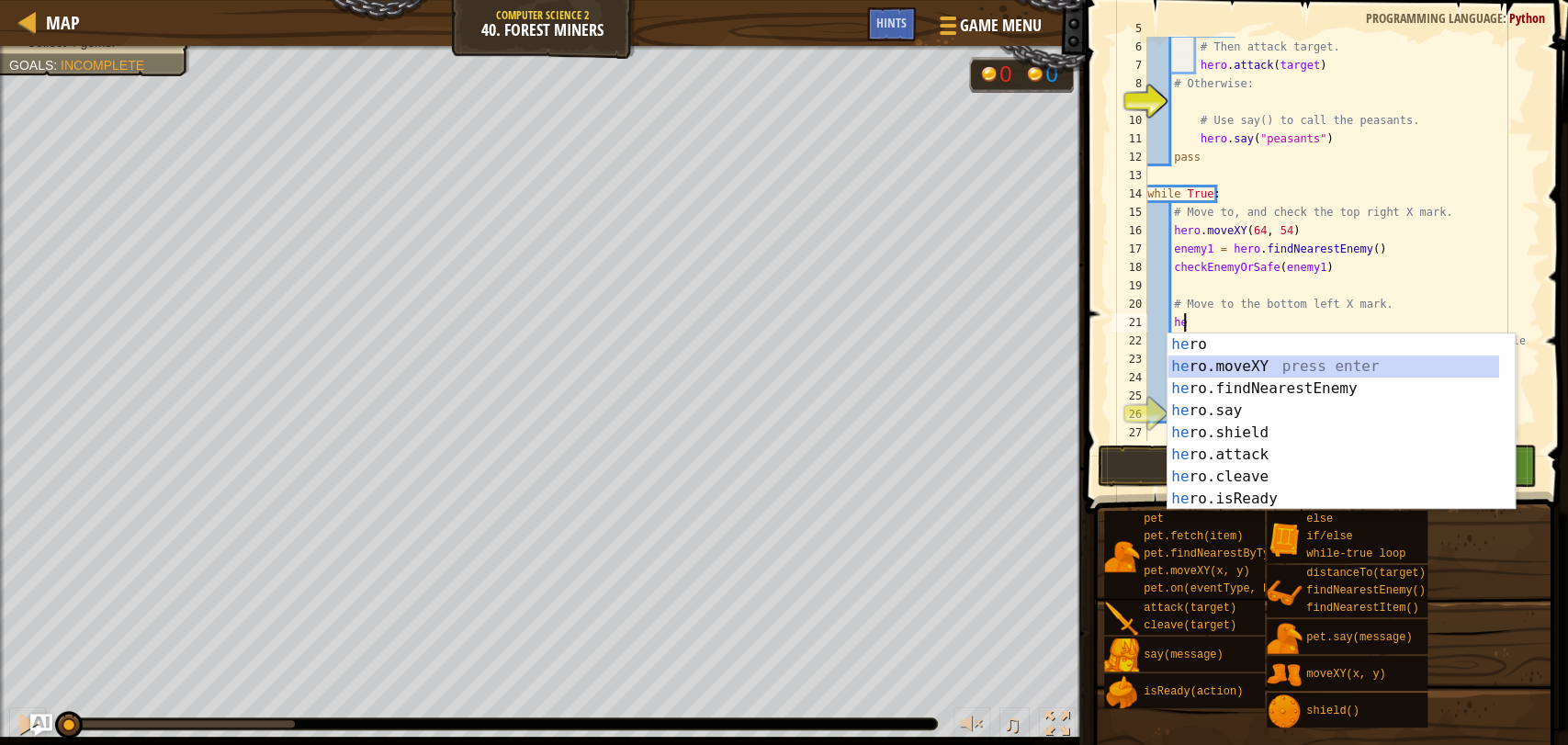
click at [1225, 357] on div "he ro press enter he ro.moveXY press enter he ro.findNearestEnemy press enter h…" at bounding box center [1333, 443] width 332 height 220
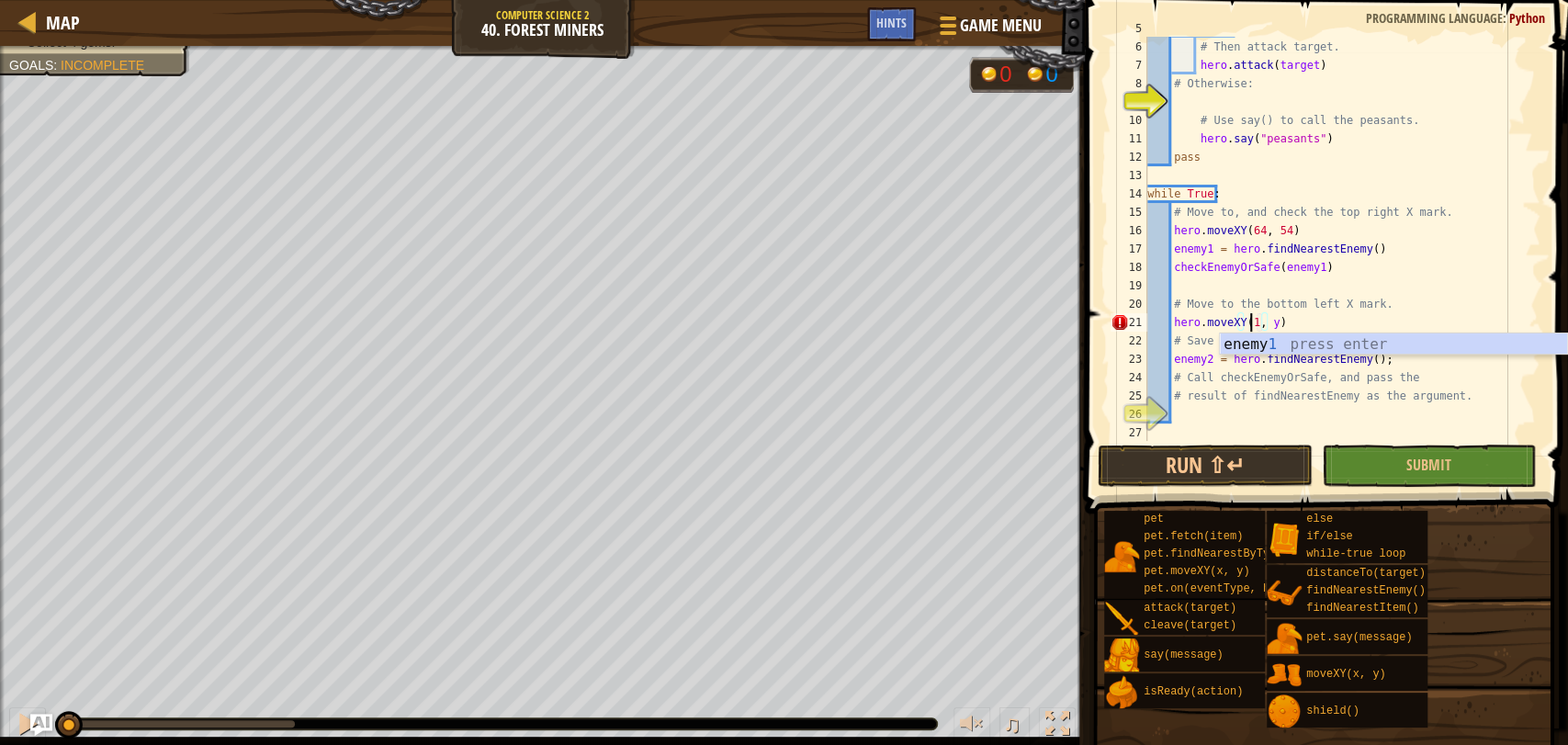
scroll to position [7, 8]
type textarea "hero.moveXY(16, 15)"
click at [1197, 408] on div "if target : # Then attack target. hero . attack ( target ) # Otherwise: # Use s…" at bounding box center [1333, 240] width 381 height 441
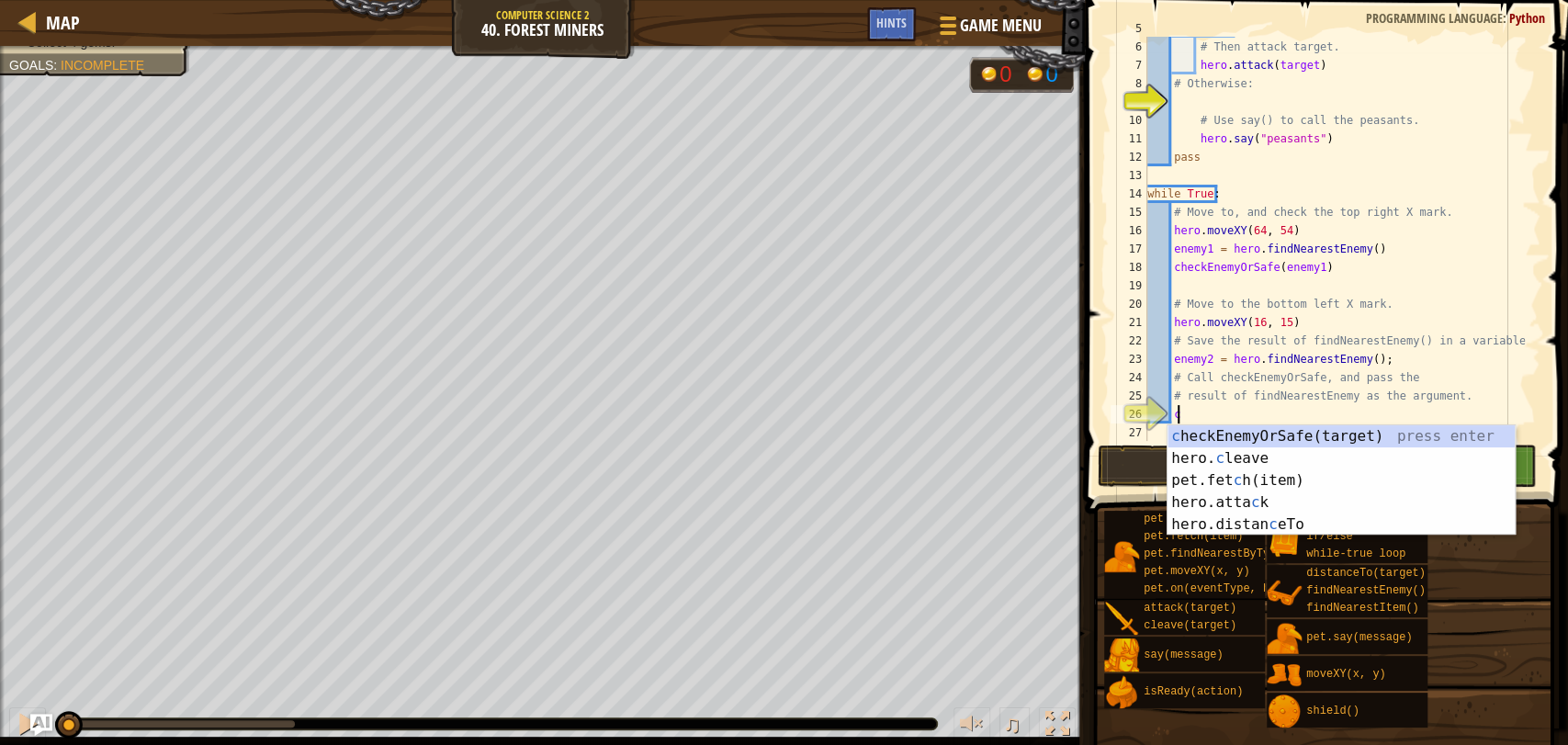
scroll to position [7, 2]
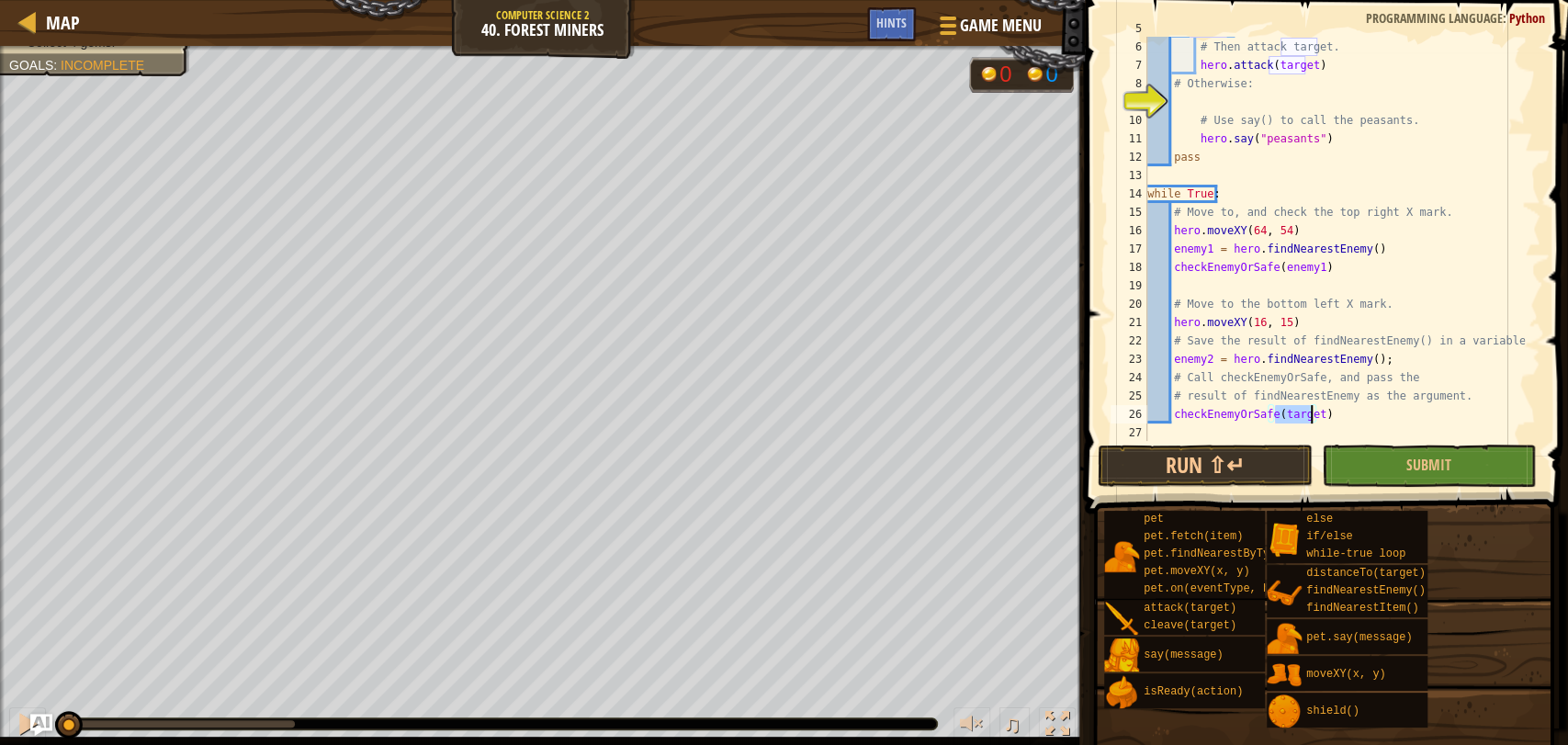
type textarea "checkEnemyOrSafe(target)"
click at [1551, 174] on span at bounding box center [1328, 231] width 498 height 568
click at [1369, 418] on div "if target : # Then attack target. hero . attack ( target ) # Otherwise: # Use s…" at bounding box center [1333, 240] width 381 height 441
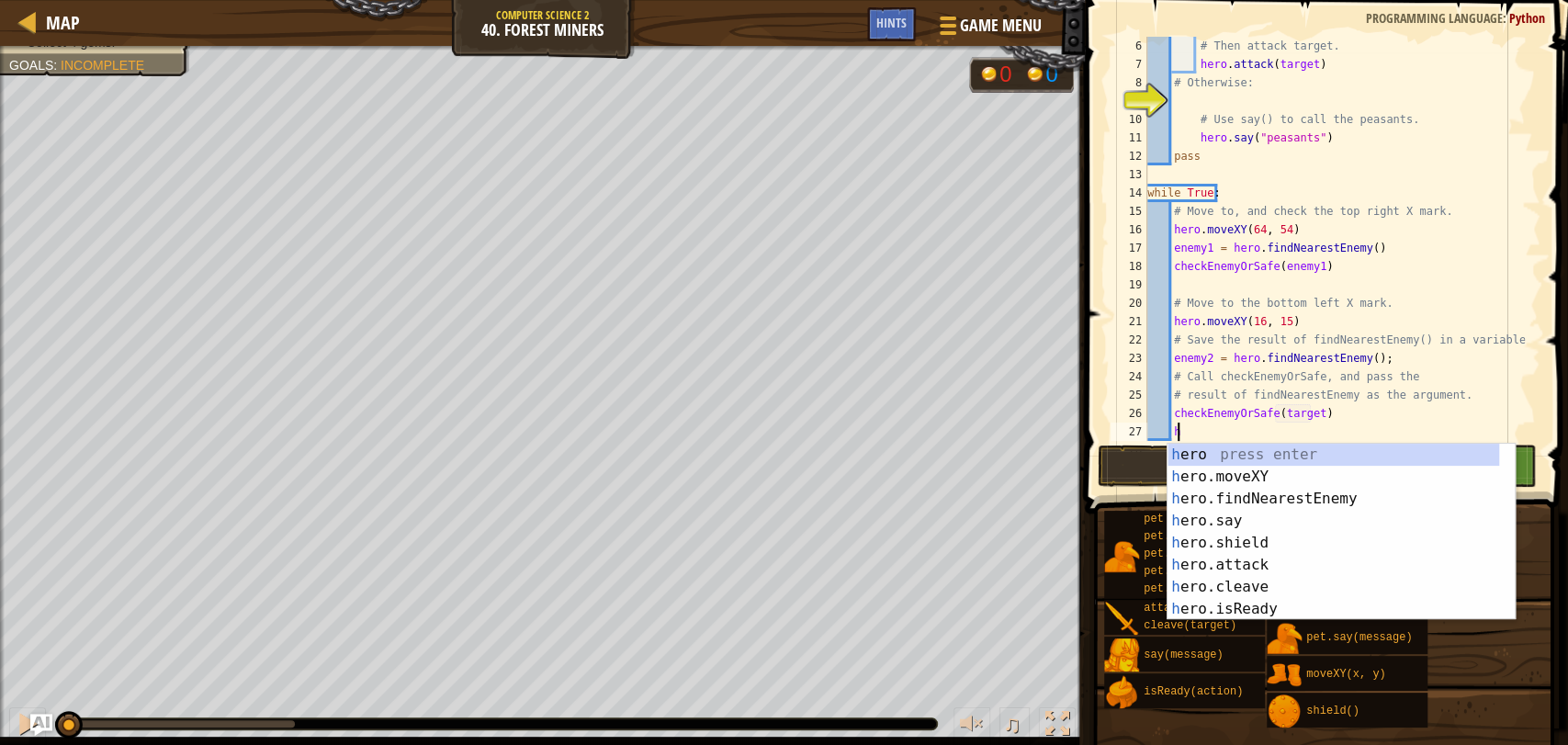
type textarea "he"
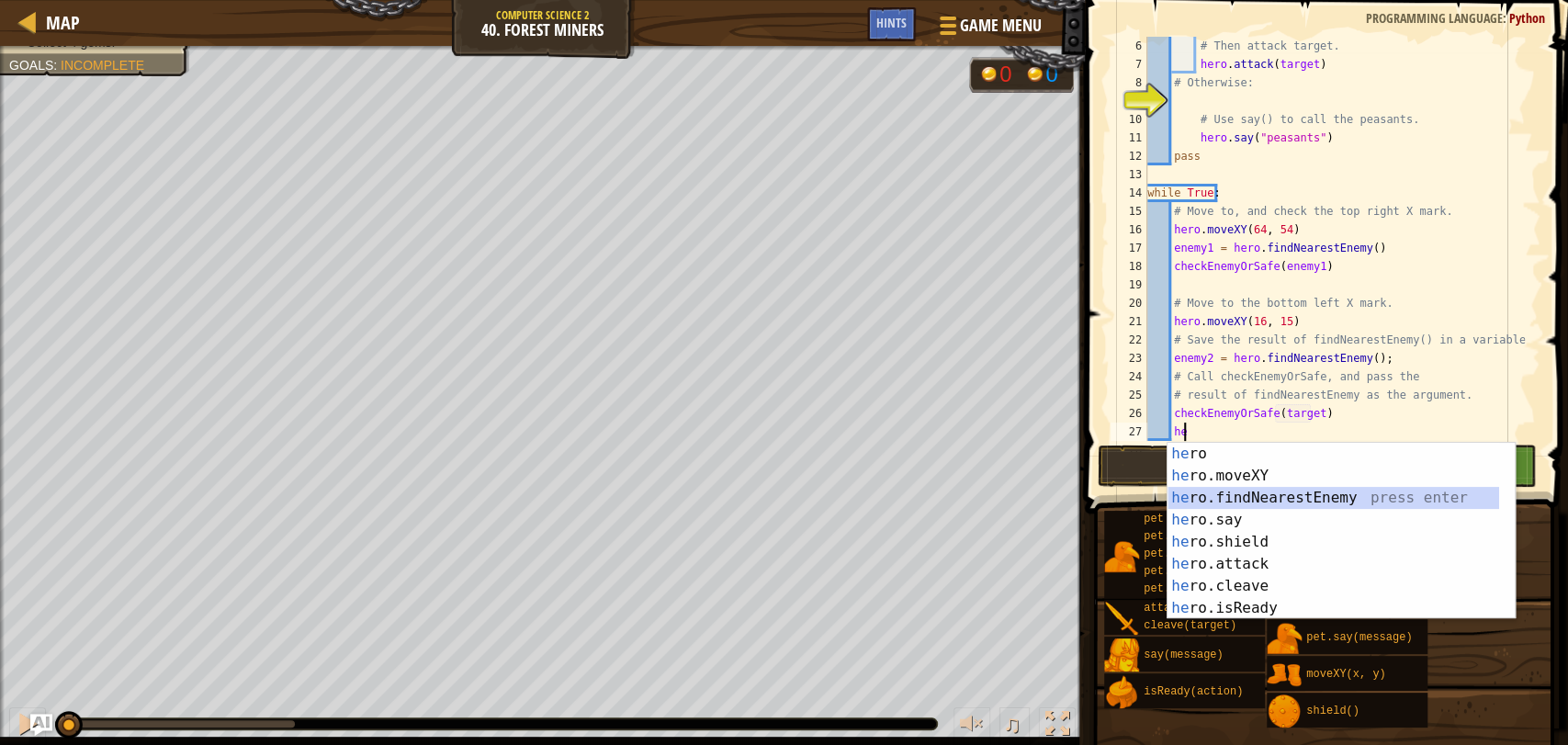
click at [1375, 496] on div "he ro press enter he ro.moveXY press enter he ro.findNearestEnemy press enter h…" at bounding box center [1333, 552] width 332 height 220
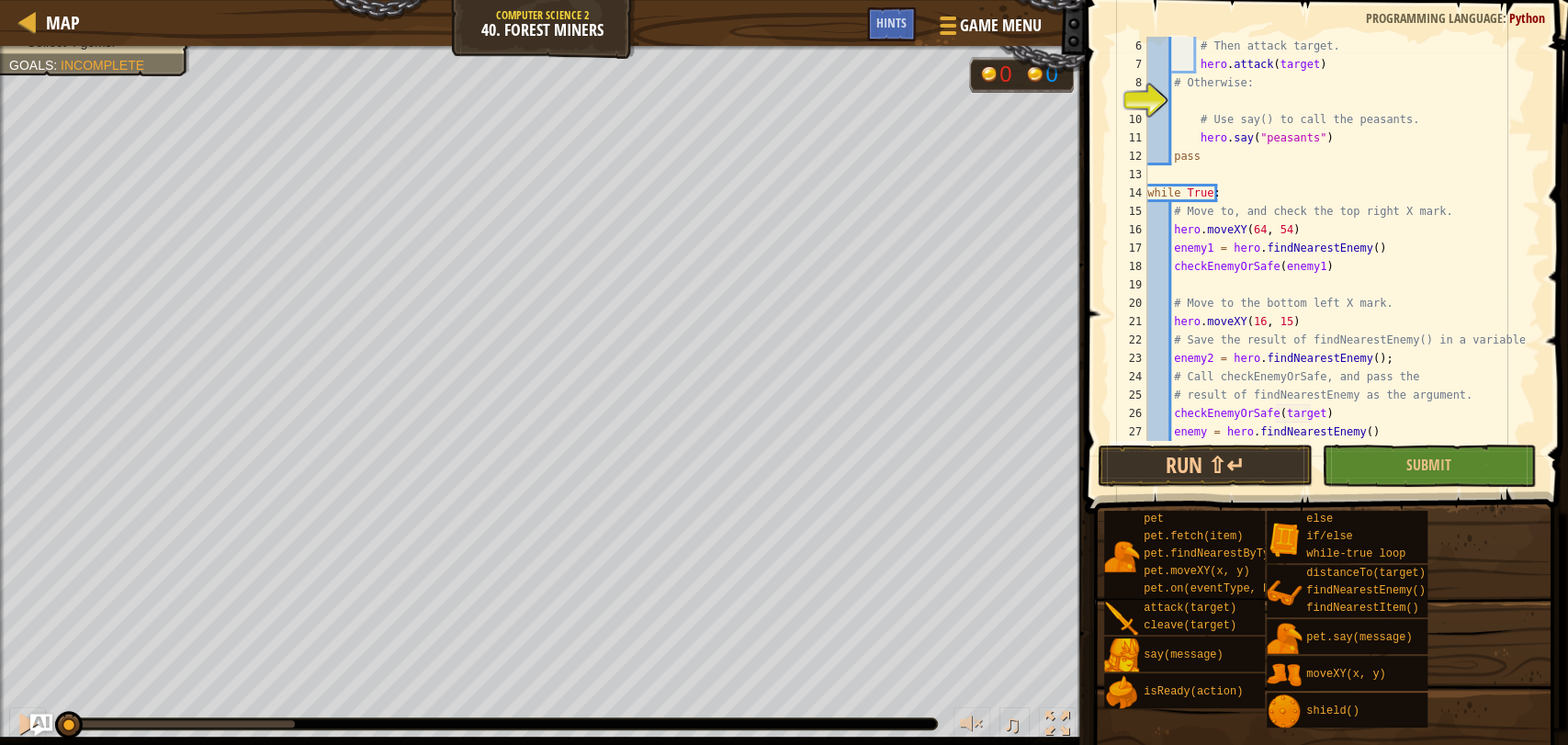
scroll to position [7, 1]
click at [1391, 469] on button "Submit" at bounding box center [1429, 466] width 214 height 42
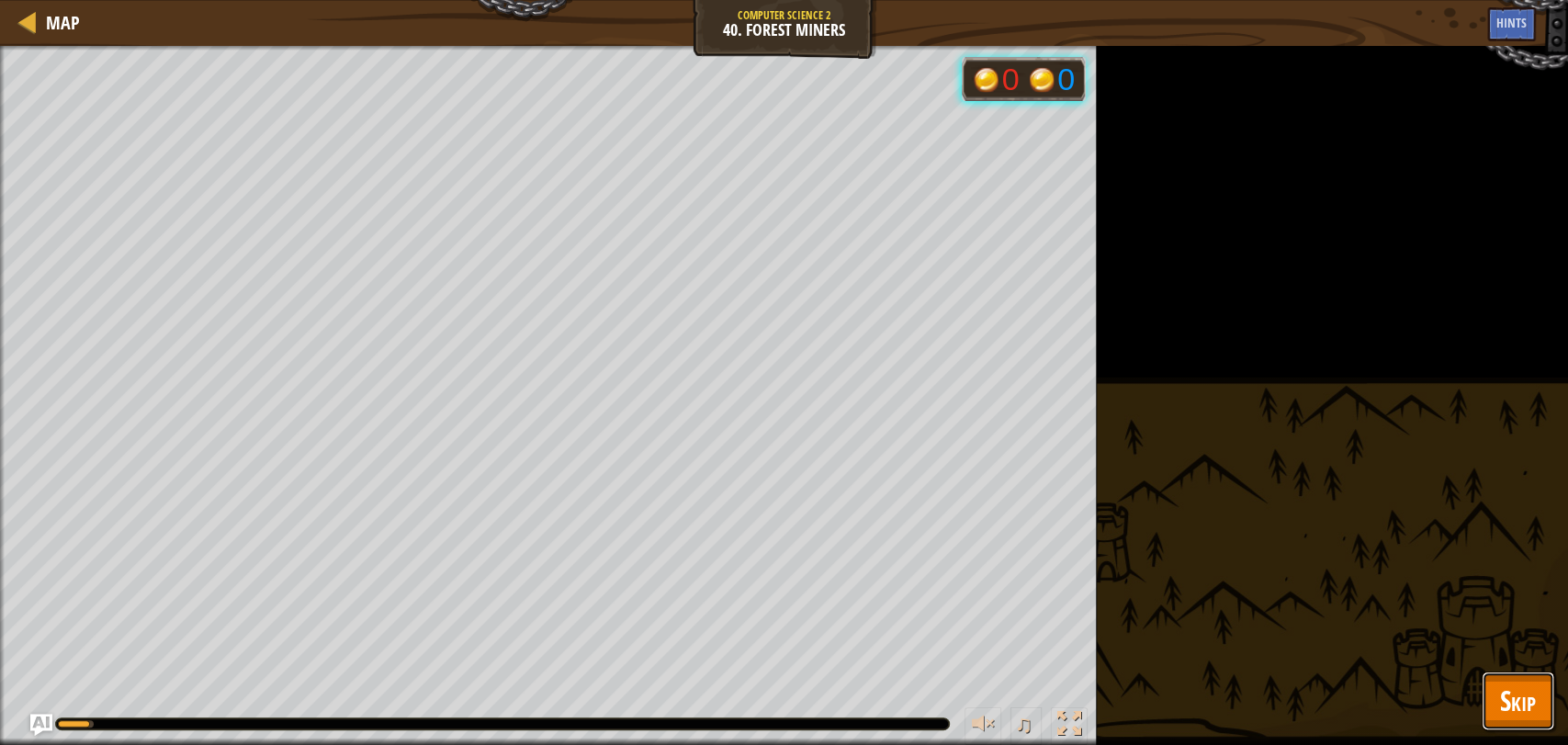
click at [1481, 717] on button "Skip" at bounding box center [1517, 701] width 73 height 59
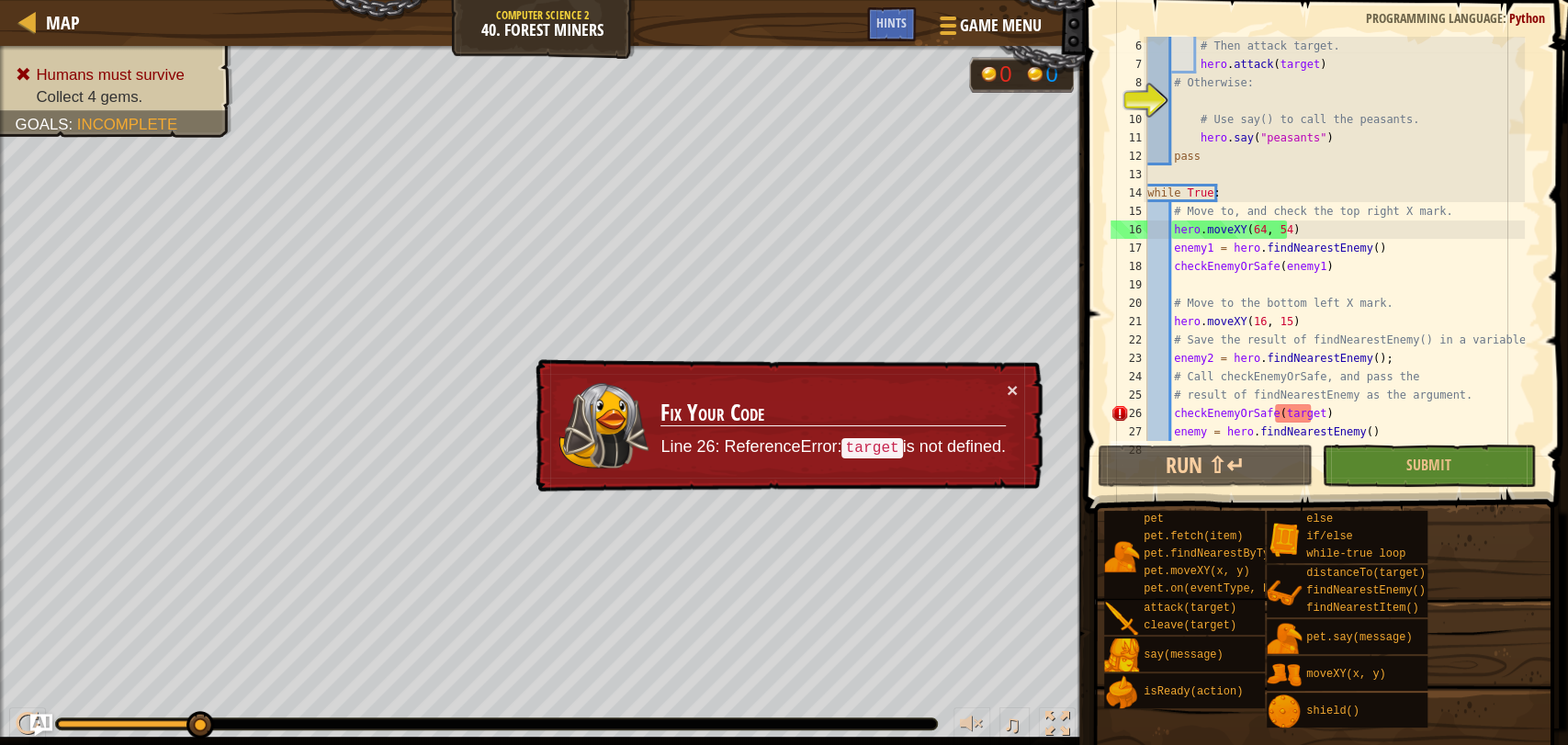
drag, startPoint x: 1480, startPoint y: 717, endPoint x: 1344, endPoint y: 409, distance: 336.7
click at [1344, 409] on div "Hints 6 7 8 9 10 11 12 13 14 15 16 17 18 19 20 21 22 23 24 25 26 27 28 # Then a…" at bounding box center [1324, 368] width 489 height 736
click at [1344, 409] on div "# Then attack target. hero . attack ( target ) # Otherwise: # Use say() to call…" at bounding box center [1333, 257] width 381 height 441
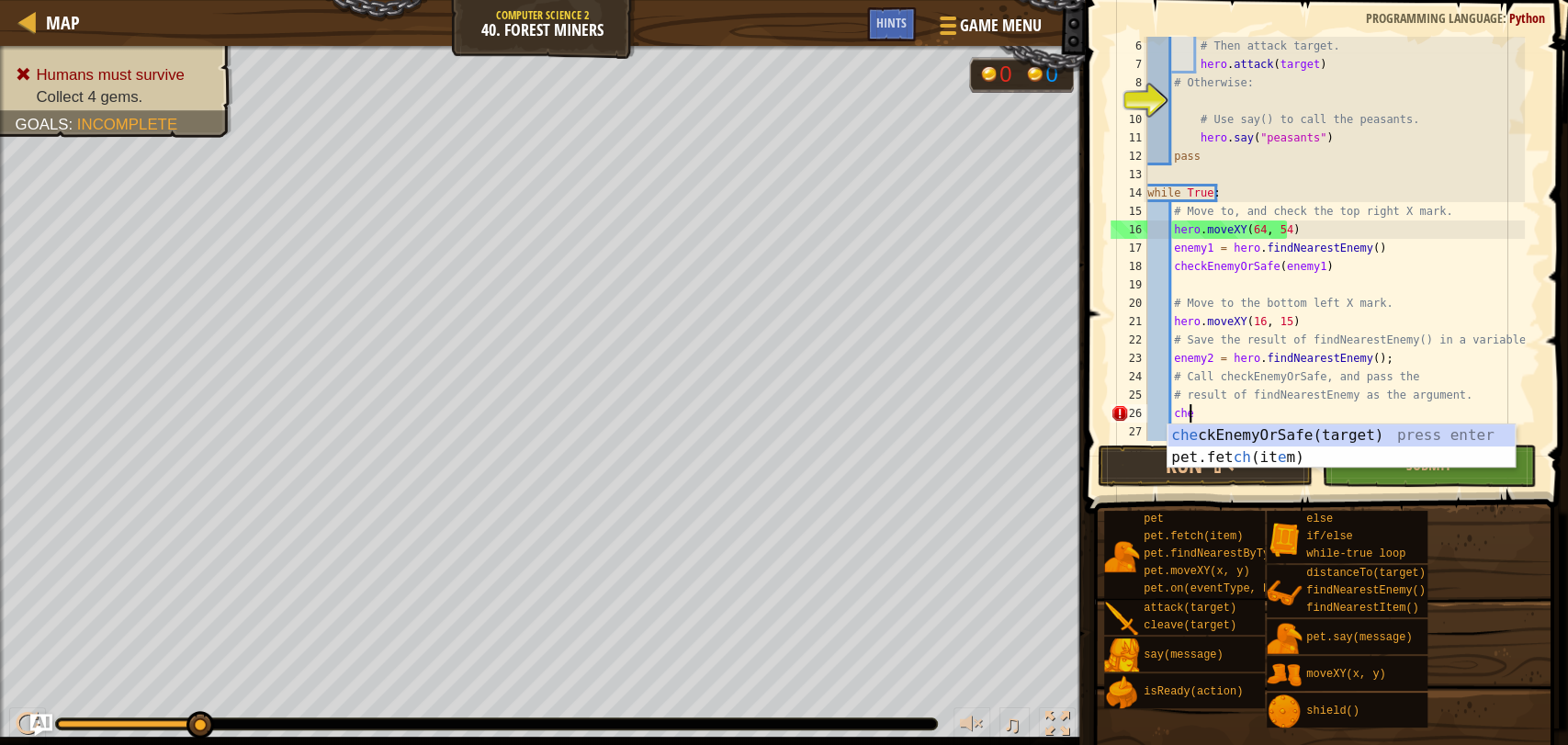
type textarea "c"
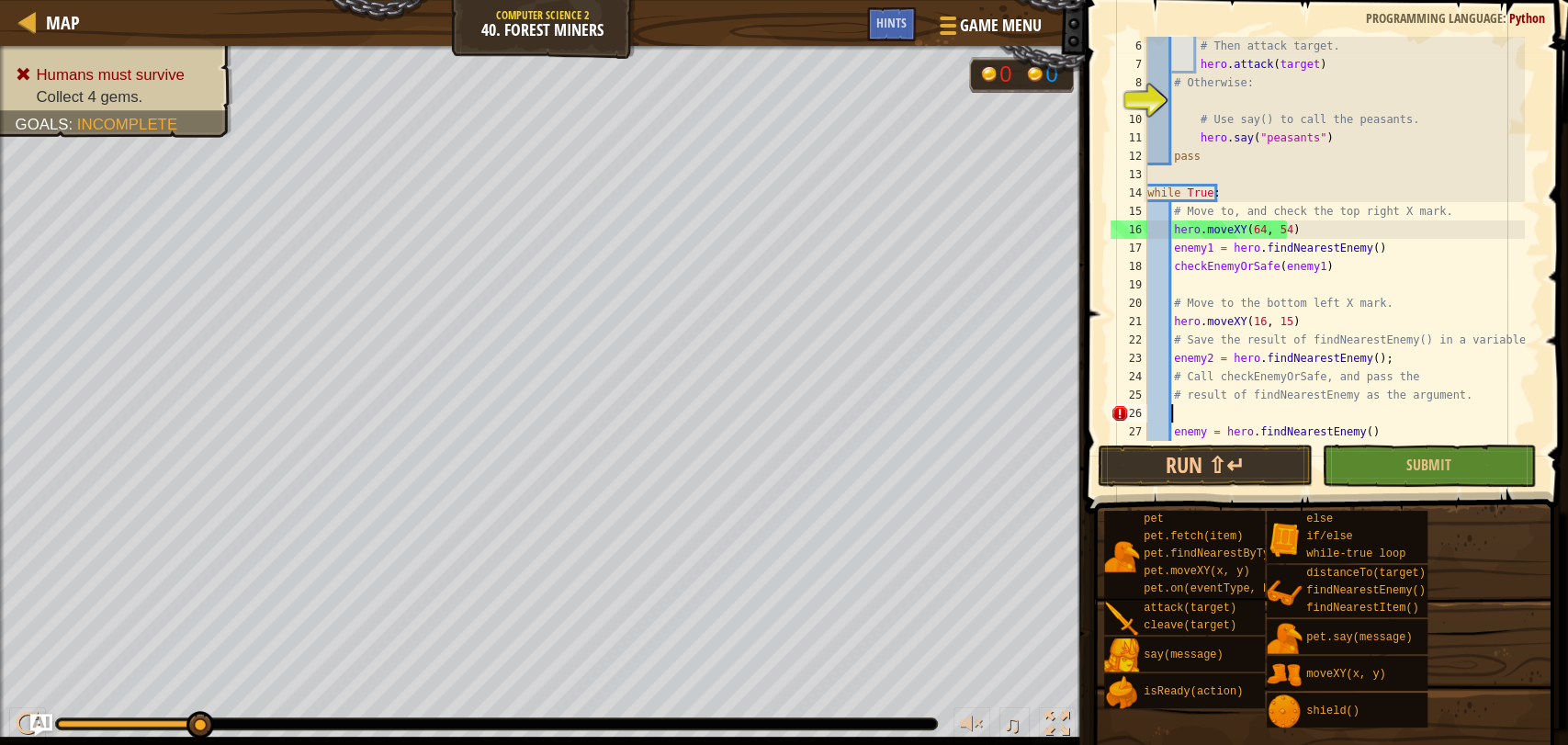
scroll to position [7, 0]
type textarea "# result of findNearestEnemy as the argument."
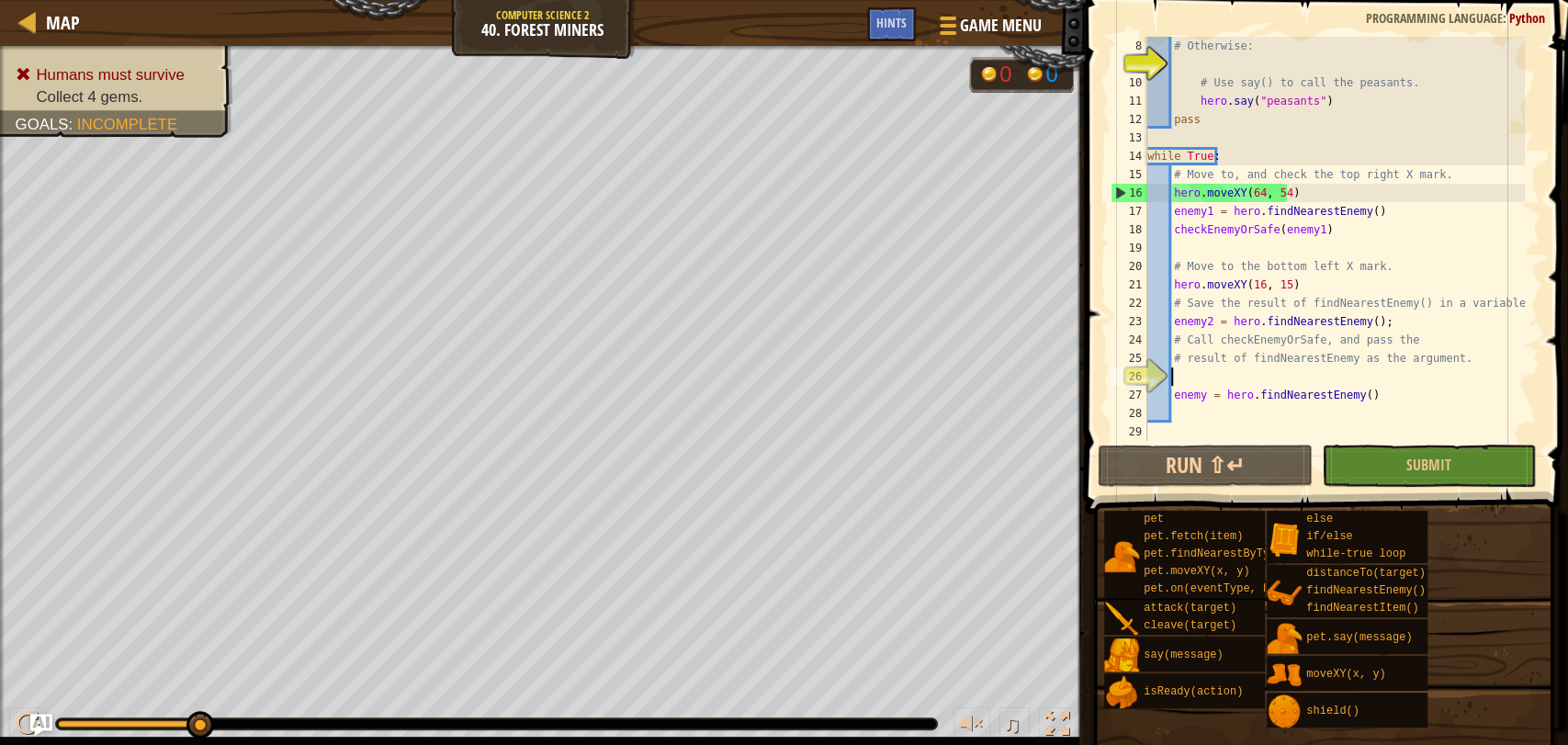
scroll to position [128, 0]
click at [1362, 399] on div "# Otherwise: # Use say() to call the peasants. hero . say ( "peasants" ) pass w…" at bounding box center [1333, 257] width 381 height 441
type textarea "e"
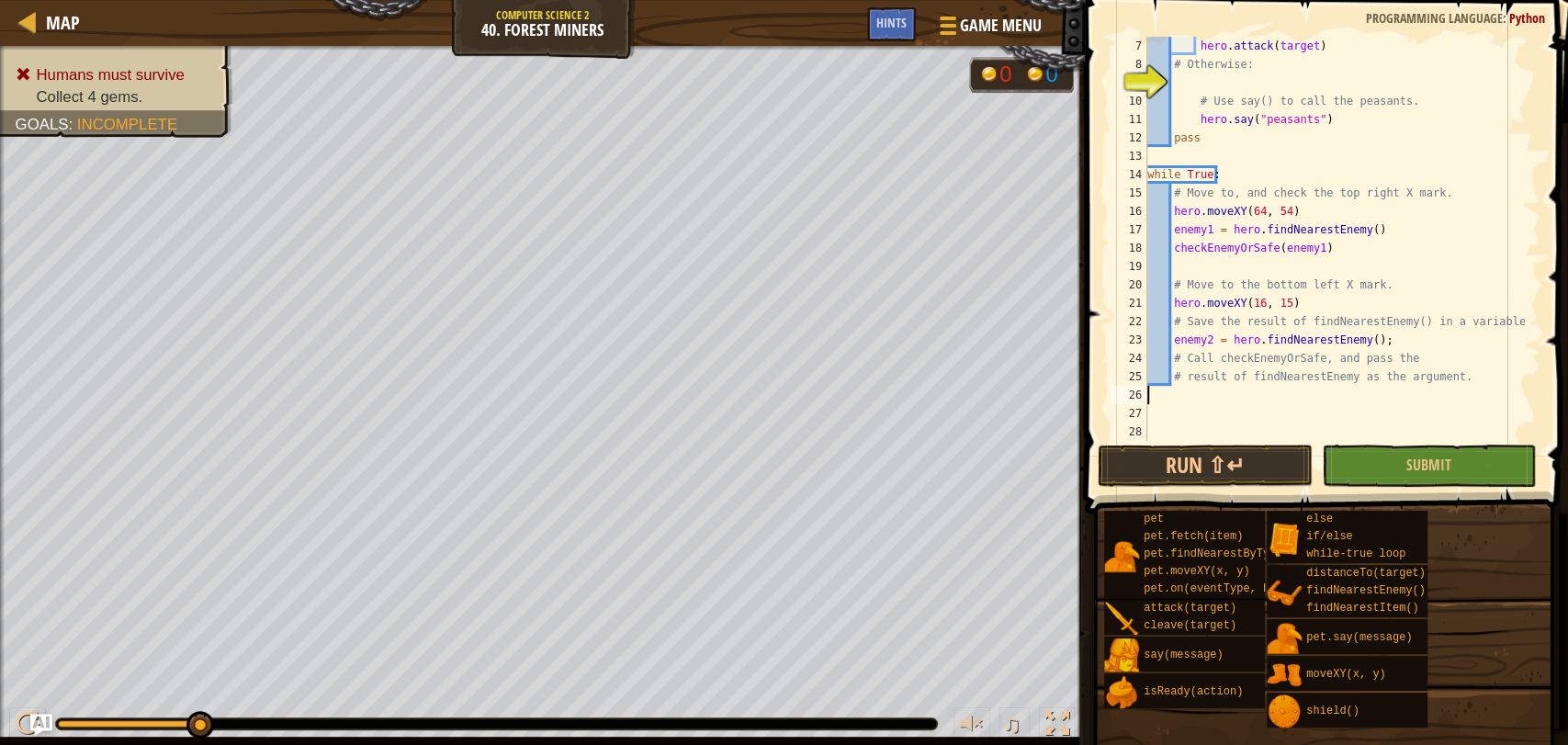
type textarea "# result of findNearestEnemy as the argument."
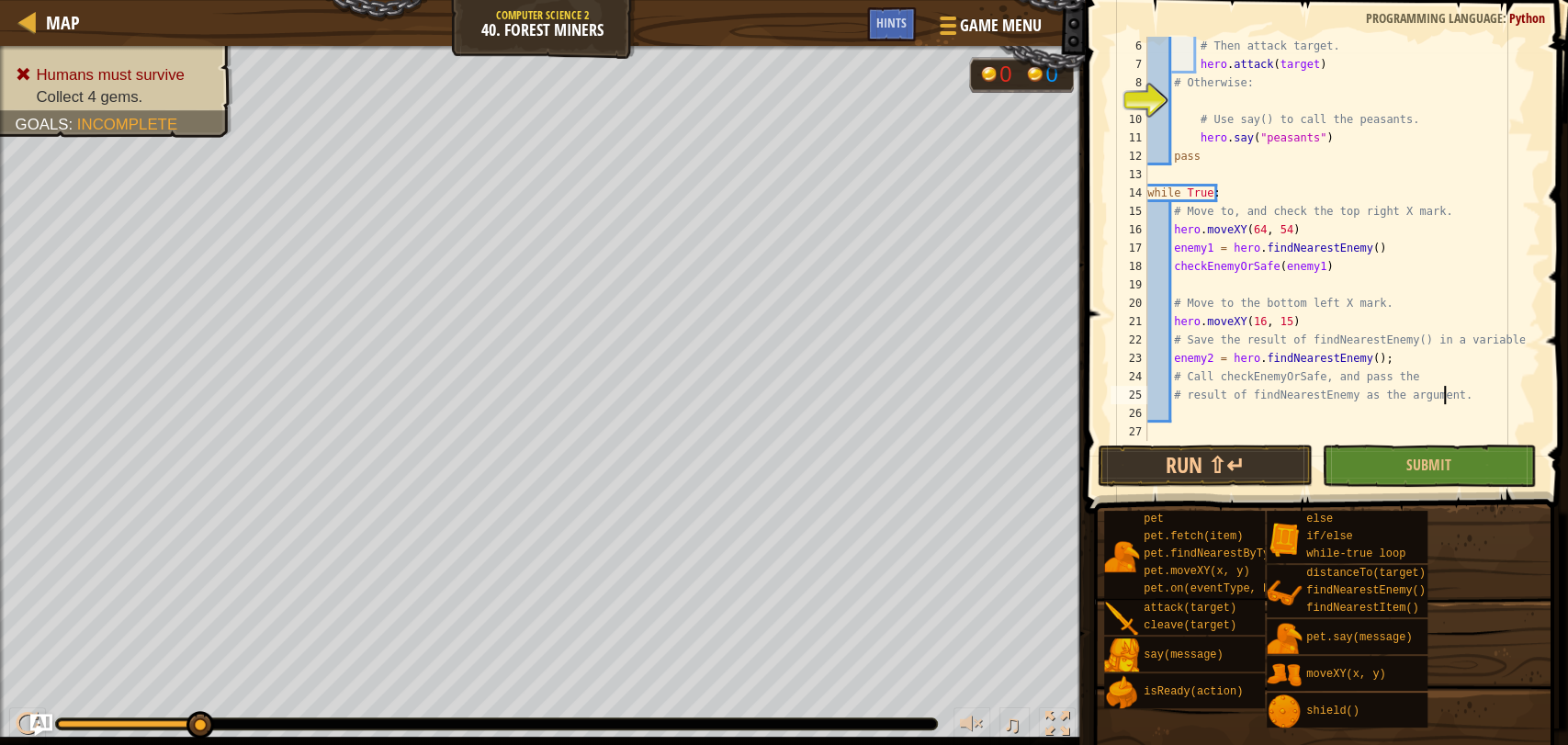
scroll to position [92, 0]
type textarea "h"
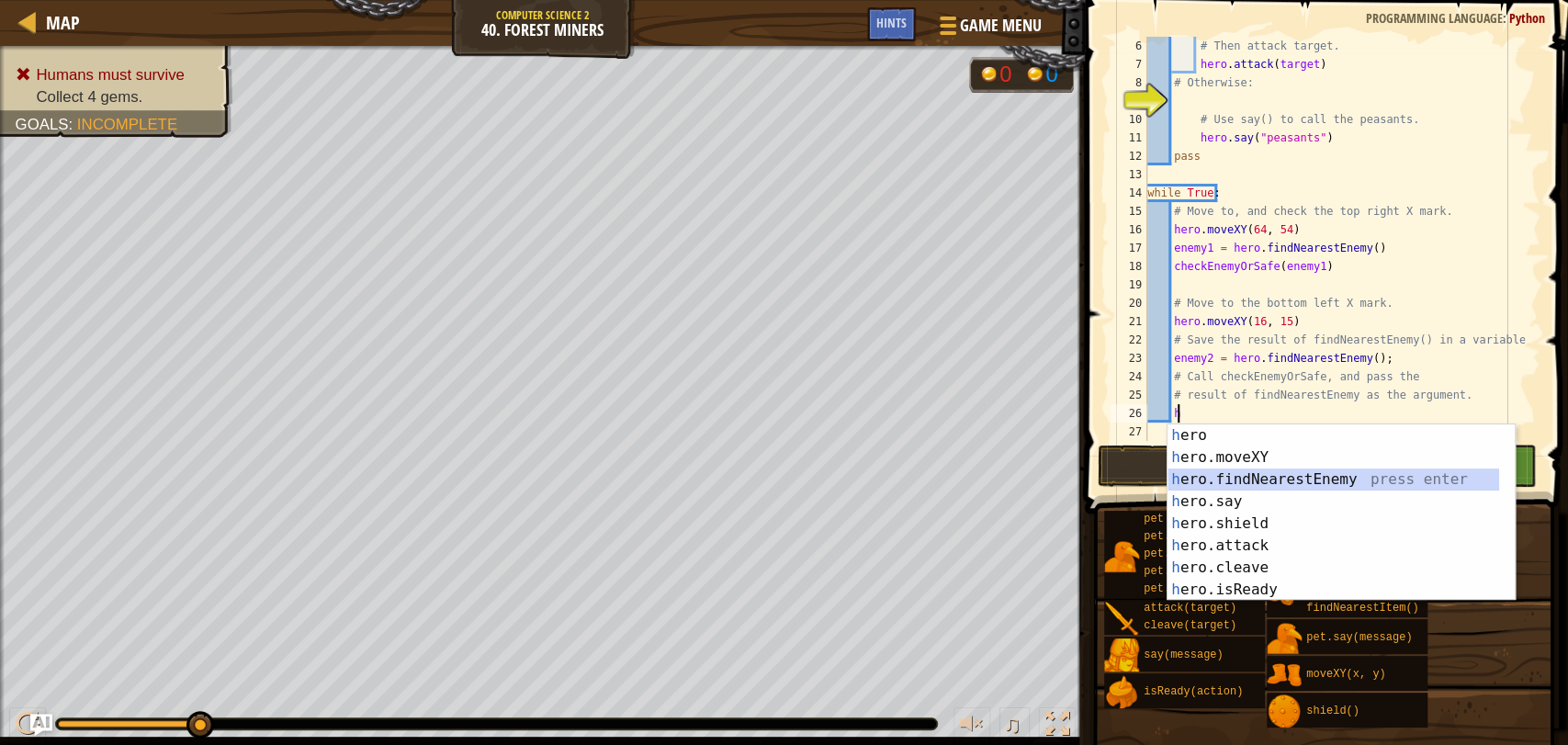
click at [1383, 482] on div "h ero press enter h ero.moveXY press enter h ero.findNearestEnemy press enter h…" at bounding box center [1333, 534] width 332 height 220
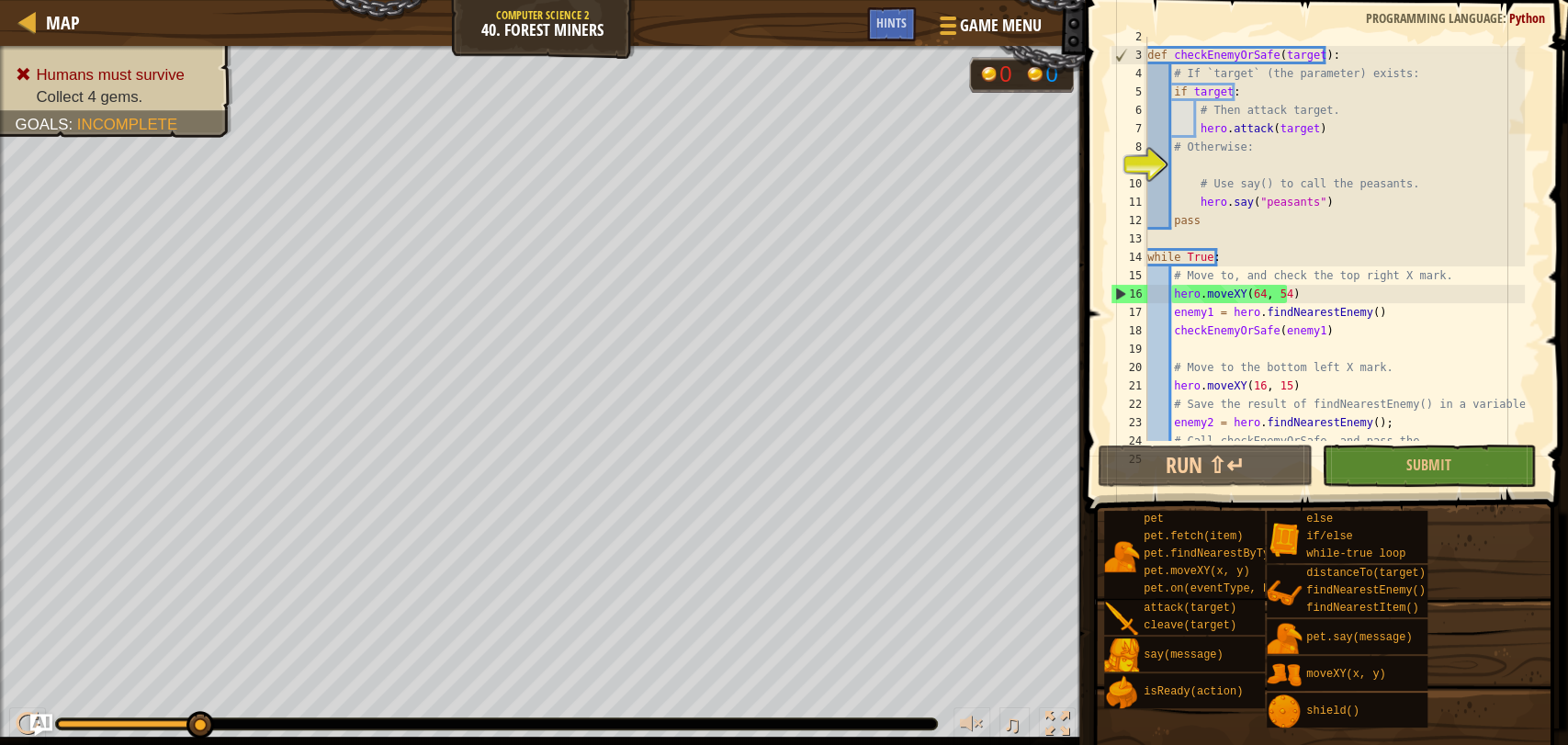
scroll to position [28, 0]
click at [1173, 166] on div "def checkEnemyOrSafe ( target ) : # If `target` (the parameter) exists: if targ…" at bounding box center [1333, 248] width 381 height 441
type textarea "el"
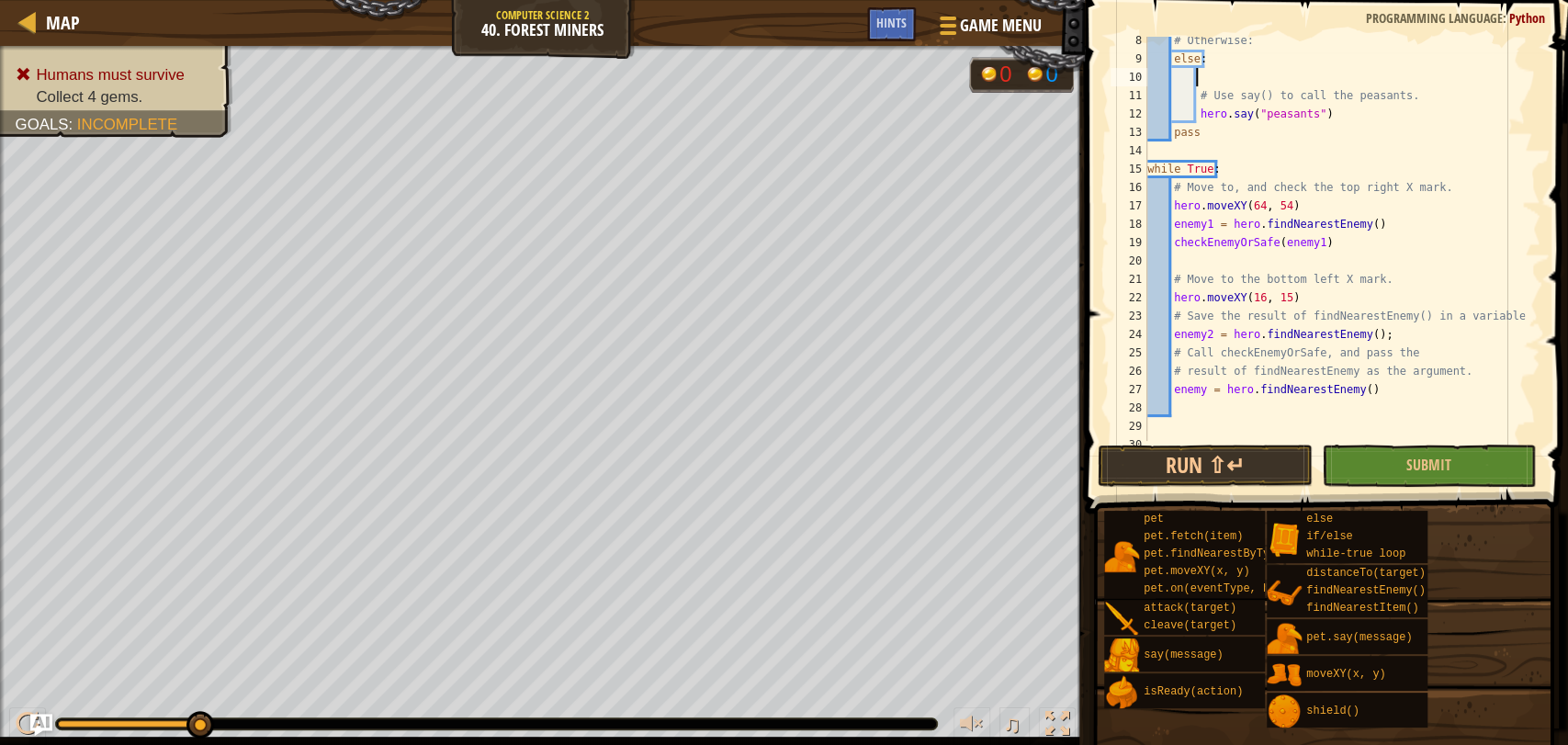
scroll to position [137, 0]
click at [1359, 384] on div "# Otherwise: else : # Use say() to call the peasants. hero . say ( "peasants" )…" at bounding box center [1333, 248] width 381 height 441
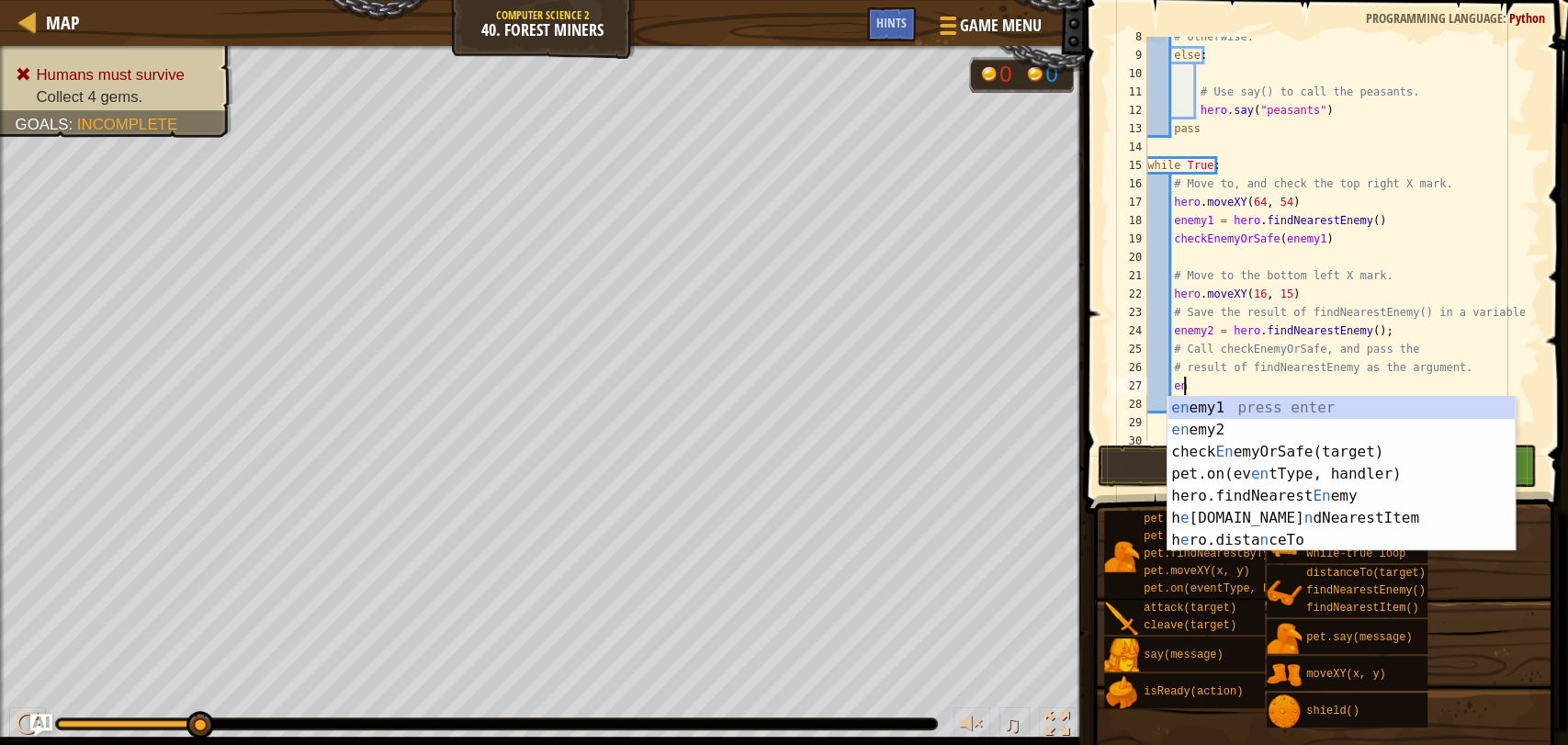
type textarea "e"
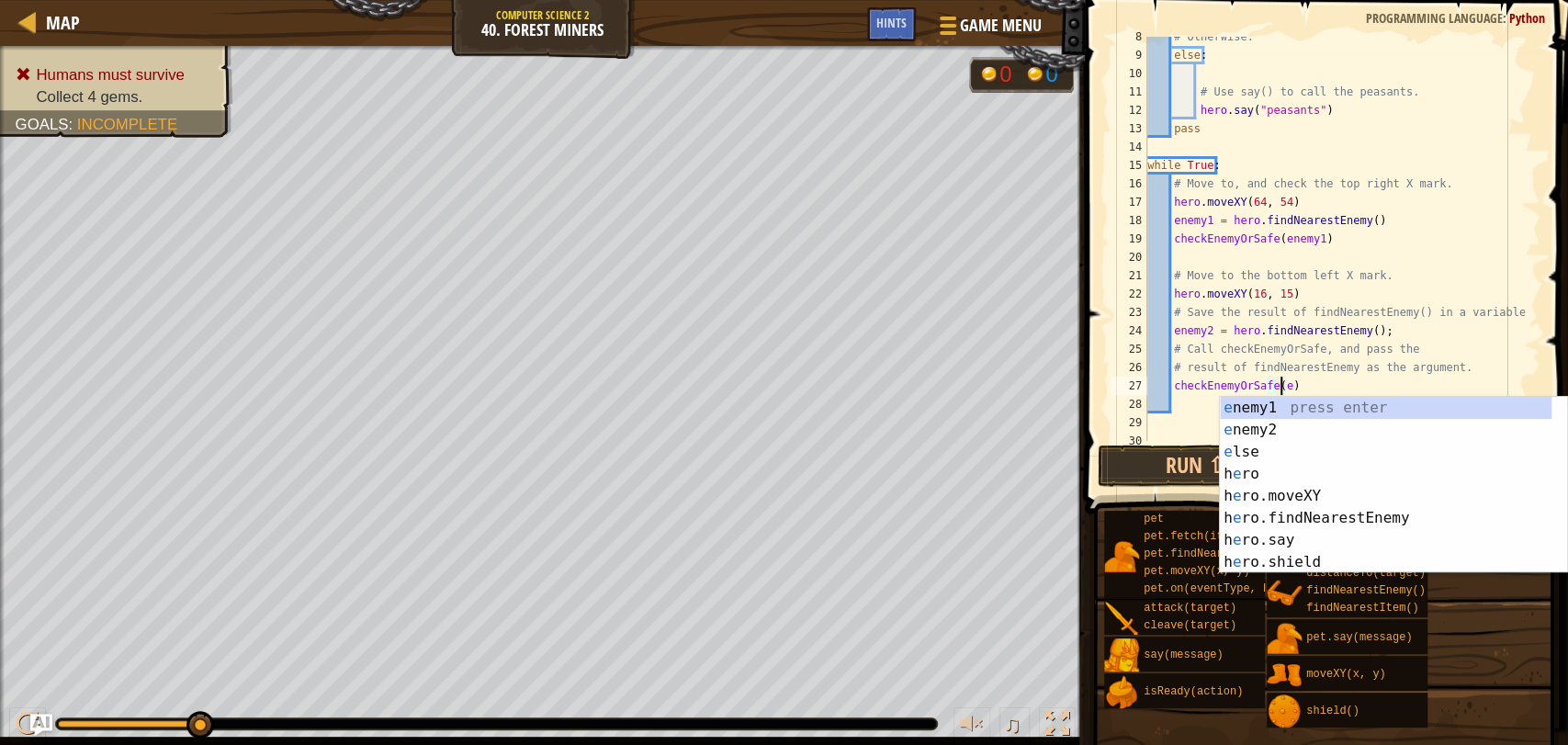
scroll to position [7, 11]
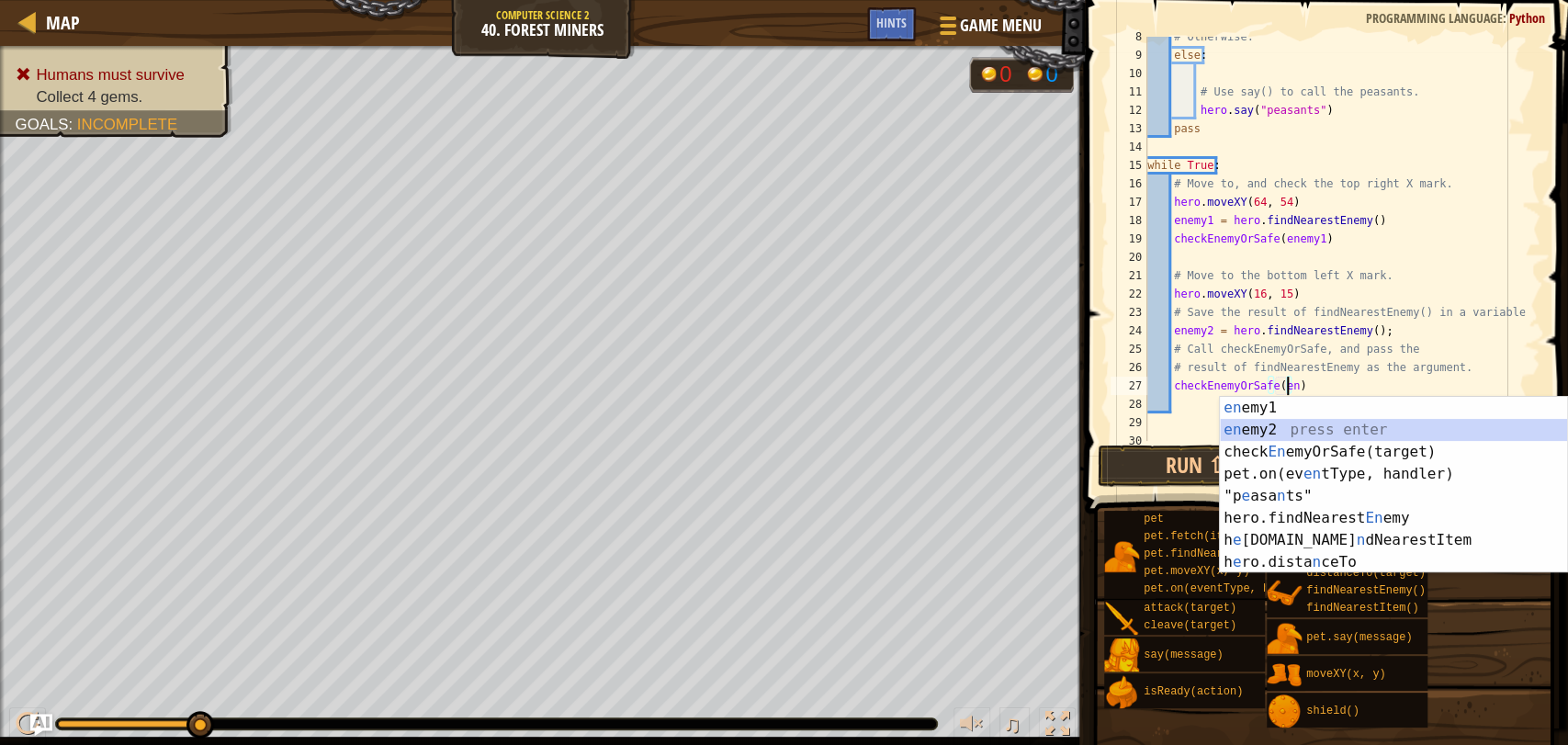
click at [1333, 428] on div "en emy1 press enter en emy2 press enter check En emyOrSafe(target) press enter …" at bounding box center [1393, 506] width 348 height 220
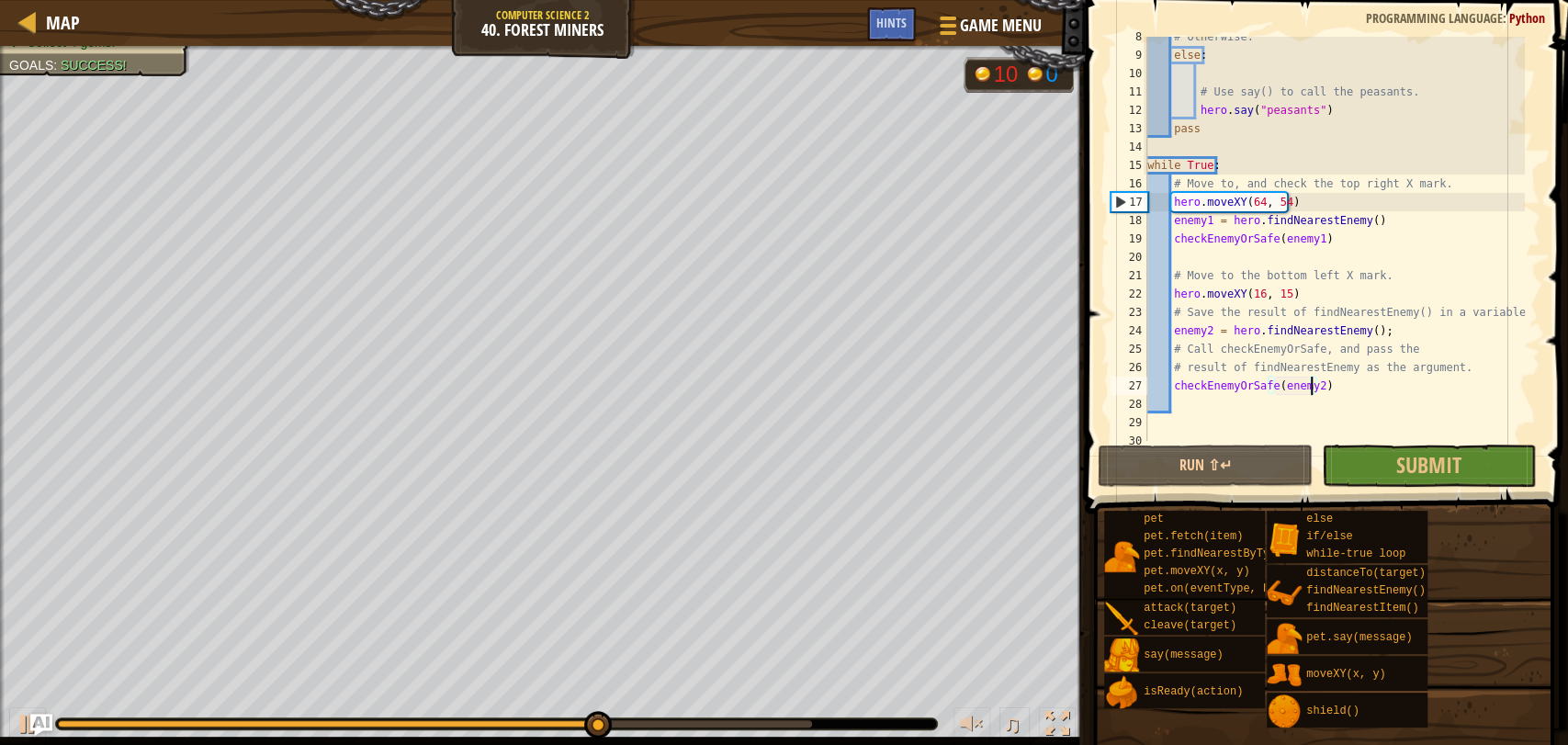
type textarea "checkEnemyOrSafe(enemy2)"
click at [1477, 463] on button "Submit" at bounding box center [1429, 466] width 214 height 42
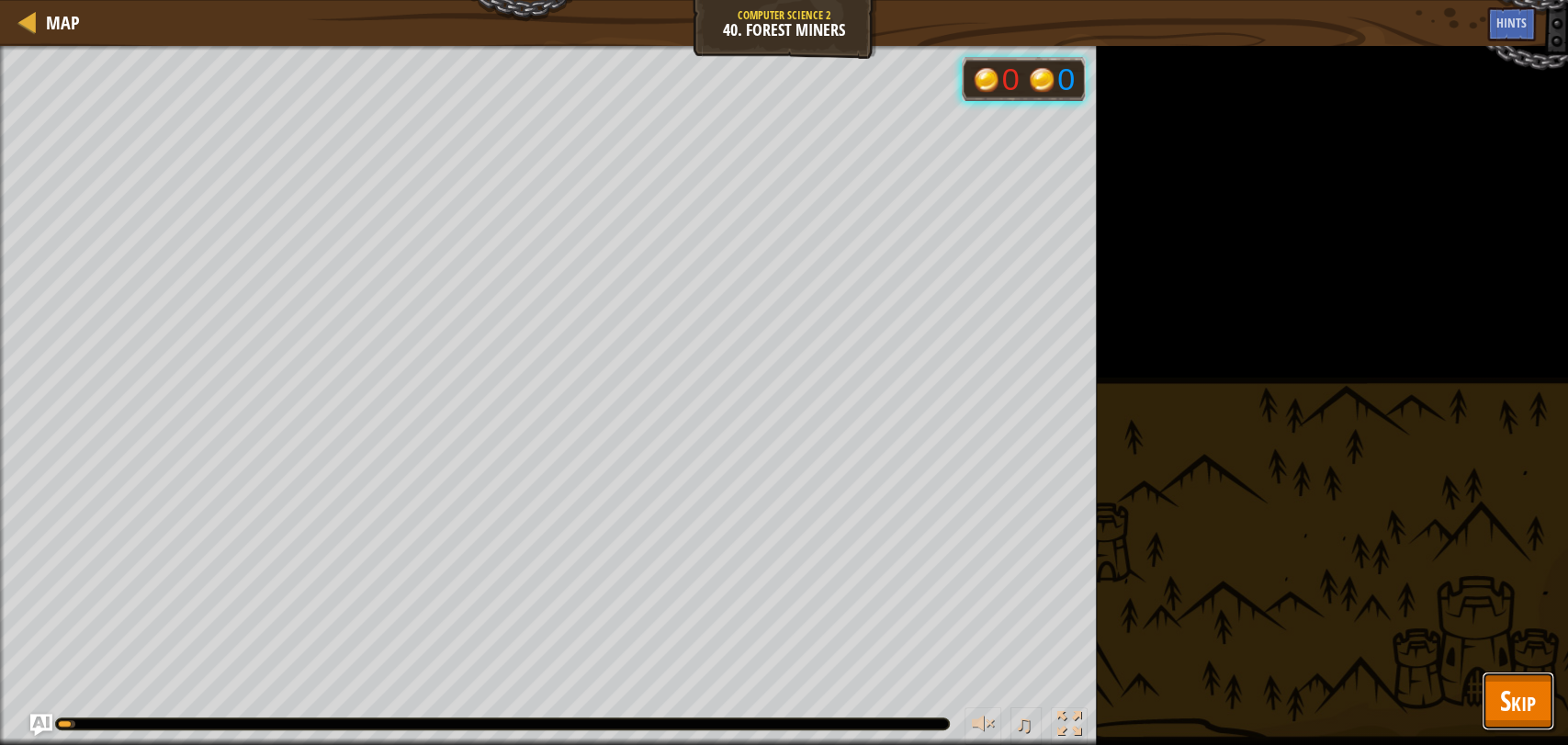
click at [1528, 696] on span "Skip" at bounding box center [1517, 700] width 36 height 38
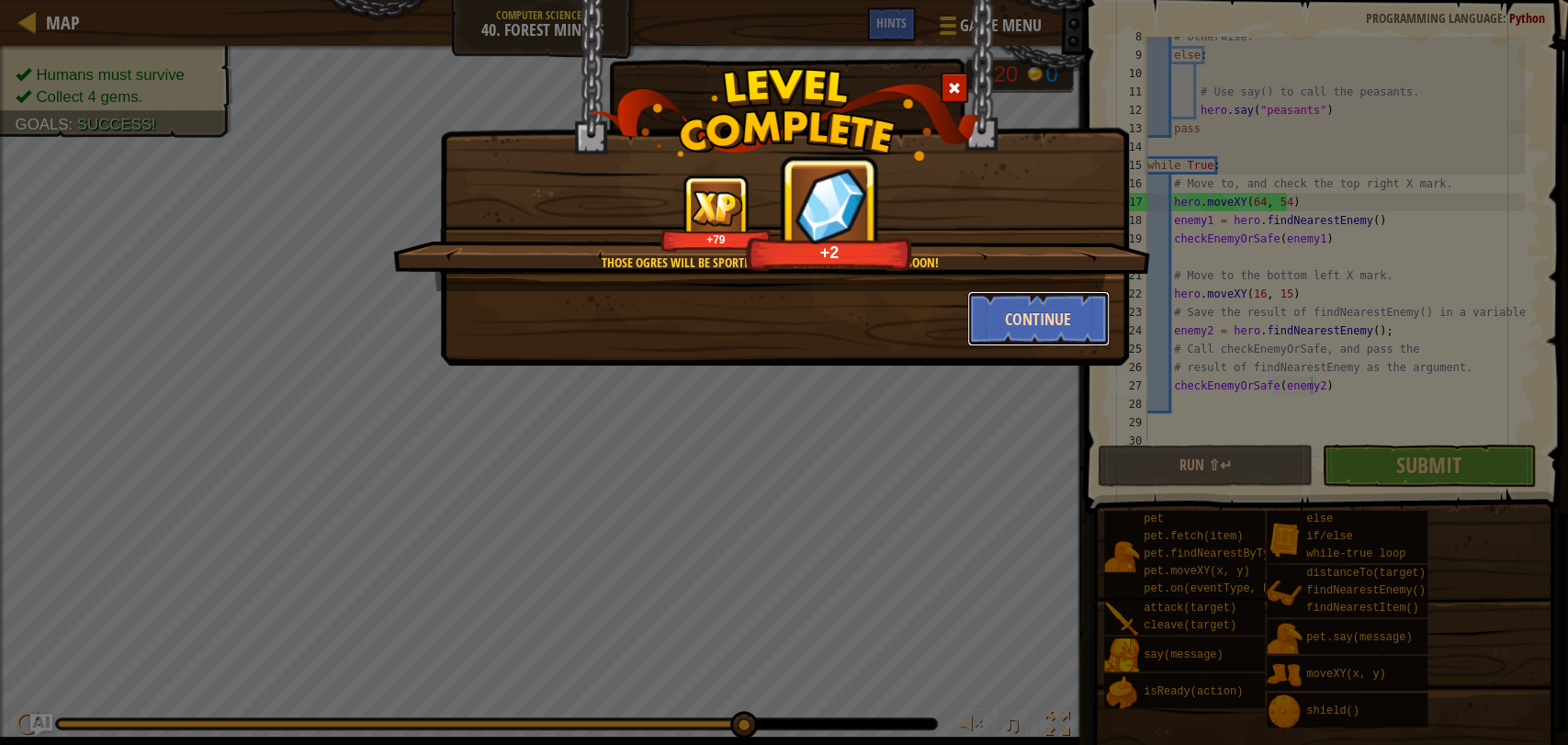
click at [1043, 325] on button "Continue" at bounding box center [1038, 319] width 142 height 55
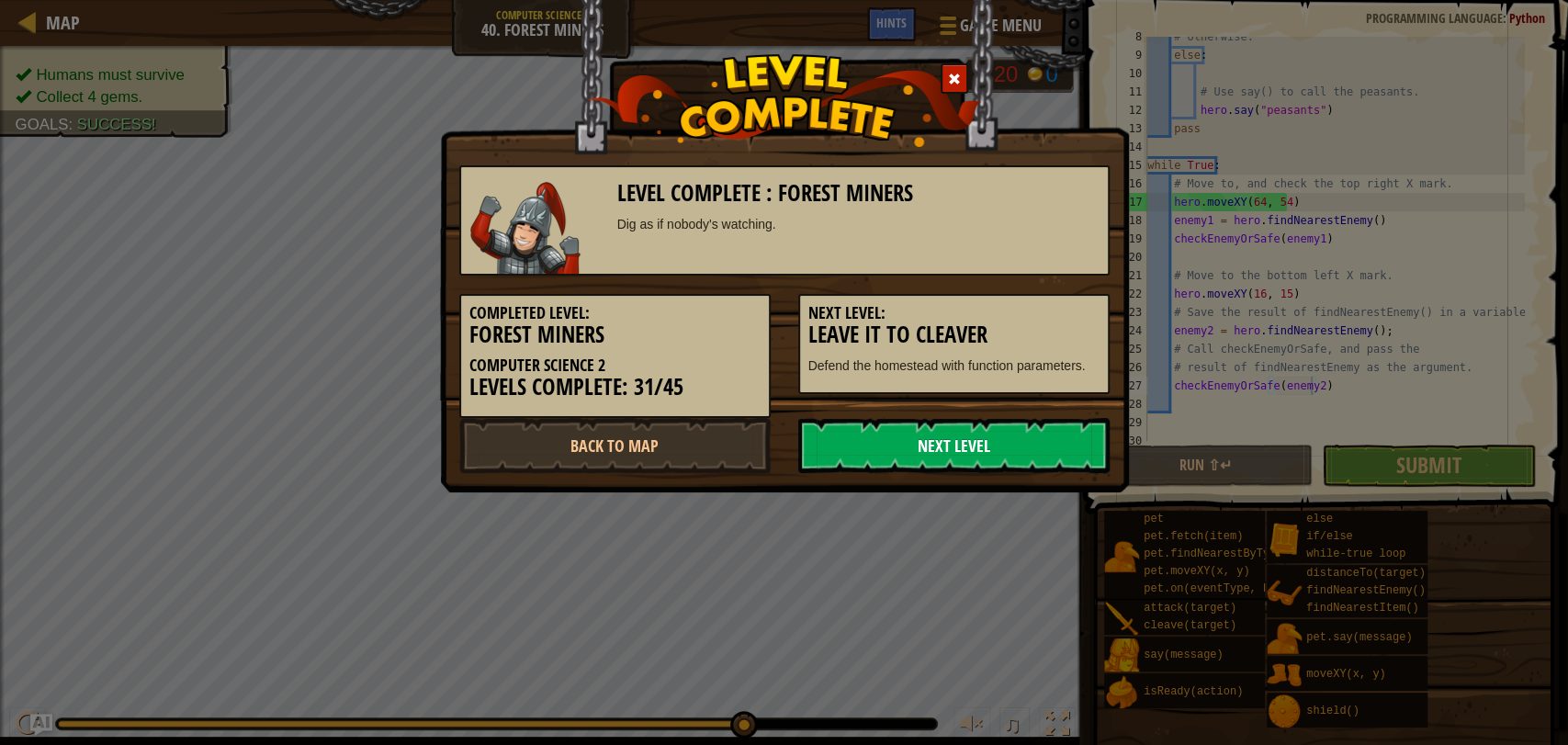
click at [946, 435] on link "Next Level" at bounding box center [954, 445] width 312 height 55
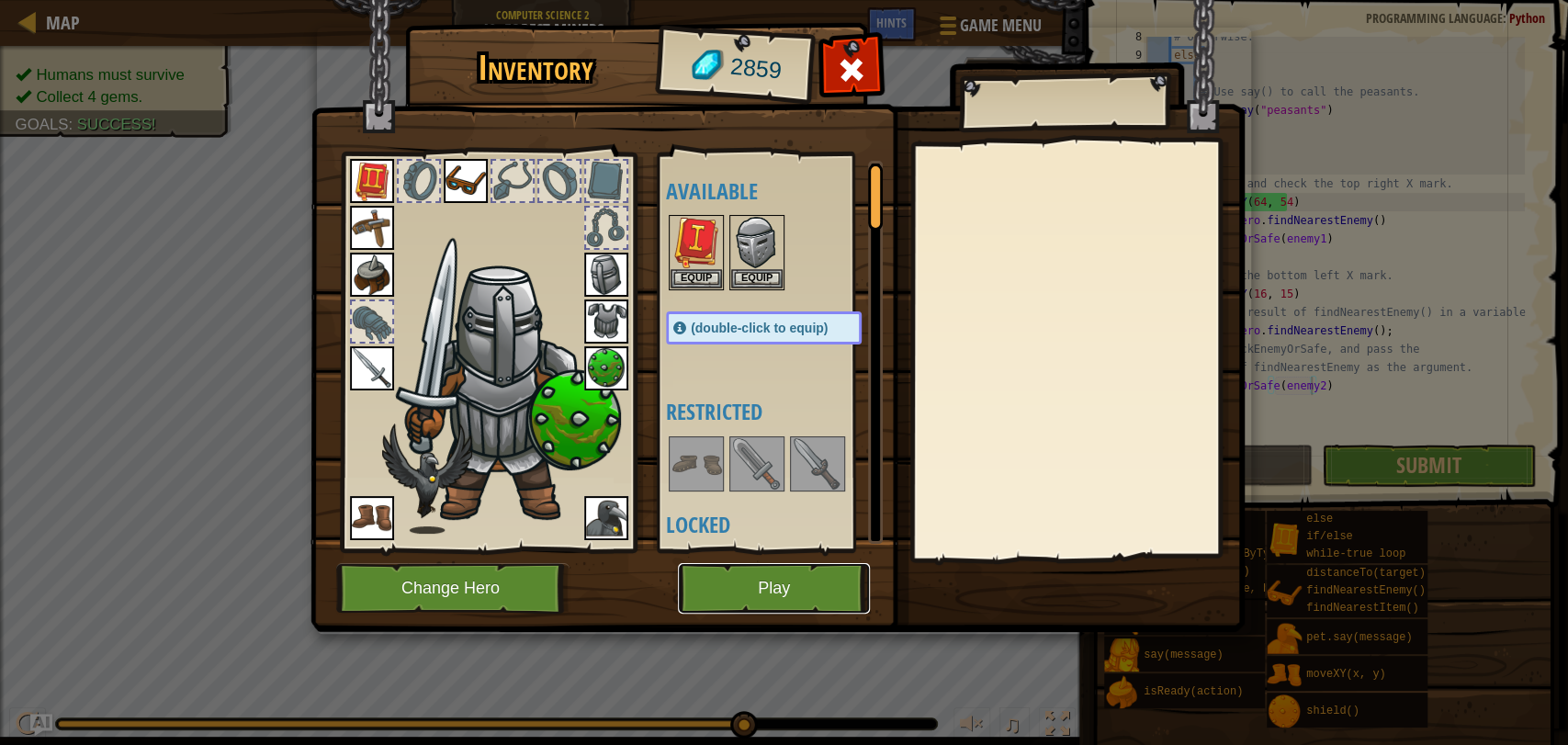
click at [794, 580] on button "Play" at bounding box center [773, 588] width 192 height 51
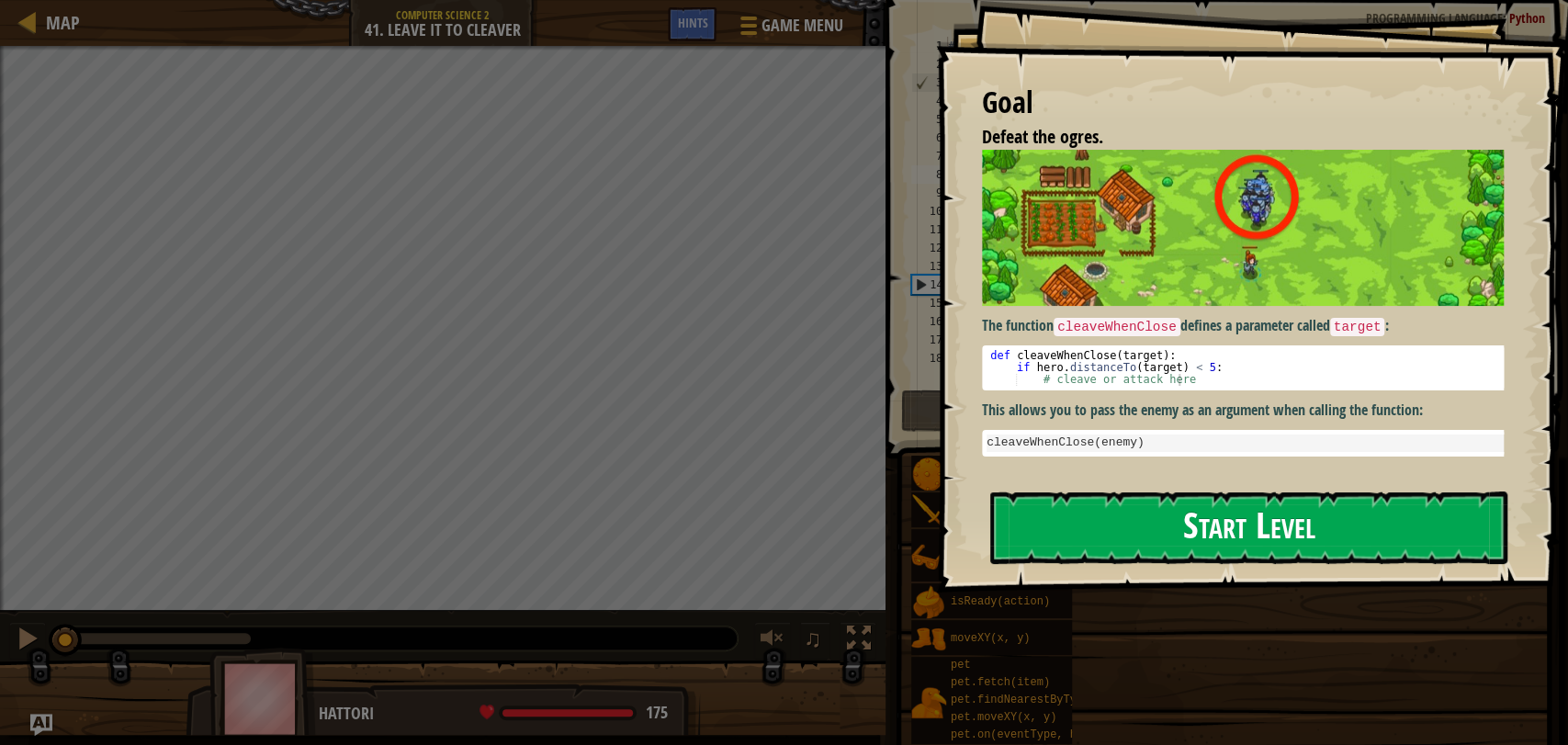
click at [1096, 522] on button "Start Level" at bounding box center [1248, 527] width 517 height 73
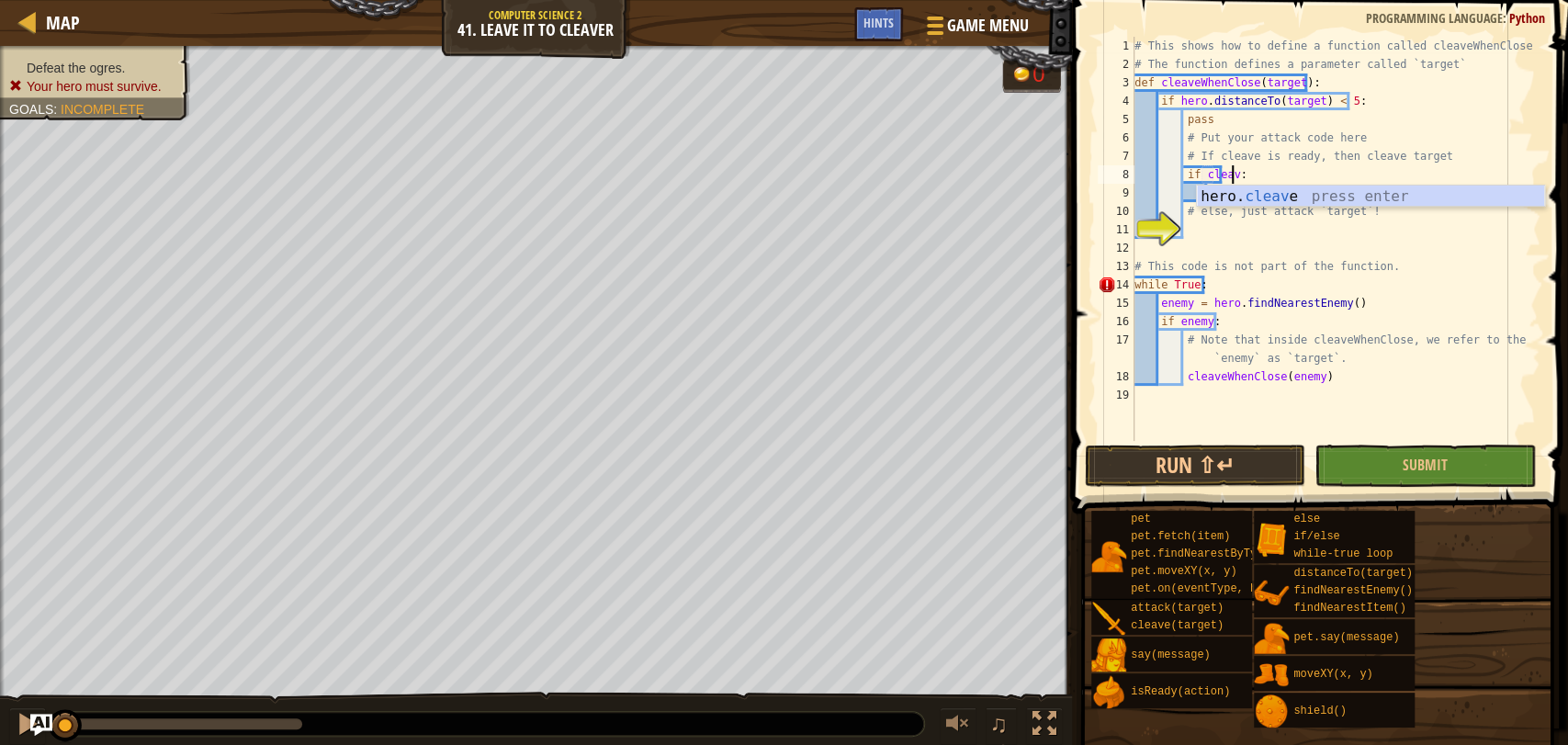
scroll to position [7, 7]
type textarea "if cleave:"
click at [1190, 231] on div "# This shows how to define a function called cleaveWhenClose # The function def…" at bounding box center [1335, 257] width 409 height 441
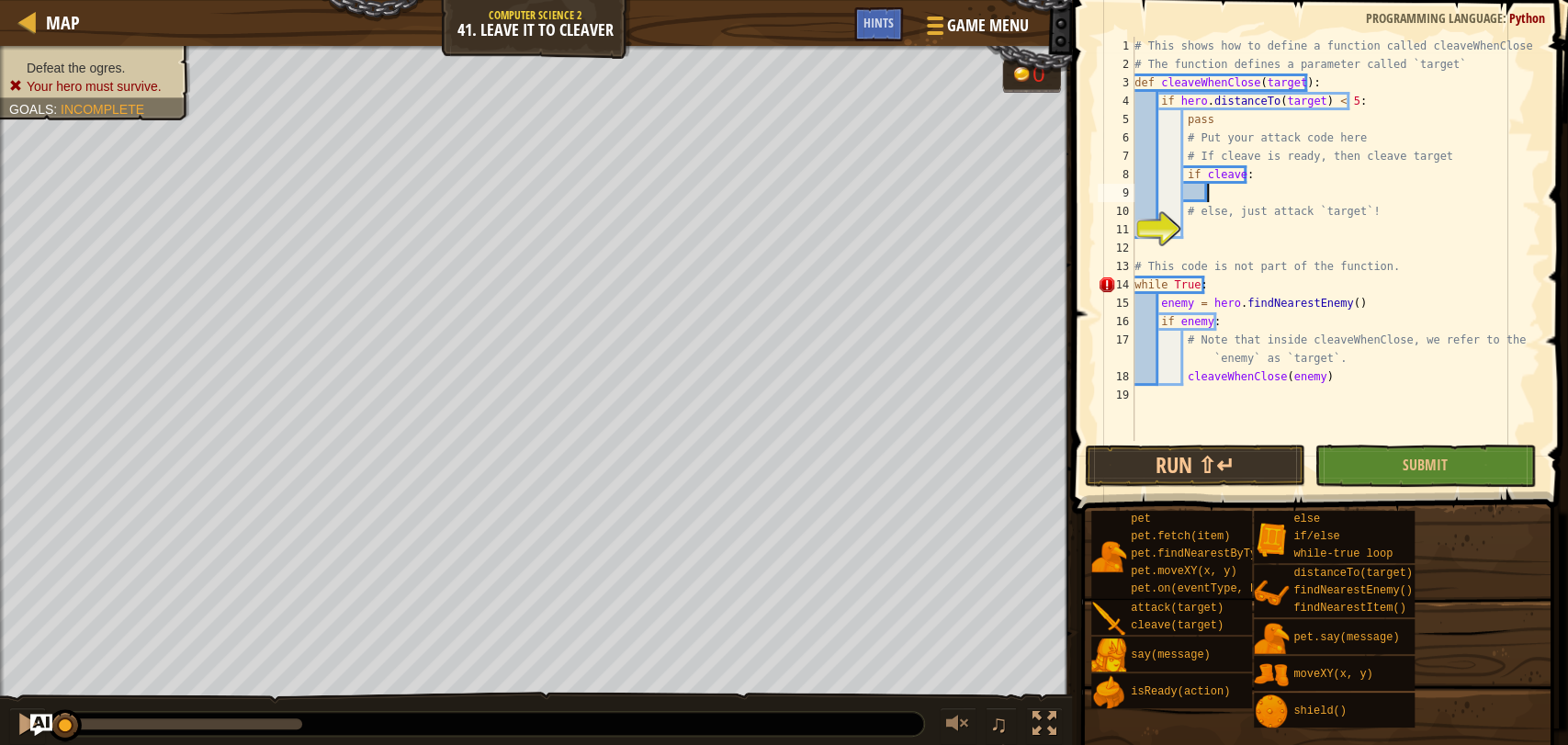
click at [1227, 200] on div "# This shows how to define a function called cleaveWhenClose # The function def…" at bounding box center [1335, 257] width 409 height 441
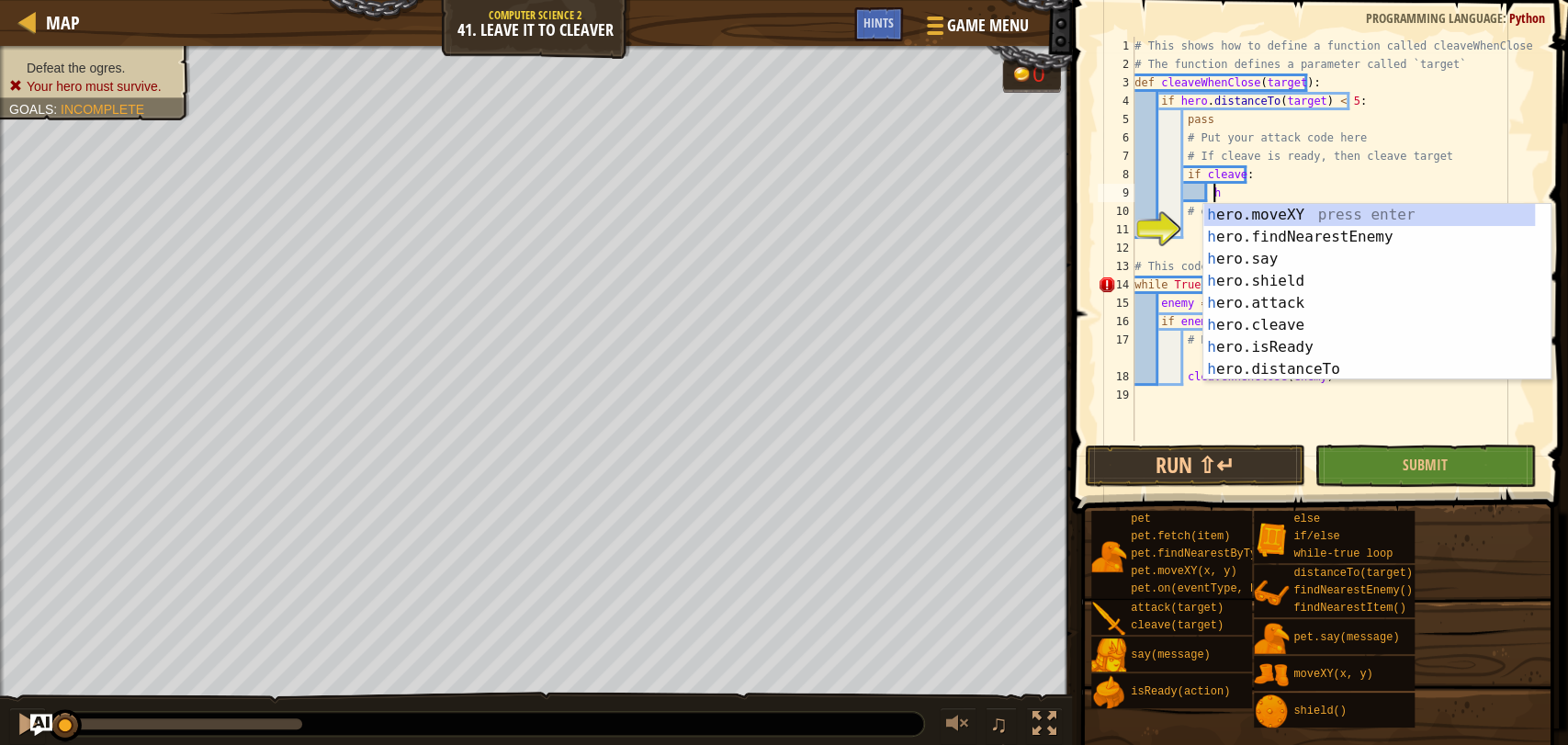
scroll to position [7, 6]
click at [1256, 328] on div "he ro.moveXY press enter he ro.findNearestEnemy press enter he ro.say press ent…" at bounding box center [1369, 313] width 332 height 220
type textarea "hero.cleave(enemy)"
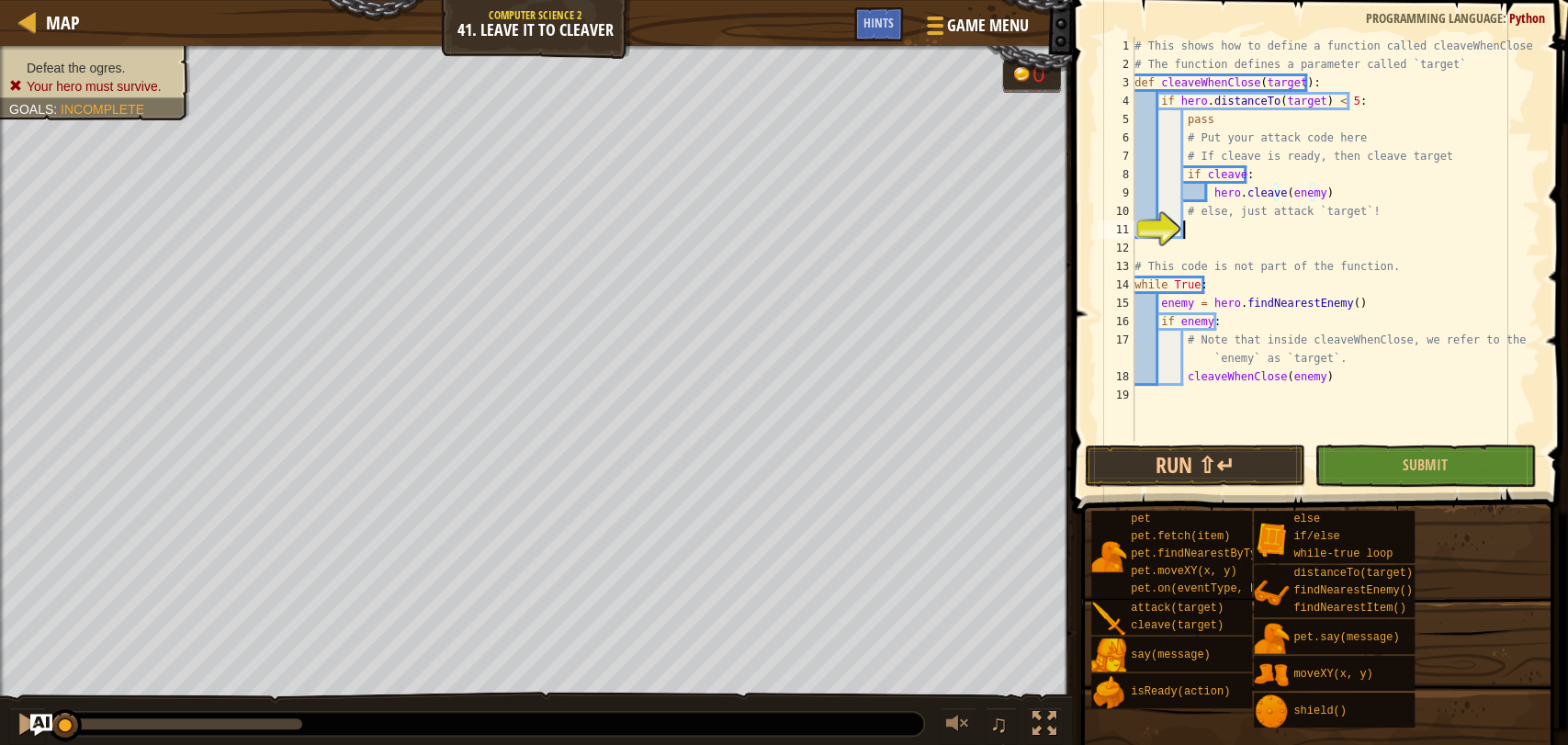
click at [1189, 233] on div "# This shows how to define a function called cleaveWhenClose # The function def…" at bounding box center [1335, 257] width 409 height 441
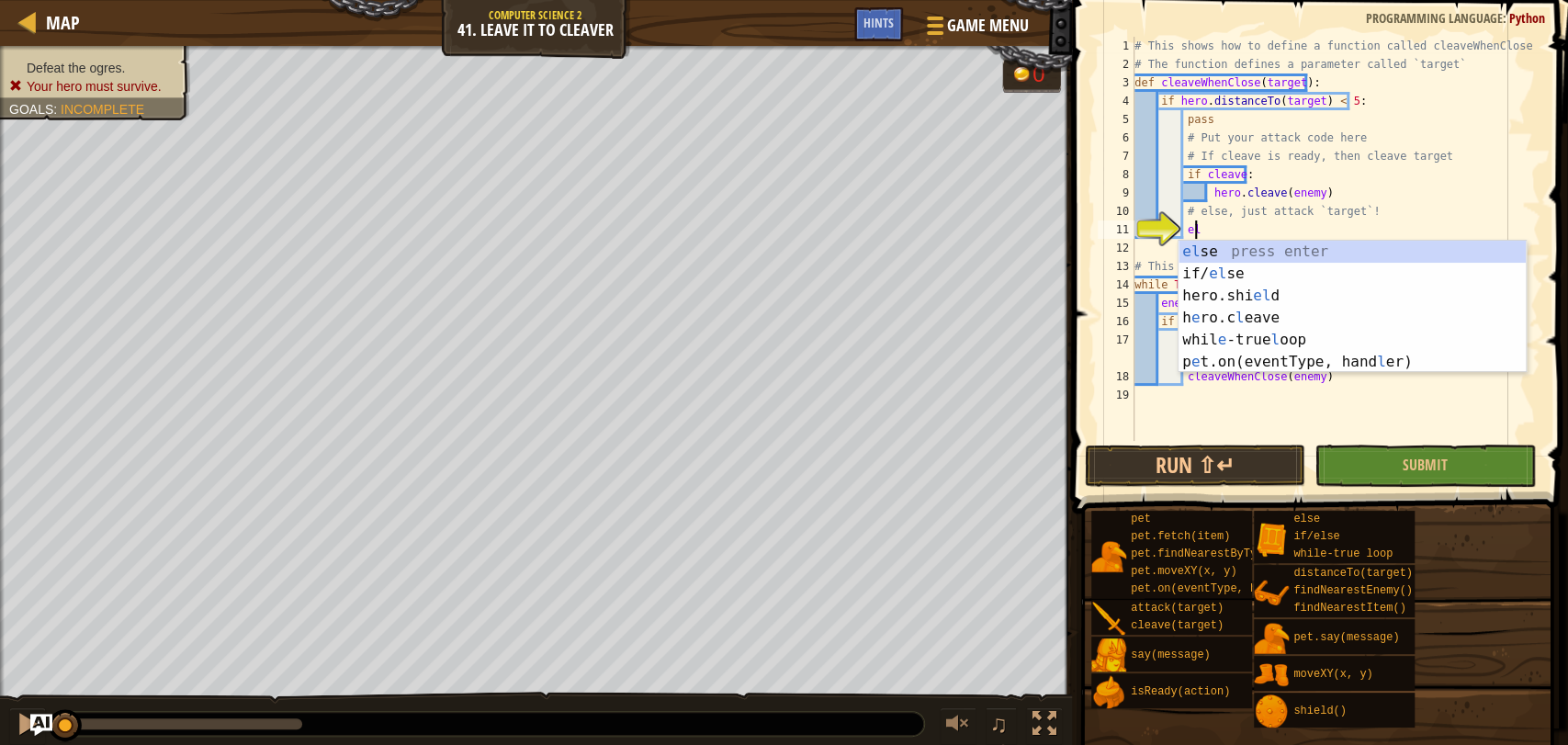
type textarea "else"
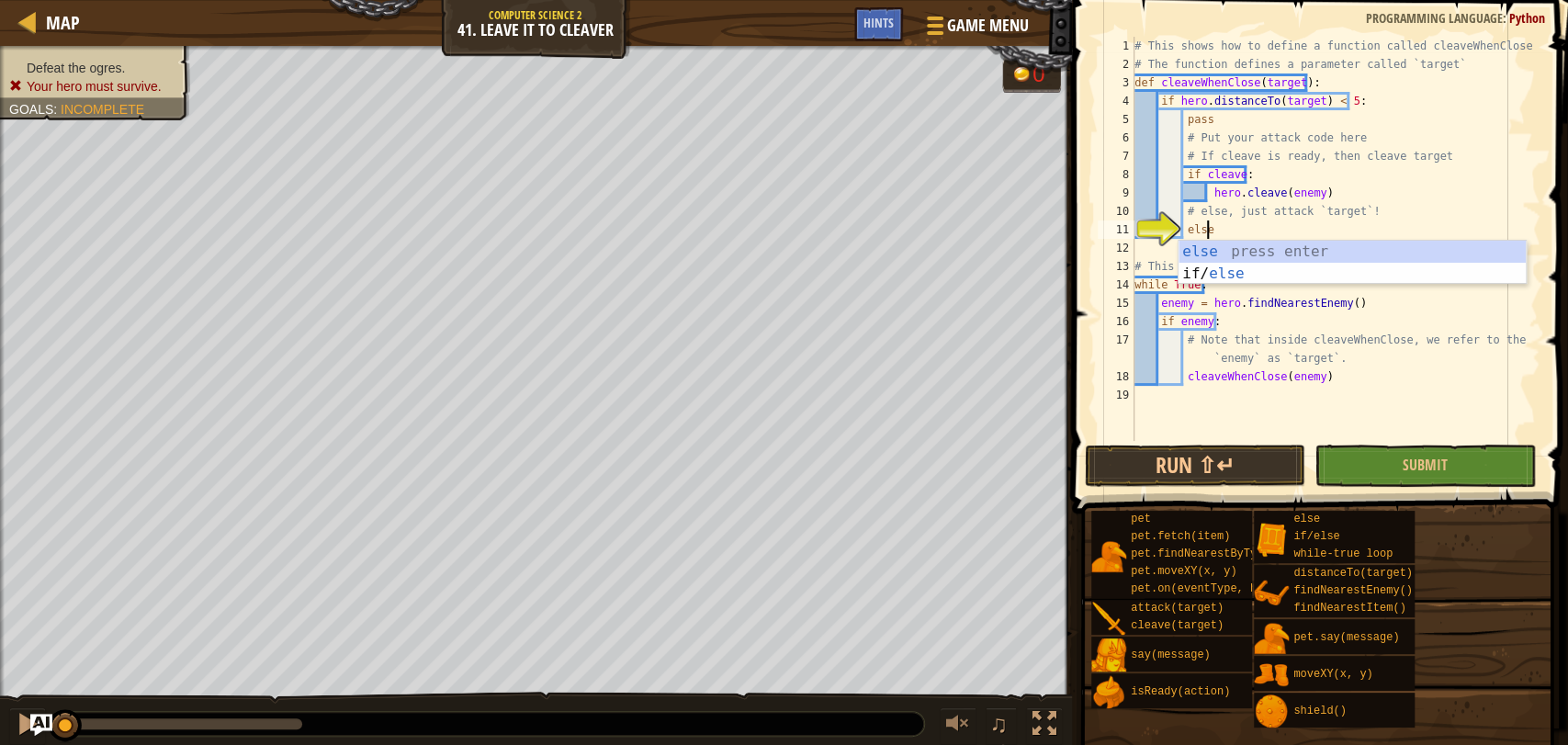
scroll to position [7, 5]
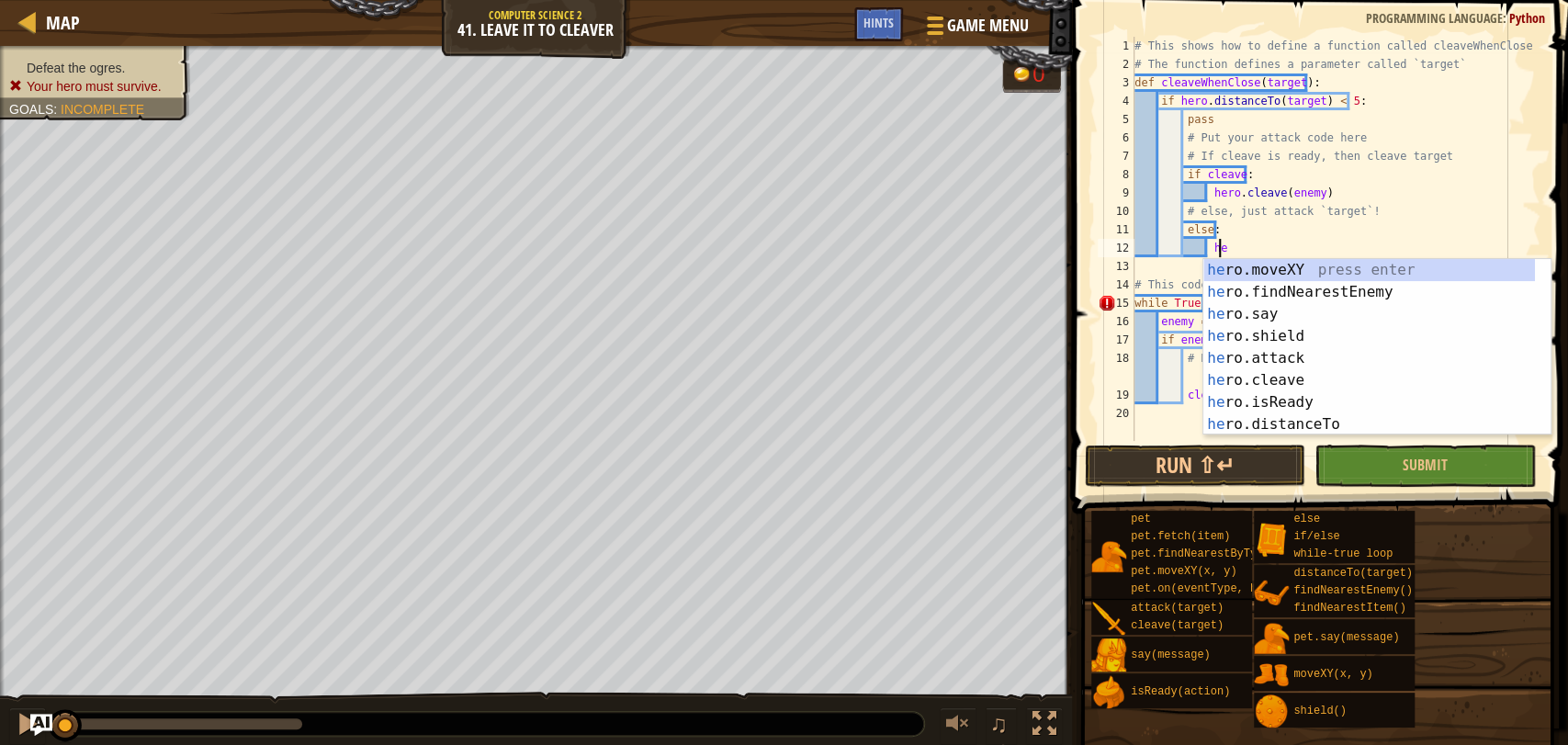
type textarea "her"
click at [1260, 347] on div "her o.moveXY press enter her o.findNearestEnemy press enter her o.say press ent…" at bounding box center [1369, 369] width 332 height 220
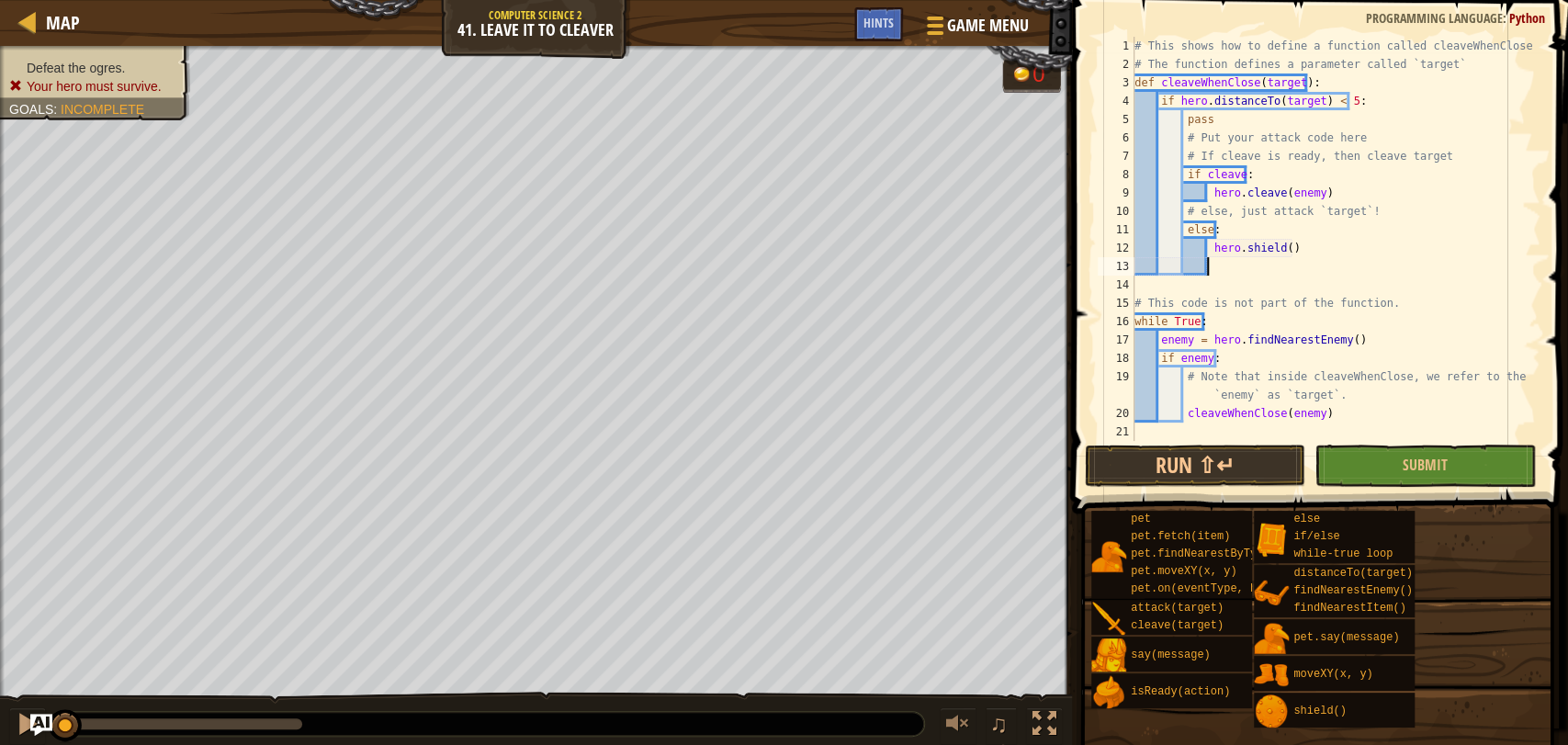
scroll to position [7, 6]
click at [1283, 241] on div "# This shows how to define a function called cleaveWhenClose # The function def…" at bounding box center [1335, 257] width 409 height 441
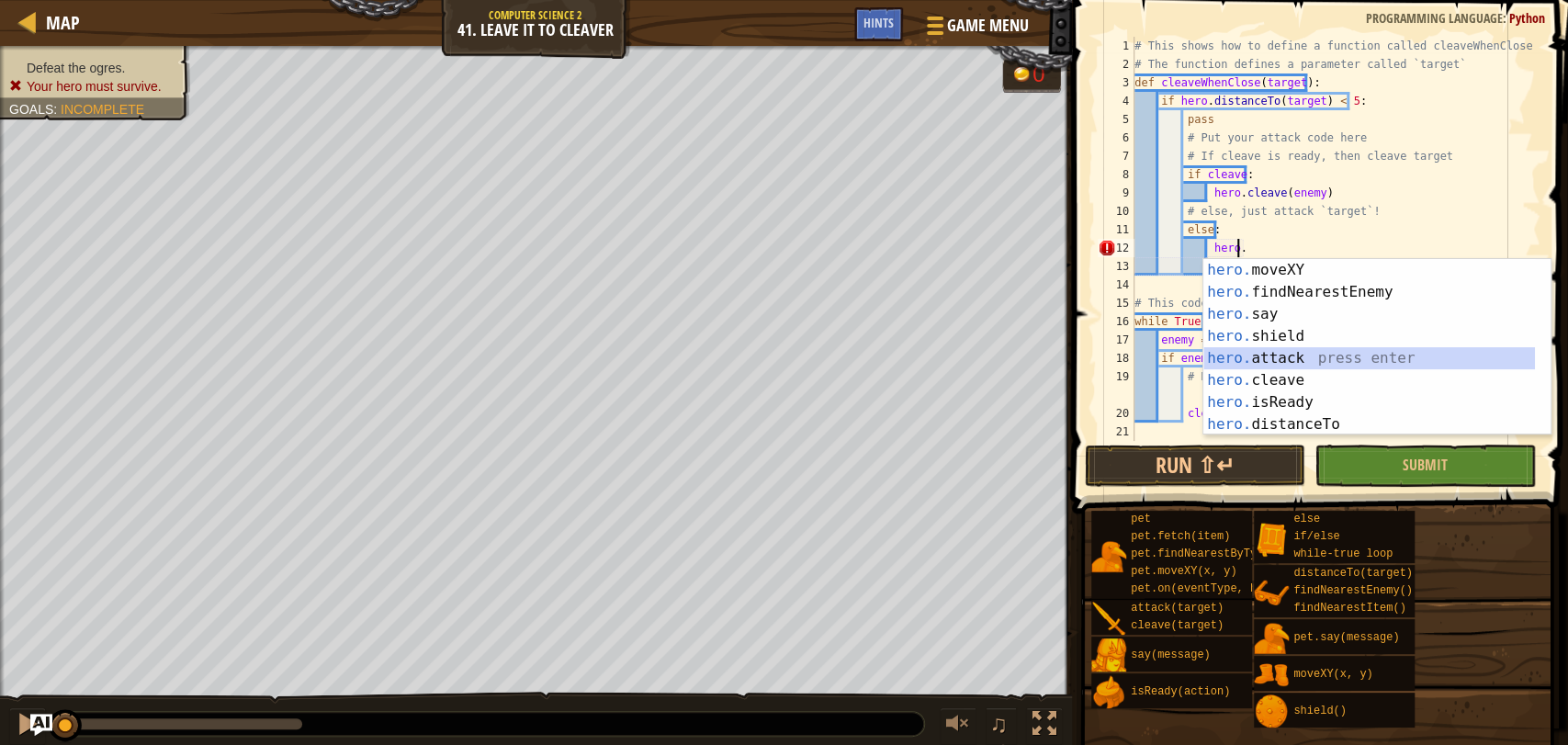
click at [1362, 353] on div "hero. moveXY press enter hero. findNearestEnemy press enter hero. say press ent…" at bounding box center [1369, 369] width 332 height 220
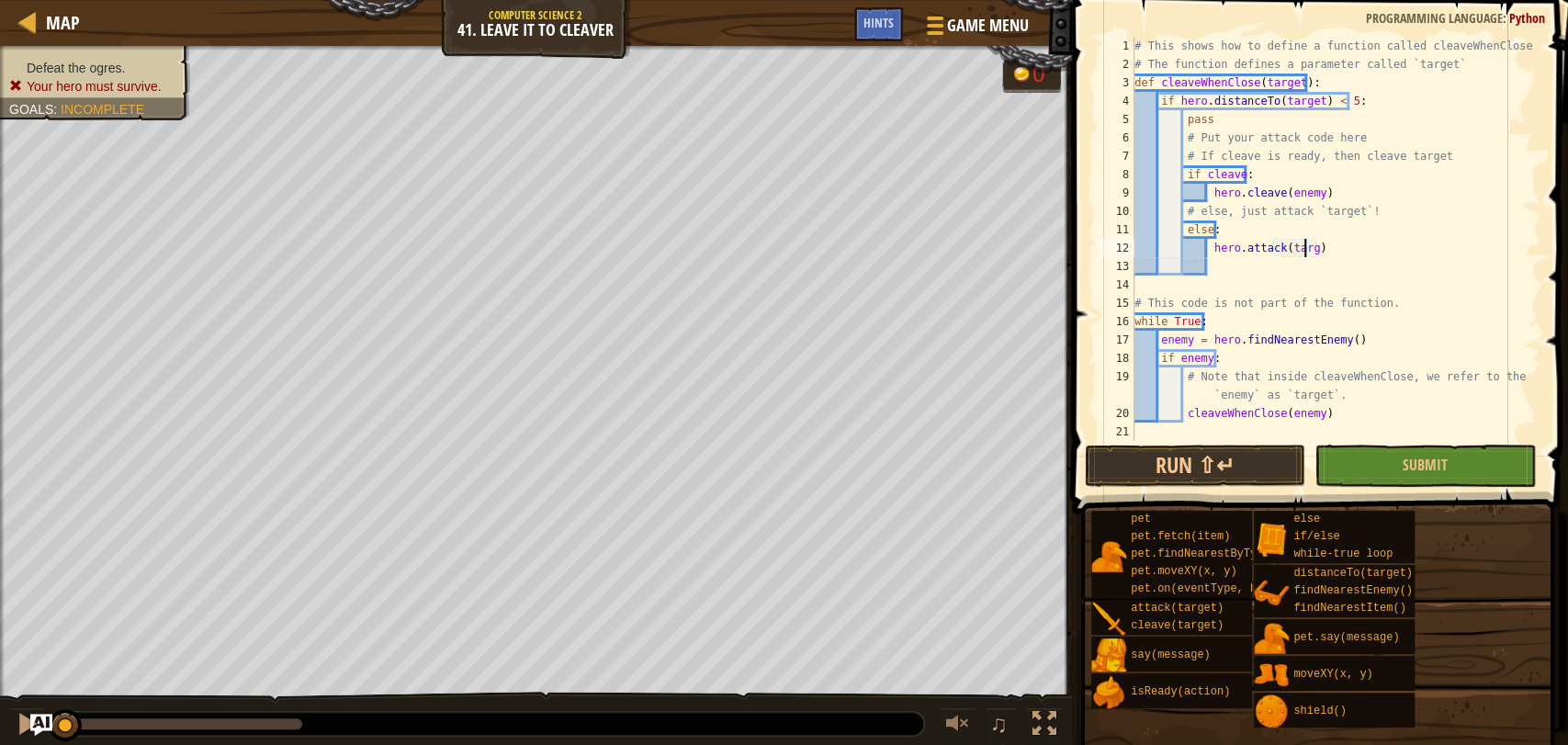
type textarea "hero.attack(target)"
click at [1304, 190] on div "# This shows how to define a function called cleaveWhenClose # The function def…" at bounding box center [1335, 257] width 409 height 441
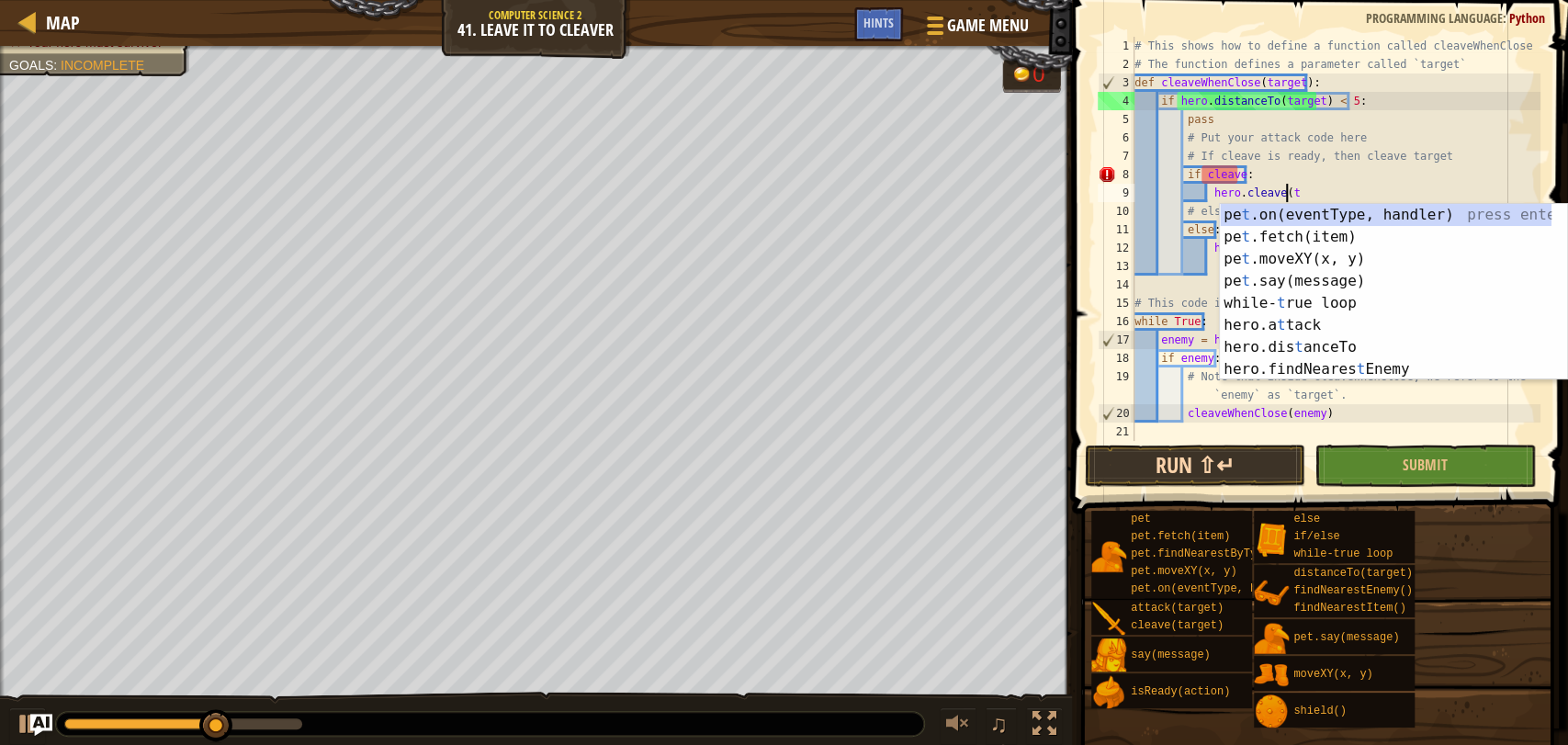
scroll to position [7, 11]
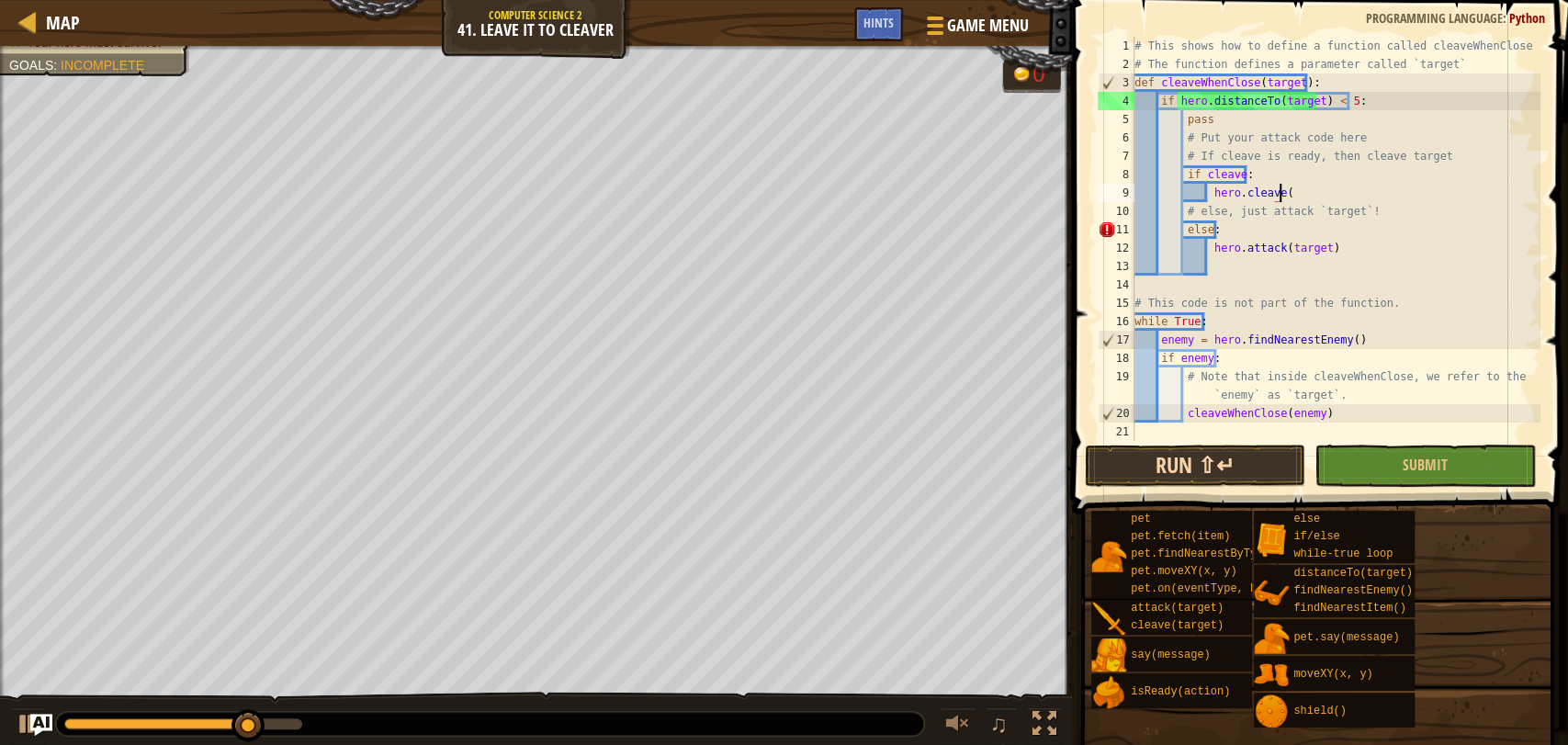
type textarea "hero.cleave()"
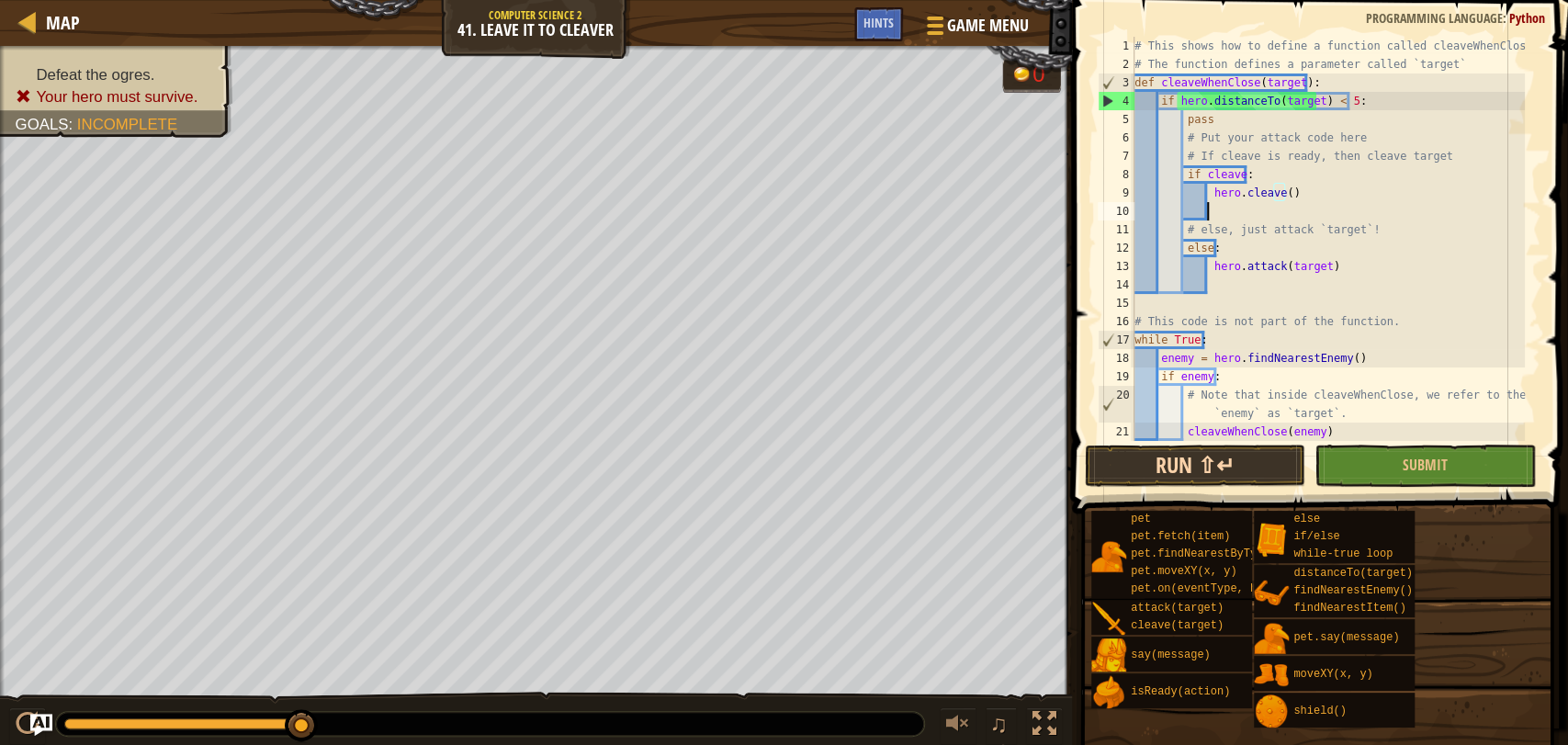
scroll to position [7, 6]
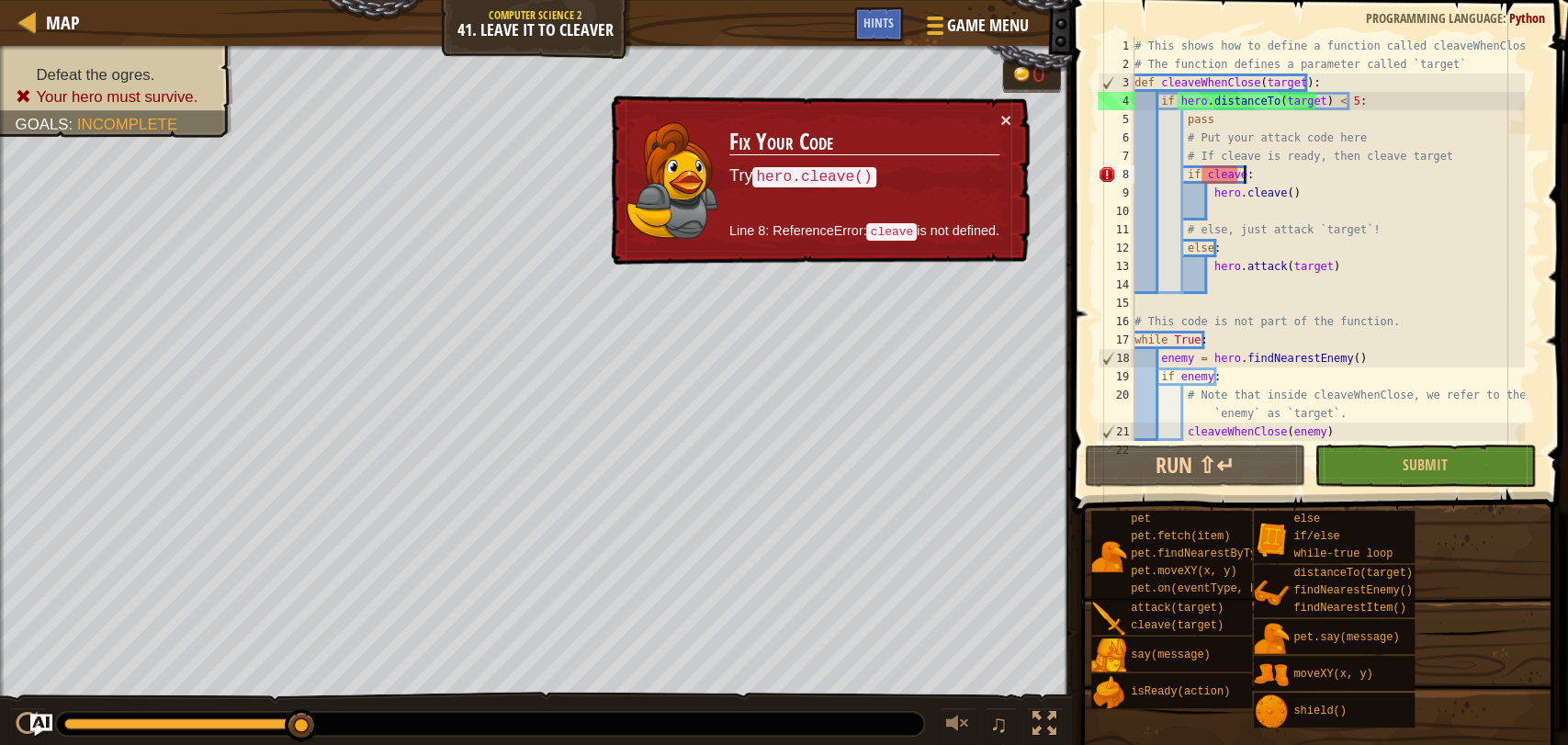
click at [1251, 178] on div "# This shows how to define a function called cleaveWhenClose # The function def…" at bounding box center [1326, 257] width 394 height 441
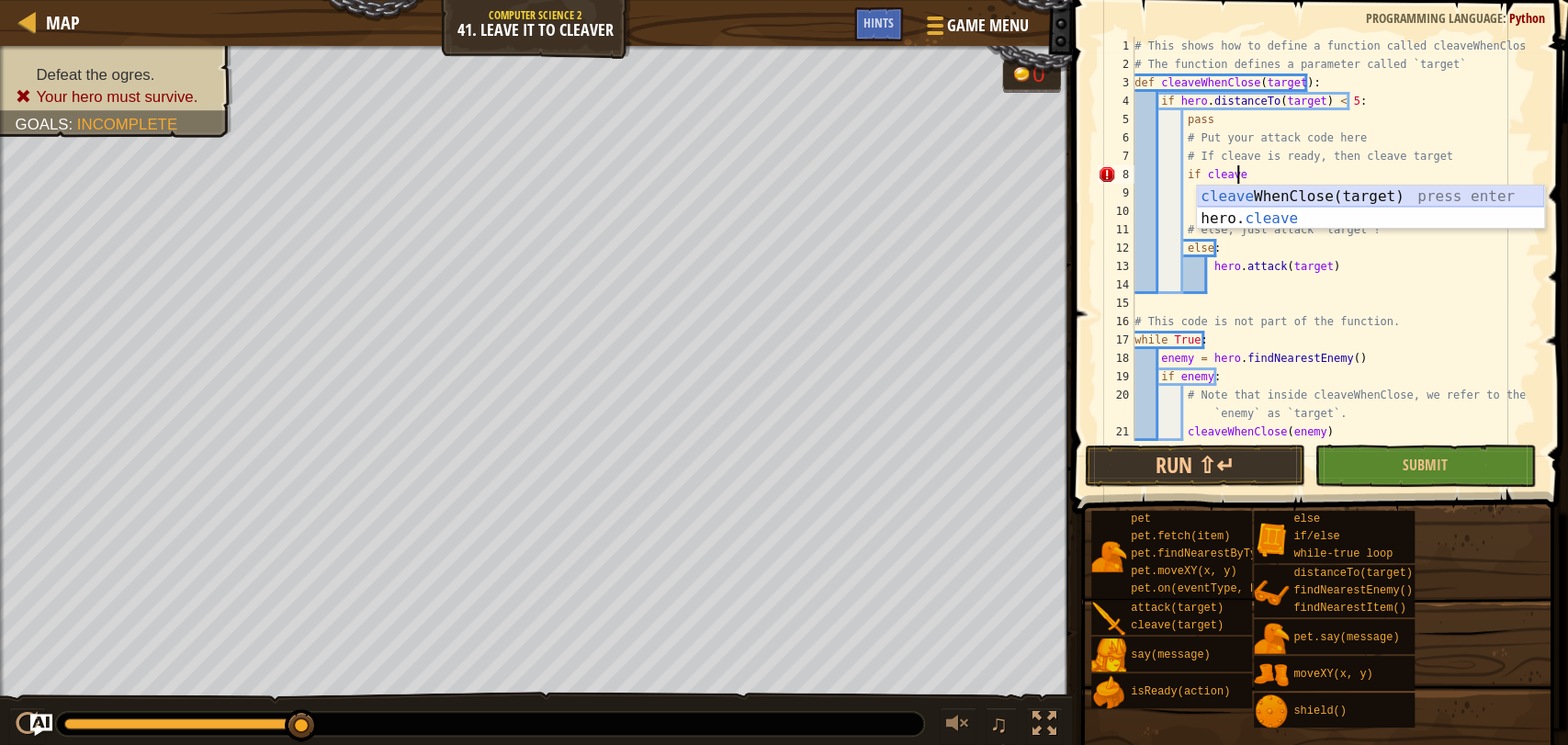
click at [1249, 194] on div "cleave WhenClose(target) press enter hero. cleave press enter" at bounding box center [1370, 230] width 348 height 89
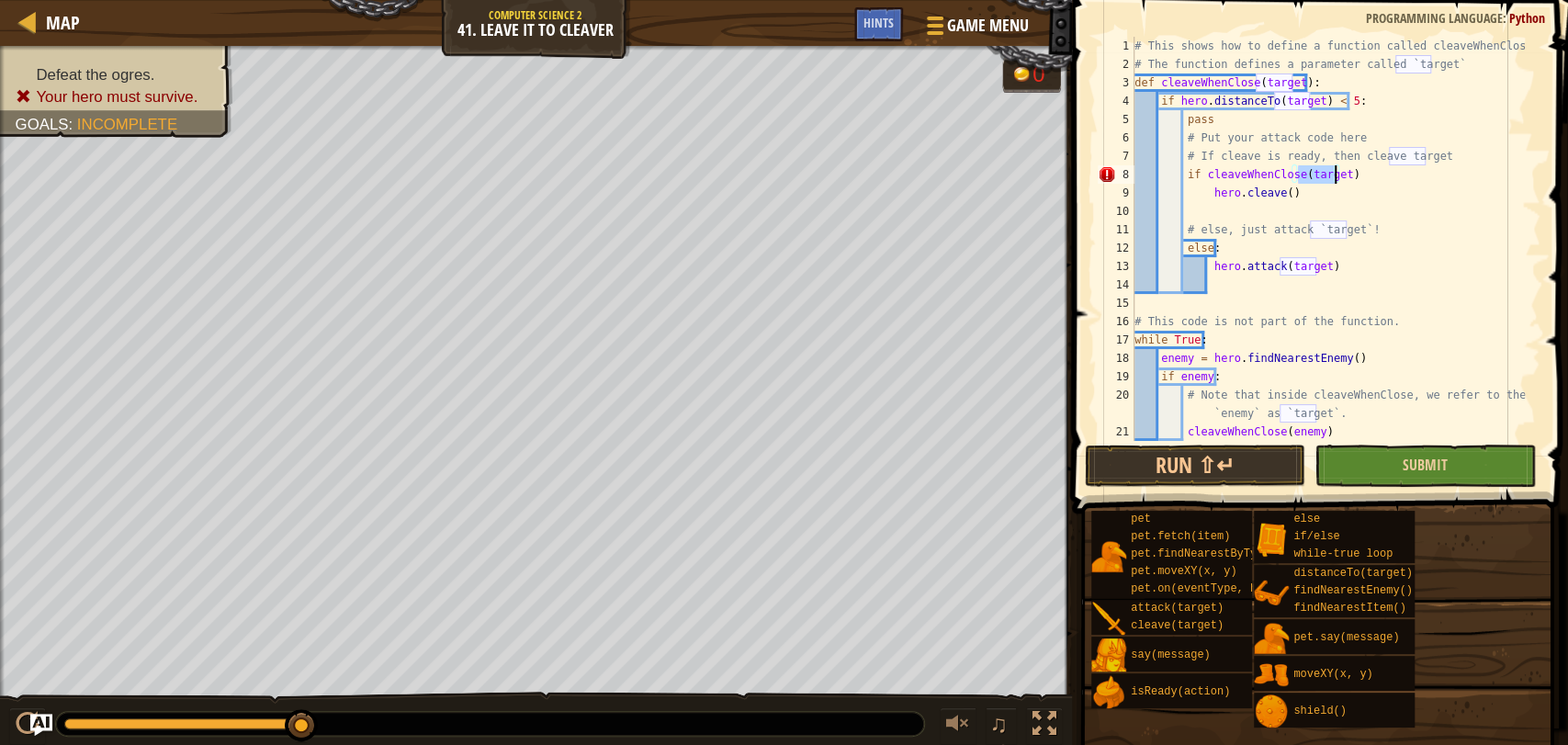
type textarea "if cleaveWhenClose(target)"
click at [1386, 486] on button "Submit" at bounding box center [1424, 466] width 220 height 42
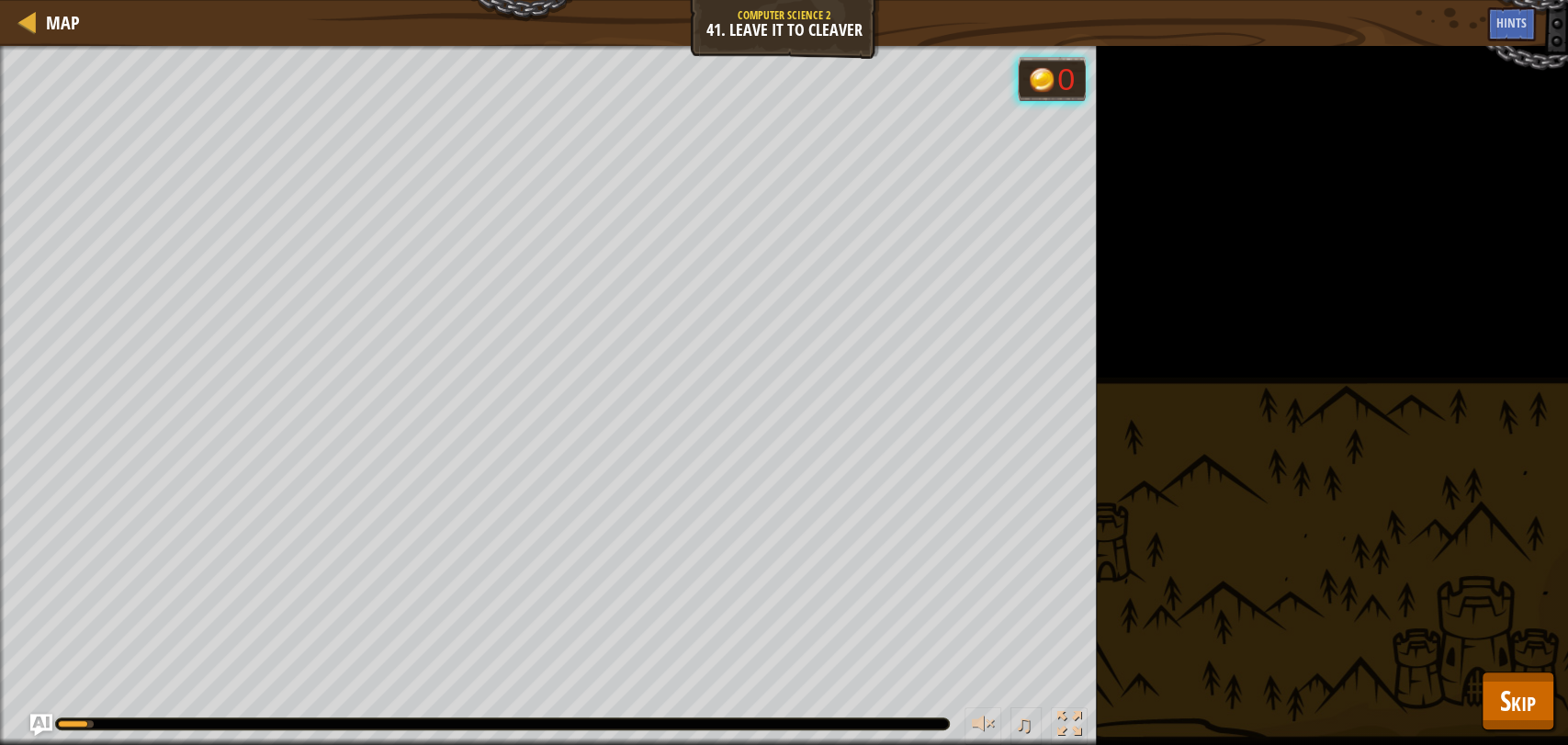
click at [1510, 651] on div "Defeat the ogres. Your hero must survive. Goals : Running... 0 ♫ Hattori 175 x:…" at bounding box center [784, 396] width 1568 height 699
click at [1508, 712] on span "Skip" at bounding box center [1517, 700] width 36 height 38
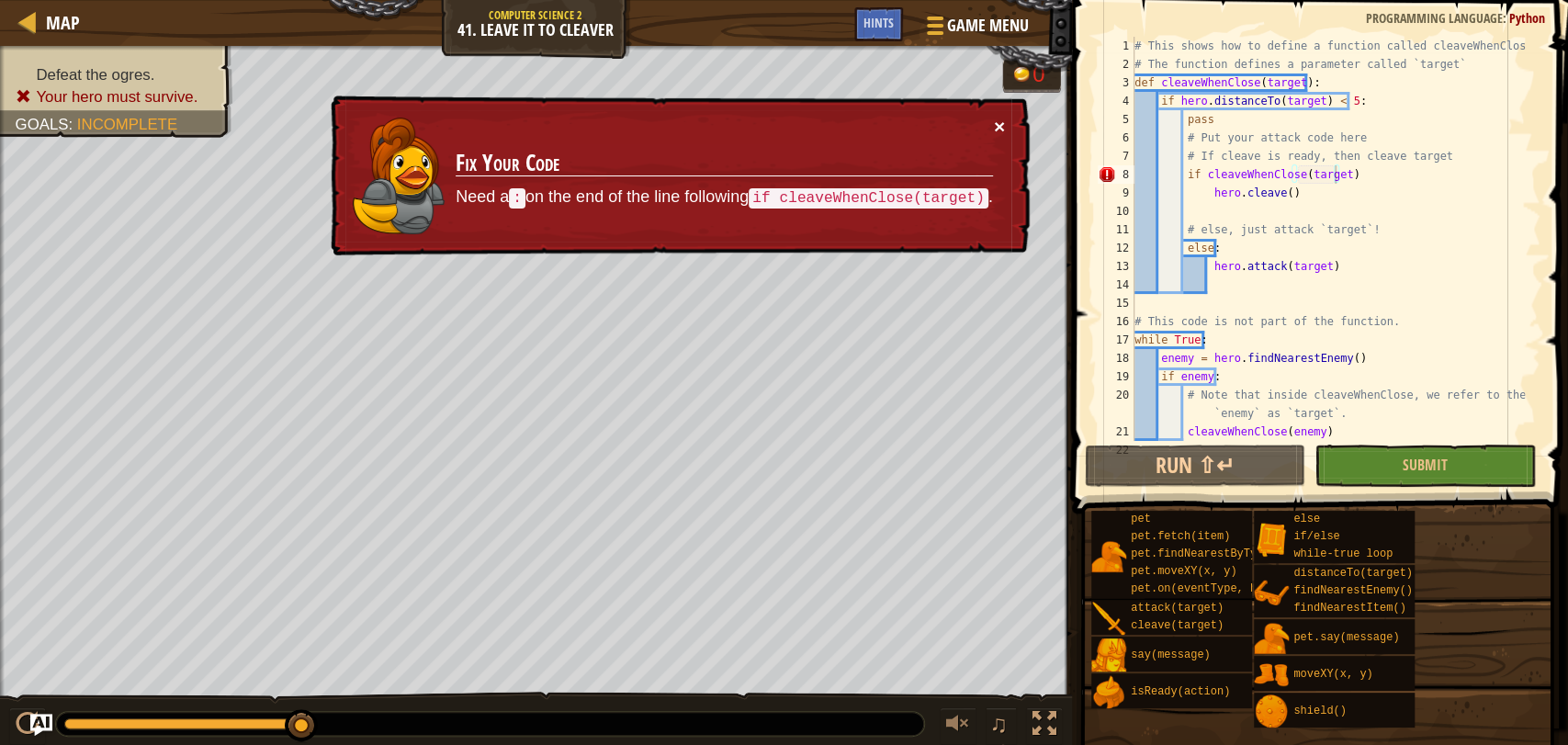
click at [994, 126] on button "×" at bounding box center [999, 126] width 11 height 19
